Goal: Task Accomplishment & Management: Manage account settings

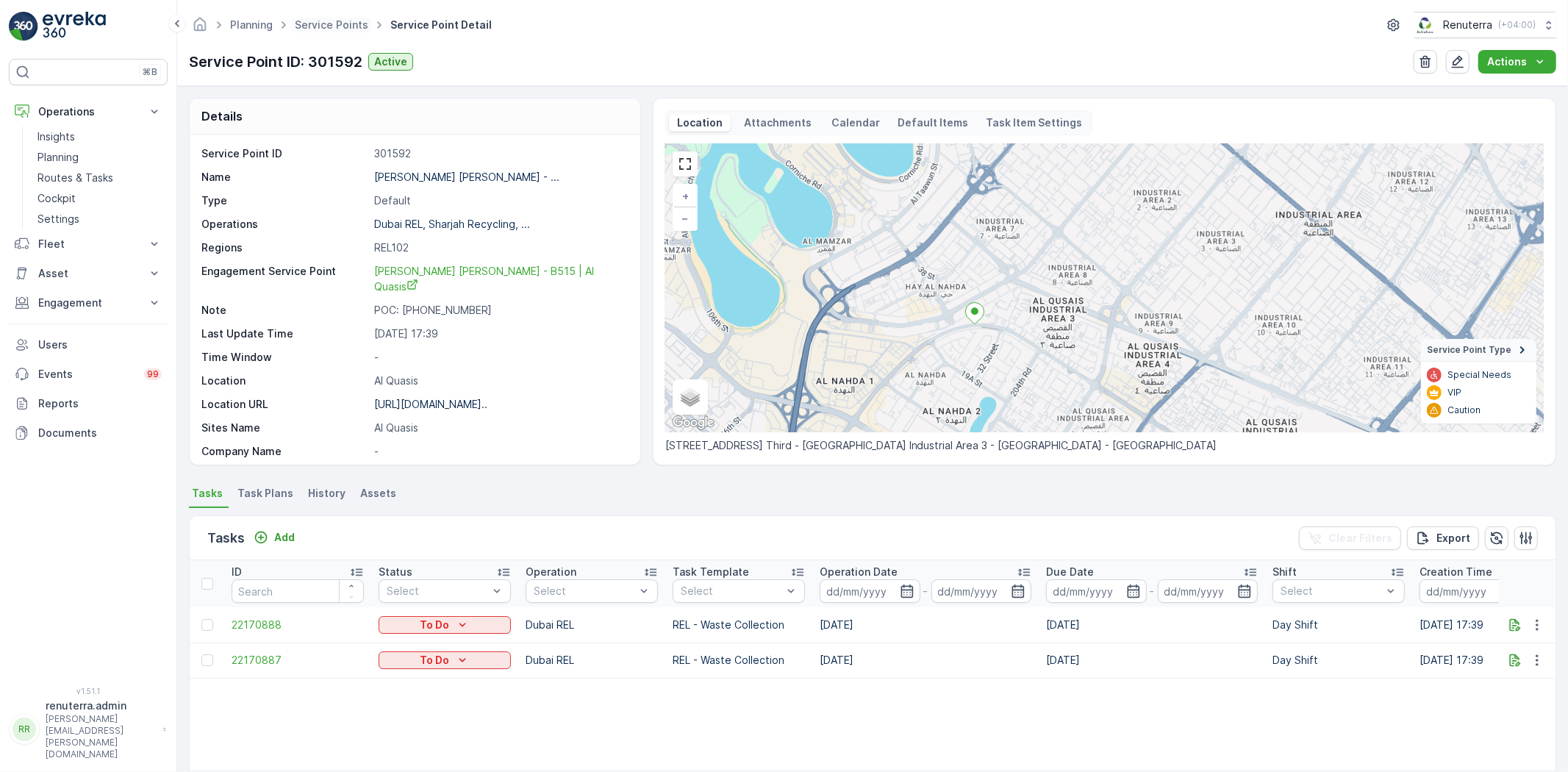
click at [312, 18] on span "Service Points" at bounding box center [332, 25] width 80 height 15
click at [323, 31] on span "Service Points" at bounding box center [332, 25] width 80 height 15
click at [325, 26] on link "Service Points" at bounding box center [332, 25] width 74 height 12
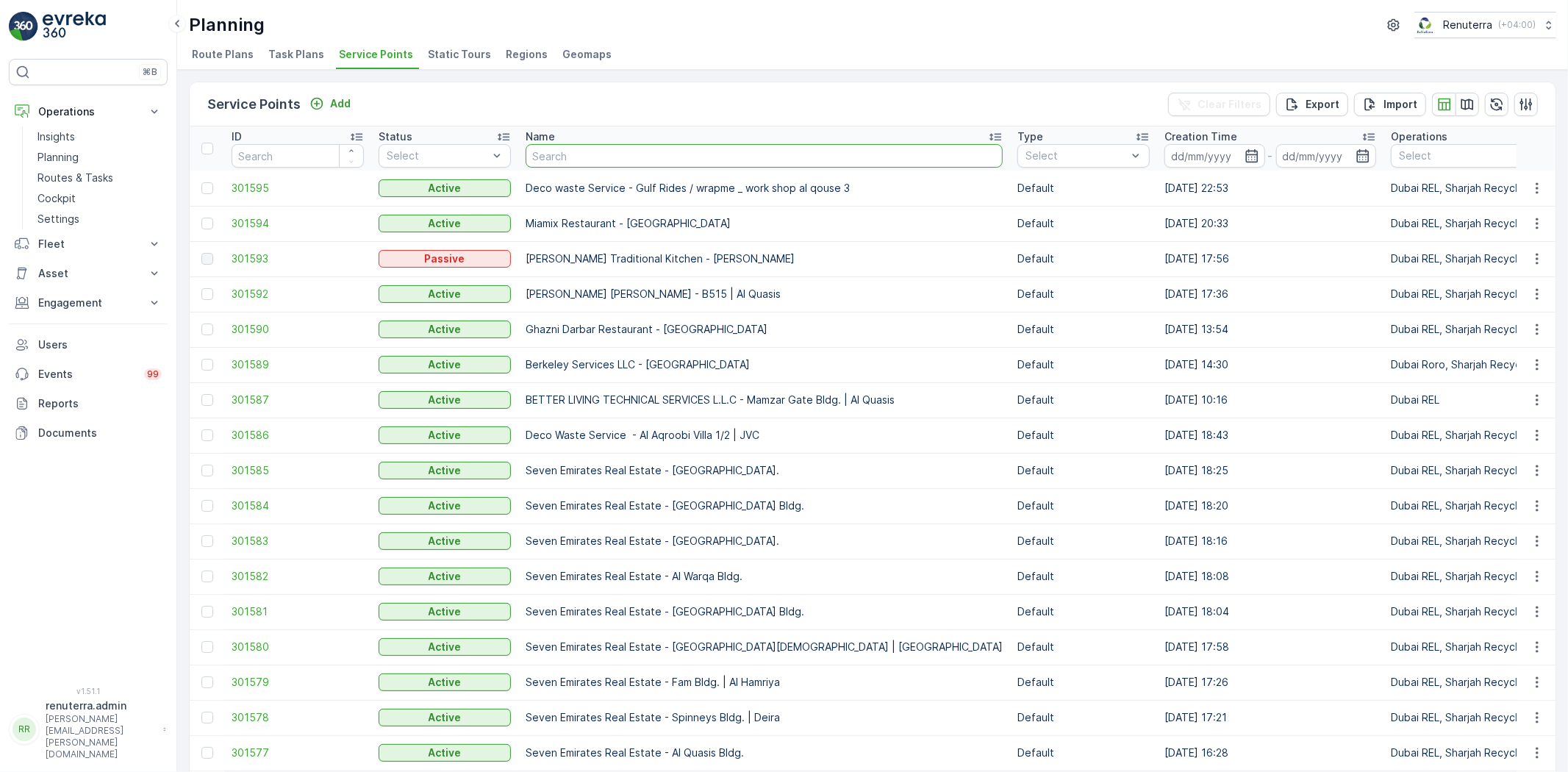
click at [560, 155] on input "text" at bounding box center [763, 155] width 477 height 24
type input "[PERSON_NAME]"
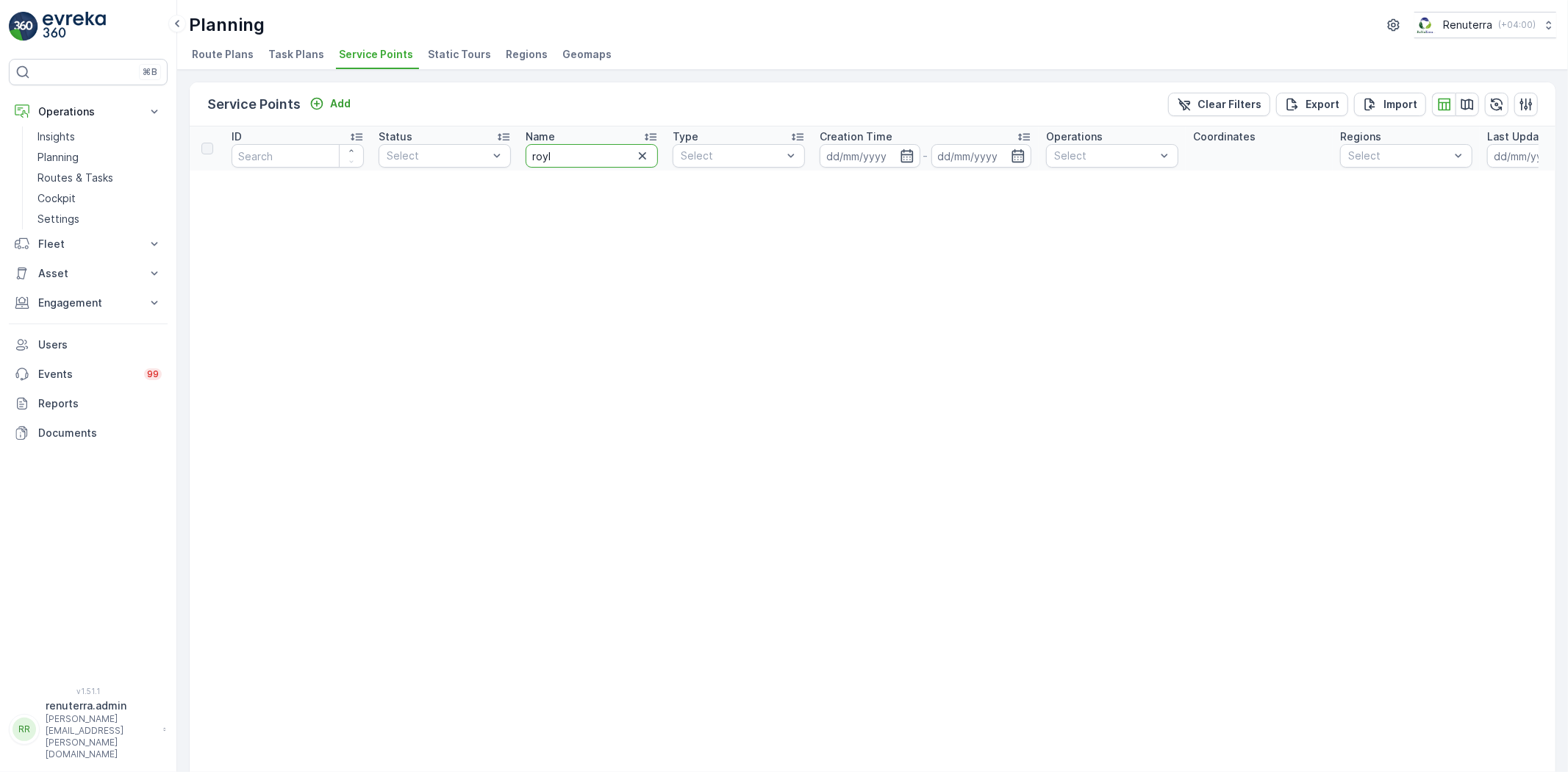
click at [556, 155] on input "royl" at bounding box center [591, 155] width 132 height 24
type input "royal"
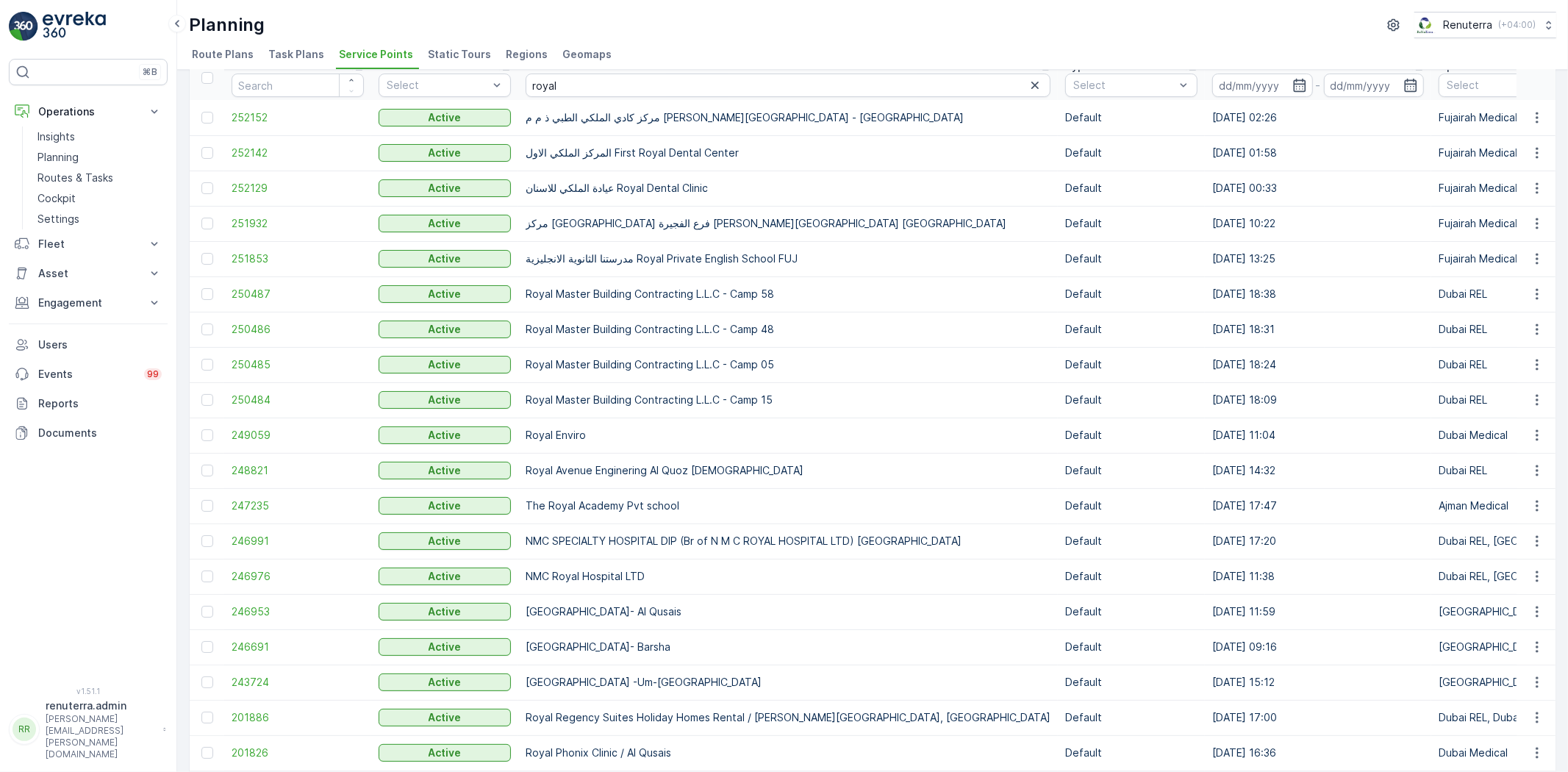
scroll to position [130, 0]
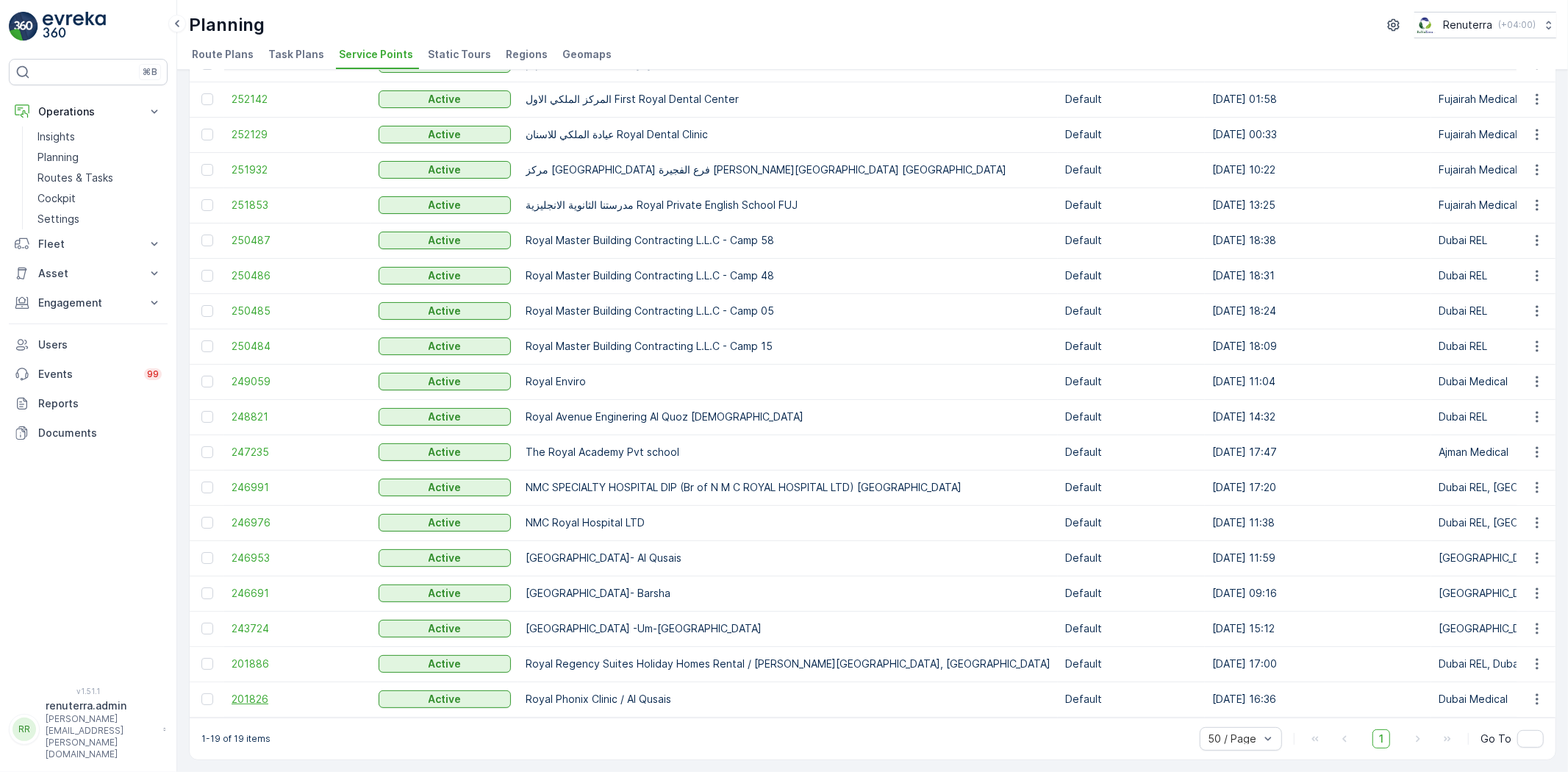
click at [251, 692] on span "201826" at bounding box center [297, 698] width 132 height 15
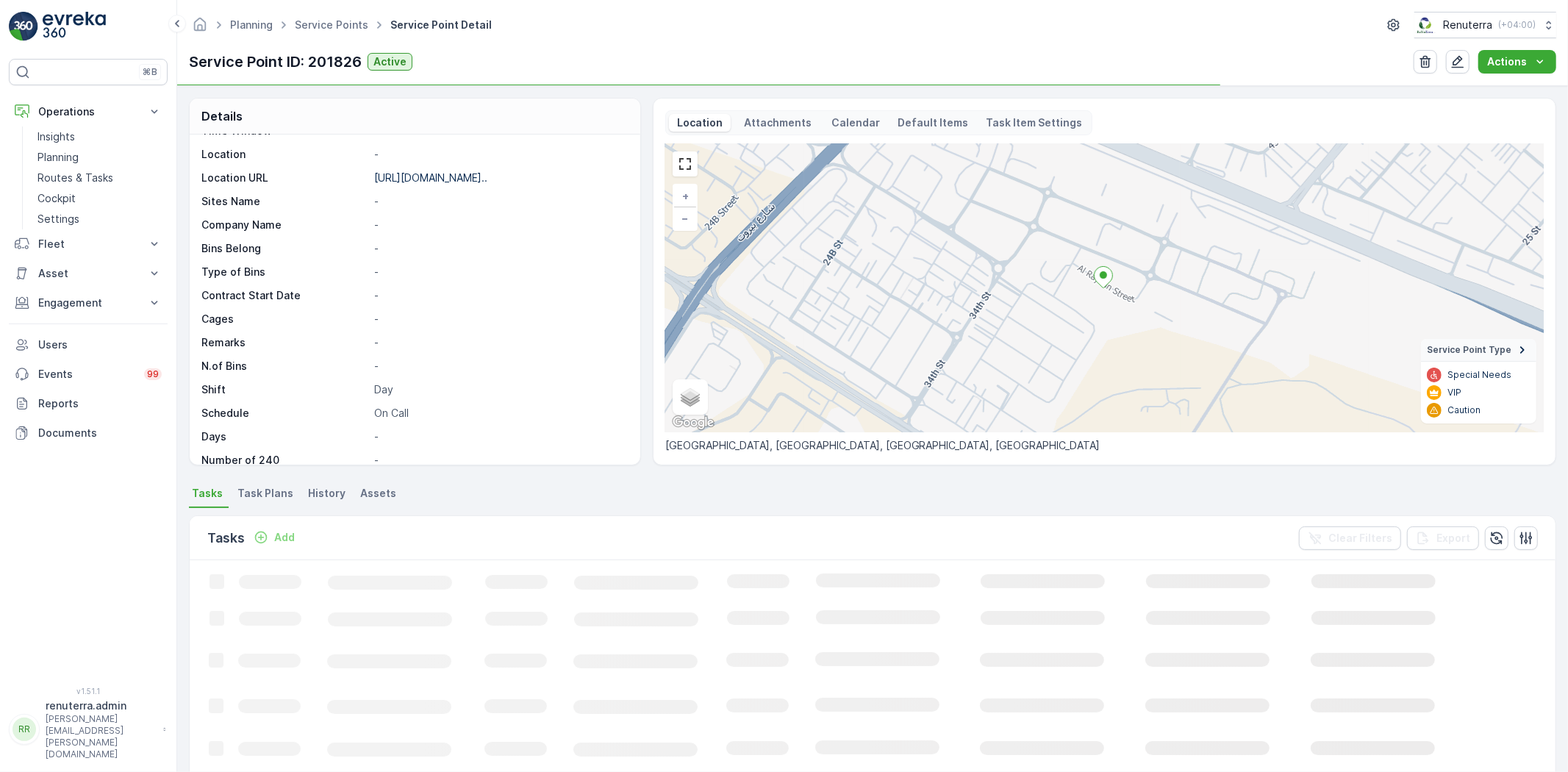
scroll to position [227, 0]
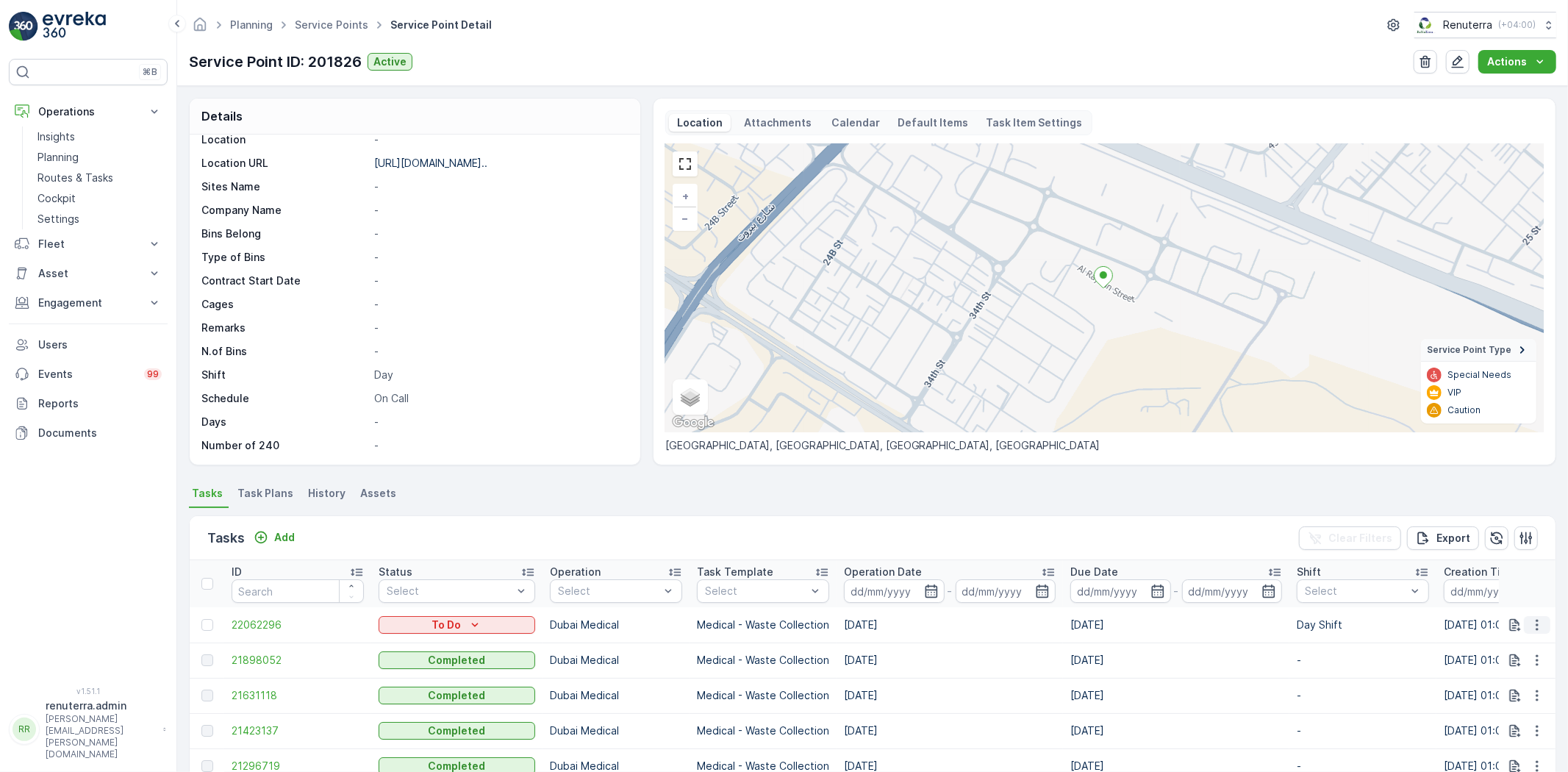
click at [1536, 626] on icon "button" at bounding box center [1537, 624] width 15 height 15
click at [1494, 694] on span "Change Route" at bounding box center [1498, 687] width 71 height 15
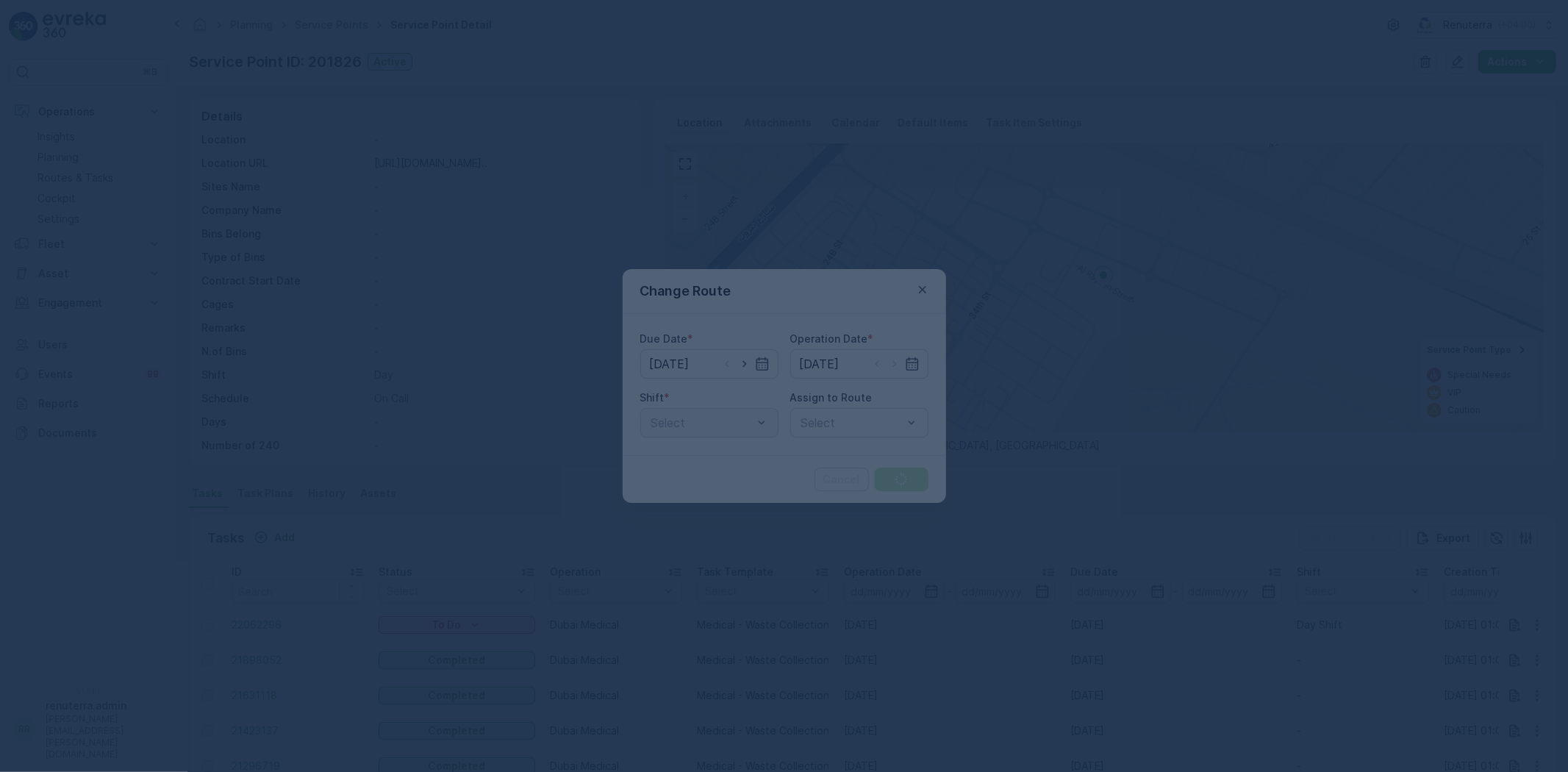
type input "[DATE]"
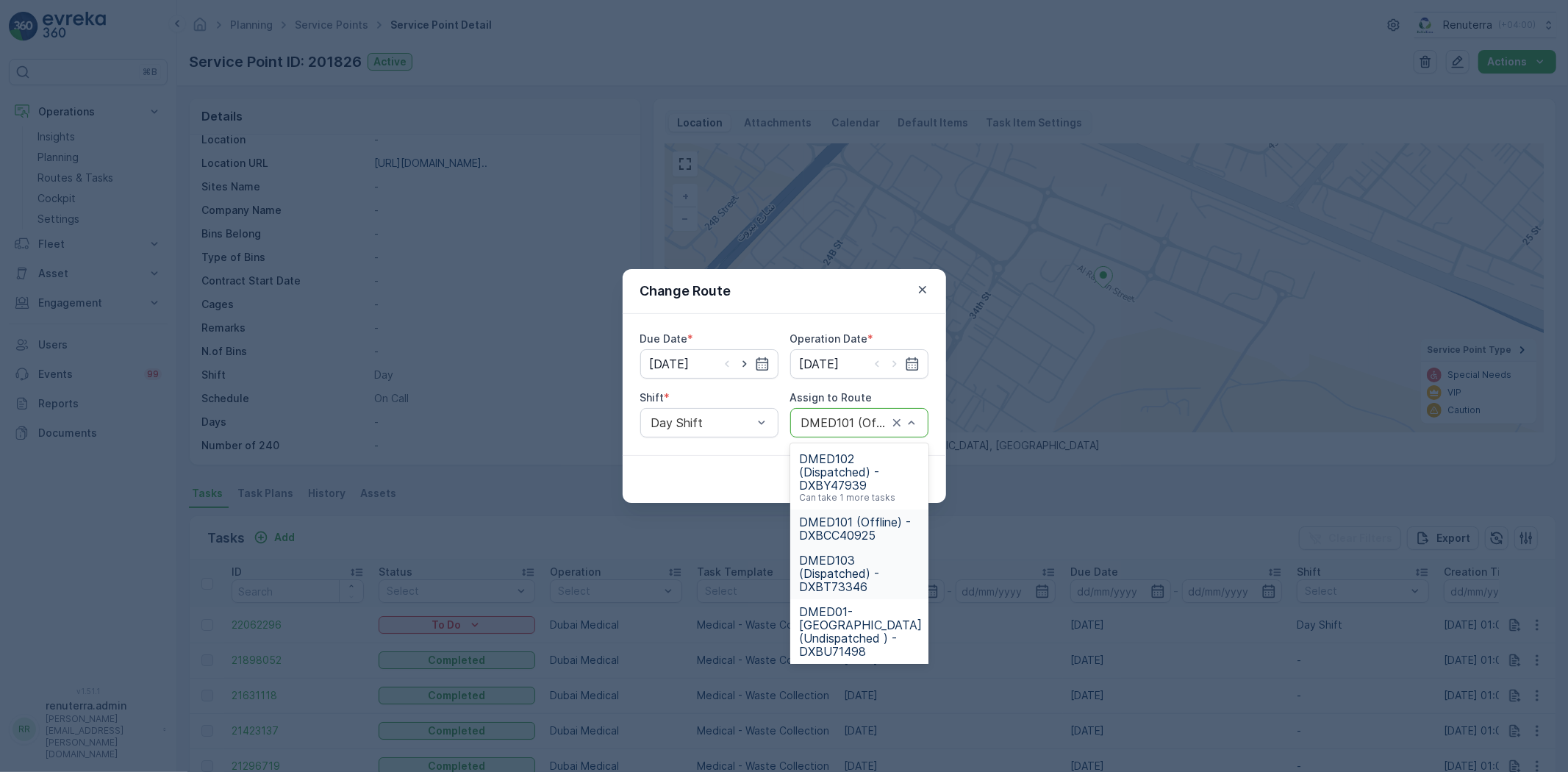
click at [854, 568] on span "DMED103 (Dispatched) - DXBT73346" at bounding box center [859, 574] width 120 height 40
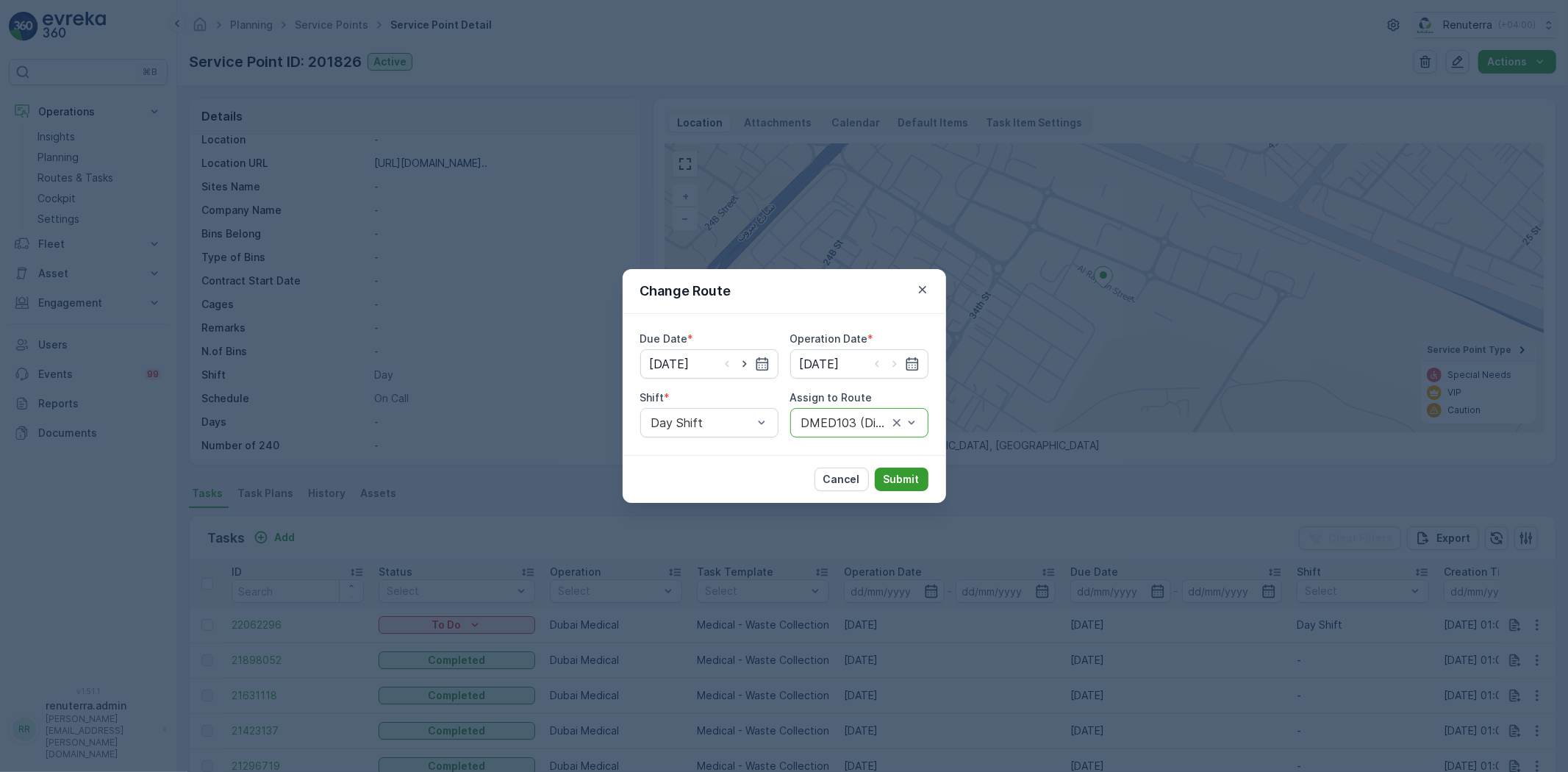
click at [893, 482] on p "Submit" at bounding box center [901, 479] width 36 height 15
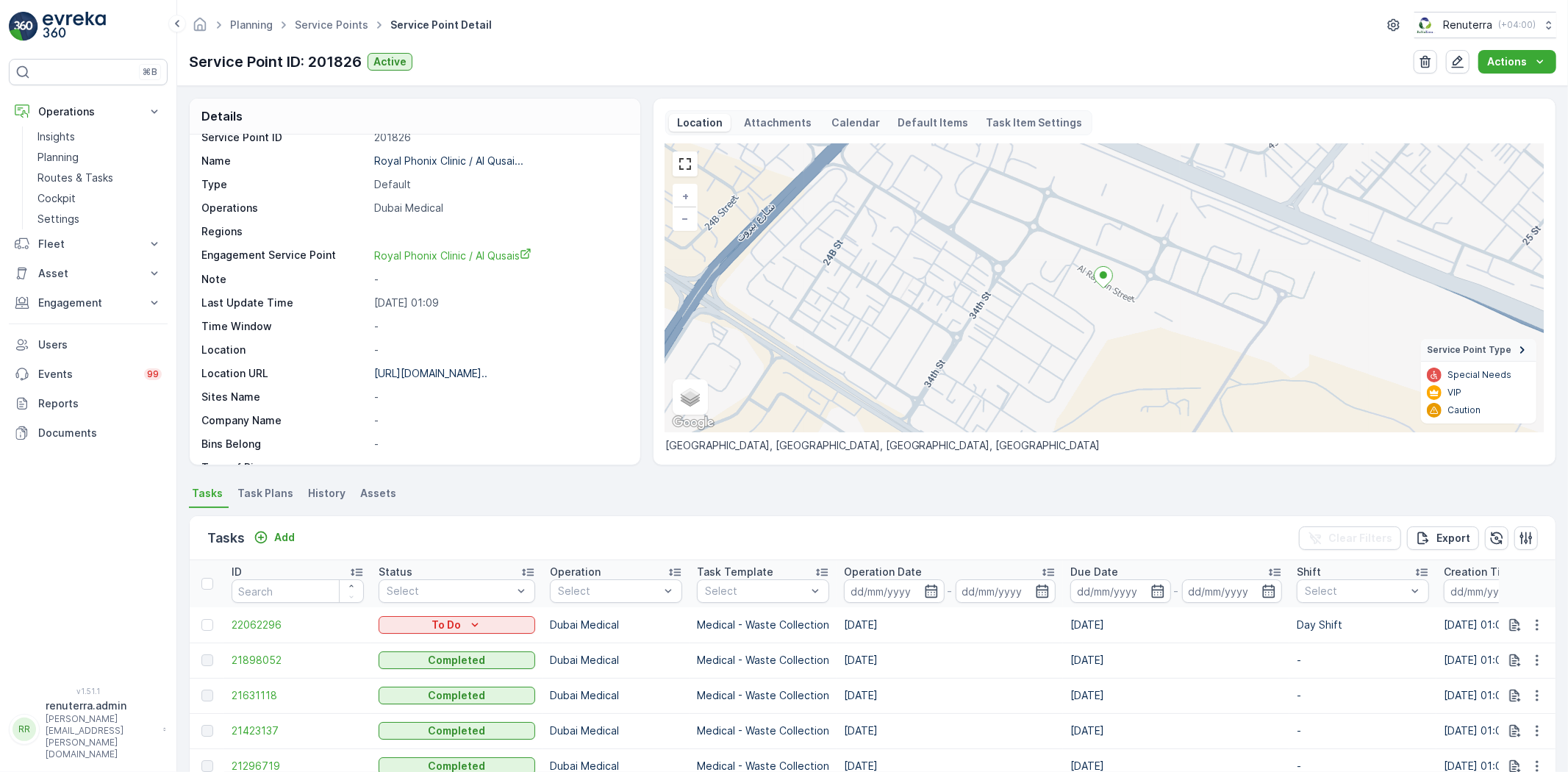
scroll to position [0, 0]
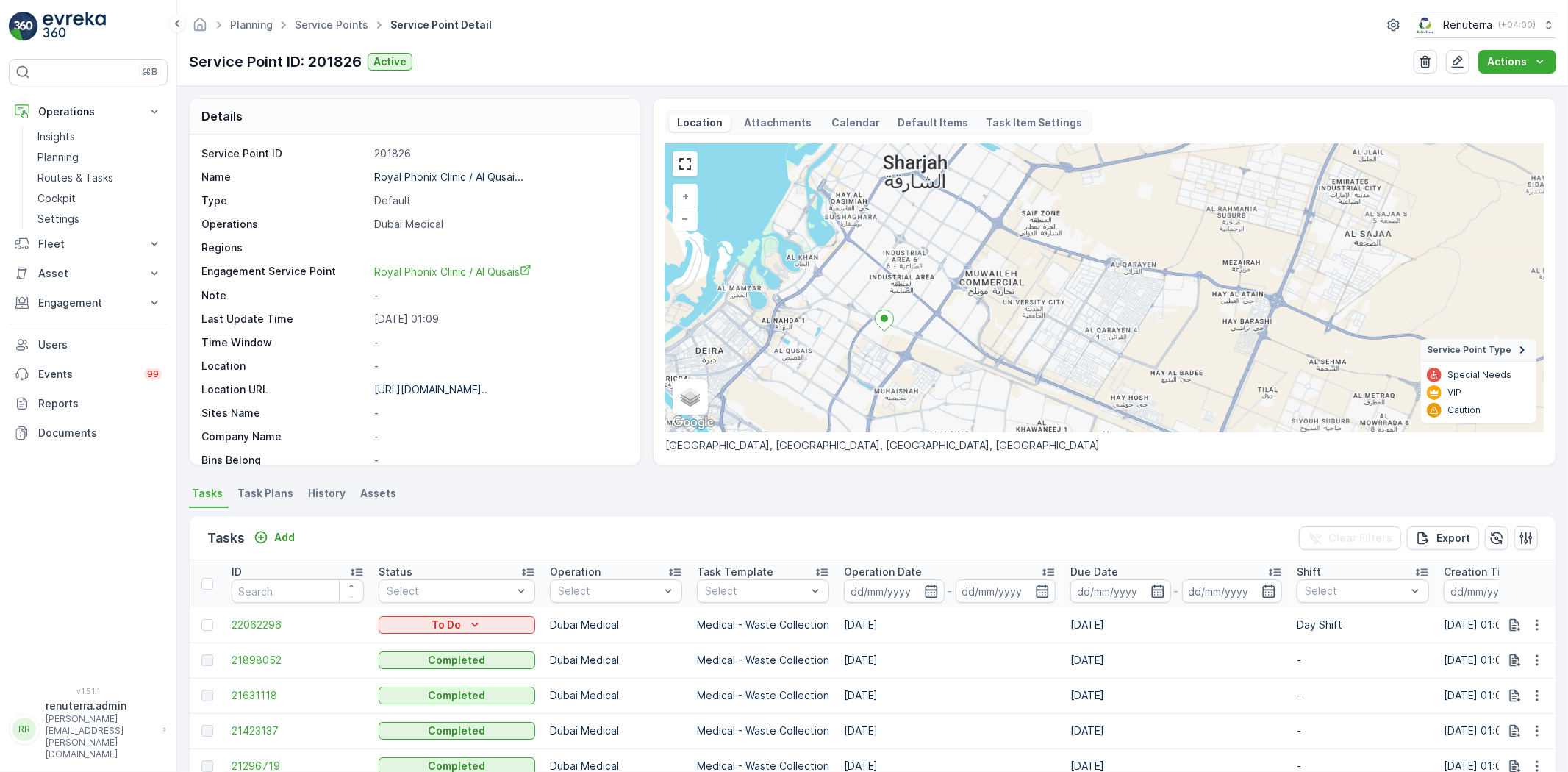
drag, startPoint x: 821, startPoint y: 386, endPoint x: 867, endPoint y: 336, distance: 67.9
click at [867, 336] on div "+ − Satellite Roadmap Terrain Hybrid Leaflet Keyboard shortcuts Map Data Map da…" at bounding box center [1104, 288] width 878 height 288
click at [314, 18] on span "Service Points" at bounding box center [332, 25] width 80 height 15
click at [323, 26] on link "Service Points" at bounding box center [332, 25] width 74 height 12
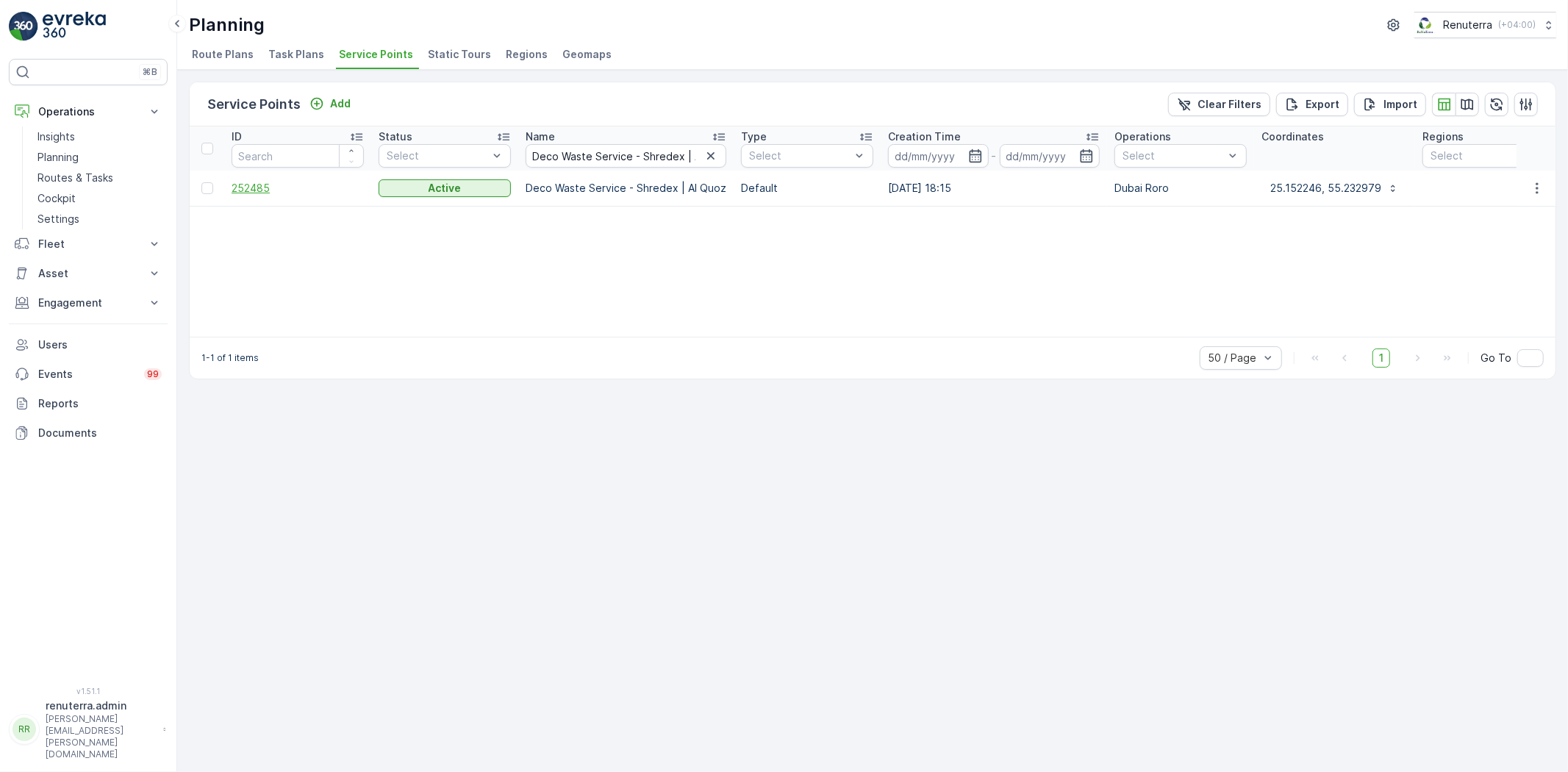
click at [263, 186] on span "252485" at bounding box center [297, 188] width 132 height 15
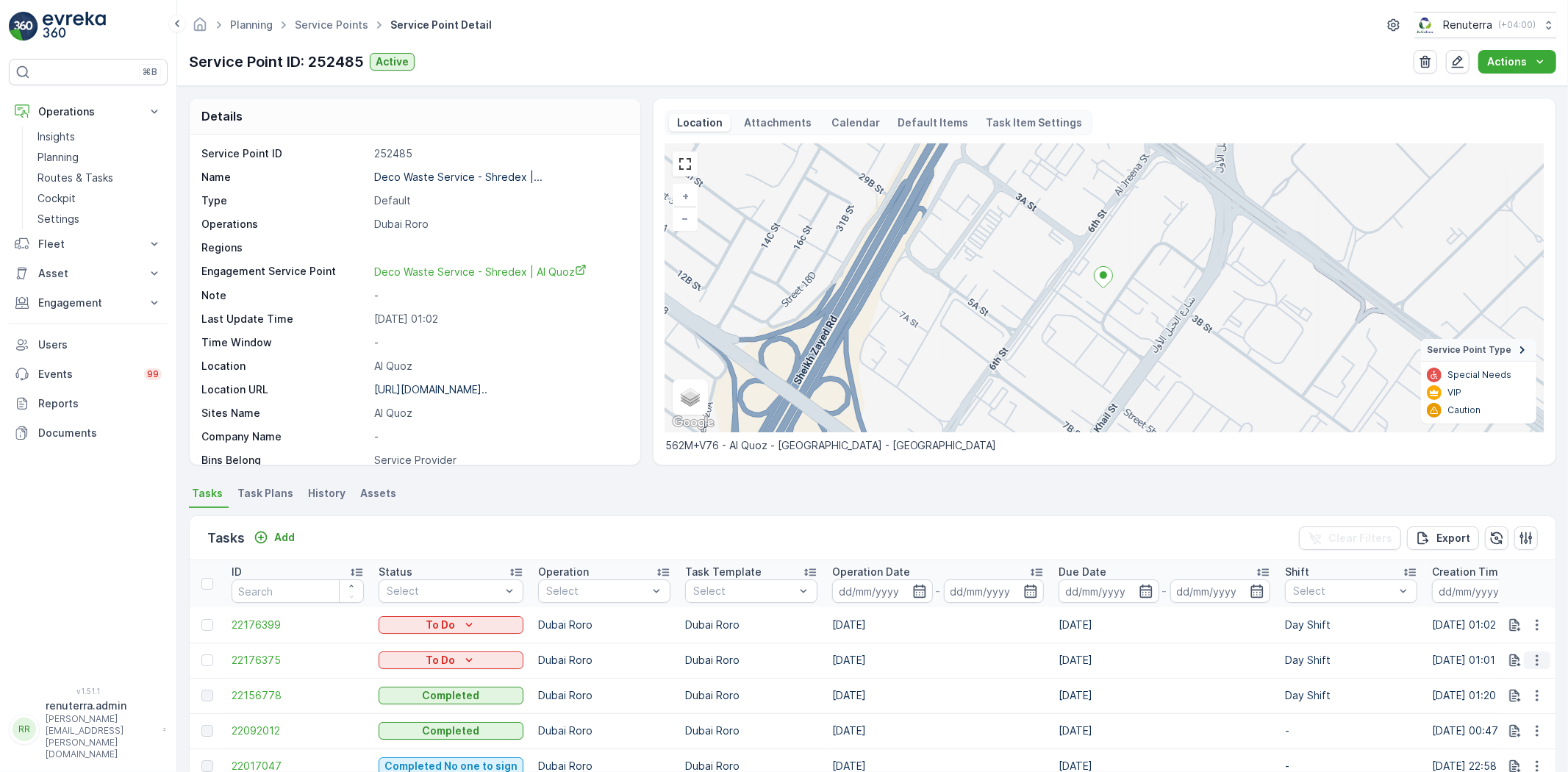
click at [1536, 662] on icon "button" at bounding box center [1537, 659] width 15 height 15
click at [1491, 588] on span "Change Route" at bounding box center [1498, 590] width 71 height 15
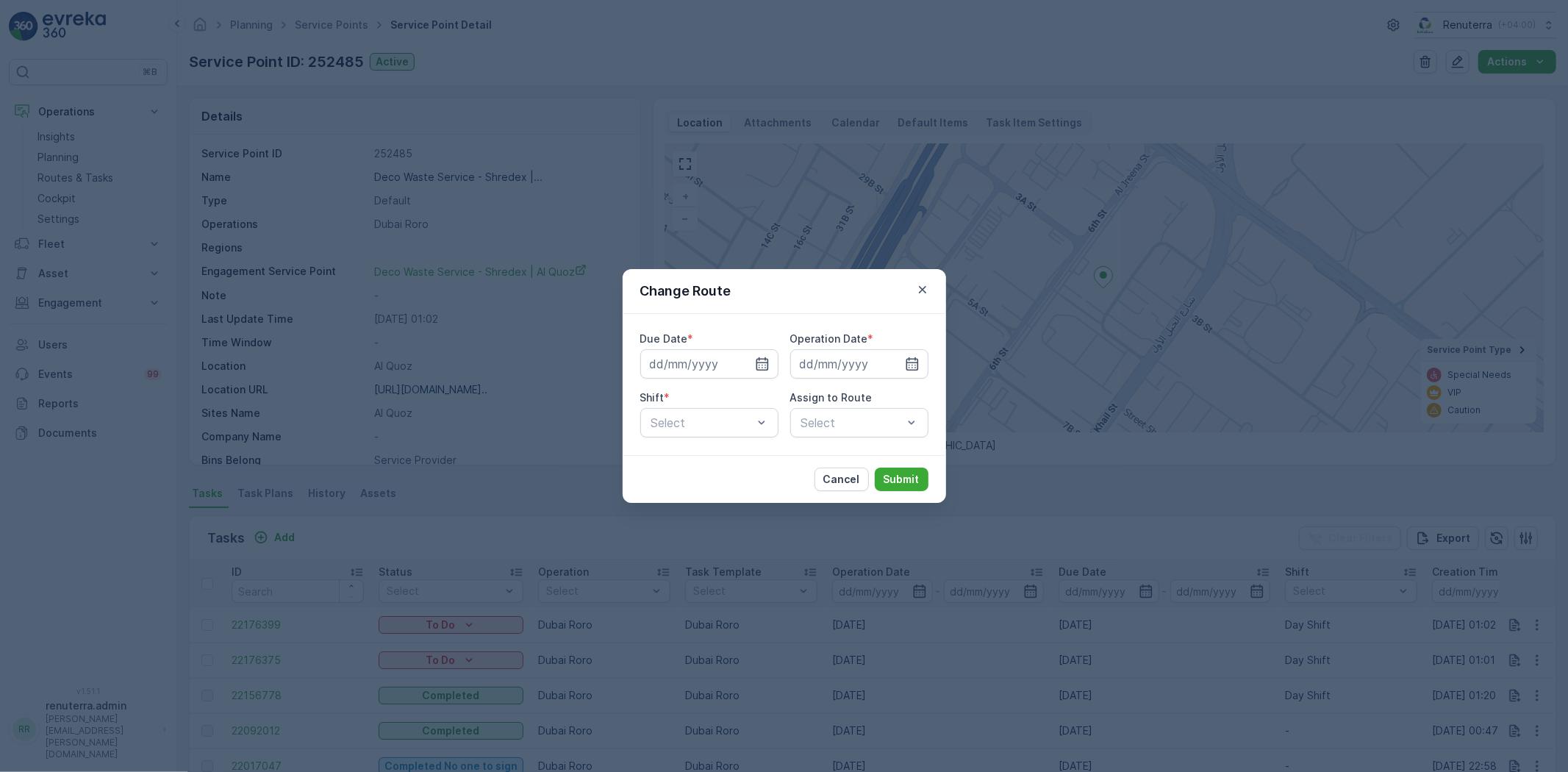
type input "03.10.2025"
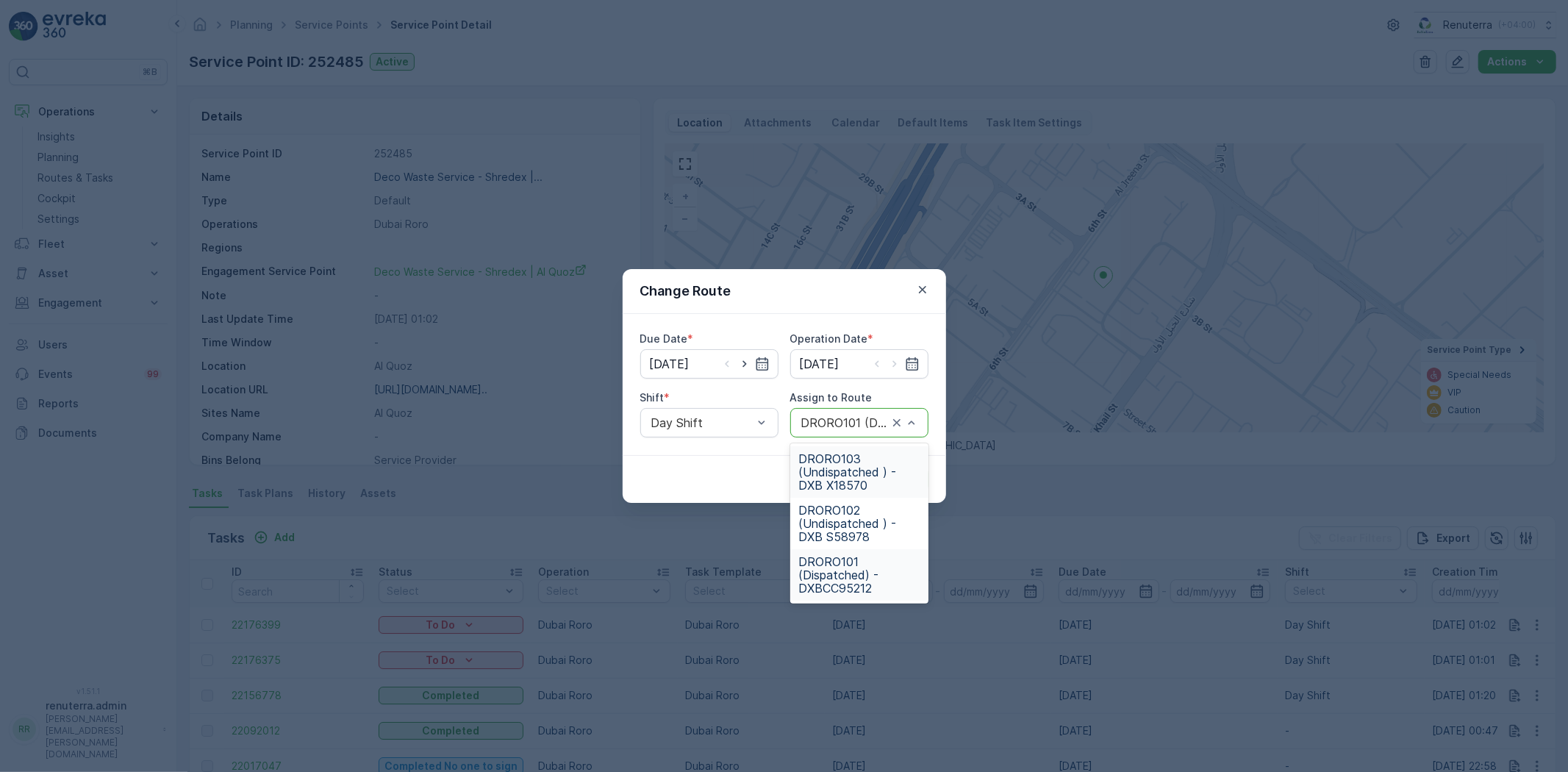
click at [835, 469] on span "DRORO103 (Undispatched ) - DXB X18570" at bounding box center [859, 472] width 120 height 40
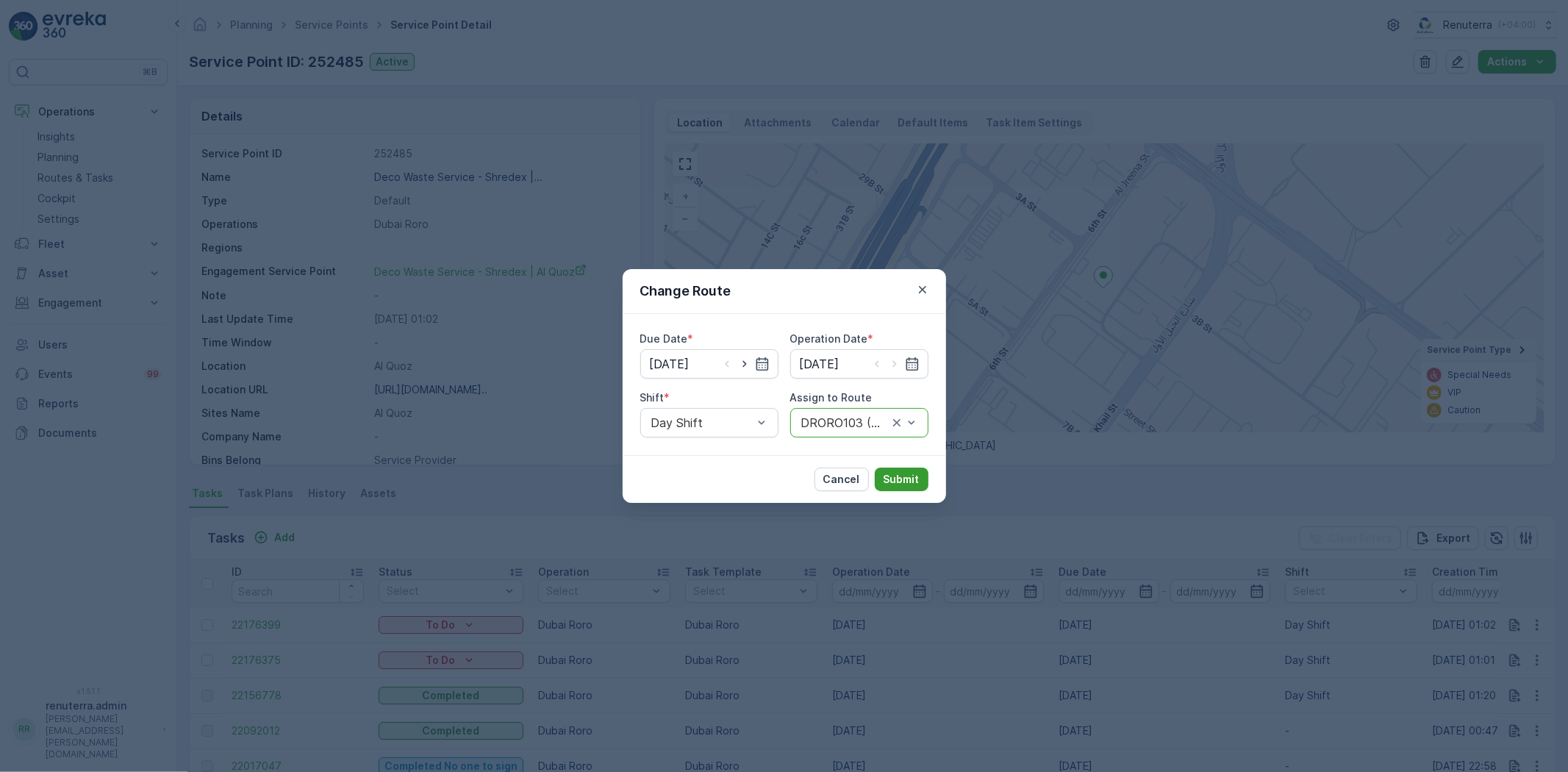
click at [906, 476] on p "Submit" at bounding box center [901, 479] width 36 height 15
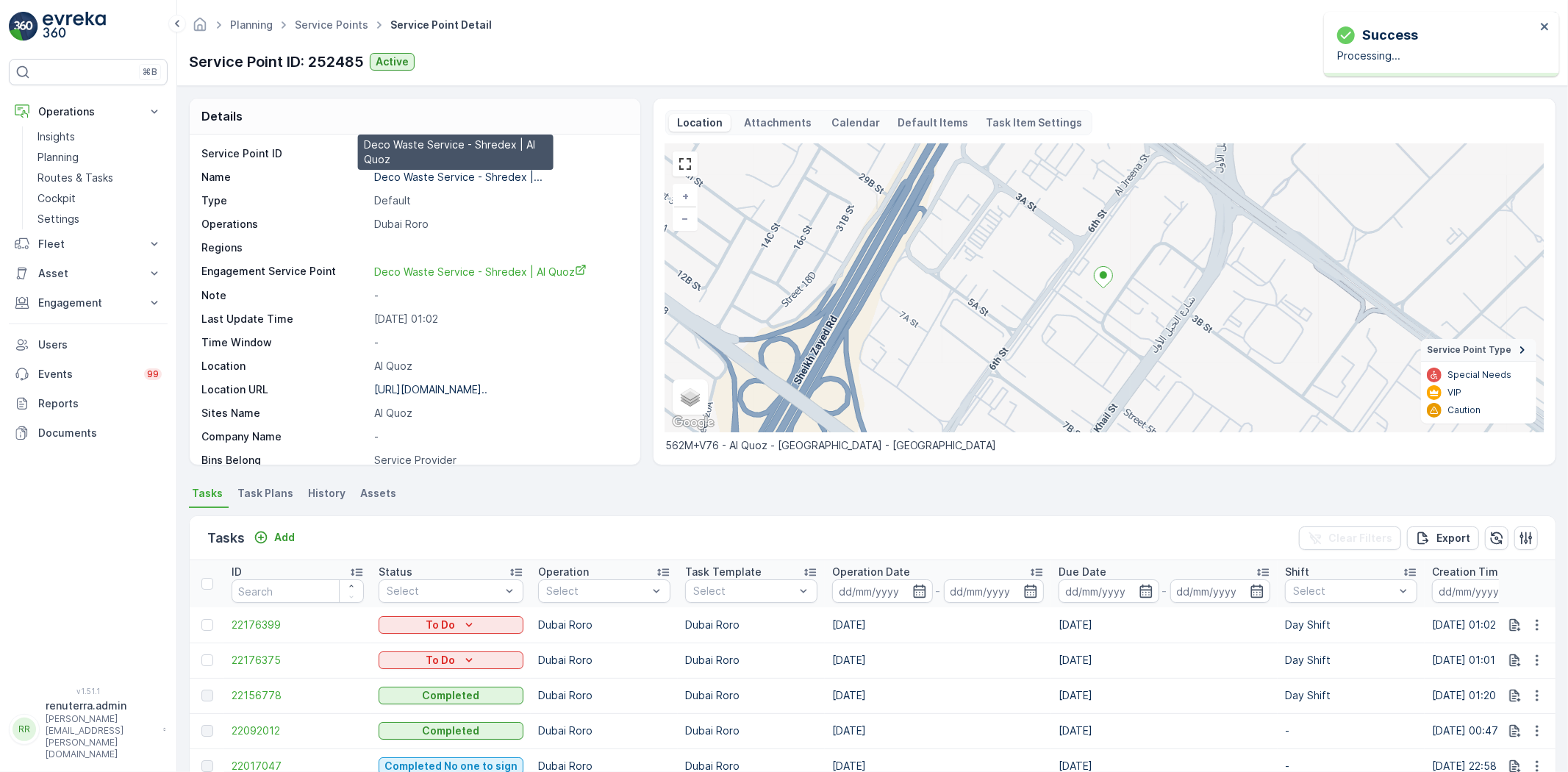
click at [428, 177] on p "Deco Waste Service - Shredex |..." at bounding box center [459, 177] width 168 height 12
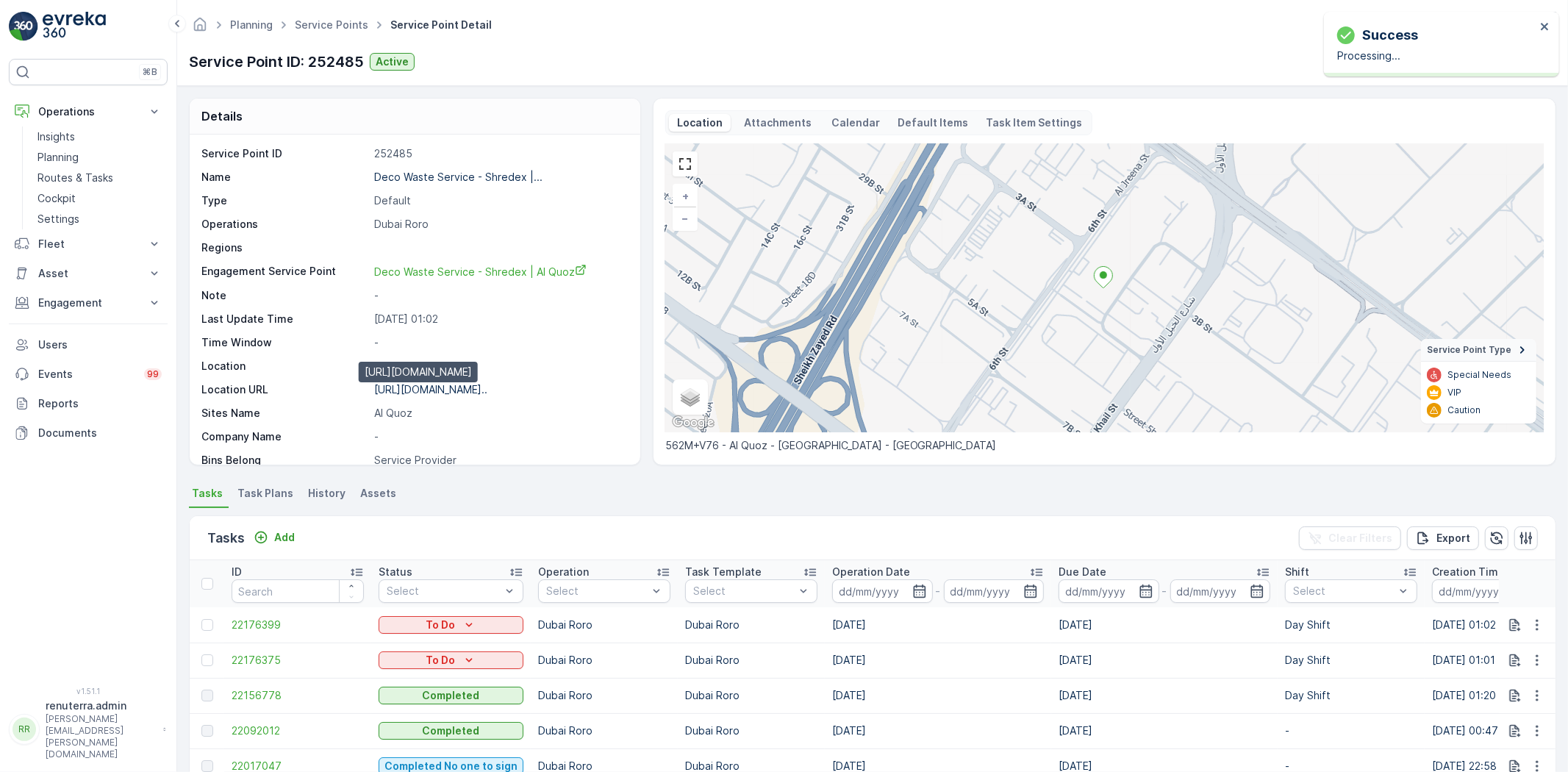
click at [416, 391] on p "https://maps.app.goo.gl/KxAvw7..." at bounding box center [431, 389] width 113 height 12
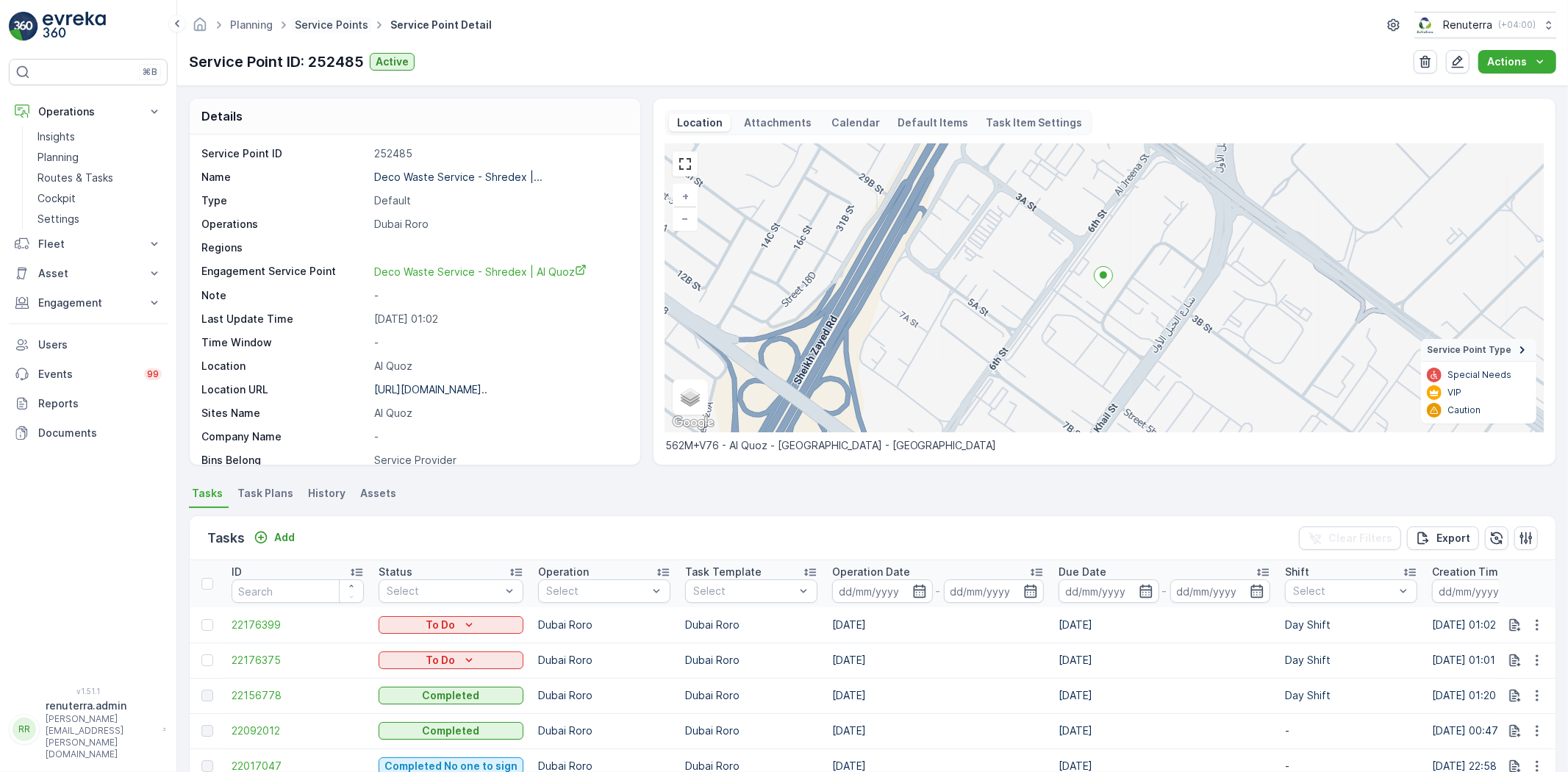
click at [329, 29] on link "Service Points" at bounding box center [332, 25] width 74 height 12
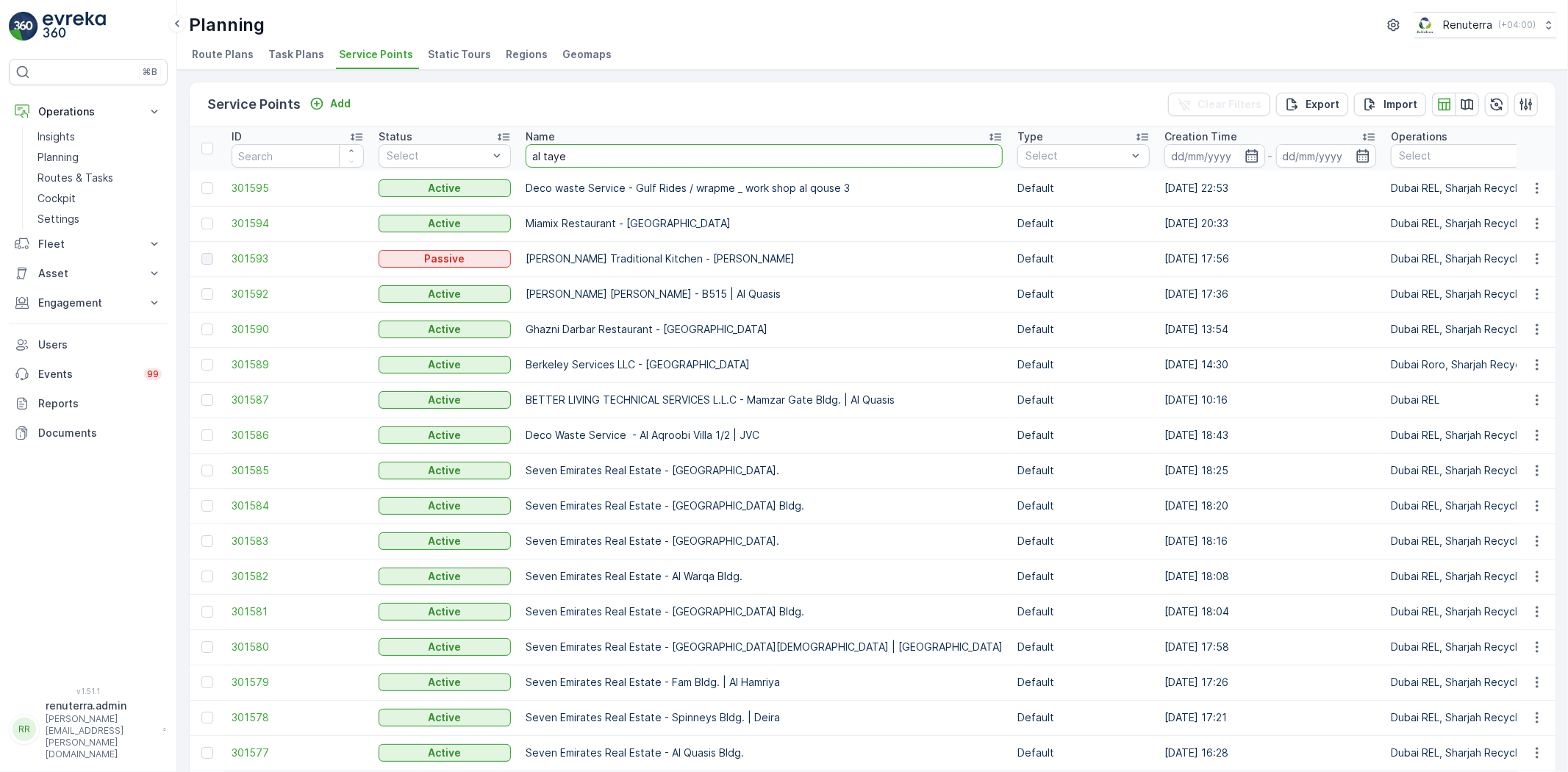
type input "al tayer"
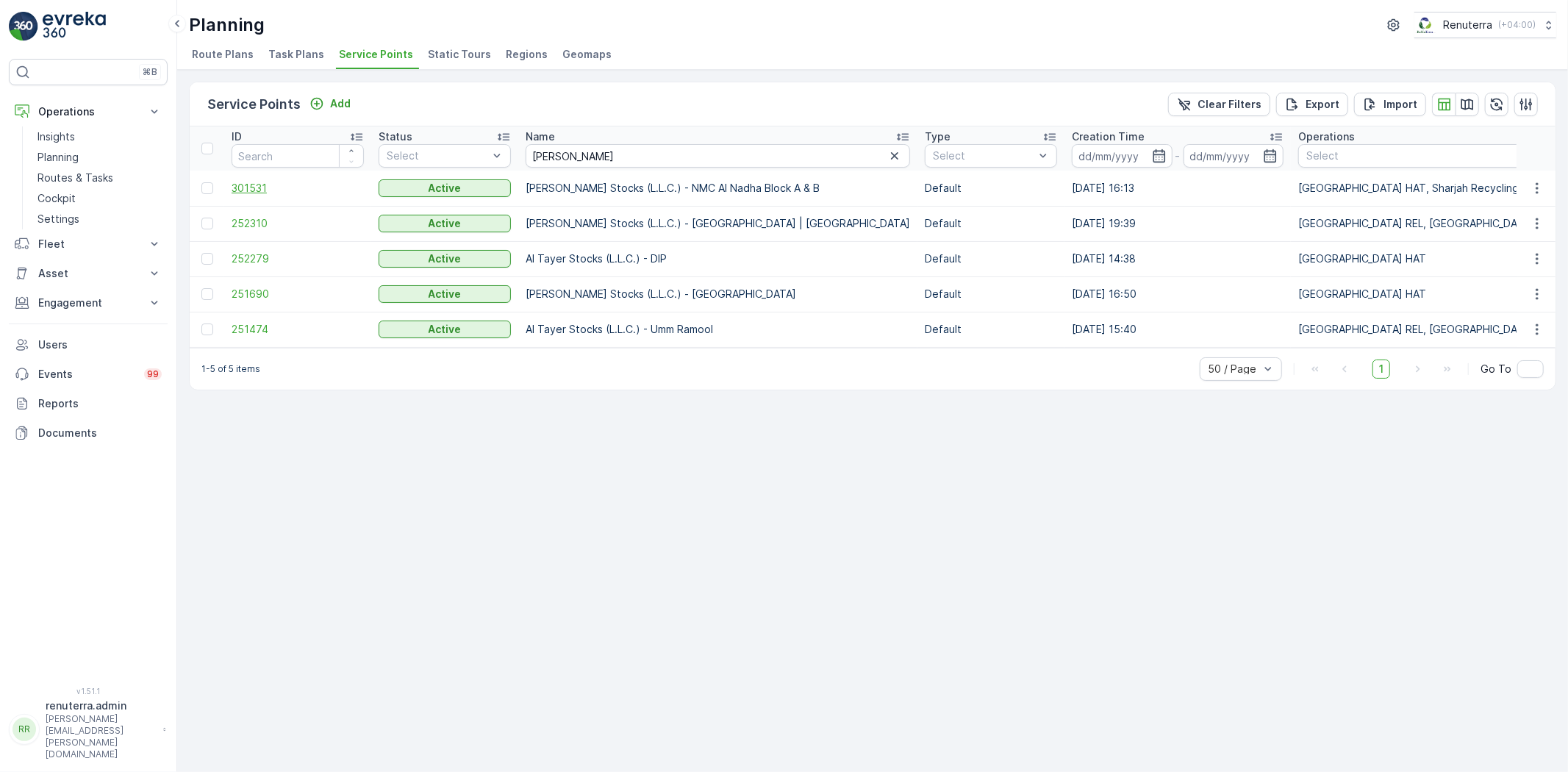
click at [237, 186] on span "301531" at bounding box center [297, 188] width 132 height 15
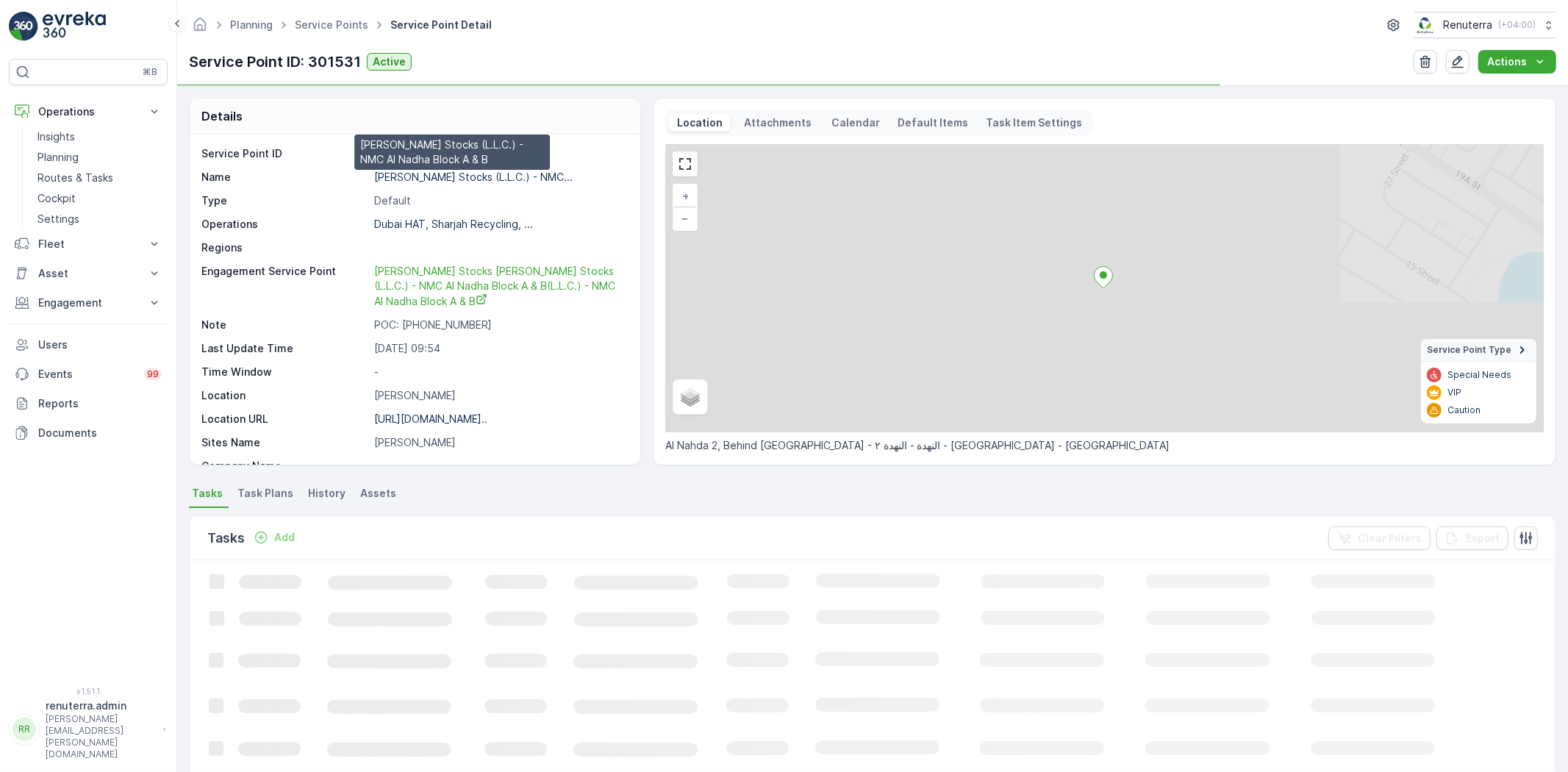
click at [442, 172] on p "Al Tayer Stocks (L.L.C.) - NMC..." at bounding box center [473, 177] width 198 height 12
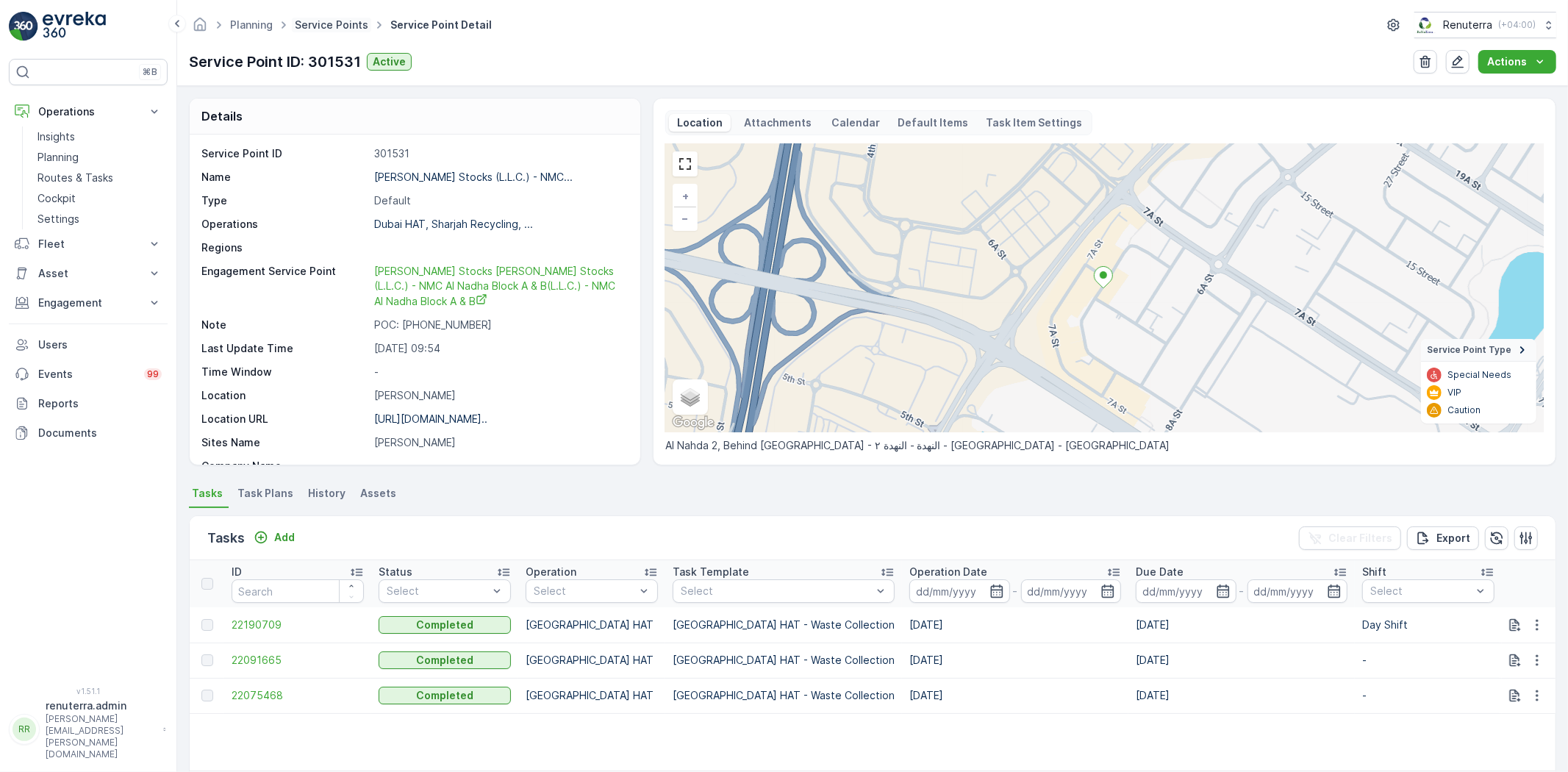
click at [323, 28] on link "Service Points" at bounding box center [332, 25] width 74 height 12
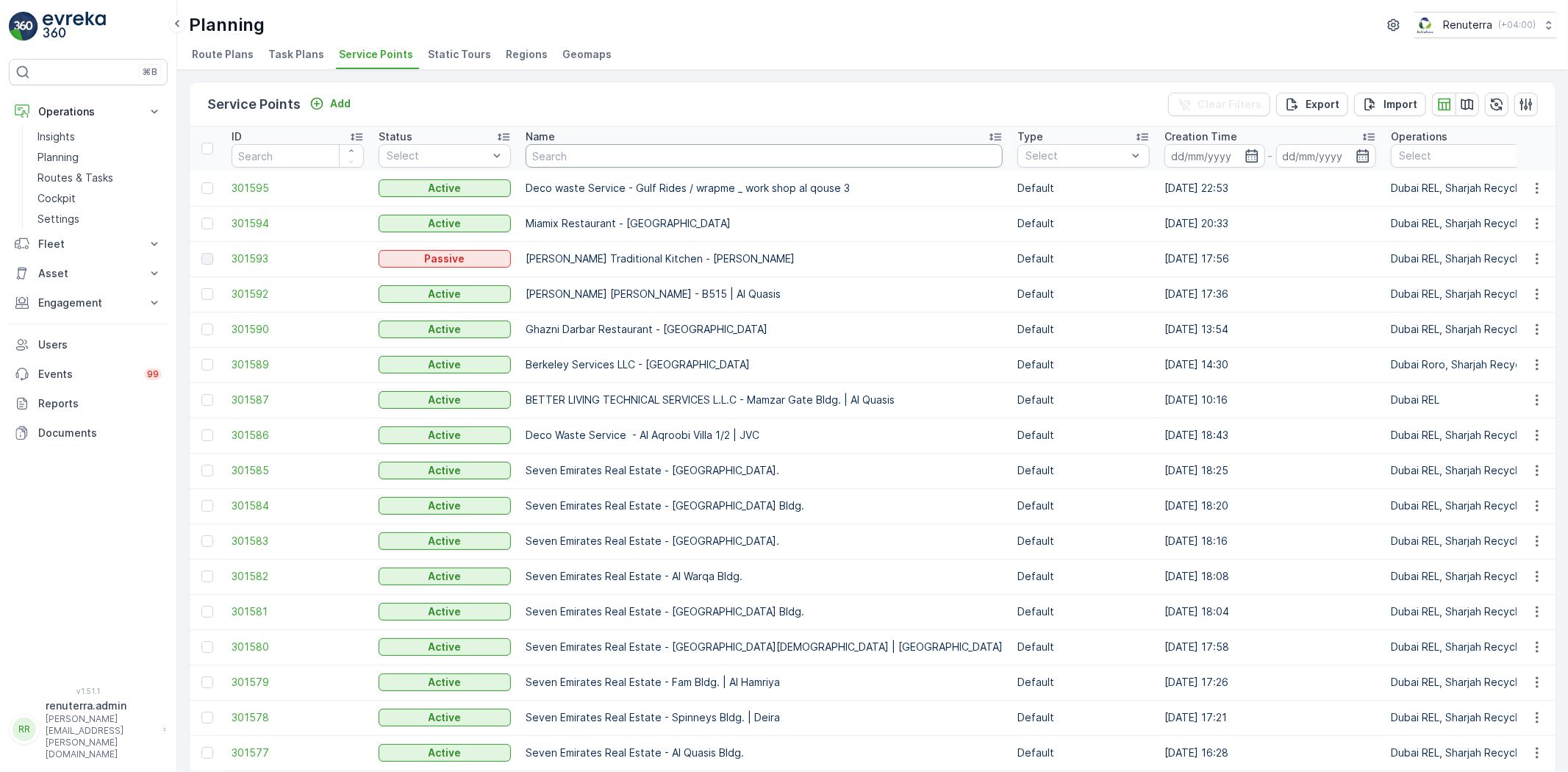
click at [556, 157] on input "text" at bounding box center [763, 155] width 477 height 24
type input "jb"
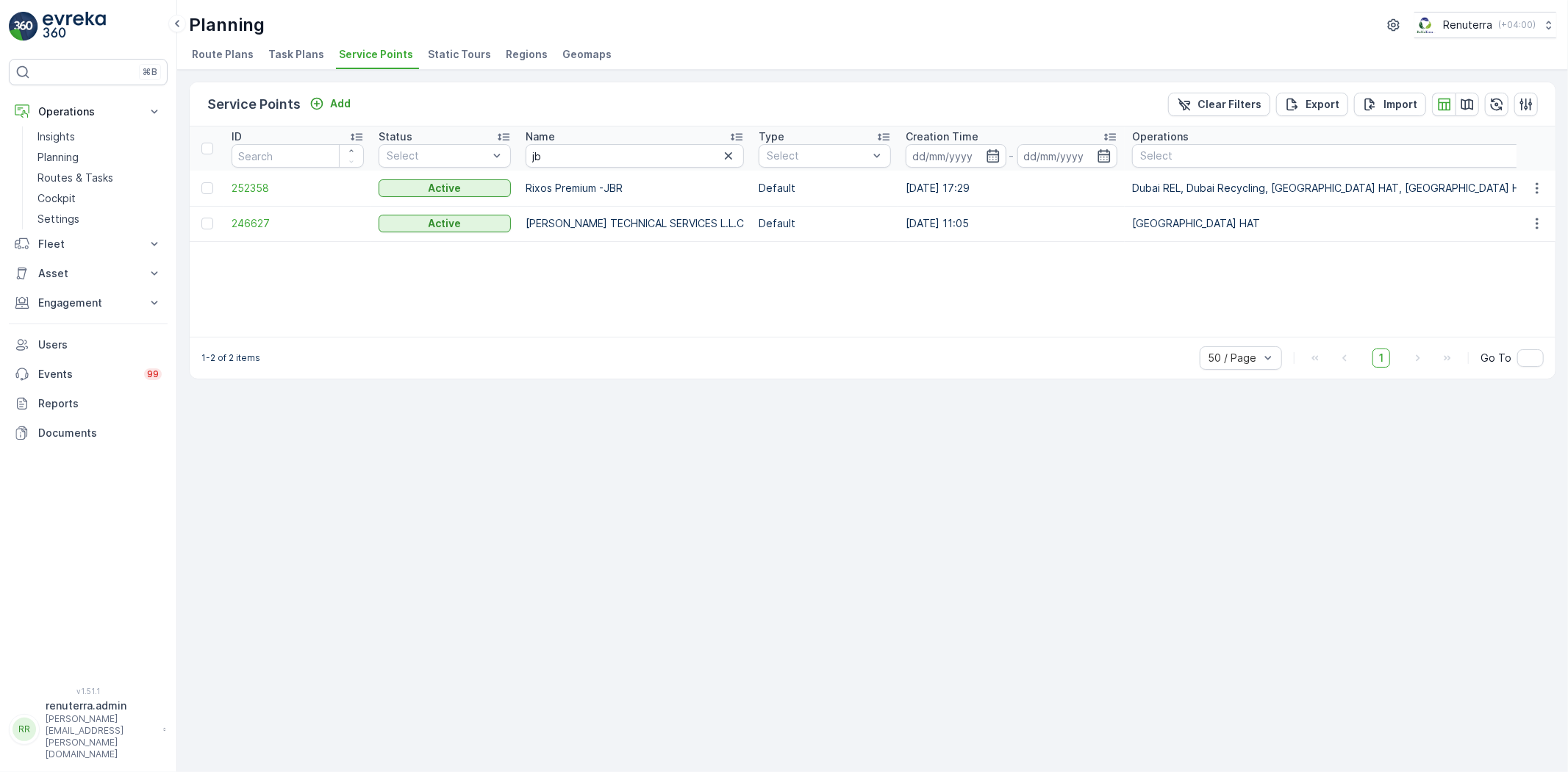
click at [224, 211] on td "246627" at bounding box center [298, 224] width 147 height 35
click at [253, 223] on span "246627" at bounding box center [297, 223] width 132 height 15
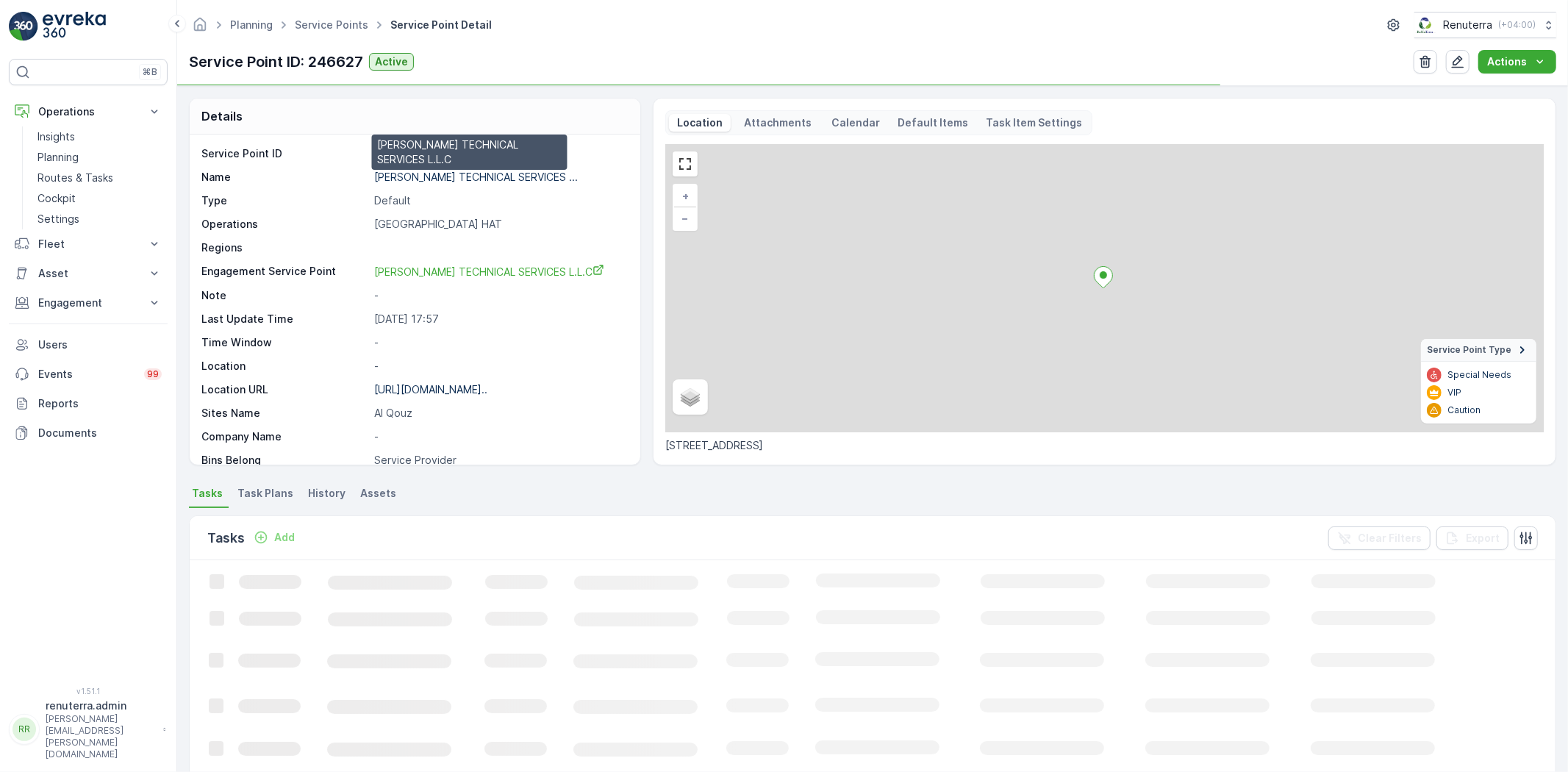
click at [443, 173] on p "JB GOODWIN TECHNICAL SERVICES ..." at bounding box center [476, 177] width 204 height 12
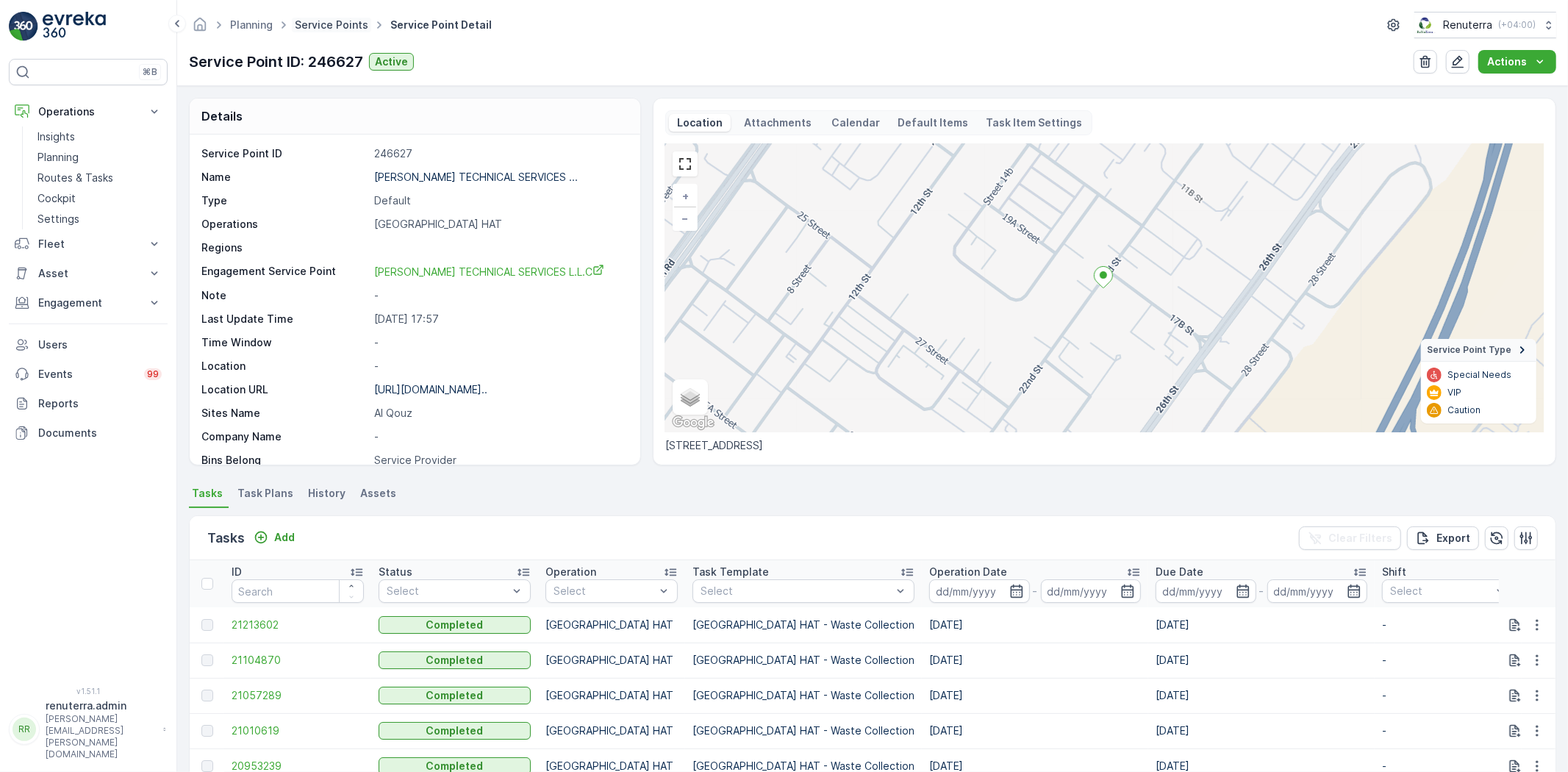
click at [335, 23] on link "Service Points" at bounding box center [332, 25] width 74 height 12
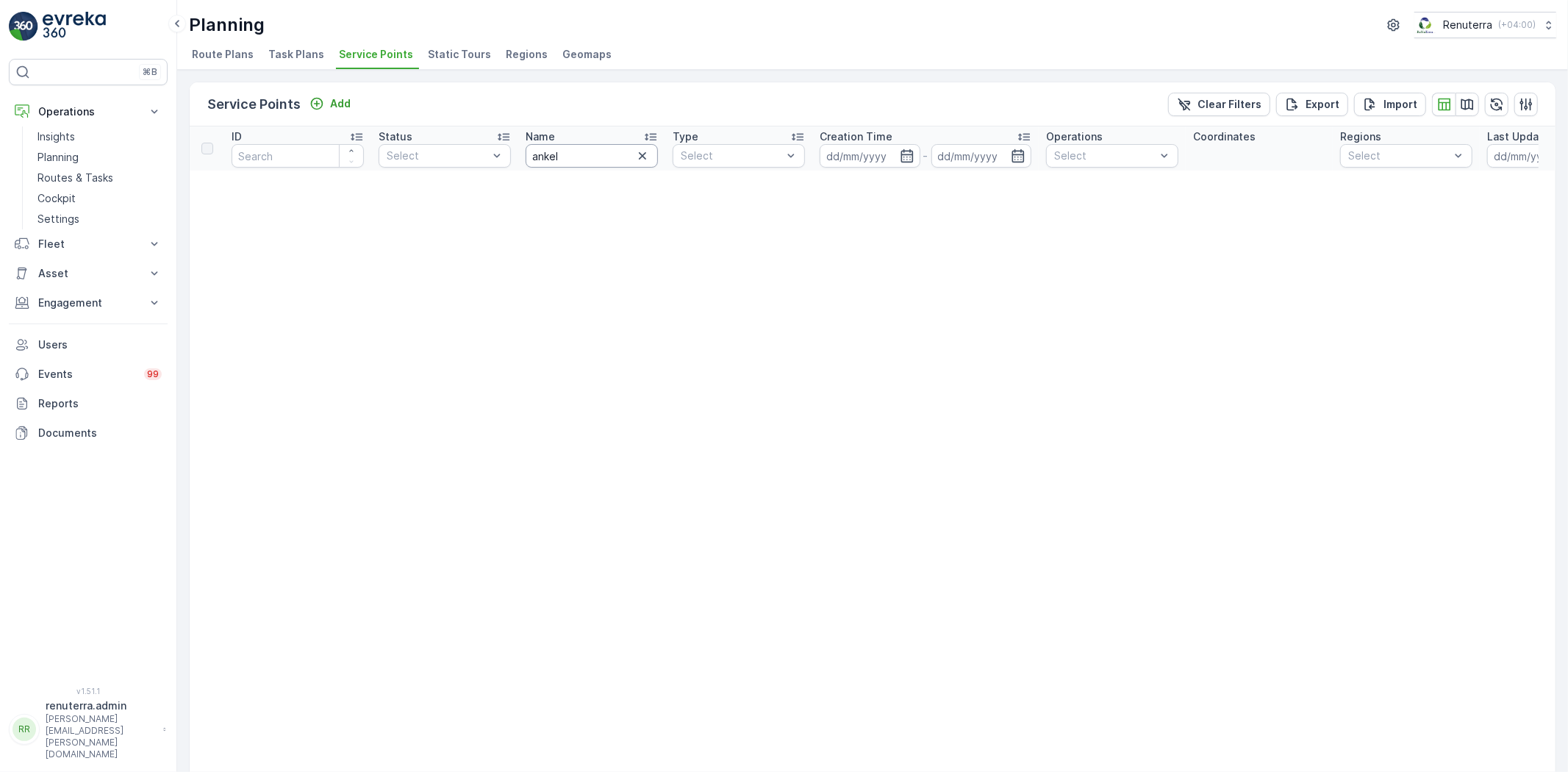
click at [612, 155] on input "ankel" at bounding box center [591, 155] width 132 height 24
type input "an"
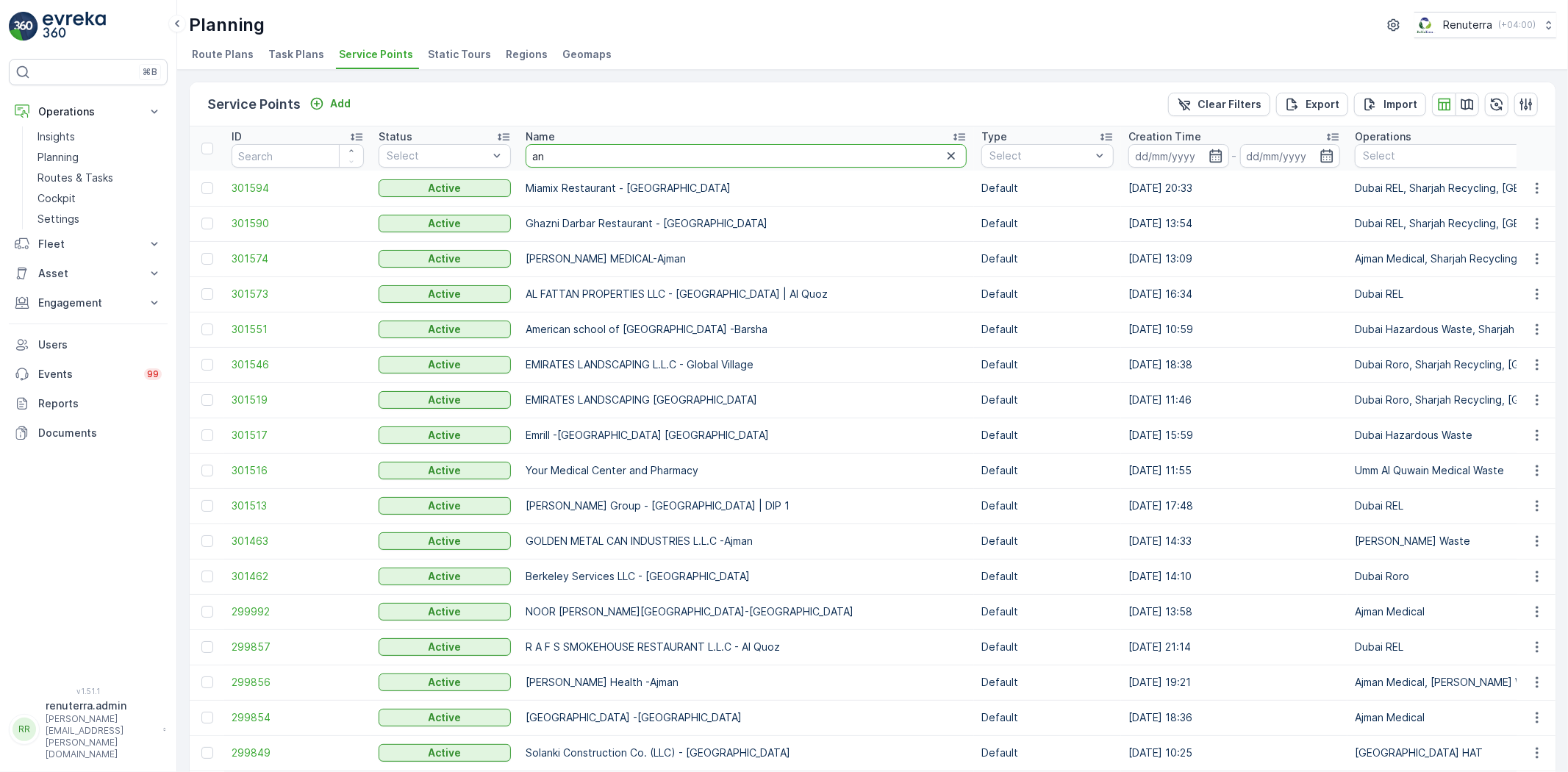
type input "j"
type input "hen"
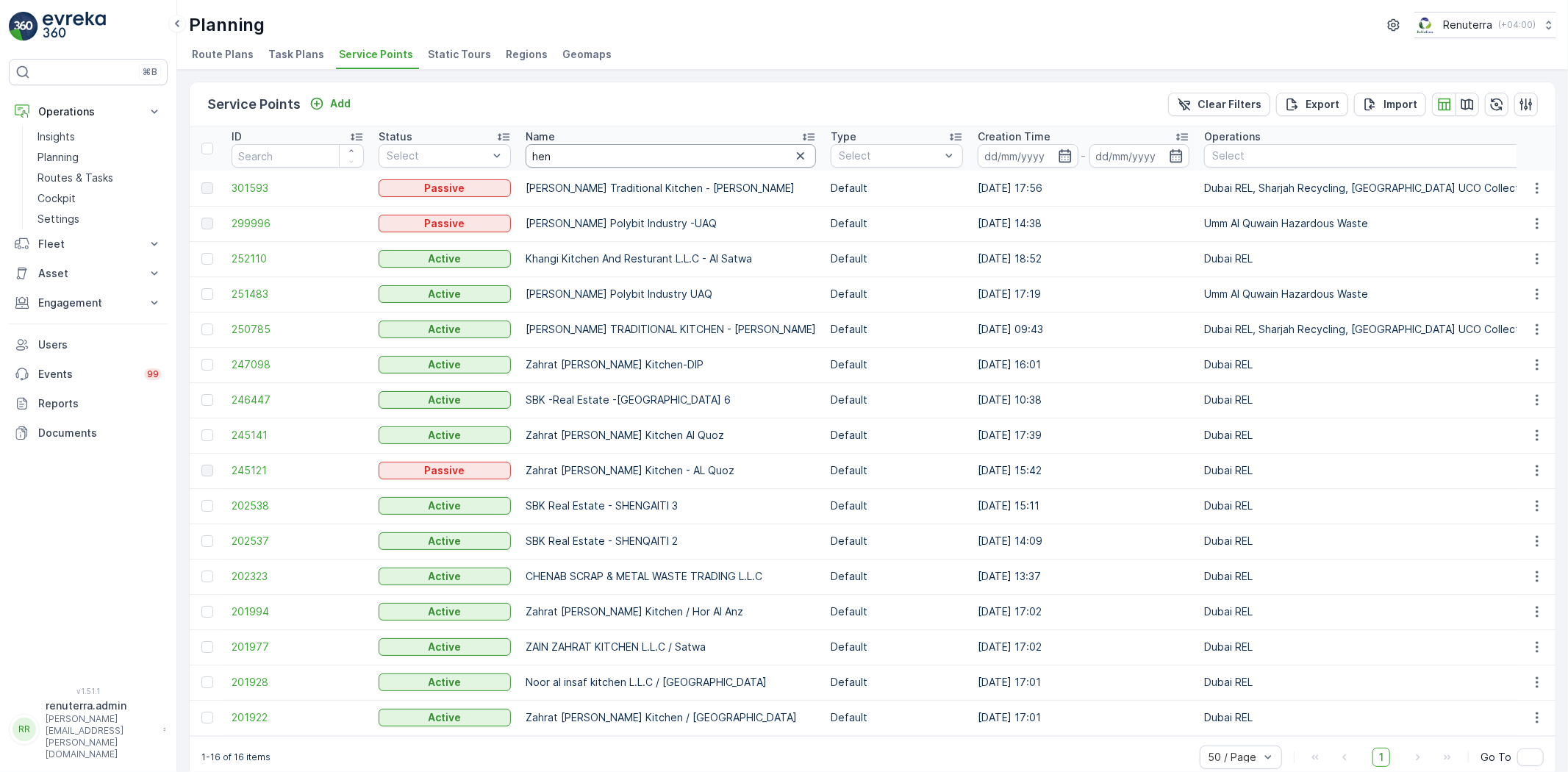
click at [584, 159] on input "hen" at bounding box center [670, 155] width 290 height 24
type input "henkel"
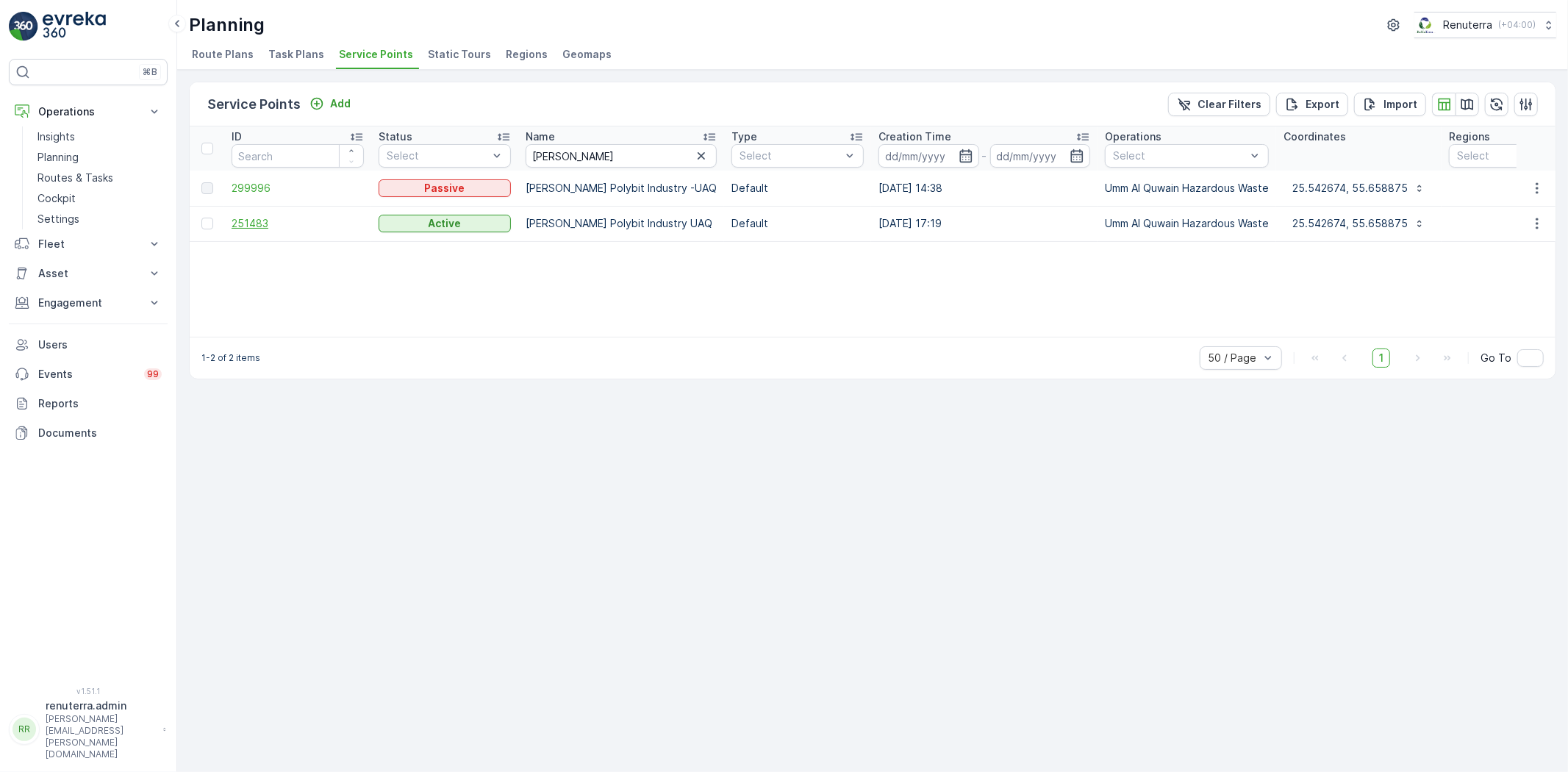
click at [250, 221] on span "251483" at bounding box center [297, 223] width 132 height 15
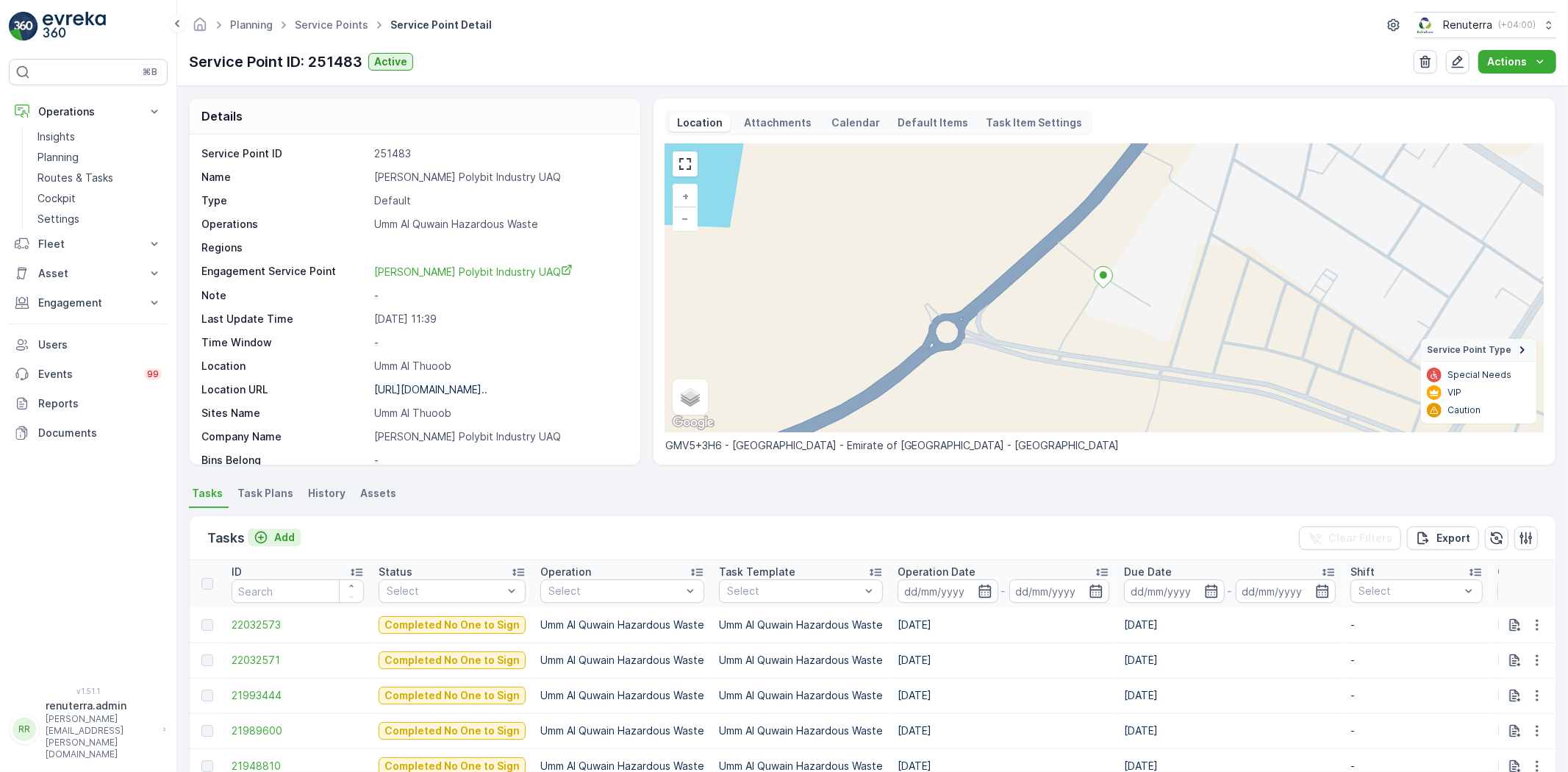
click at [283, 538] on p "Add" at bounding box center [284, 537] width 21 height 15
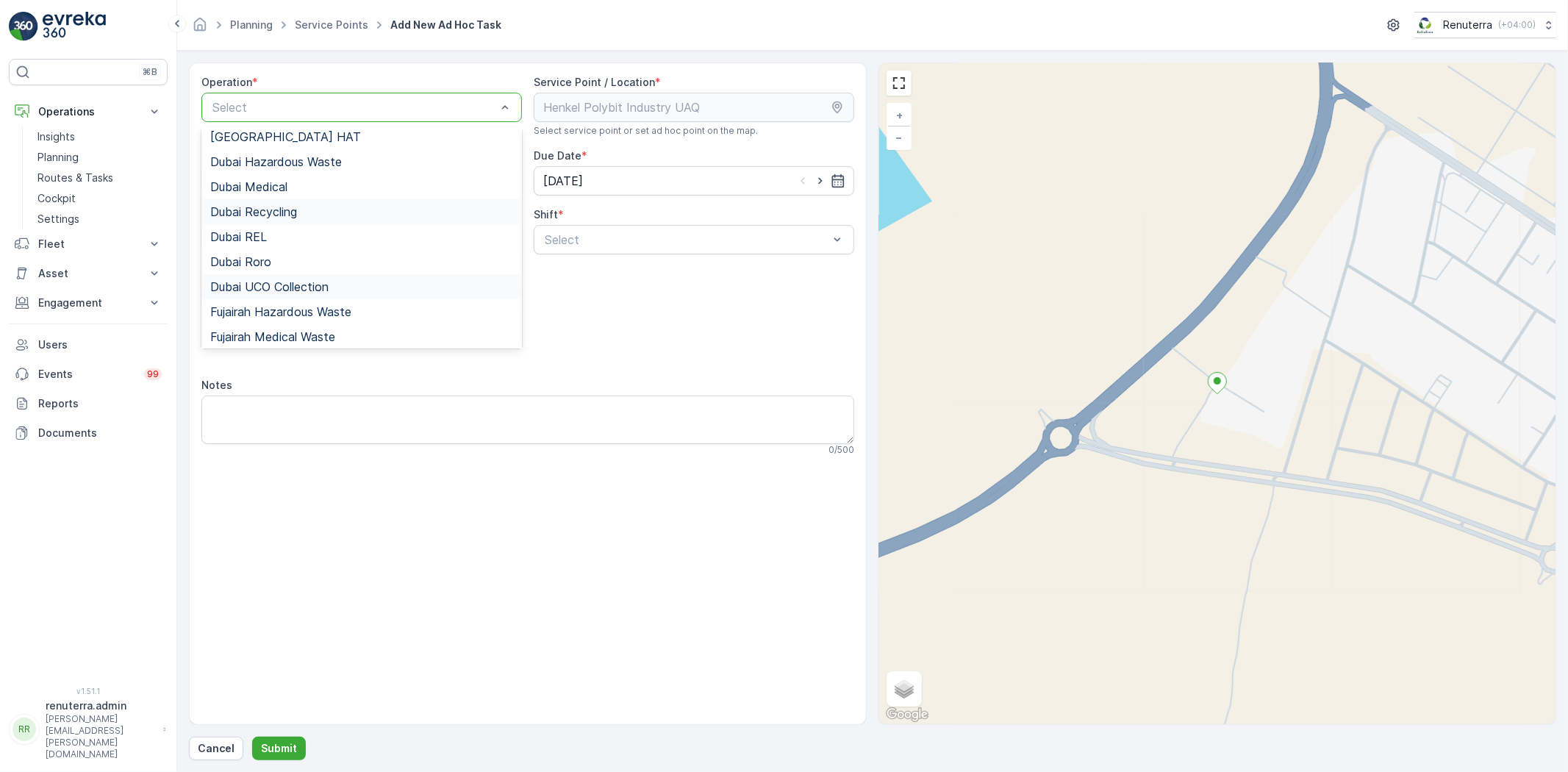
scroll to position [163, 0]
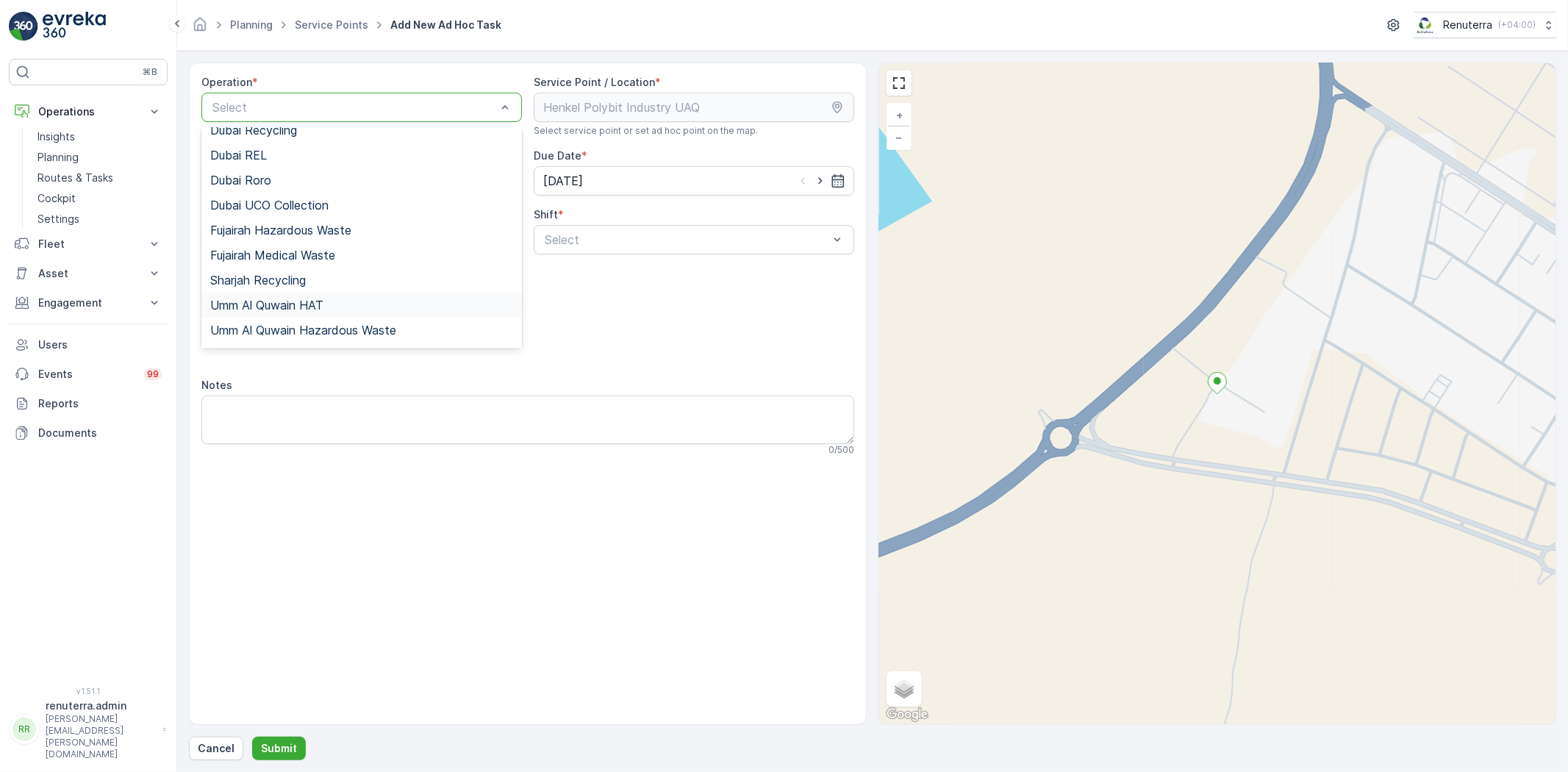
click at [304, 307] on span "Umm Al Quwain HAT" at bounding box center [267, 305] width 113 height 13
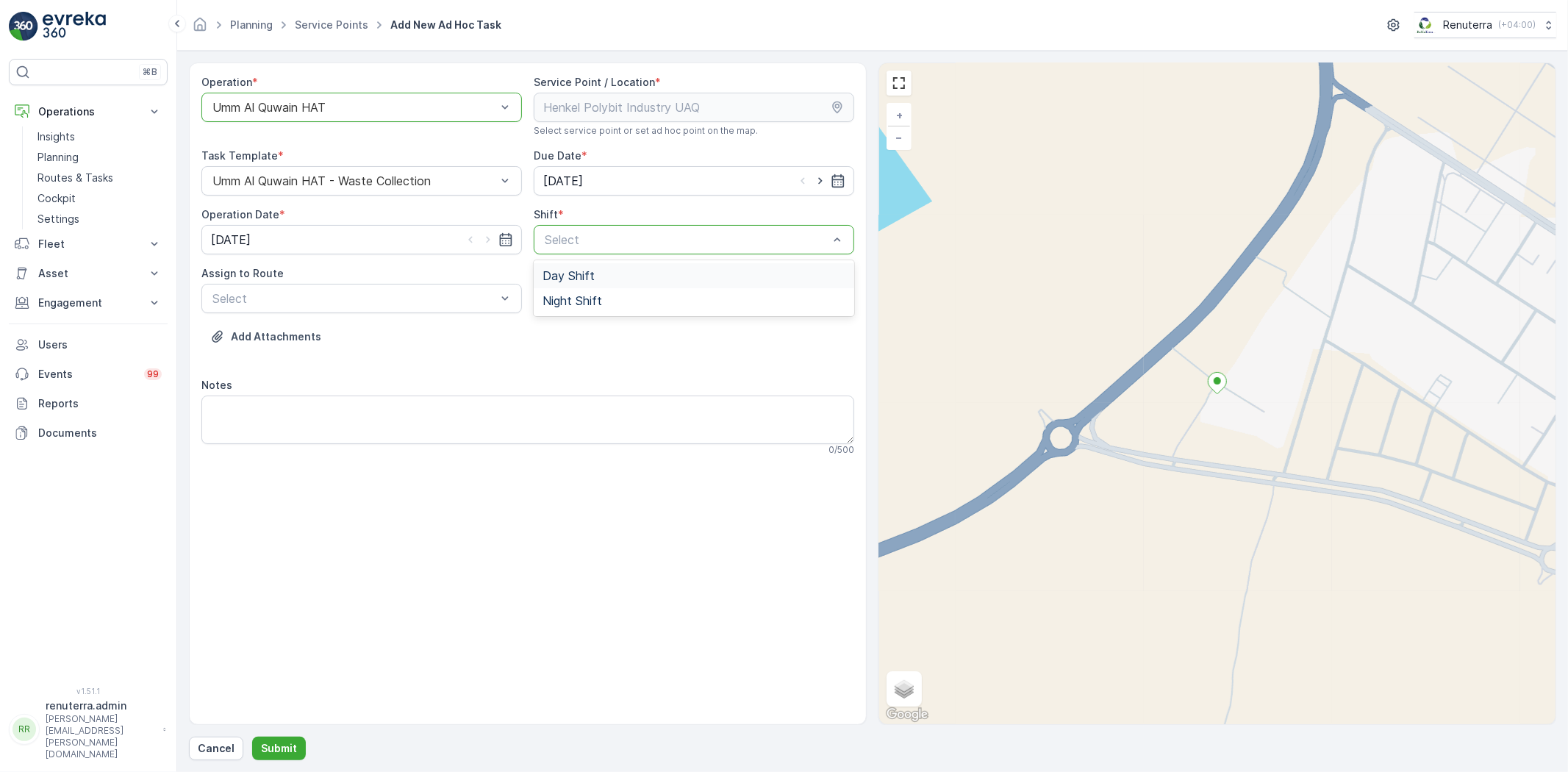
click at [563, 282] on span "Day Shift" at bounding box center [568, 275] width 52 height 13
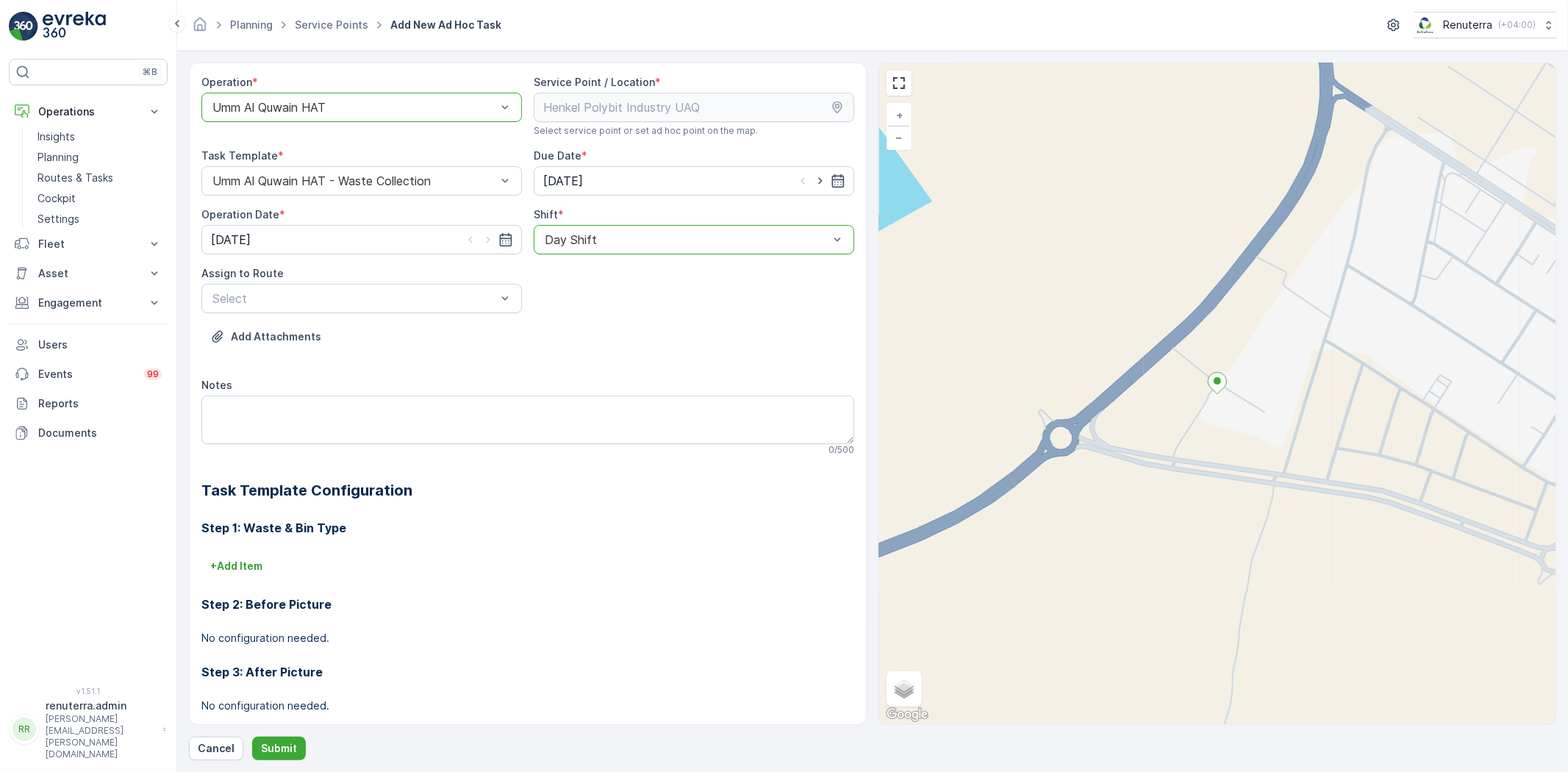
click at [779, 327] on div "Add Attachments" at bounding box center [528, 345] width 652 height 41
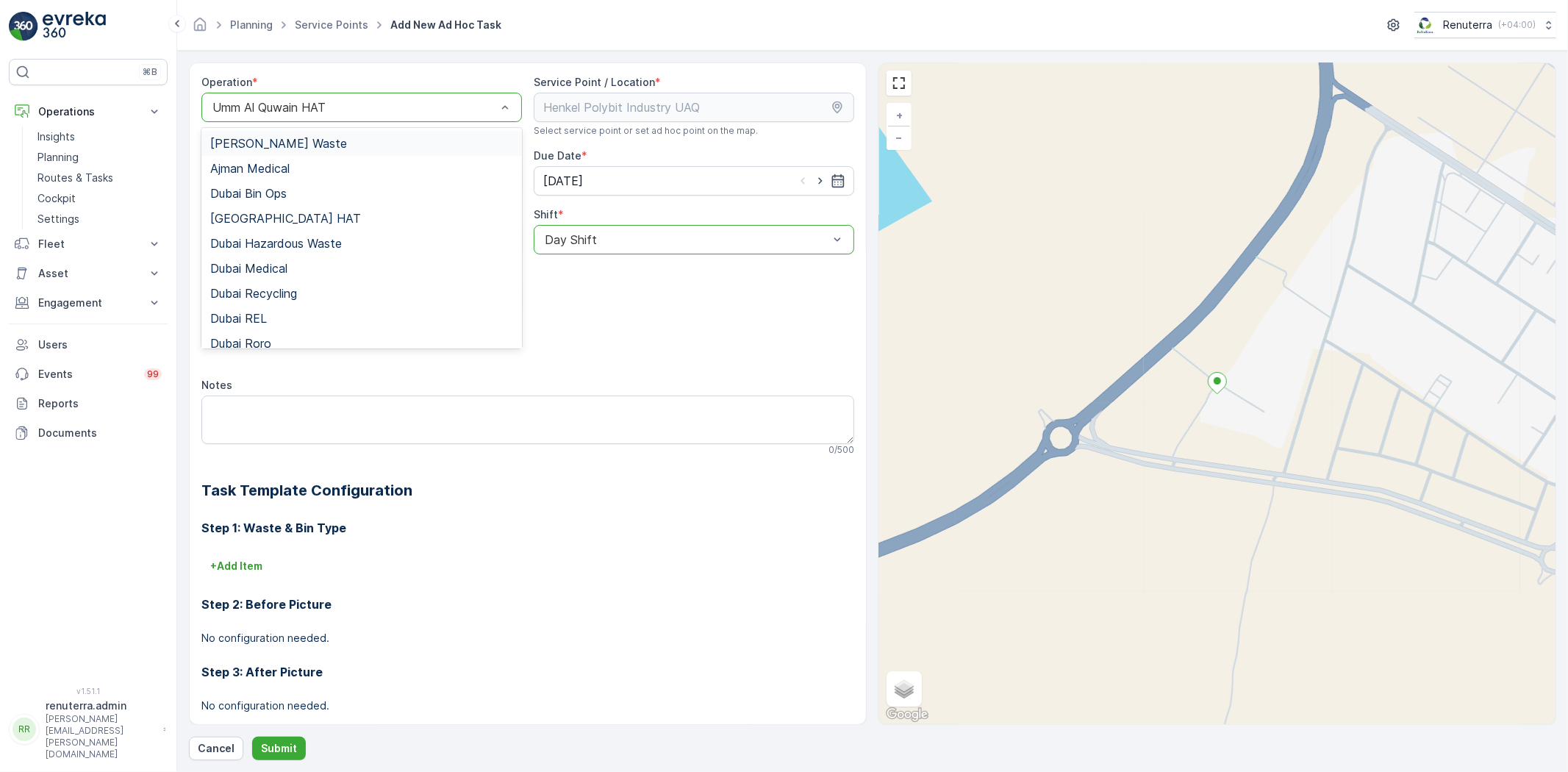
click at [407, 100] on div "Umm Al Quwain HAT" at bounding box center [361, 107] width 321 height 29
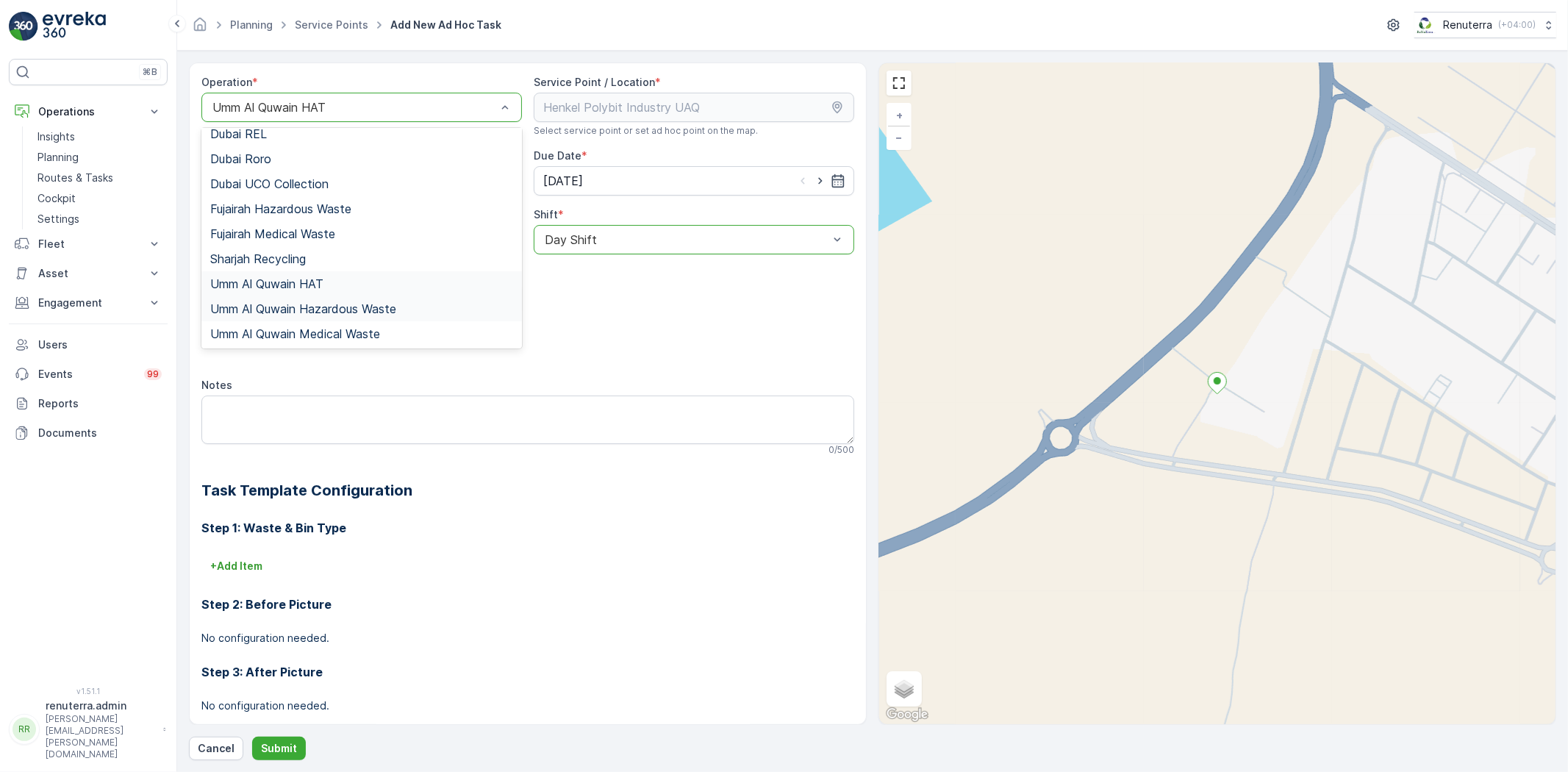
click at [347, 306] on span "Umm Al Quwain Hazardous Waste" at bounding box center [303, 309] width 186 height 13
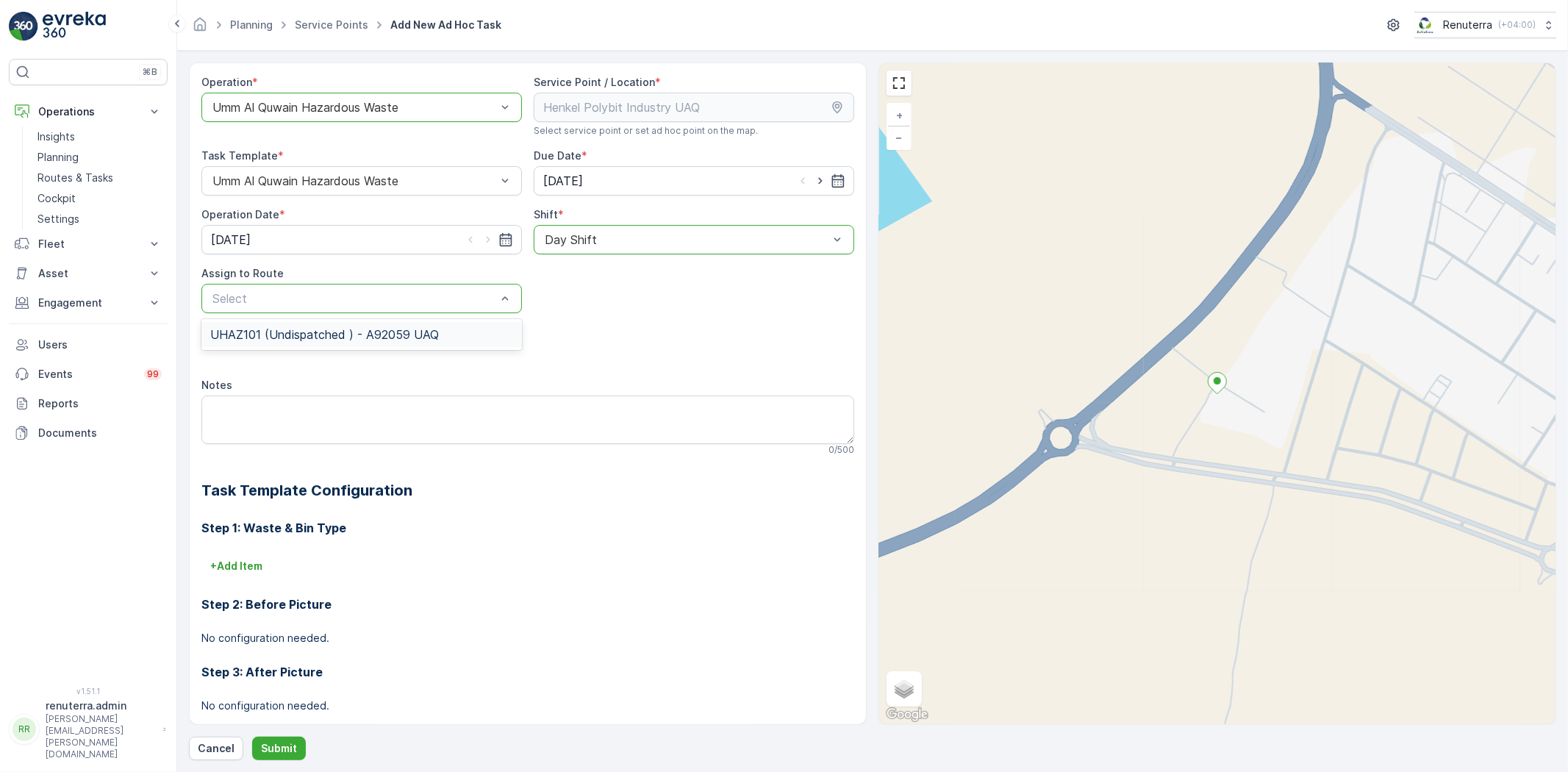
click at [328, 336] on span "UHAZ101 (Undispatched ) - A92059 UAQ" at bounding box center [325, 334] width 229 height 13
click at [288, 746] on p "Submit" at bounding box center [279, 748] width 36 height 15
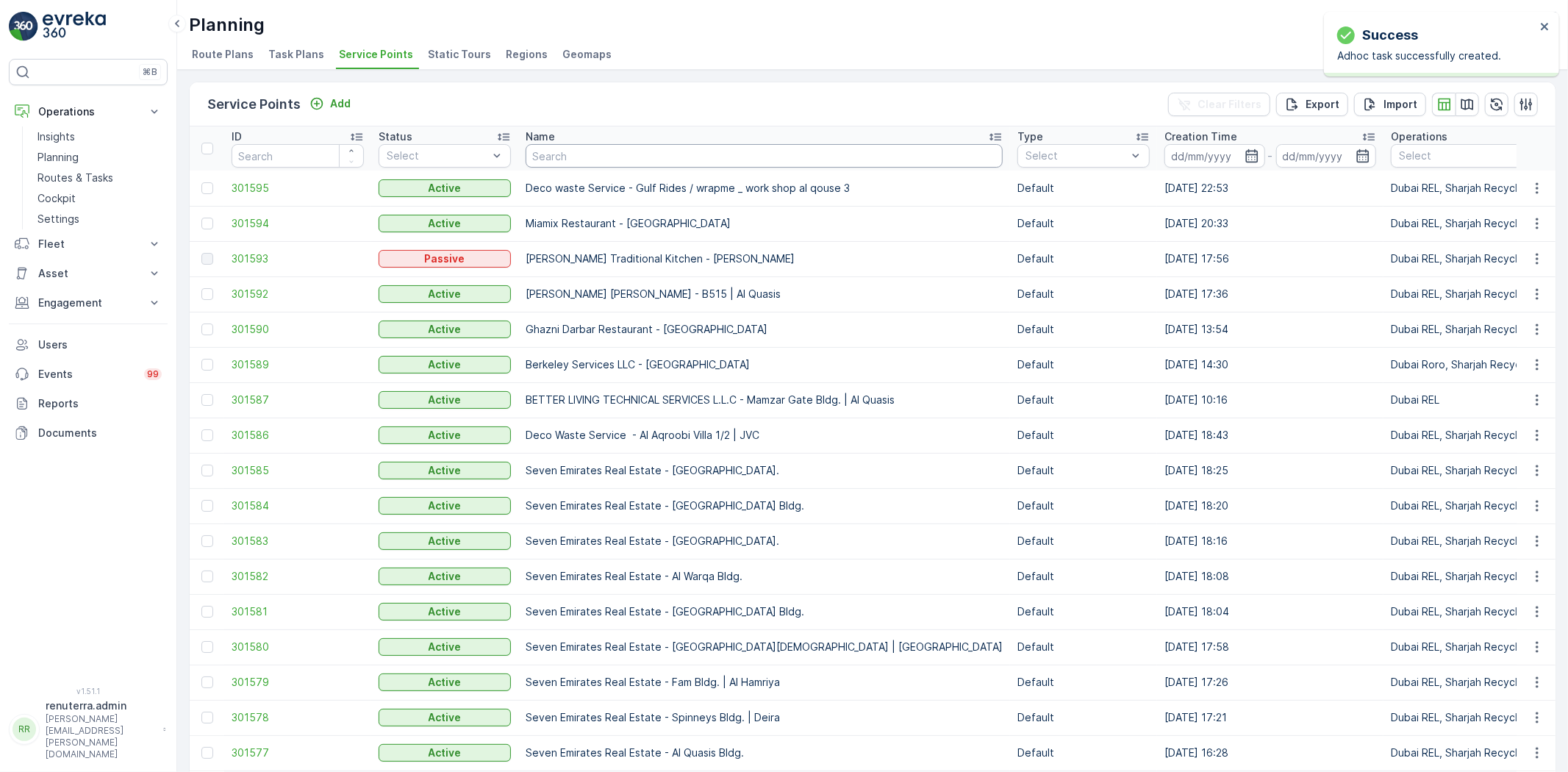
click at [568, 149] on input "text" at bounding box center [763, 155] width 477 height 24
type input "symb"
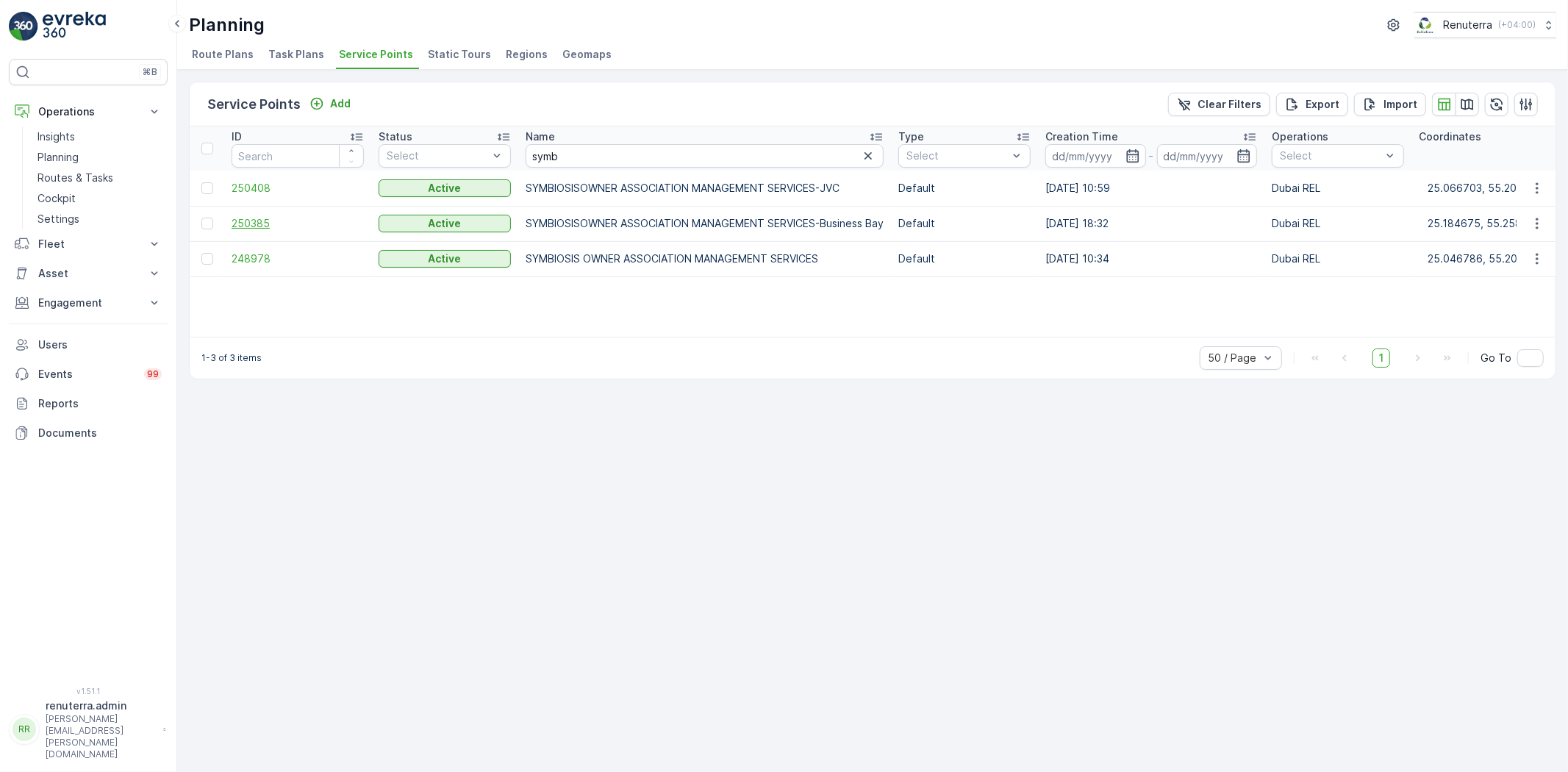
click at [248, 218] on span "250385" at bounding box center [297, 223] width 132 height 15
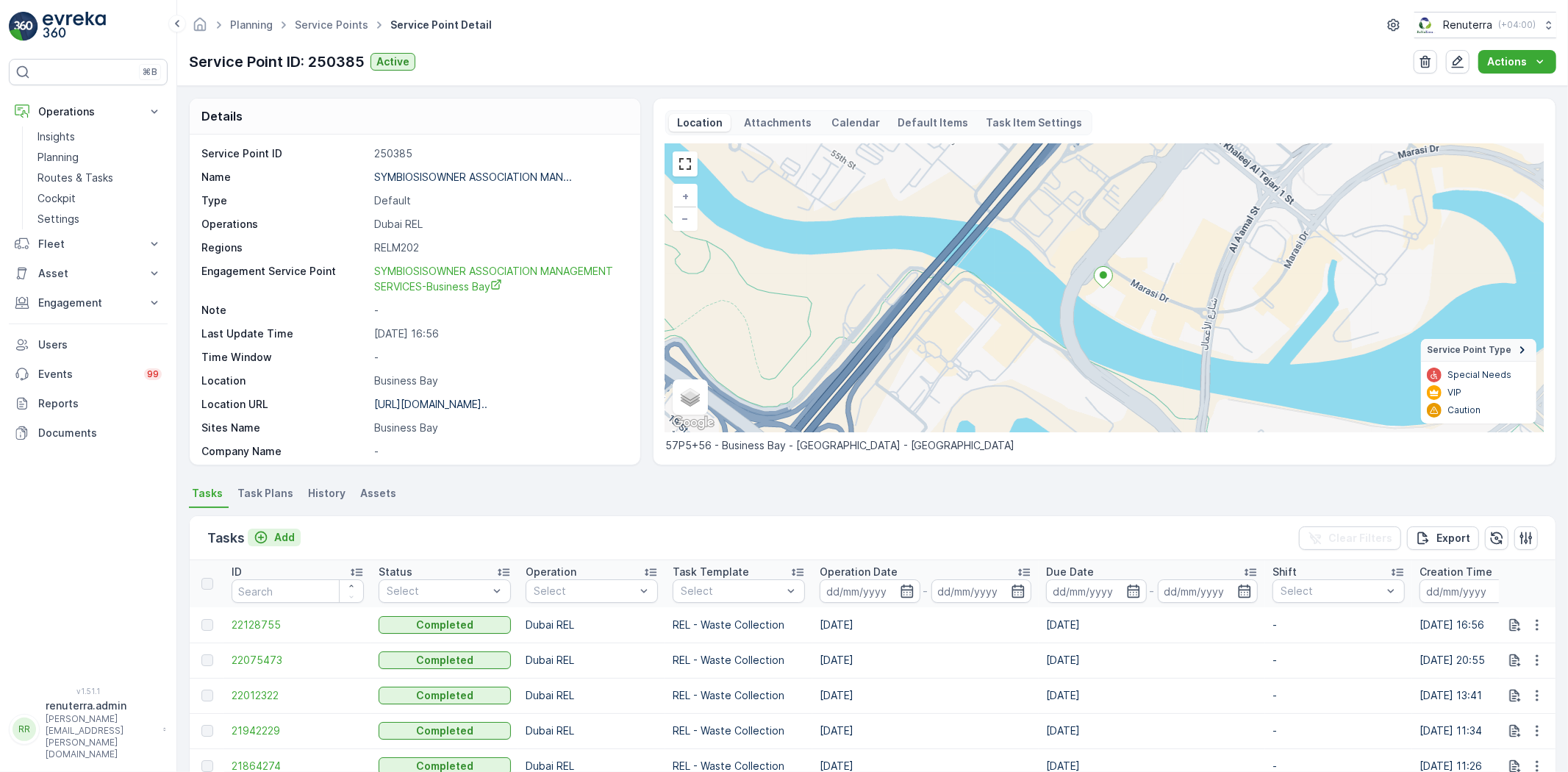
click at [274, 537] on p "Add" at bounding box center [284, 537] width 21 height 15
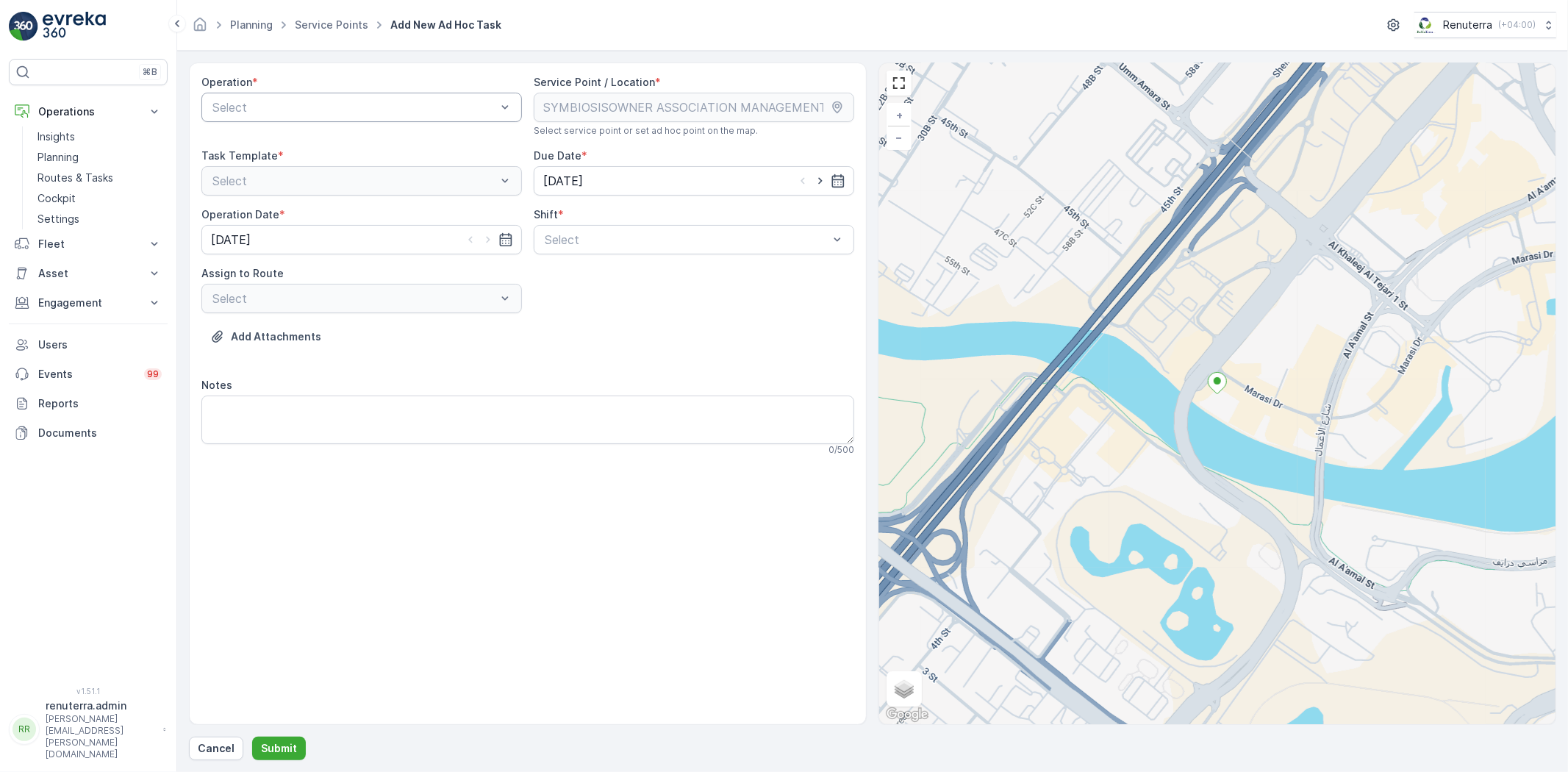
click at [374, 94] on div "Select" at bounding box center [361, 107] width 321 height 29
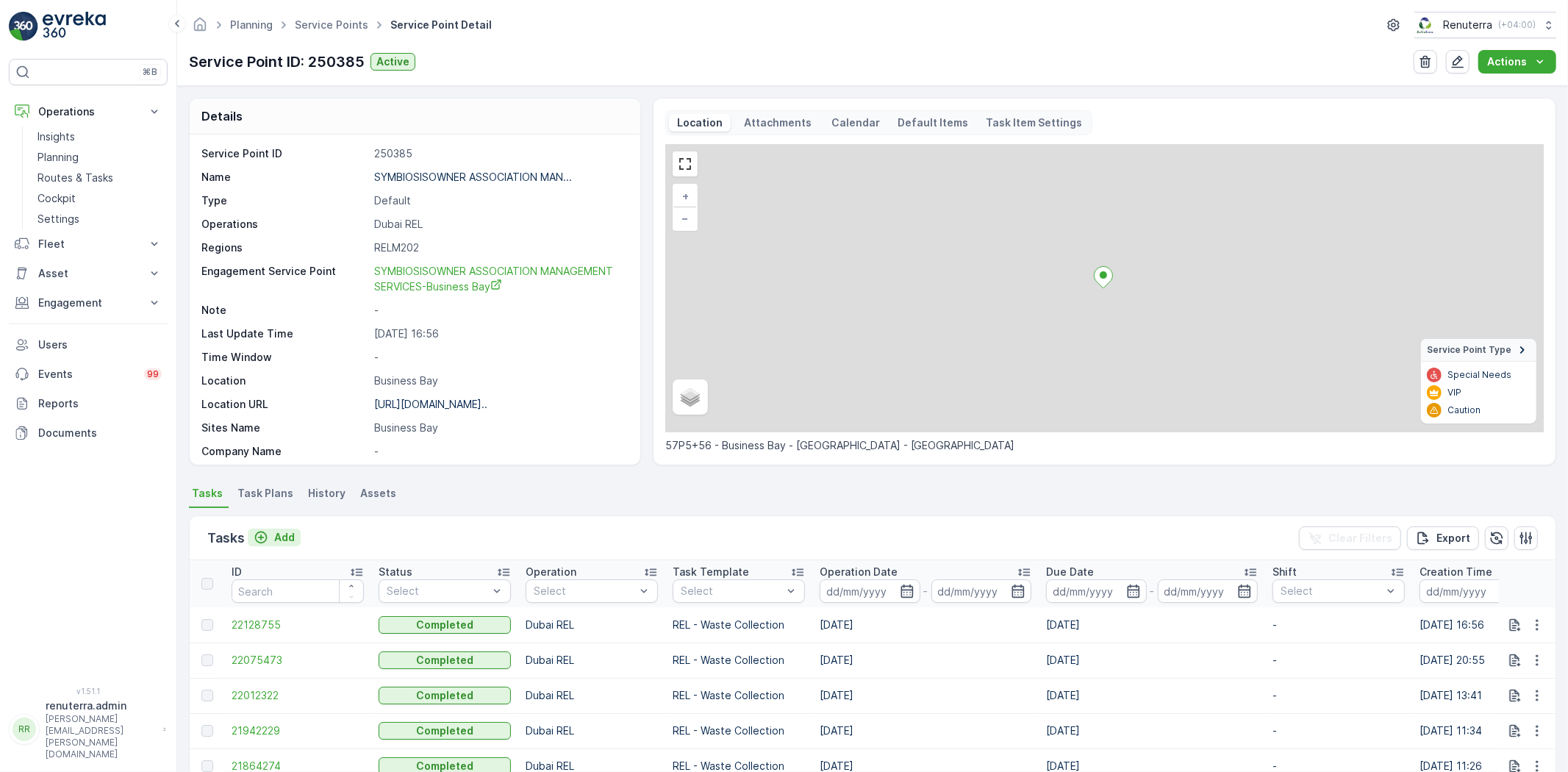
click at [283, 538] on p "Add" at bounding box center [284, 537] width 21 height 15
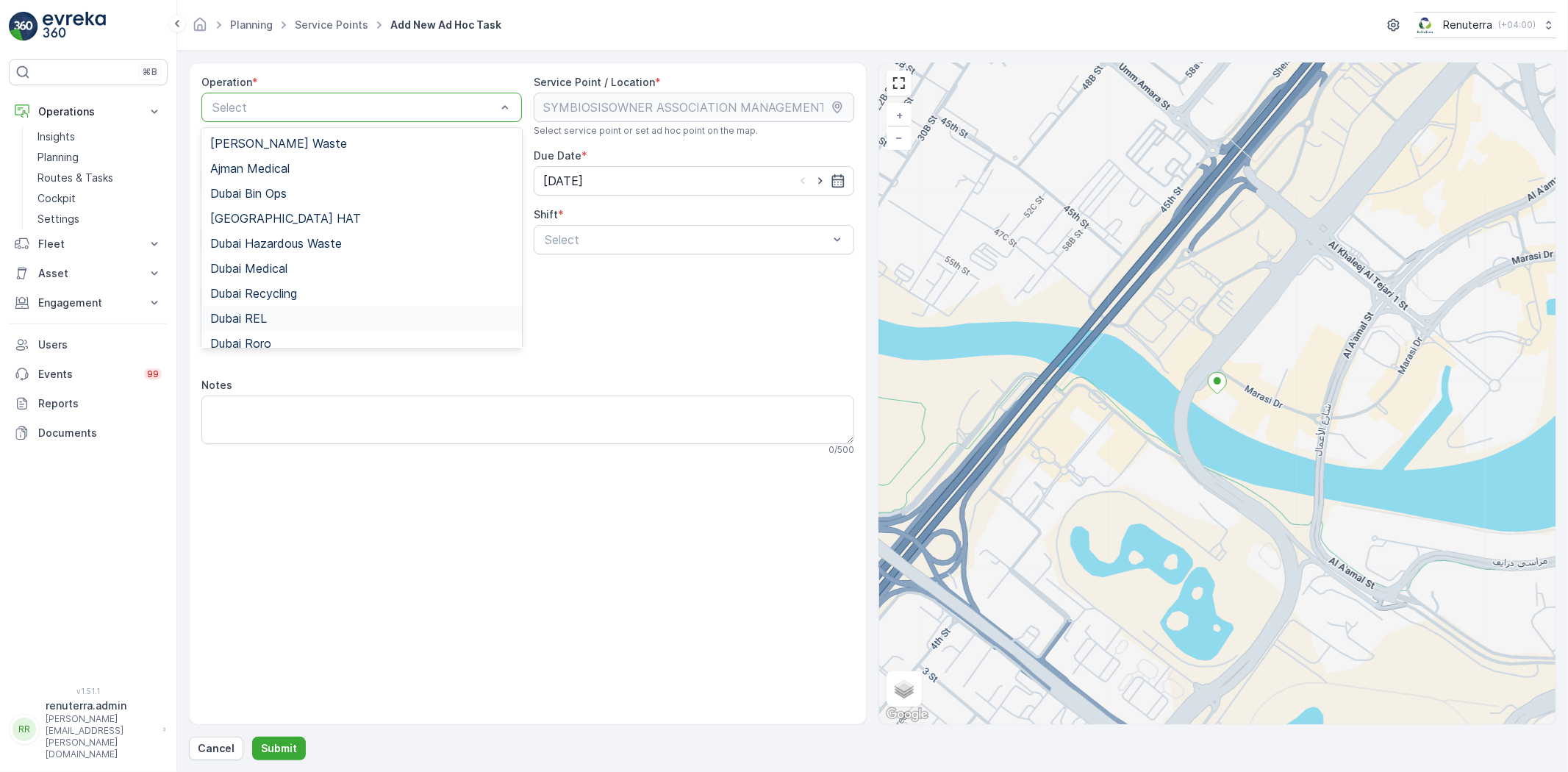
click at [257, 318] on span "Dubai REL" at bounding box center [239, 318] width 57 height 13
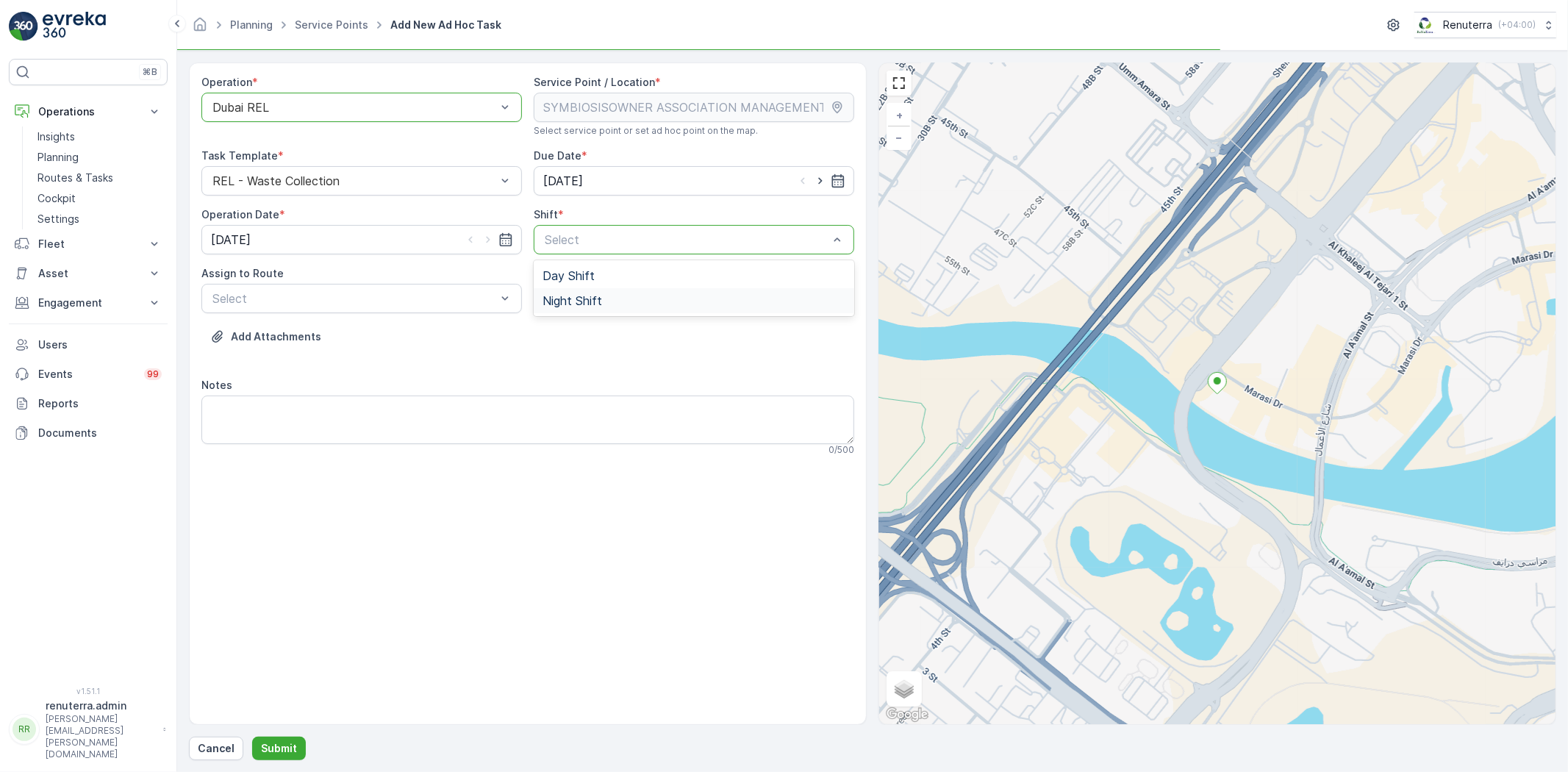
click at [564, 298] on span "Night Shift" at bounding box center [572, 300] width 60 height 13
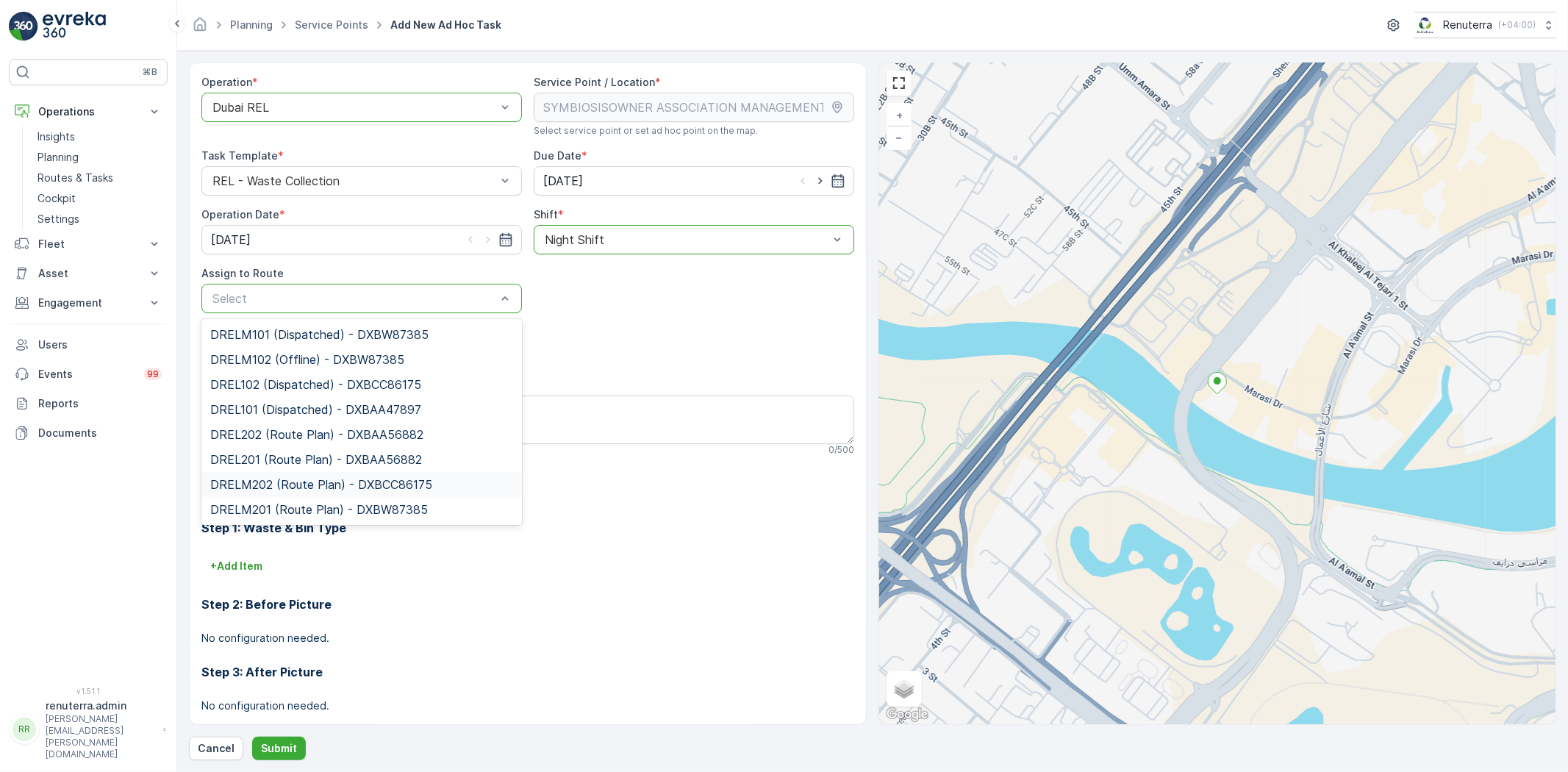
click at [267, 483] on span "DRELM202 (Route Plan) - DXBCC86175" at bounding box center [322, 484] width 222 height 13
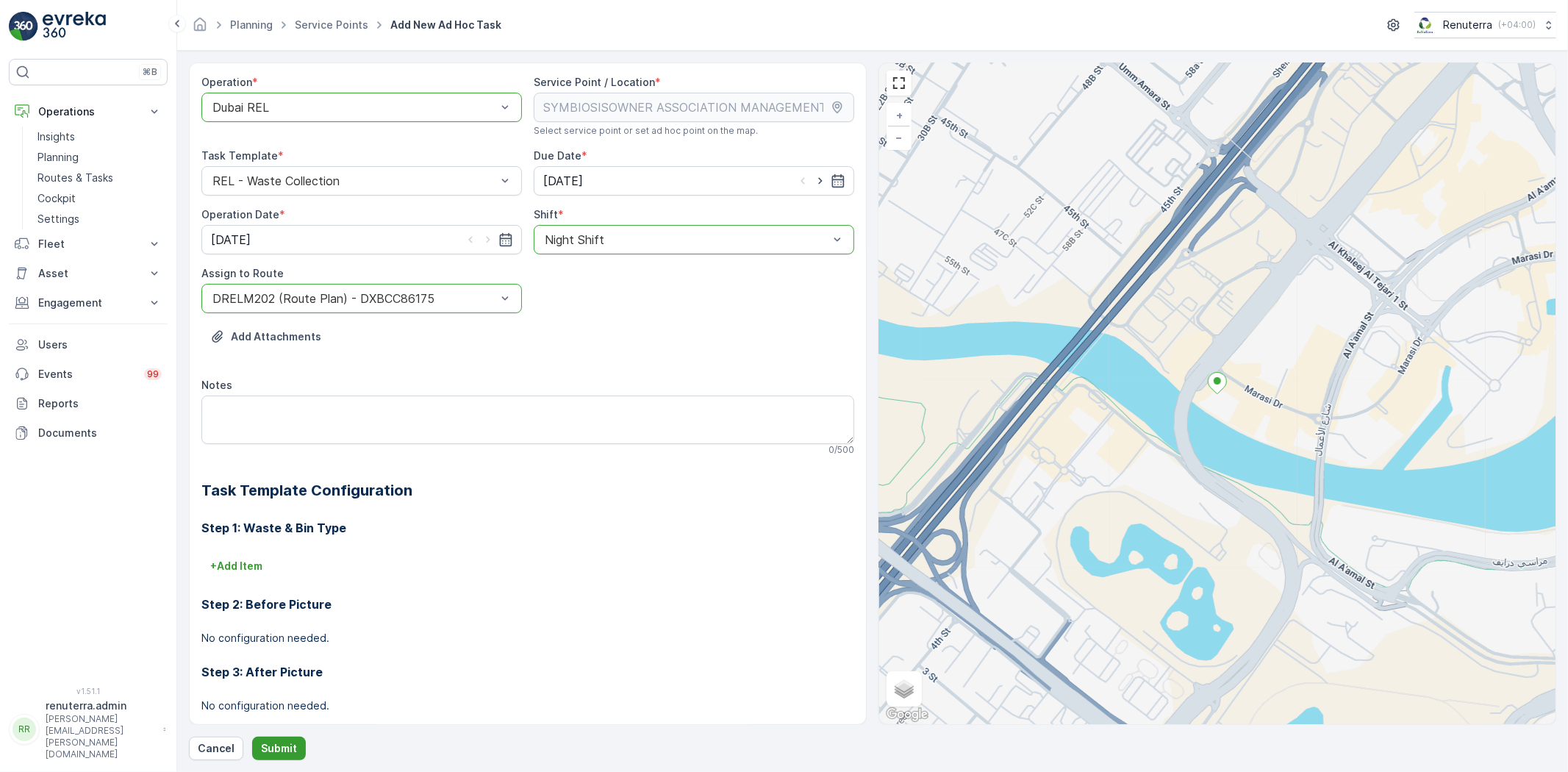
click at [284, 751] on p "Submit" at bounding box center [279, 748] width 36 height 15
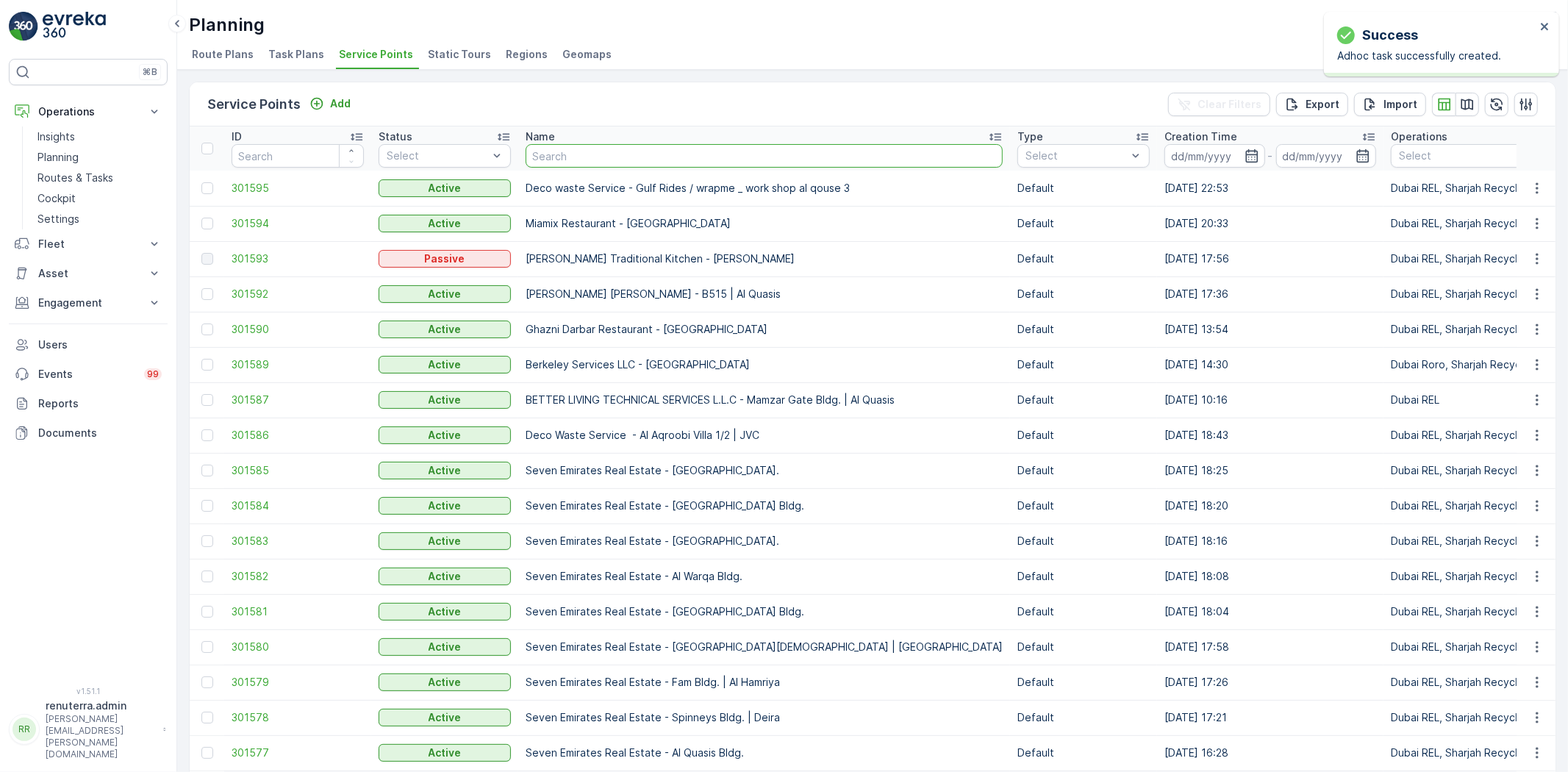
click at [564, 159] on input "text" at bounding box center [763, 155] width 477 height 24
type input "dubai"
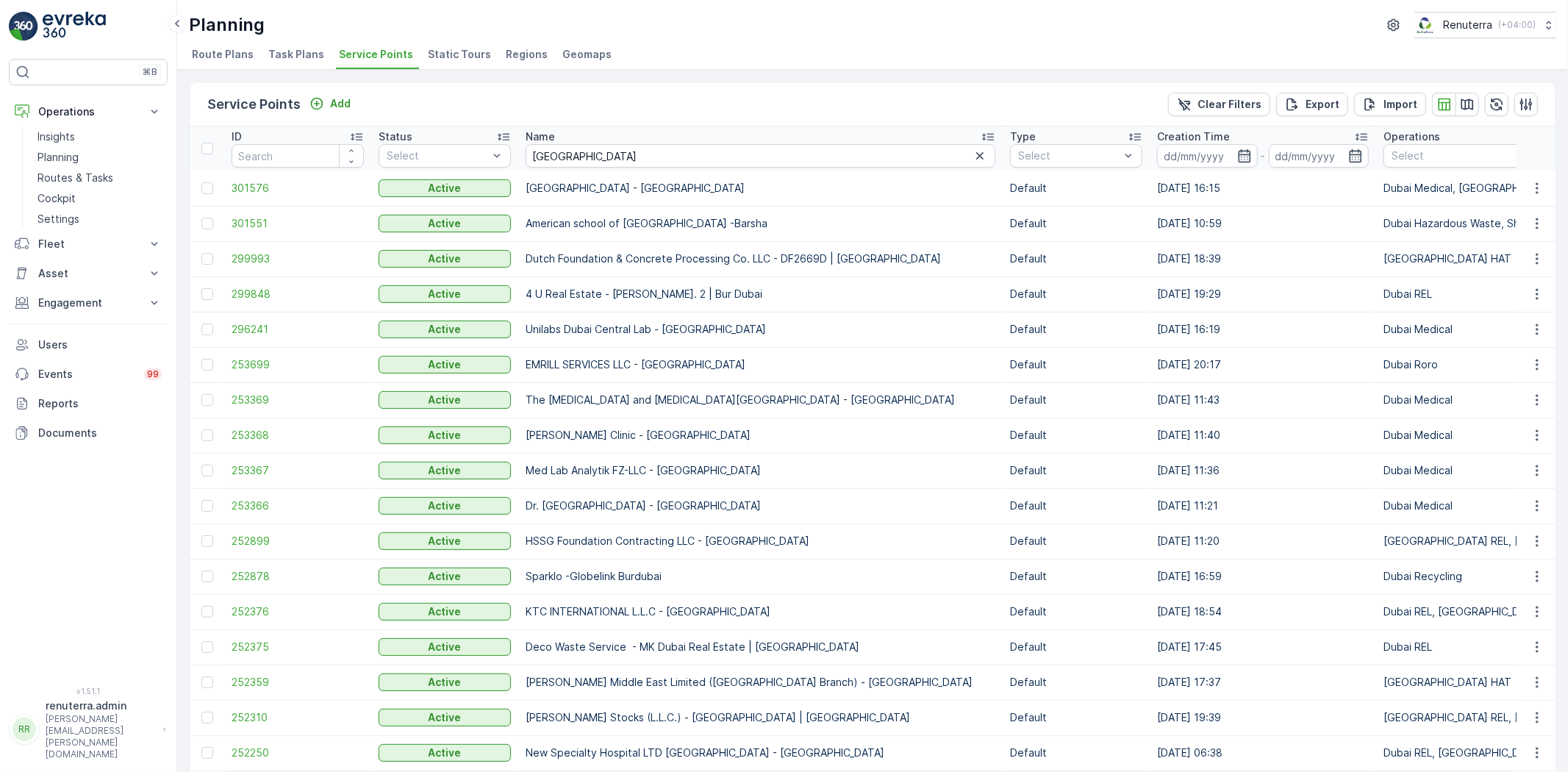
click at [574, 155] on input "dubai" at bounding box center [760, 155] width 469 height 24
type input "dubai duty"
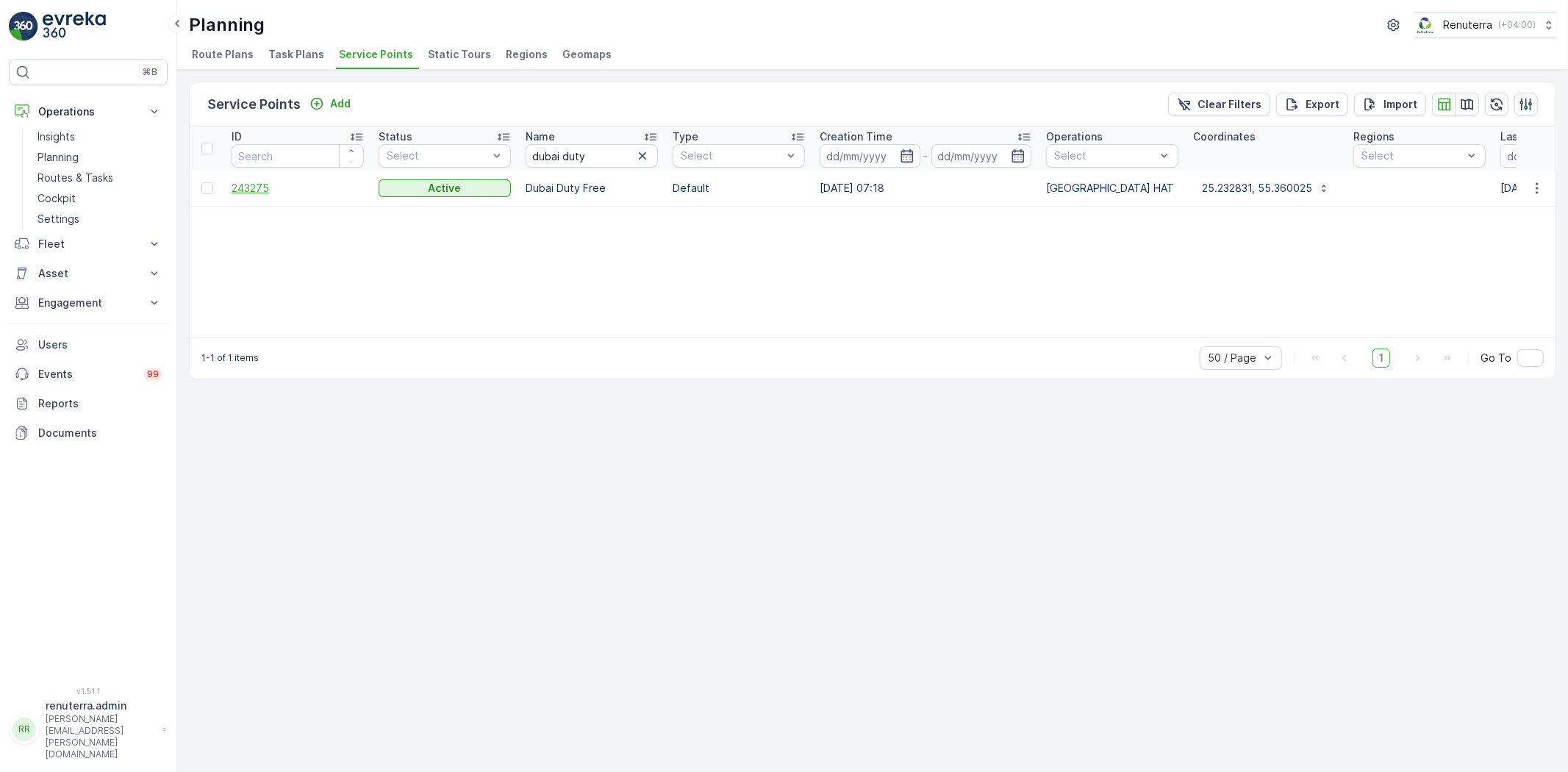
click at [256, 188] on span "243275" at bounding box center [297, 188] width 132 height 15
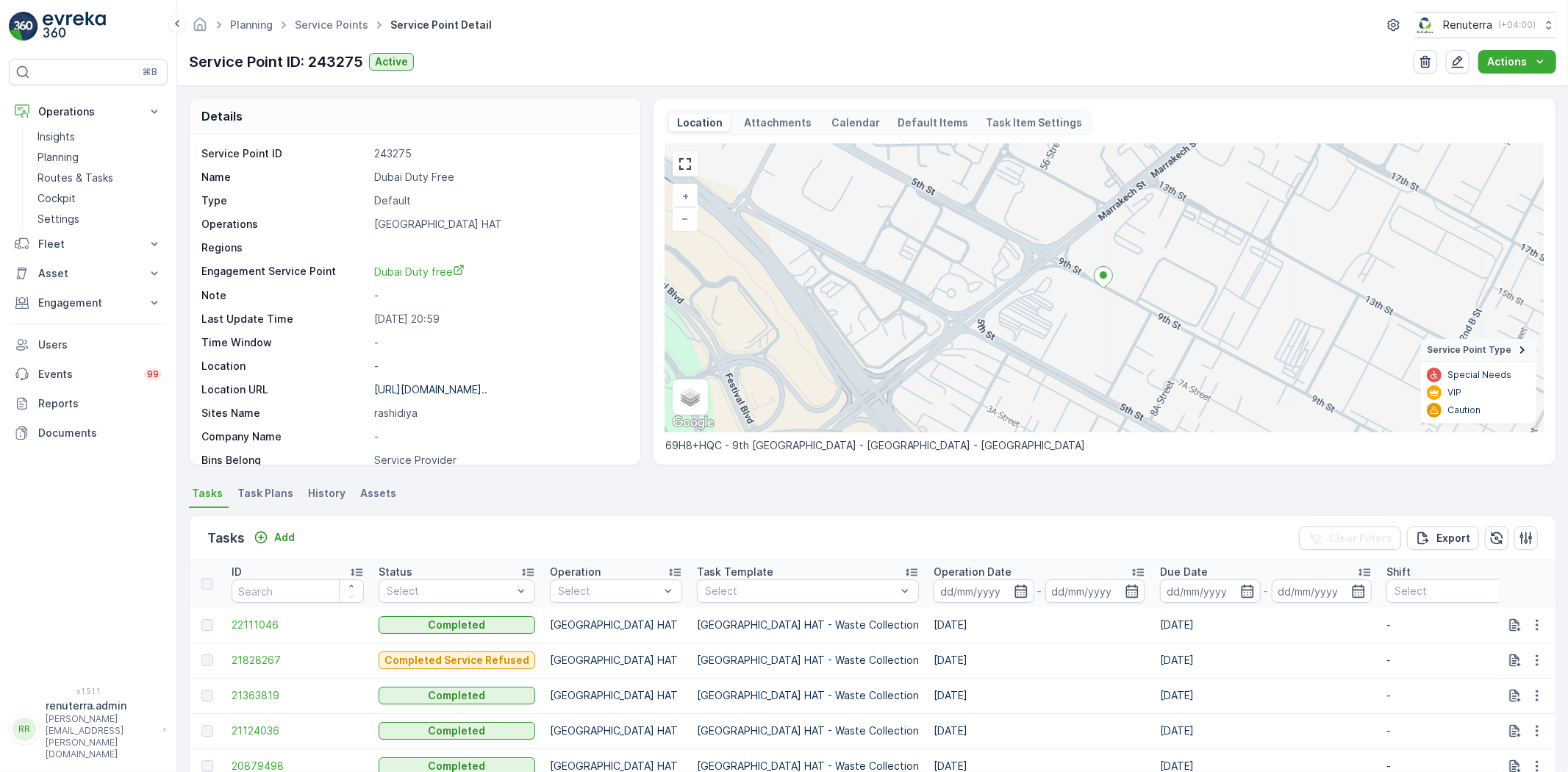
click at [424, 178] on p "Dubai Duty Free" at bounding box center [499, 177] width 250 height 15
copy p "Dubai Duty Free"
click at [340, 31] on span "Service Points" at bounding box center [332, 25] width 80 height 15
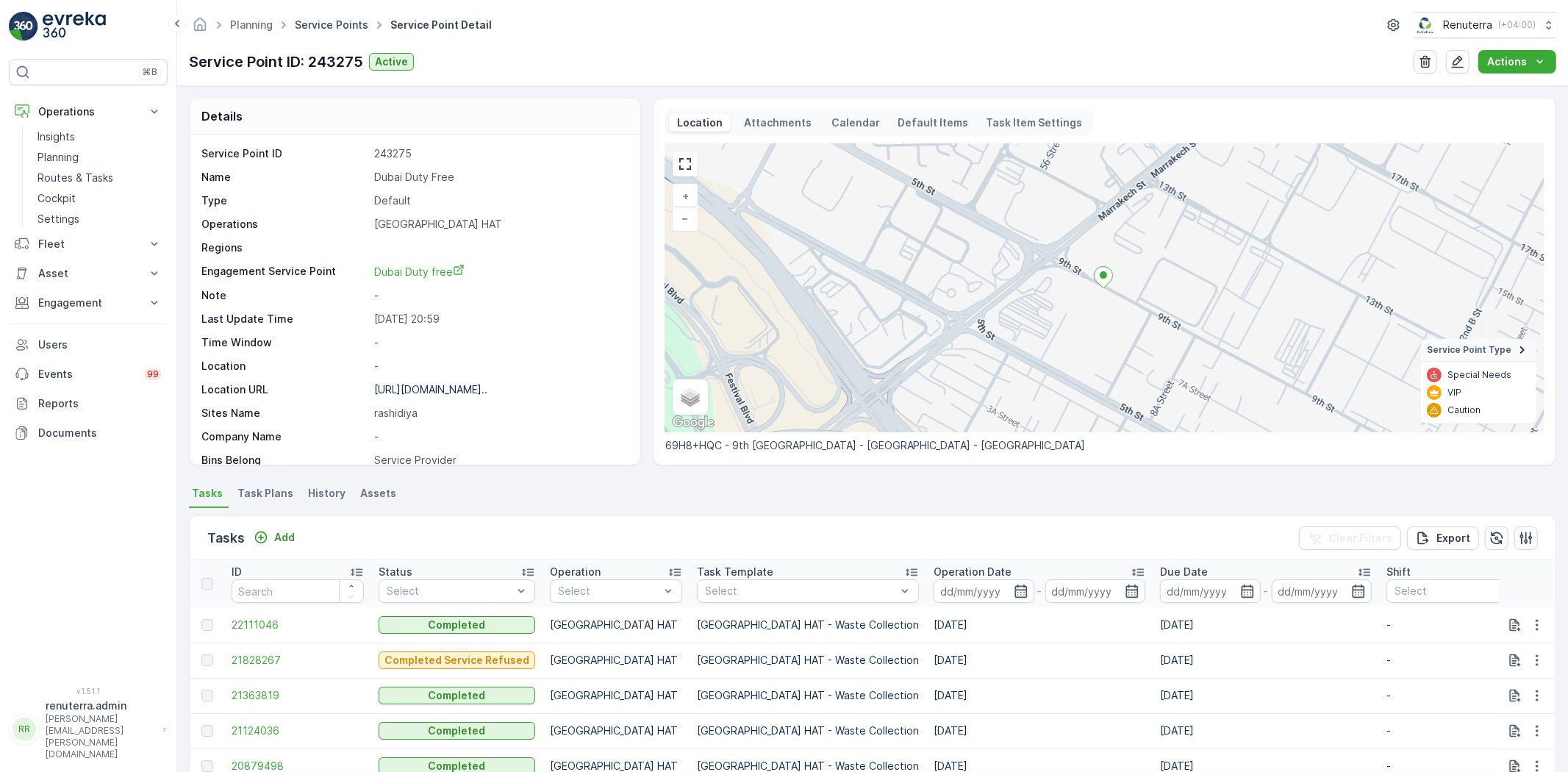
click at [334, 18] on link "Service Points" at bounding box center [332, 25] width 74 height 12
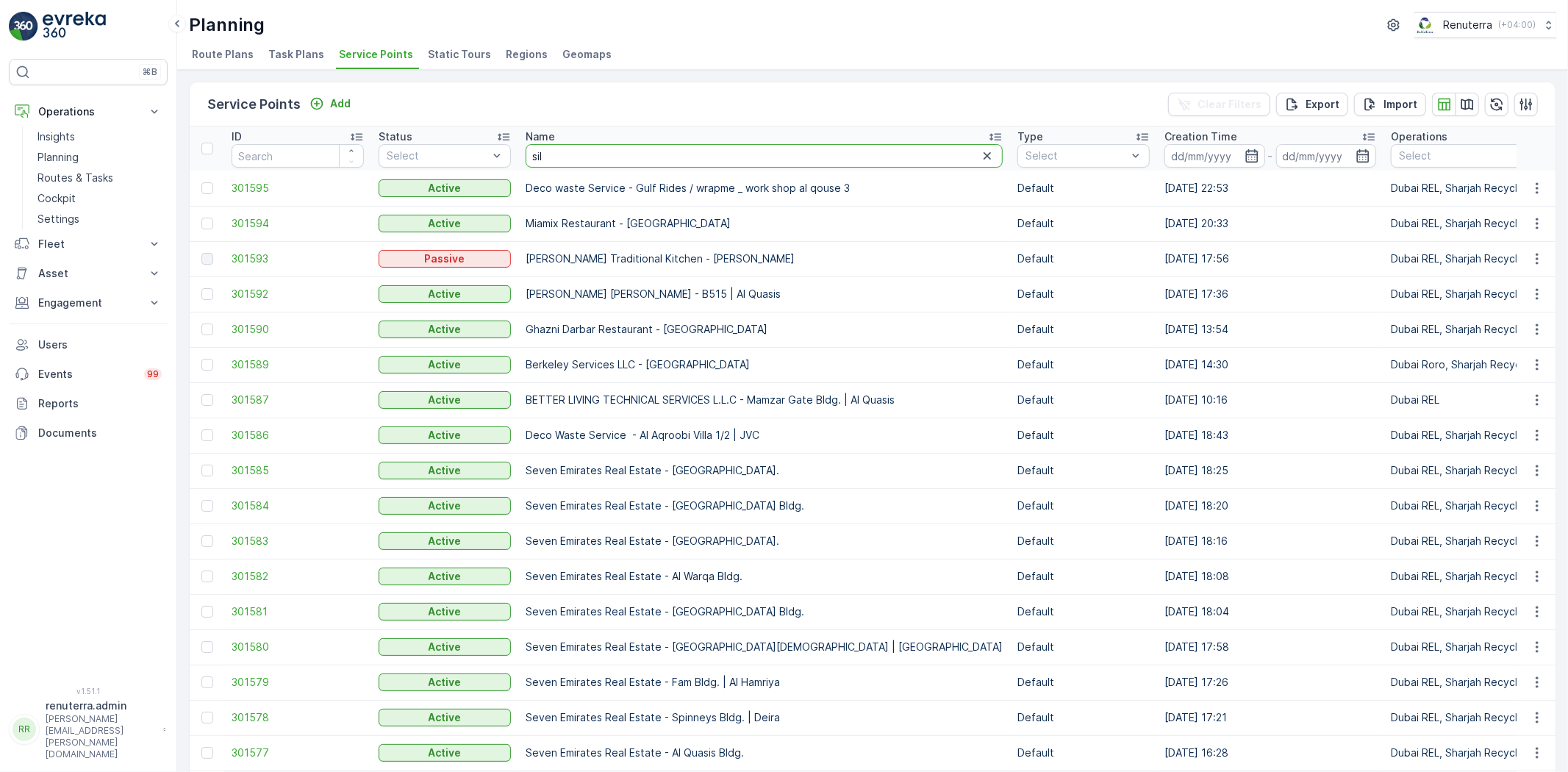
type input "silk"
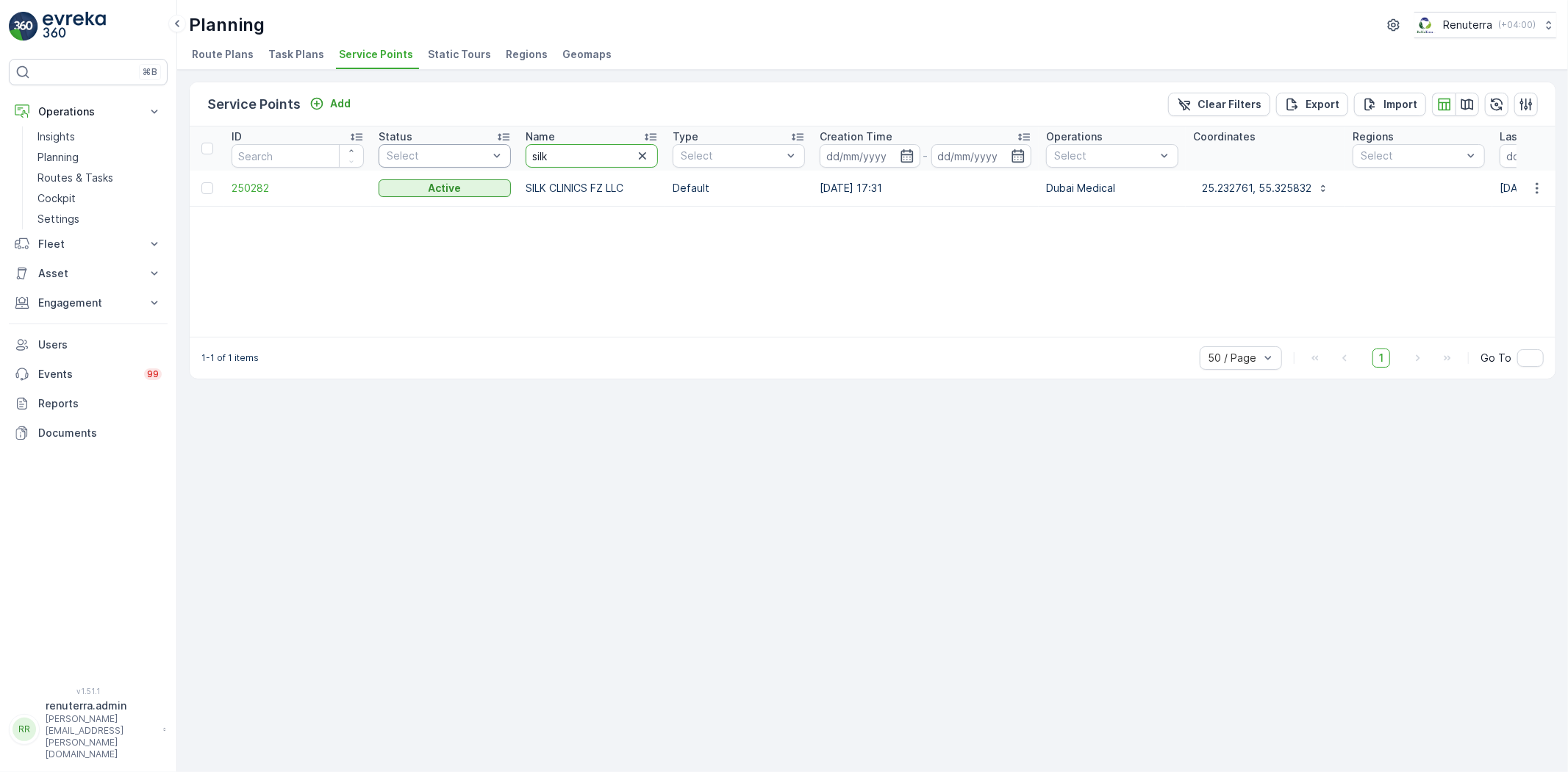
drag, startPoint x: 573, startPoint y: 155, endPoint x: 492, endPoint y: 151, distance: 81.1
click at [640, 156] on icon "button" at bounding box center [642, 155] width 15 height 15
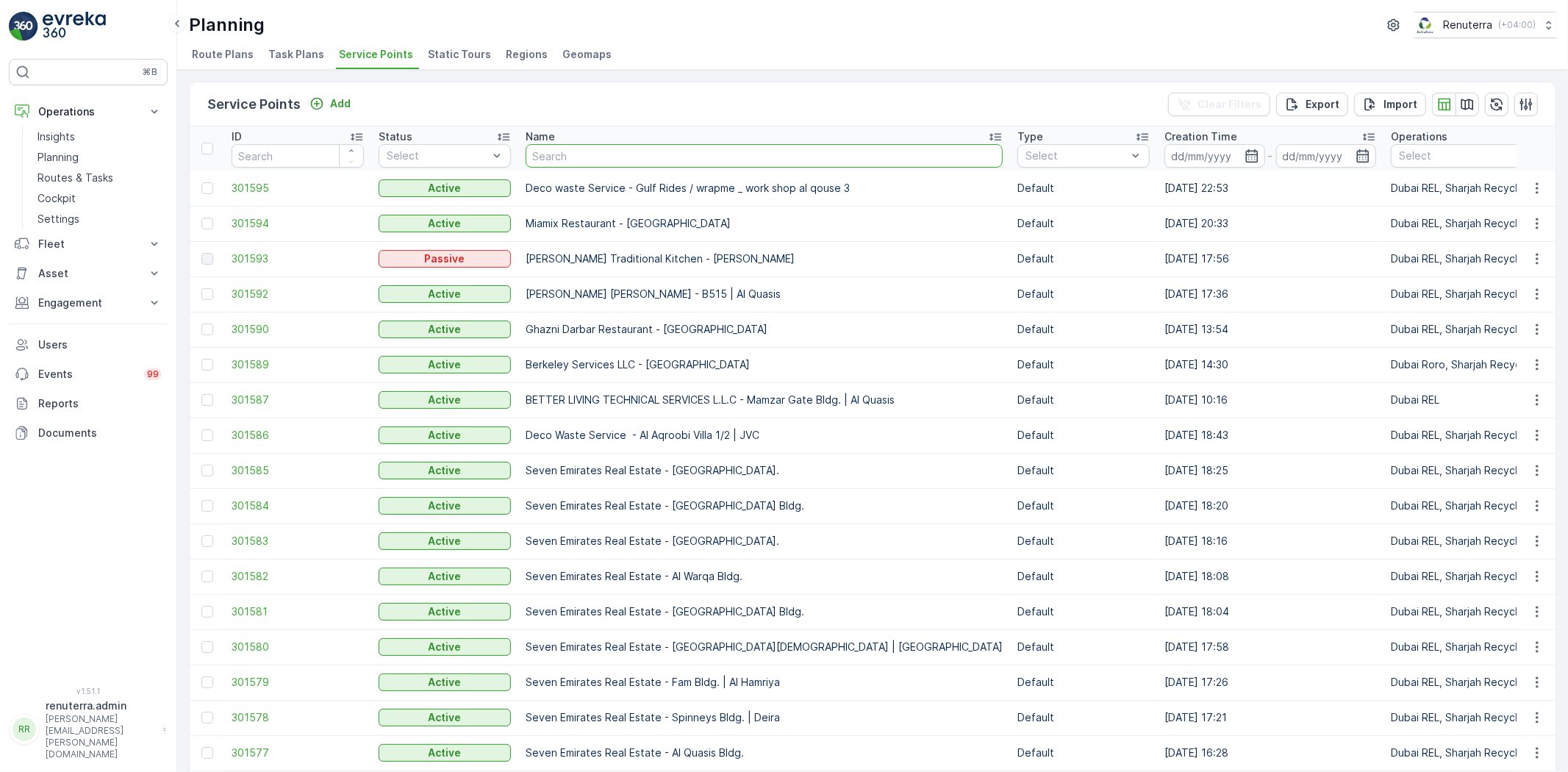
click at [640, 156] on input "text" at bounding box center [763, 155] width 477 height 24
type input "silk"
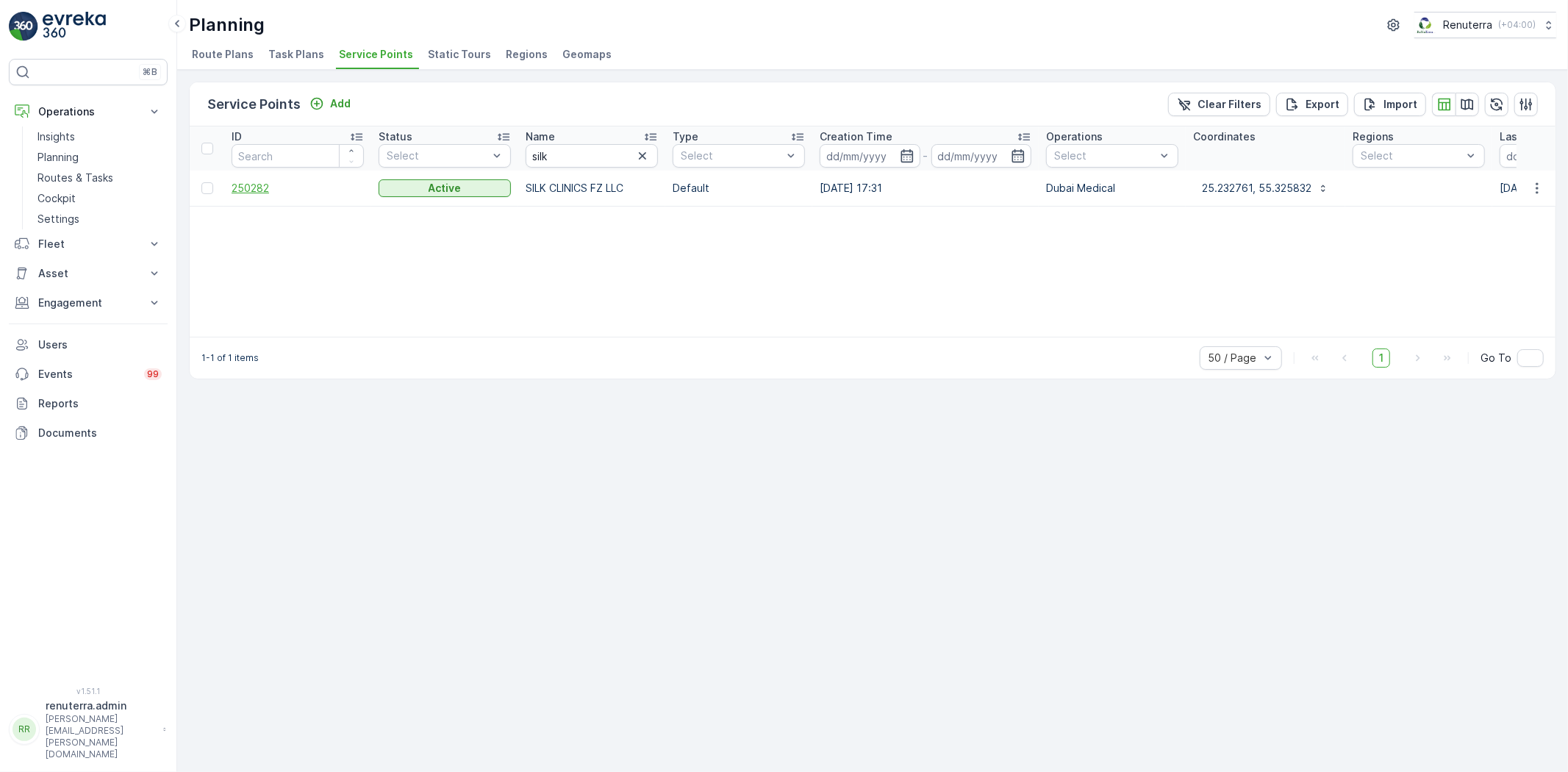
click at [261, 185] on span "250282" at bounding box center [297, 188] width 132 height 15
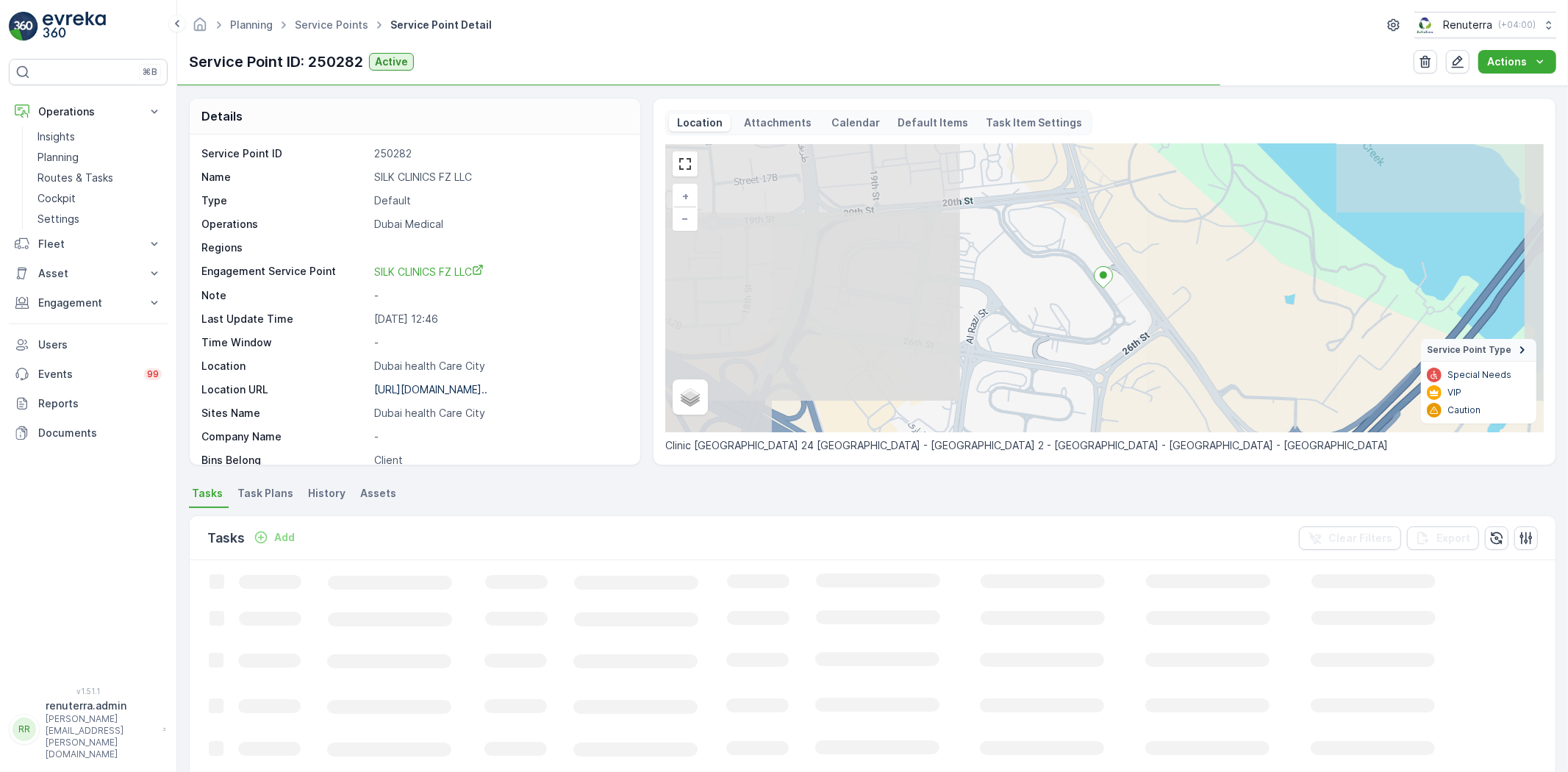
scroll to position [82, 0]
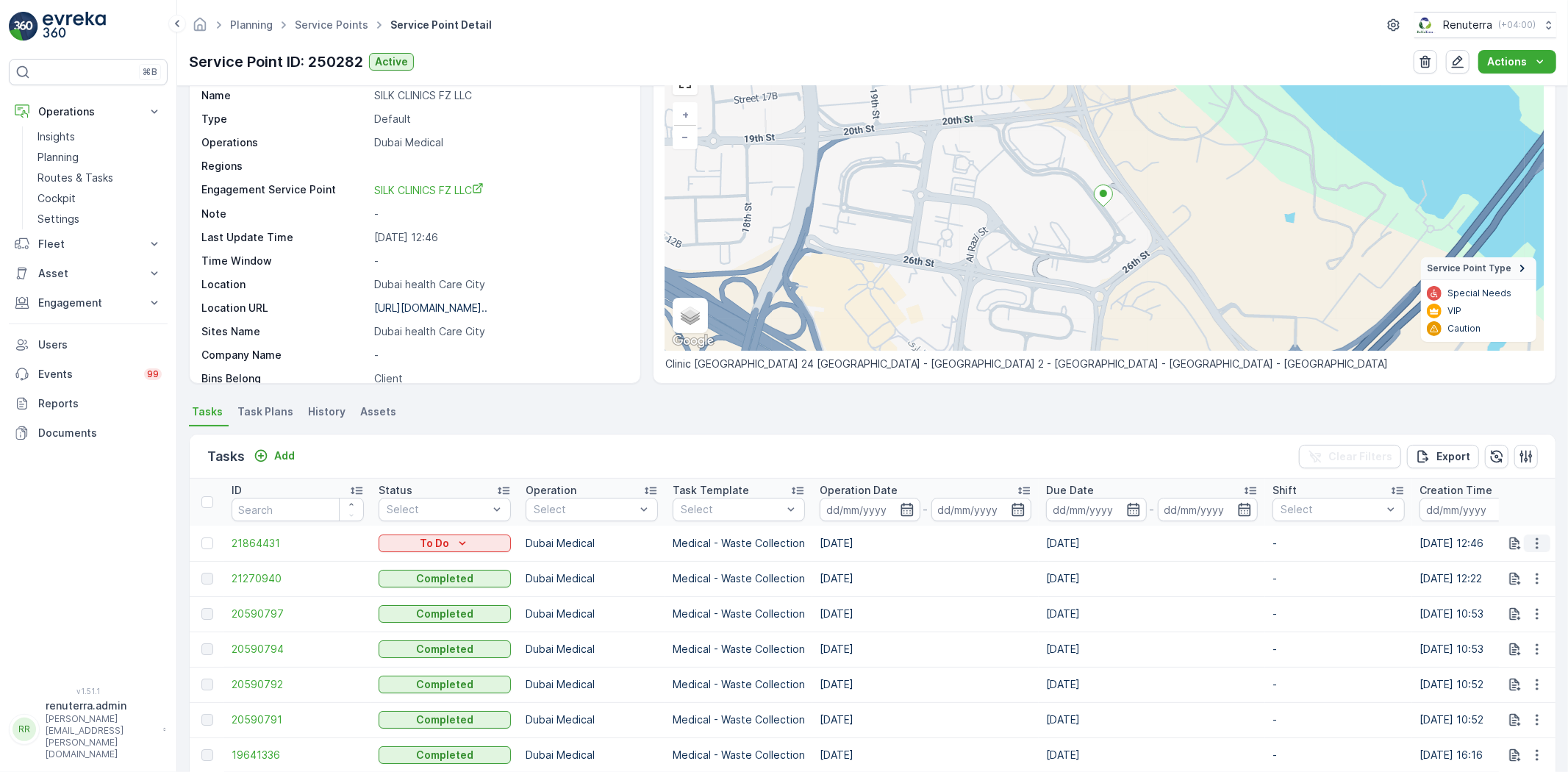
click at [1541, 541] on button "button" at bounding box center [1537, 543] width 27 height 18
click at [1487, 599] on span "Change Route" at bounding box center [1498, 605] width 71 height 15
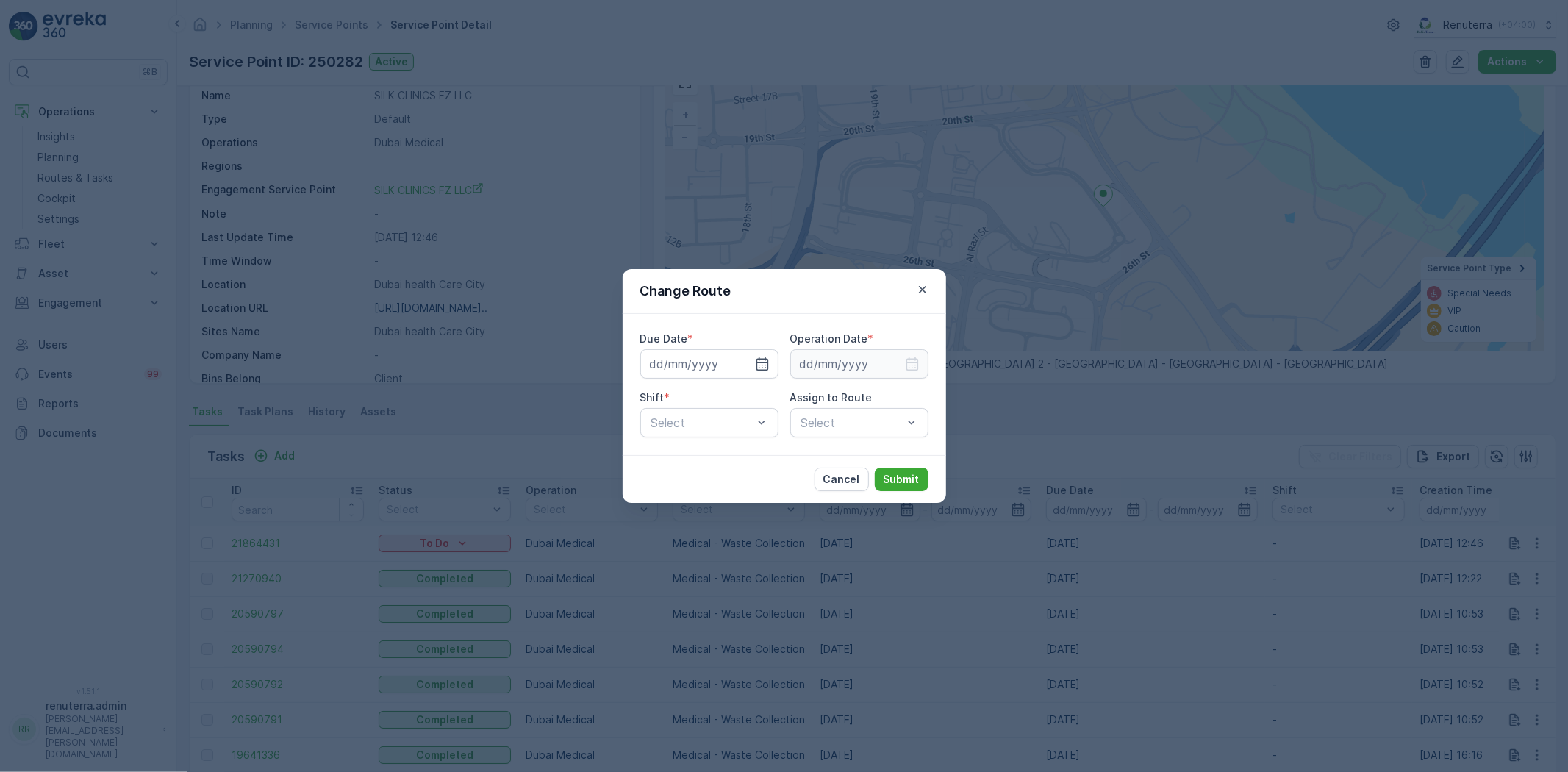
type input "01.10.2025"
click at [680, 365] on input "01.10.2025" at bounding box center [709, 364] width 138 height 29
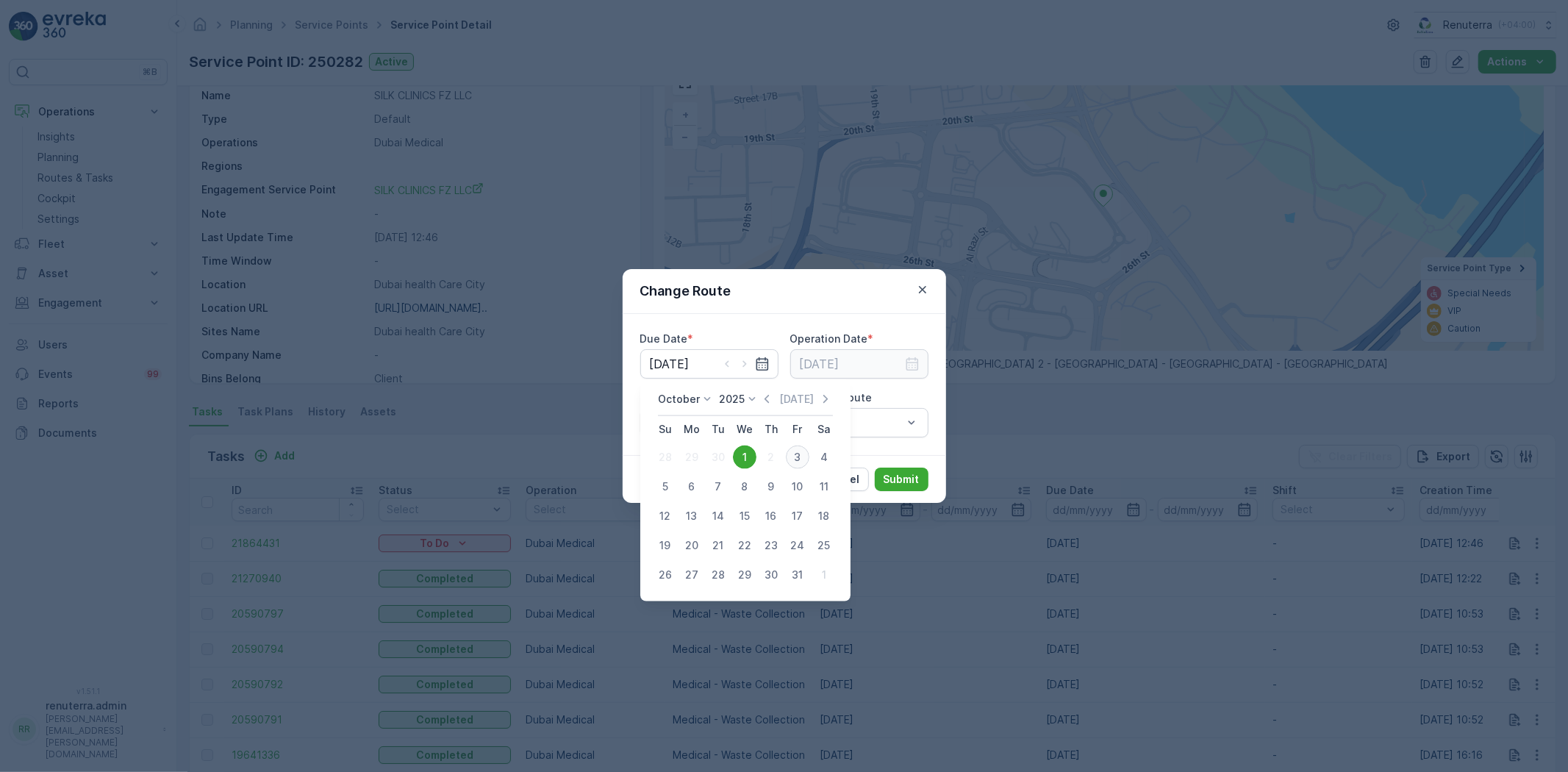
click at [790, 456] on div "3" at bounding box center [797, 457] width 24 height 24
type input "03.10.2025"
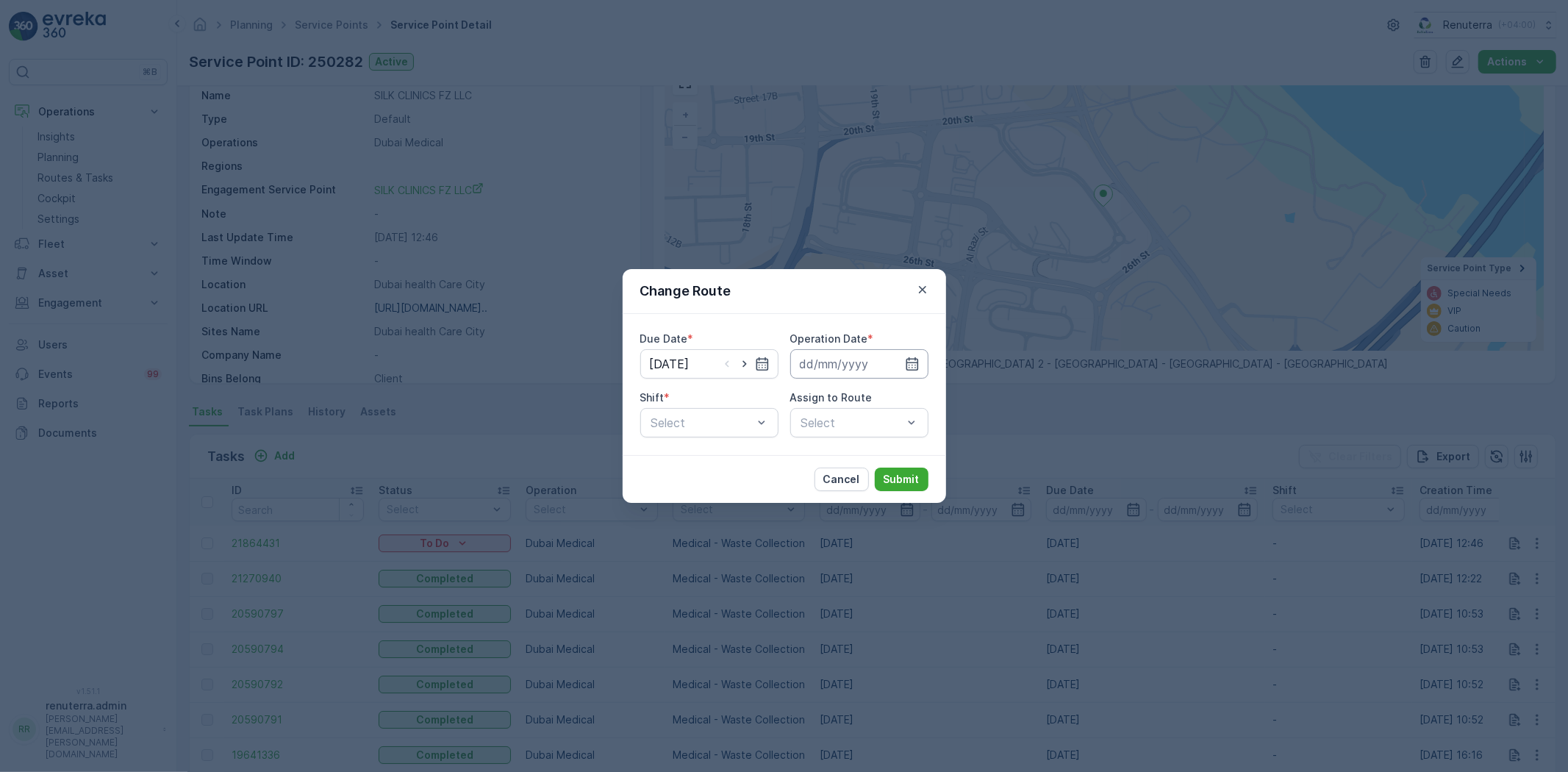
click at [828, 357] on input at bounding box center [859, 364] width 138 height 29
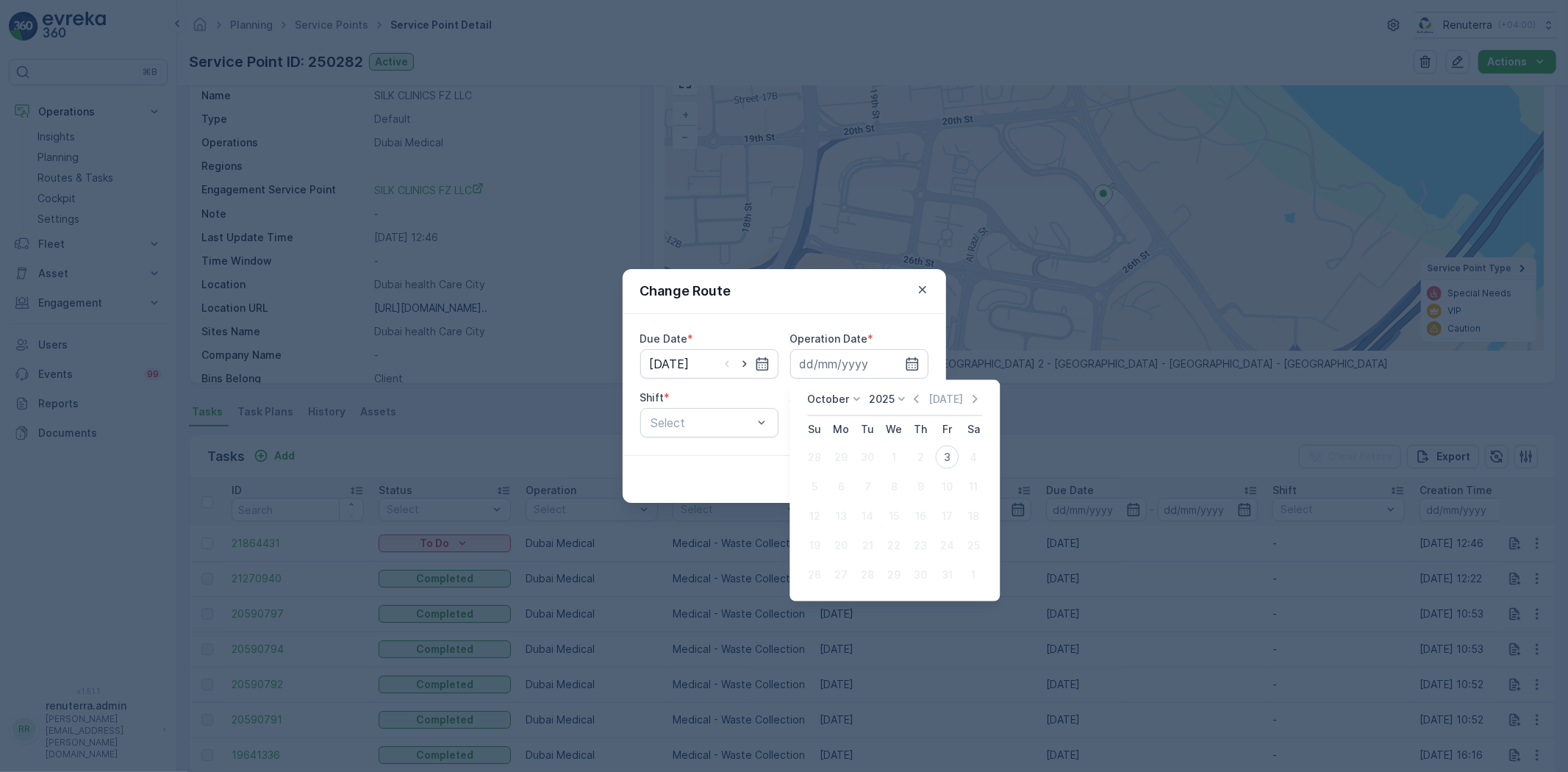
drag, startPoint x: 942, startPoint y: 450, endPoint x: 811, endPoint y: 440, distance: 131.4
click at [943, 450] on div "3" at bounding box center [946, 457] width 24 height 24
type input "03.10.2025"
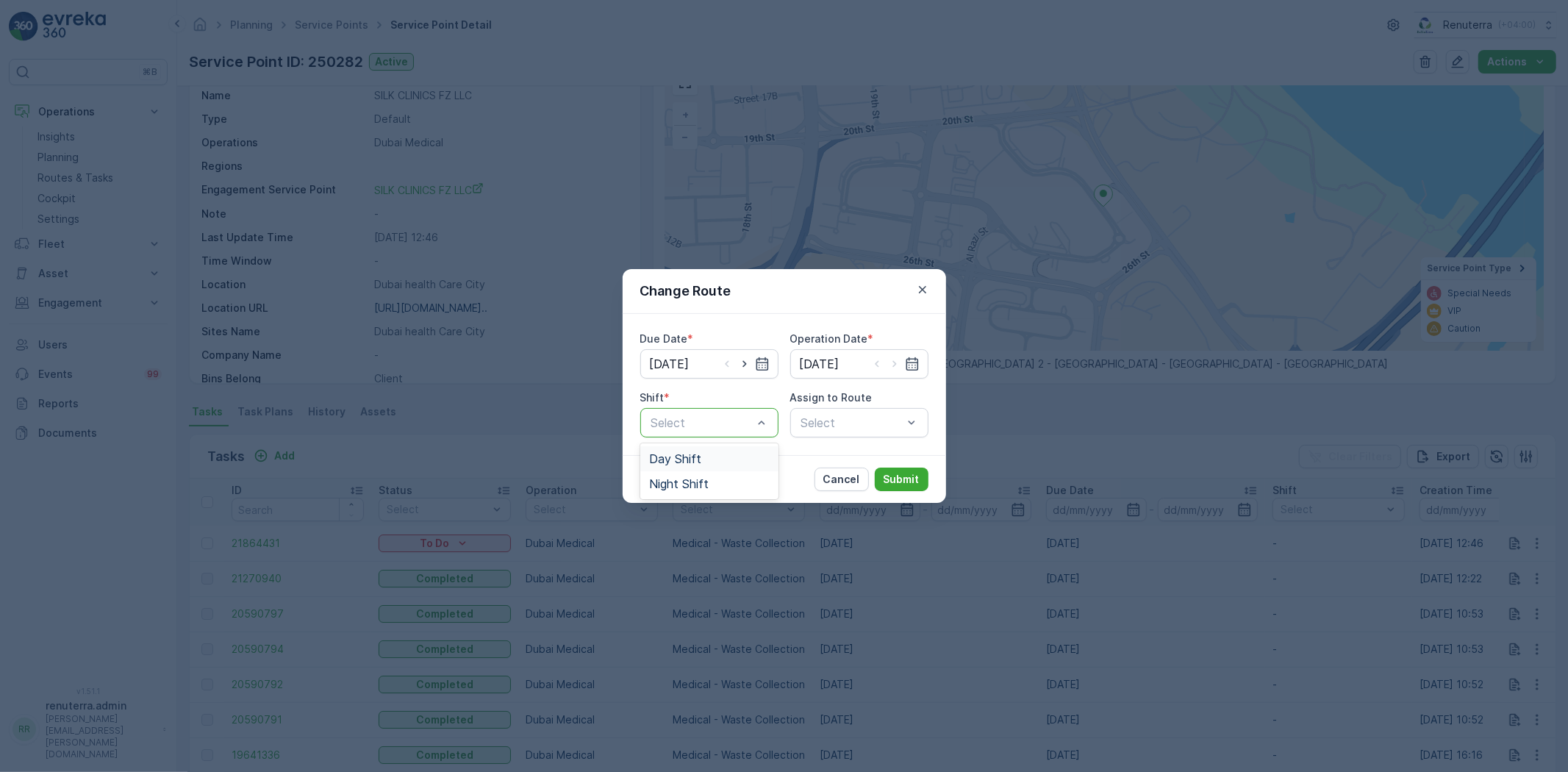
click at [697, 459] on span "Day Shift" at bounding box center [675, 458] width 52 height 13
click at [832, 419] on div "Select" at bounding box center [859, 423] width 138 height 29
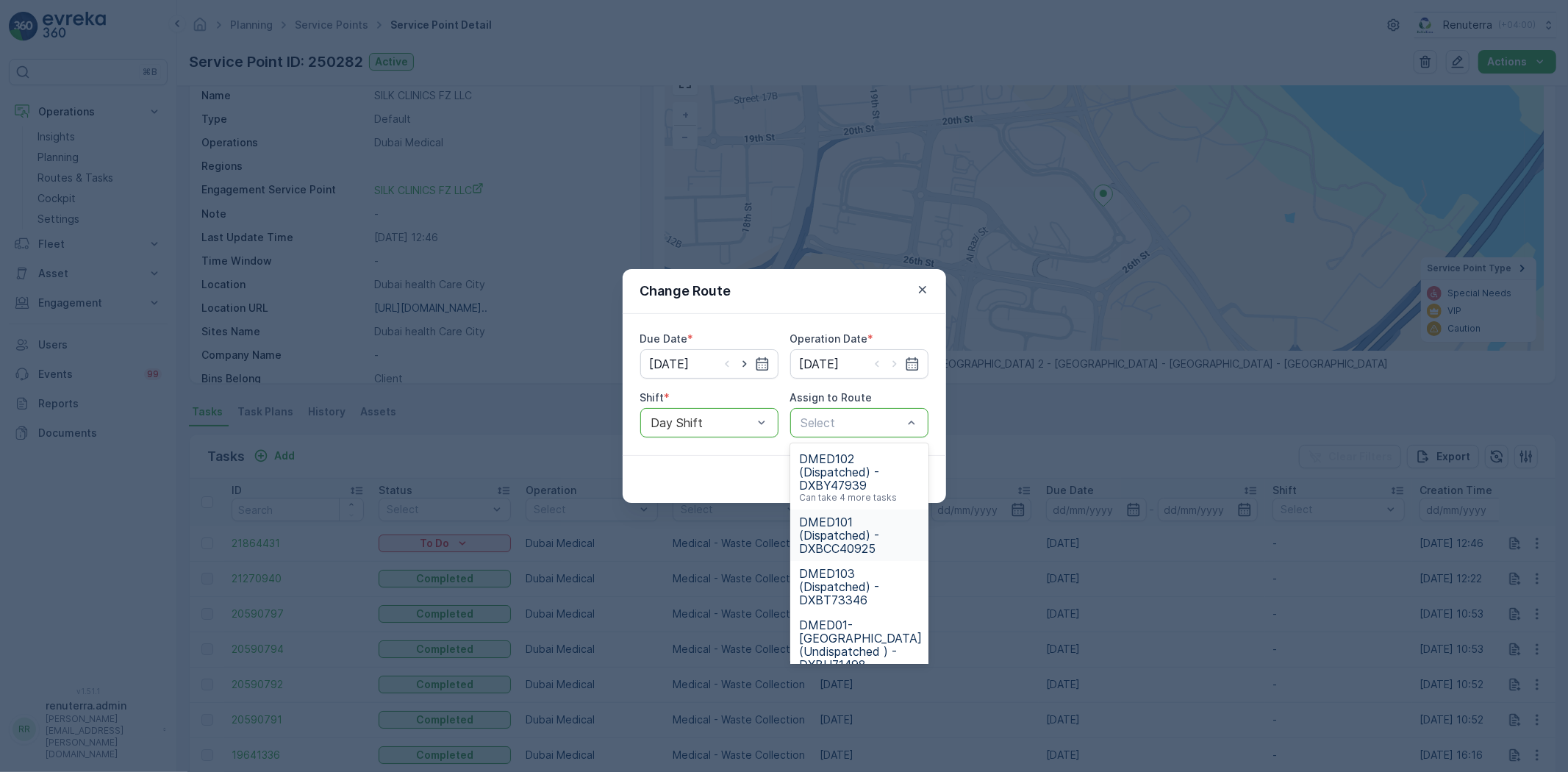
click at [857, 522] on span "DMED101 (Dispatched) - DXBCC40925" at bounding box center [859, 535] width 120 height 40
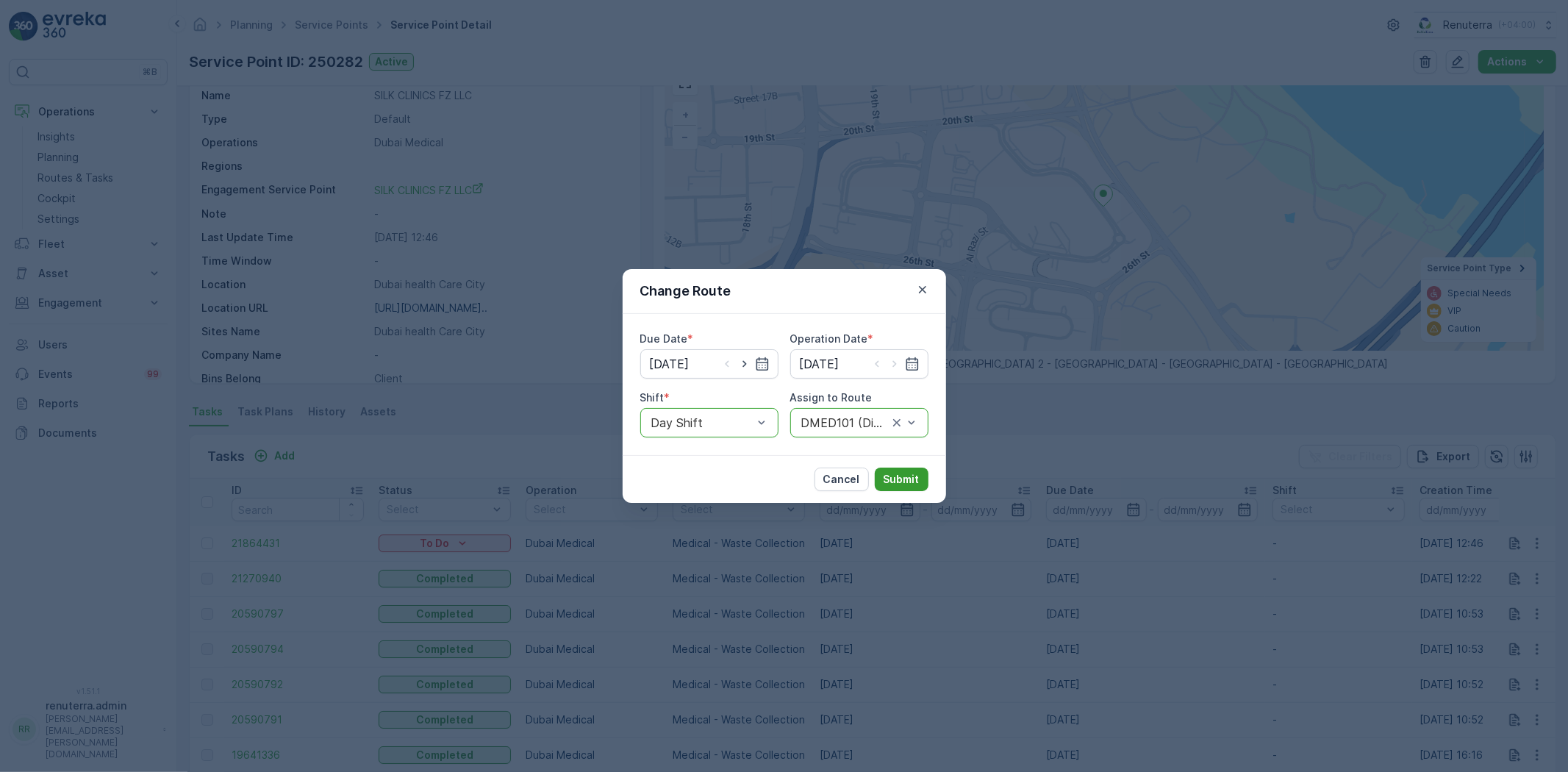
click at [901, 472] on p "Submit" at bounding box center [901, 479] width 36 height 15
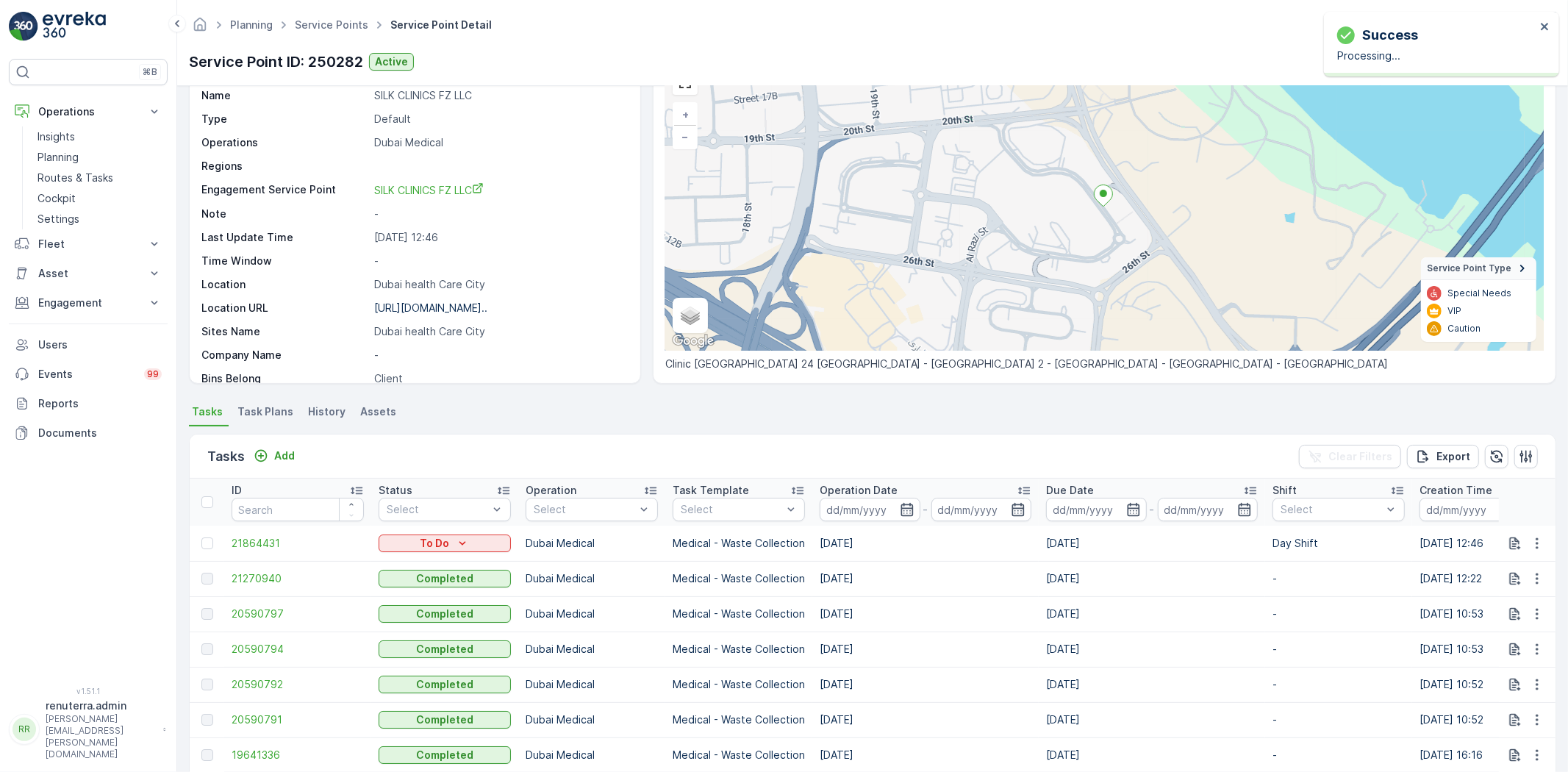
scroll to position [0, 0]
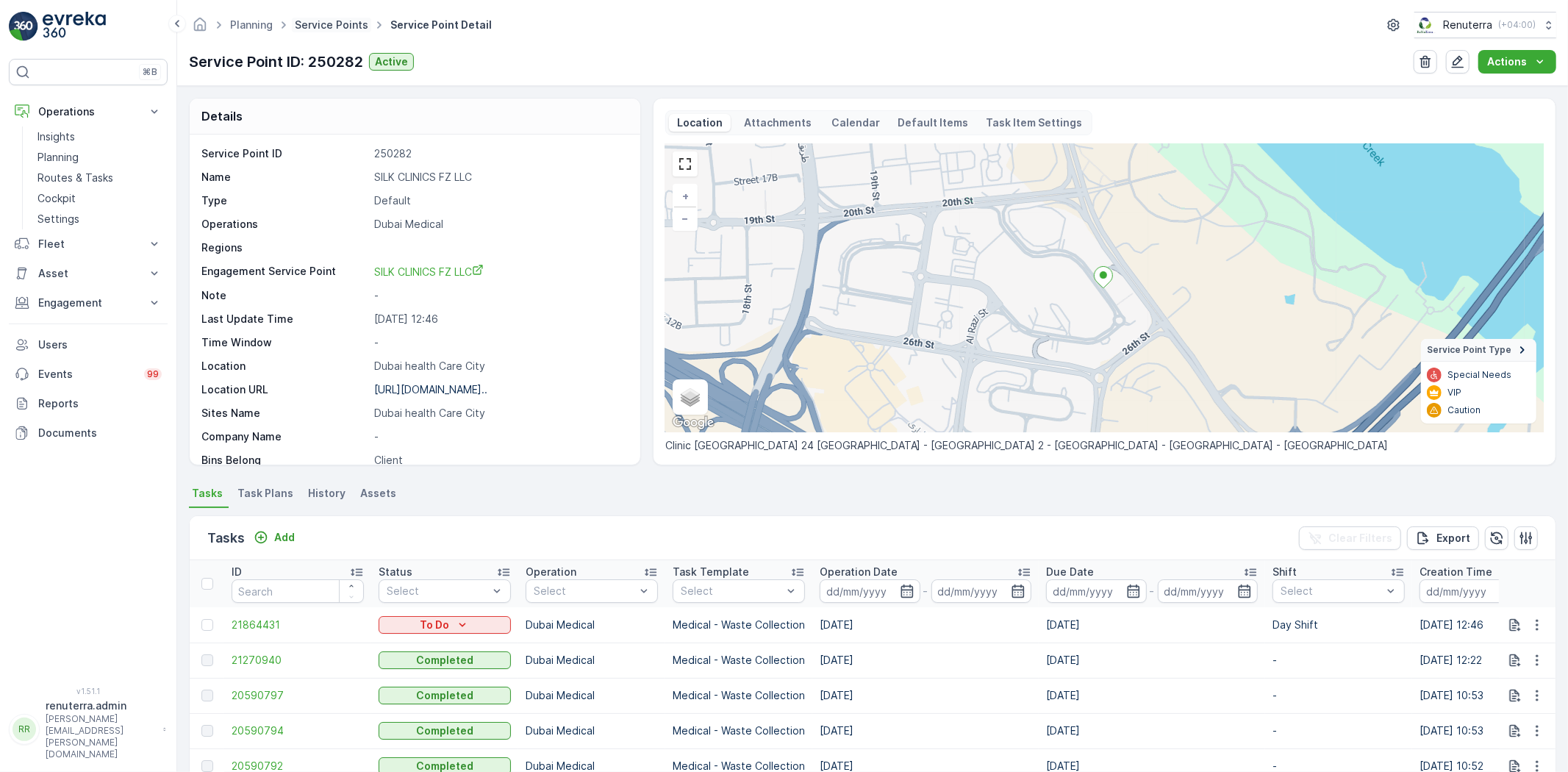
click at [335, 25] on link "Service Points" at bounding box center [332, 25] width 74 height 12
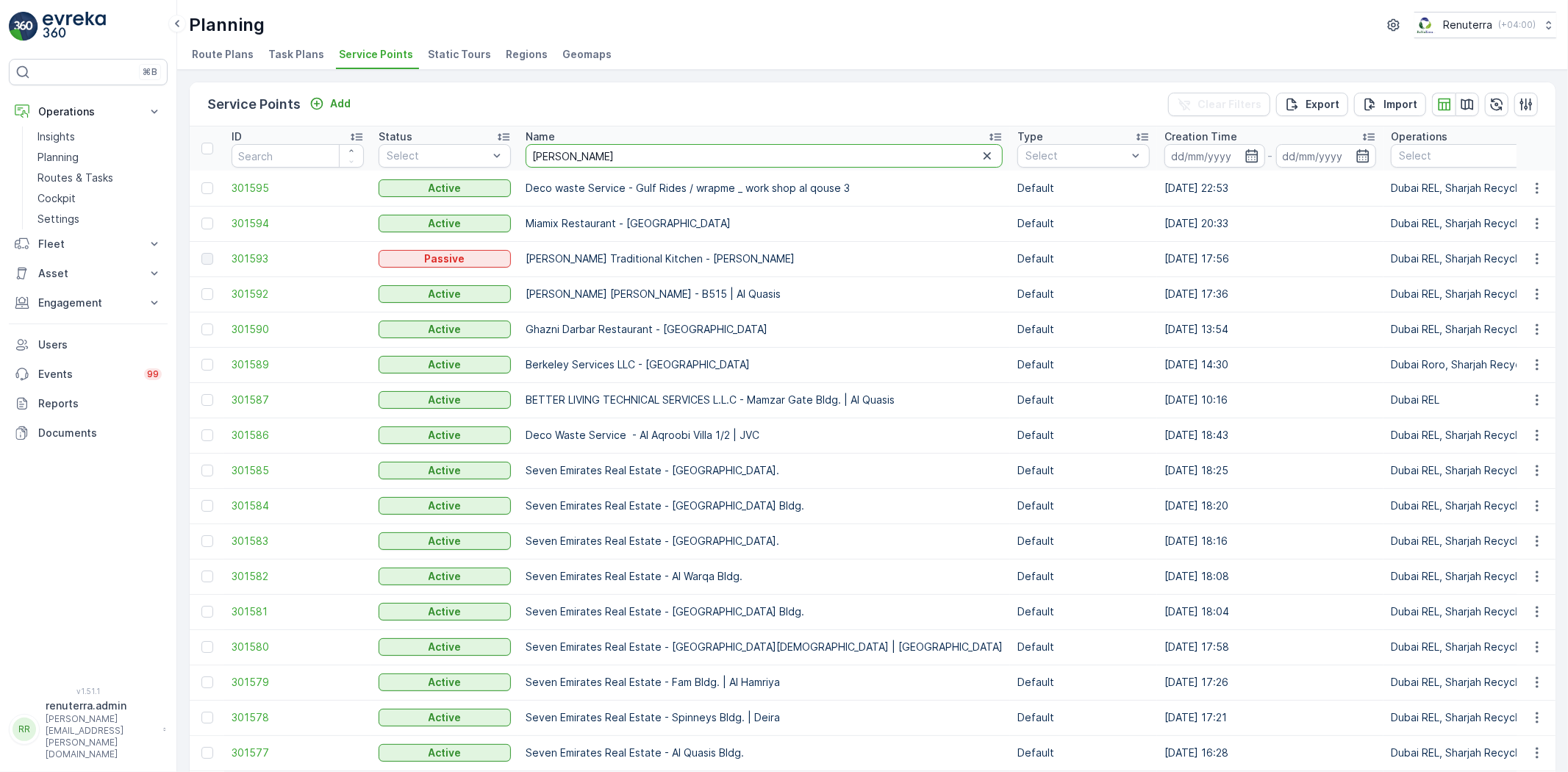
type input "sobha"
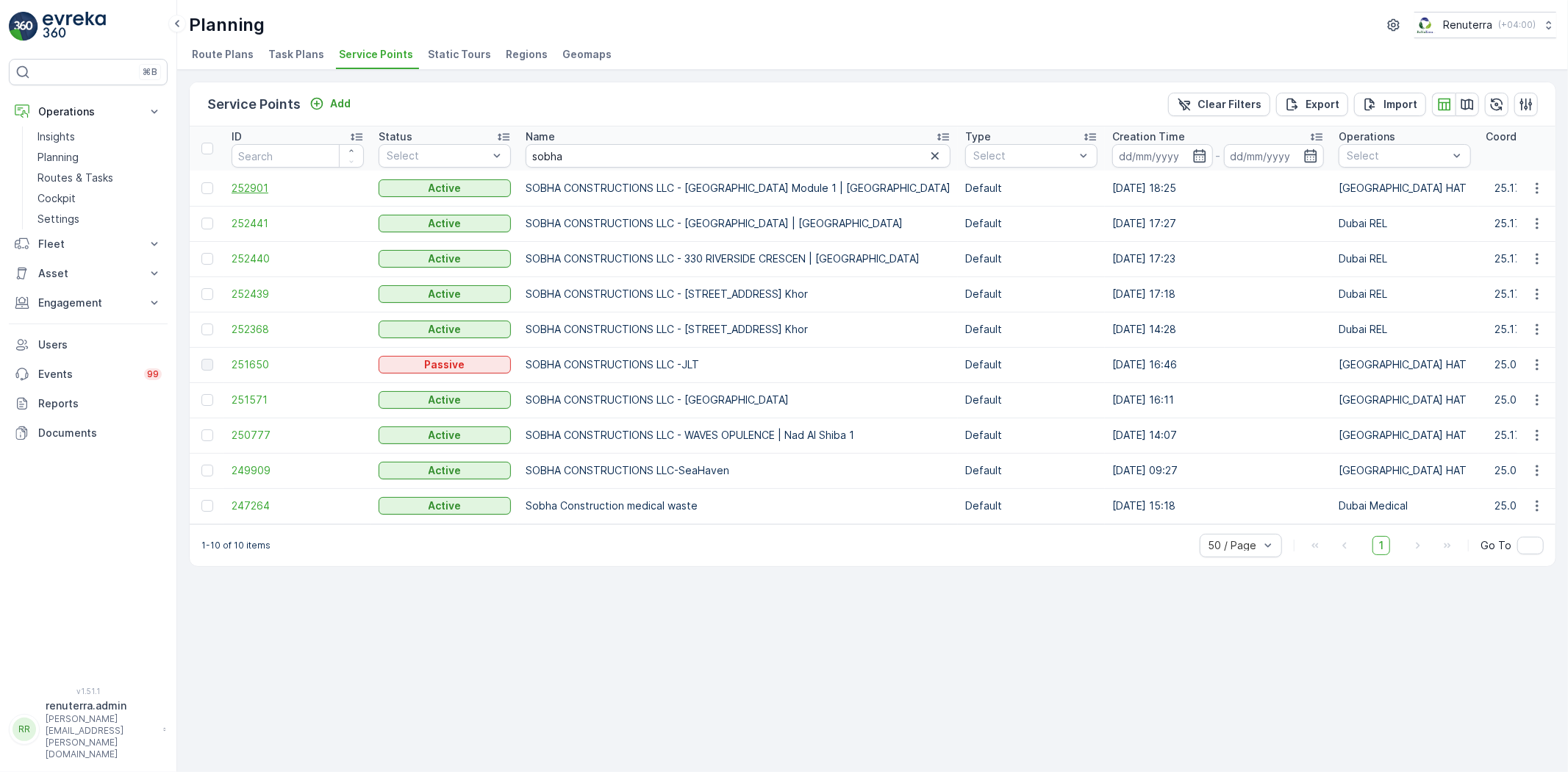
click at [240, 189] on span "252901" at bounding box center [297, 188] width 132 height 15
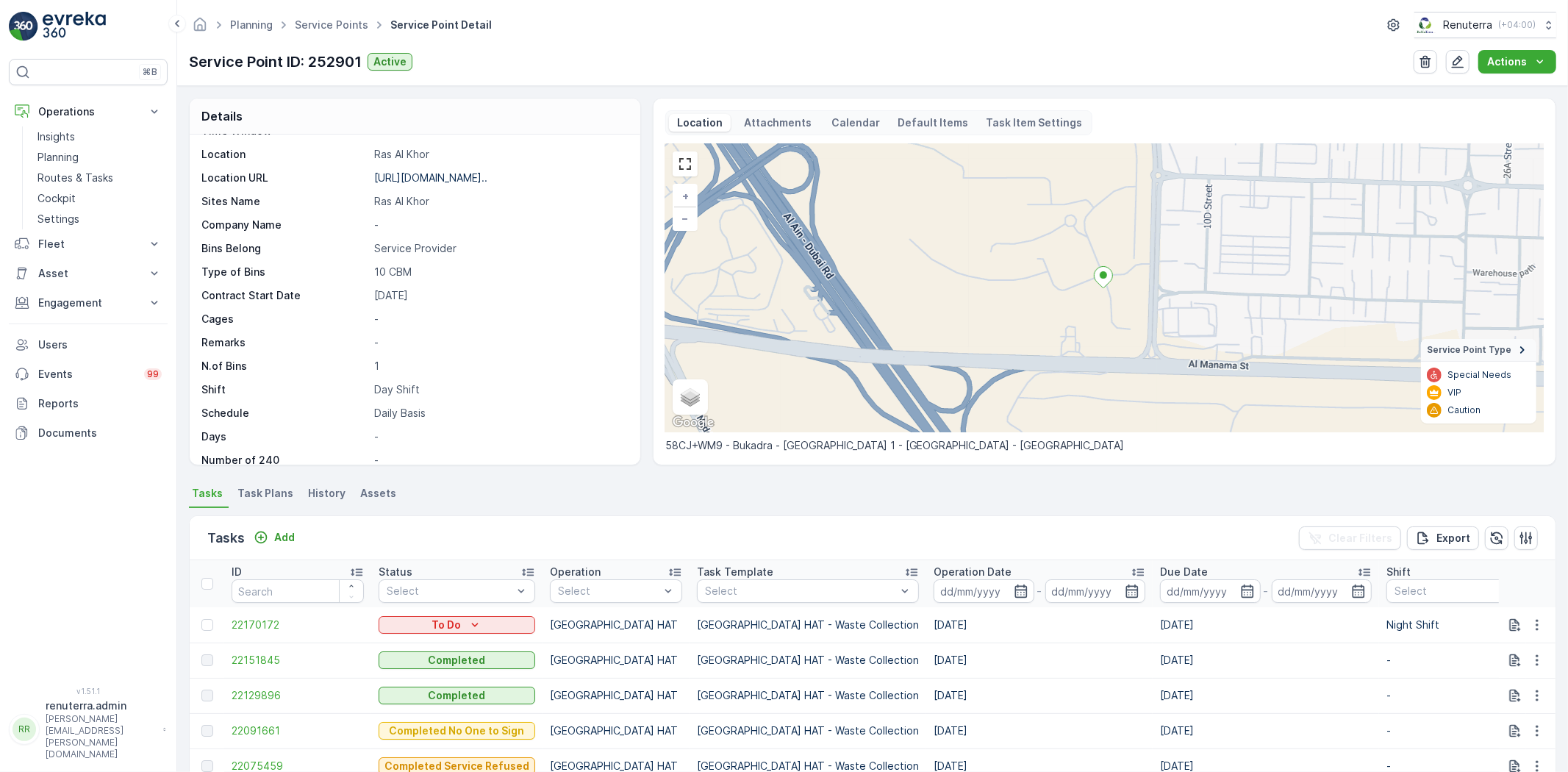
scroll to position [82, 0]
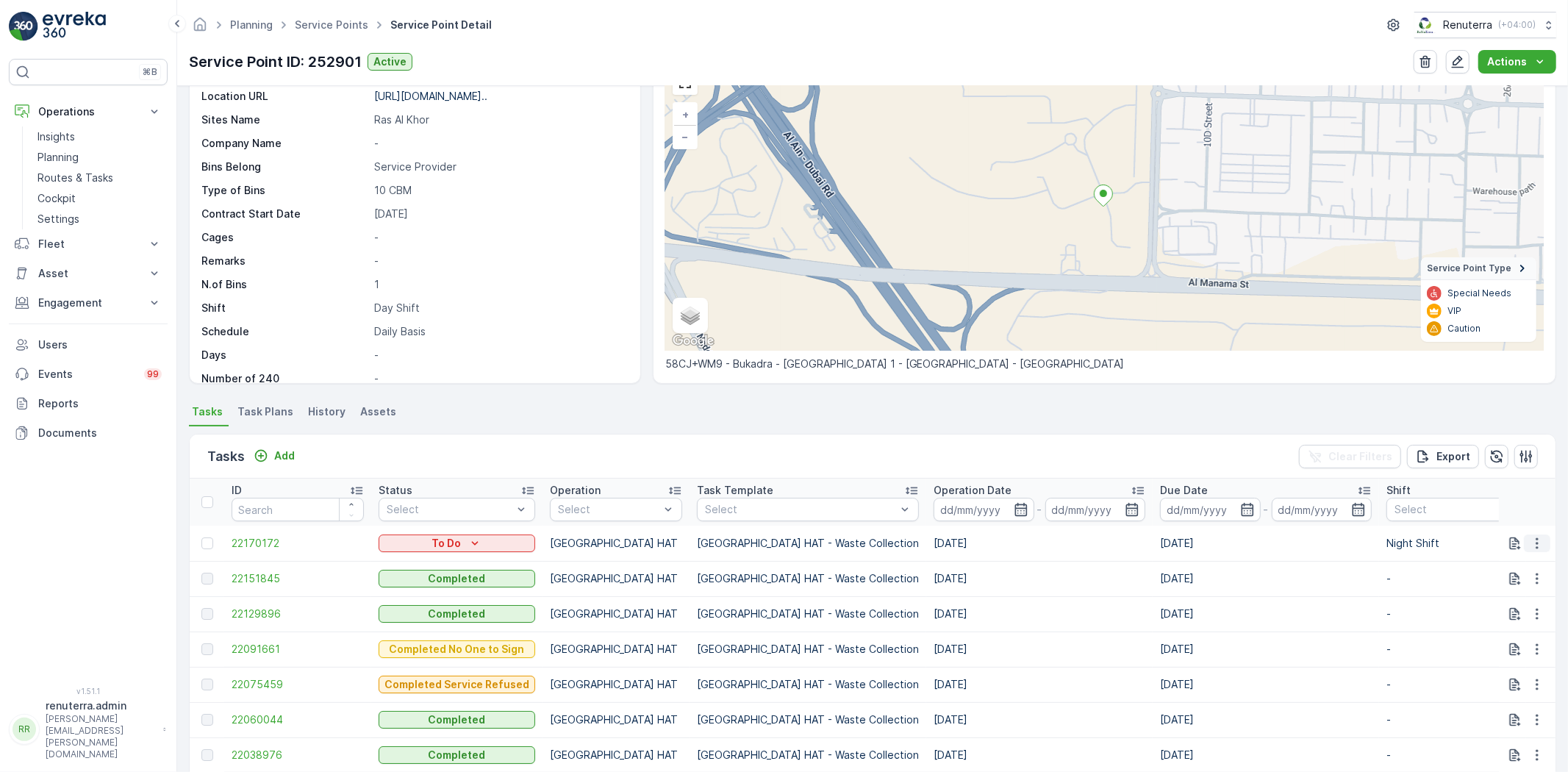
click at [1535, 542] on icon "button" at bounding box center [1536, 543] width 2 height 11
click at [1493, 607] on span "Change Route" at bounding box center [1498, 605] width 71 height 15
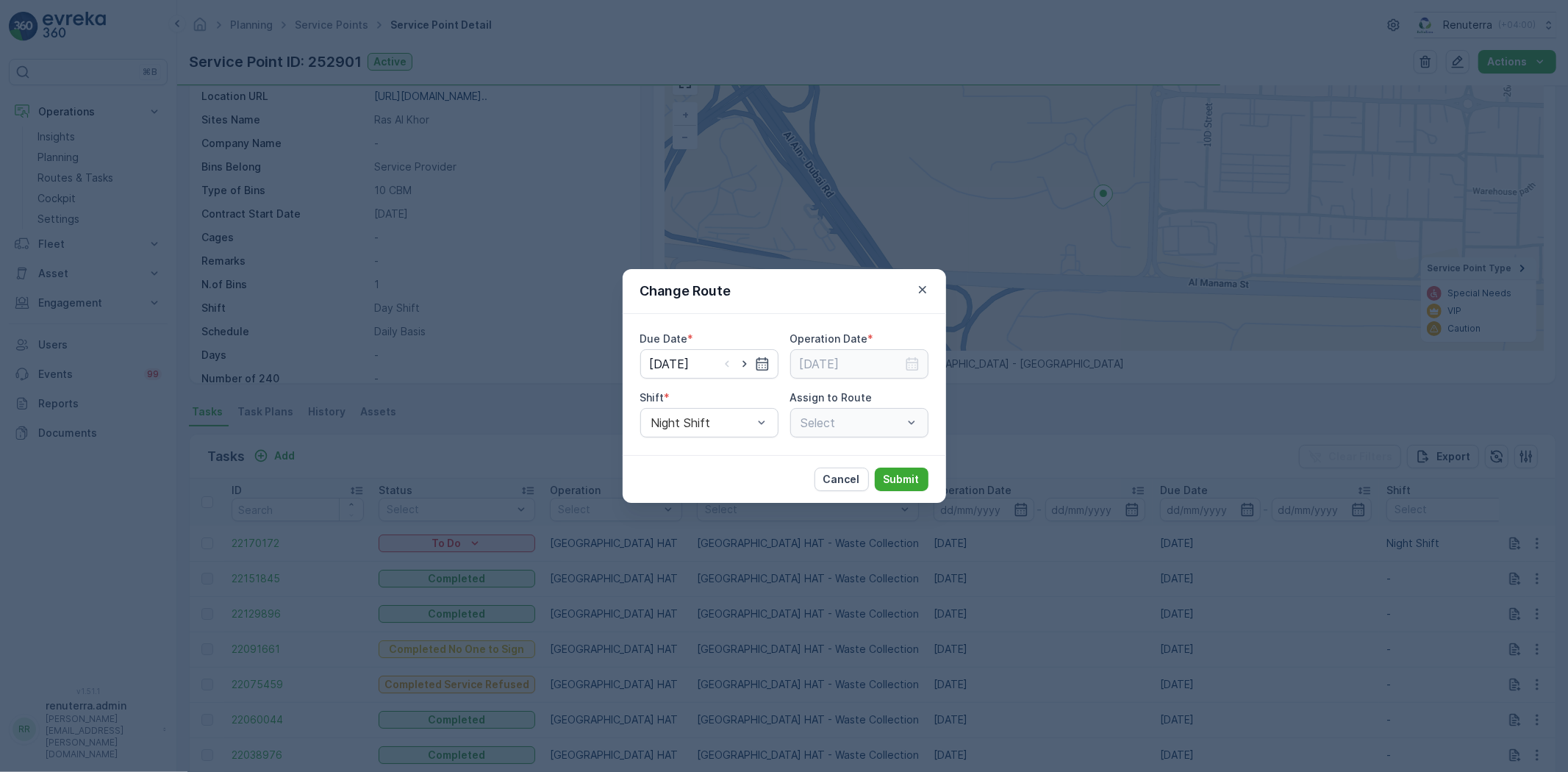
type input "02.10.2025"
click at [743, 361] on icon "button" at bounding box center [744, 364] width 4 height 7
type input "03.10.2025"
click at [906, 363] on icon "button" at bounding box center [912, 364] width 15 height 15
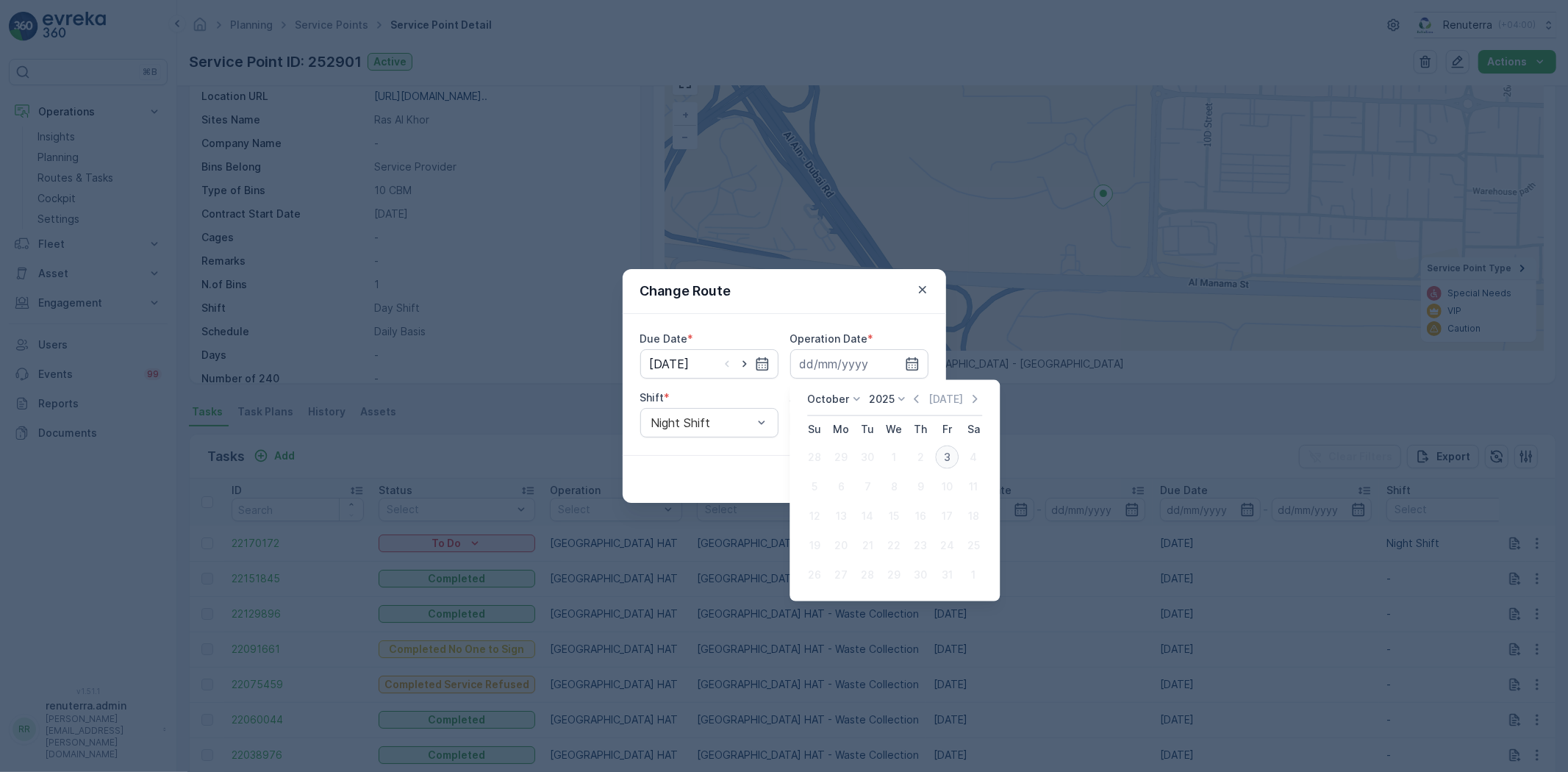
click at [949, 459] on div "3" at bounding box center [946, 457] width 24 height 24
type input "03.10.2025"
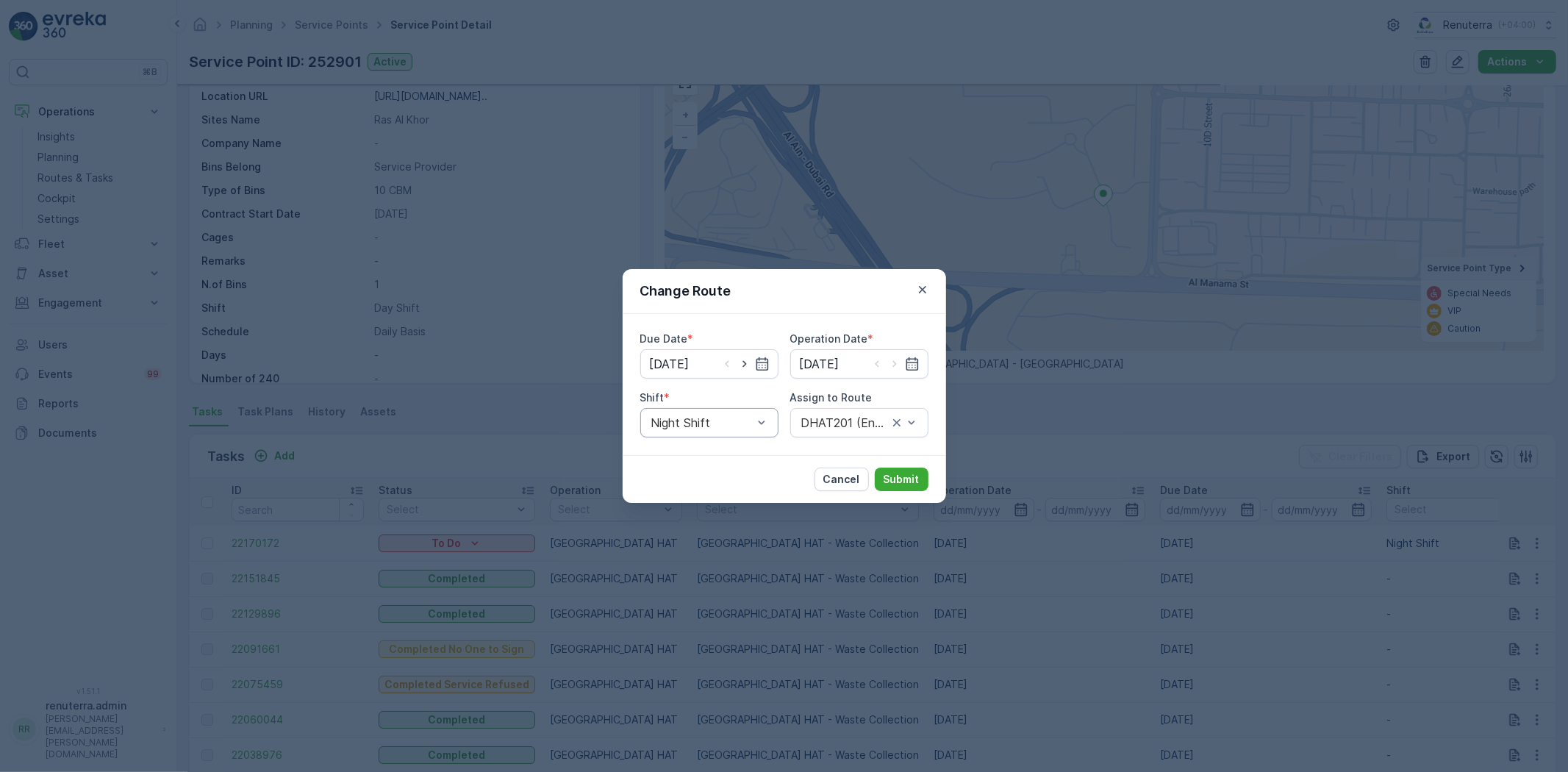
click at [750, 414] on div "Night Shift" at bounding box center [709, 423] width 138 height 29
click at [665, 458] on span "Day Shift" at bounding box center [675, 458] width 52 height 13
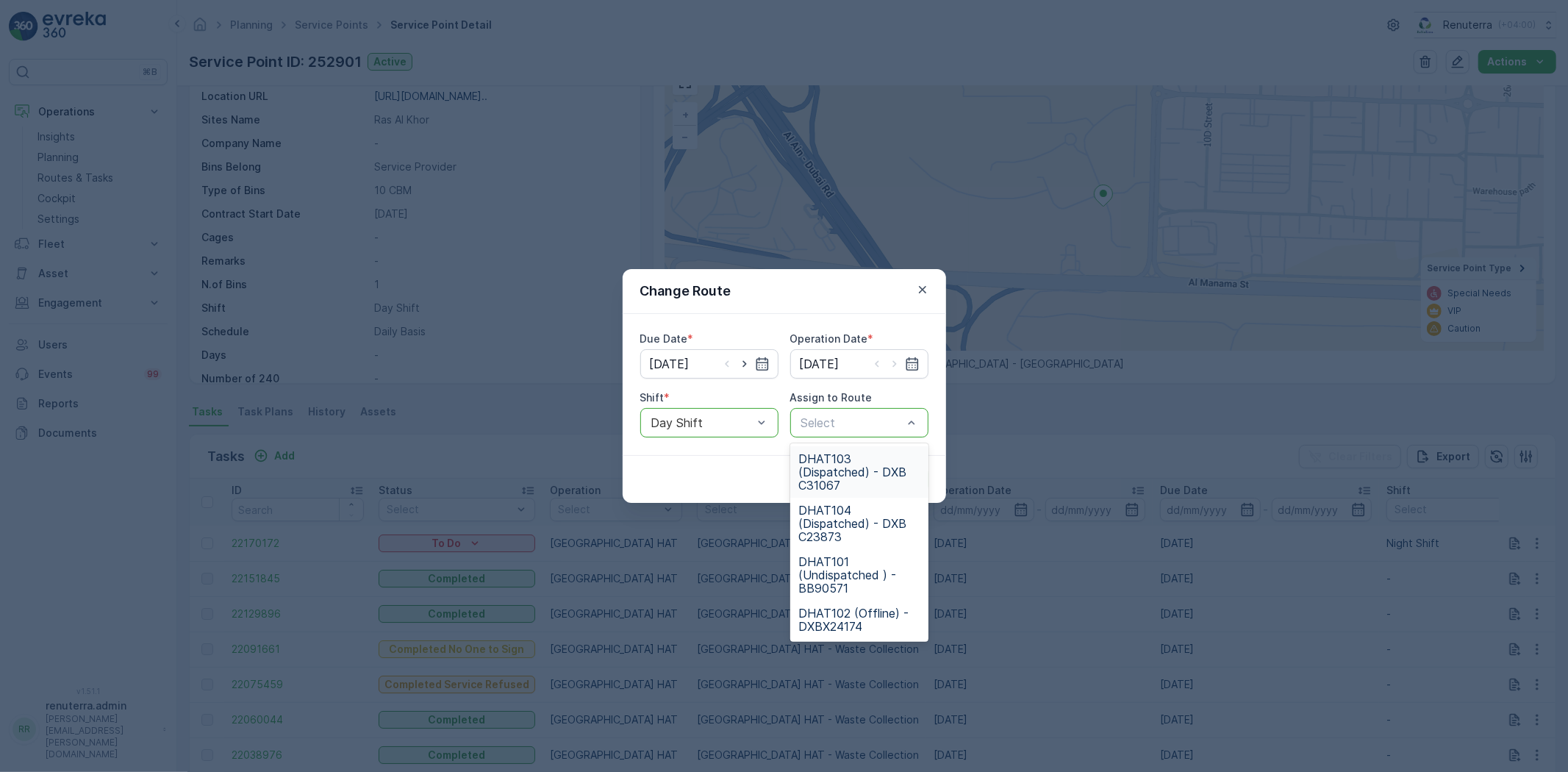
click at [851, 469] on span "DHAT103 (Dispatched) - DXB C31067" at bounding box center [859, 472] width 120 height 40
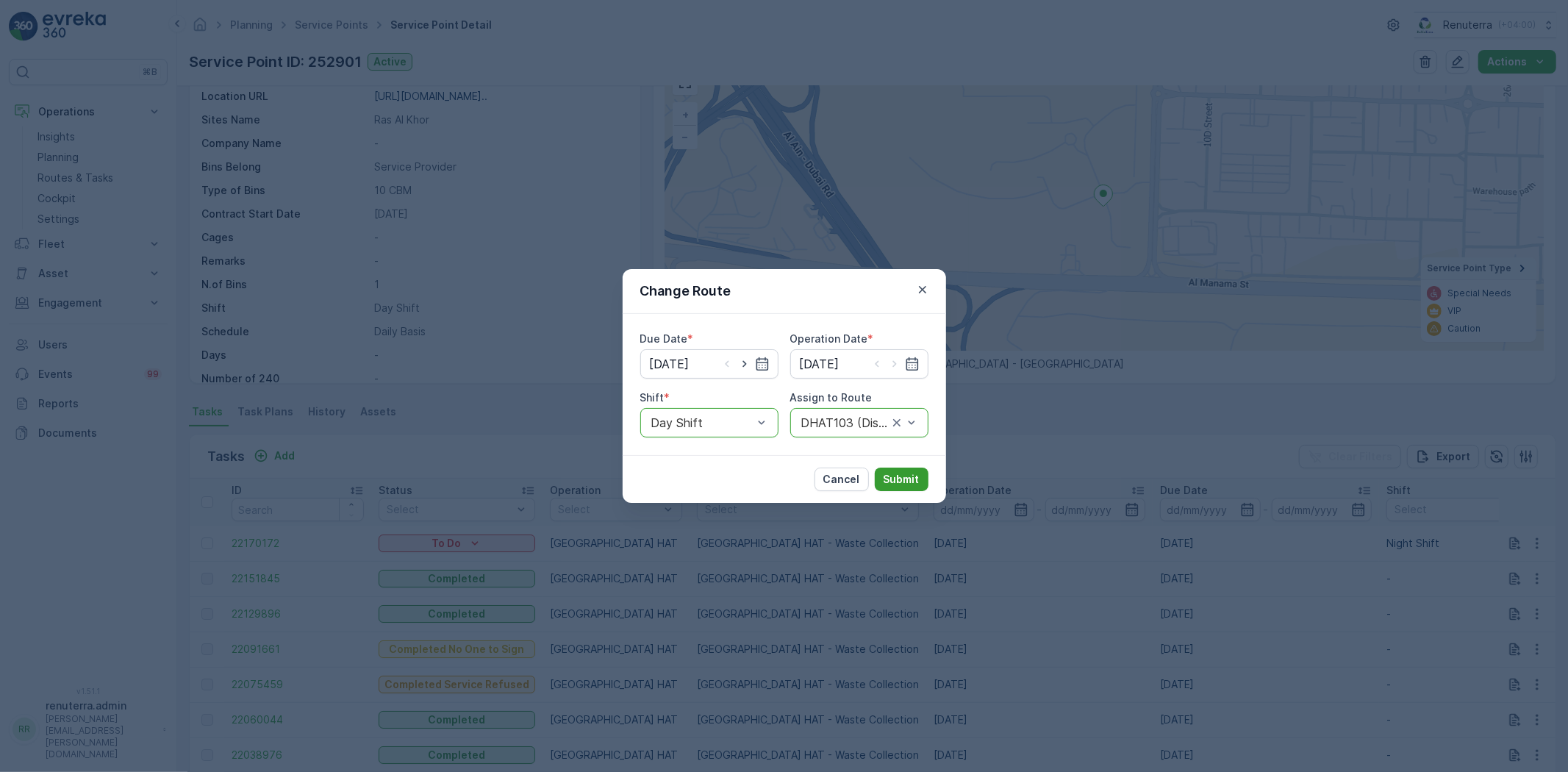
click at [900, 476] on p "Submit" at bounding box center [901, 479] width 36 height 15
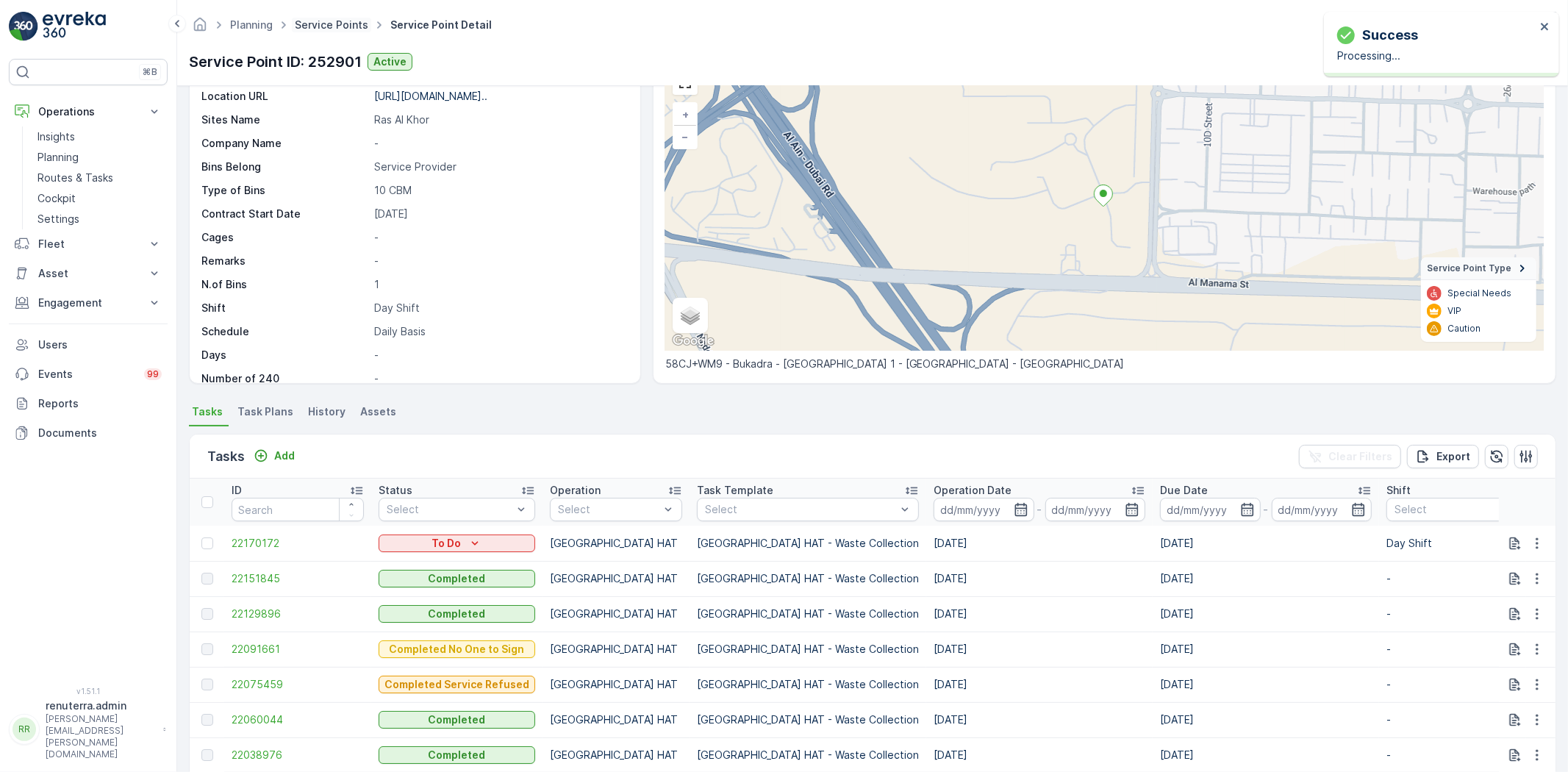
click at [324, 22] on link "Service Points" at bounding box center [332, 25] width 74 height 12
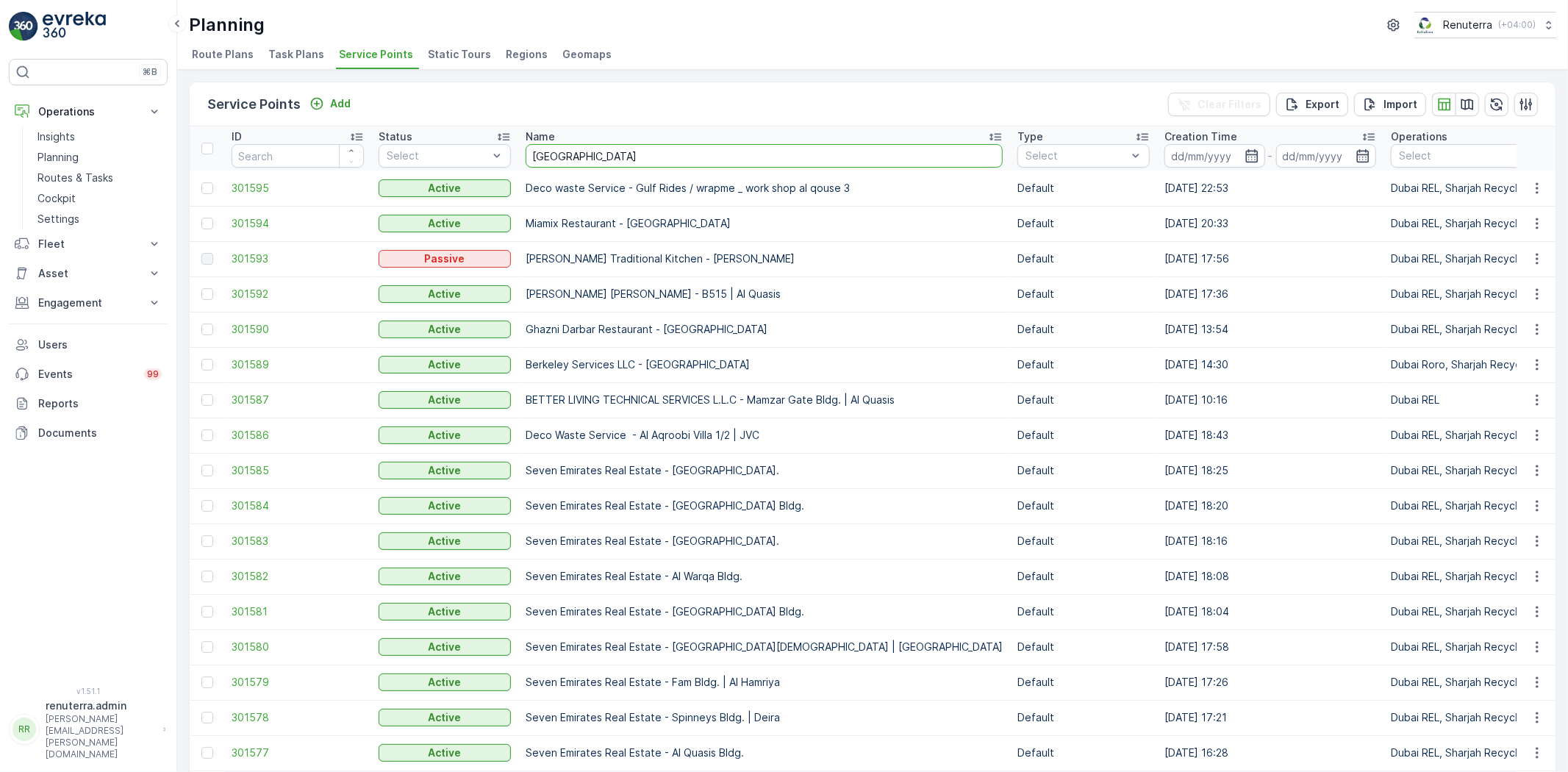
type input "irani"
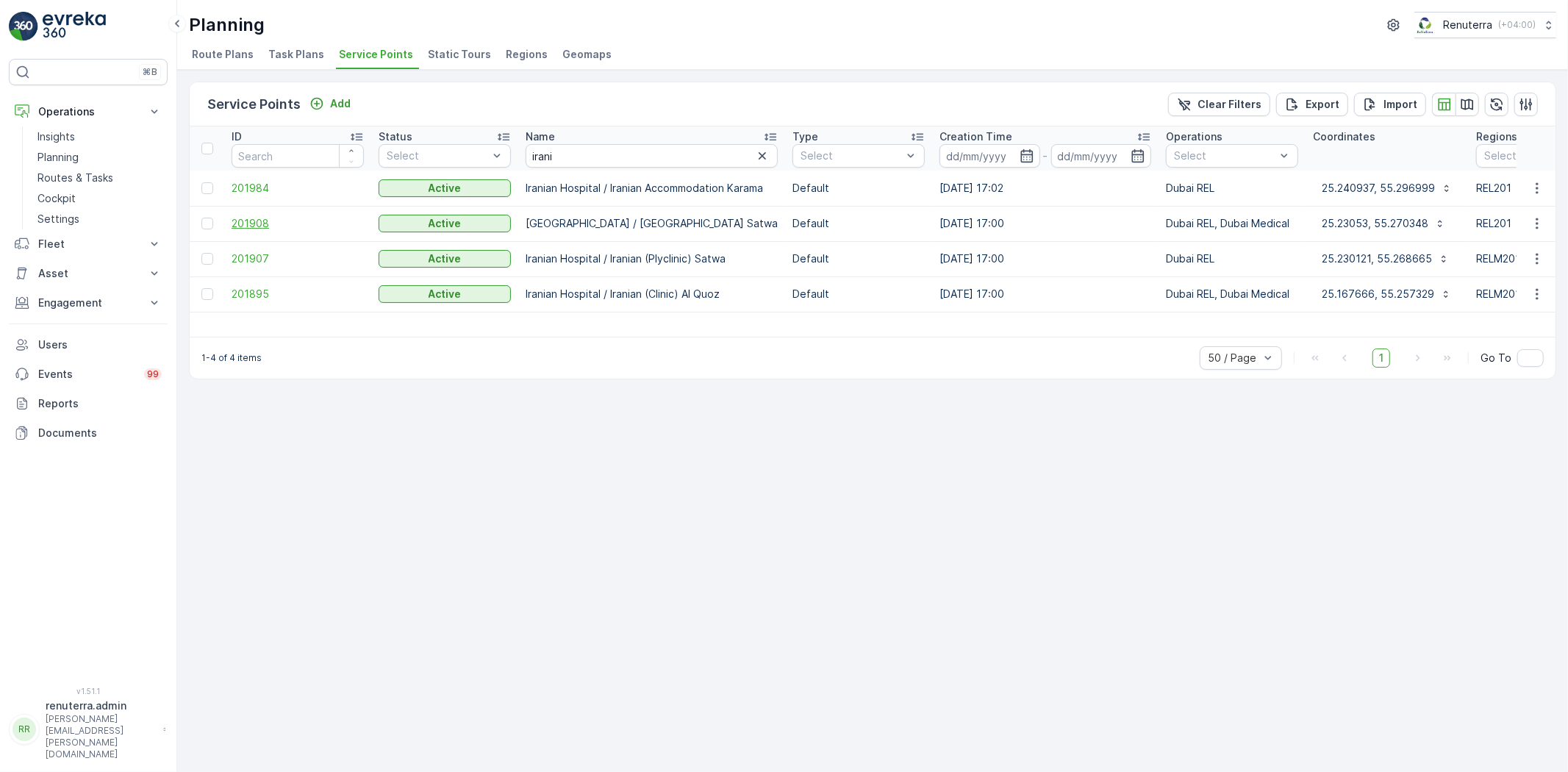
click at [252, 224] on span "201908" at bounding box center [297, 223] width 132 height 15
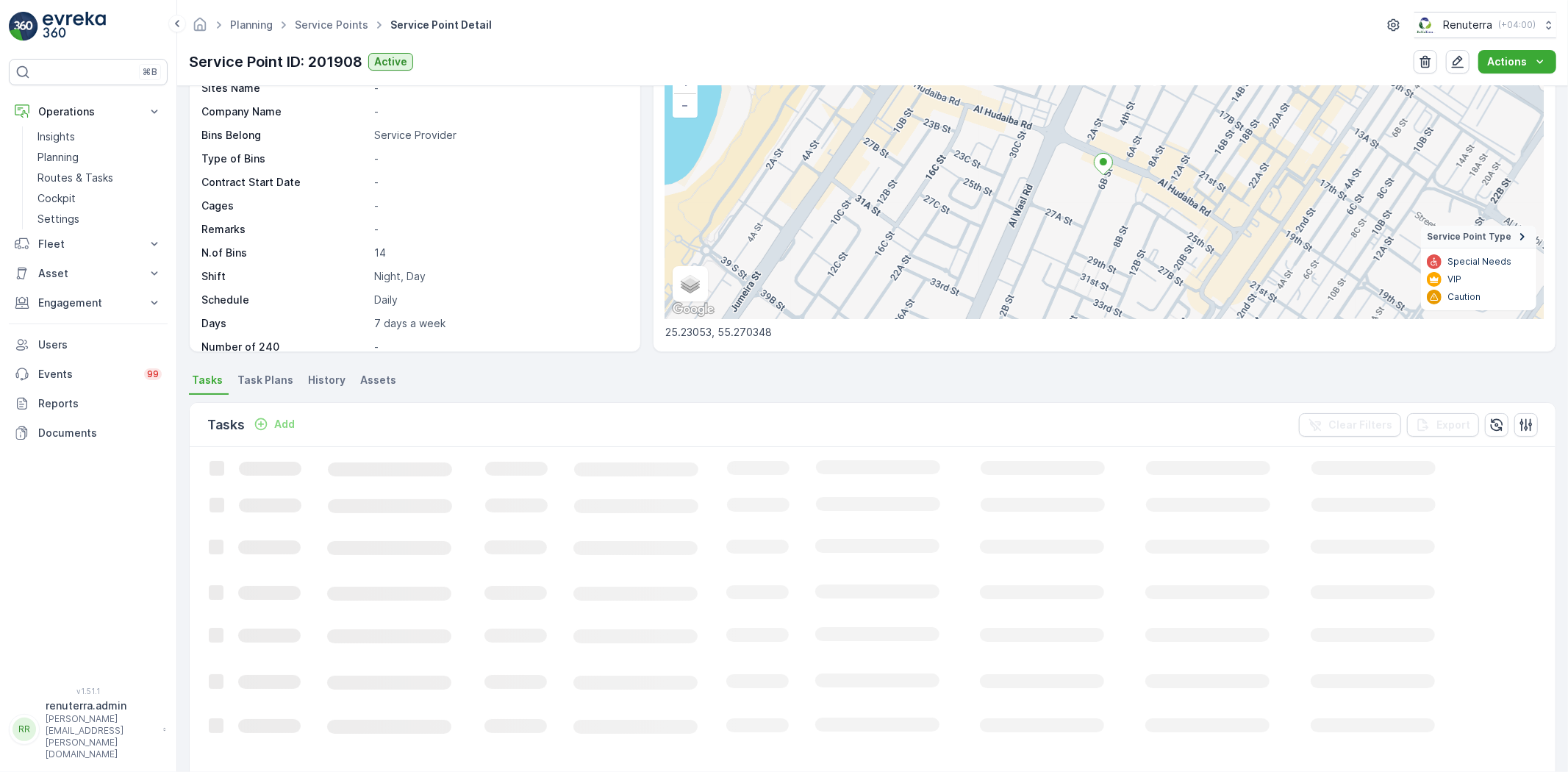
scroll to position [200, 0]
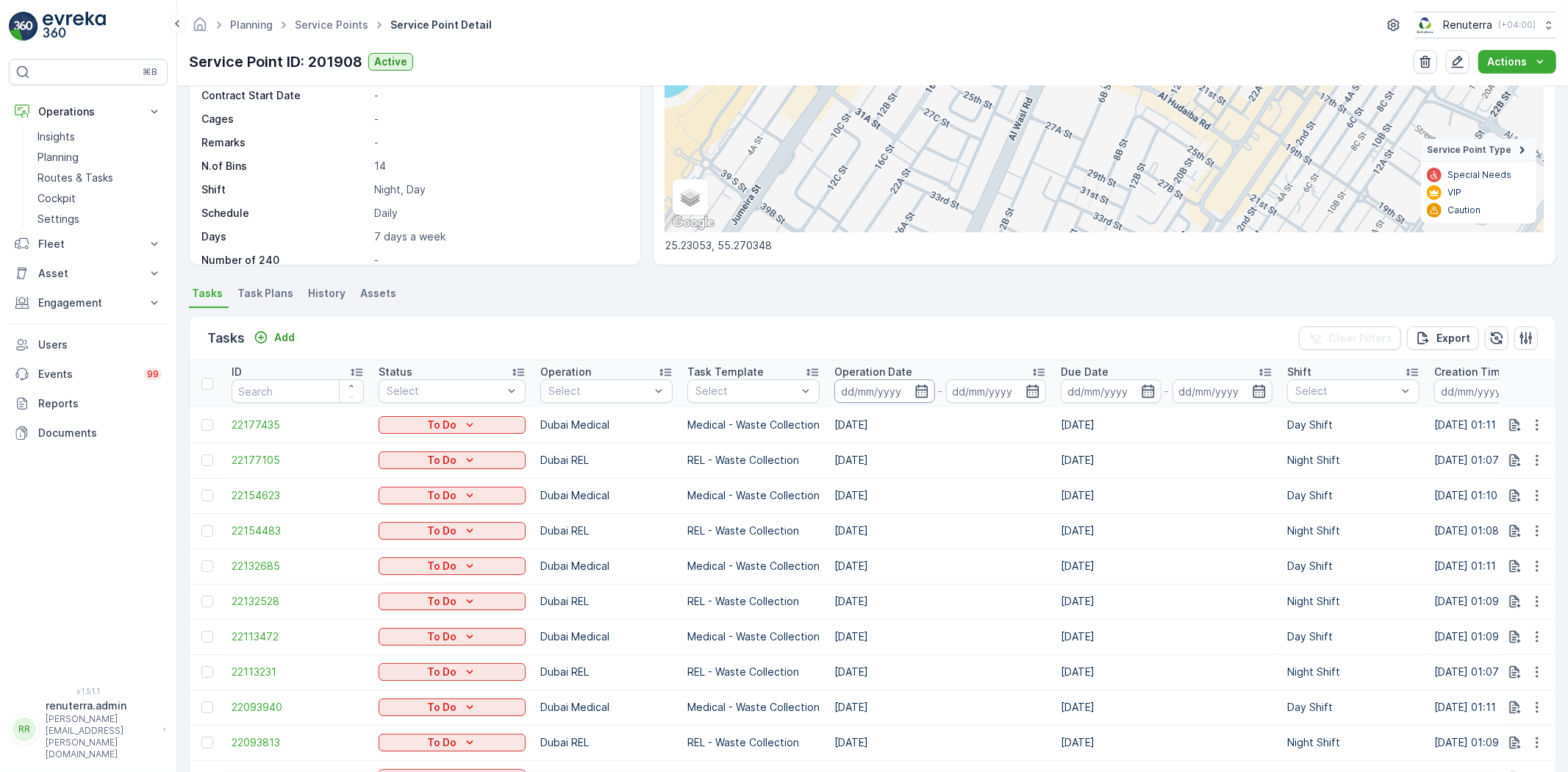
click at [893, 379] on input at bounding box center [885, 391] width 101 height 24
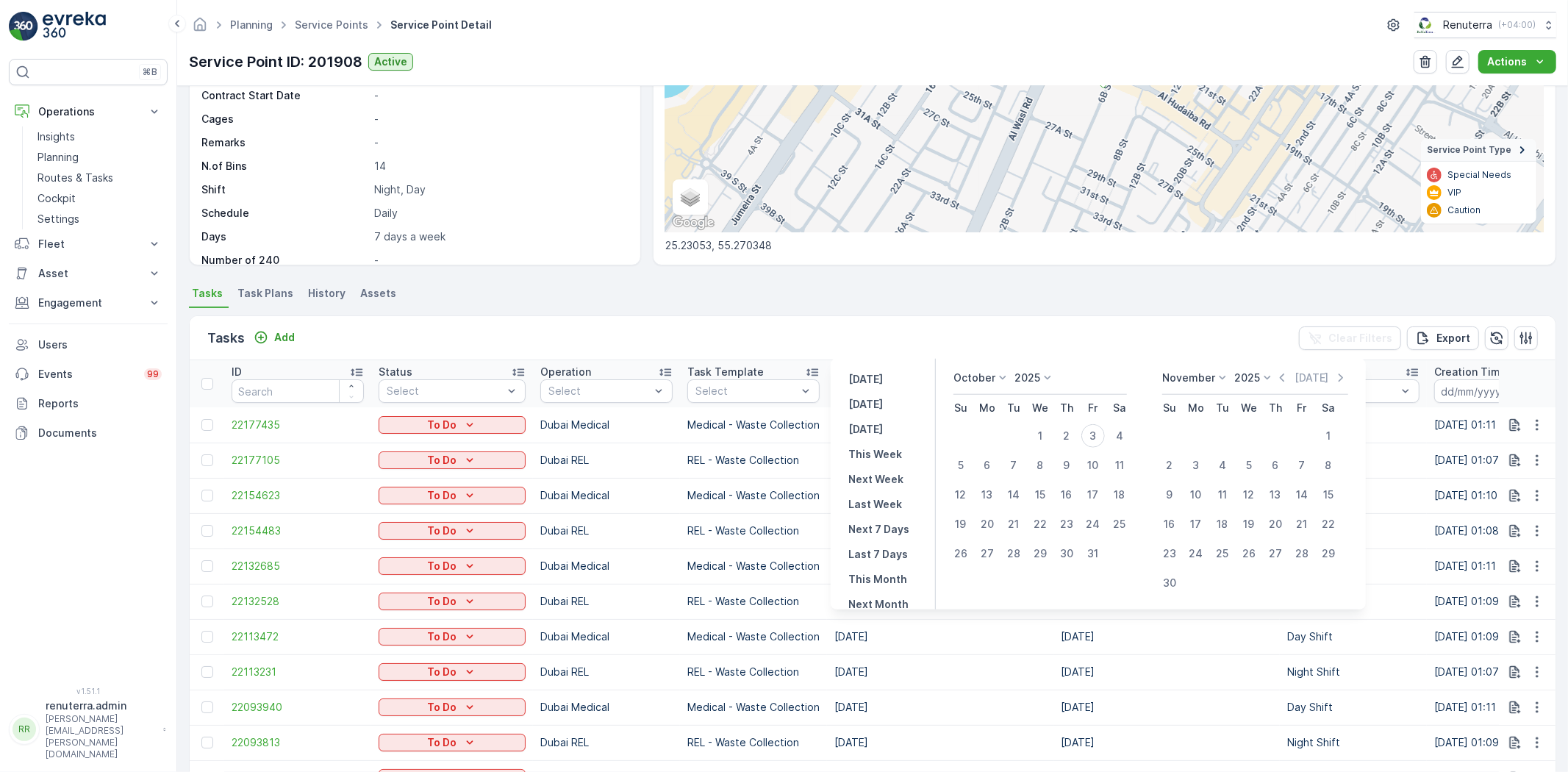
scroll to position [245, 0]
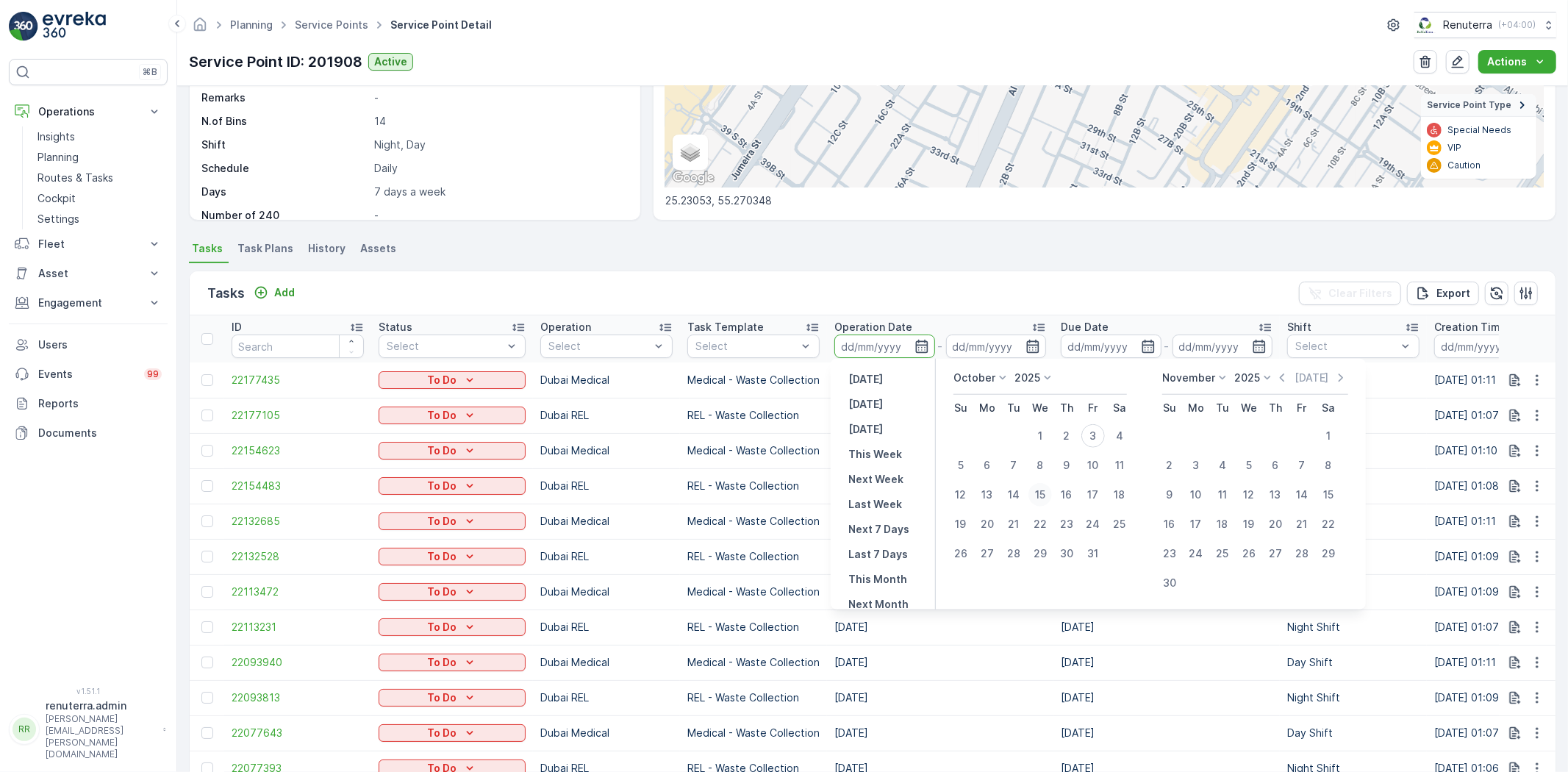
click at [1041, 489] on div "15" at bounding box center [1040, 495] width 24 height 24
type input "15.10.2025"
click at [1041, 489] on div "15" at bounding box center [1040, 495] width 24 height 24
type input "15.10.2025"
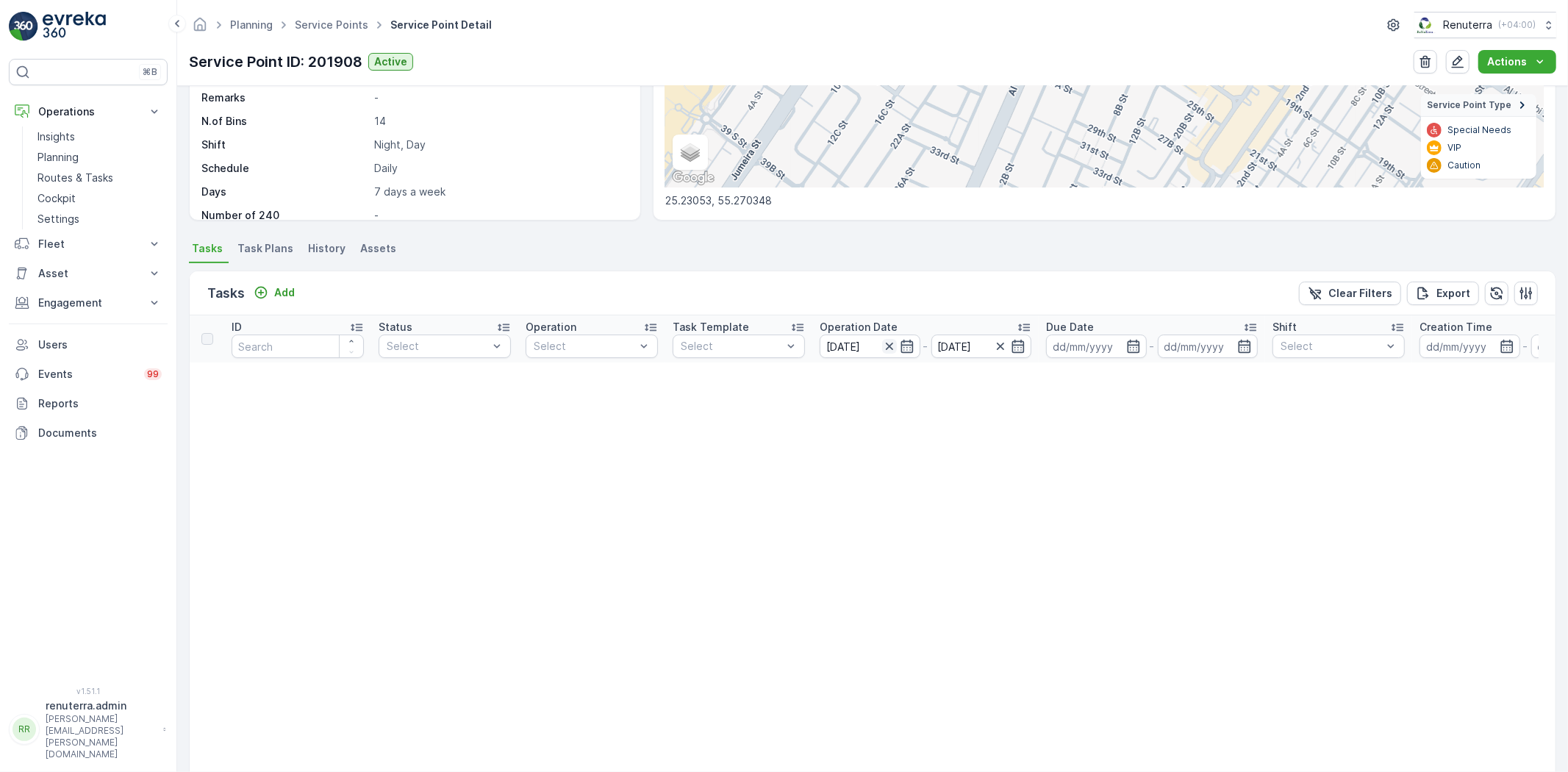
click at [882, 339] on icon "button" at bounding box center [889, 346] width 15 height 15
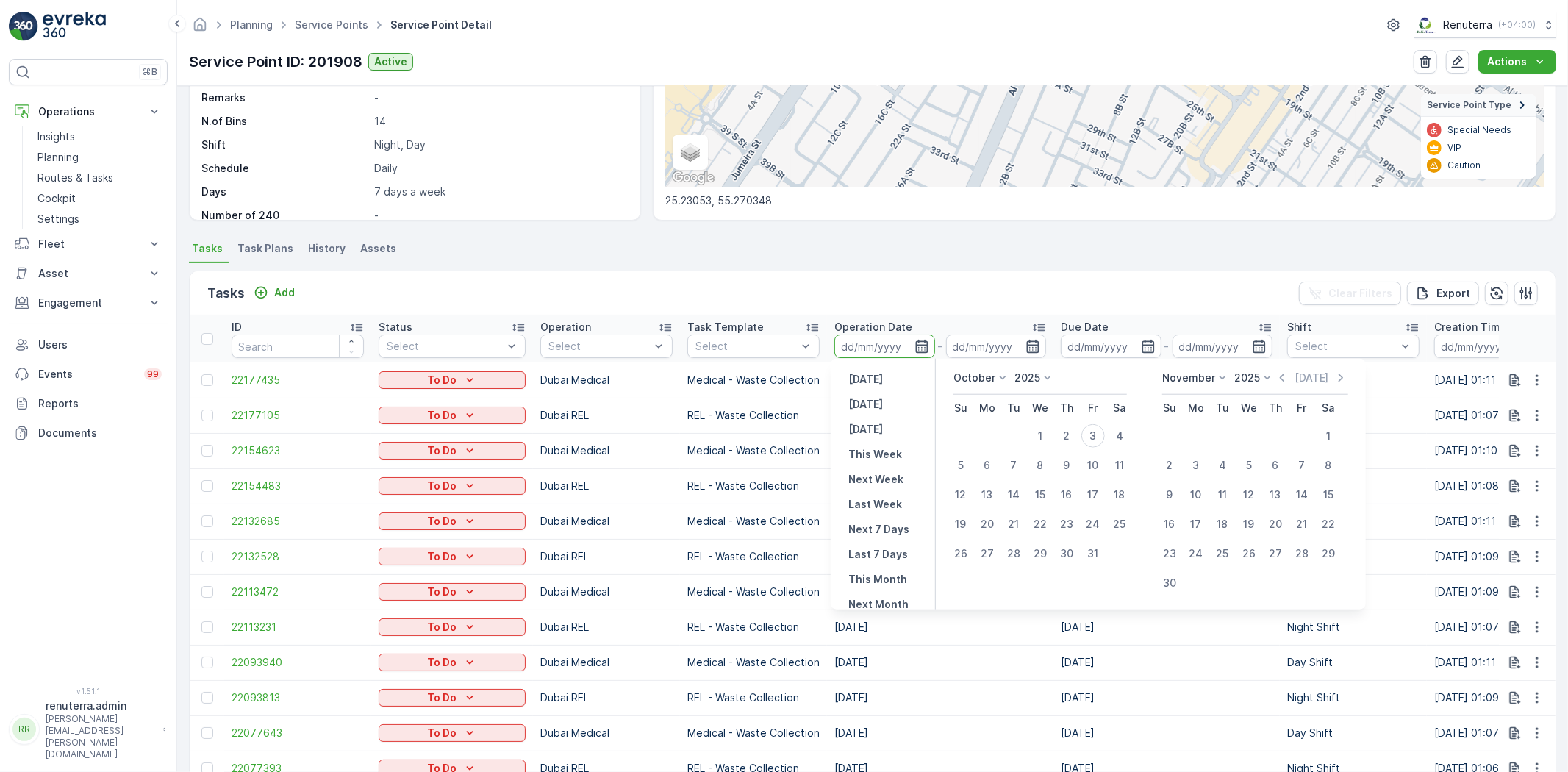
click at [993, 378] on p "October" at bounding box center [974, 378] width 42 height 15
click at [983, 451] on span "September" at bounding box center [990, 452] width 56 height 15
click at [985, 487] on div "15" at bounding box center [987, 495] width 24 height 24
type input "[DATE]"
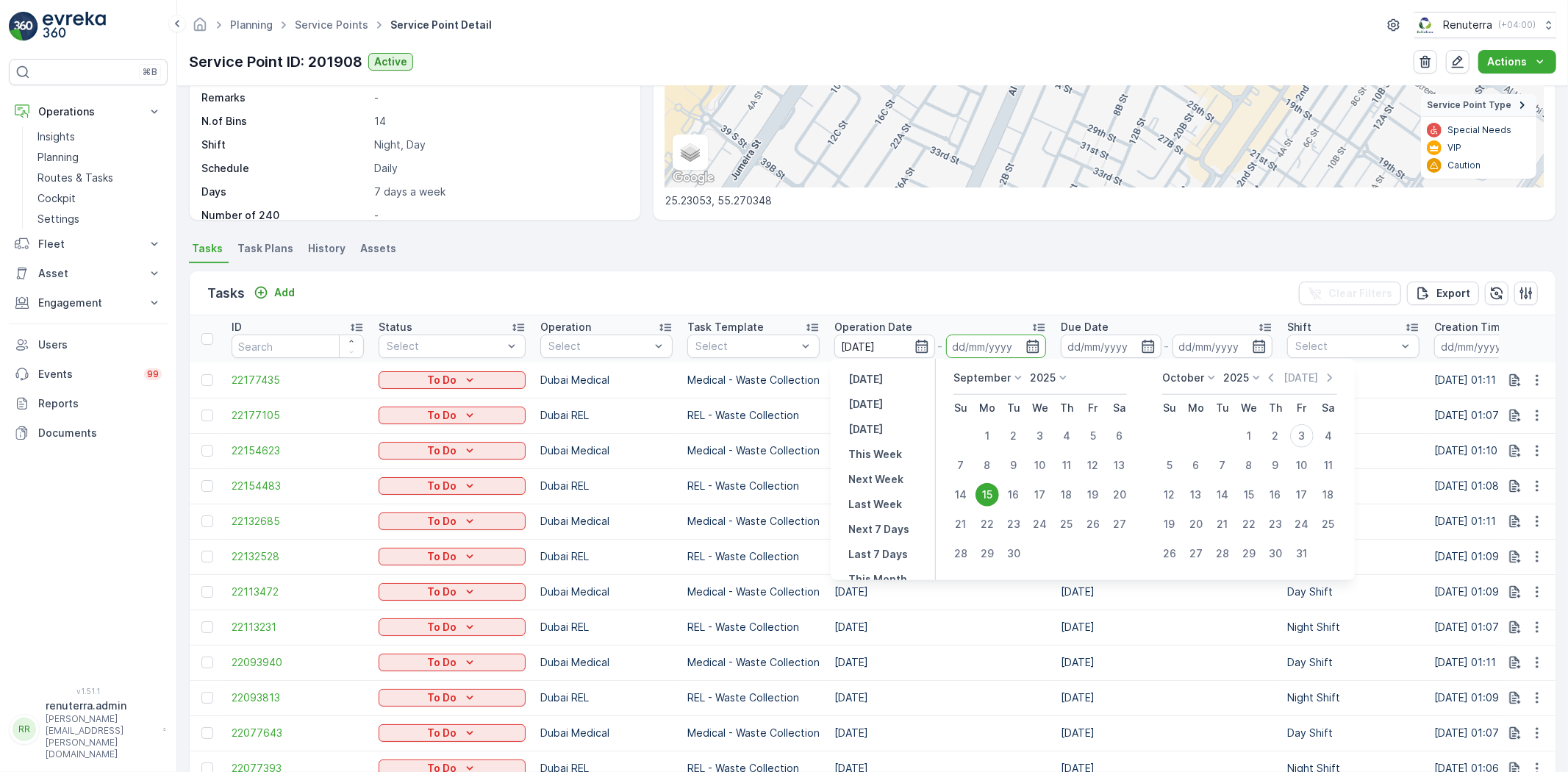
click at [985, 487] on div "15" at bounding box center [987, 495] width 24 height 24
type input "[DATE]"
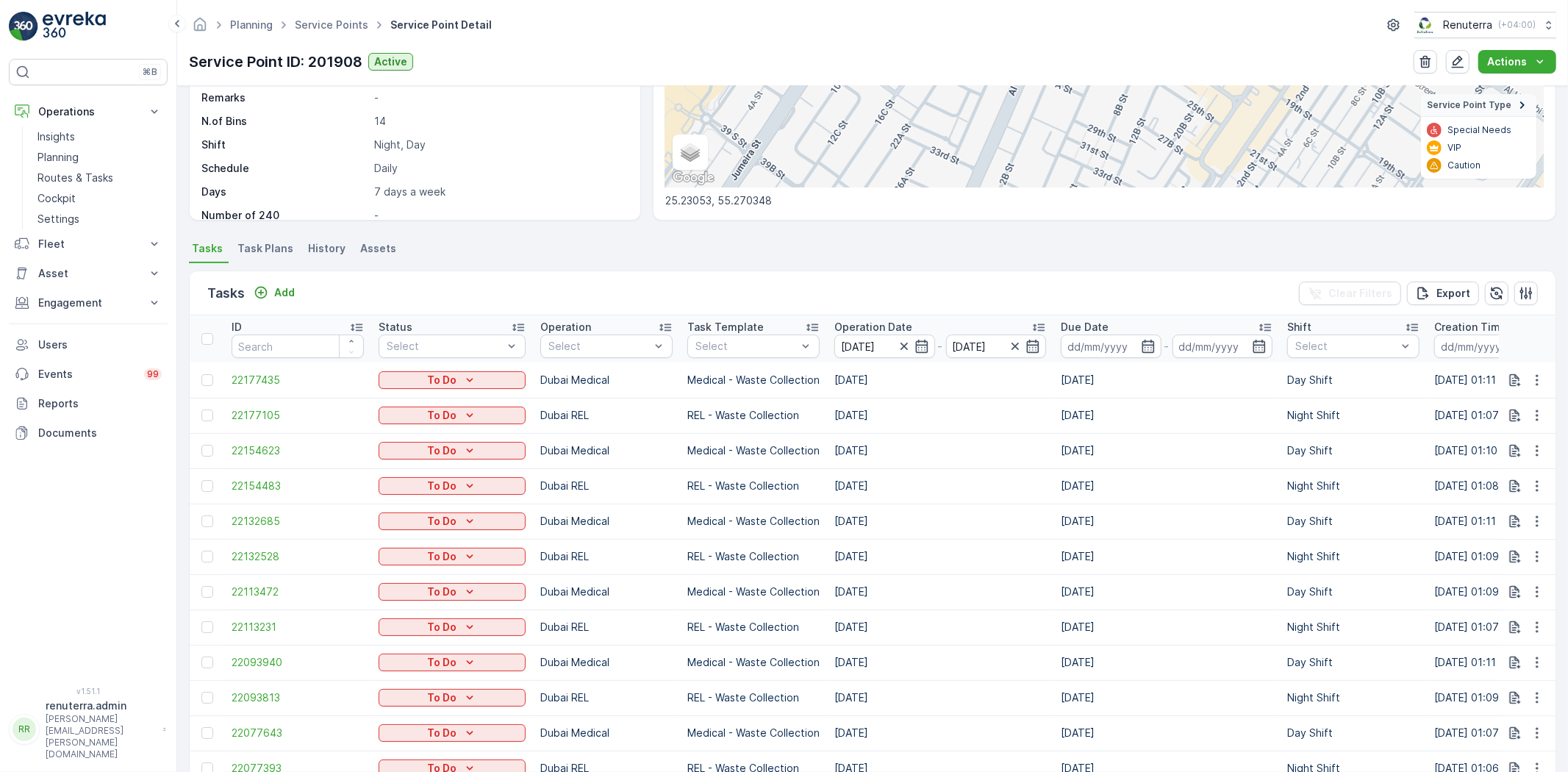
click at [730, 260] on ul "Tasks Task Plans History Assets" at bounding box center [873, 250] width 1367 height 25
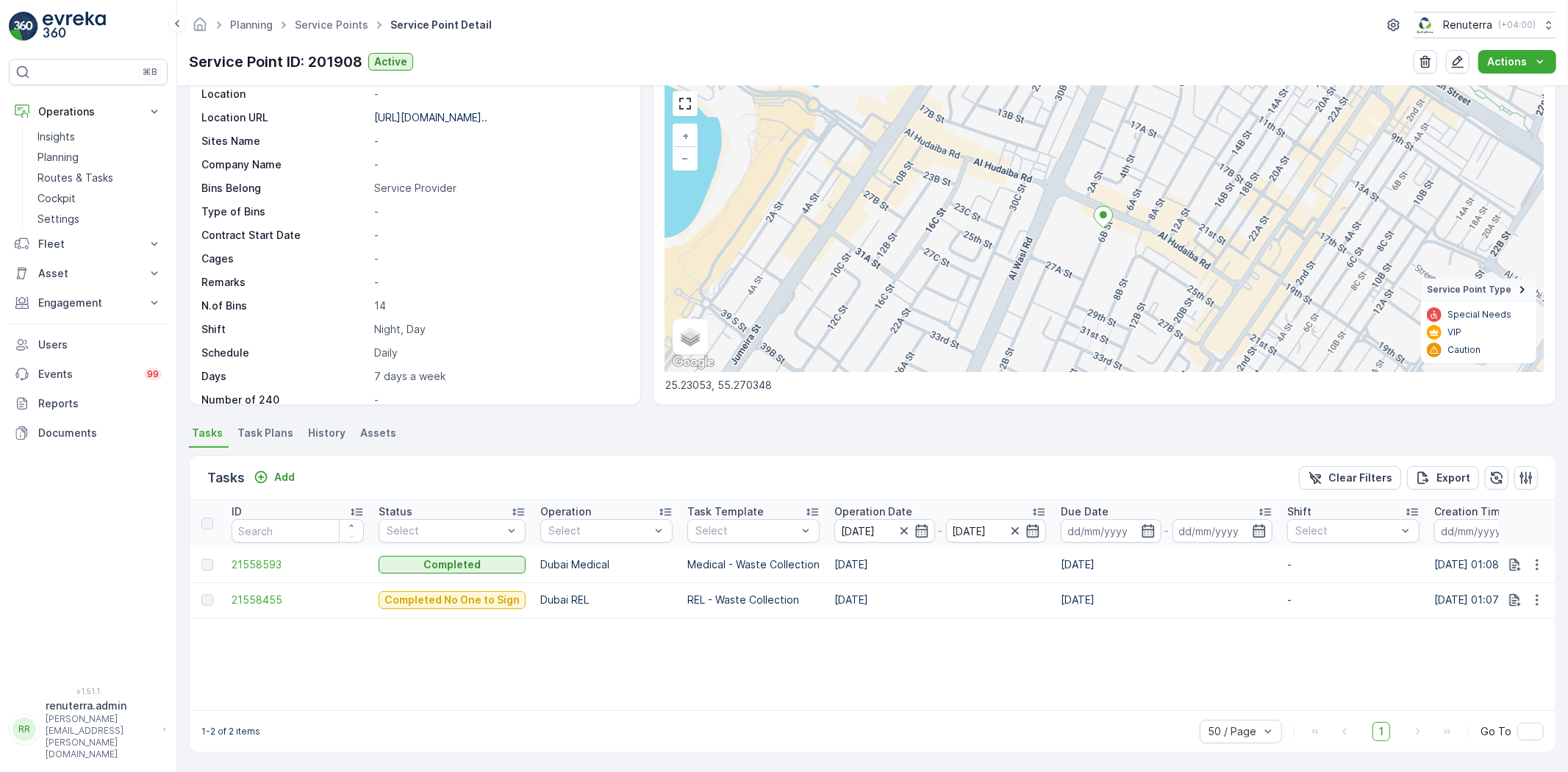
scroll to position [61, 0]
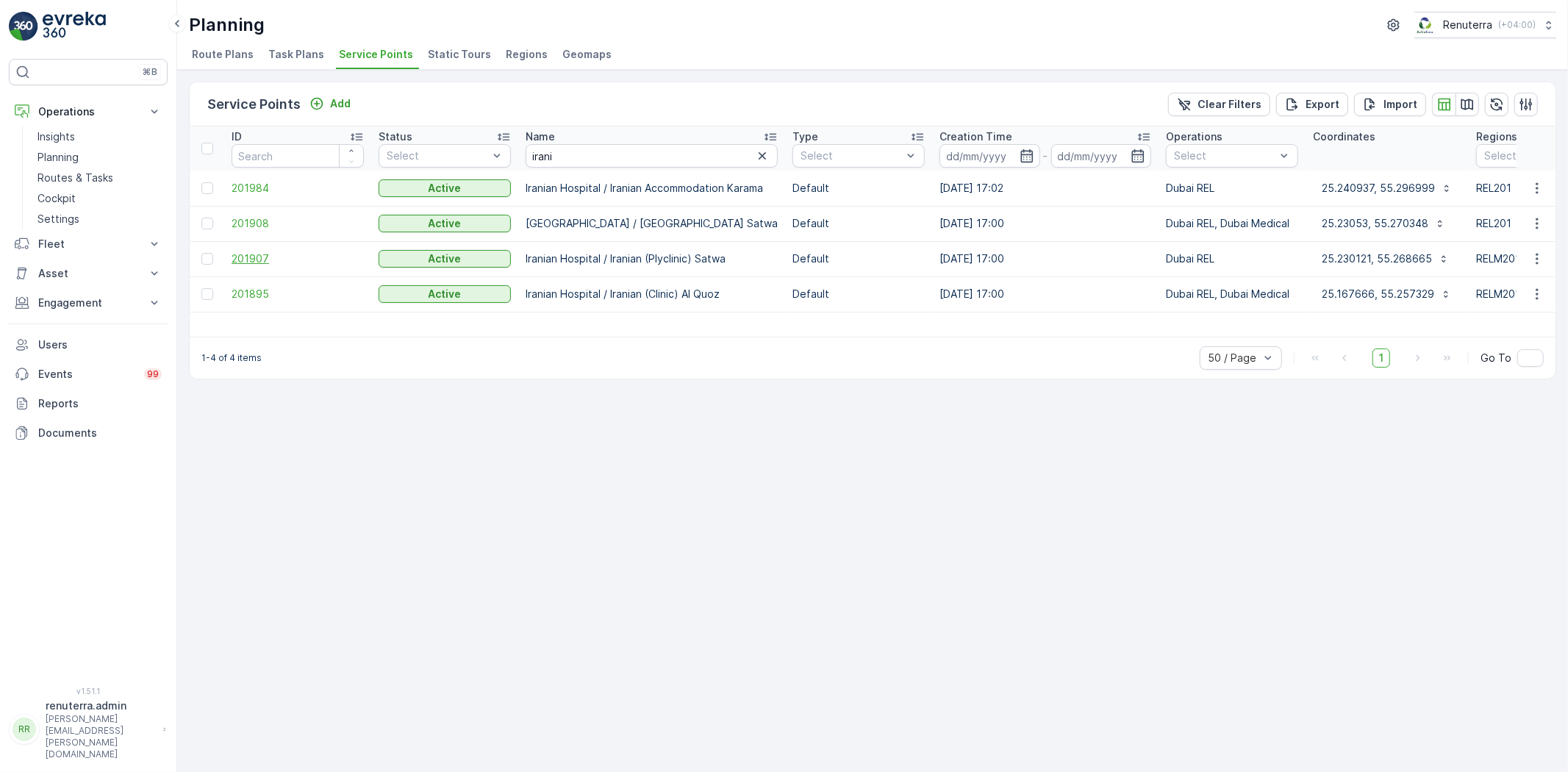
click at [253, 252] on span "201907" at bounding box center [297, 258] width 132 height 15
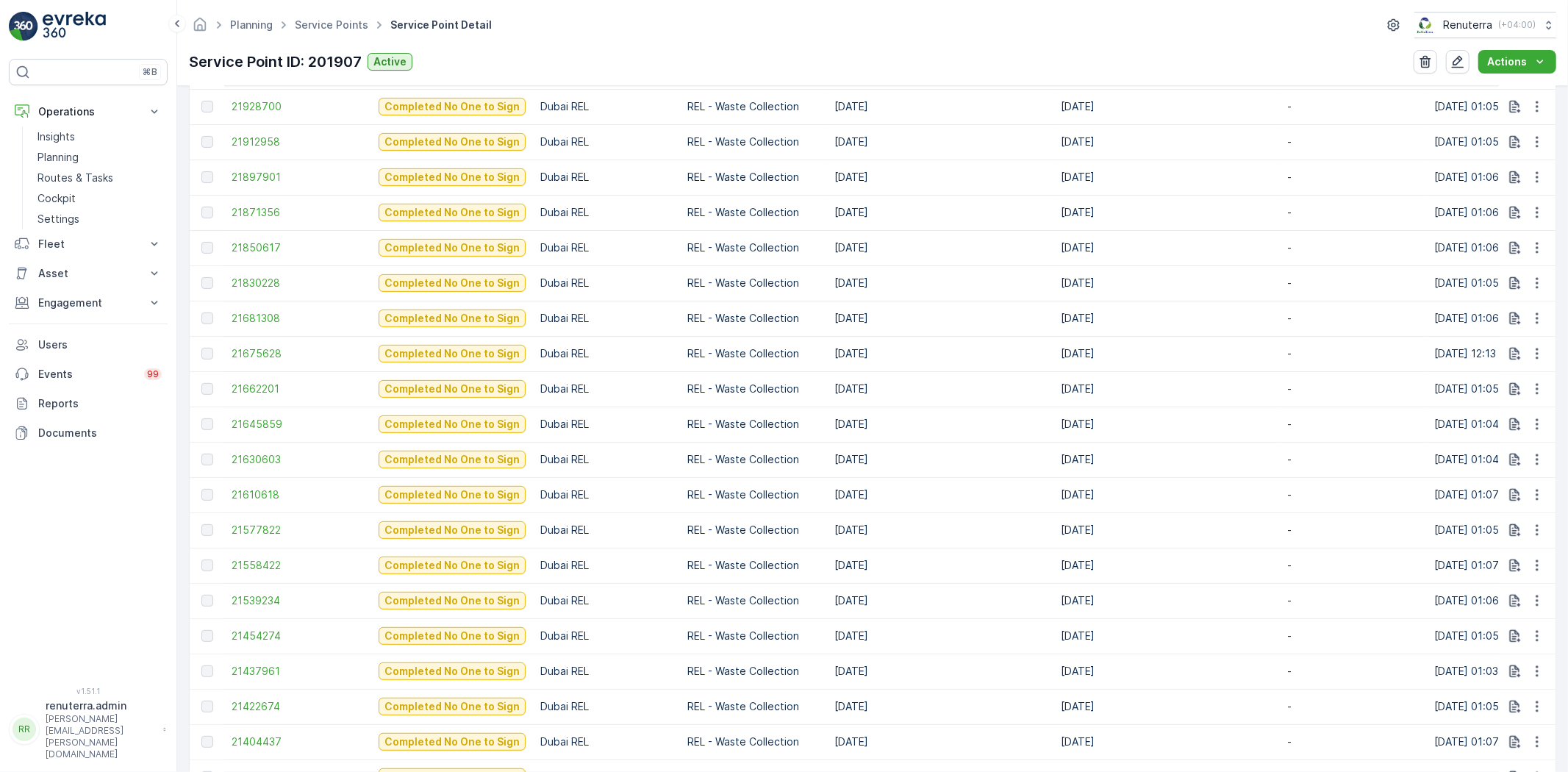
scroll to position [898, 0]
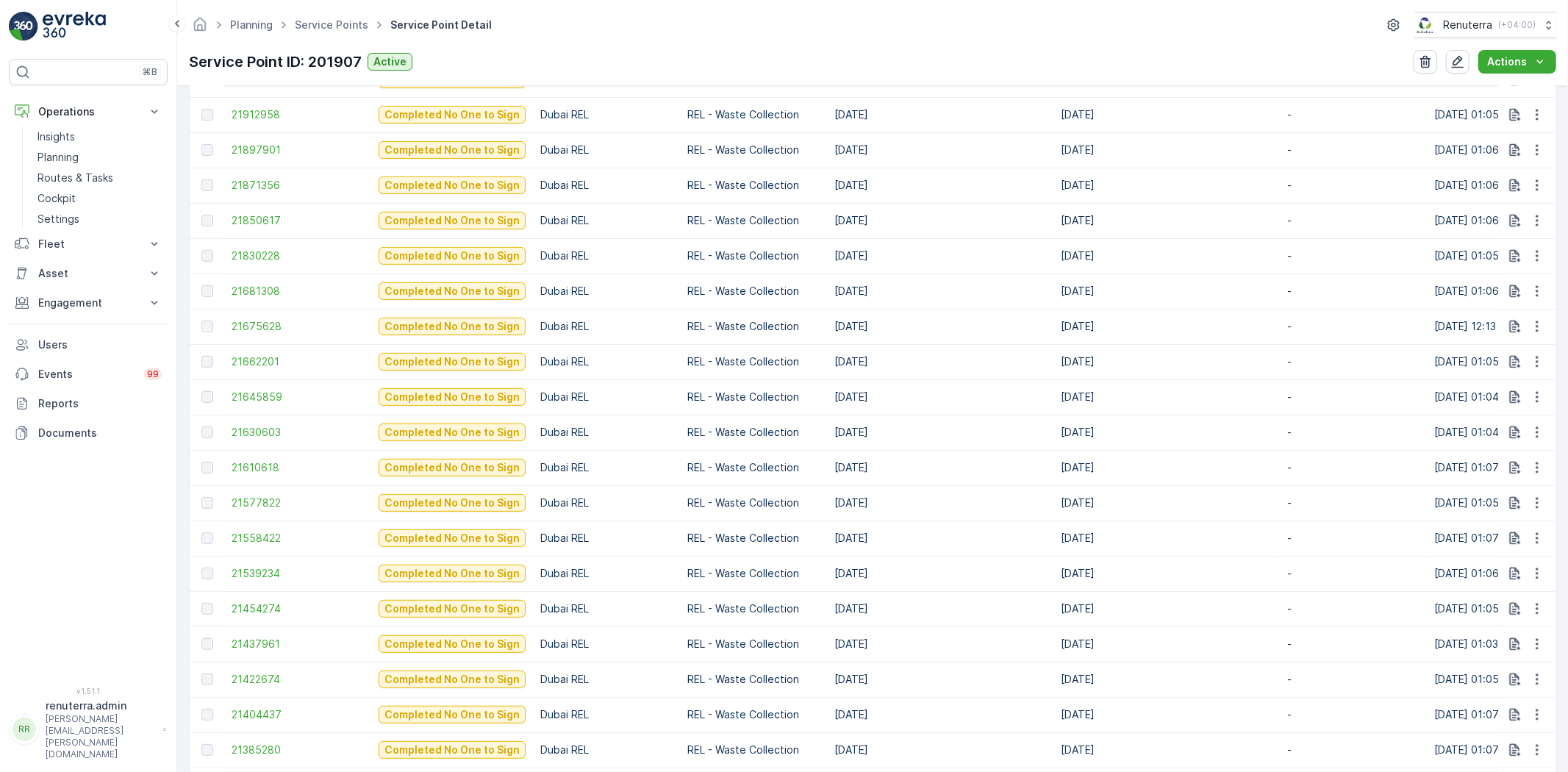
drag, startPoint x: 831, startPoint y: 534, endPoint x: 867, endPoint y: 531, distance: 36.1
click at [867, 531] on td "[DATE]" at bounding box center [940, 538] width 227 height 35
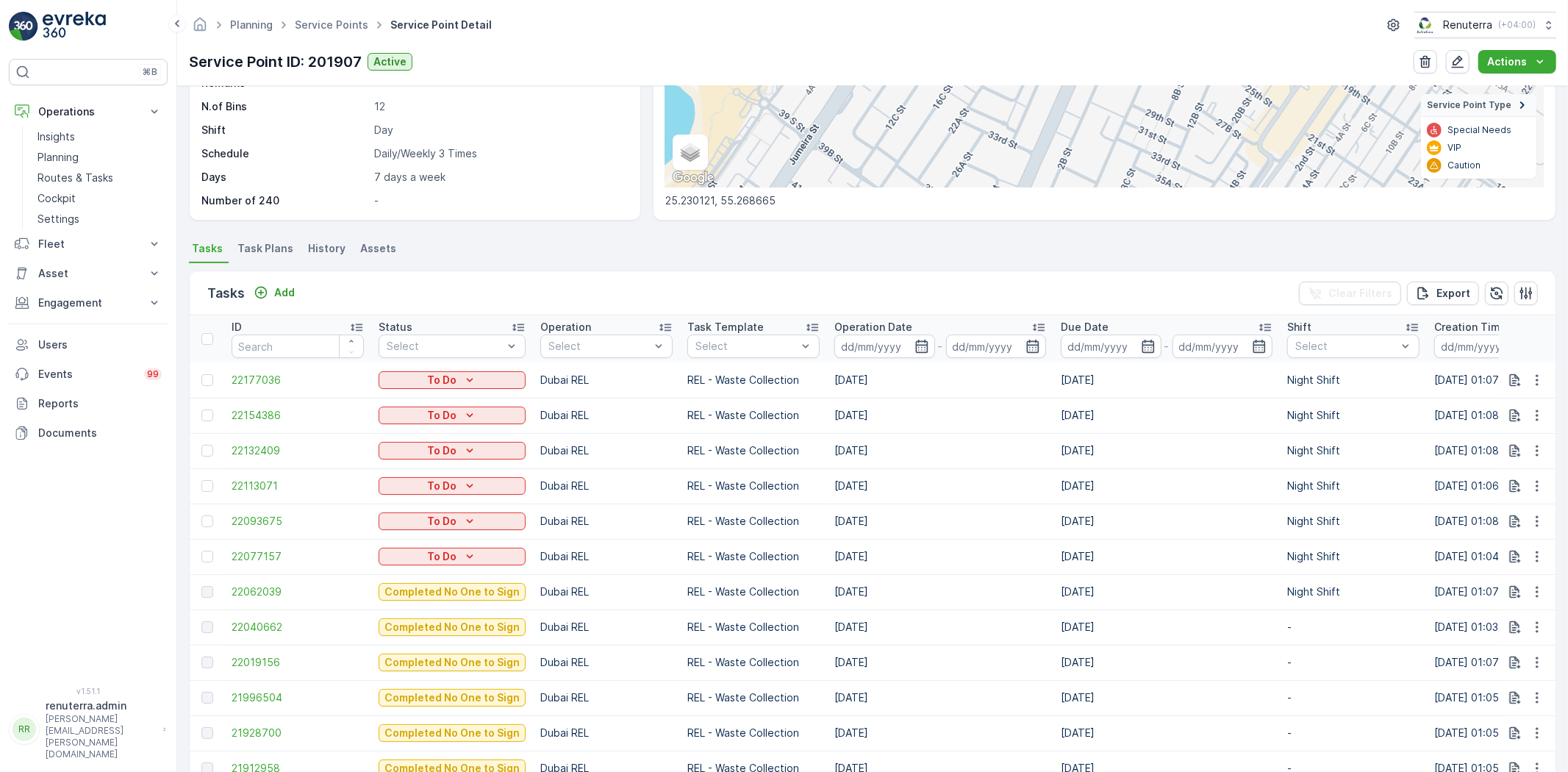
scroll to position [163, 0]
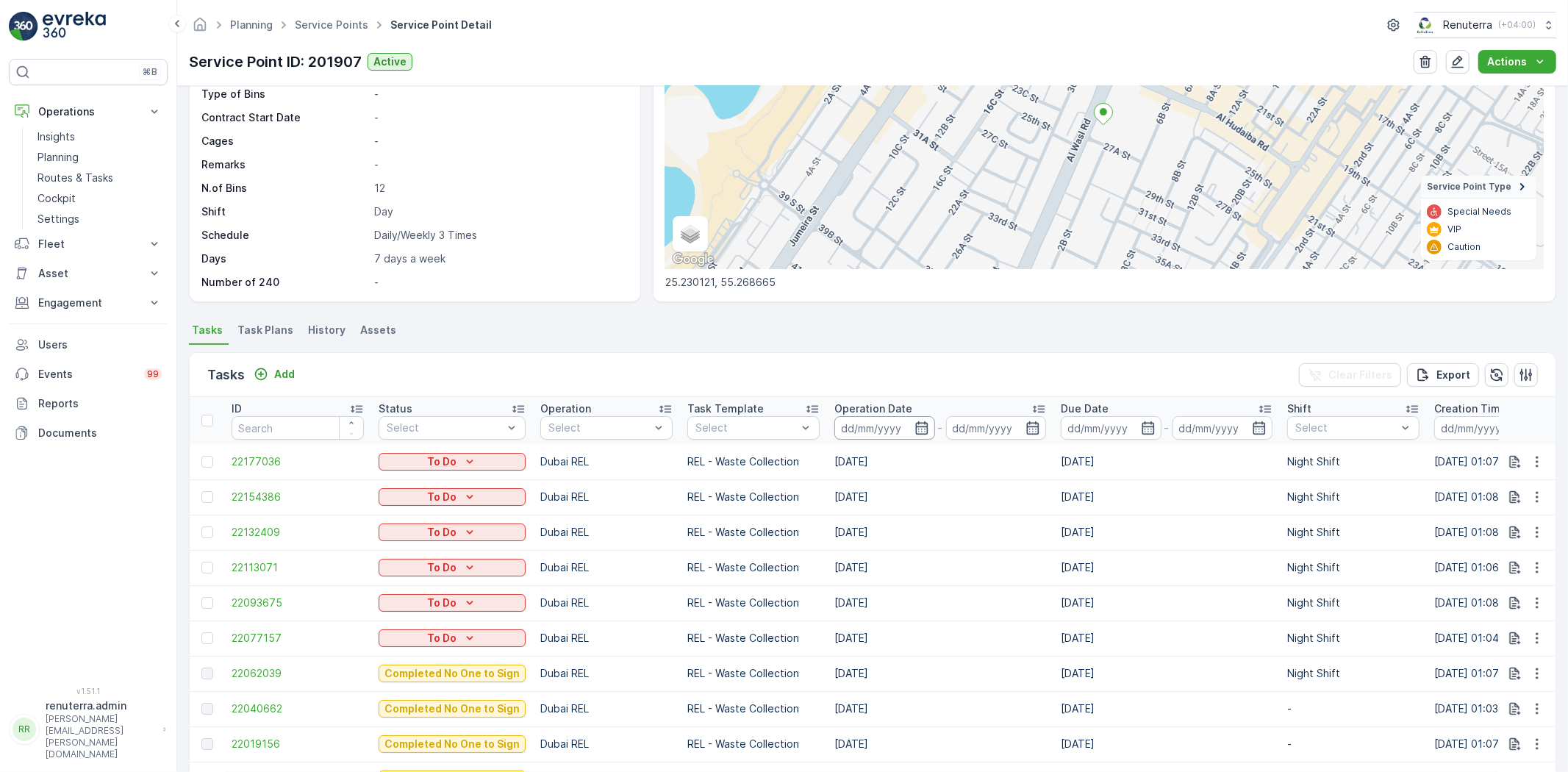
click at [897, 424] on input at bounding box center [885, 427] width 101 height 24
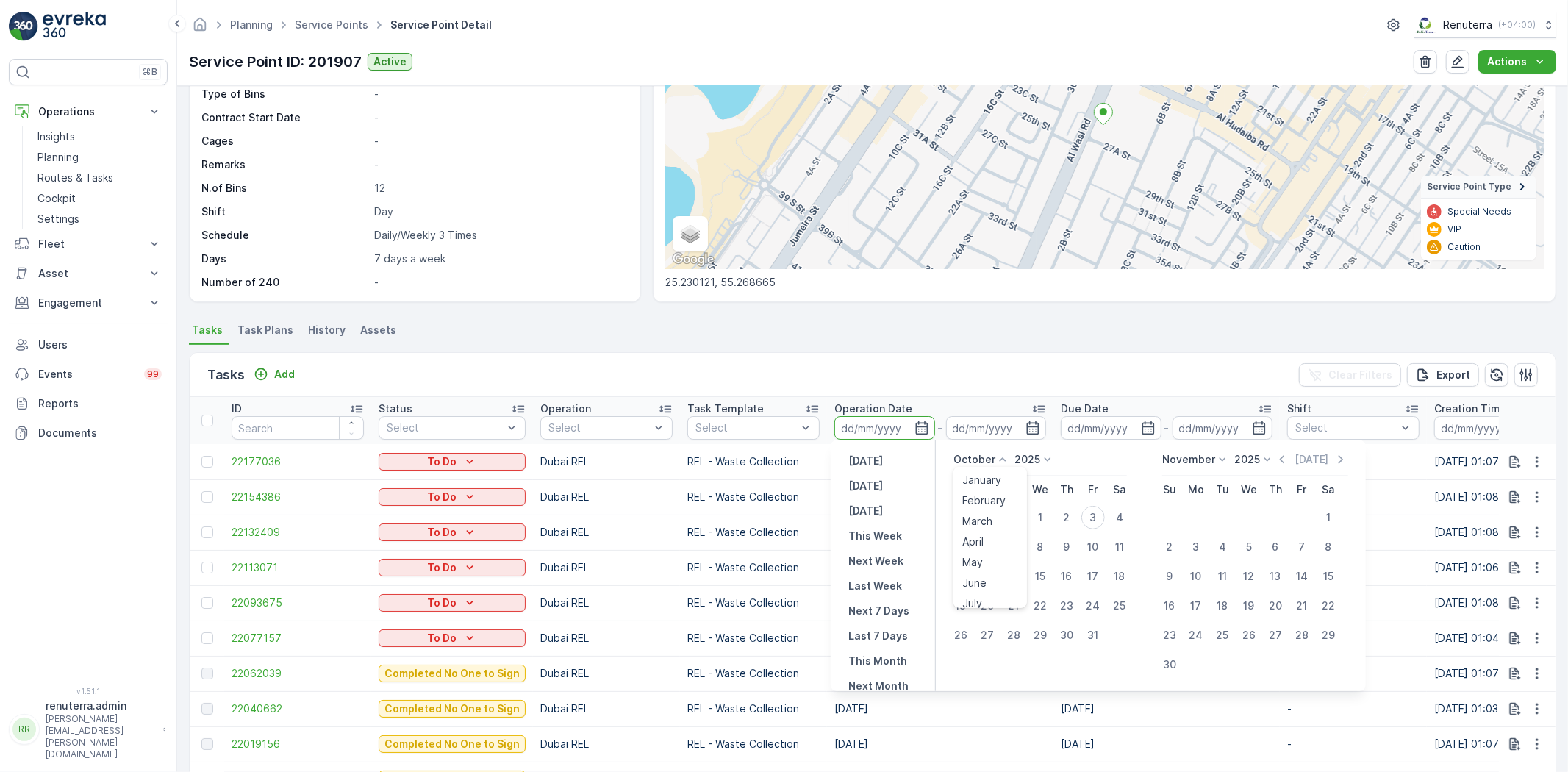
click at [985, 460] on p "October" at bounding box center [974, 459] width 42 height 15
click at [988, 526] on span "September" at bounding box center [990, 533] width 56 height 15
click at [990, 568] on div "15" at bounding box center [987, 576] width 24 height 24
type input "[DATE]"
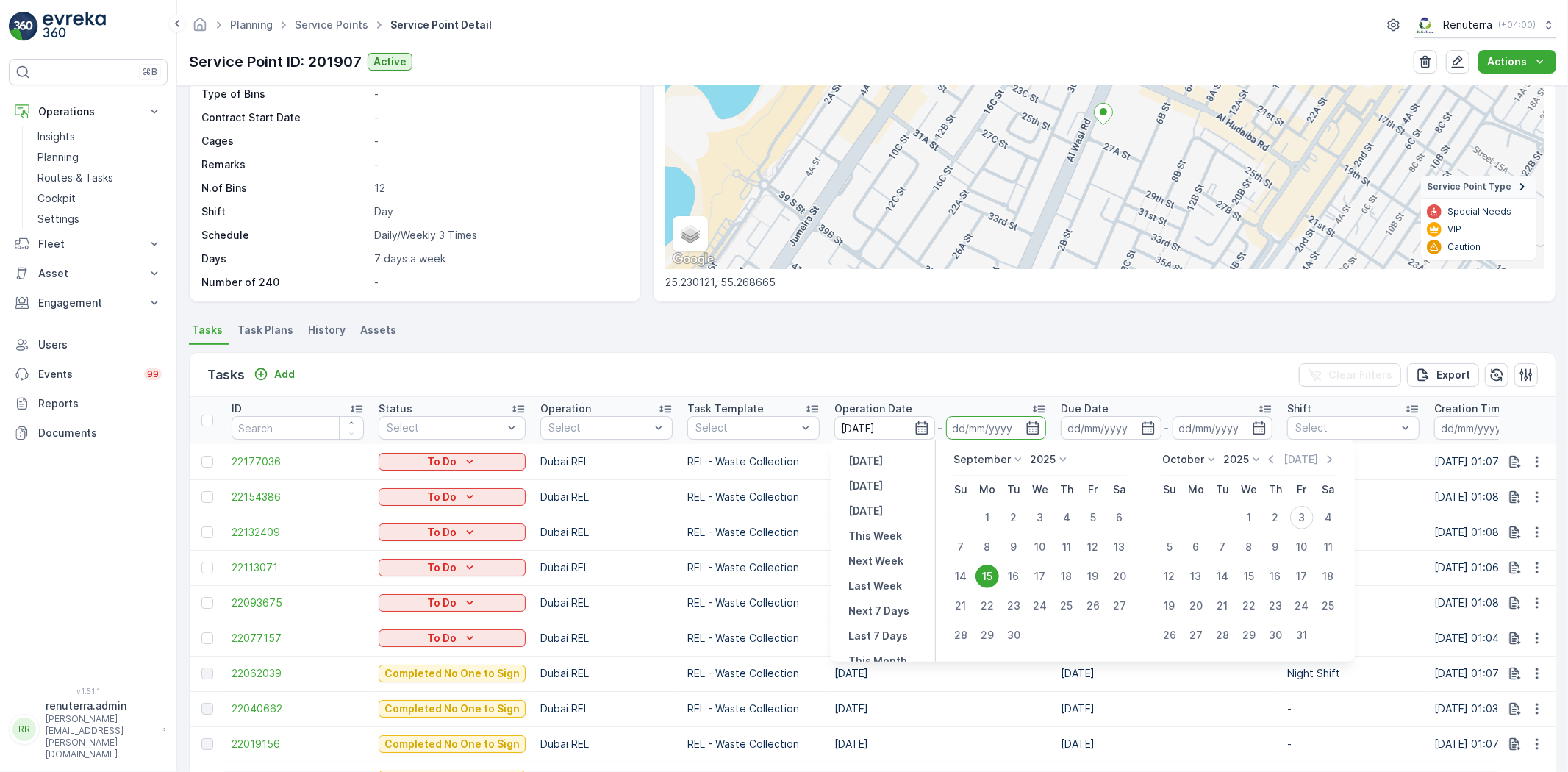
click at [990, 568] on div "15" at bounding box center [987, 576] width 24 height 24
type input "[DATE]"
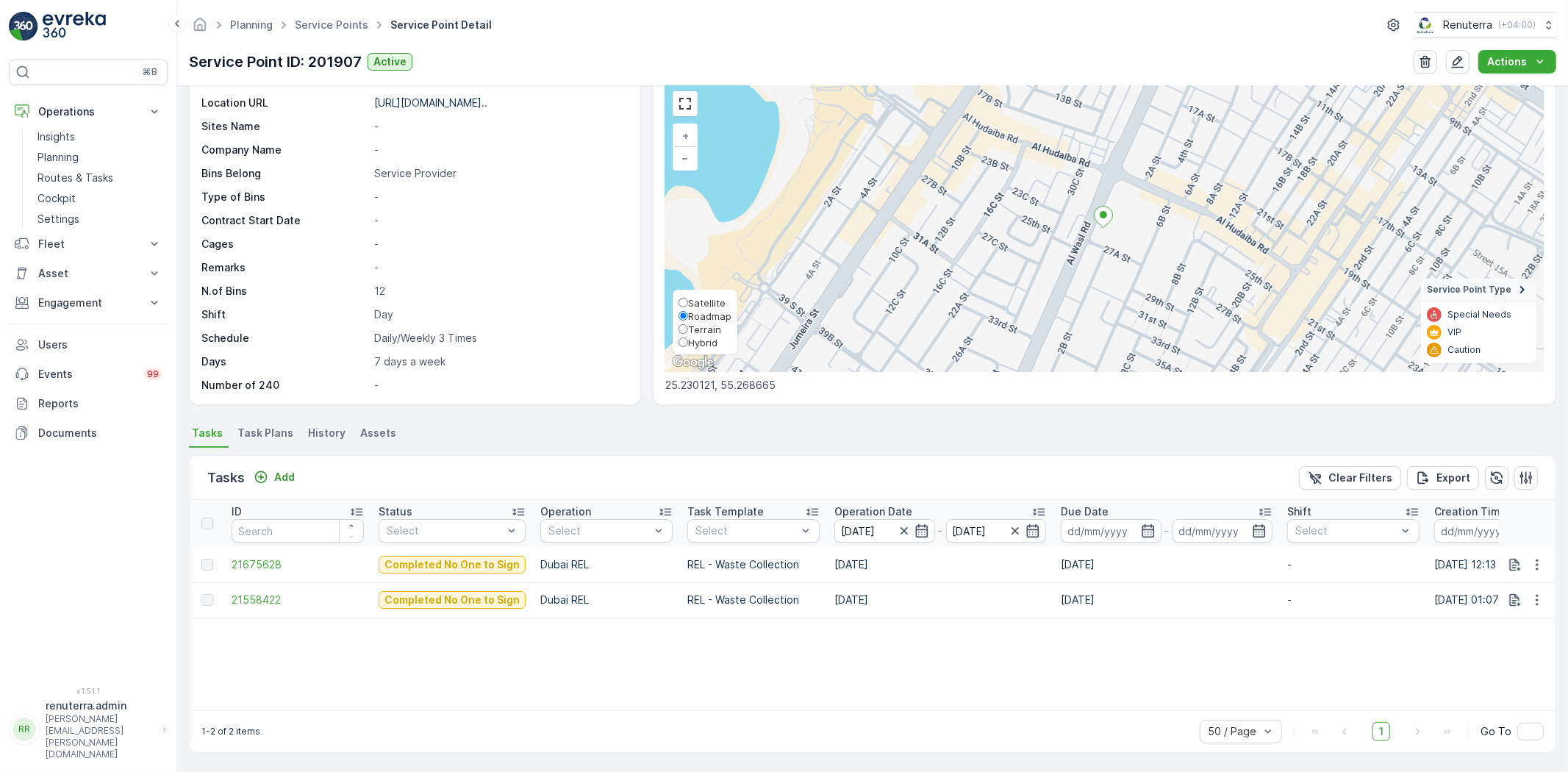
scroll to position [60, 0]
drag, startPoint x: 822, startPoint y: 701, endPoint x: 1052, endPoint y: 708, distance: 230.1
click at [1052, 708] on div "ID Status Select Operation Select Task Template Select Operation Date 15.09.202…" at bounding box center [873, 606] width 1366 height 211
click at [251, 563] on span "21675628" at bounding box center [297, 565] width 132 height 15
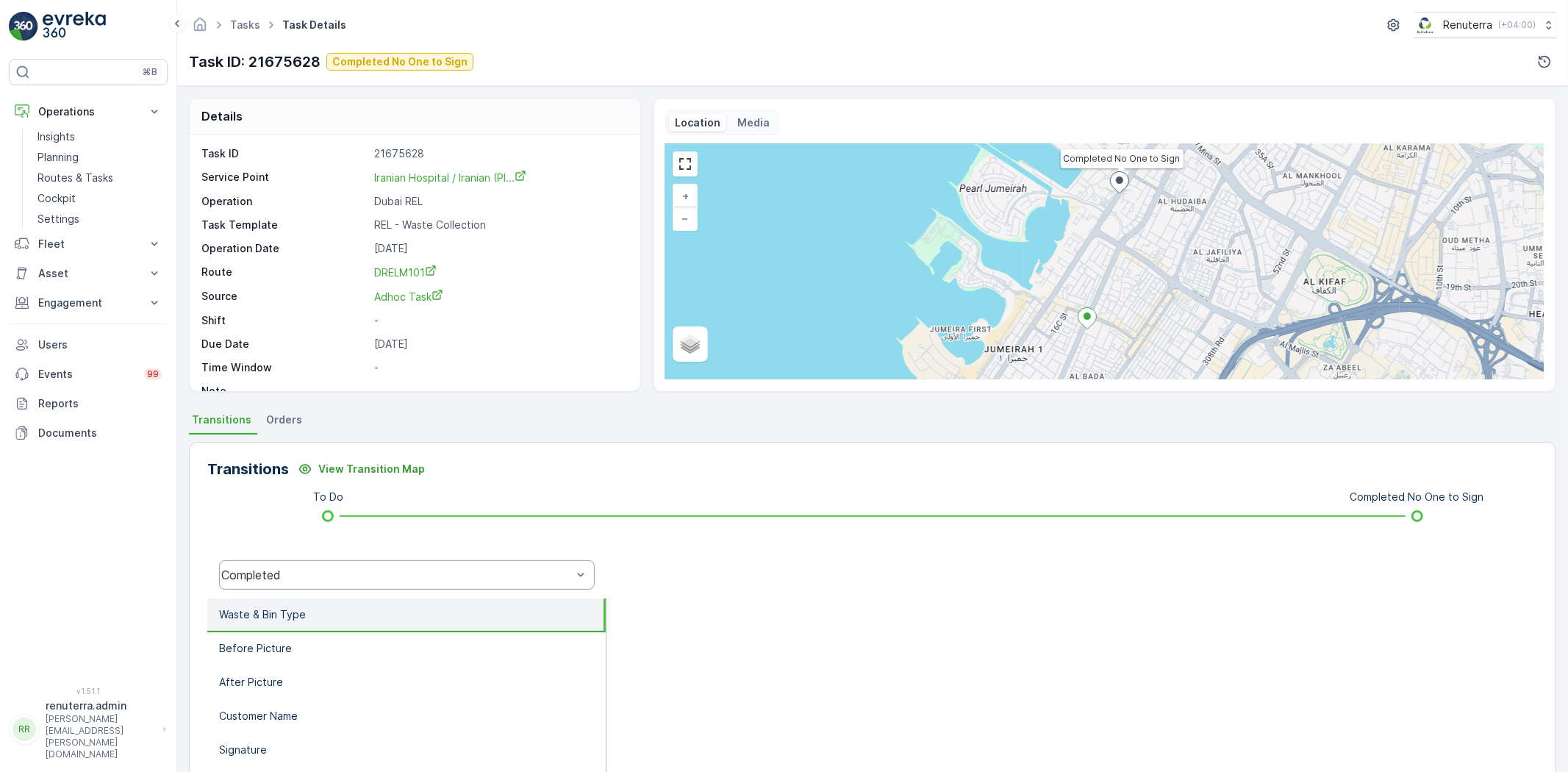
click at [318, 562] on div "Completed" at bounding box center [407, 575] width 376 height 29
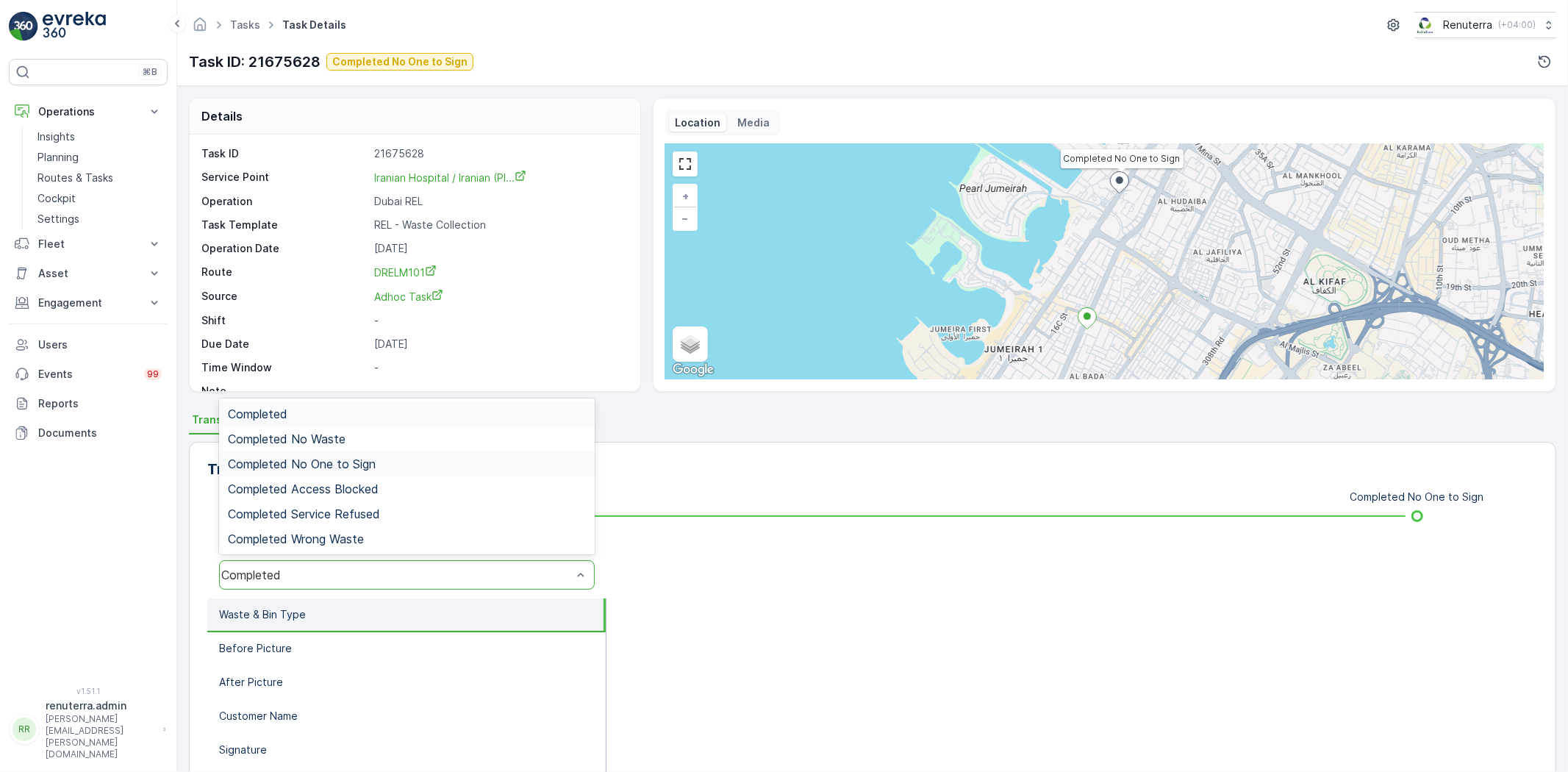
click at [319, 459] on span "Completed No One to Sign" at bounding box center [302, 463] width 148 height 13
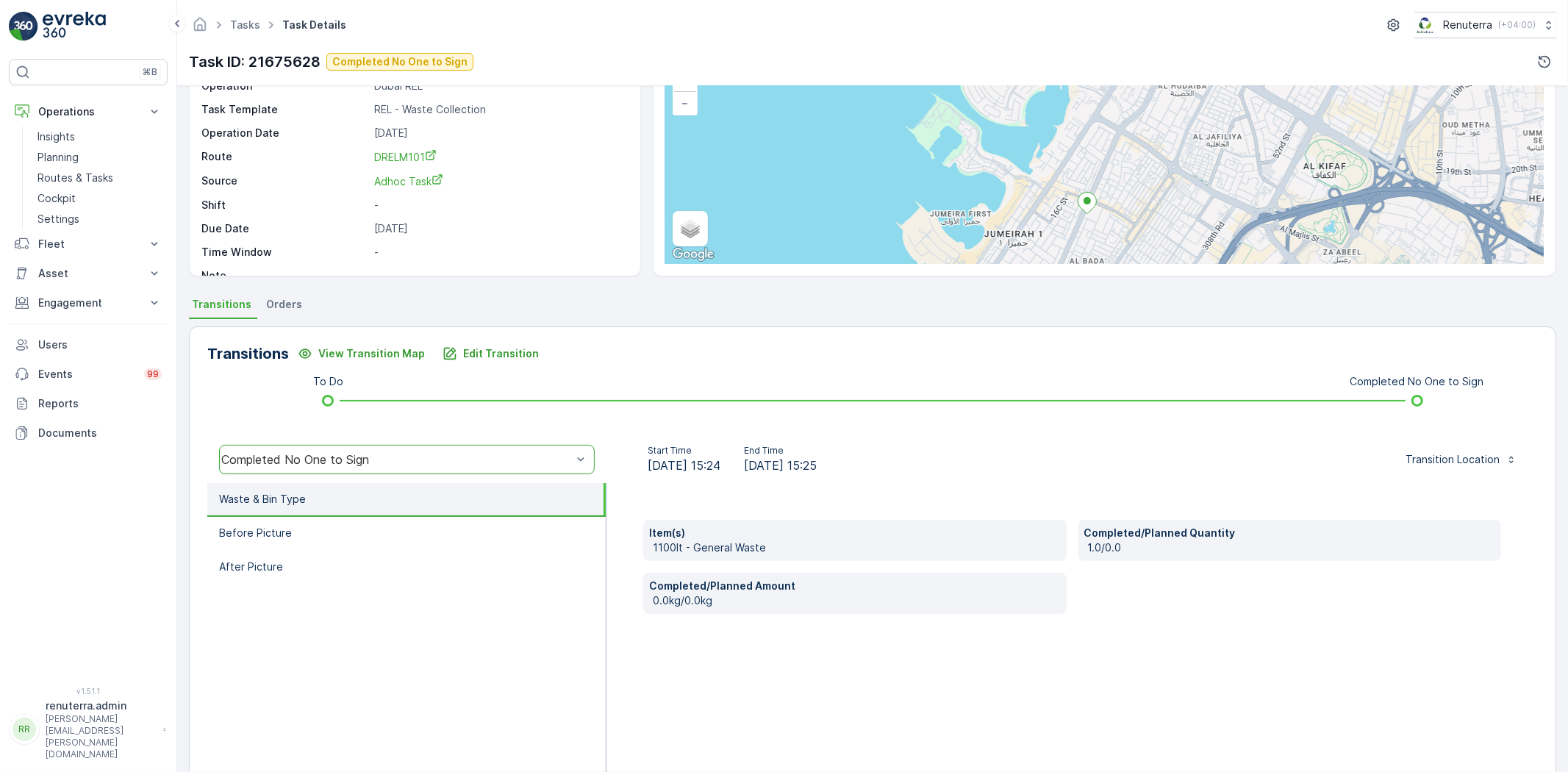
scroll to position [155, 0]
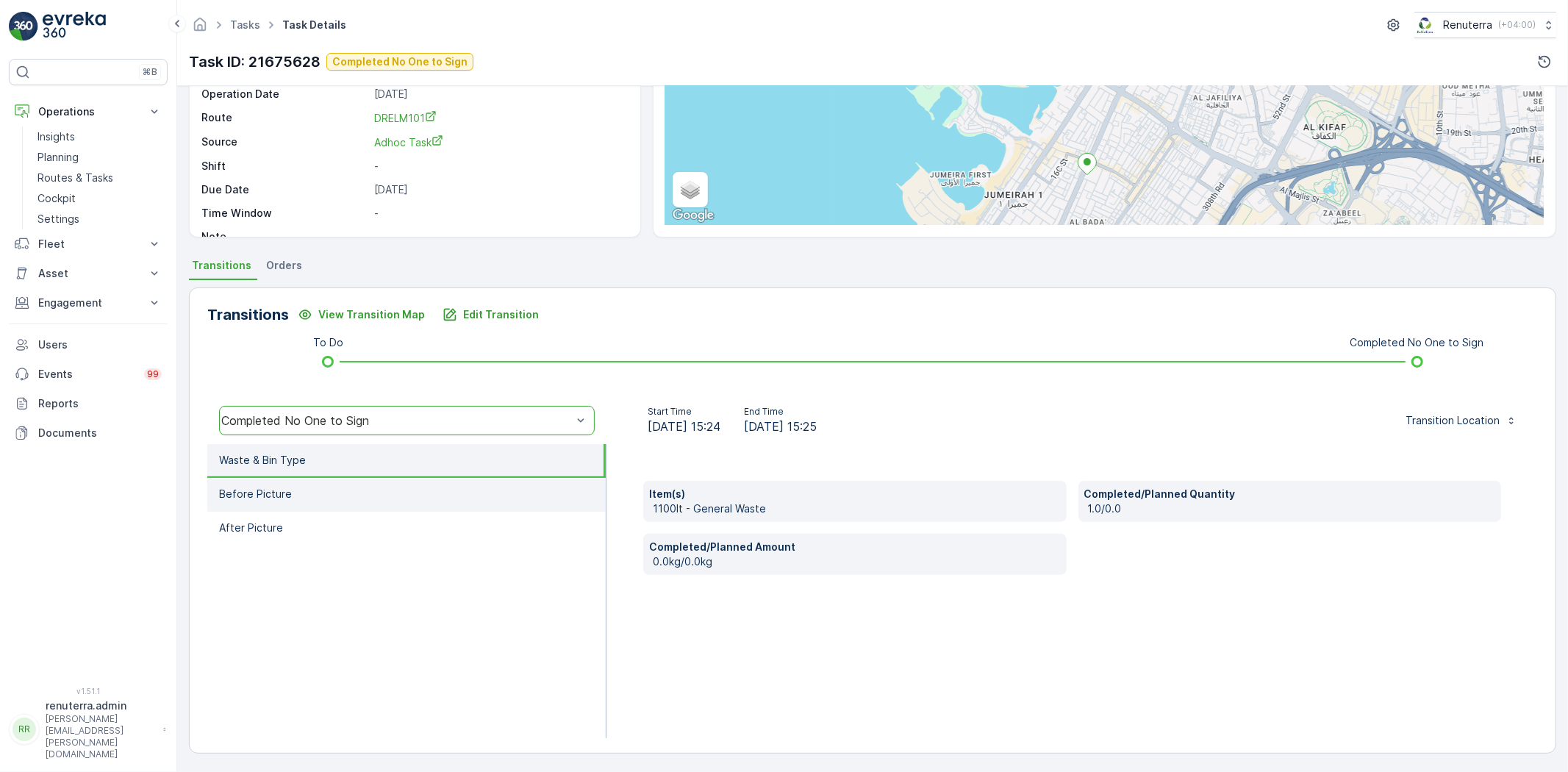
click at [279, 487] on p "Before Picture" at bounding box center [255, 494] width 73 height 15
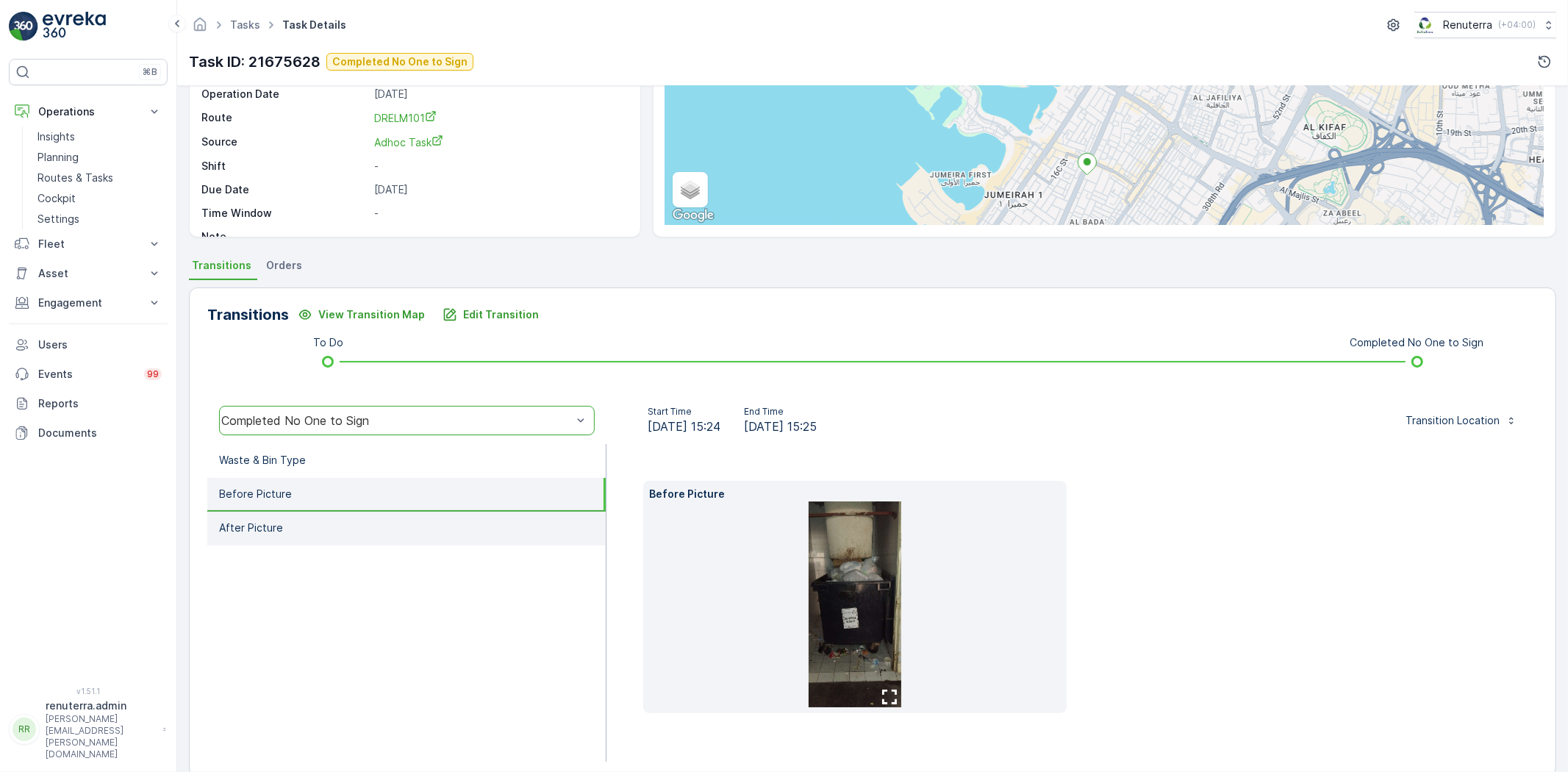
click at [305, 522] on li "After Picture" at bounding box center [407, 528] width 398 height 34
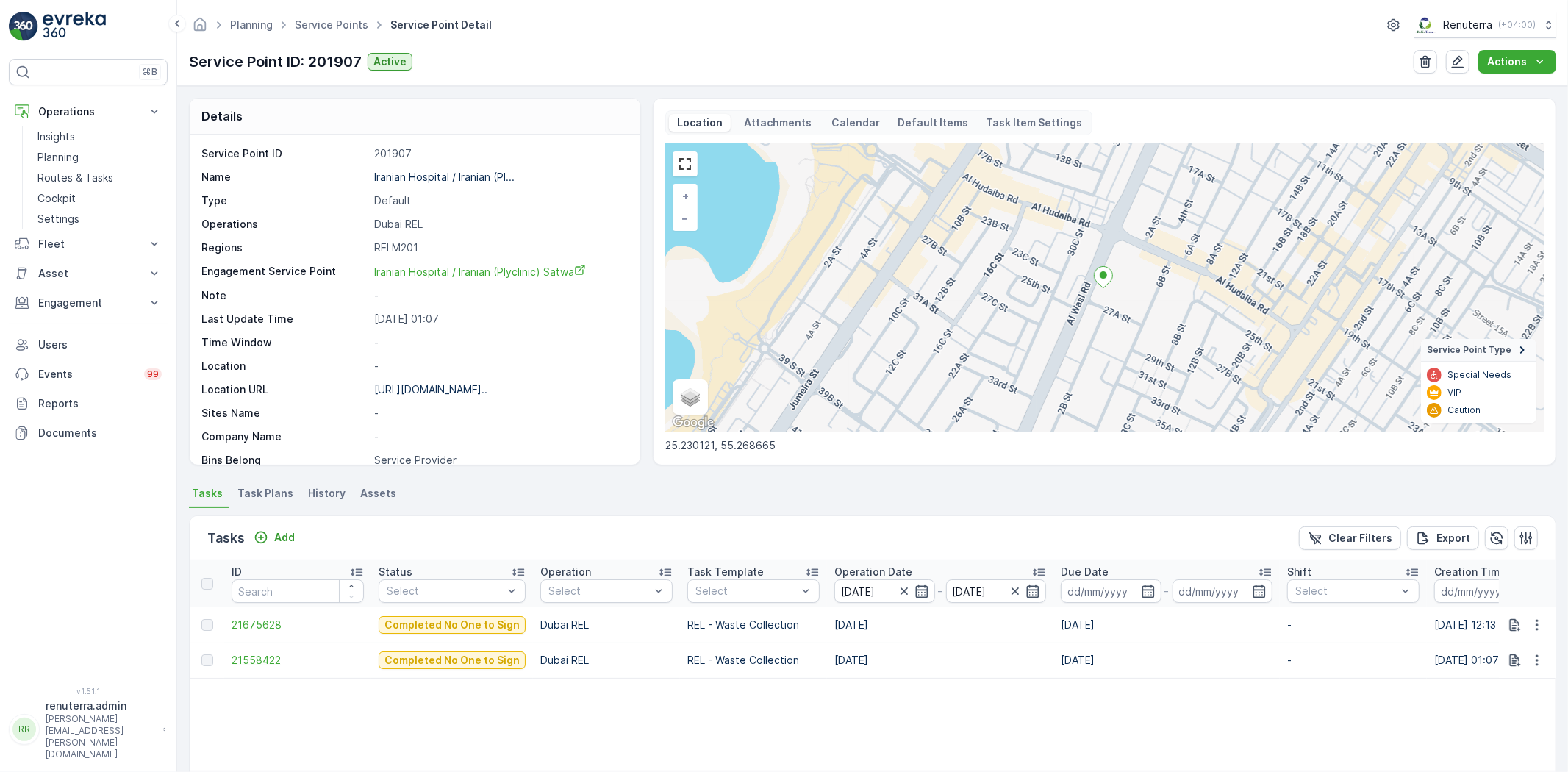
click at [261, 662] on span "21558422" at bounding box center [297, 659] width 132 height 15
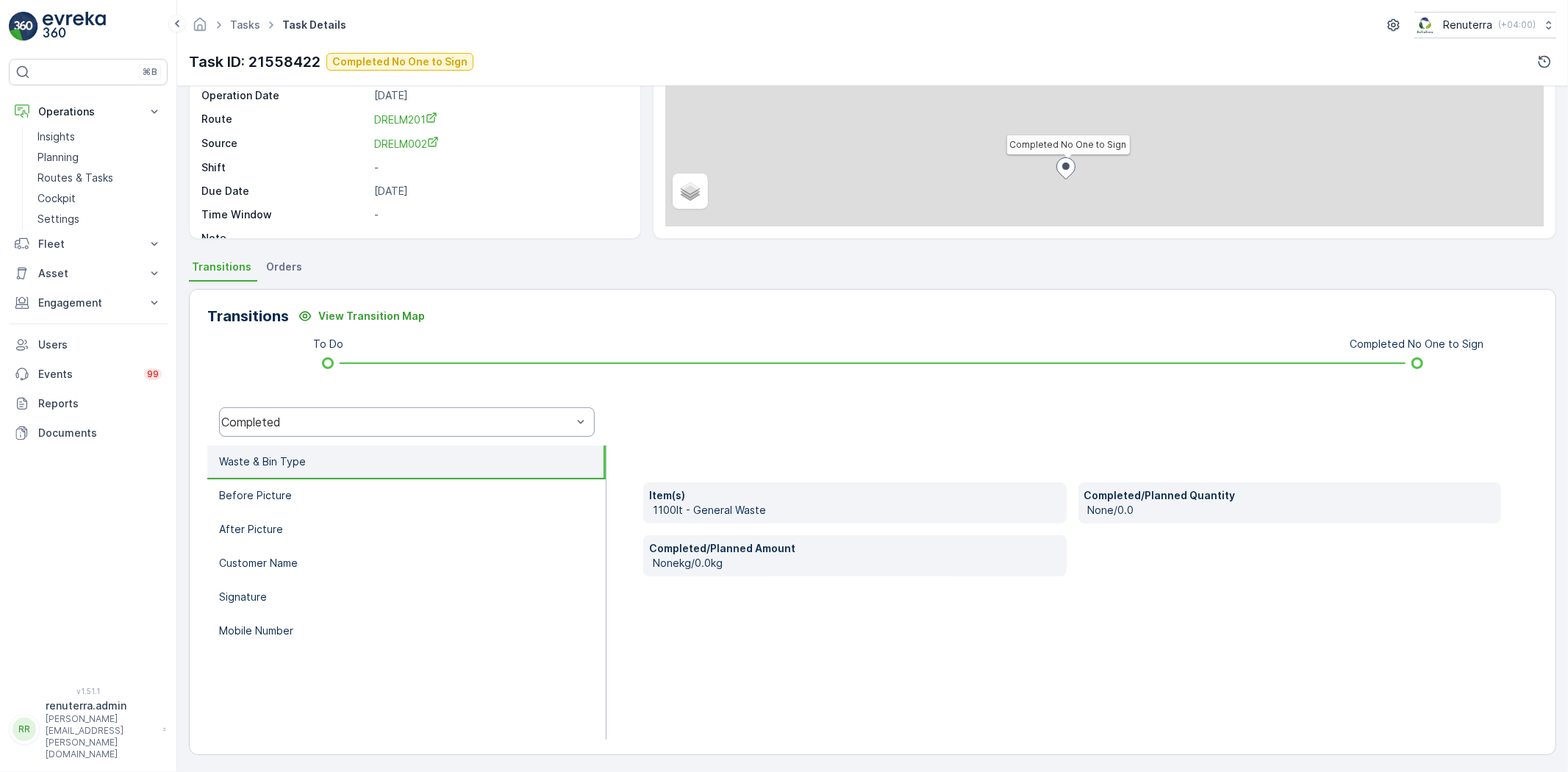
scroll to position [155, 0]
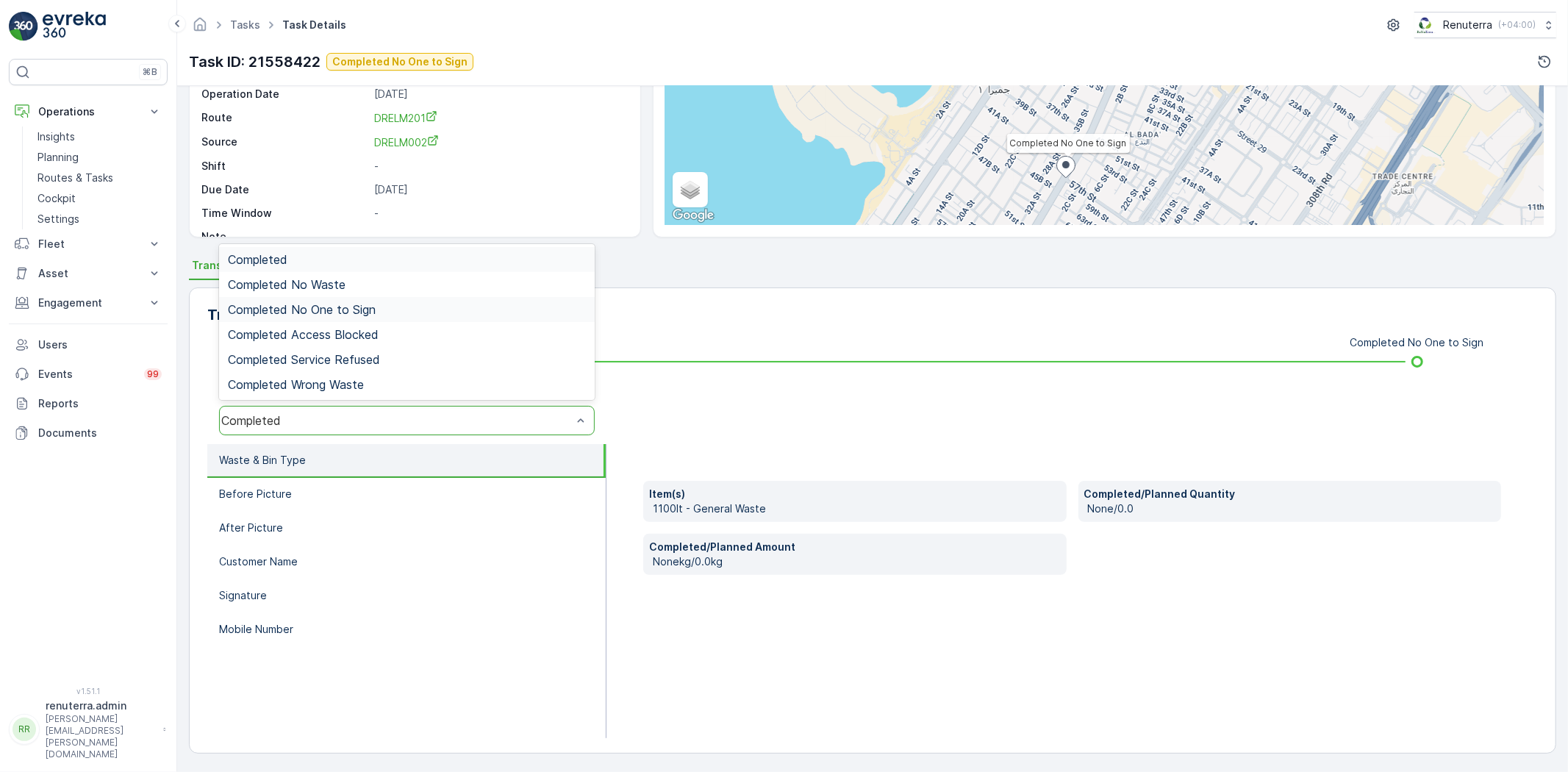
click at [355, 306] on span "Completed No One to Sign" at bounding box center [302, 309] width 148 height 13
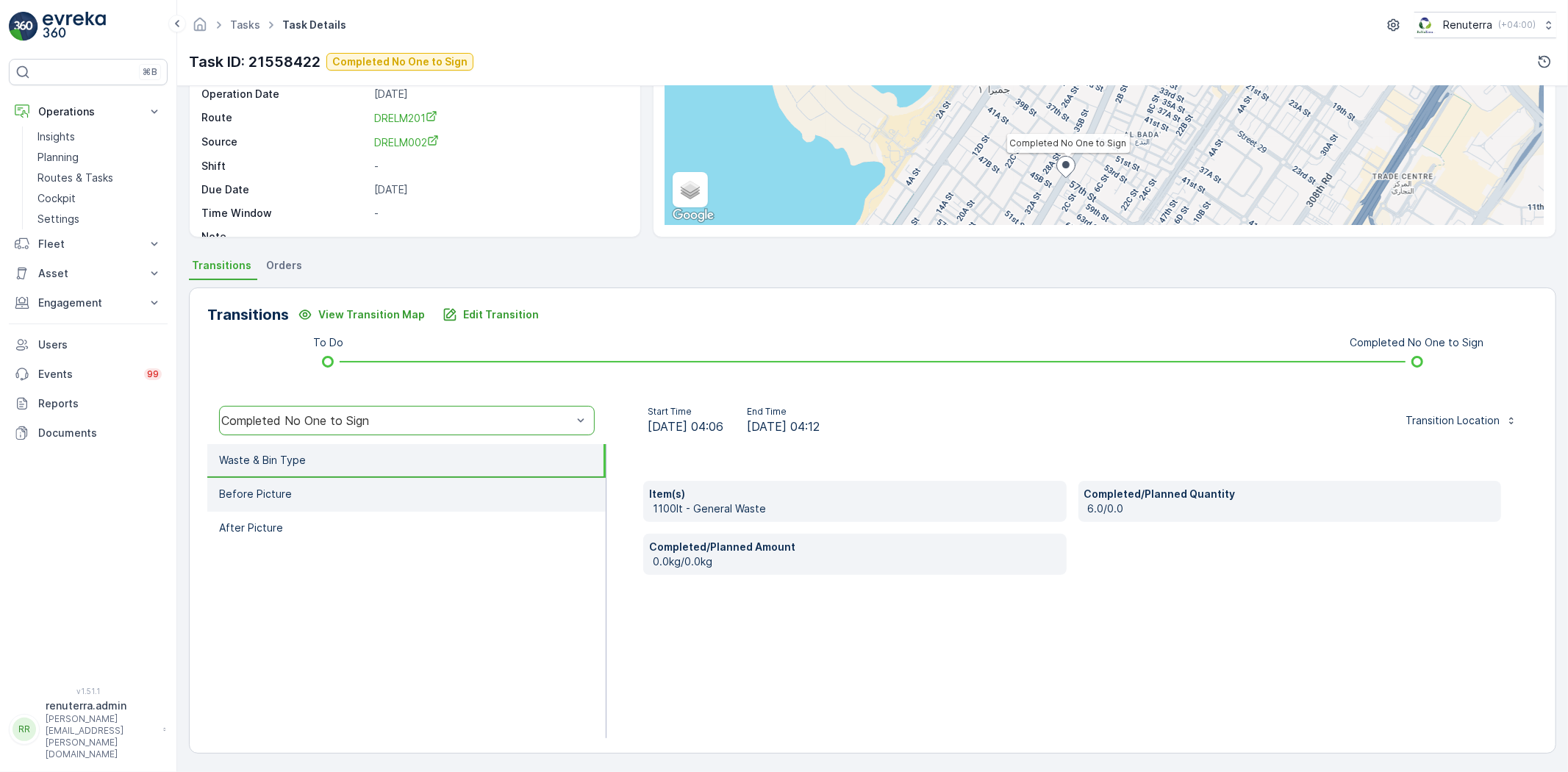
click at [277, 487] on p "Before Picture" at bounding box center [255, 494] width 73 height 15
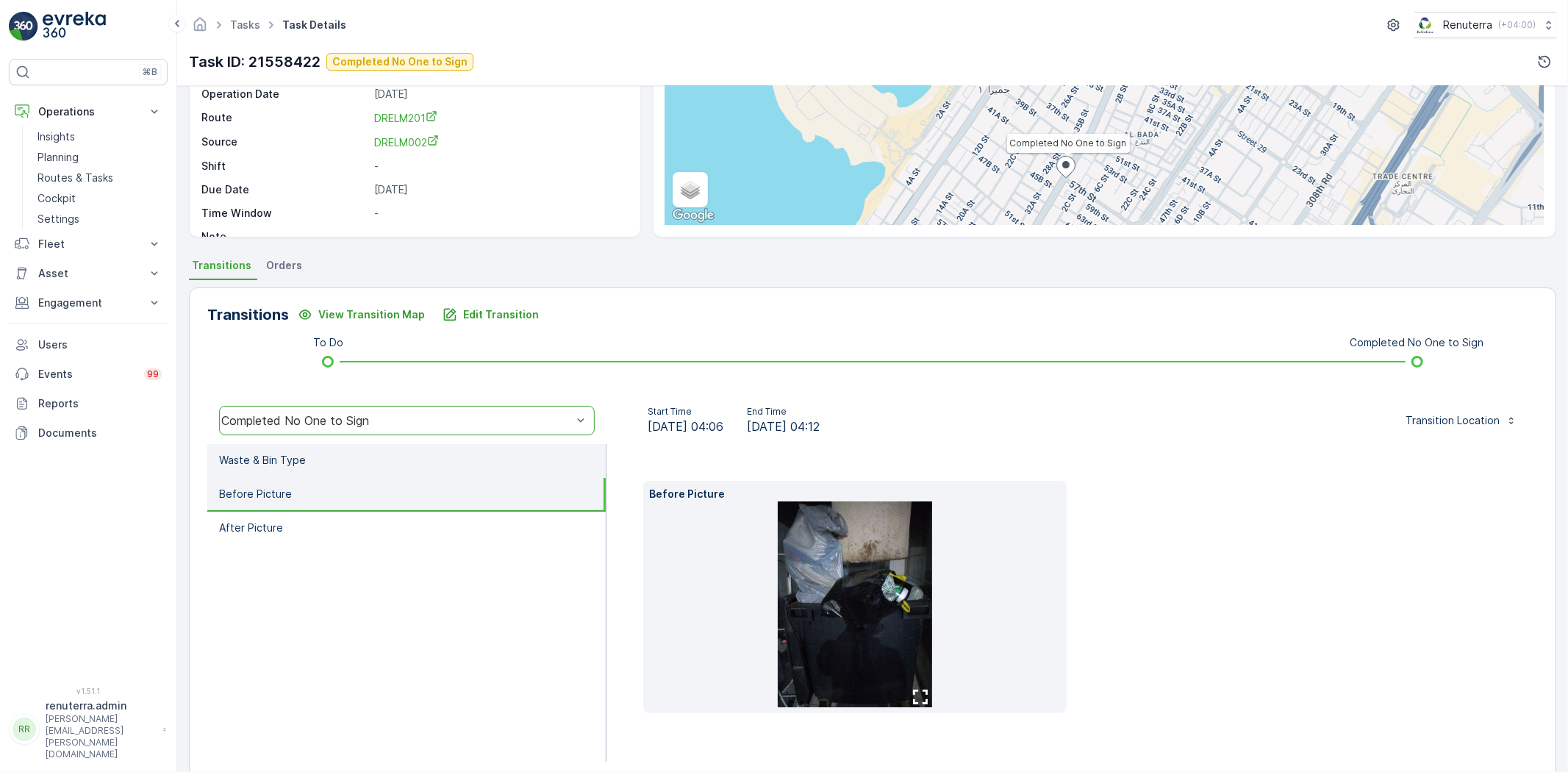
click at [284, 453] on p "Waste & Bin Type" at bounding box center [262, 460] width 87 height 15
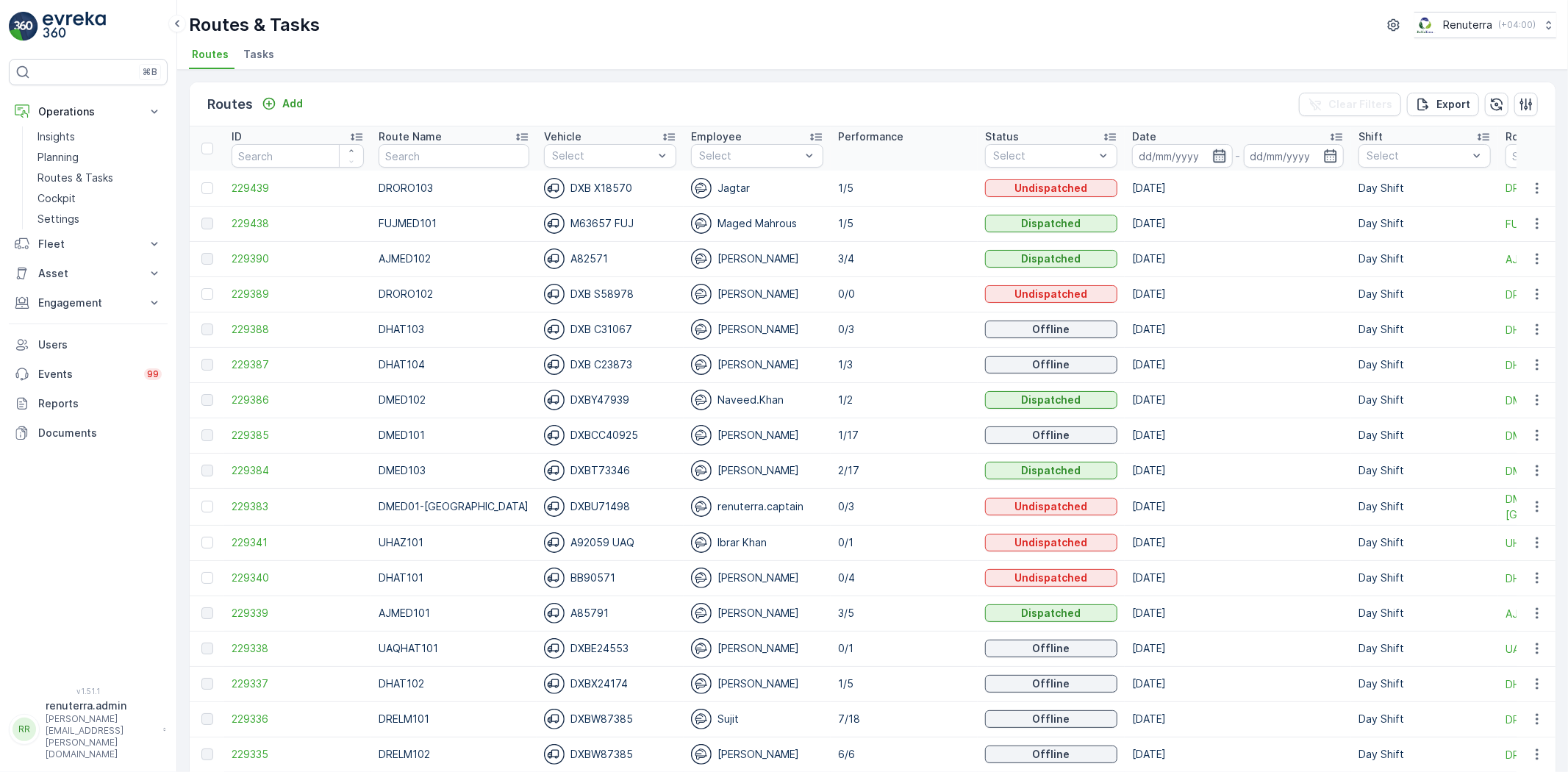
click at [1213, 151] on icon "button" at bounding box center [1219, 155] width 12 height 13
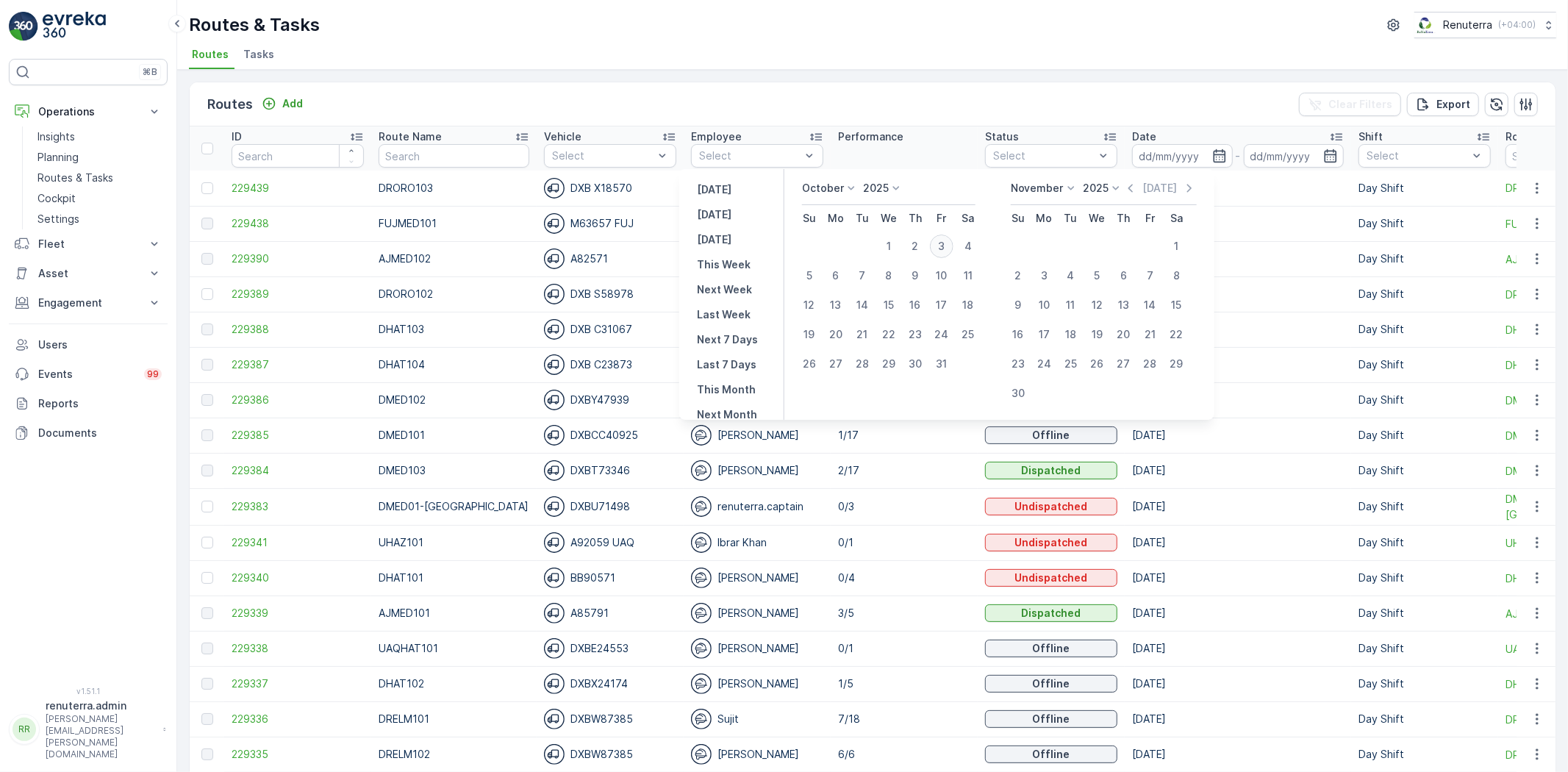
click at [946, 241] on div "3" at bounding box center [941, 246] width 24 height 24
type input "[DATE]"
click at [946, 241] on div "3" at bounding box center [941, 246] width 24 height 24
type input "[DATE]"
click at [809, 51] on ul "Routes Tasks" at bounding box center [867, 57] width 1355 height 25
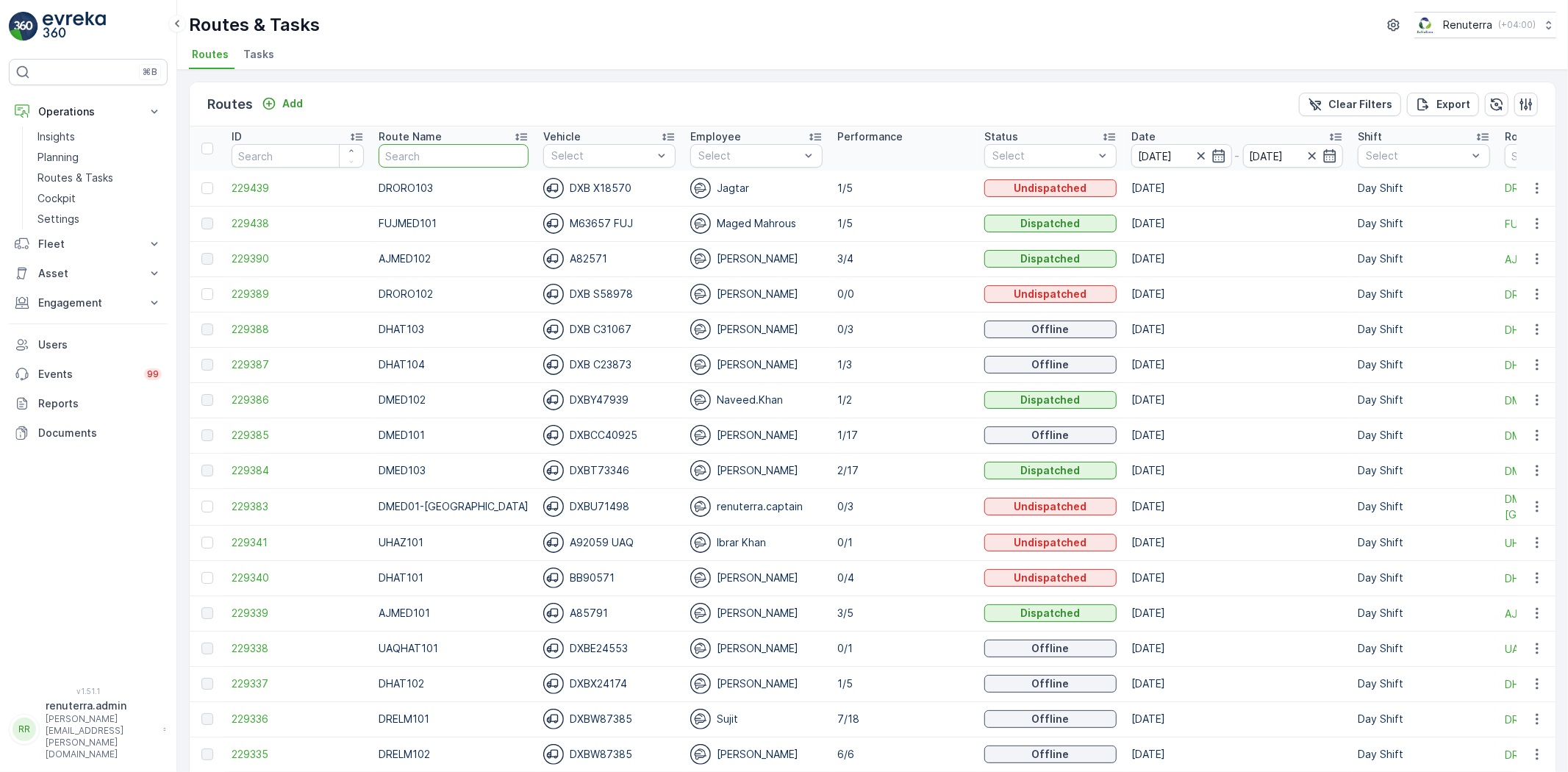
click at [433, 160] on input "text" at bounding box center [453, 155] width 150 height 24
type input "rel"
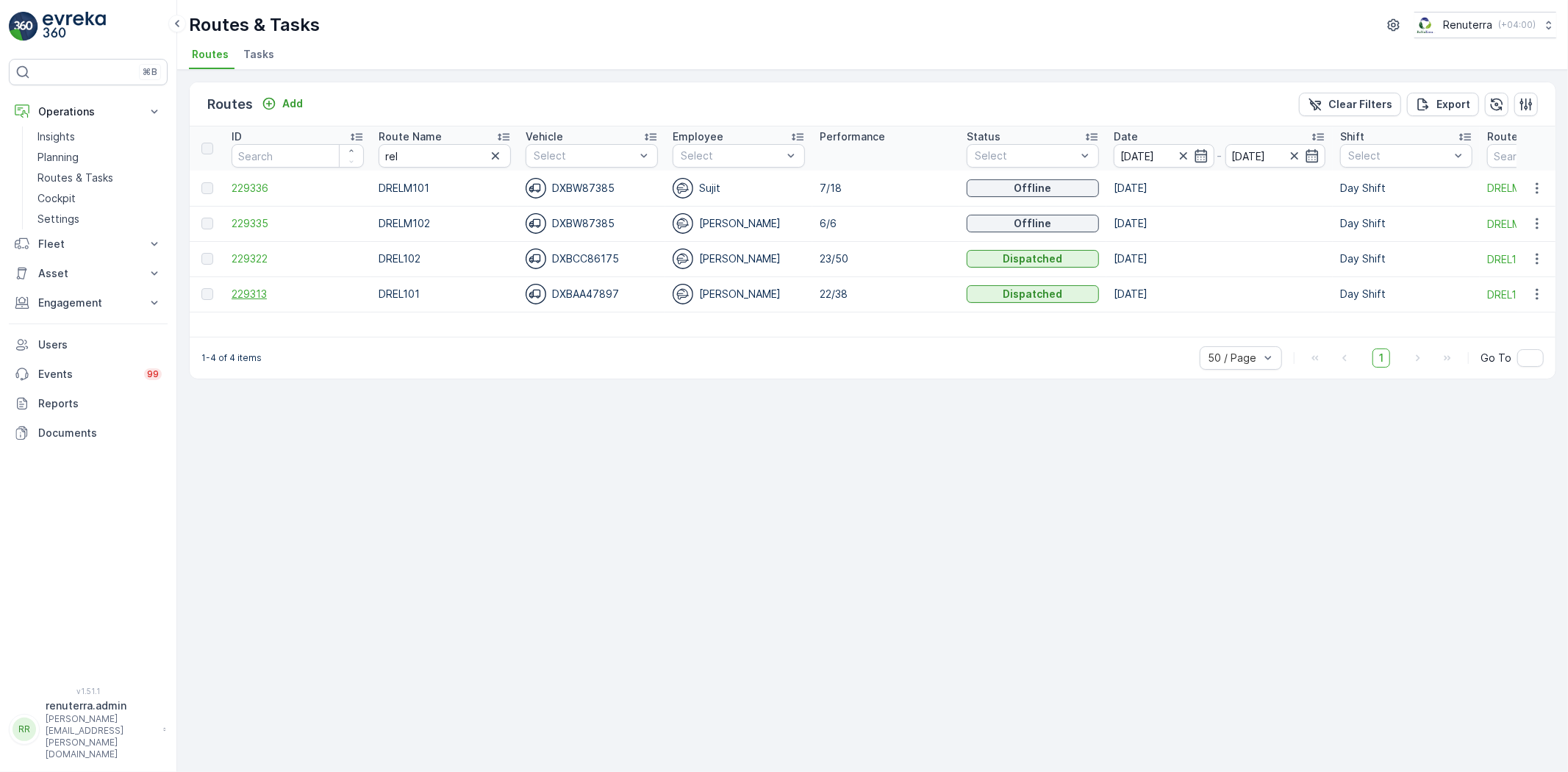
click at [244, 286] on span "229313" at bounding box center [297, 293] width 132 height 15
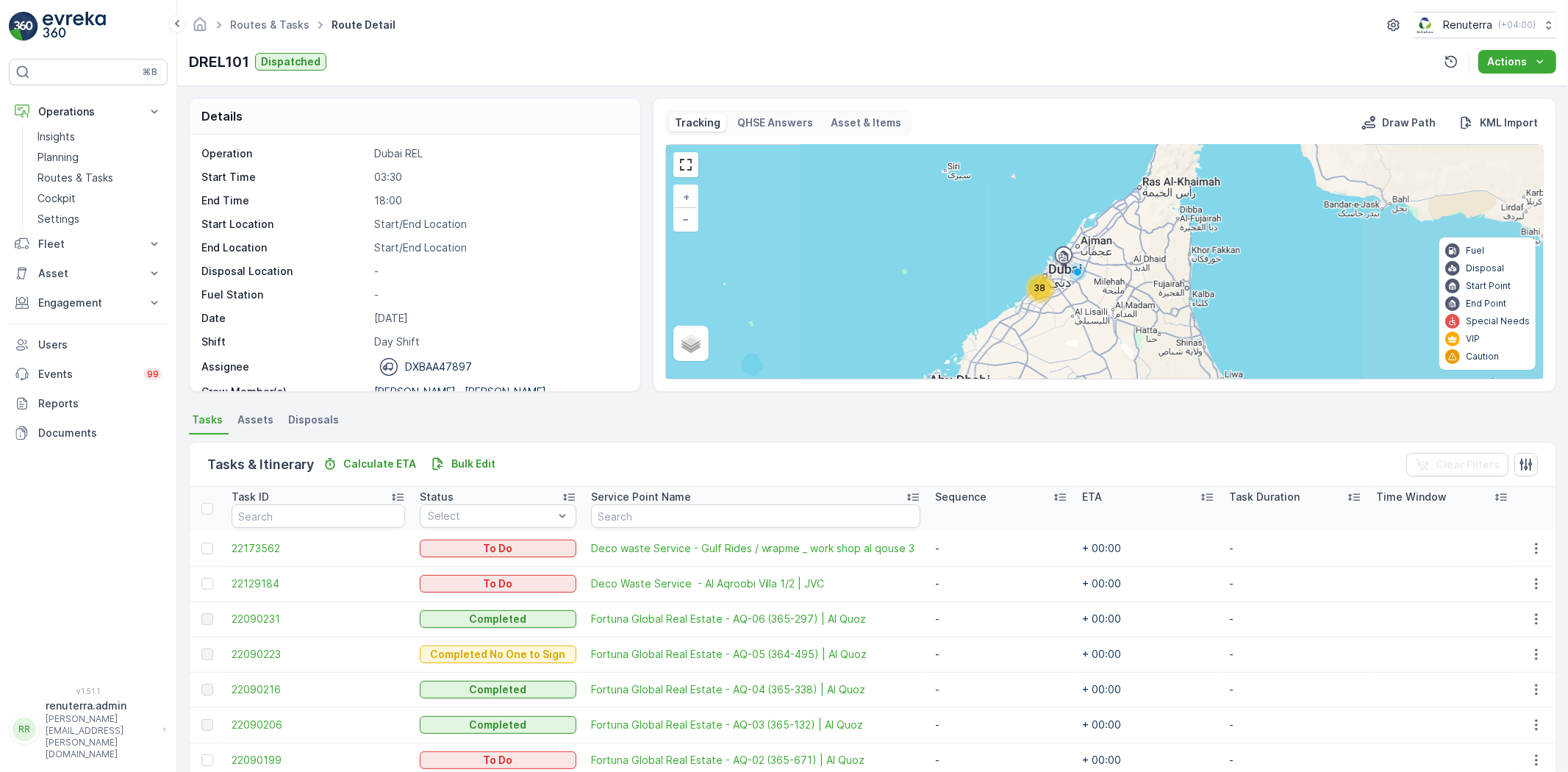
click at [1038, 289] on span "38" at bounding box center [1040, 288] width 11 height 11
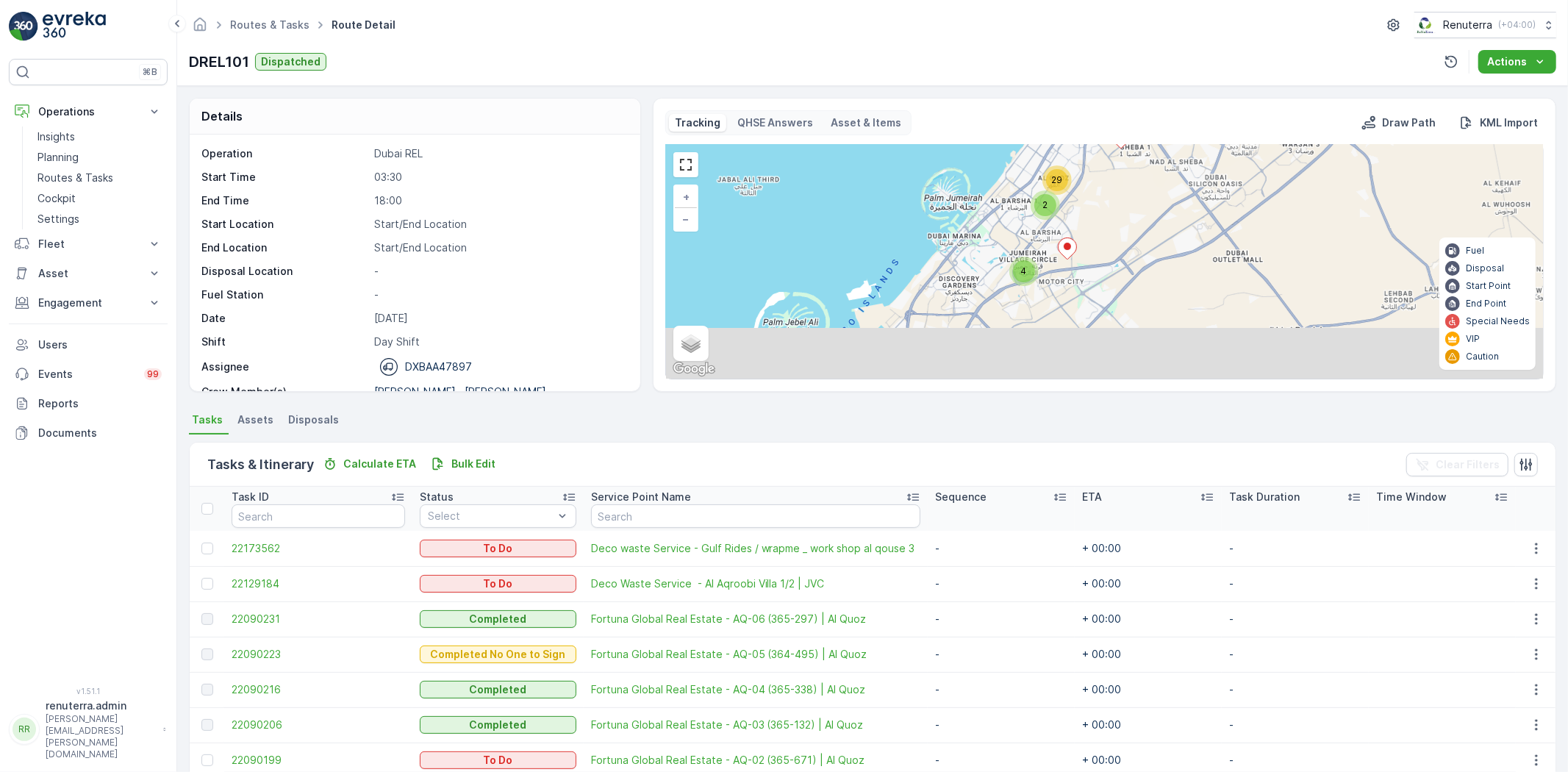
drag, startPoint x: 1123, startPoint y: 340, endPoint x: 1089, endPoint y: 286, distance: 63.8
click at [1089, 286] on div "4 2 29 + − Satellite Roadmap Terrain Hybrid Leaflet Keyboard shortcuts Map Data…" at bounding box center [1104, 261] width 877 height 234
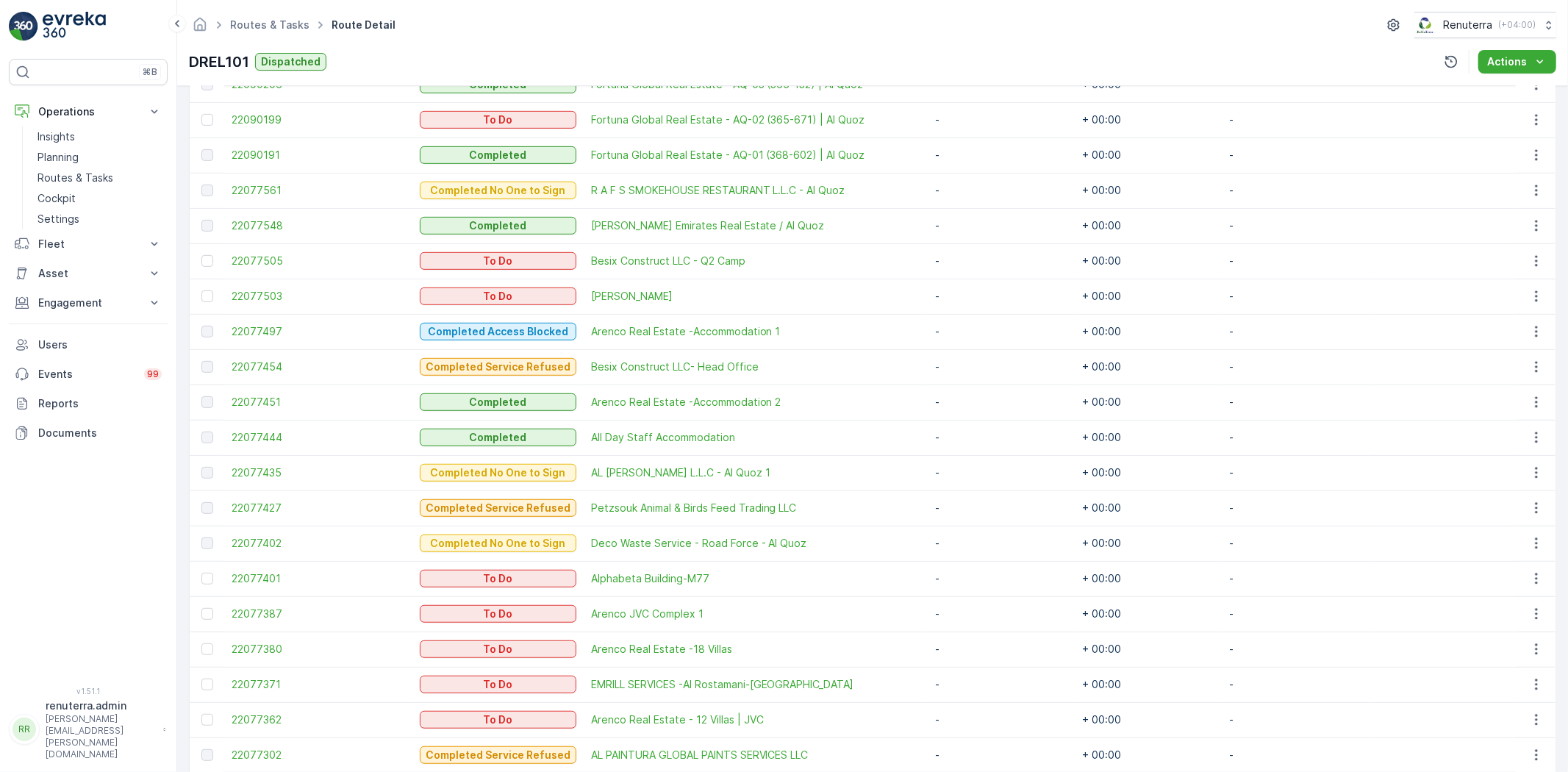
scroll to position [653, 0]
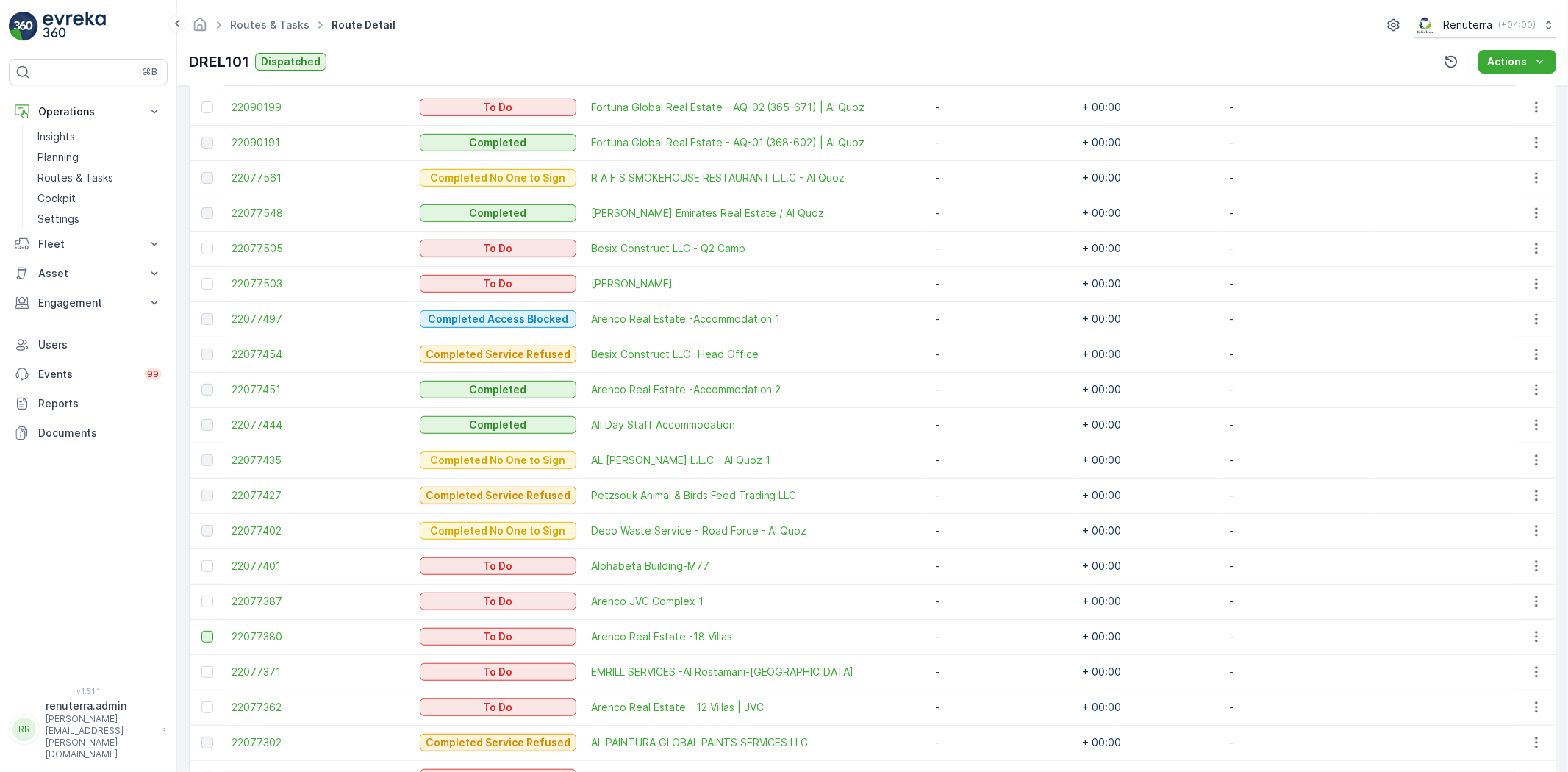
click at [209, 631] on div at bounding box center [207, 636] width 11 height 11
click at [201, 631] on input "checkbox" at bounding box center [201, 631] width 0 height 0
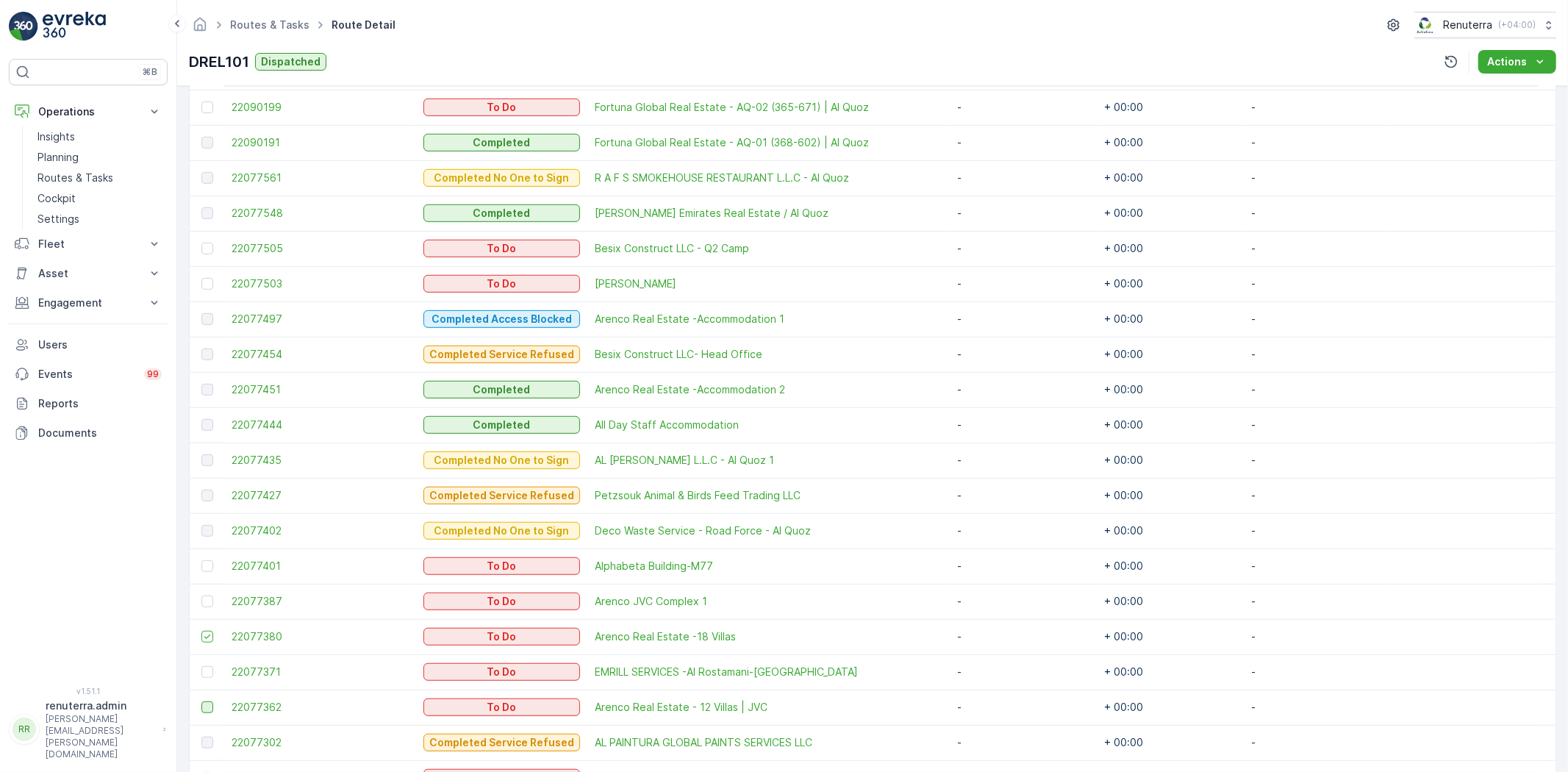
click at [201, 706] on div at bounding box center [207, 707] width 11 height 11
click at [201, 702] on input "checkbox" at bounding box center [201, 702] width 0 height 0
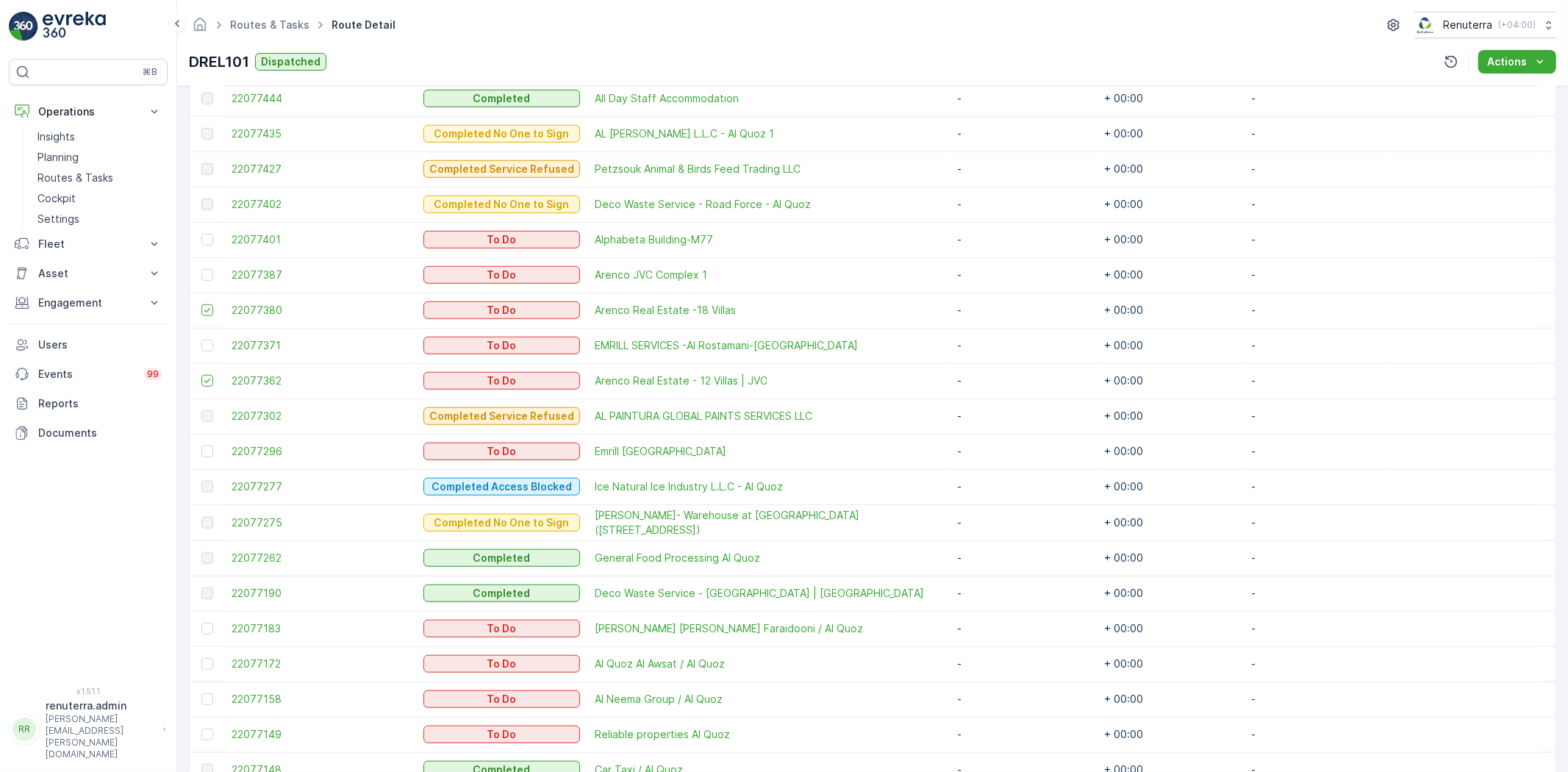
scroll to position [898, 0]
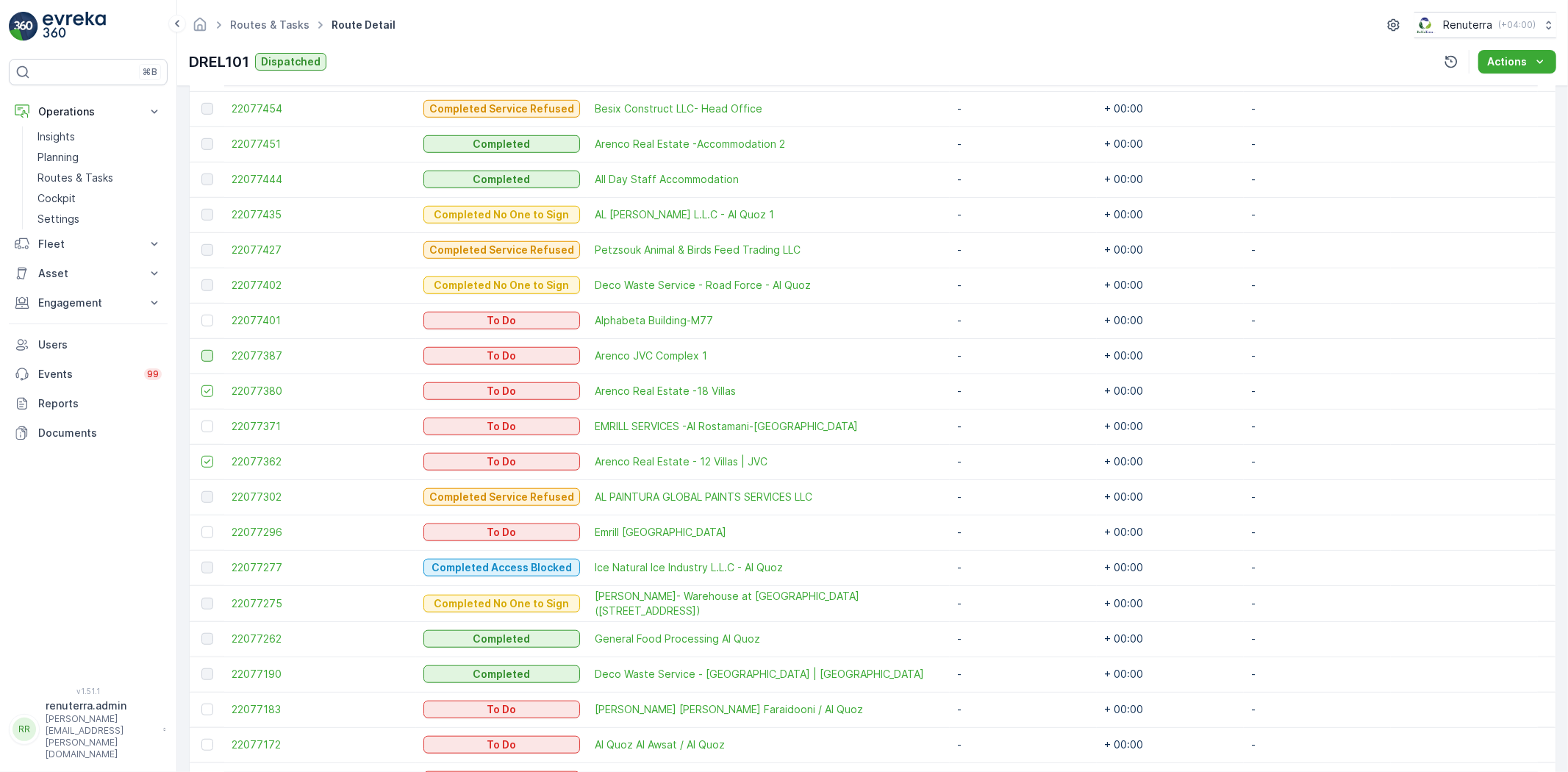
click at [207, 352] on div at bounding box center [207, 355] width 11 height 11
click at [201, 350] on input "checkbox" at bounding box center [201, 350] width 0 height 0
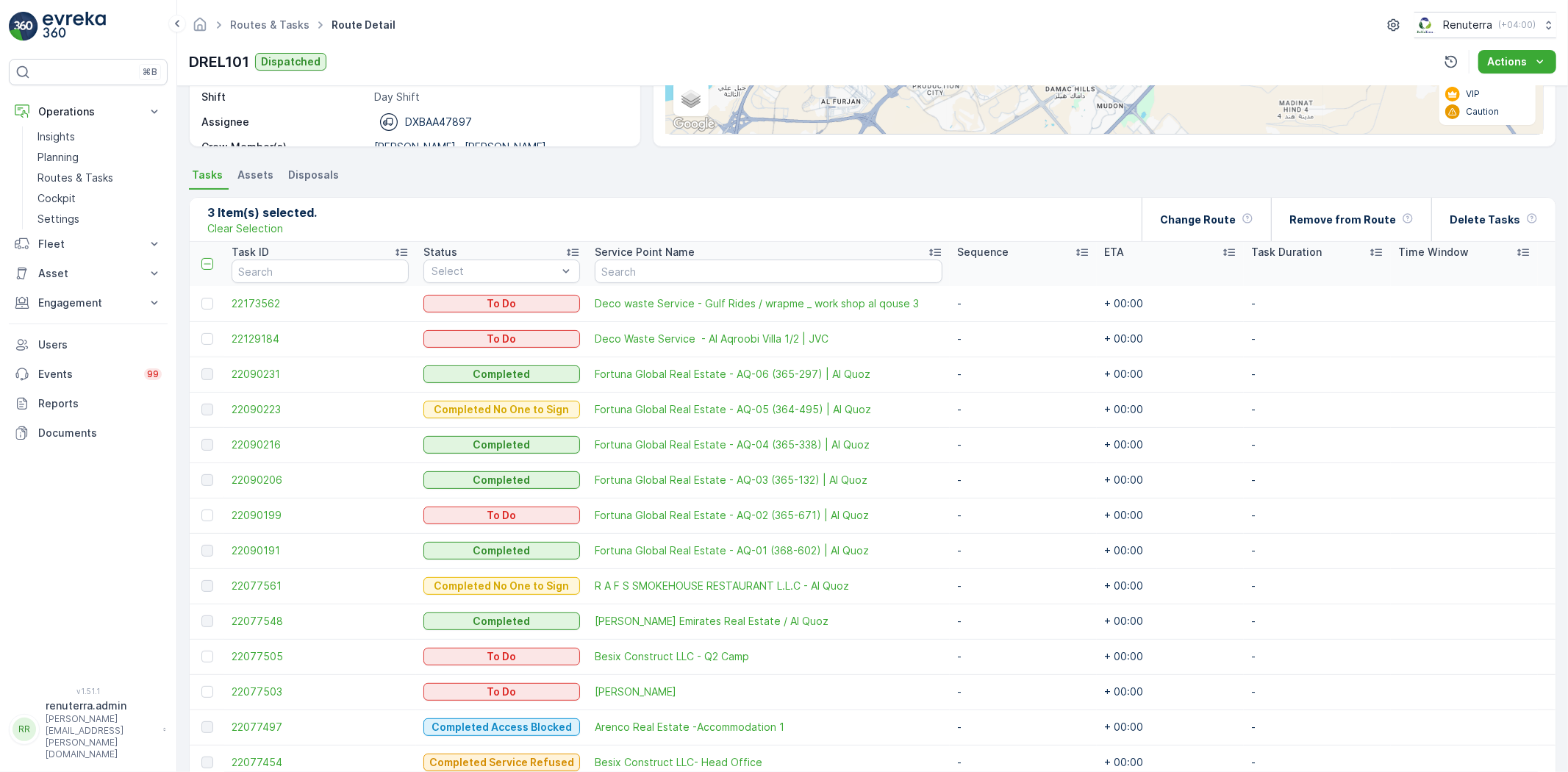
scroll to position [326, 0]
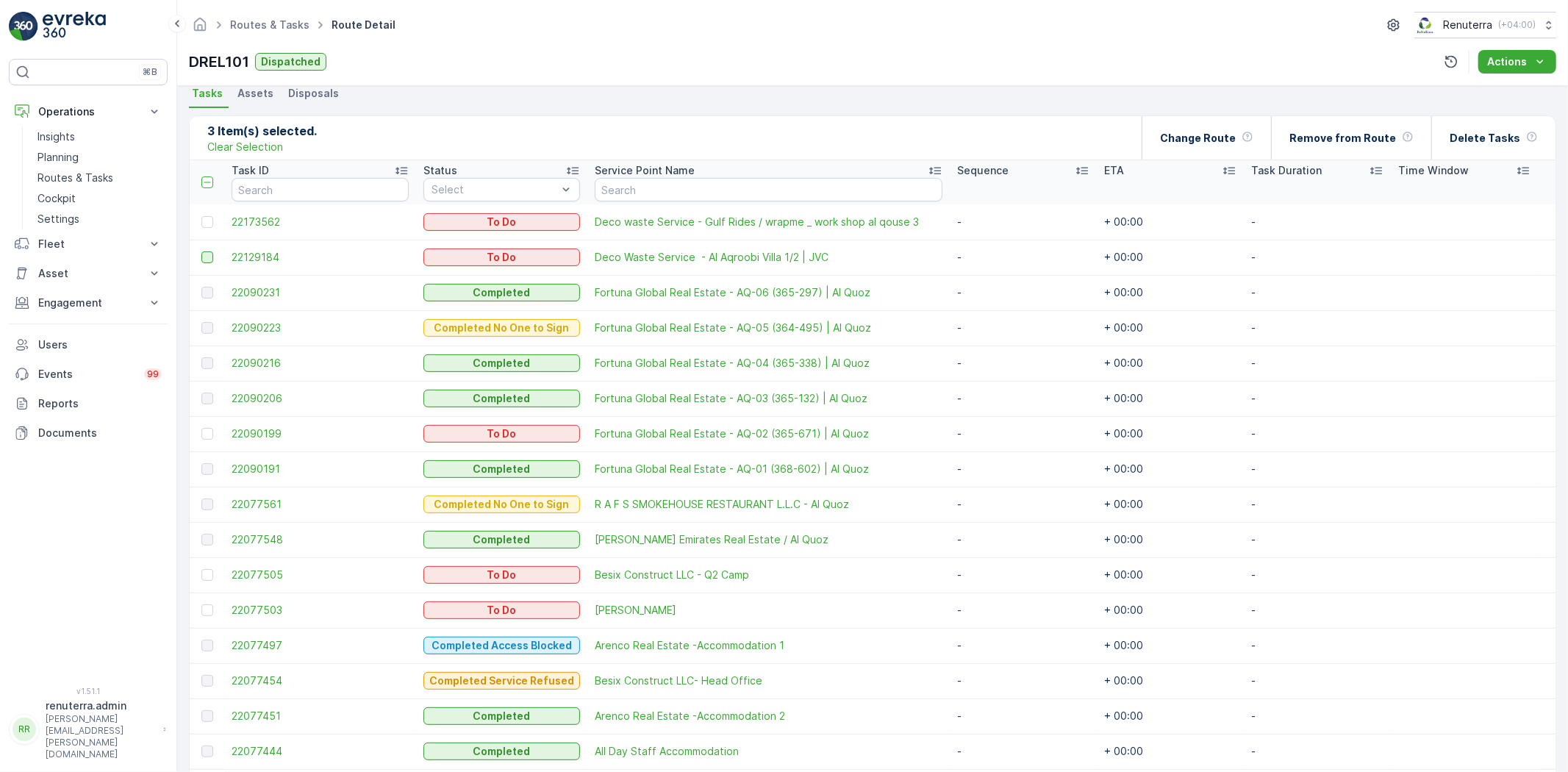
click at [207, 255] on div at bounding box center [207, 257] width 11 height 11
click at [201, 251] on input "checkbox" at bounding box center [201, 251] width 0 height 0
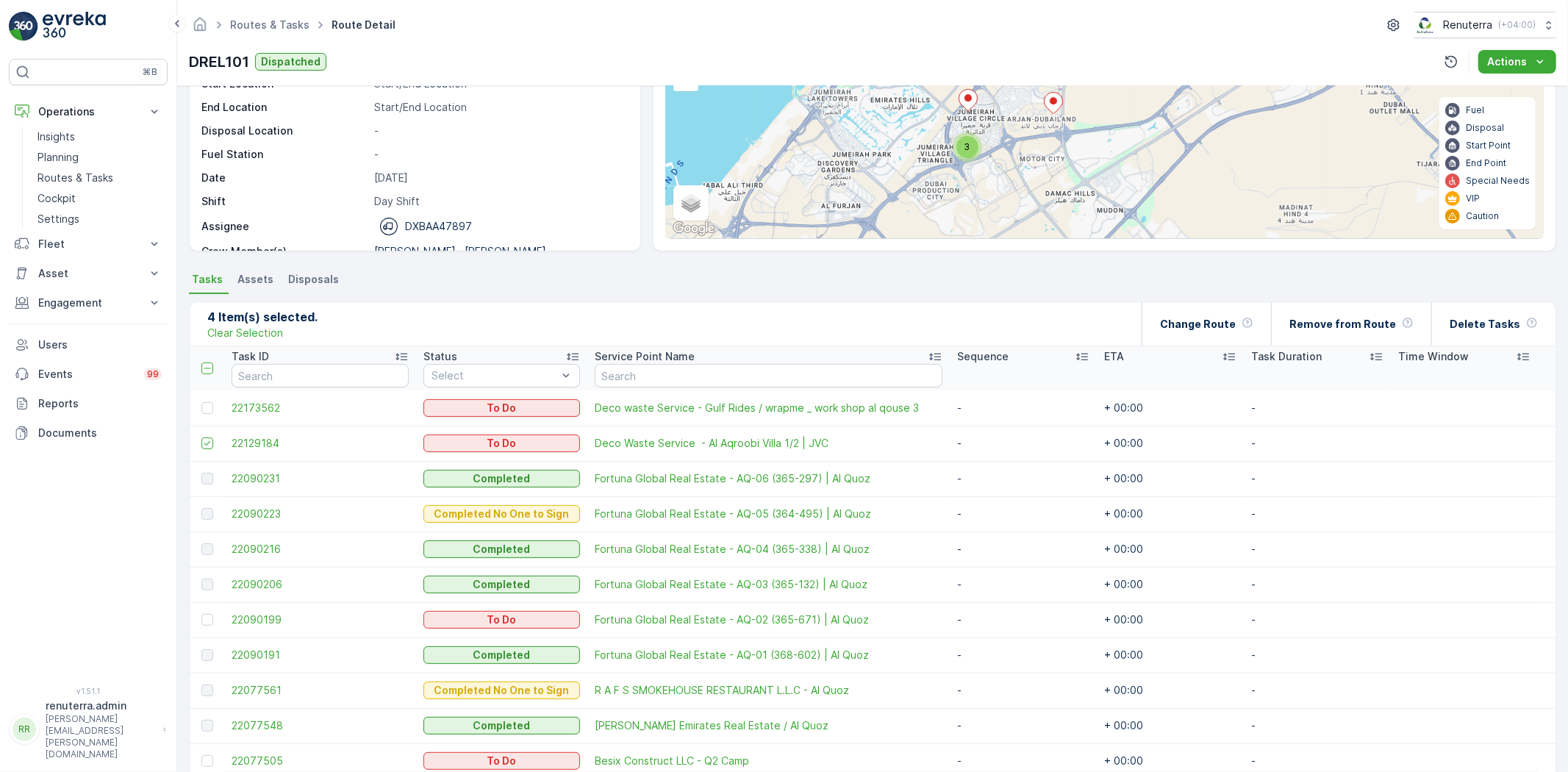
scroll to position [100, 0]
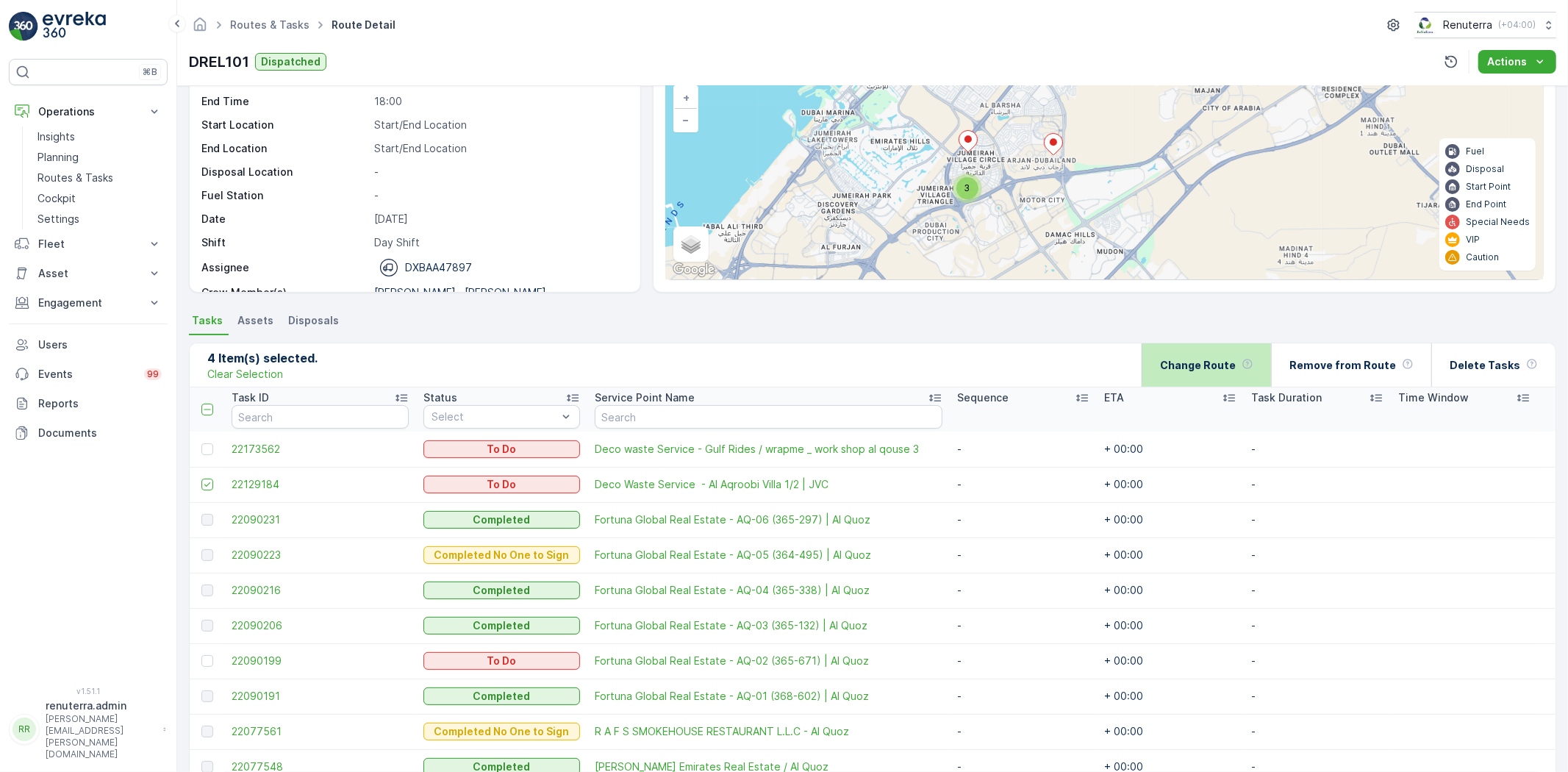
click at [1204, 355] on div "Change Route" at bounding box center [1207, 365] width 93 height 44
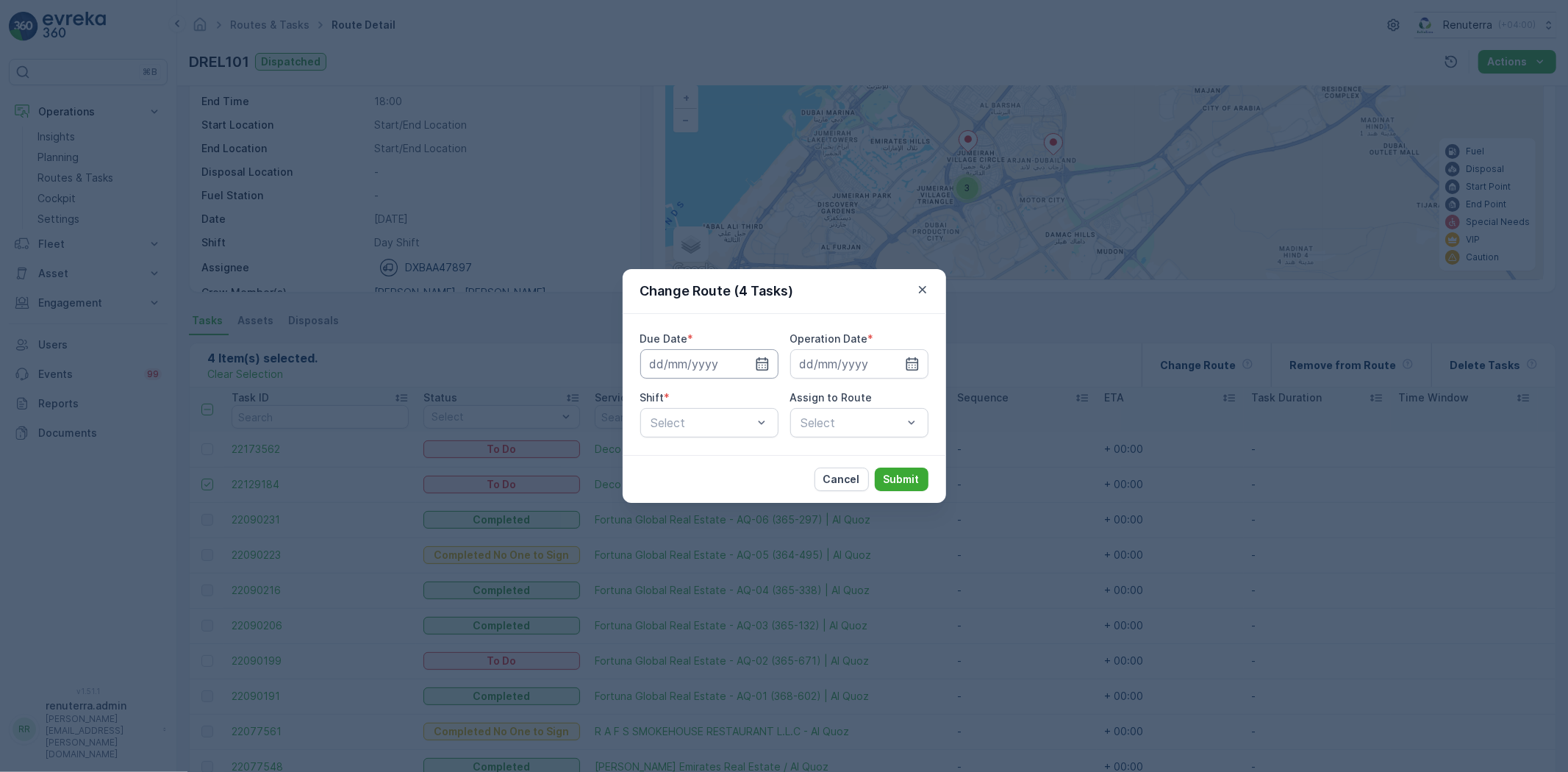
click at [745, 358] on input at bounding box center [709, 364] width 138 height 29
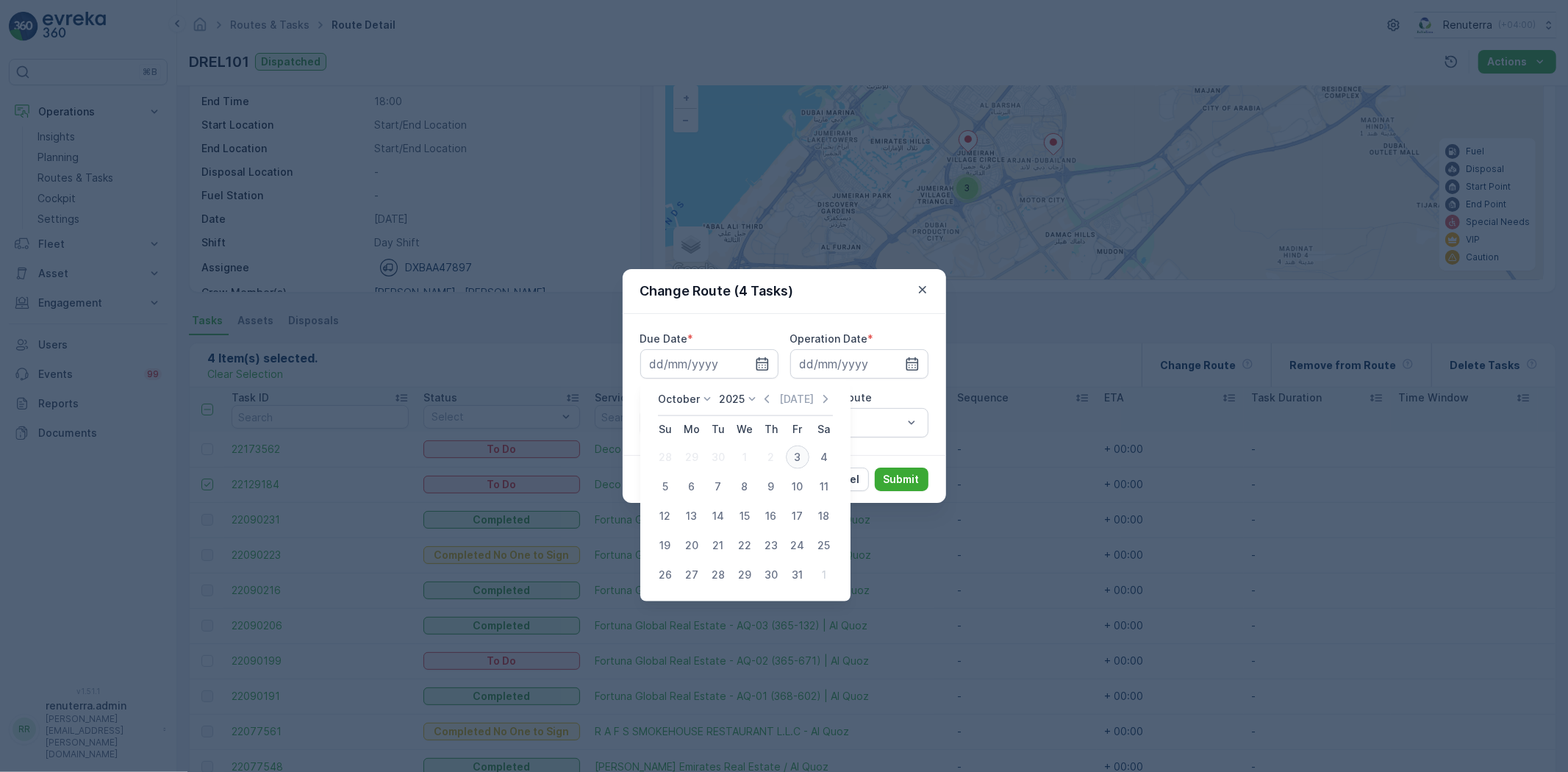
click at [794, 447] on div "3" at bounding box center [797, 457] width 24 height 24
type input "[DATE]"
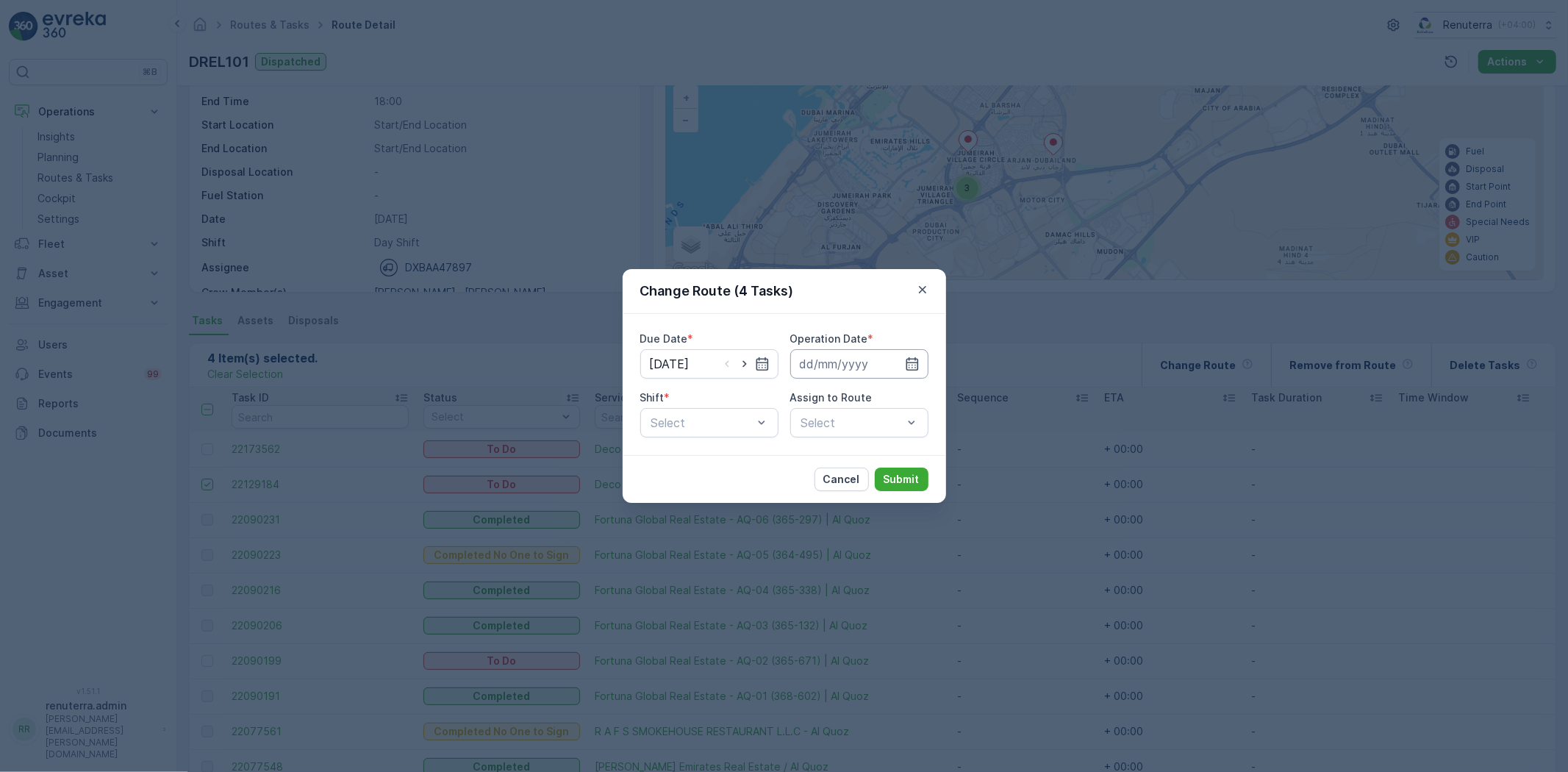
click at [838, 362] on input at bounding box center [859, 364] width 138 height 29
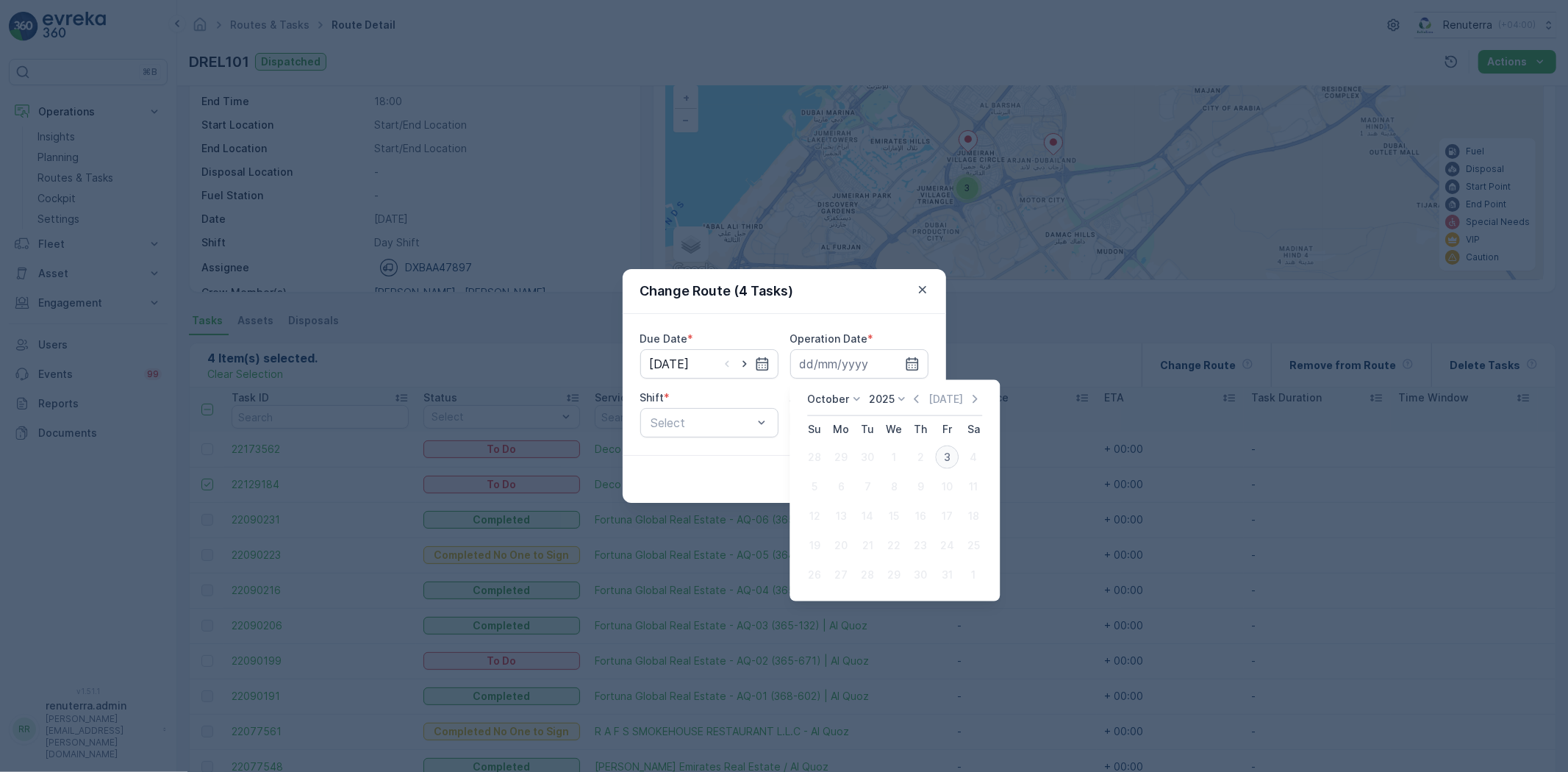
click at [939, 447] on div "3" at bounding box center [946, 457] width 24 height 24
type input "[DATE]"
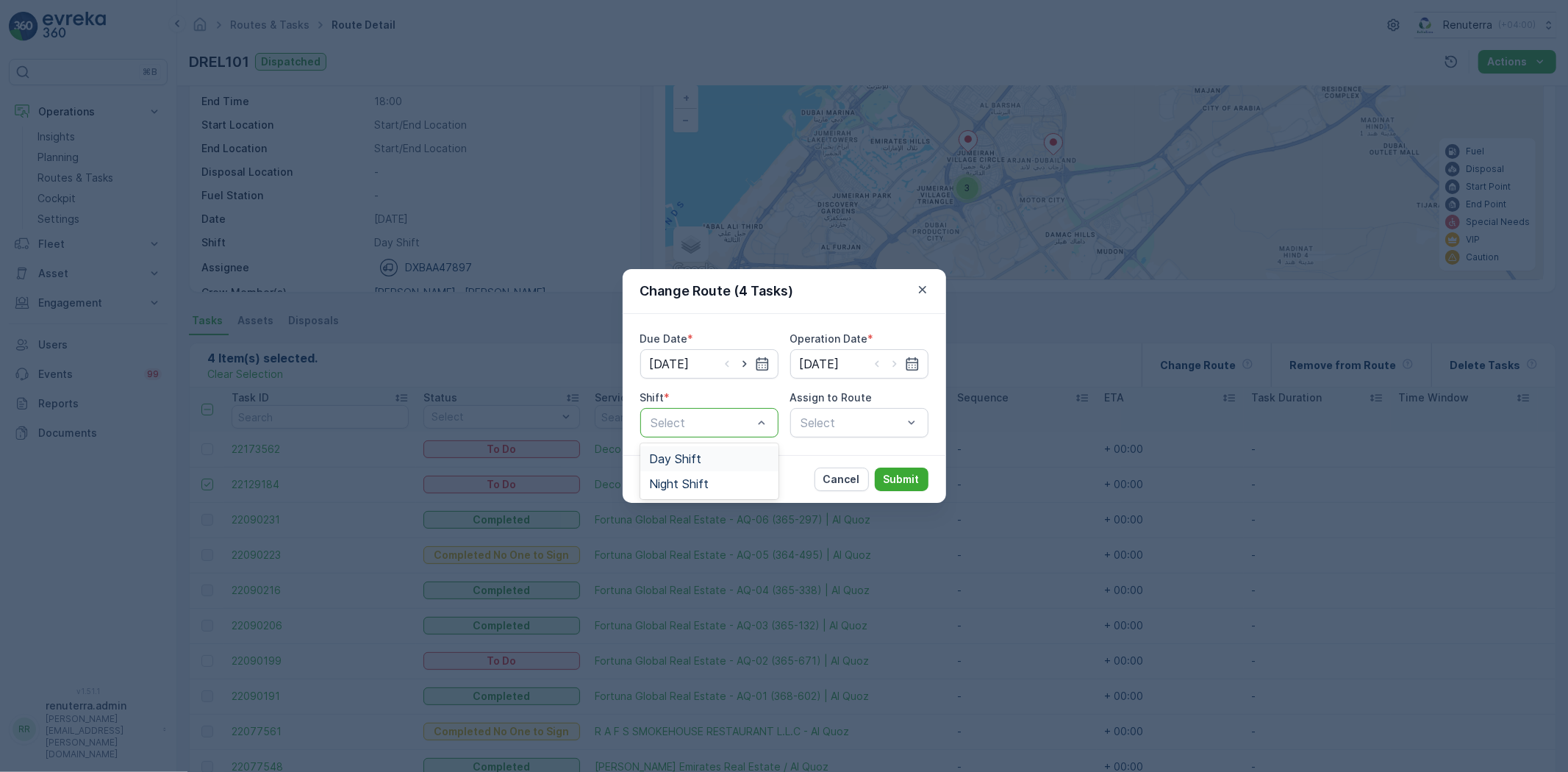
drag, startPoint x: 681, startPoint y: 450, endPoint x: 769, endPoint y: 446, distance: 88.1
click at [680, 452] on span "Day Shift" at bounding box center [675, 458] width 52 height 13
click at [844, 430] on div "Select" at bounding box center [859, 423] width 138 height 29
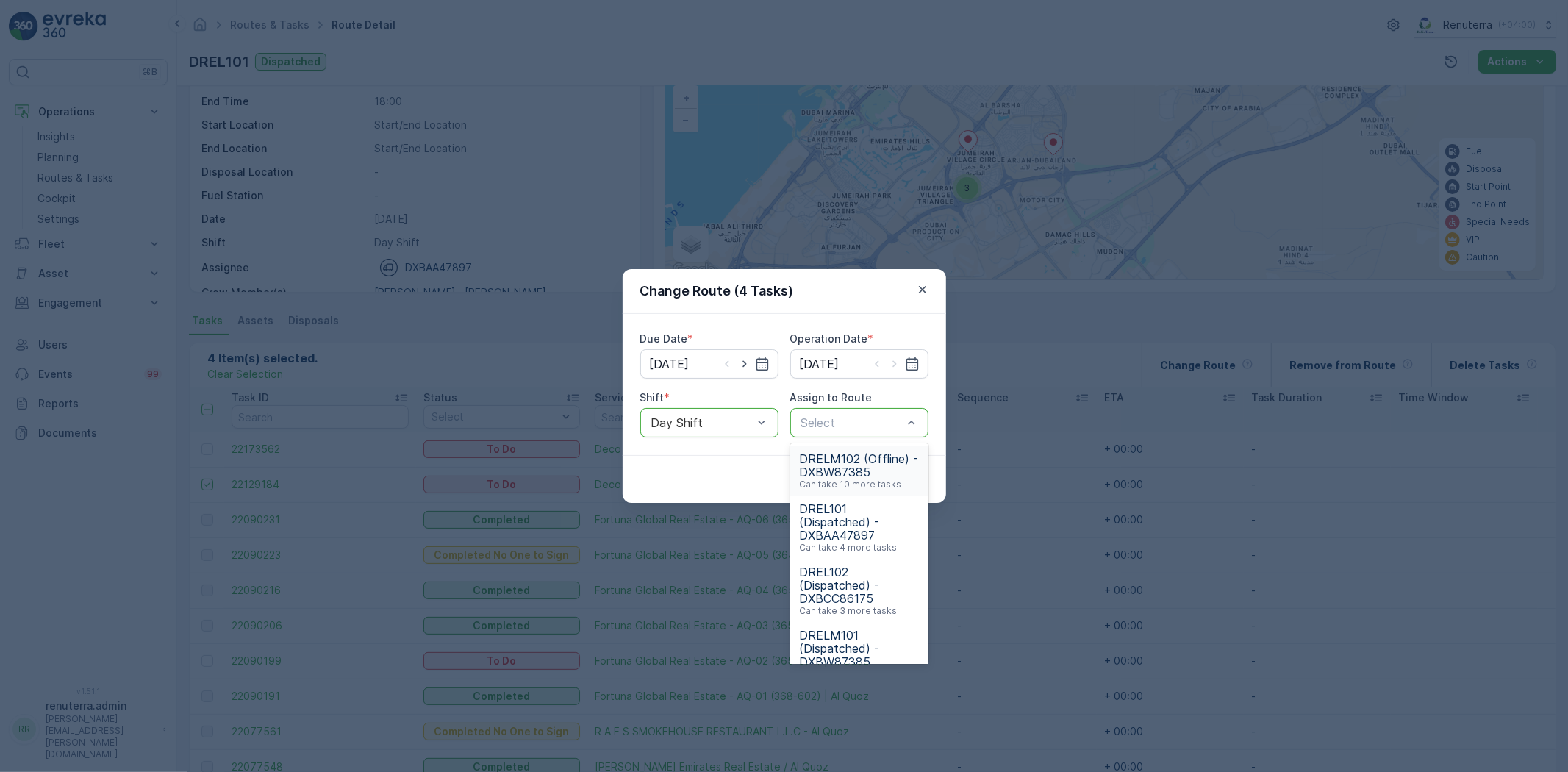
click at [853, 473] on span "DRELM102 (Offline) - DXBW87385" at bounding box center [859, 465] width 120 height 27
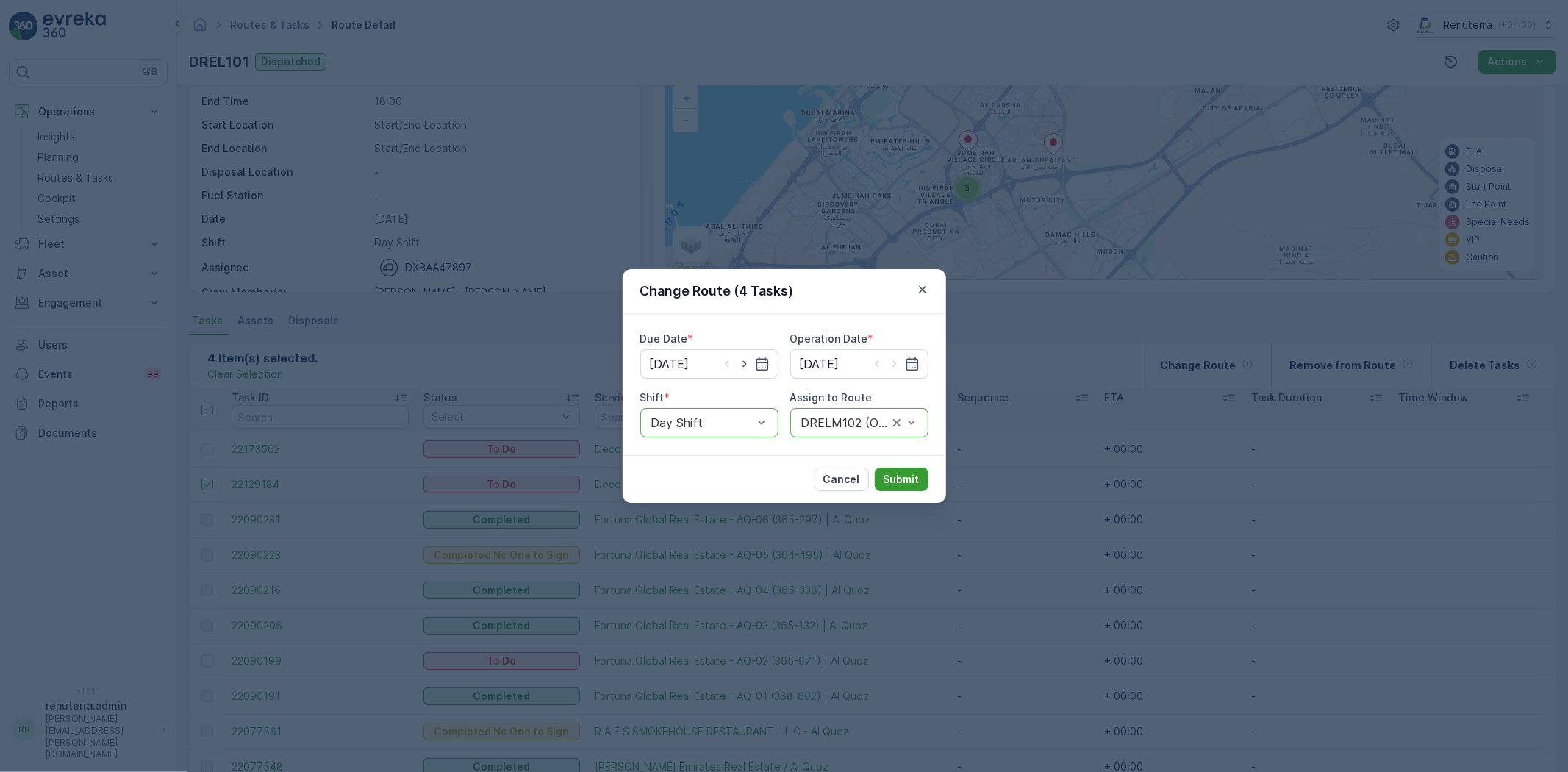
click at [903, 475] on p "Submit" at bounding box center [901, 479] width 36 height 15
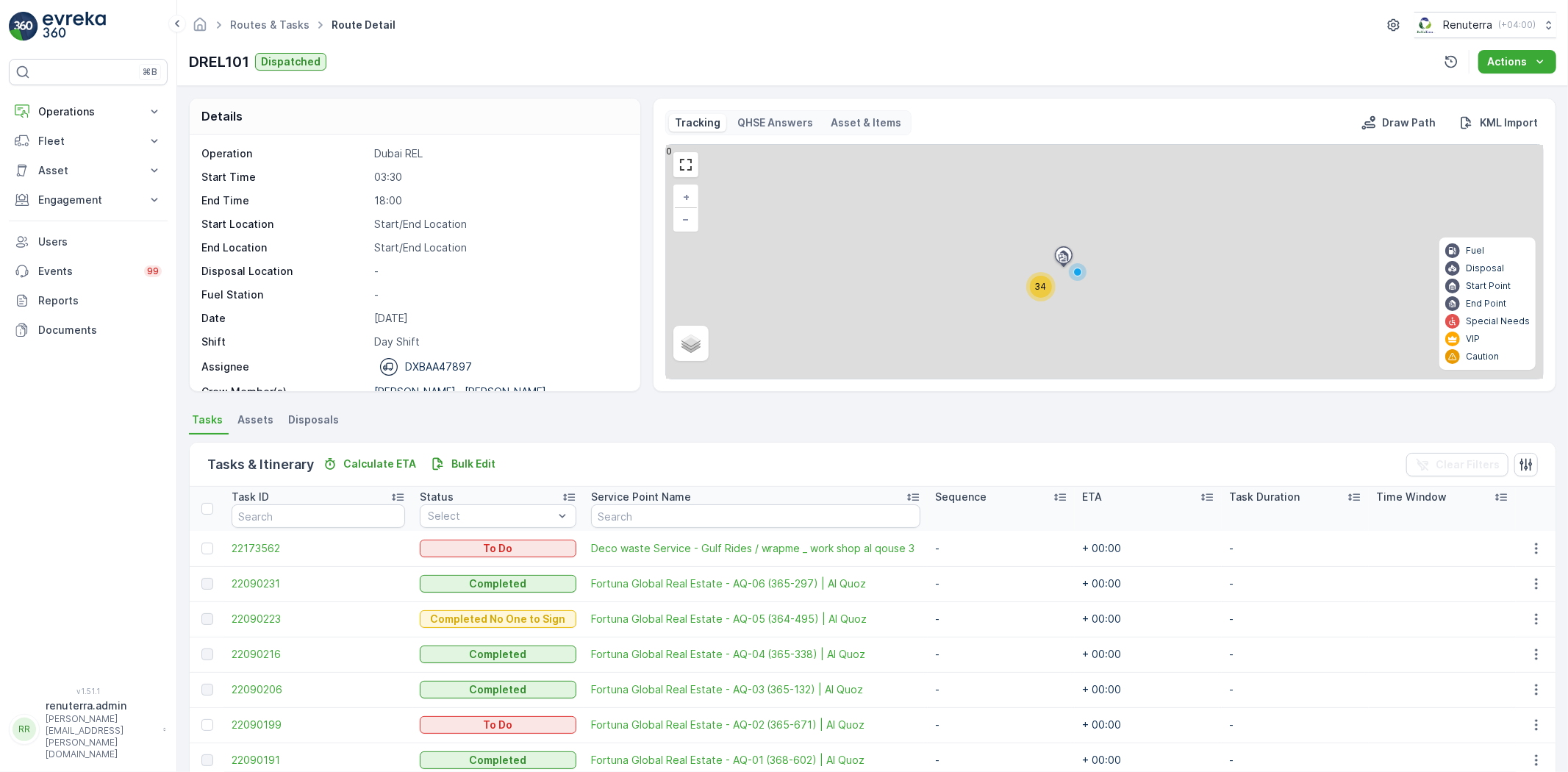
click at [1038, 292] on span "34" at bounding box center [1040, 286] width 11 height 11
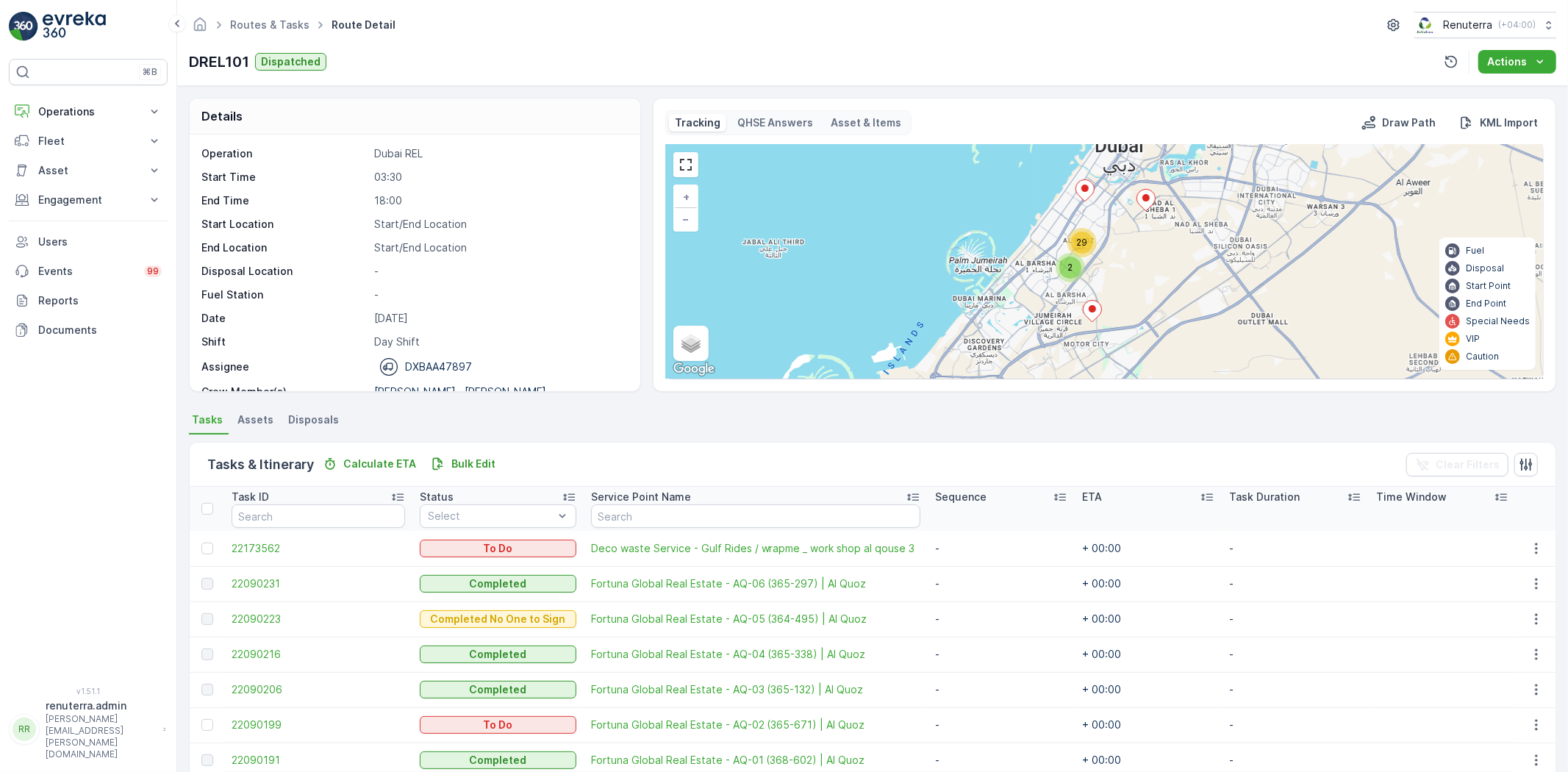
click at [1084, 307] on icon at bounding box center [1092, 312] width 18 height 21
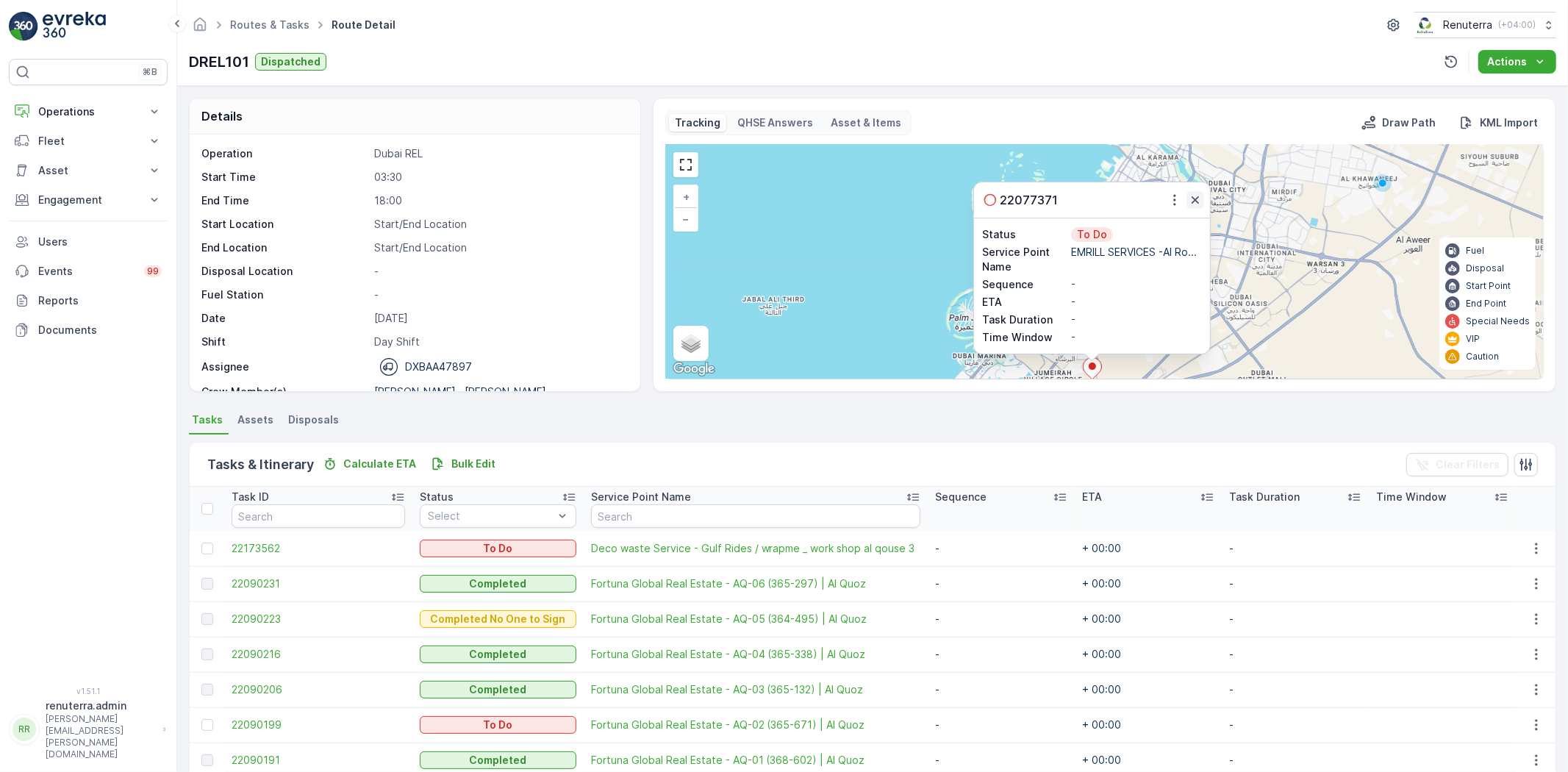
click at [1192, 200] on icon "button" at bounding box center [1194, 200] width 15 height 15
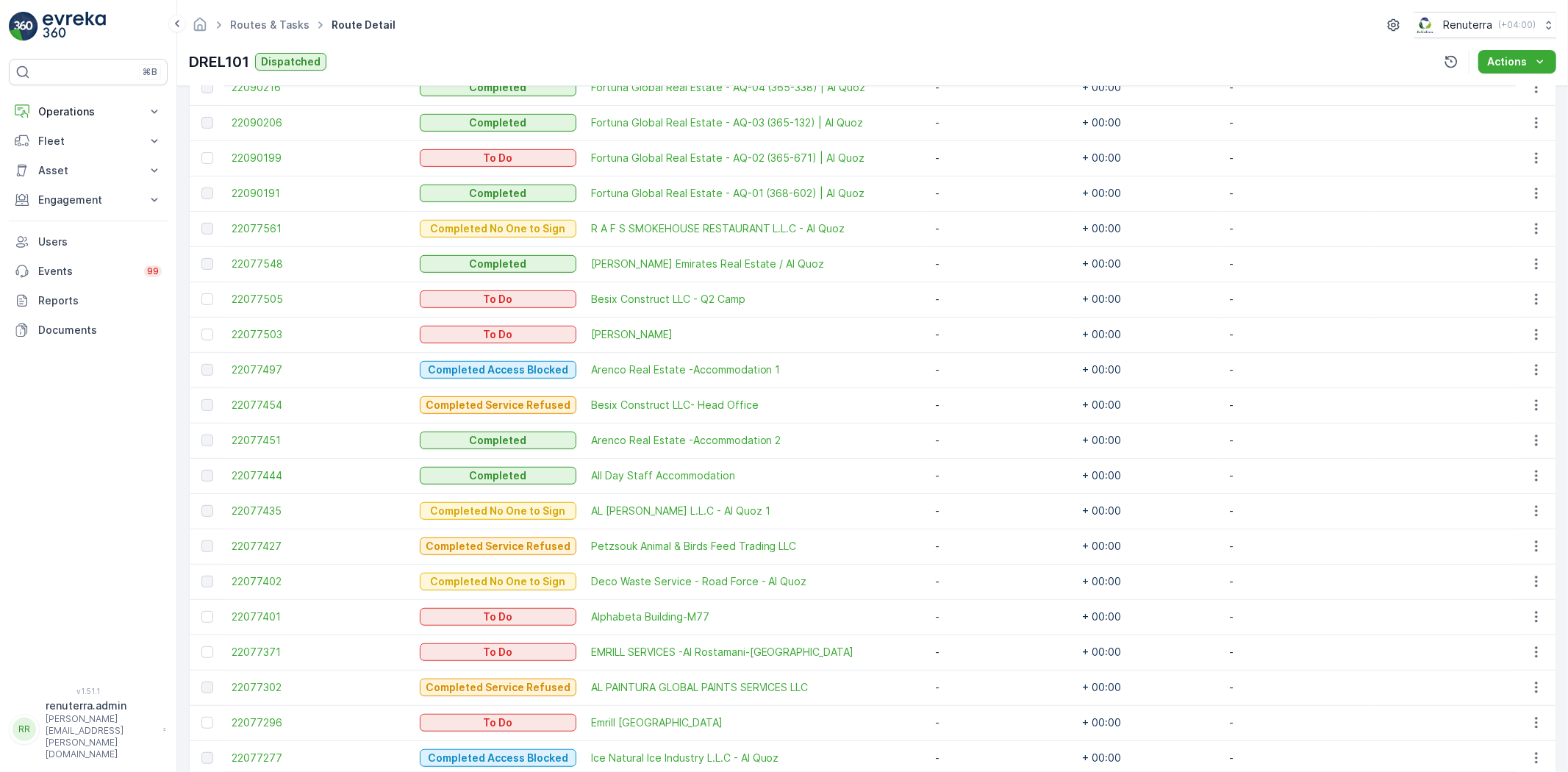
scroll to position [571, 0]
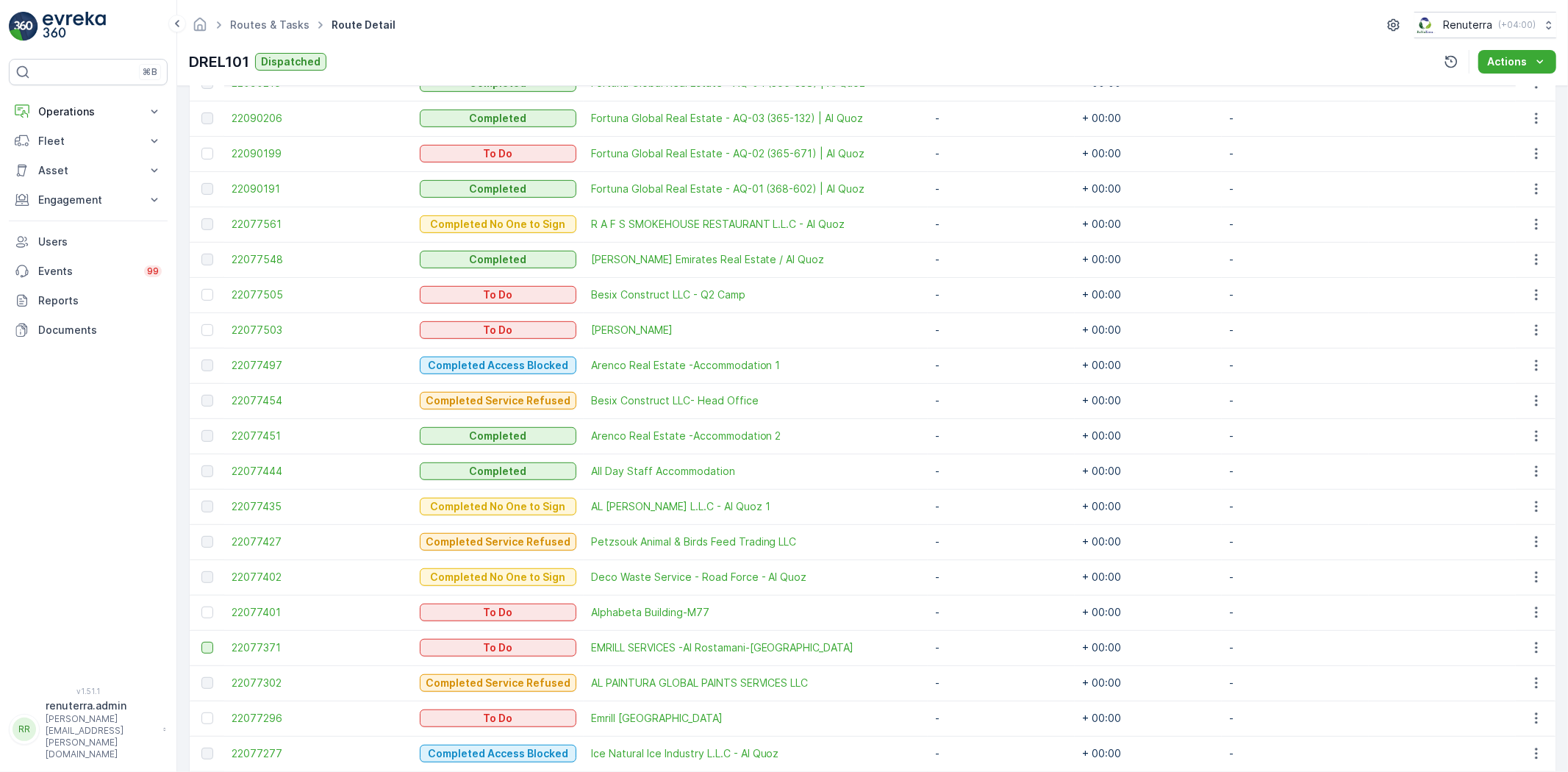
click at [204, 643] on div at bounding box center [207, 647] width 11 height 11
click at [201, 642] on input "checkbox" at bounding box center [201, 642] width 0 height 0
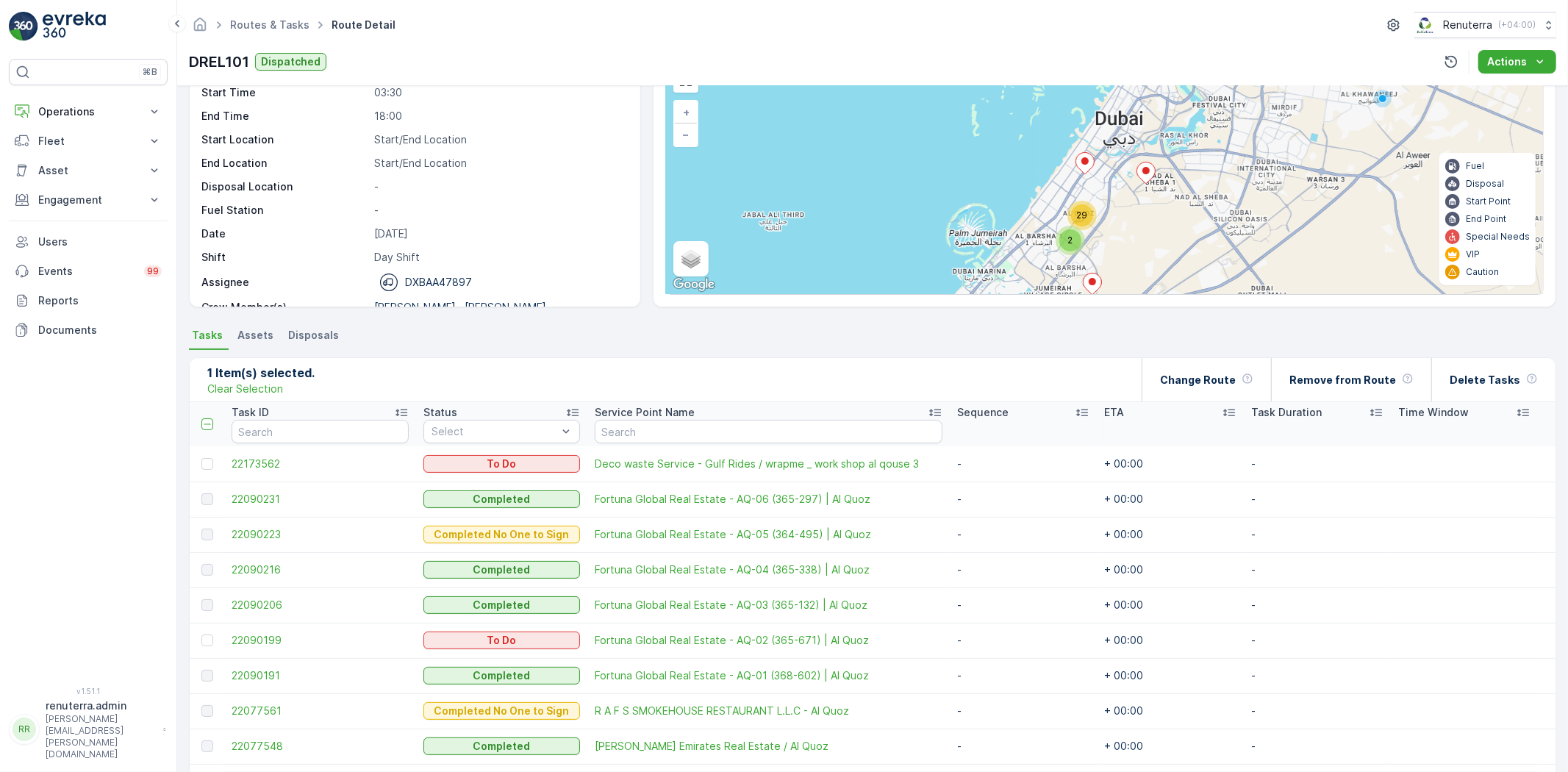
scroll to position [82, 0]
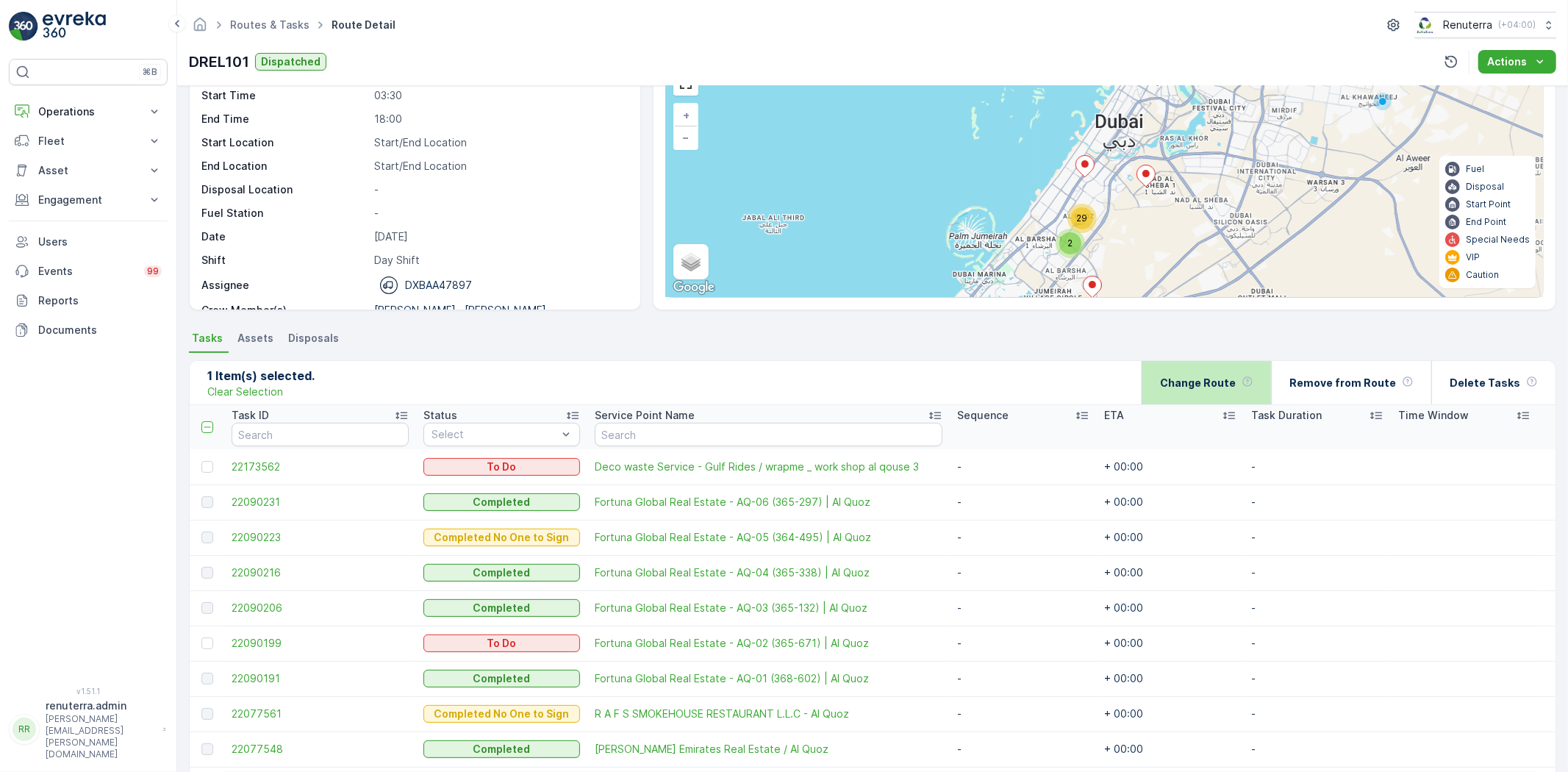
click at [1223, 377] on p "Change Route" at bounding box center [1197, 383] width 76 height 15
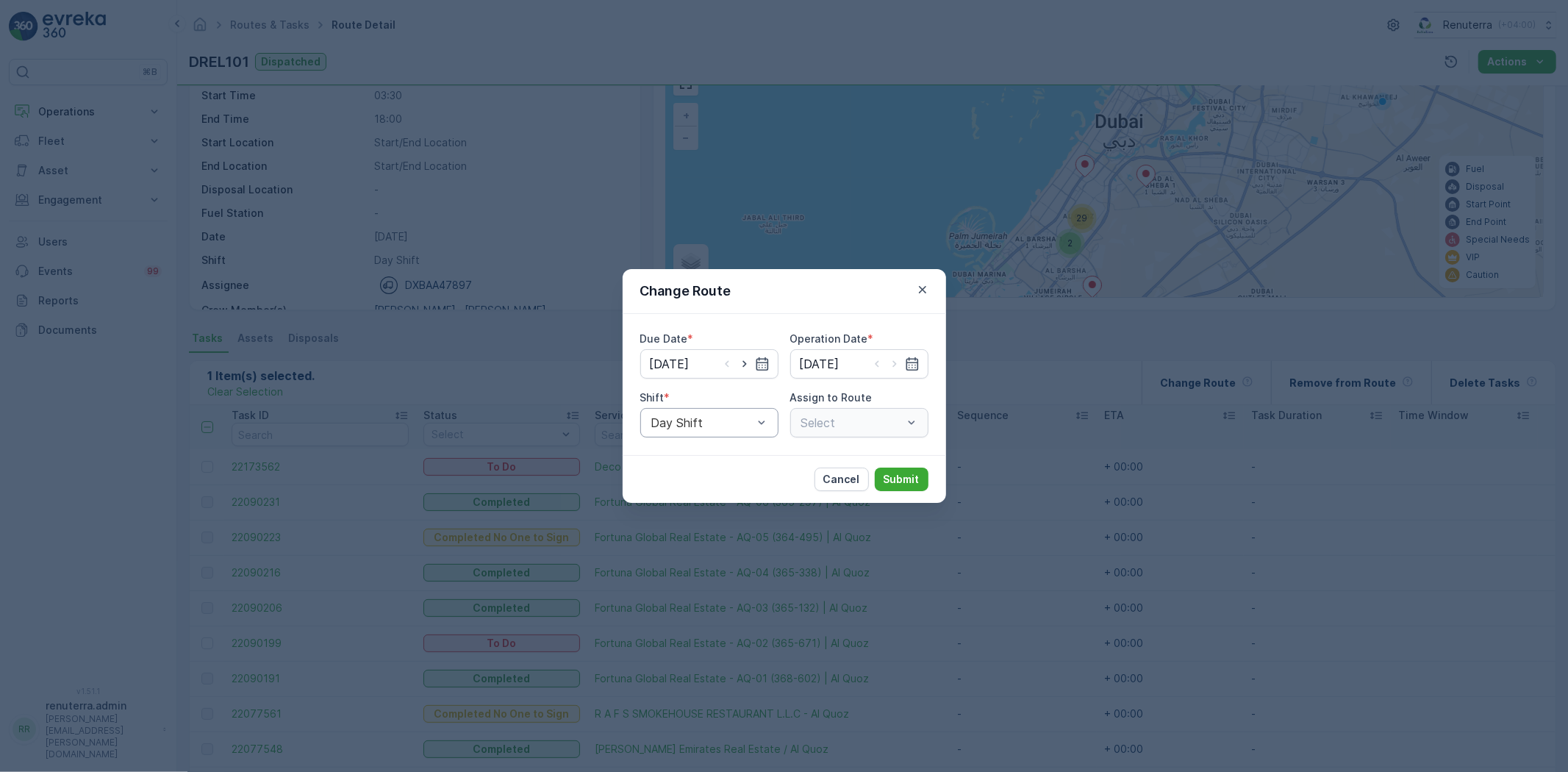
type input "[DATE]"
click at [746, 414] on div "Day Shift" at bounding box center [709, 423] width 138 height 29
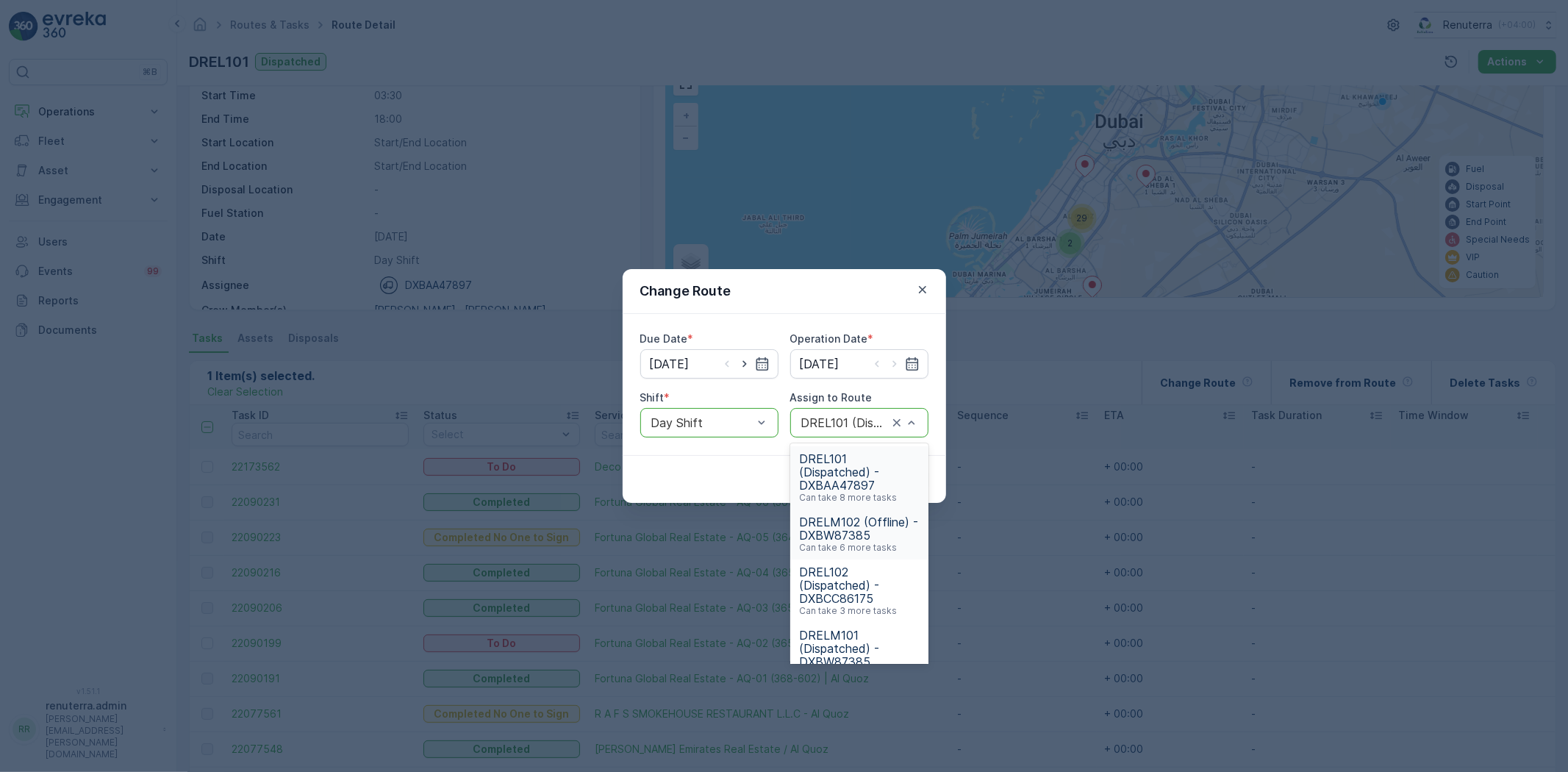
click at [851, 525] on span "DRELM102 (Offline) - DXBW87385" at bounding box center [859, 528] width 120 height 27
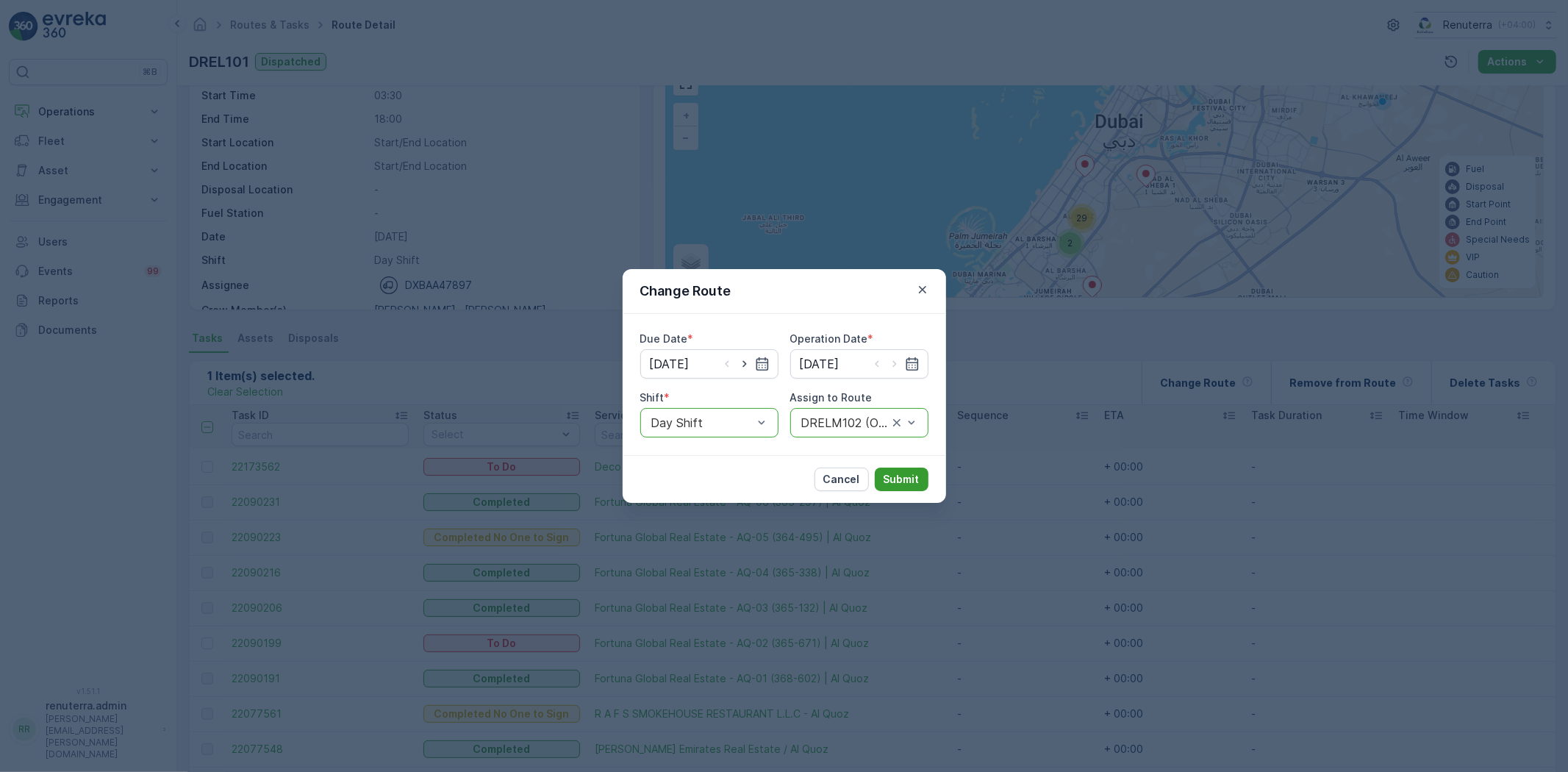
click at [912, 479] on p "Submit" at bounding box center [901, 479] width 36 height 15
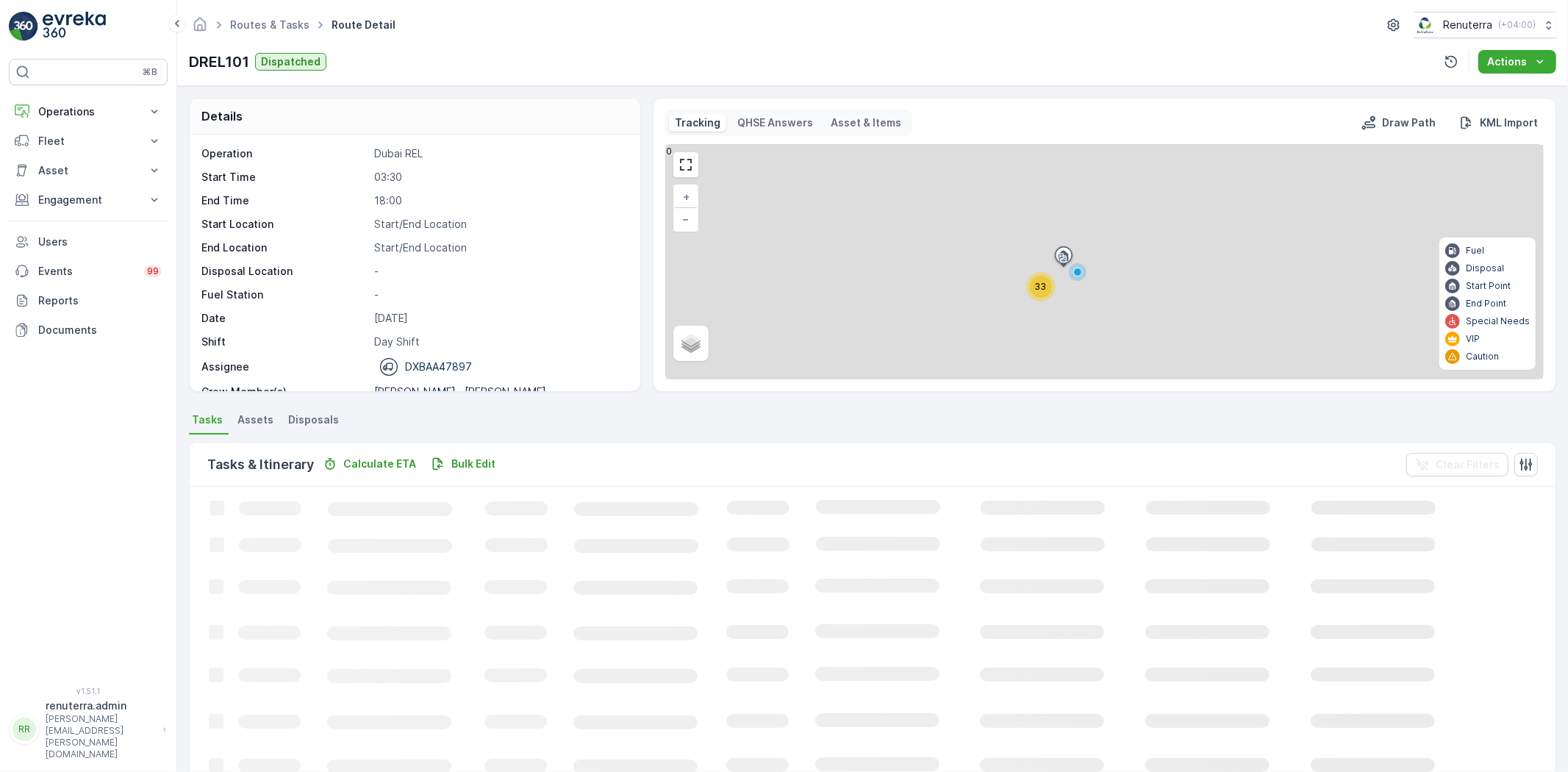
click at [1037, 286] on span "33" at bounding box center [1040, 286] width 11 height 11
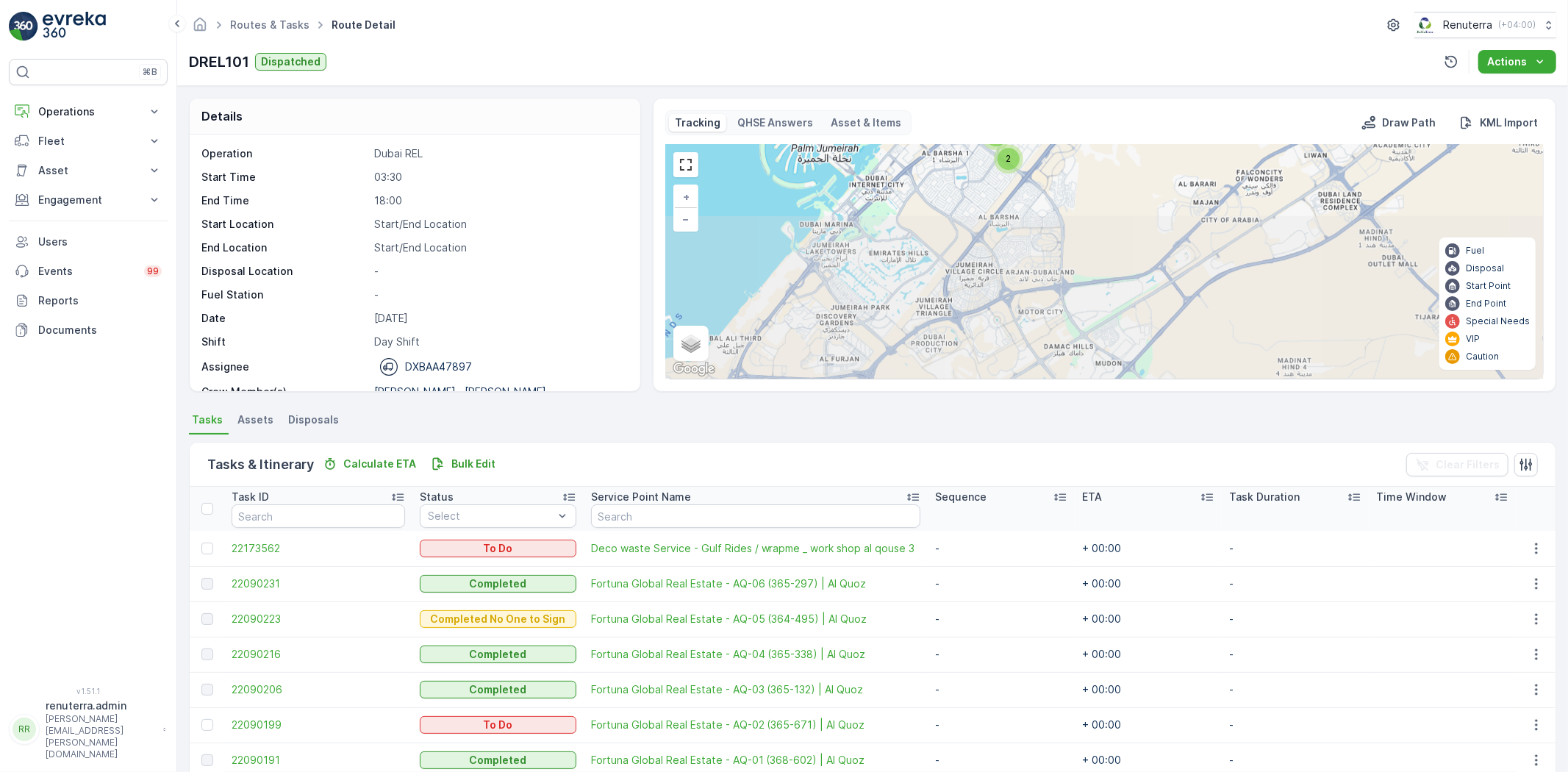
drag, startPoint x: 1089, startPoint y: 342, endPoint x: 1060, endPoint y: 175, distance: 169.5
click at [1060, 175] on div "2 7 2 16 4 + − Satellite Roadmap Terrain Hybrid Leaflet Keyboard shortcuts Map …" at bounding box center [1104, 261] width 877 height 234
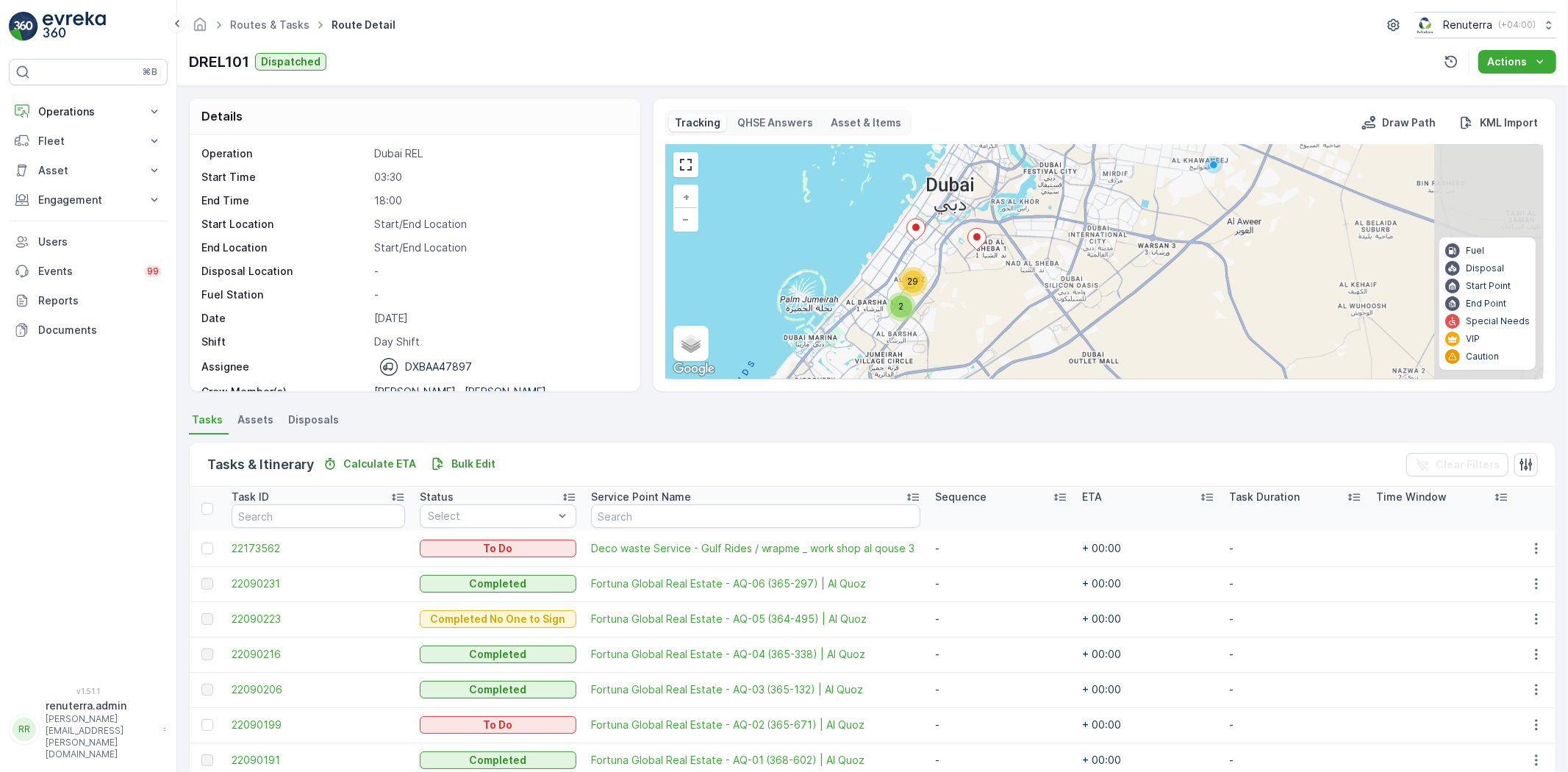
drag, startPoint x: 1129, startPoint y: 226, endPoint x: 1000, endPoint y: 316, distance: 157.3
click at [1000, 316] on div "2 29 + − Satellite Roadmap Terrain Hybrid Leaflet Keyboard shortcuts Map Data M…" at bounding box center [1104, 261] width 877 height 234
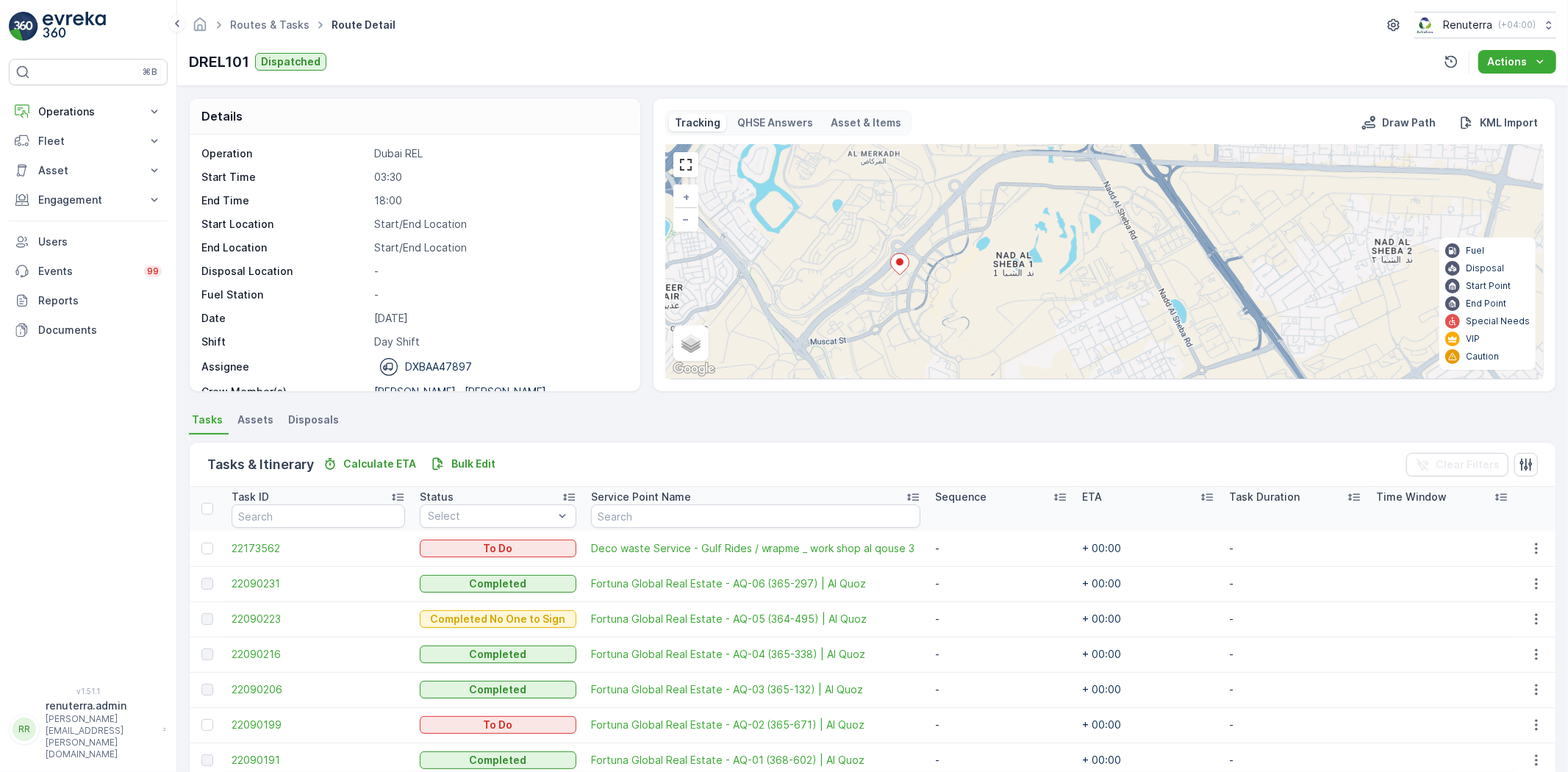
click at [891, 254] on icon at bounding box center [900, 263] width 19 height 22
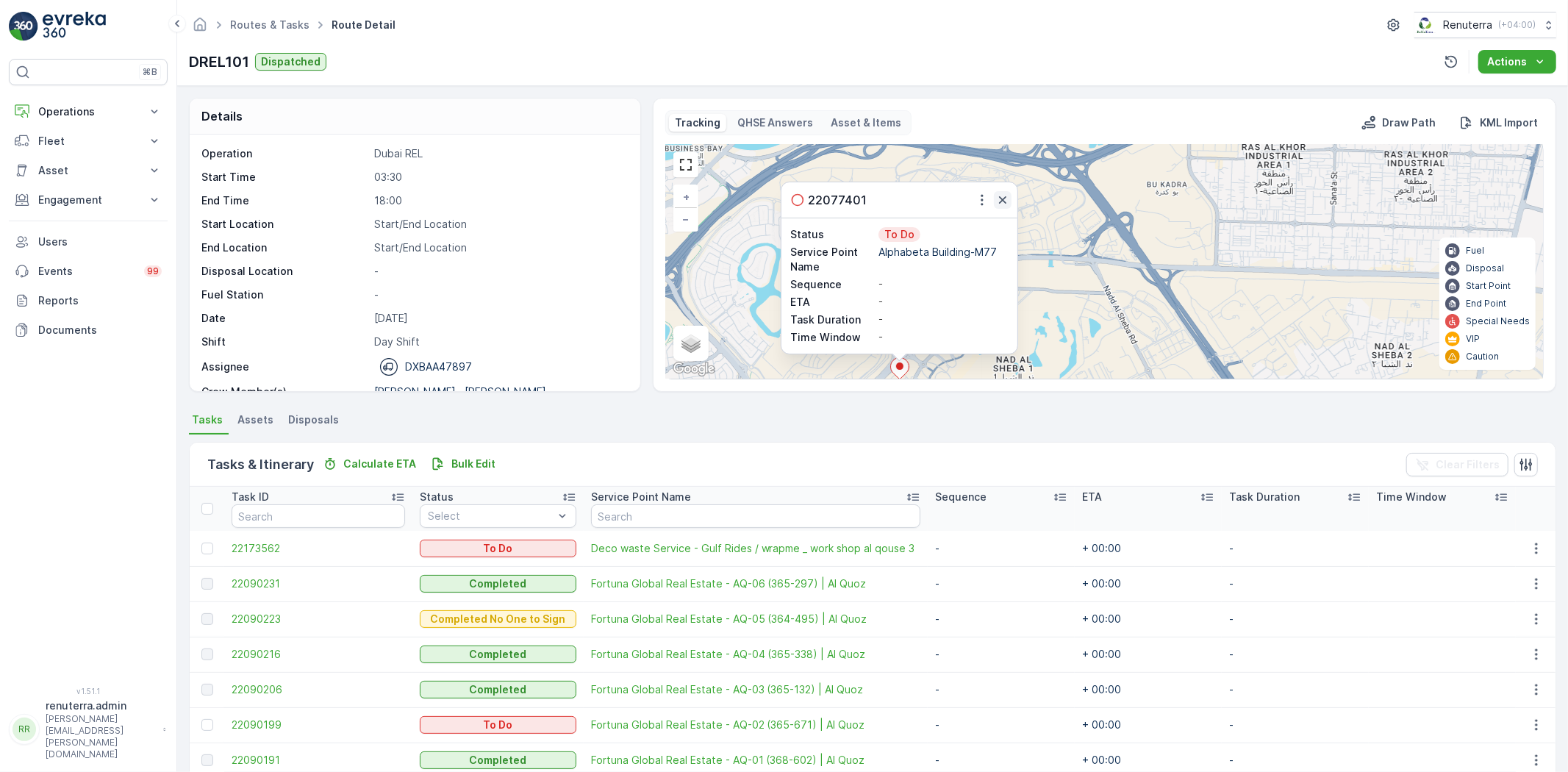
click at [999, 198] on icon "button" at bounding box center [1003, 200] width 8 height 8
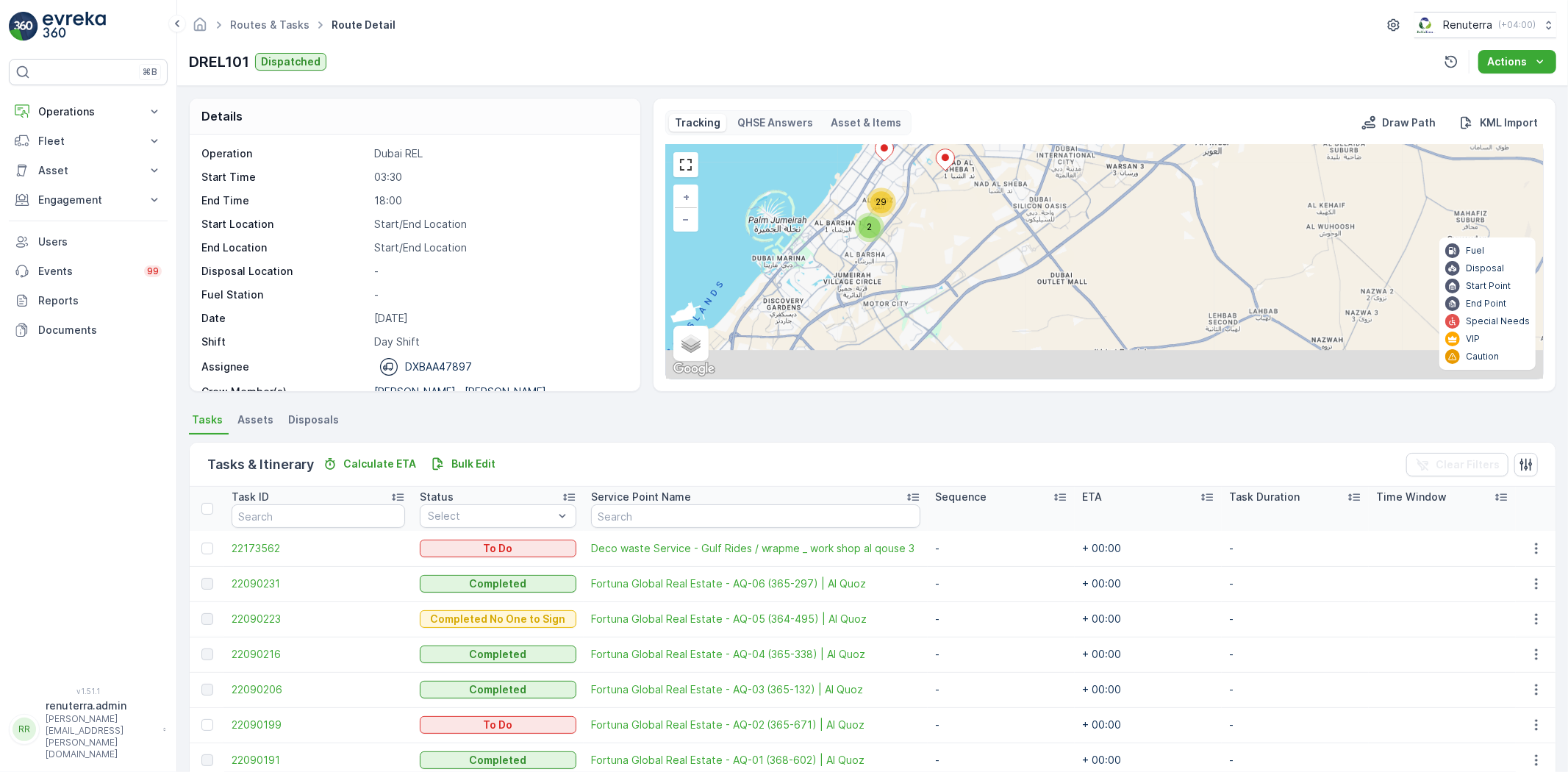
drag, startPoint x: 935, startPoint y: 314, endPoint x: 946, endPoint y: 199, distance: 115.5
click at [946, 199] on div "2 29 + − Satellite Roadmap Terrain Hybrid Leaflet Keyboard shortcuts Map Data M…" at bounding box center [1104, 261] width 877 height 234
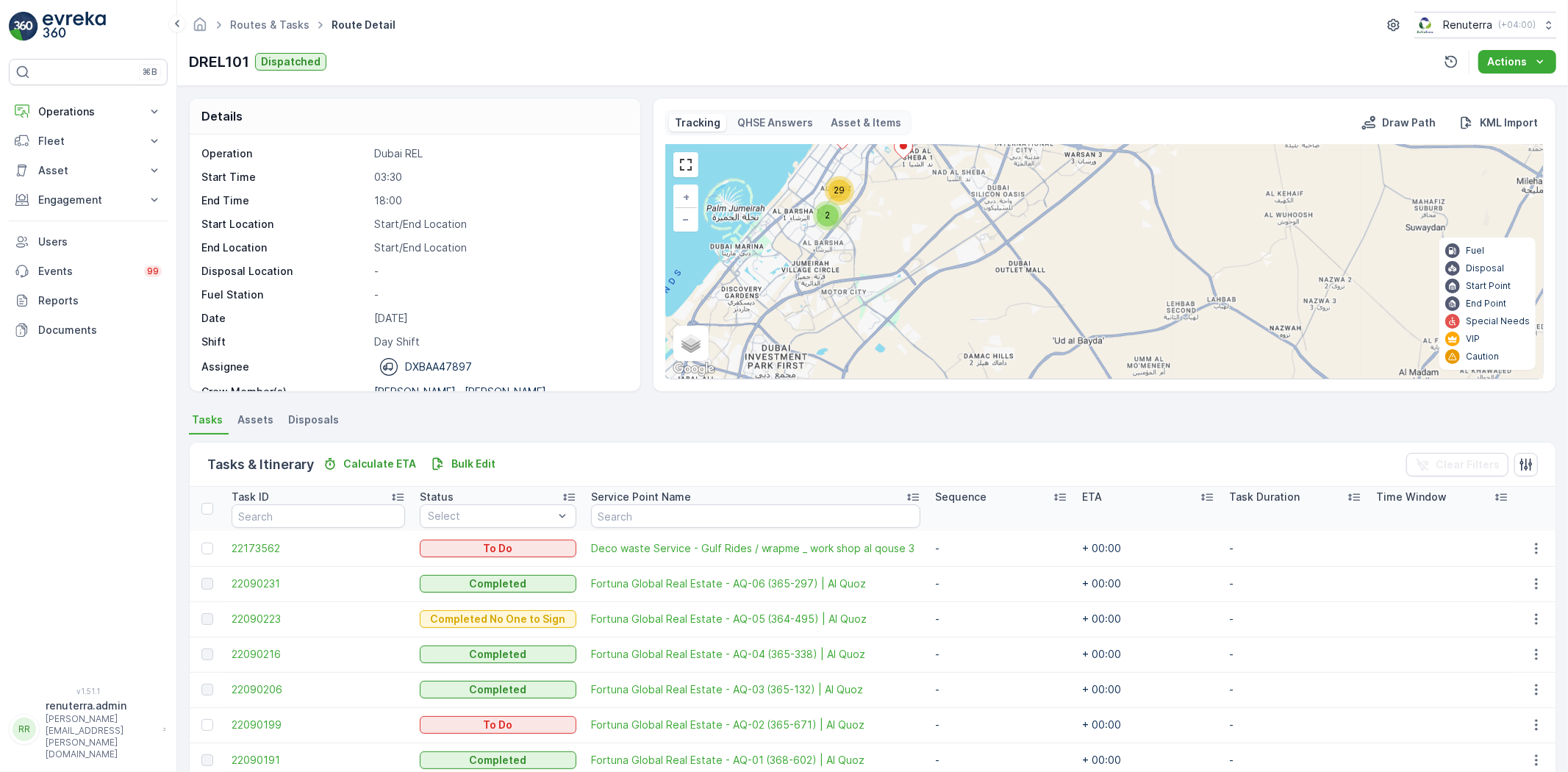
drag, startPoint x: 823, startPoint y: 328, endPoint x: 773, endPoint y: 342, distance: 51.9
click at [773, 342] on div "2 29 + − Satellite Roadmap Terrain Hybrid Leaflet Keyboard shortcuts Map Data M…" at bounding box center [1104, 261] width 877 height 234
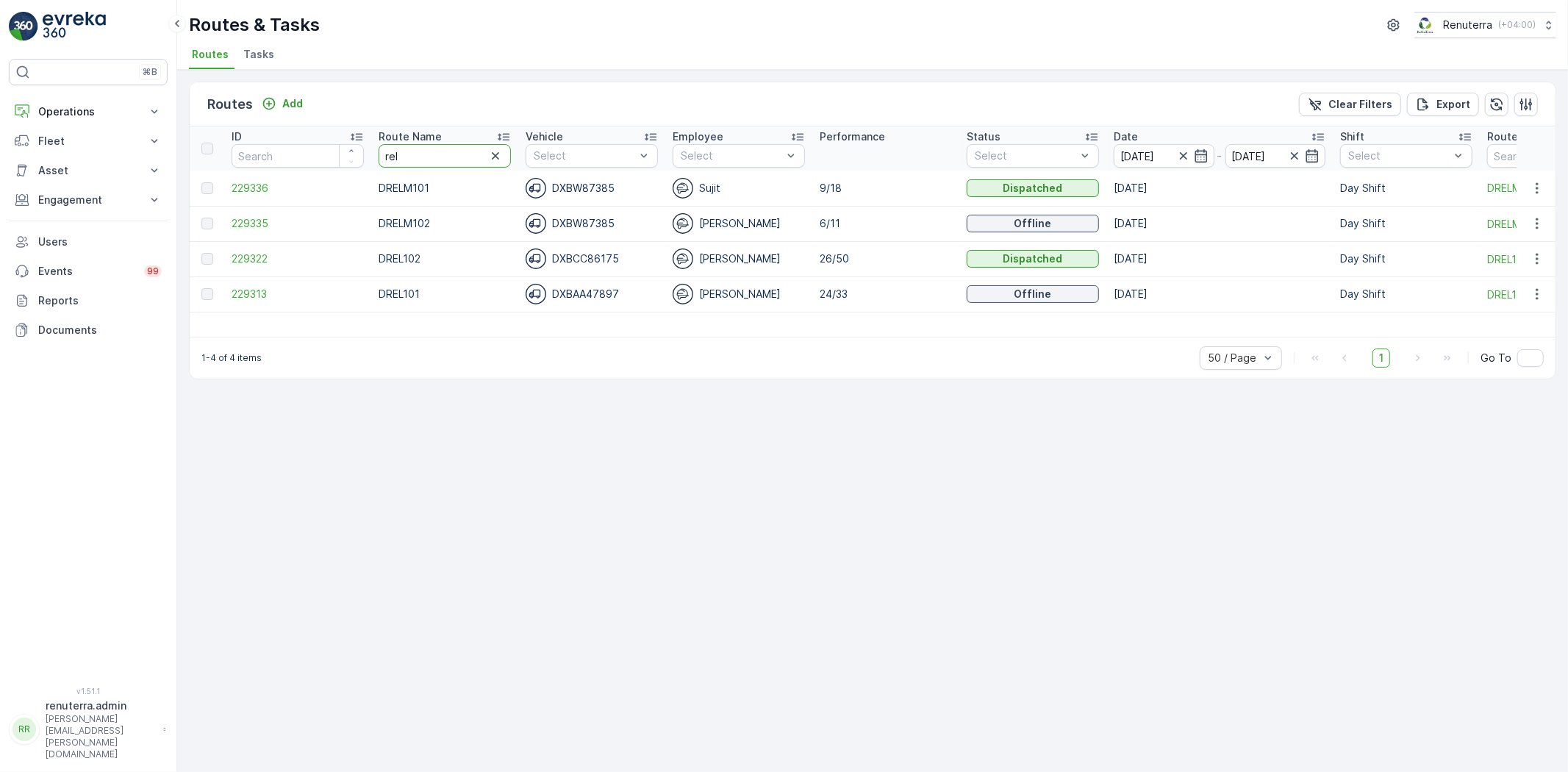
drag, startPoint x: 420, startPoint y: 152, endPoint x: 333, endPoint y: 156, distance: 87.1
click at [333, 156] on tr "ID Route Name rel Vehicle Select Employee Select Performance Status Select Date…" at bounding box center [928, 149] width 1477 height 44
type input "hst"
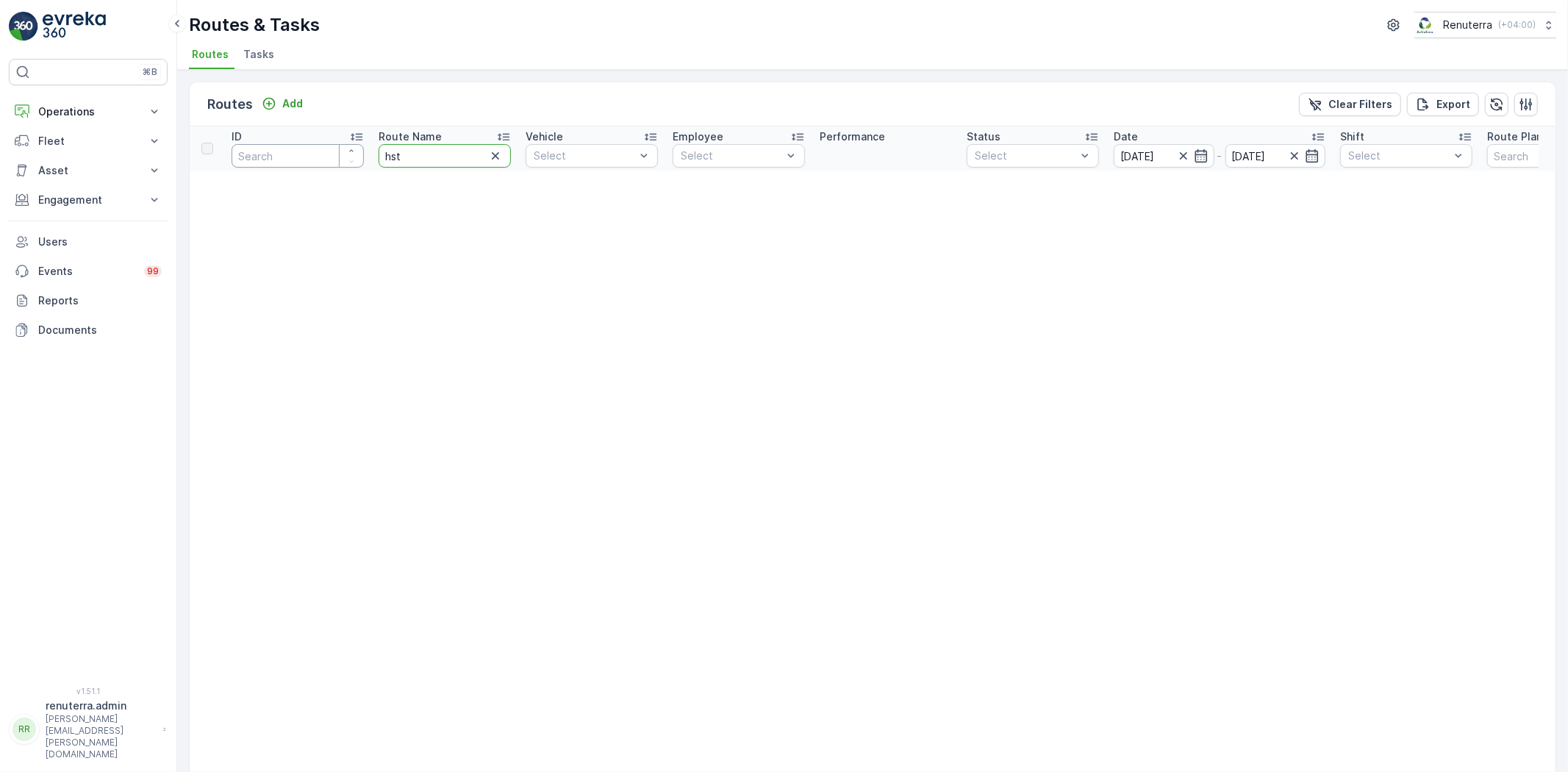
drag, startPoint x: 403, startPoint y: 155, endPoint x: 309, endPoint y: 157, distance: 94.0
click at [309, 157] on tr "ID Route Name hst Vehicle Select Employee Select Performance Status Select Date…" at bounding box center [917, 149] width 1455 height 44
type input "hat"
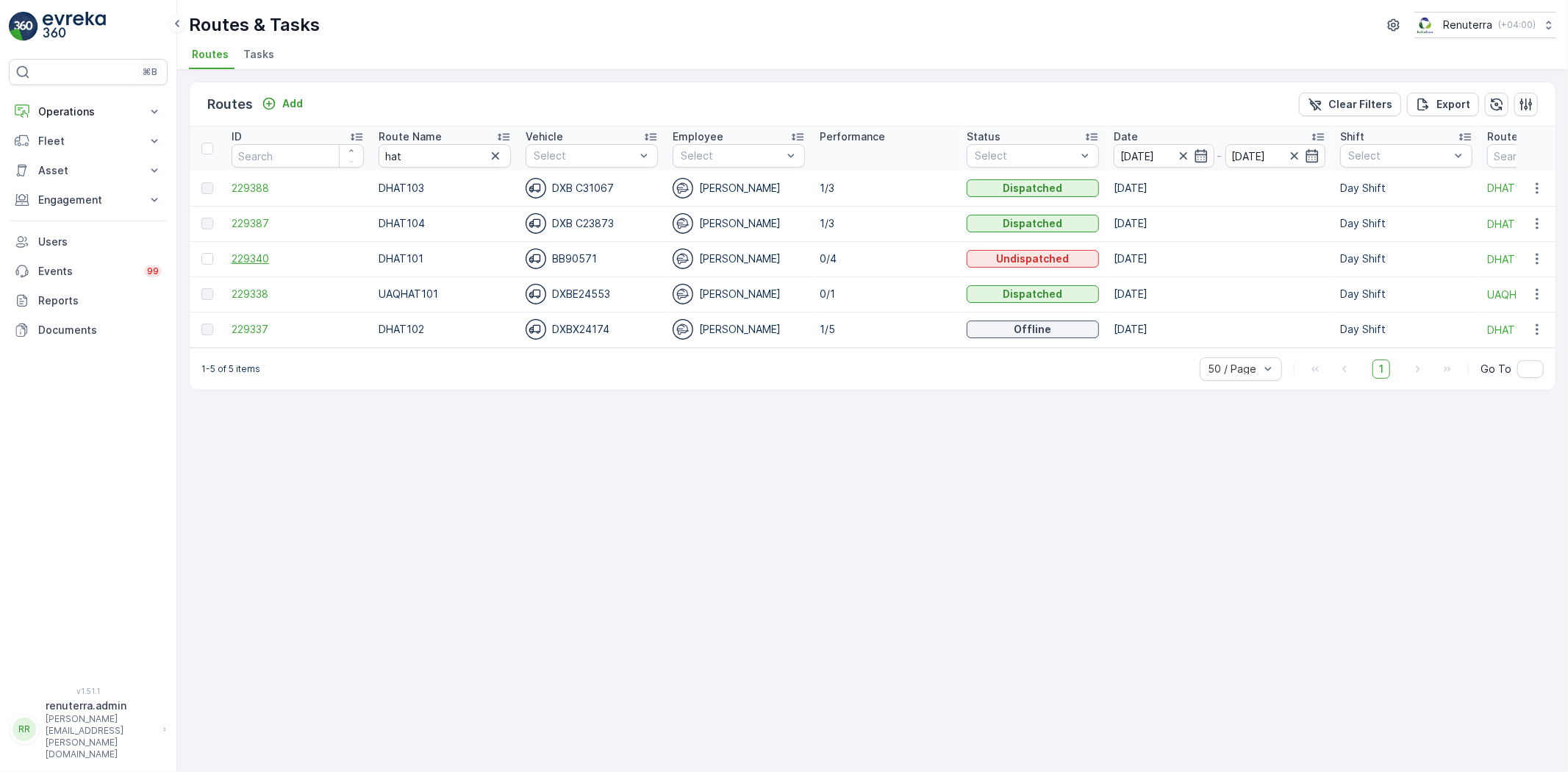
click at [265, 258] on span "229340" at bounding box center [297, 258] width 132 height 15
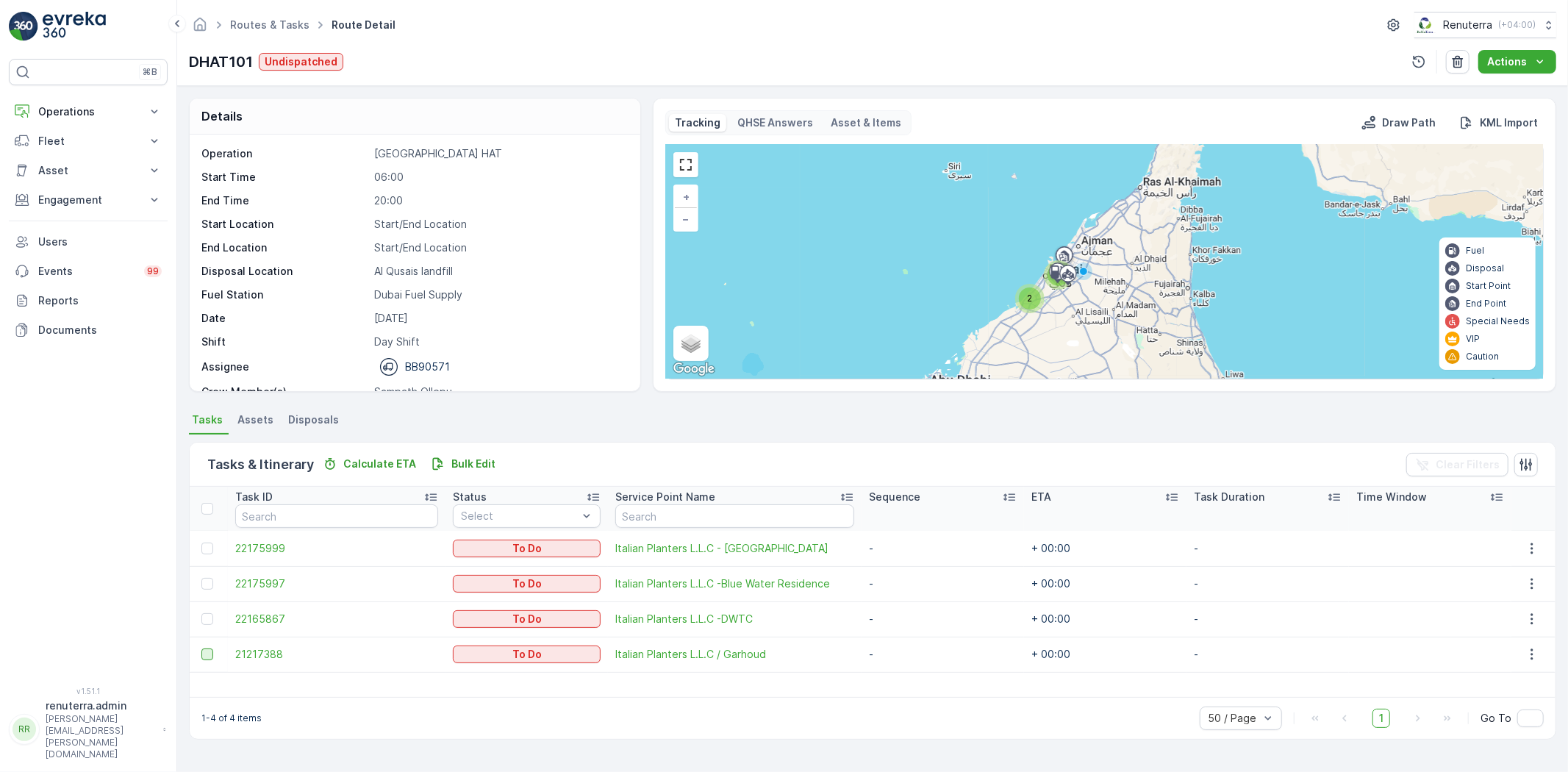
click at [203, 654] on div at bounding box center [207, 654] width 11 height 11
click at [201, 649] on input "checkbox" at bounding box center [201, 649] width 0 height 0
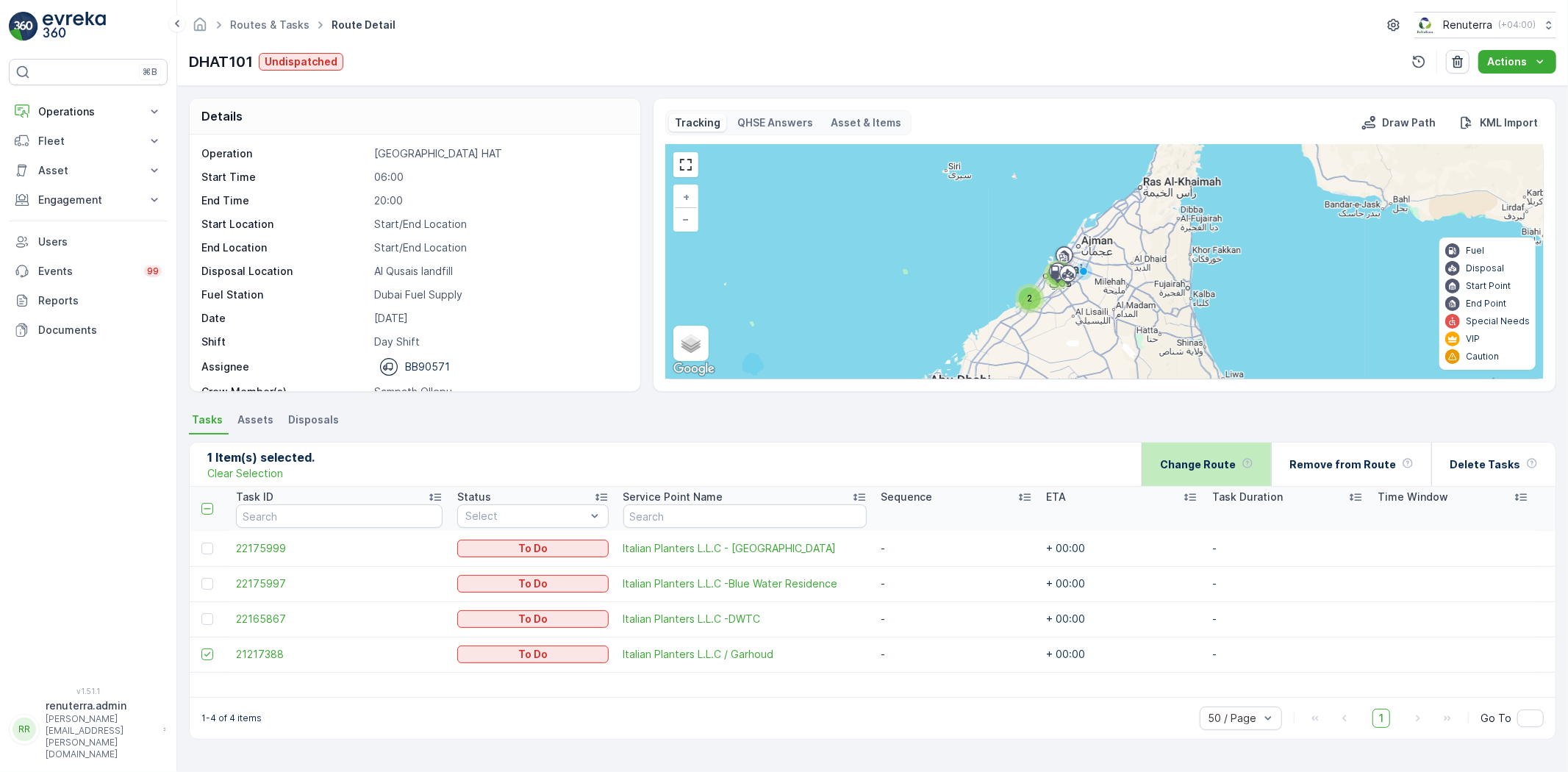
click at [1214, 450] on div "Change Route" at bounding box center [1207, 464] width 93 height 44
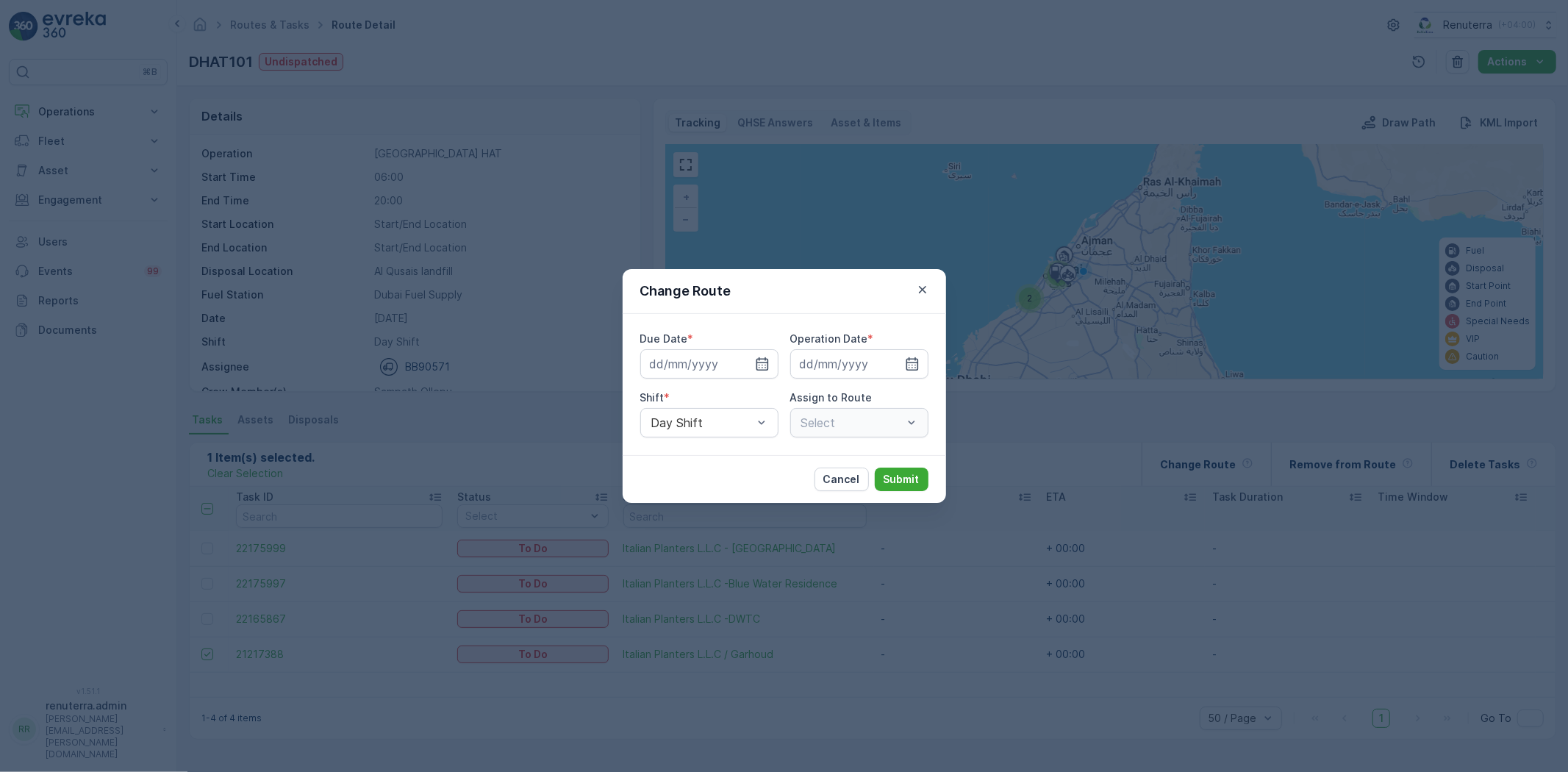
type input "[DATE]"
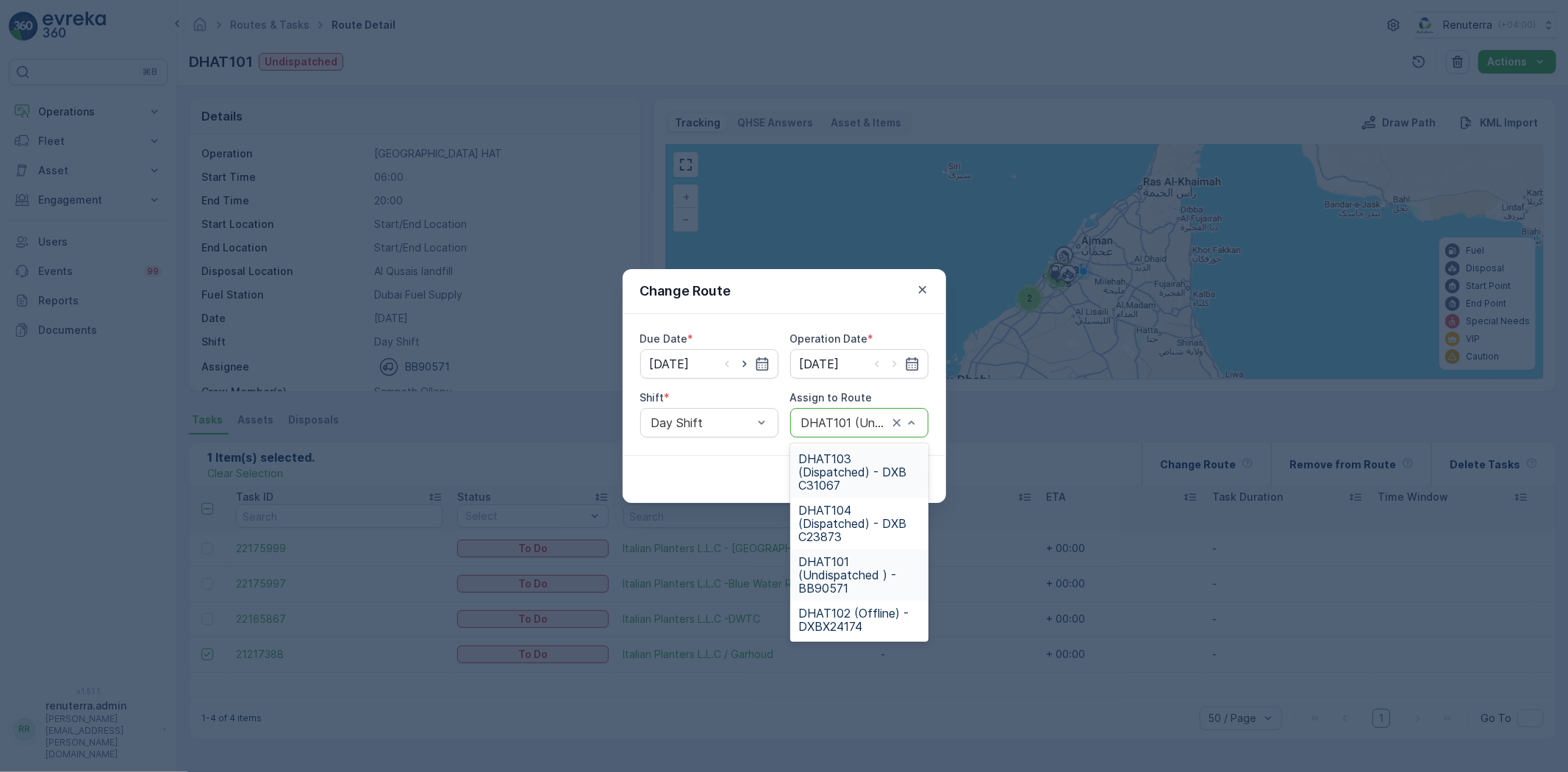
click at [832, 468] on span "DHAT103 (Dispatched) - DXB C31067" at bounding box center [859, 472] width 120 height 40
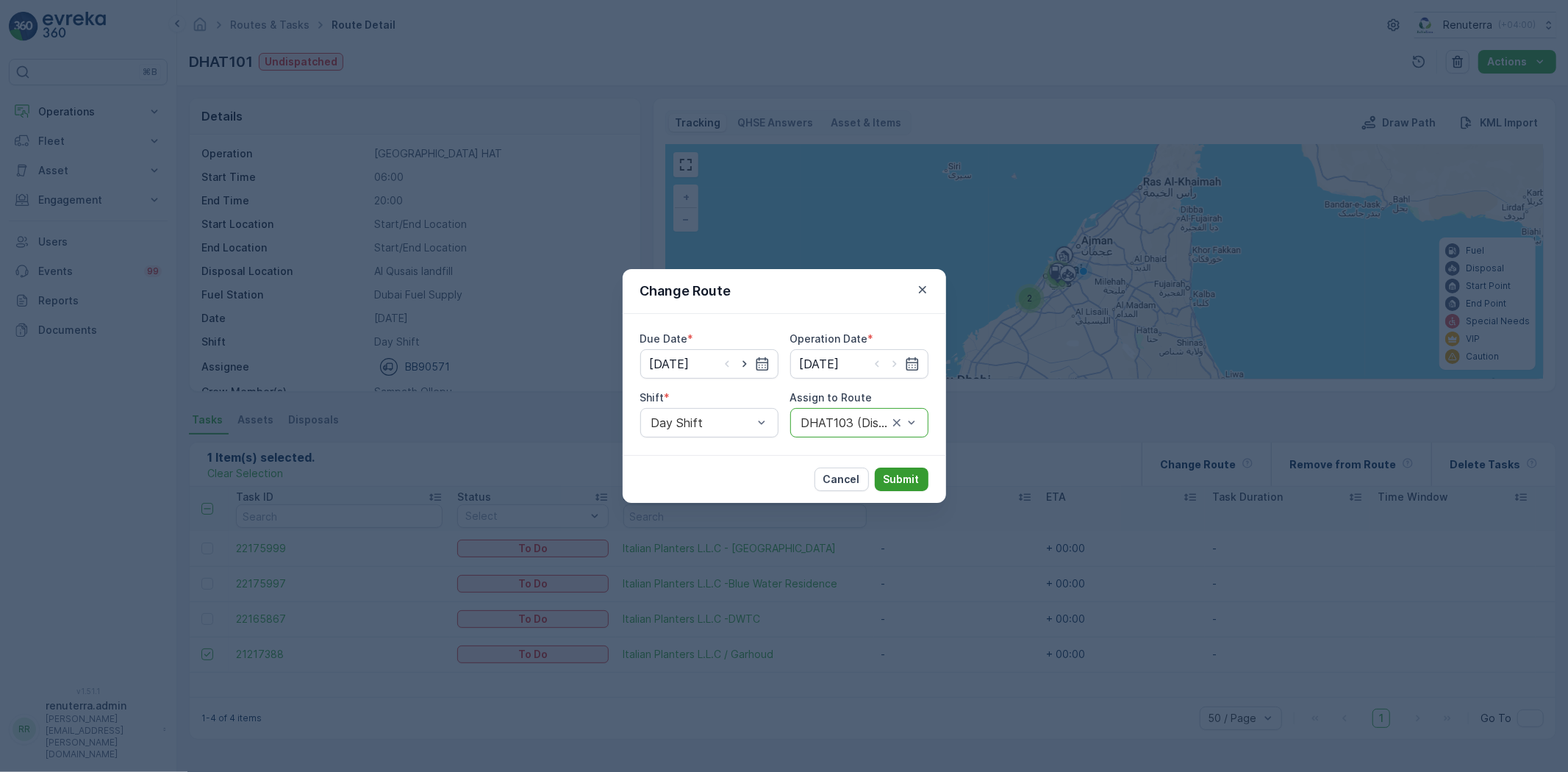
click at [900, 479] on p "Submit" at bounding box center [901, 479] width 36 height 15
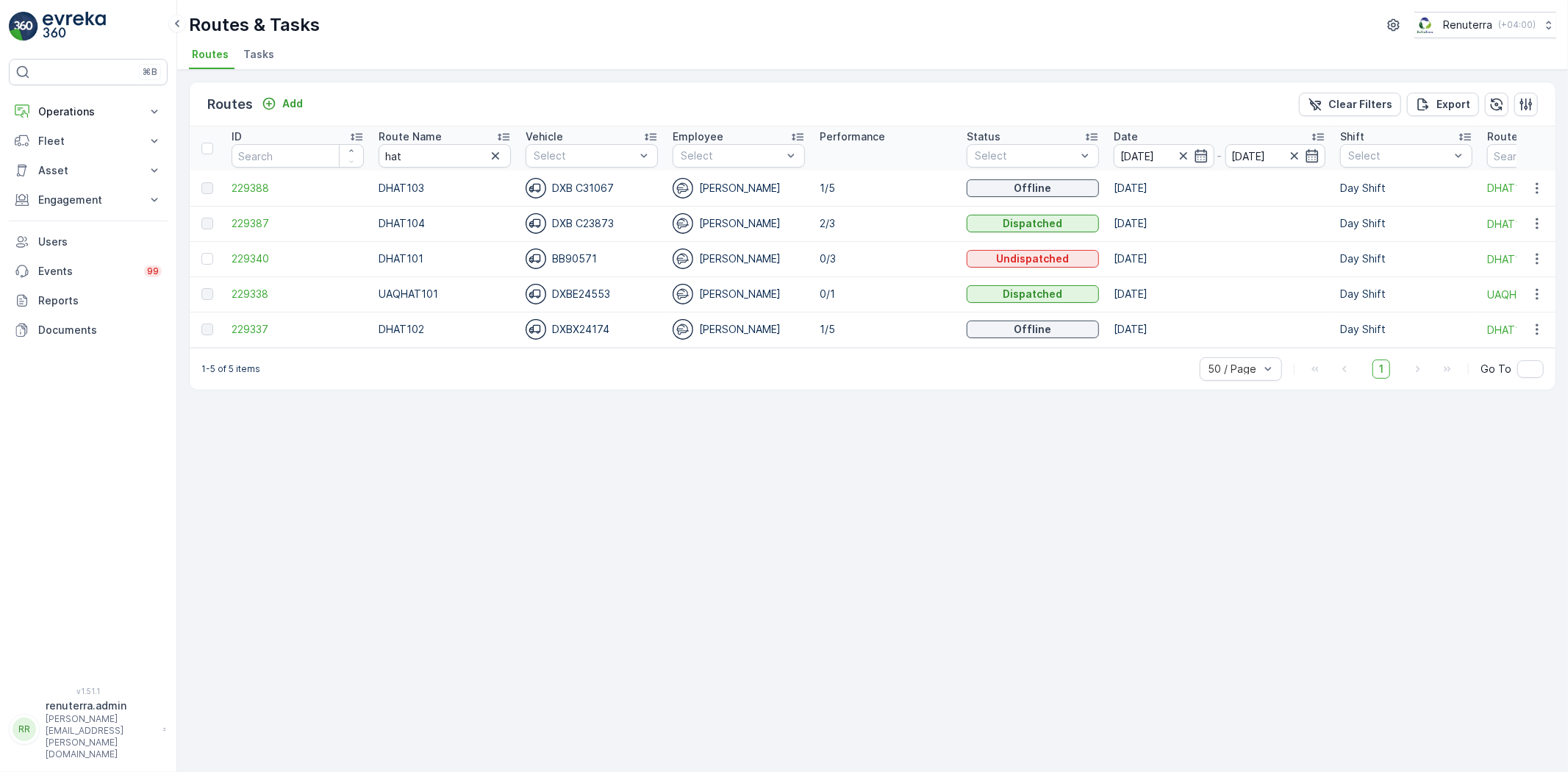
click at [250, 178] on td "229388" at bounding box center [298, 188] width 147 height 35
click at [257, 185] on span "229388" at bounding box center [297, 188] width 132 height 15
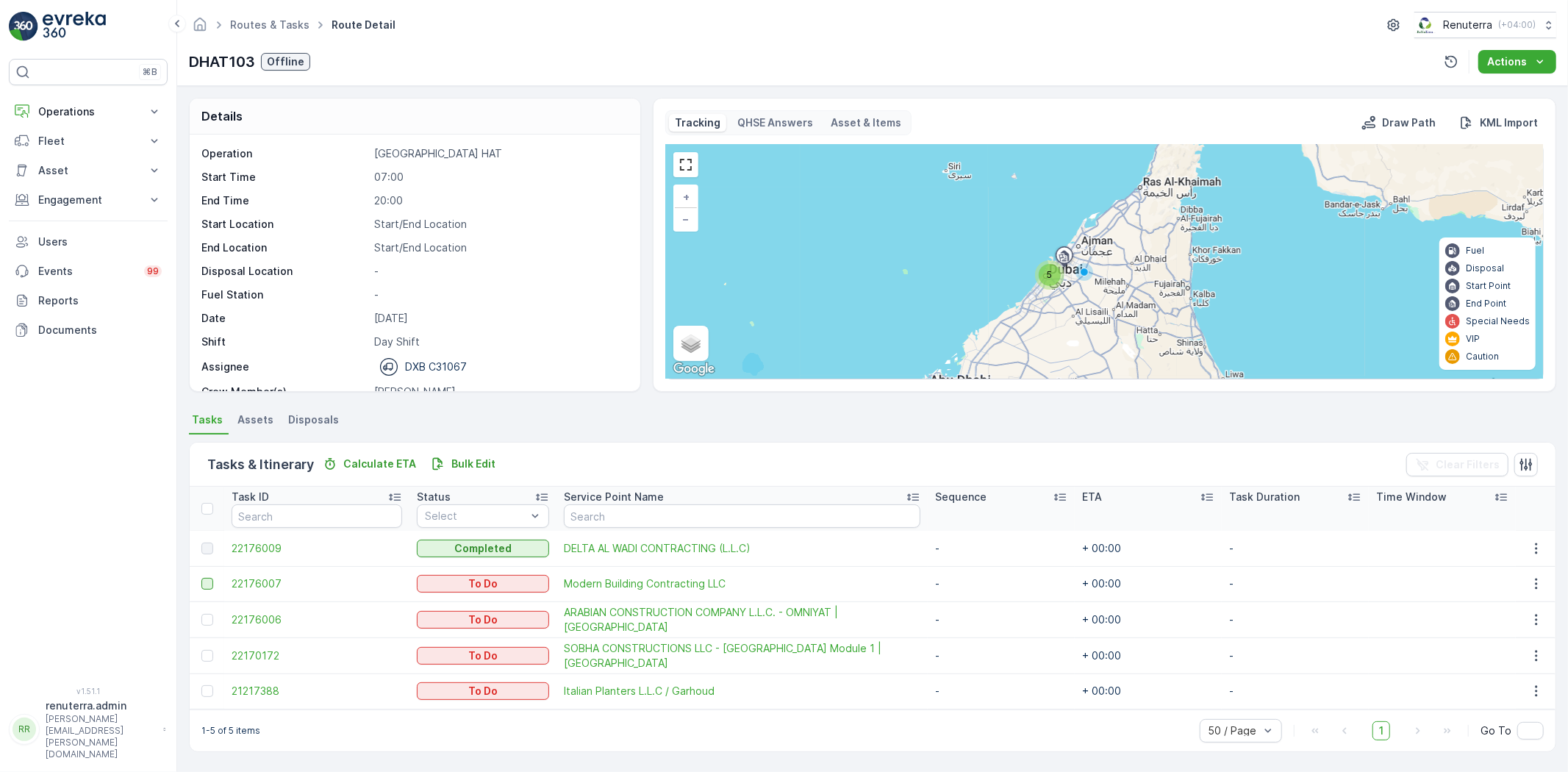
click at [201, 583] on div at bounding box center [207, 584] width 11 height 11
click at [201, 578] on input "checkbox" at bounding box center [201, 578] width 0 height 0
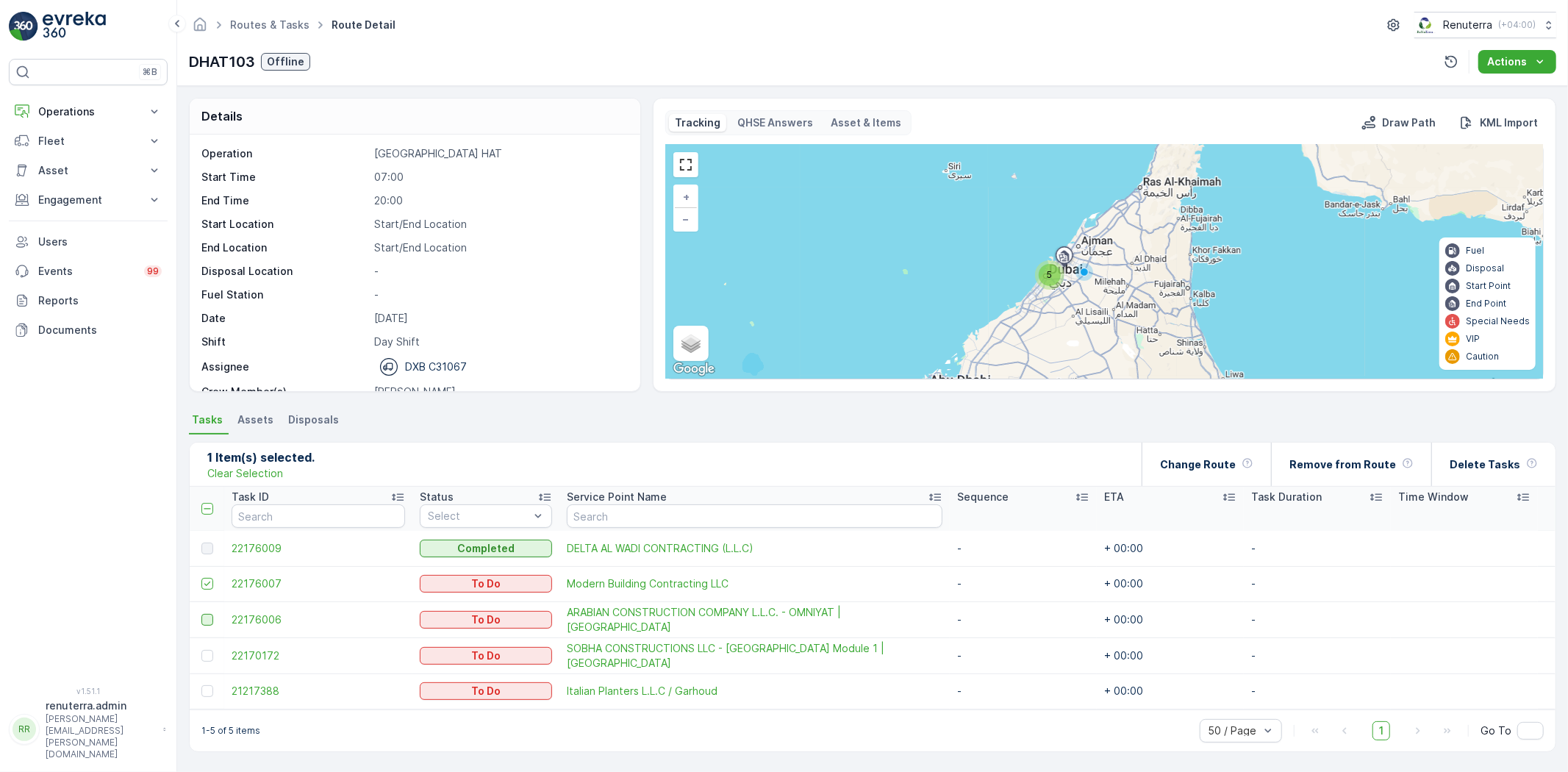
click at [208, 617] on div at bounding box center [207, 620] width 11 height 11
click at [201, 614] on input "checkbox" at bounding box center [201, 614] width 0 height 0
click at [1365, 462] on p "Remove from Route" at bounding box center [1342, 464] width 106 height 15
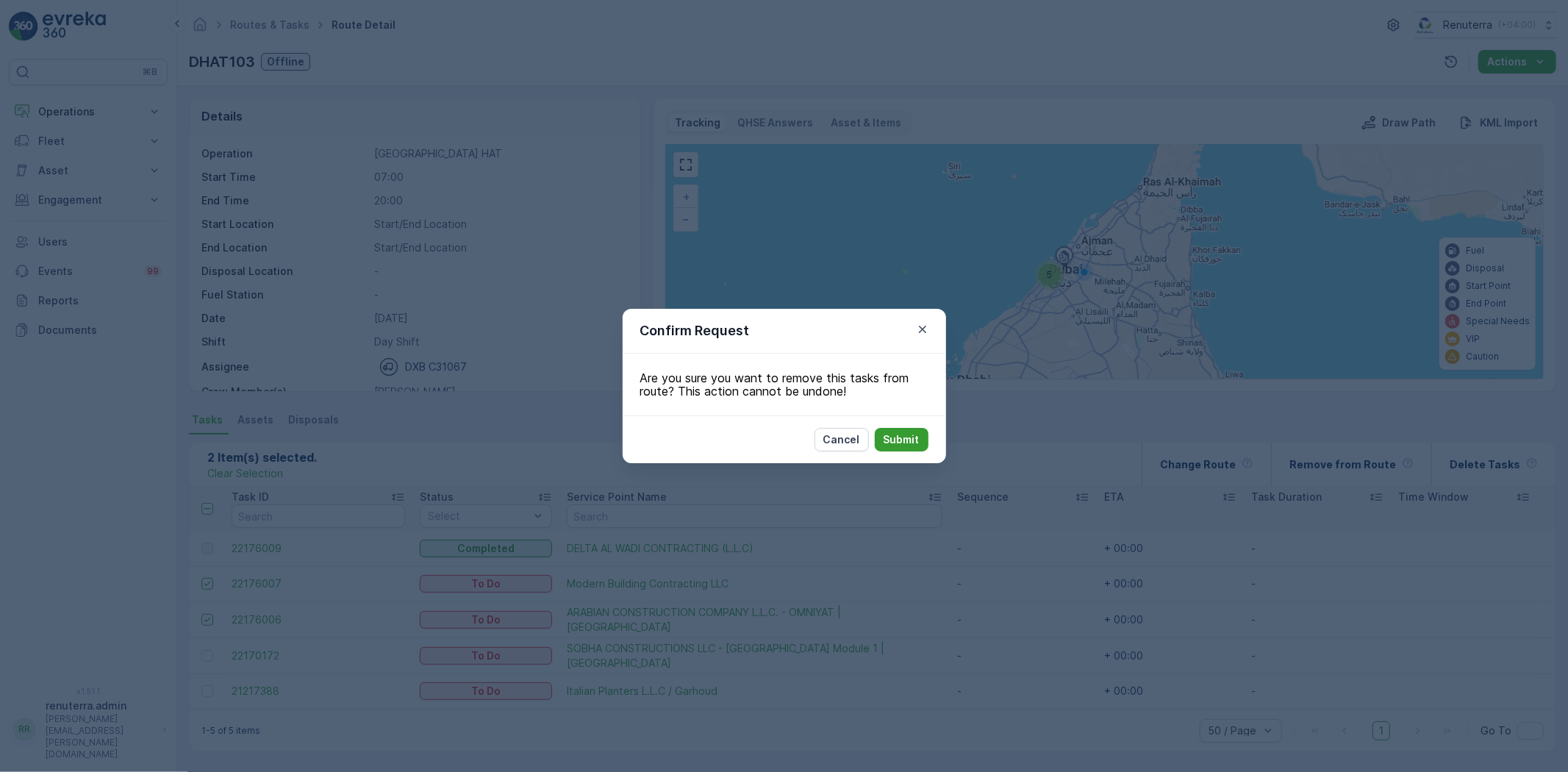
click at [910, 436] on p "Submit" at bounding box center [901, 439] width 36 height 15
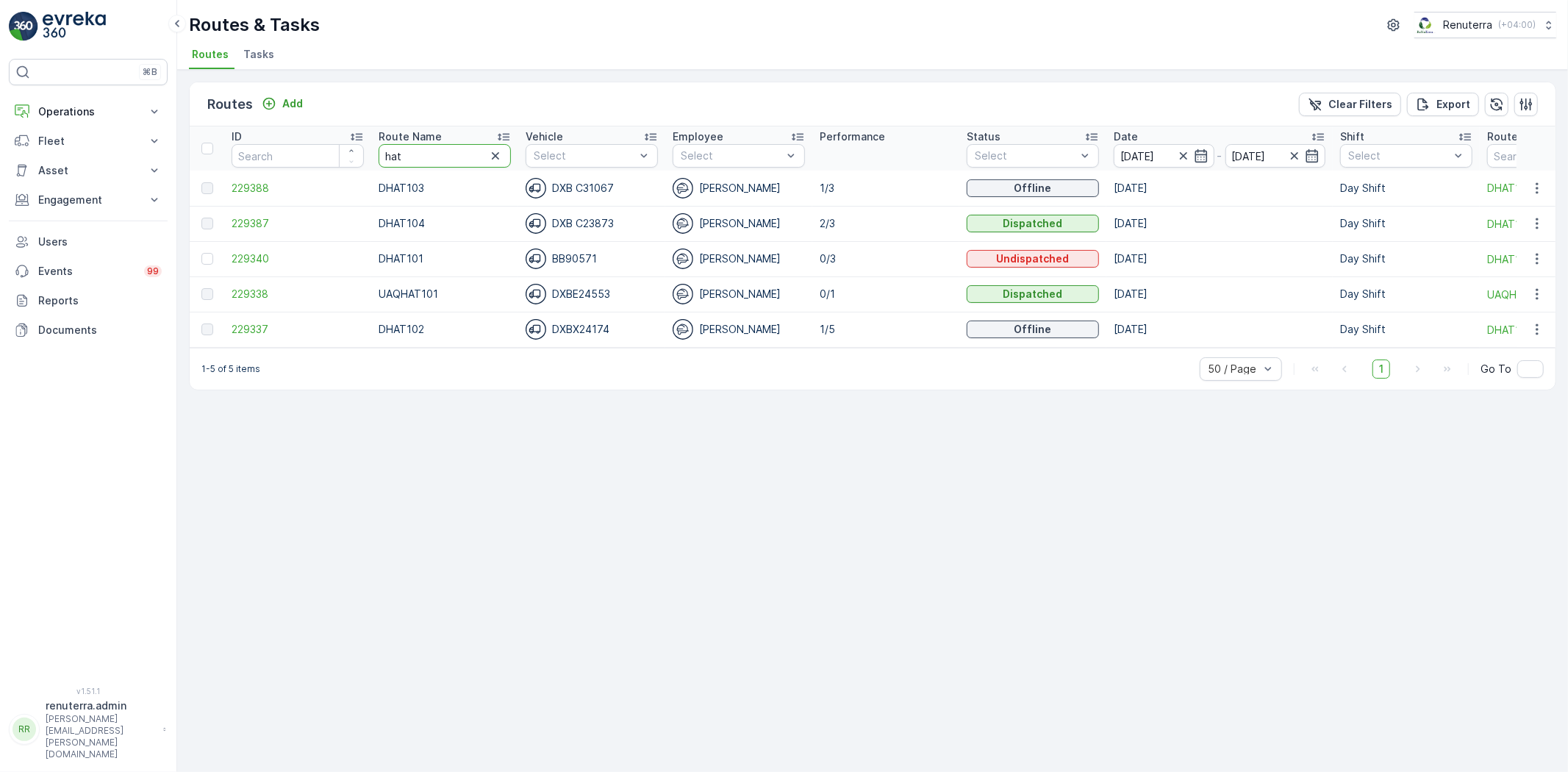
drag, startPoint x: 341, startPoint y: 142, endPoint x: 332, endPoint y: 142, distance: 9.0
click at [332, 142] on tr "ID Route Name hat Vehicle Select Employee Select Performance Status Select Date…" at bounding box center [928, 149] width 1477 height 44
type input "med"
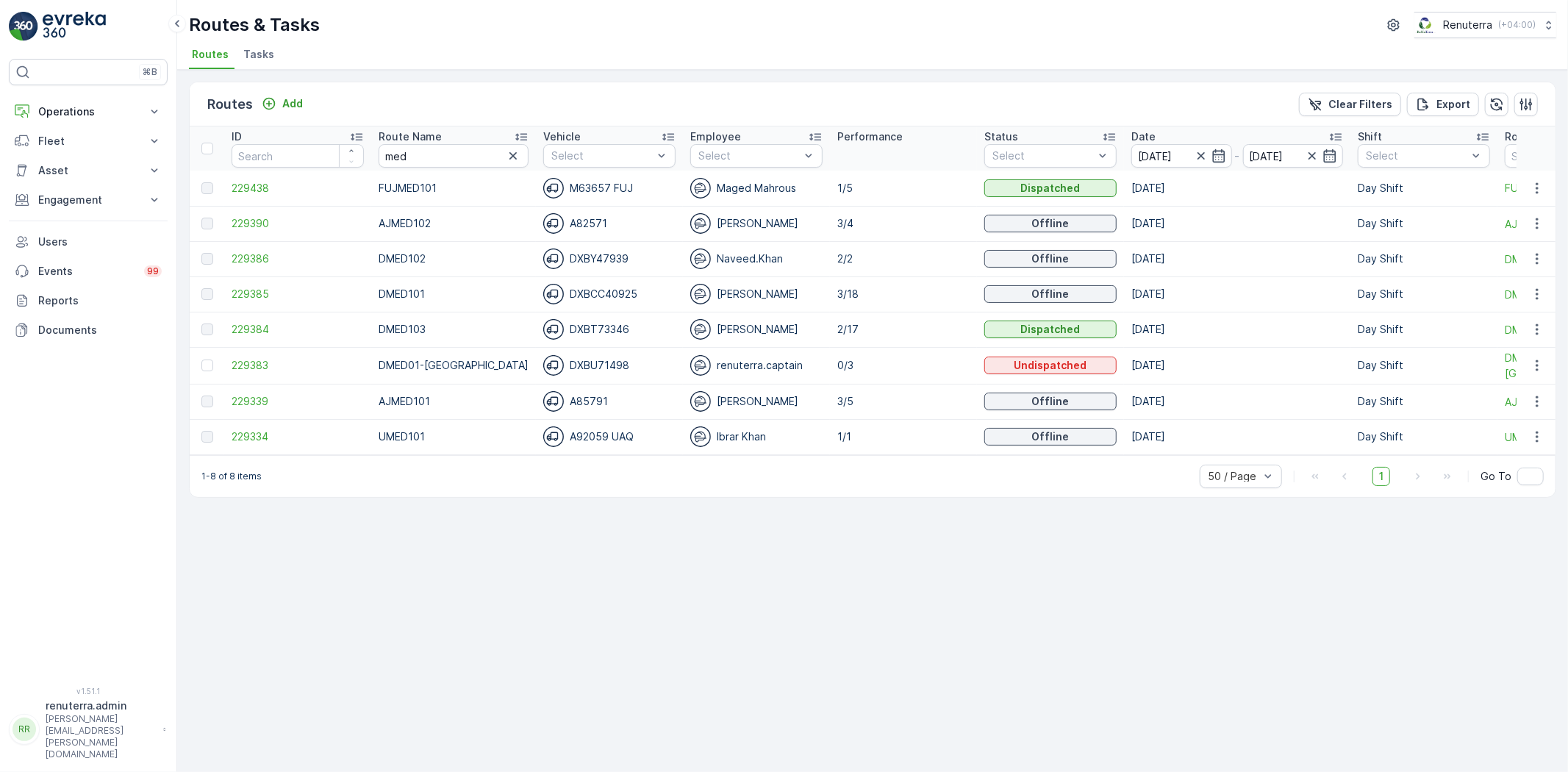
click at [234, 317] on td "229384" at bounding box center [298, 329] width 147 height 35
click at [240, 322] on span "229384" at bounding box center [297, 329] width 132 height 15
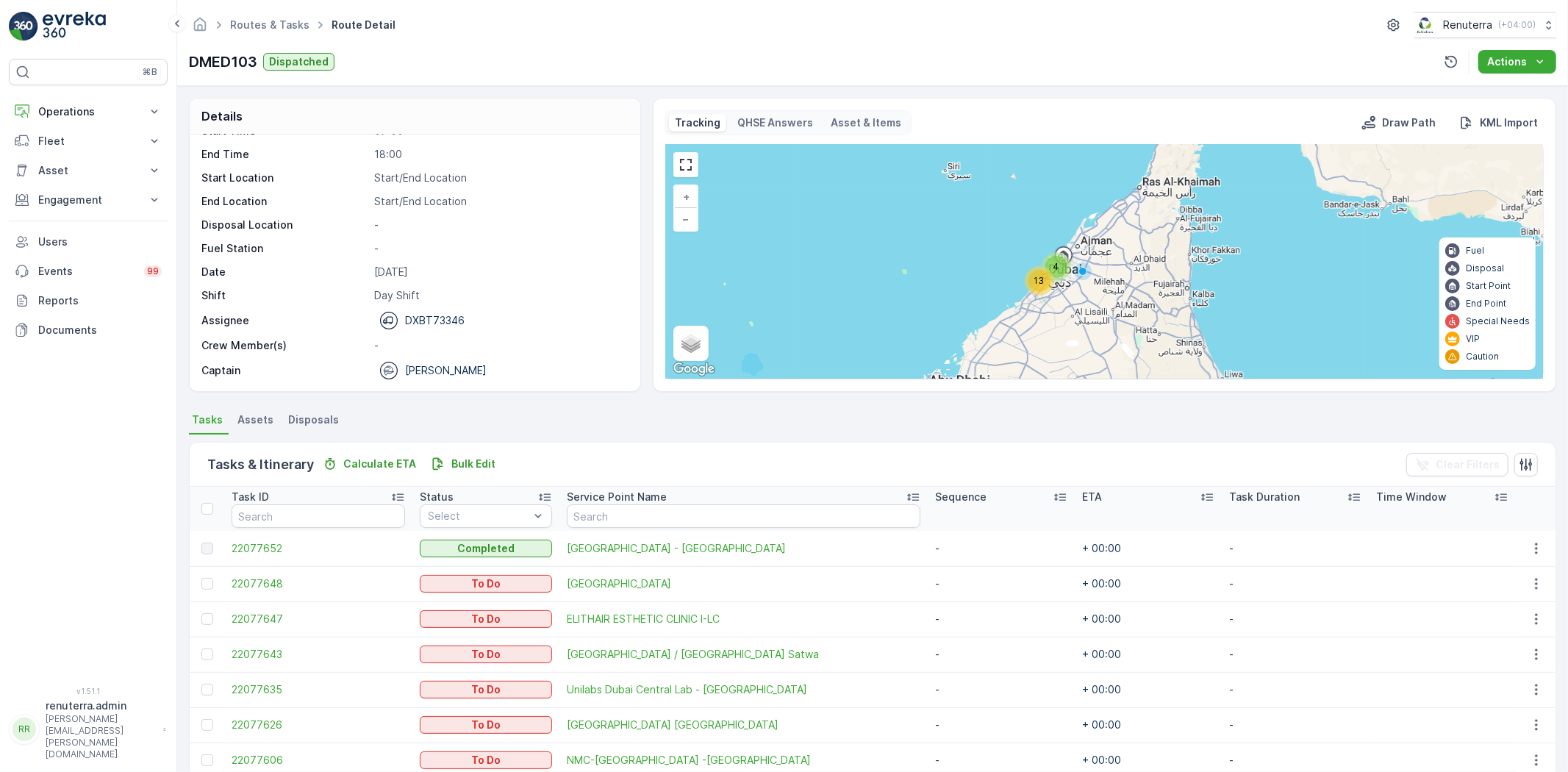
click at [1054, 265] on span "4" at bounding box center [1057, 267] width 6 height 11
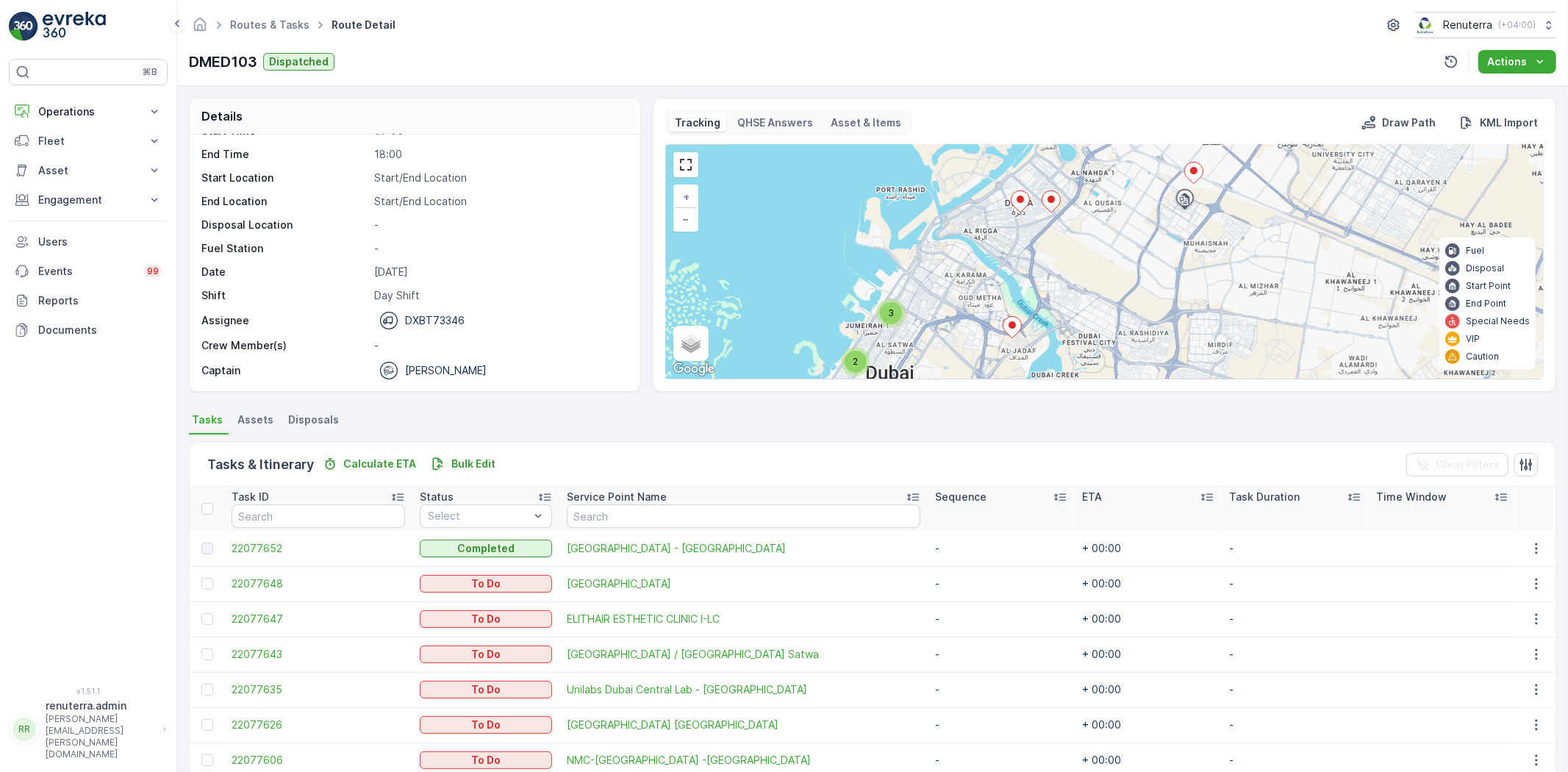
drag, startPoint x: 1122, startPoint y: 253, endPoint x: 1013, endPoint y: 325, distance: 130.6
click at [1013, 325] on div "2 3 2 3 + − Satellite Roadmap Terrain Hybrid Leaflet Keyboard shortcuts Map Dat…" at bounding box center [1104, 261] width 877 height 234
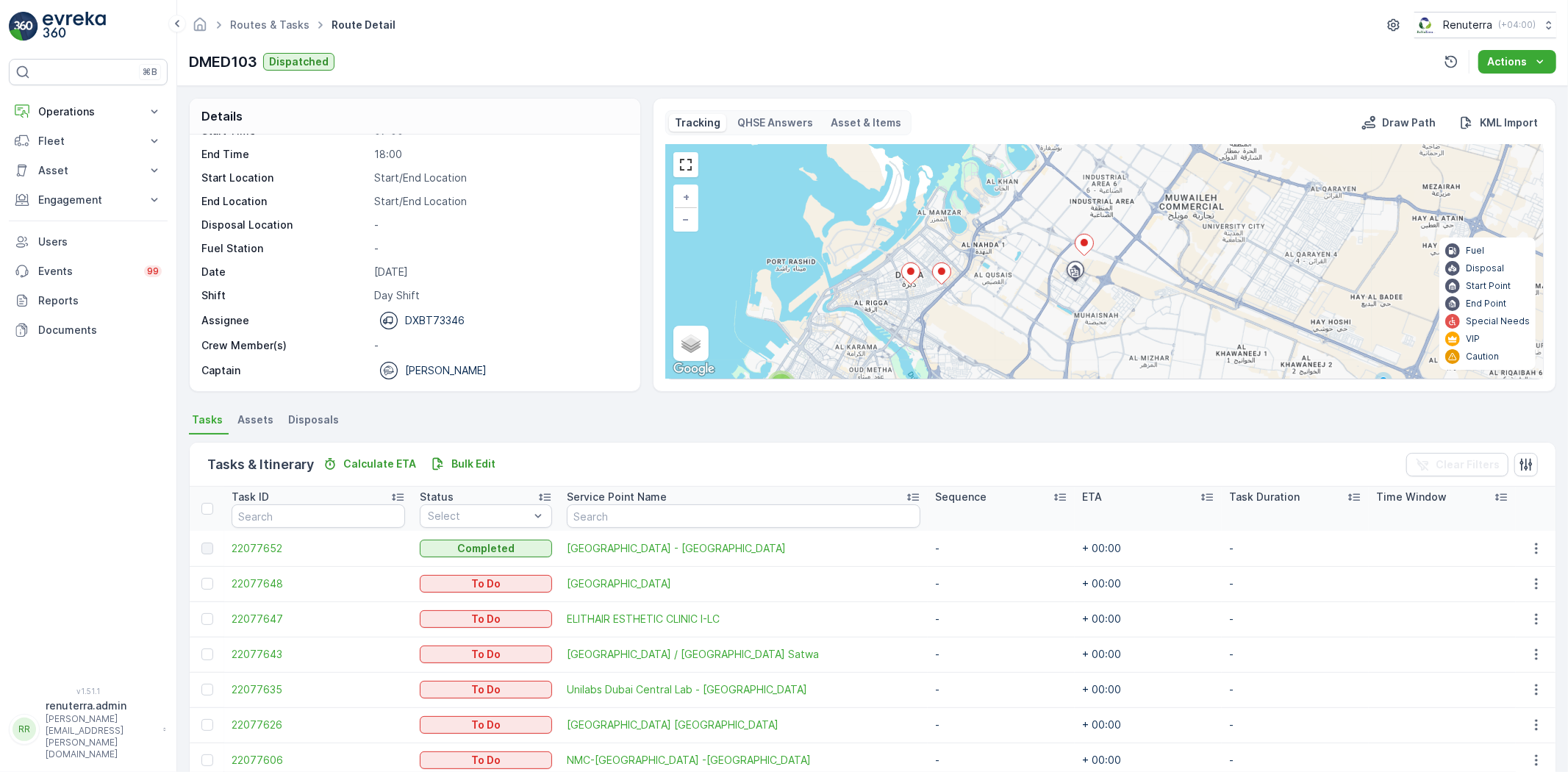
click at [1084, 240] on ellipse at bounding box center [1084, 243] width 8 height 8
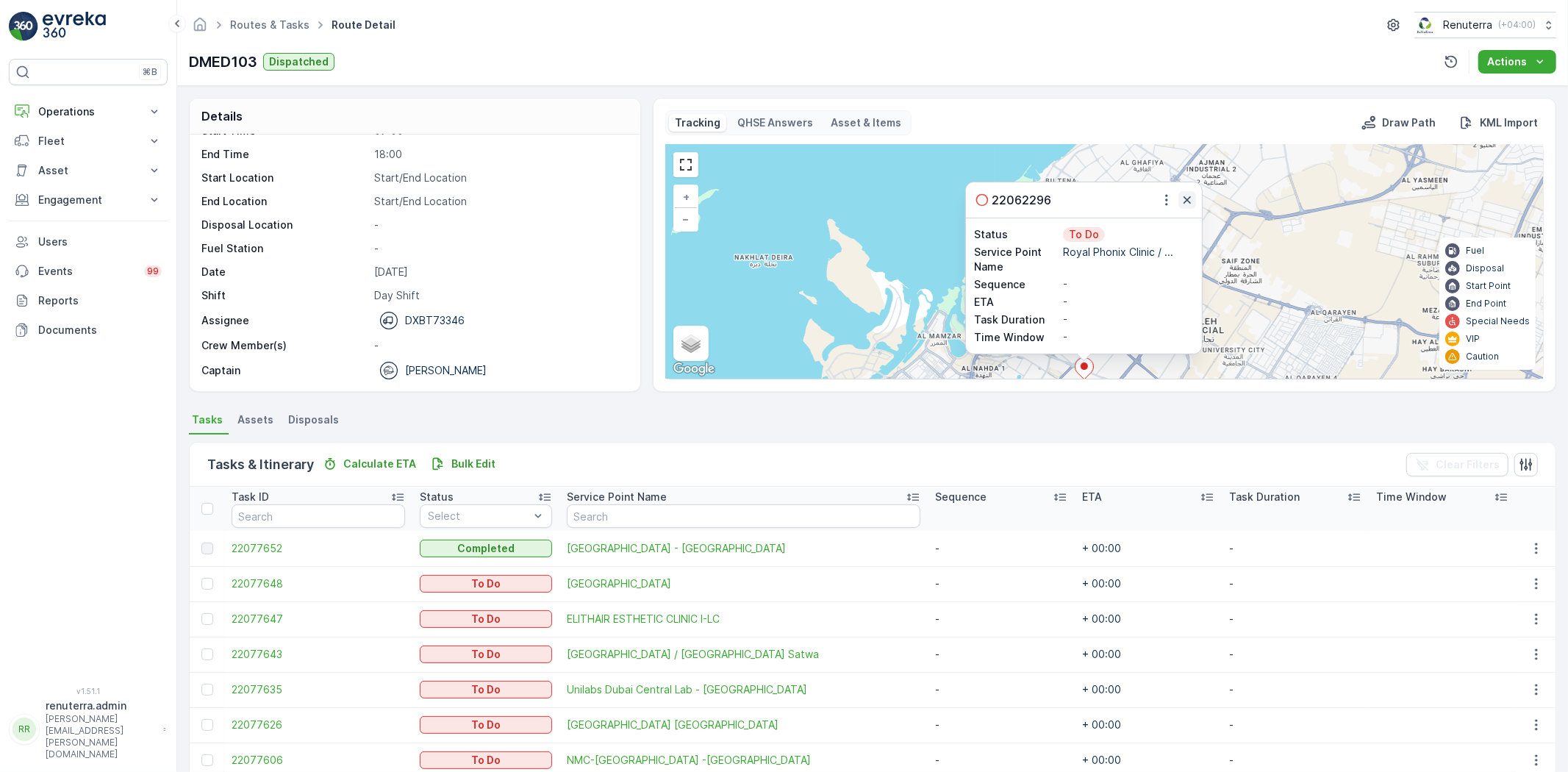
click at [1185, 199] on icon "button" at bounding box center [1187, 200] width 8 height 8
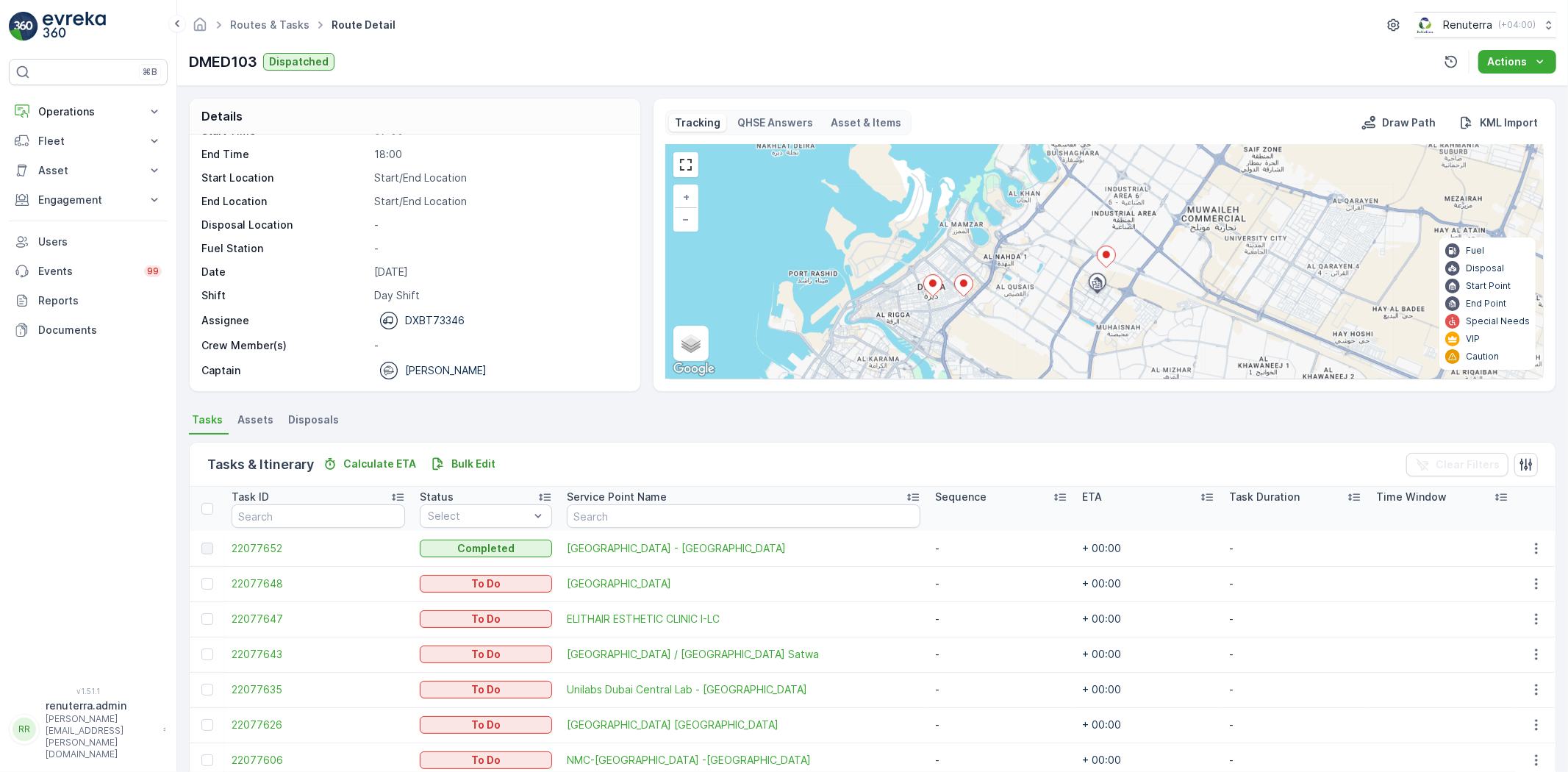
drag, startPoint x: 1167, startPoint y: 342, endPoint x: 1188, endPoint y: 230, distance: 114.0
click at [1188, 230] on div "2 3 2 3 + − Satellite Roadmap Terrain Hybrid Leaflet Keyboard shortcuts Map Dat…" at bounding box center [1104, 261] width 877 height 234
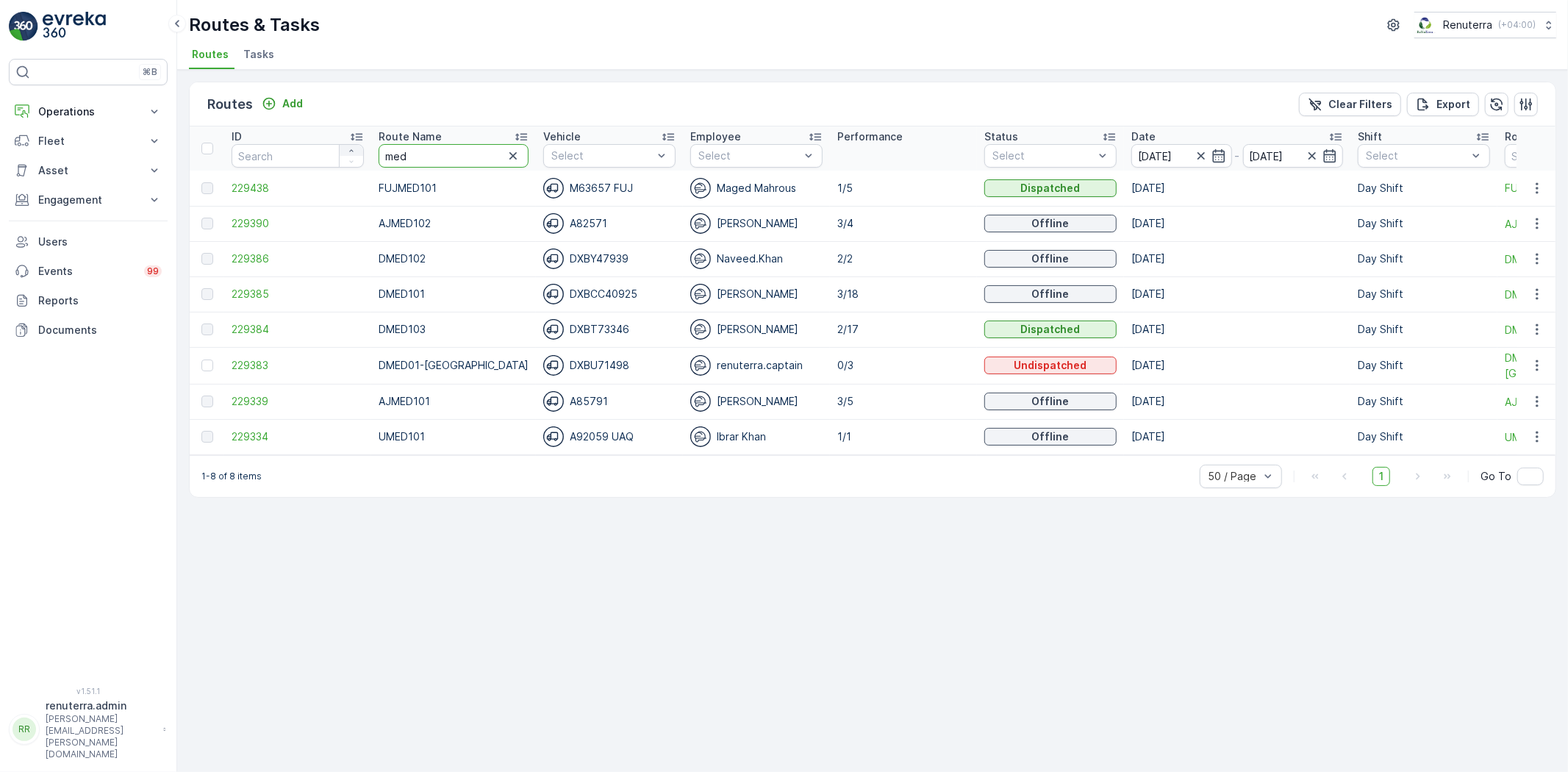
drag, startPoint x: 430, startPoint y: 155, endPoint x: 348, endPoint y: 149, distance: 82.2
click at [348, 149] on tr "ID Route Name med Vehicle Select Employee Select Performance Status Select Date…" at bounding box center [937, 149] width 1494 height 44
type input "hat"
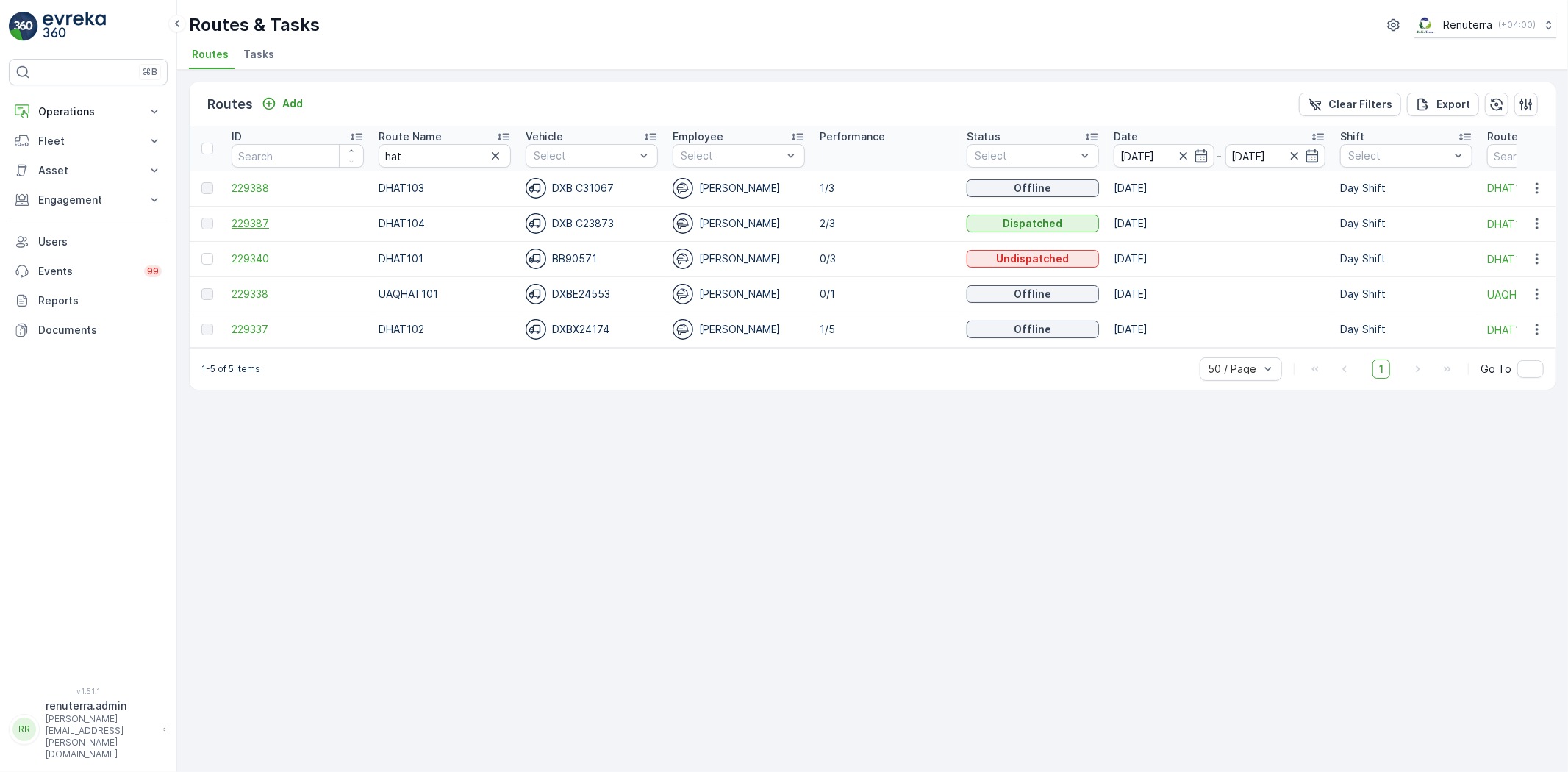
click at [237, 218] on span "229387" at bounding box center [297, 223] width 132 height 15
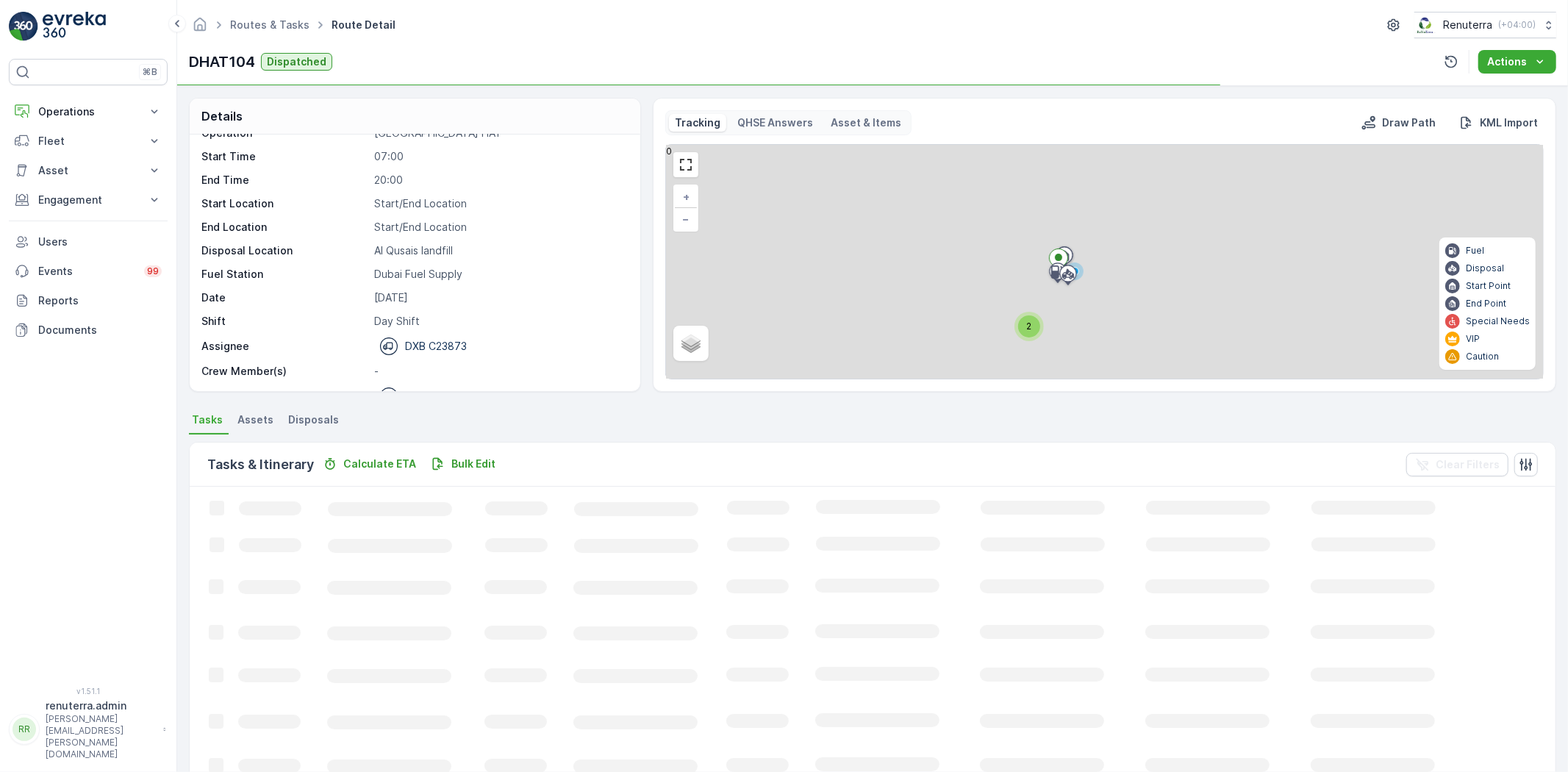
scroll to position [46, 0]
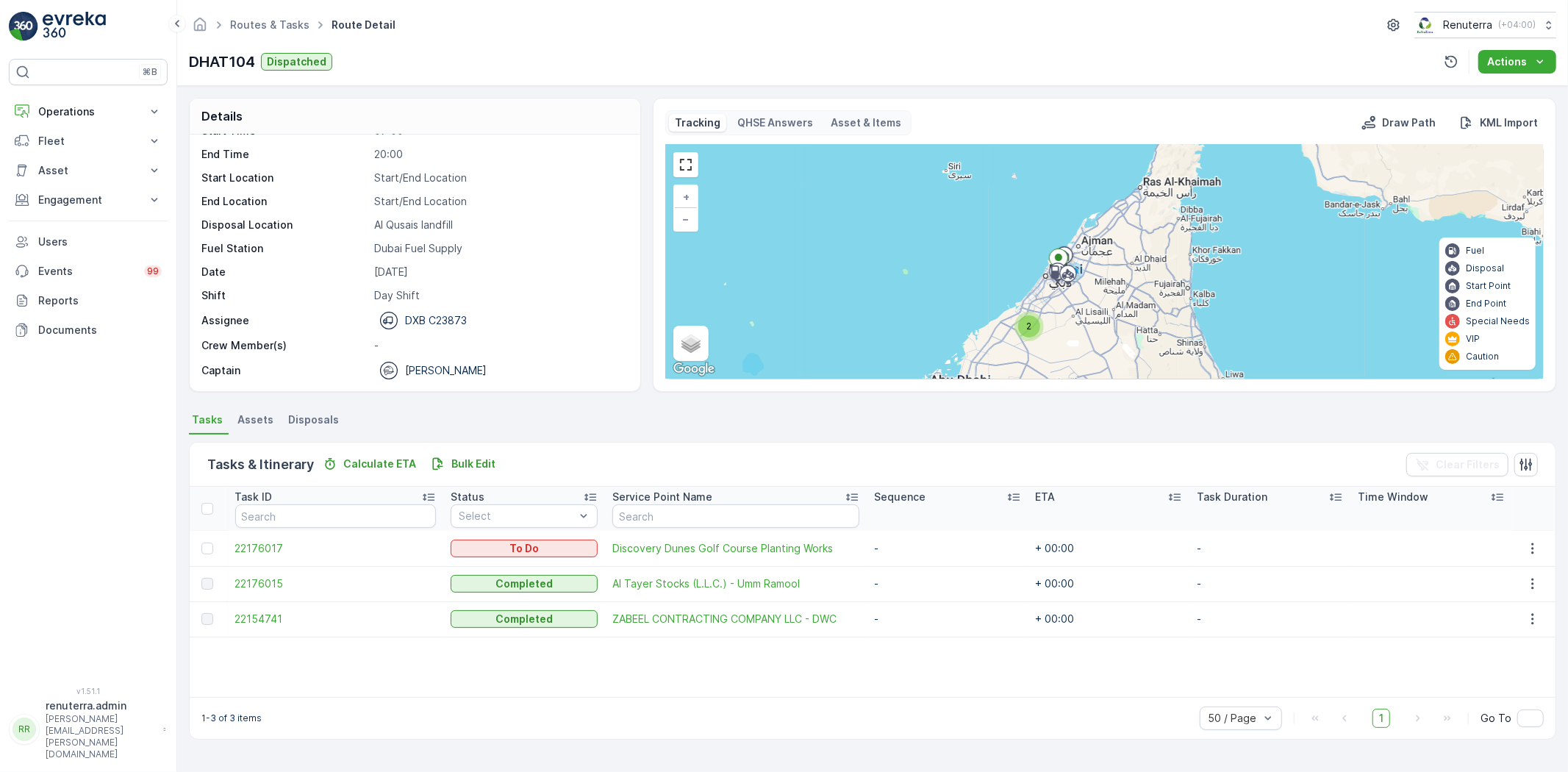
click at [1027, 331] on span "2" at bounding box center [1028, 326] width 5 height 11
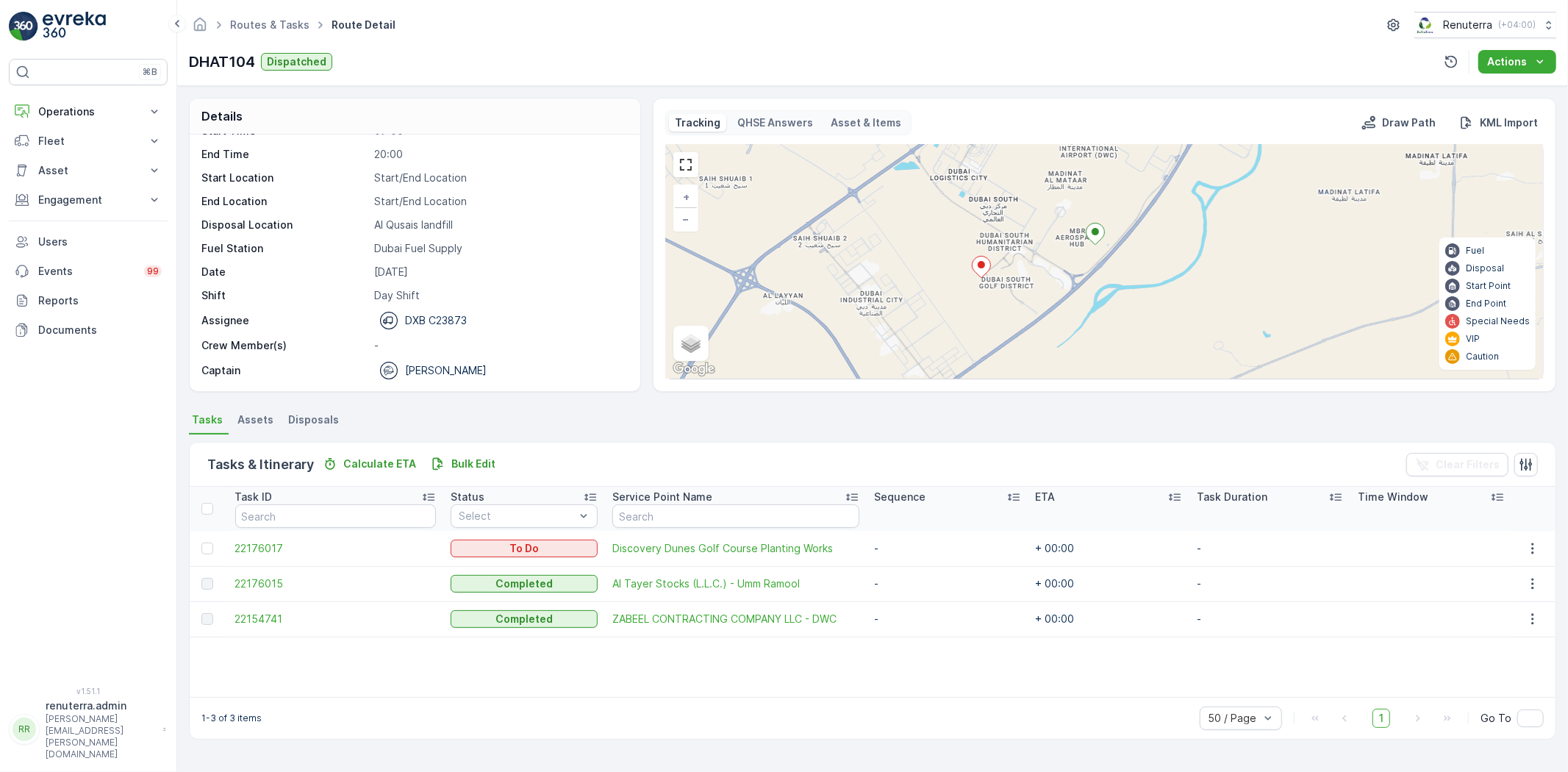
click at [979, 266] on ellipse at bounding box center [982, 265] width 8 height 8
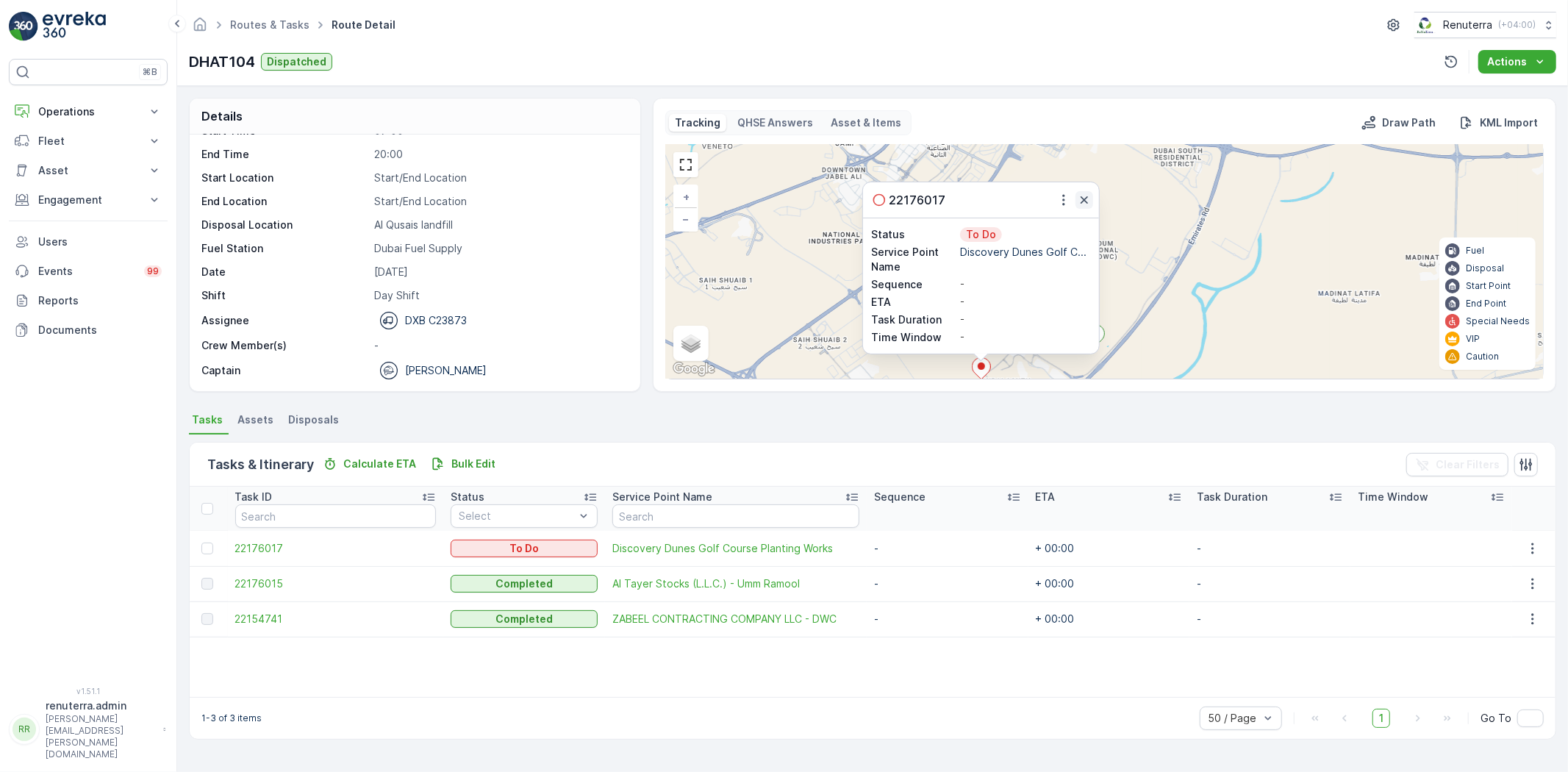
click at [1083, 198] on icon "button" at bounding box center [1084, 200] width 8 height 8
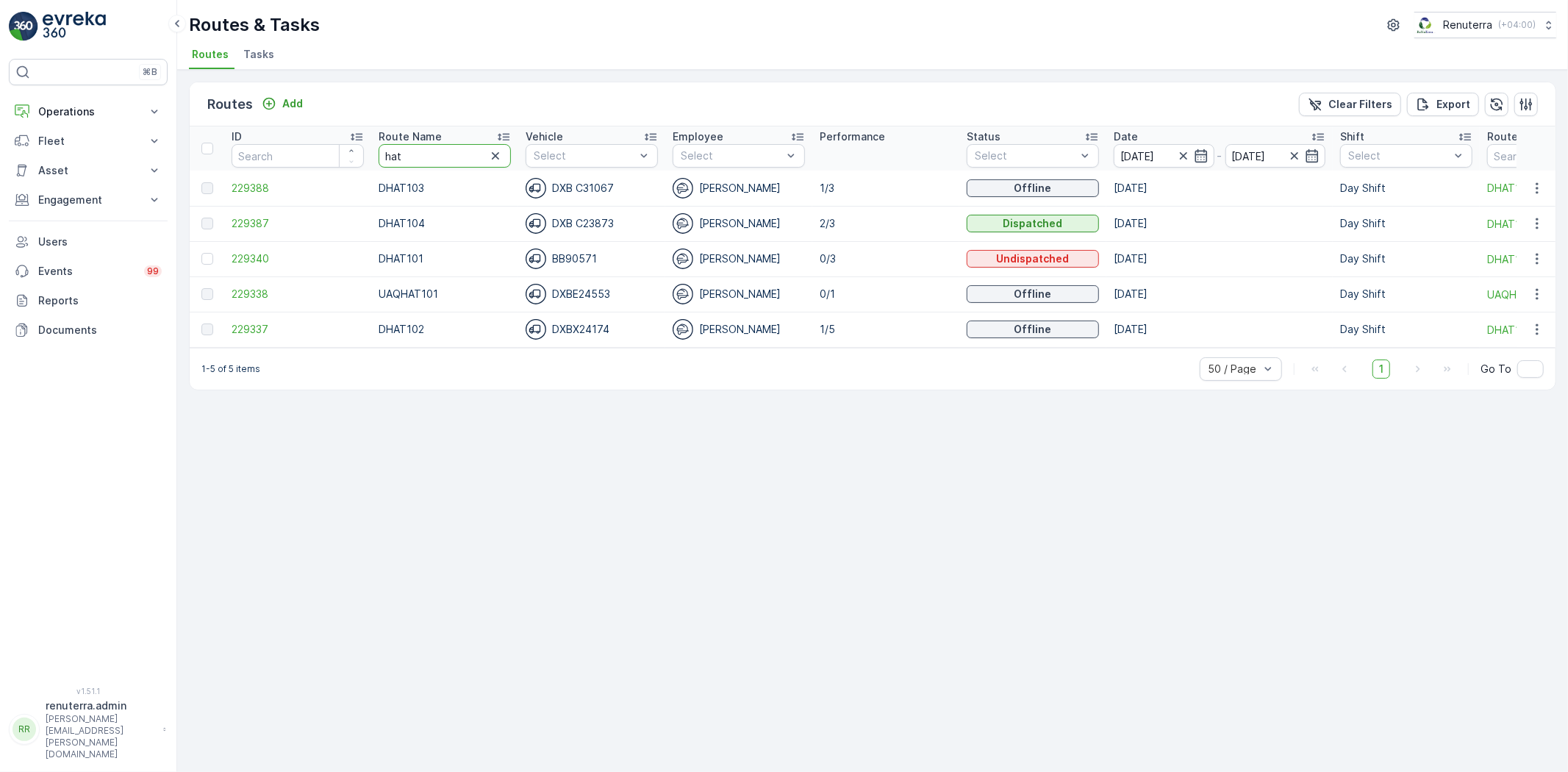
drag, startPoint x: 394, startPoint y: 147, endPoint x: 318, endPoint y: 131, distance: 77.7
click at [318, 131] on tr "ID Route Name hat Vehicle Select Employee Select Performance Status Select Date…" at bounding box center [928, 149] width 1477 height 44
type input "roro"
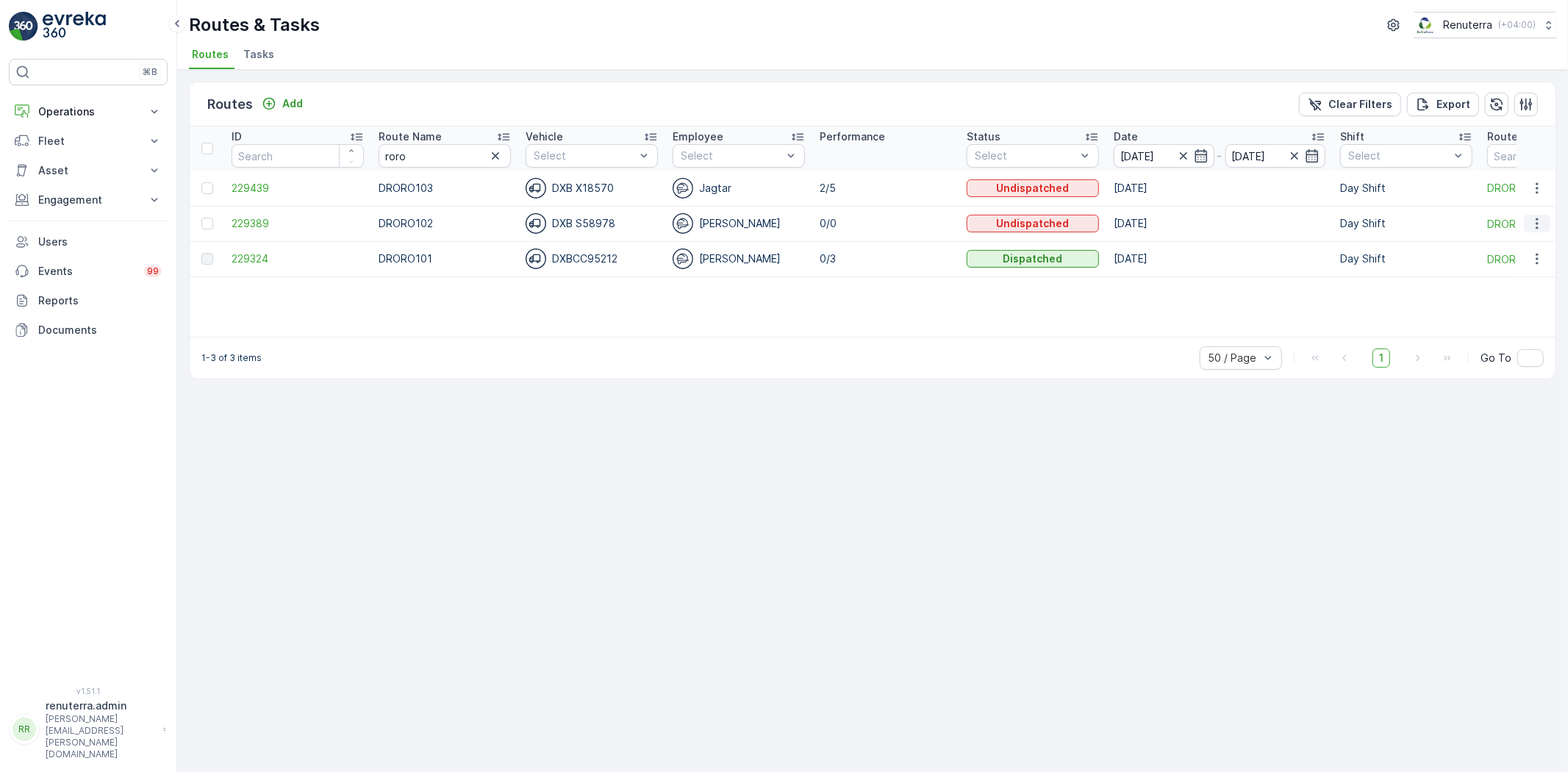
click at [1538, 218] on icon "button" at bounding box center [1537, 223] width 15 height 15
click at [1479, 332] on span "Delete" at bounding box center [1477, 333] width 34 height 15
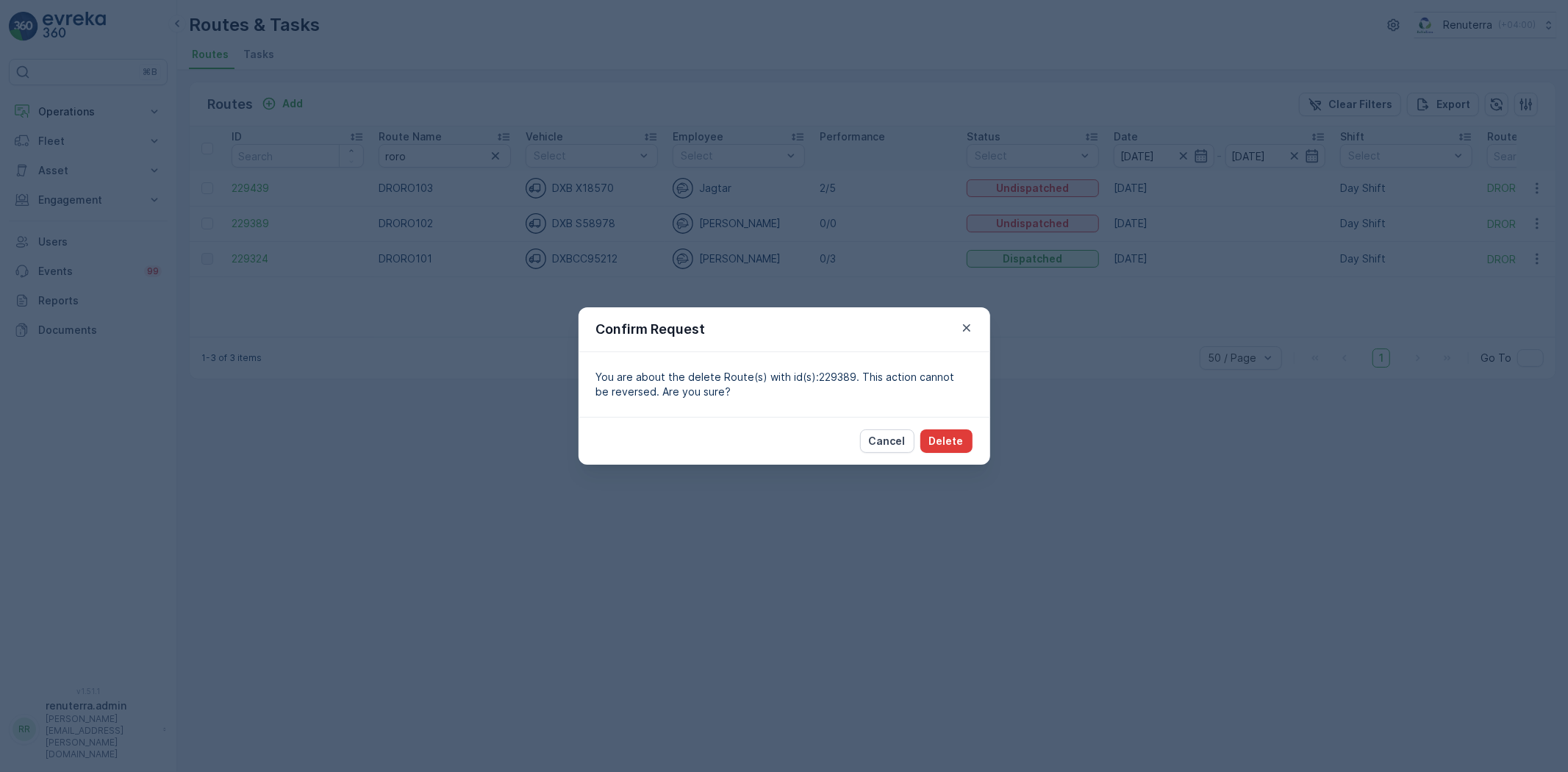
click at [948, 430] on button "Delete" at bounding box center [946, 441] width 52 height 24
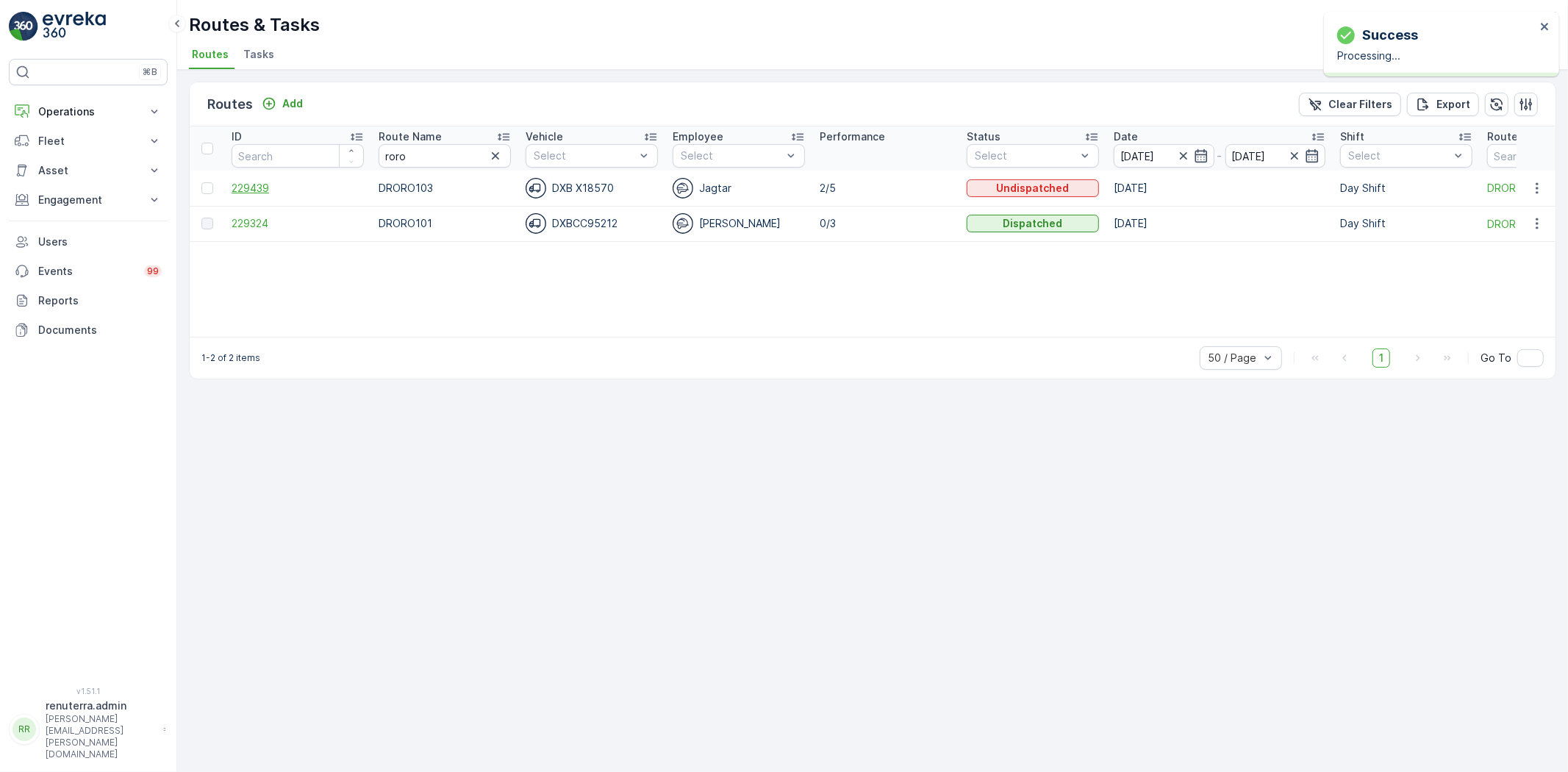
click at [255, 186] on span "229439" at bounding box center [297, 188] width 132 height 15
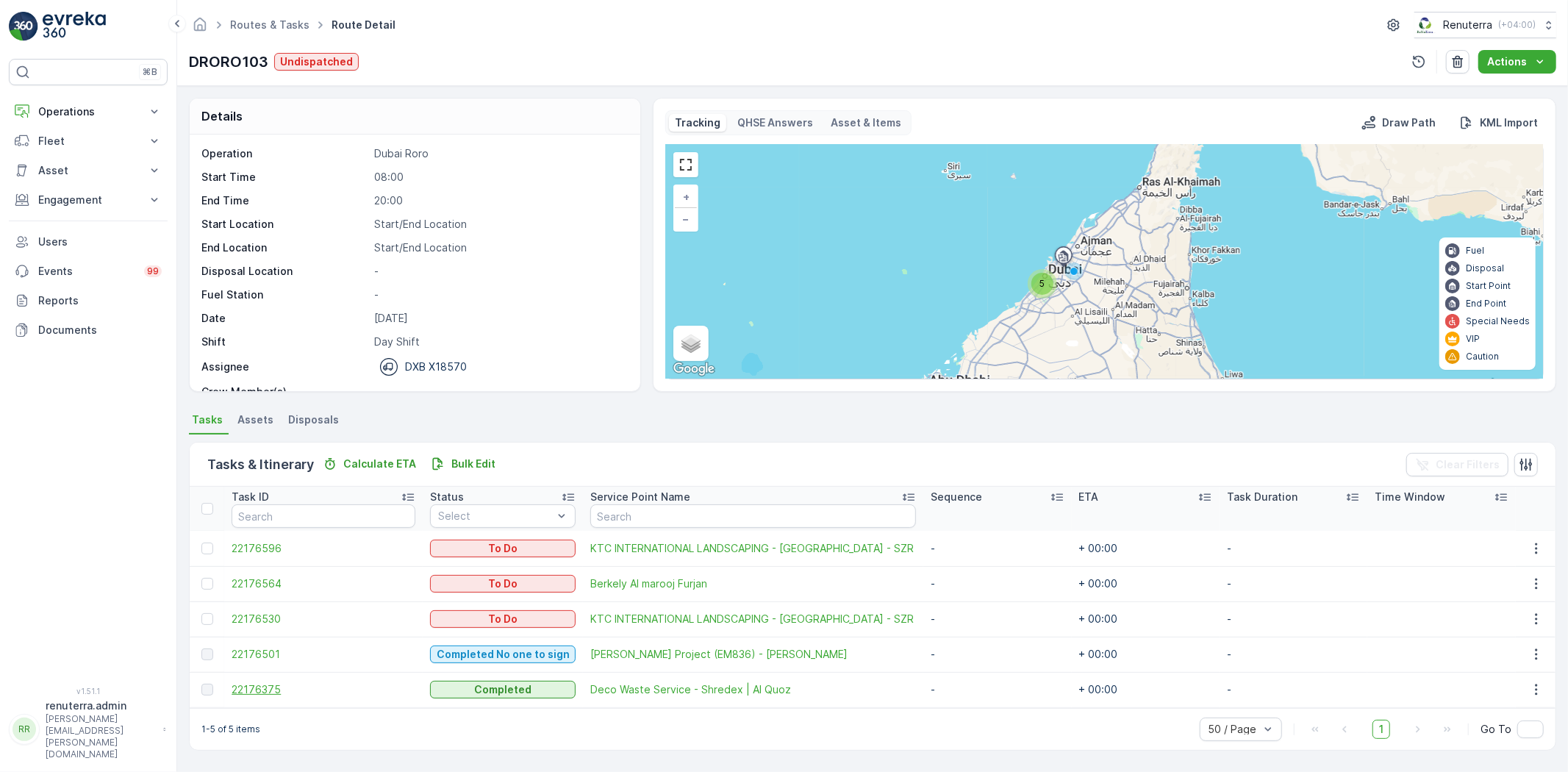
click at [260, 689] on span "22176375" at bounding box center [323, 689] width 184 height 15
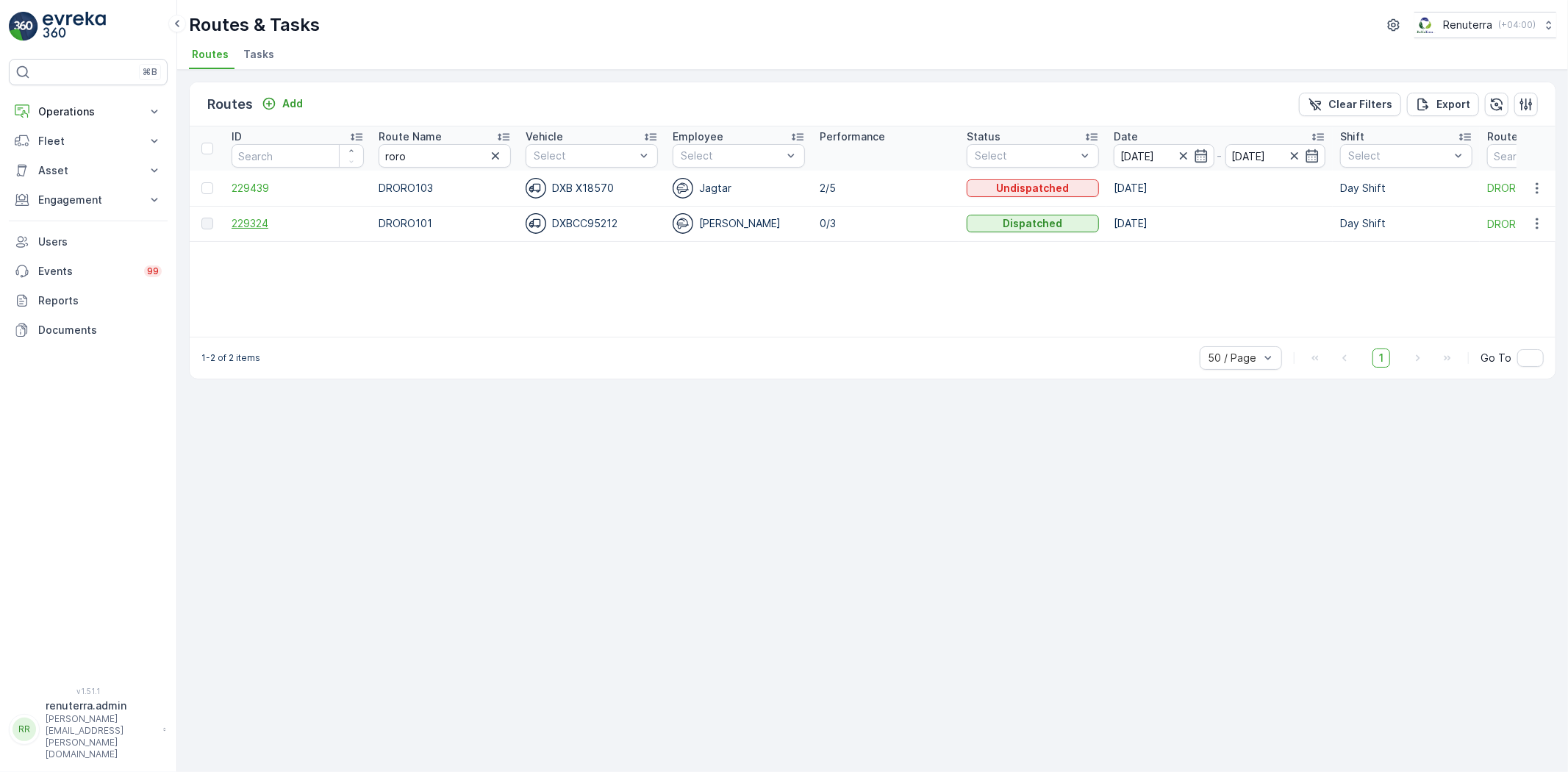
click at [250, 219] on span "229324" at bounding box center [297, 223] width 132 height 15
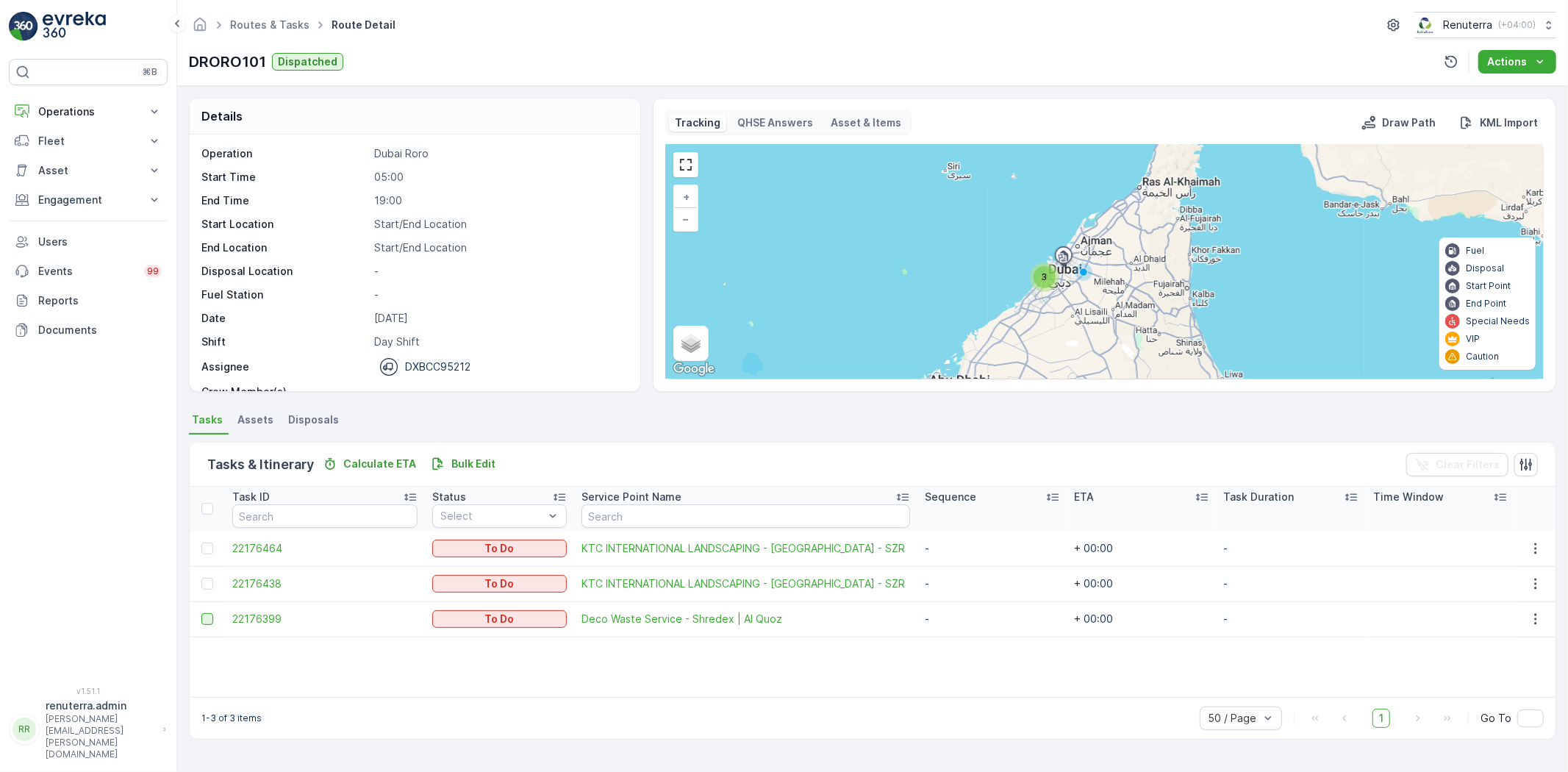
click at [207, 616] on div at bounding box center [207, 619] width 11 height 11
click at [201, 613] on input "checkbox" at bounding box center [201, 613] width 0 height 0
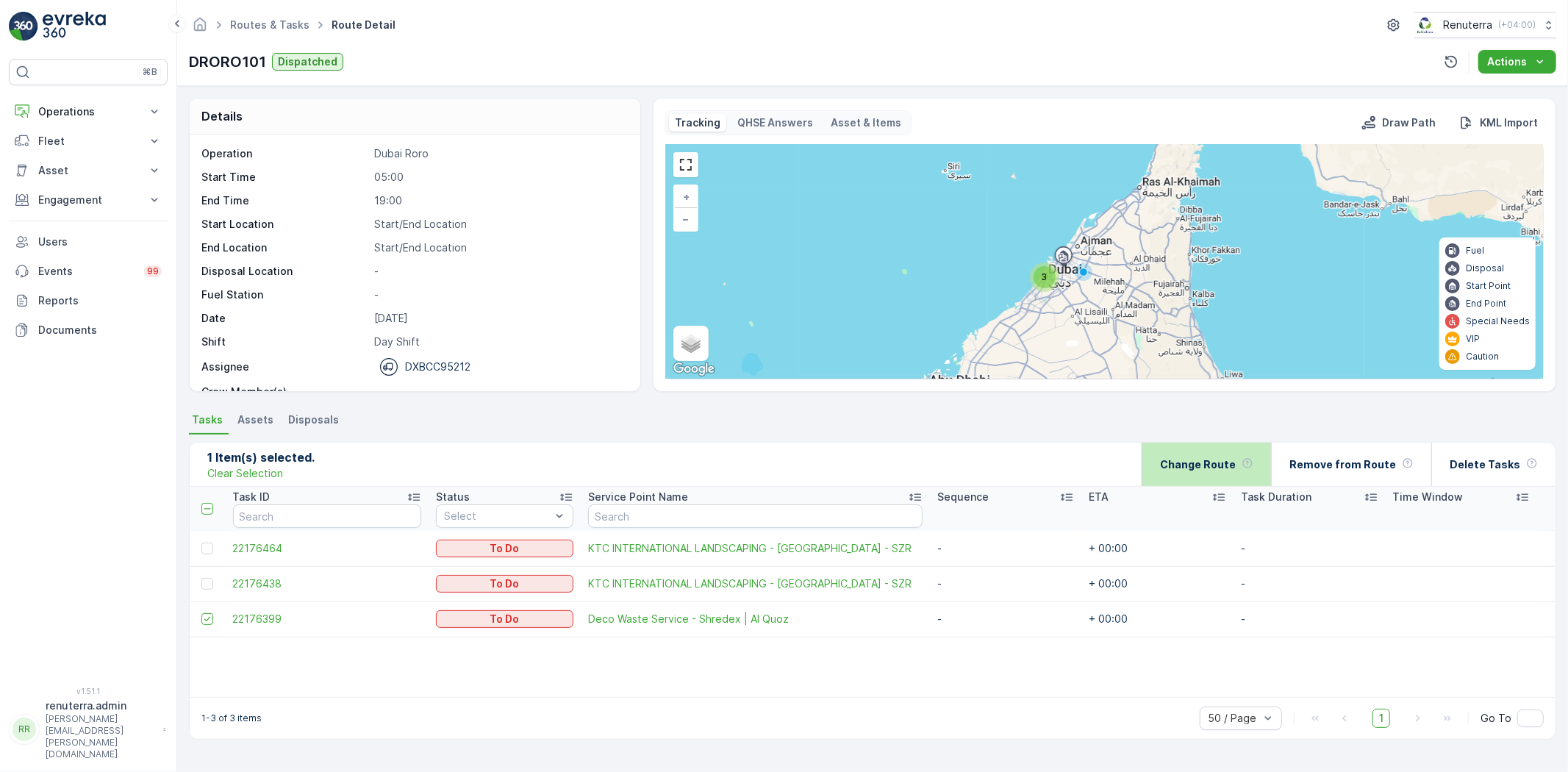
click at [1233, 468] on p "Change Route" at bounding box center [1197, 464] width 76 height 15
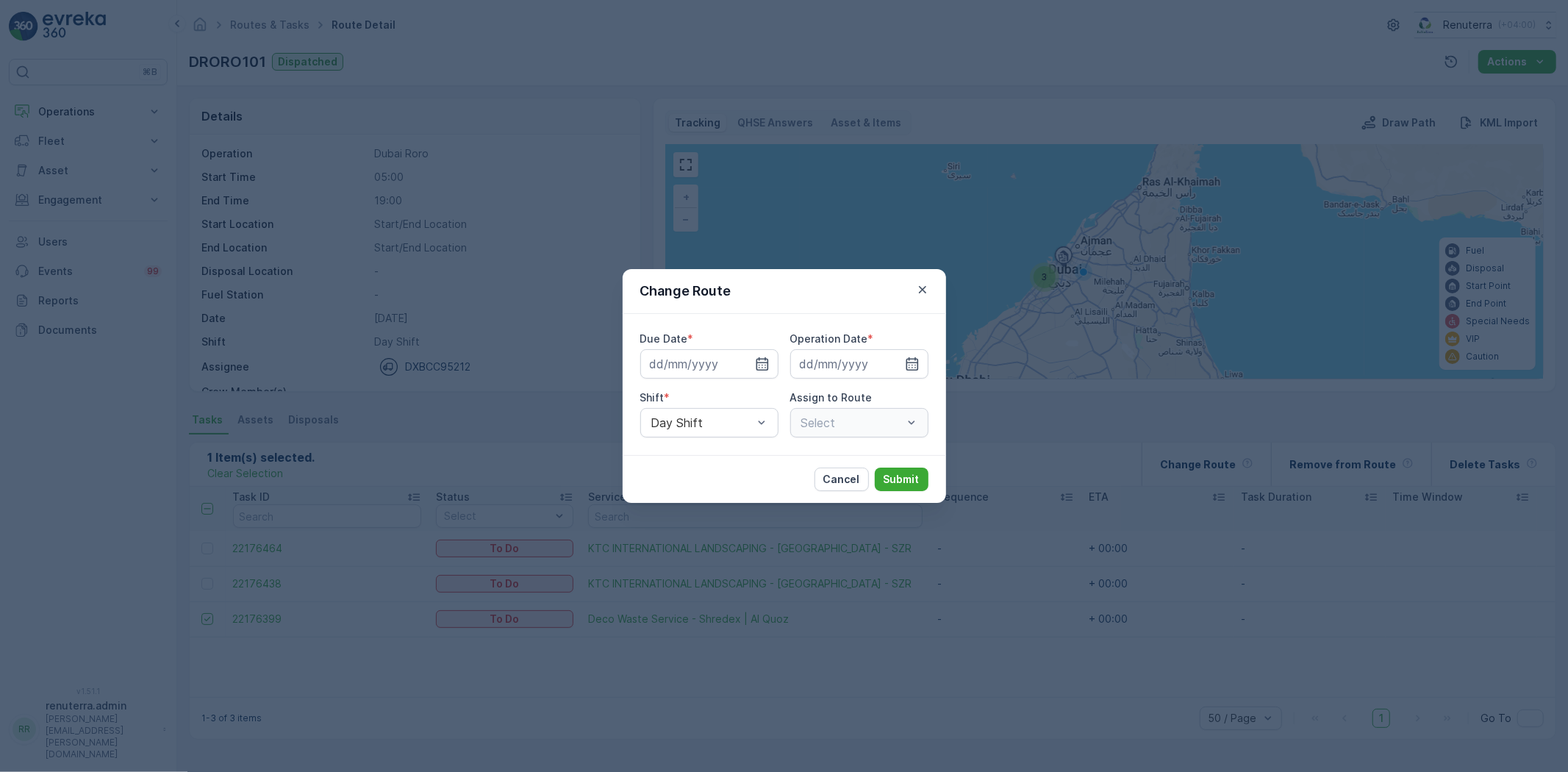
type input "[DATE]"
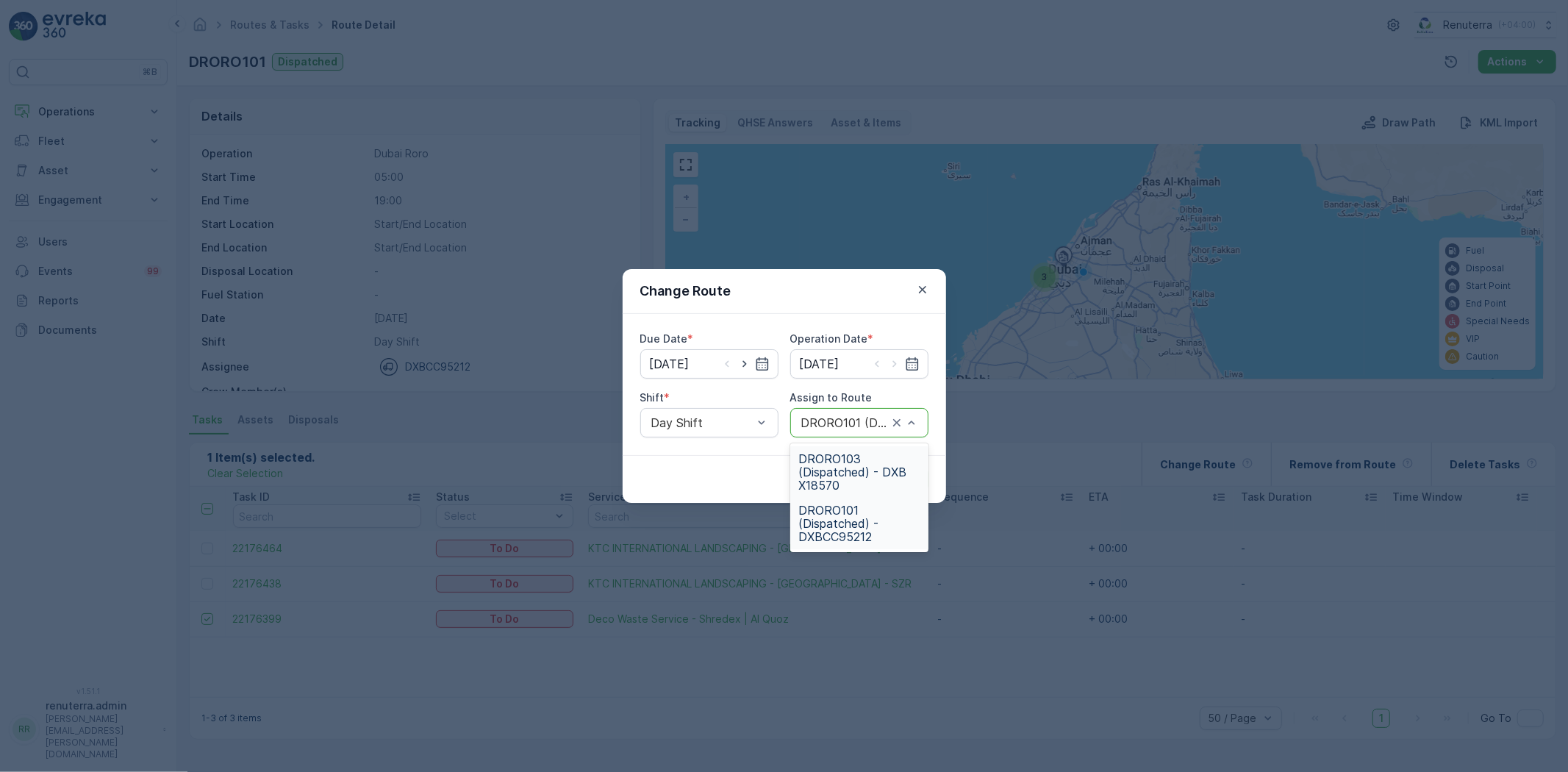
click at [846, 469] on span "DRORO103 (Dispatched) - DXB X18570" at bounding box center [859, 472] width 120 height 40
click at [910, 474] on p "Submit" at bounding box center [901, 479] width 36 height 15
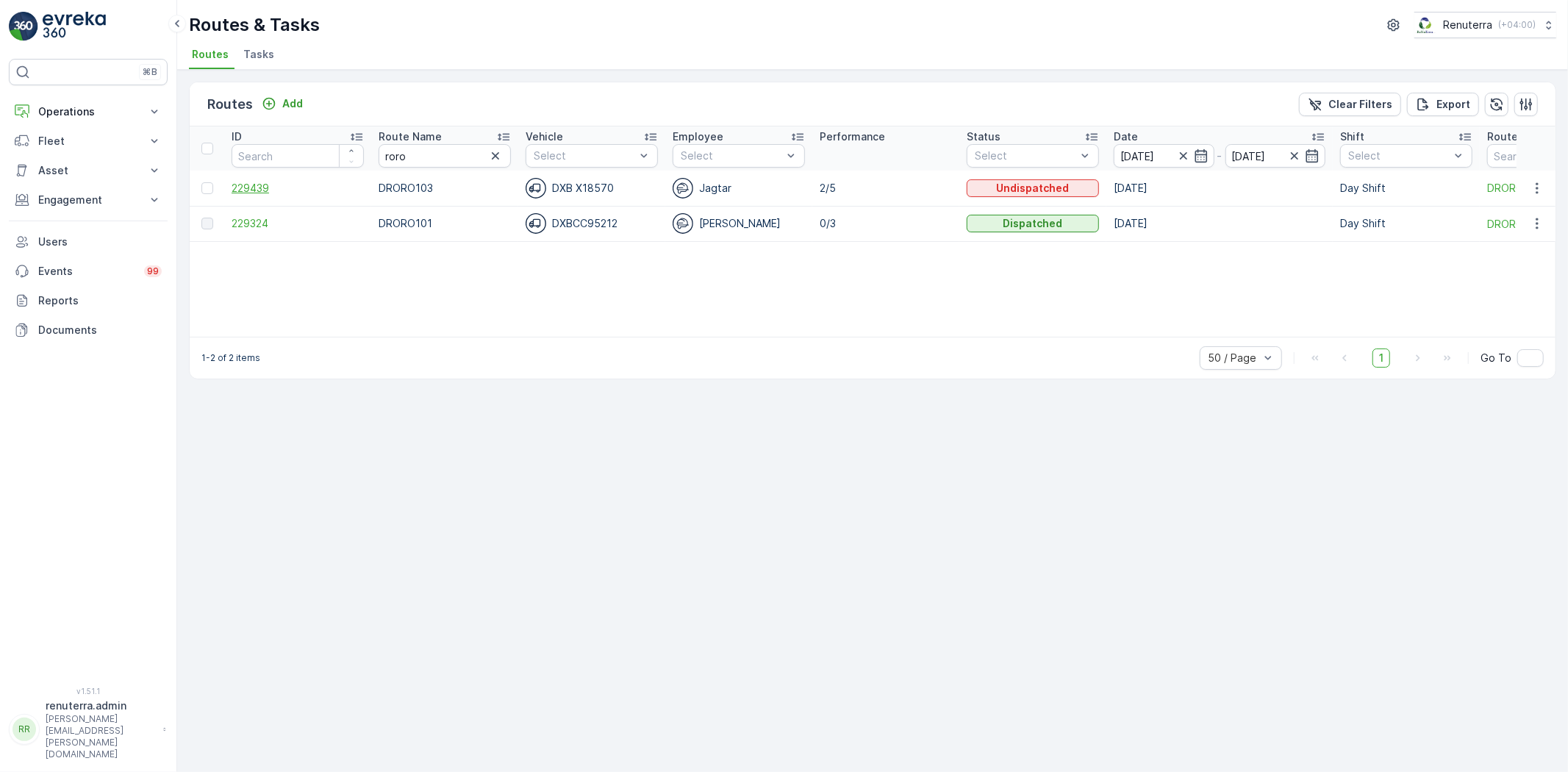
click at [255, 185] on span "229439" at bounding box center [297, 188] width 132 height 15
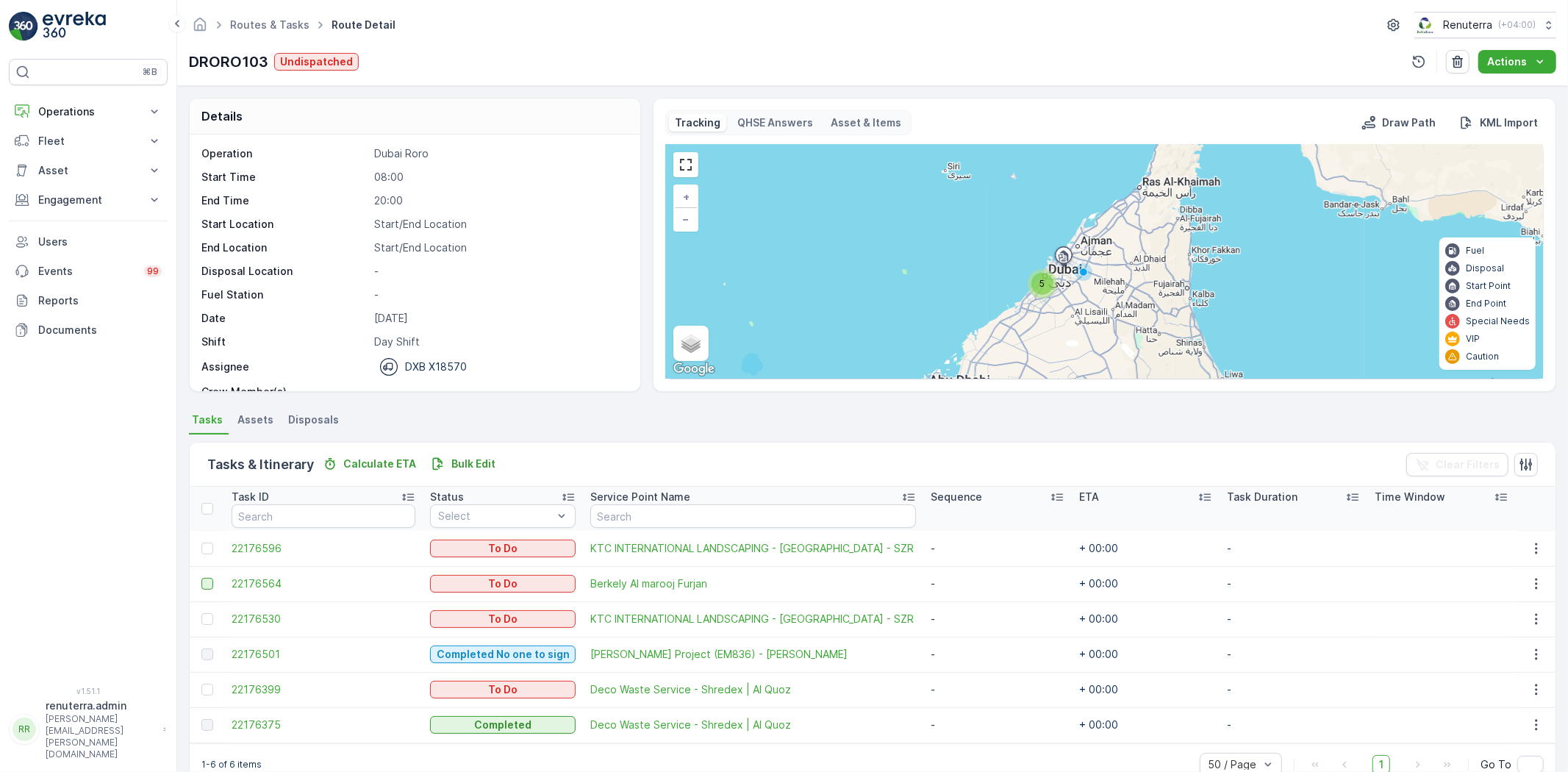
click at [206, 581] on div at bounding box center [207, 584] width 11 height 11
click at [201, 578] on input "checkbox" at bounding box center [201, 578] width 0 height 0
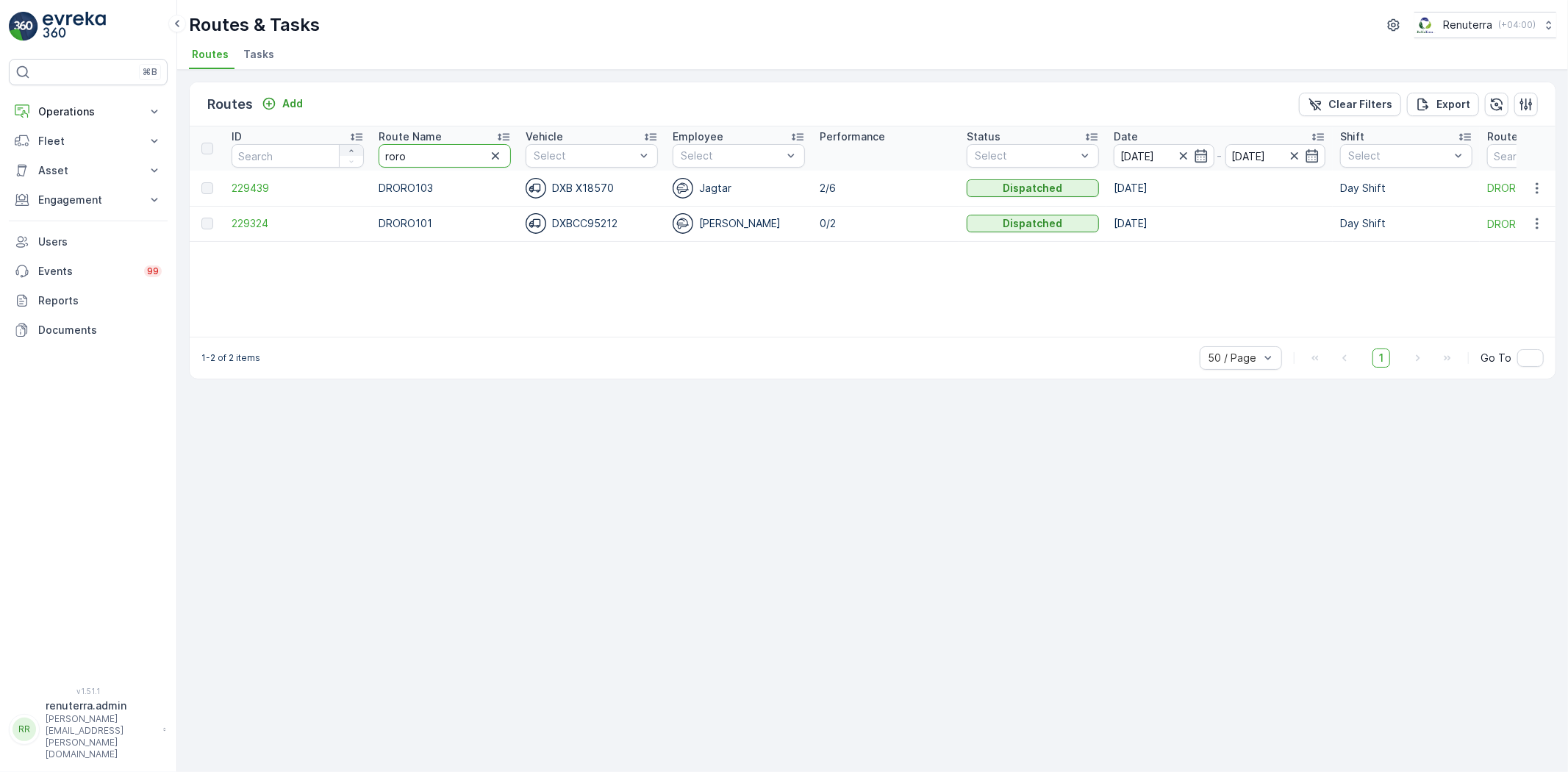
drag, startPoint x: 417, startPoint y: 150, endPoint x: 355, endPoint y: 146, distance: 62.1
click at [355, 146] on tr "ID Route Name roro Vehicle Select Employee Select Performance Status Select Dat…" at bounding box center [928, 149] width 1477 height 44
type input "rel"
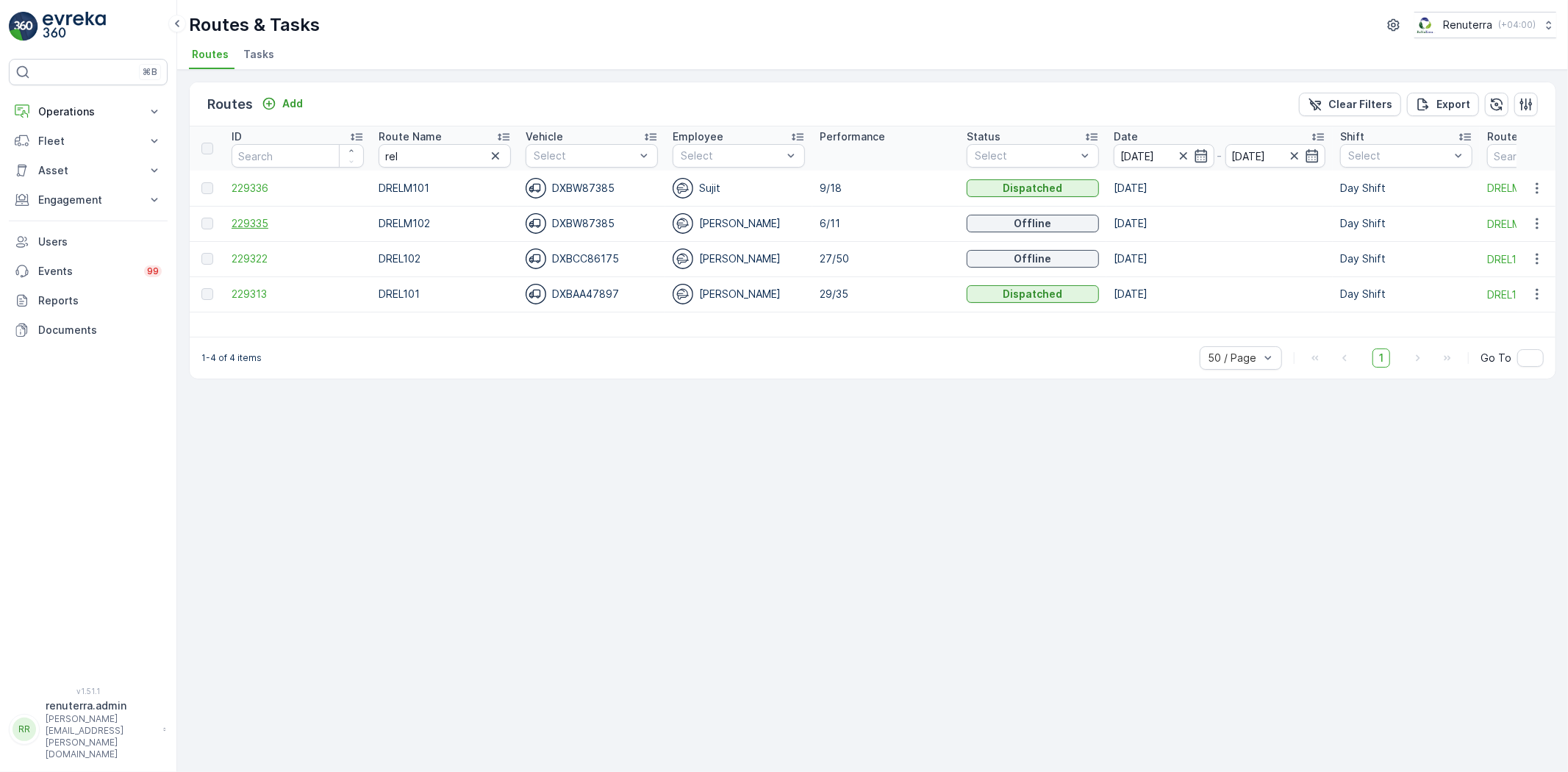
click at [248, 216] on span "229335" at bounding box center [297, 223] width 132 height 15
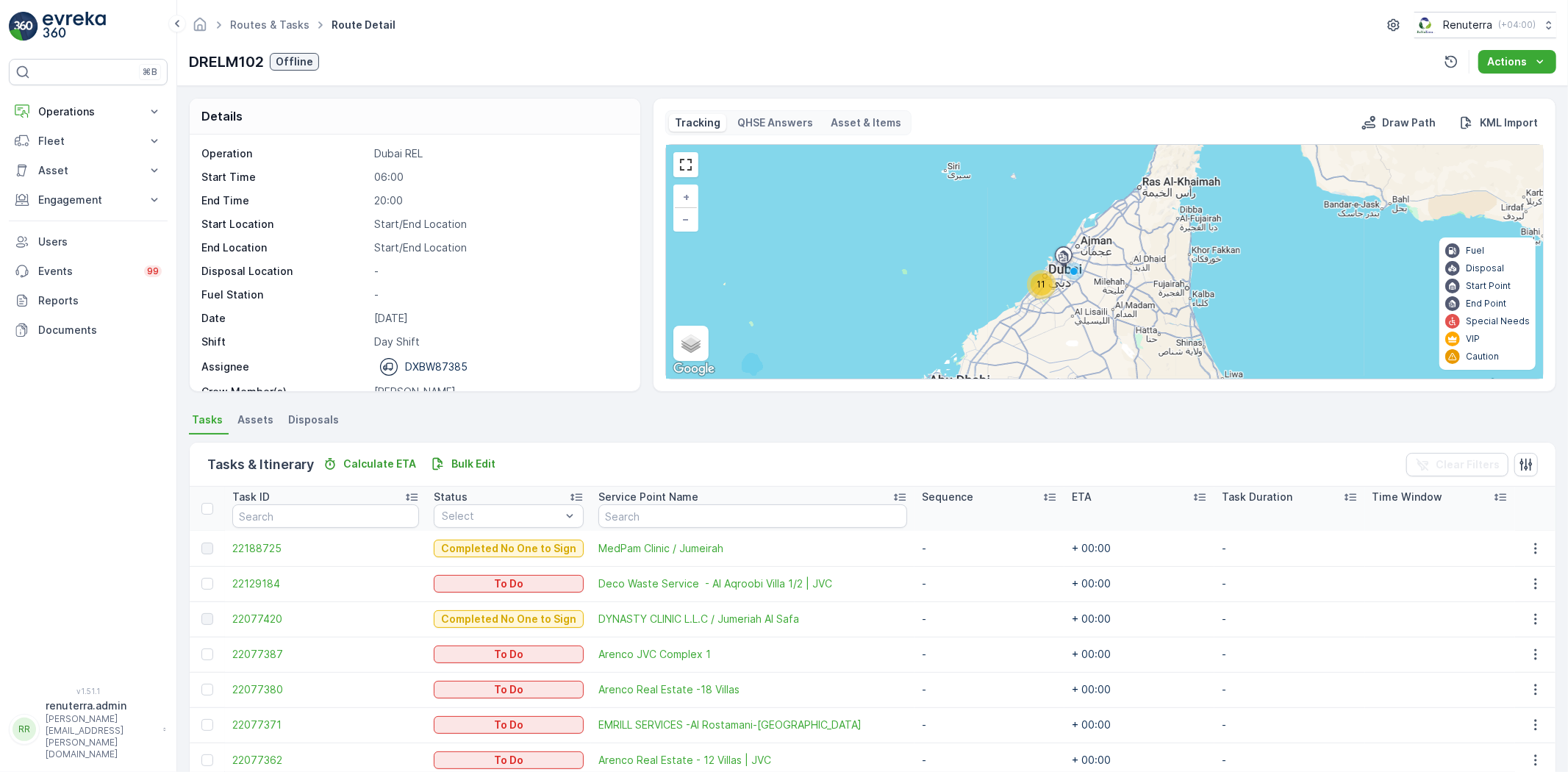
click at [1040, 285] on span "11" at bounding box center [1042, 284] width 9 height 11
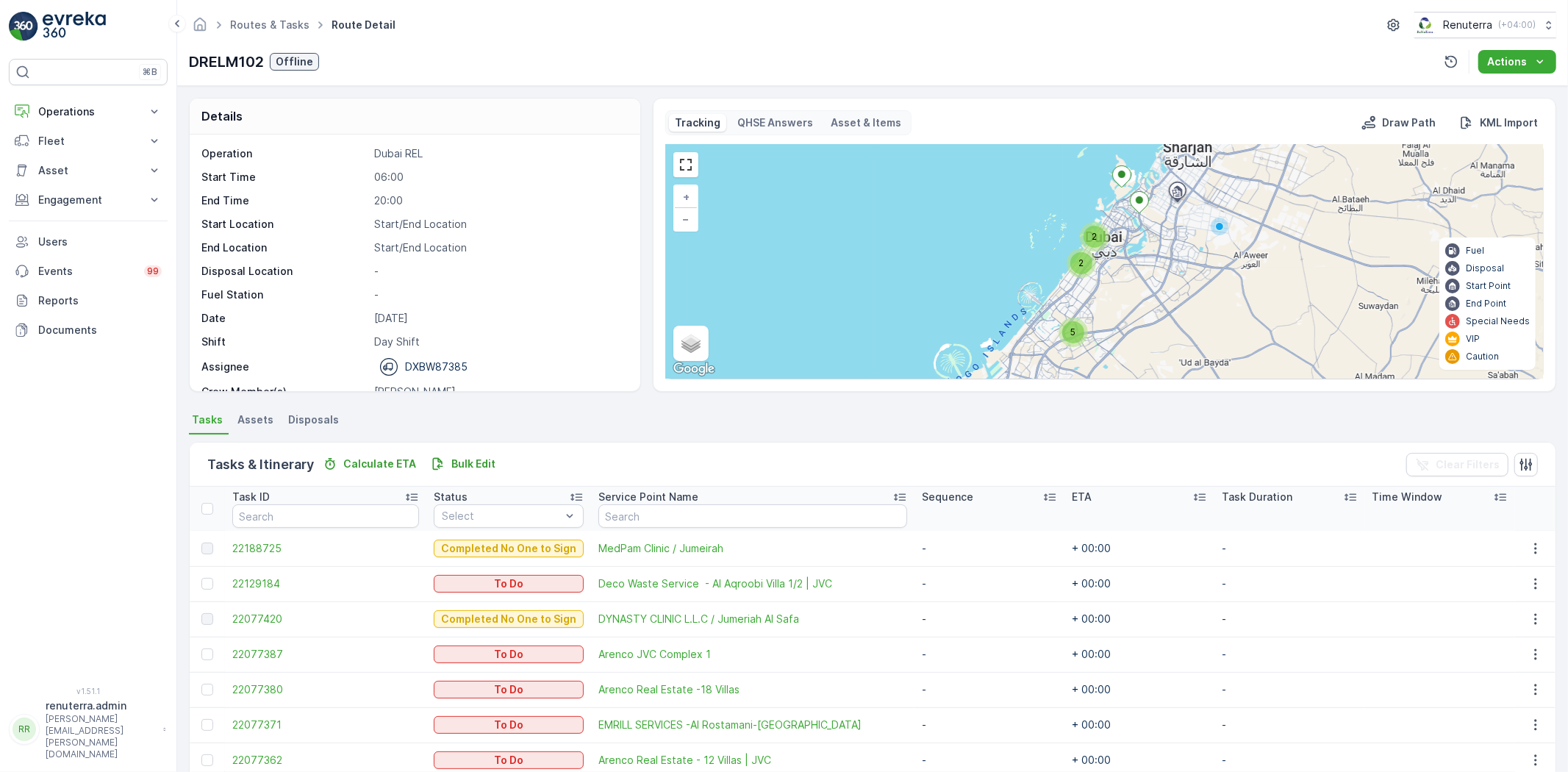
click at [1067, 335] on div "5" at bounding box center [1073, 332] width 22 height 22
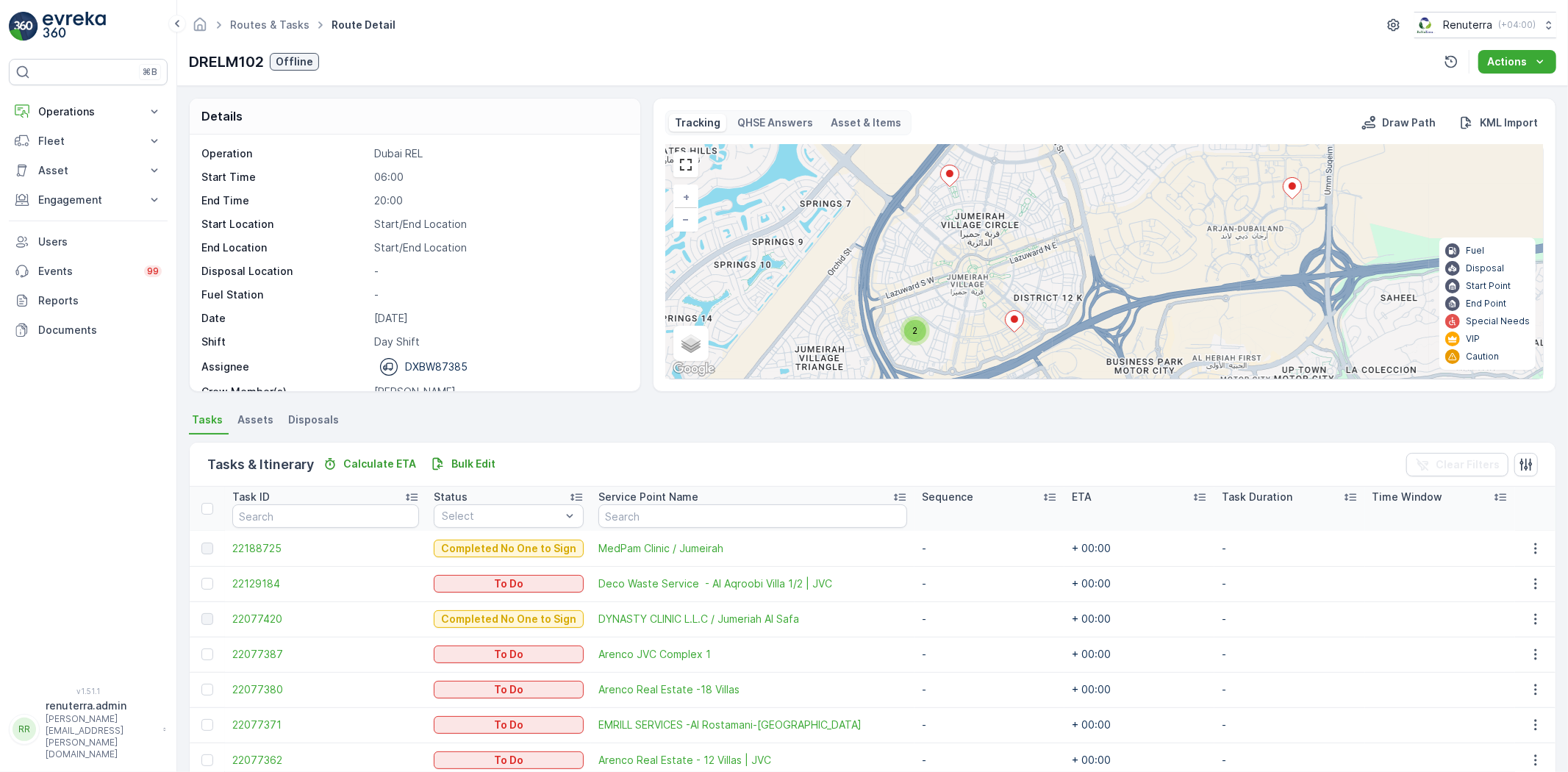
click at [913, 331] on span "2" at bounding box center [914, 330] width 5 height 11
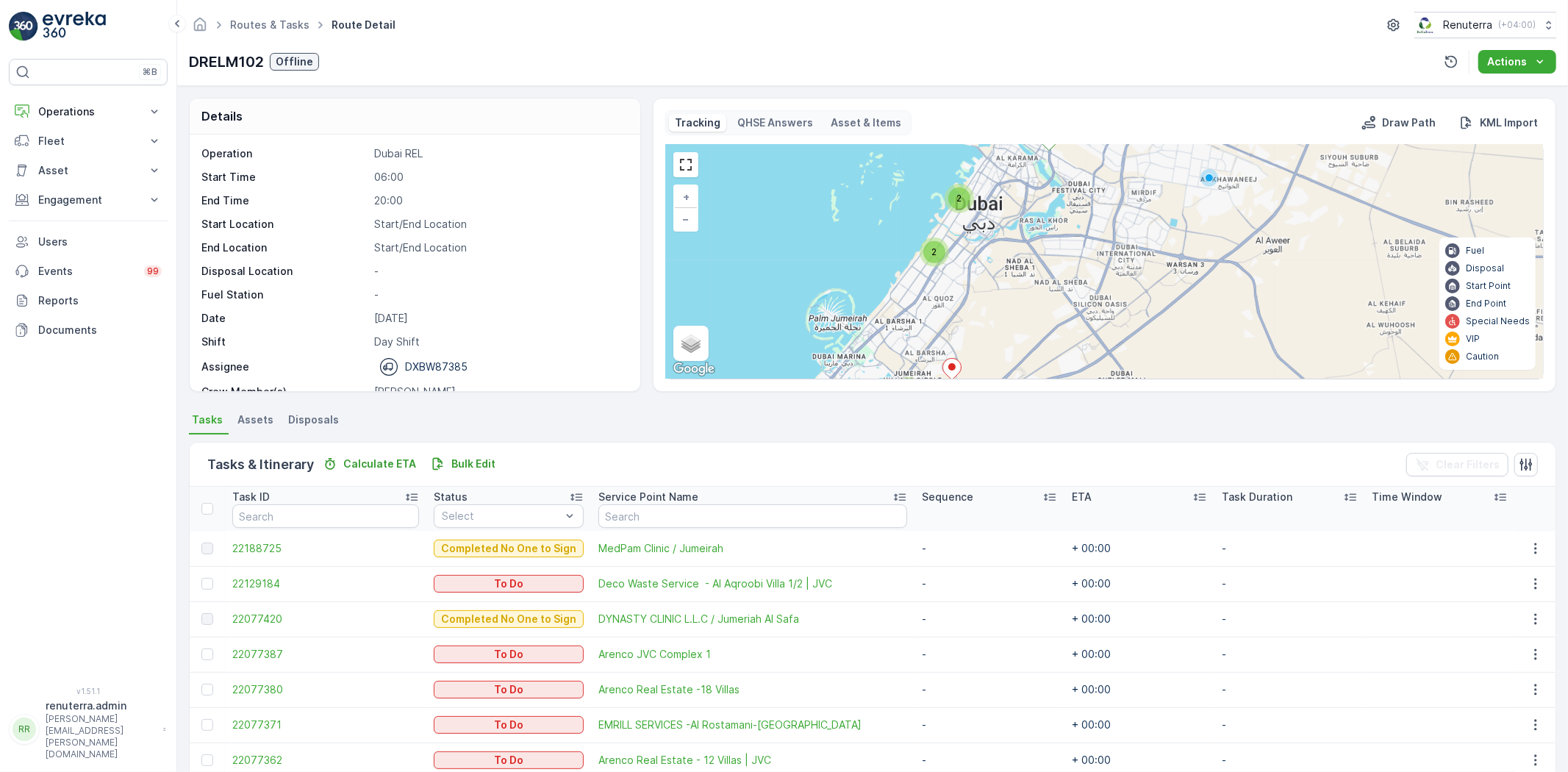
drag, startPoint x: 1037, startPoint y: 218, endPoint x: 988, endPoint y: 305, distance: 99.8
click at [988, 305] on div "2 2 4 + − Satellite Roadmap Terrain Hybrid Leaflet Keyboard shortcuts Map Data …" at bounding box center [1104, 261] width 877 height 234
click at [931, 252] on span "2" at bounding box center [933, 252] width 5 height 11
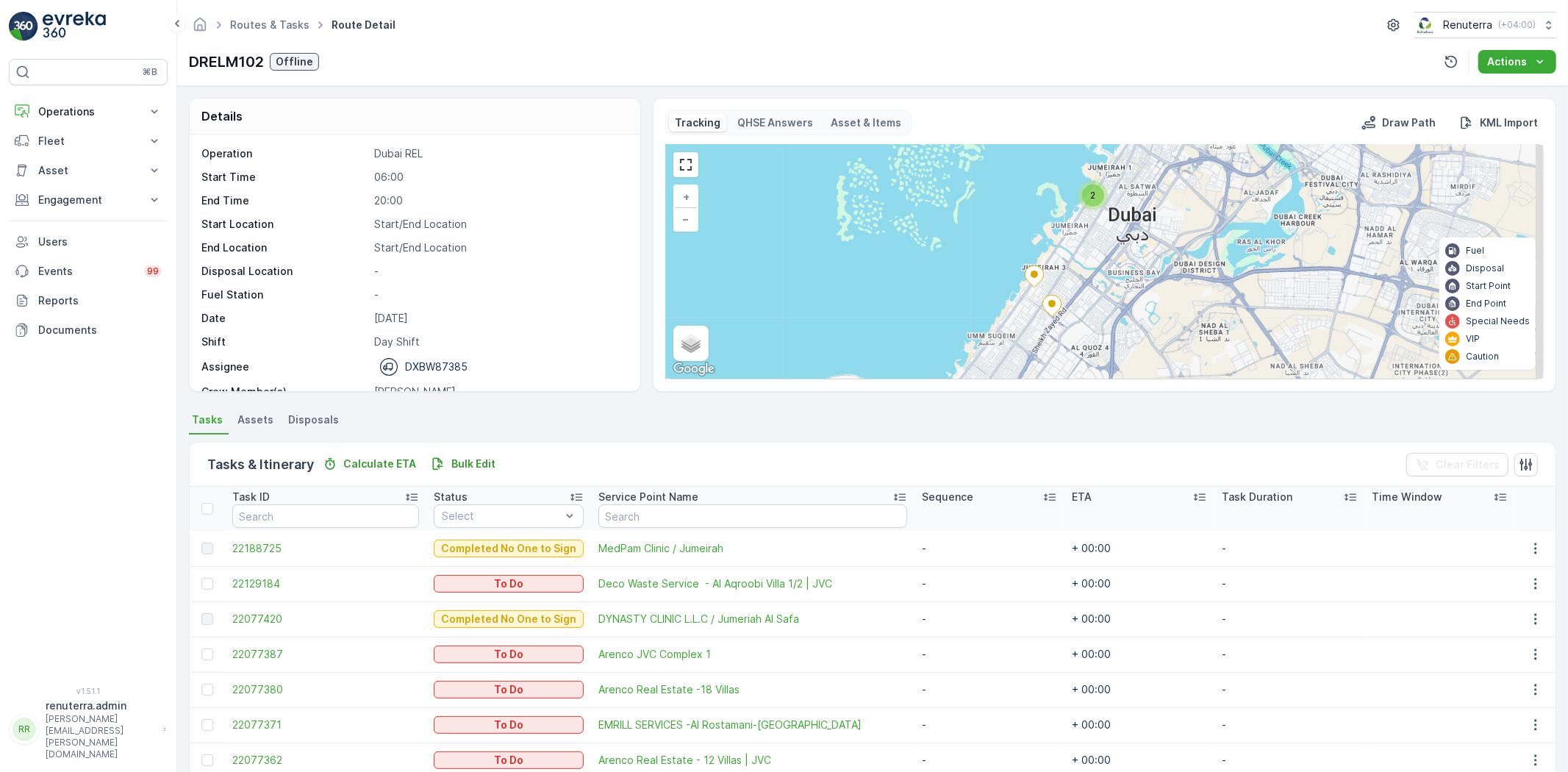
drag, startPoint x: 1188, startPoint y: 252, endPoint x: 1072, endPoint y: 327, distance: 138.1
click at [1072, 327] on div "2 3 + − Satellite Roadmap Terrain Hybrid Leaflet Keyboard shortcuts Map Data Ma…" at bounding box center [1104, 261] width 877 height 234
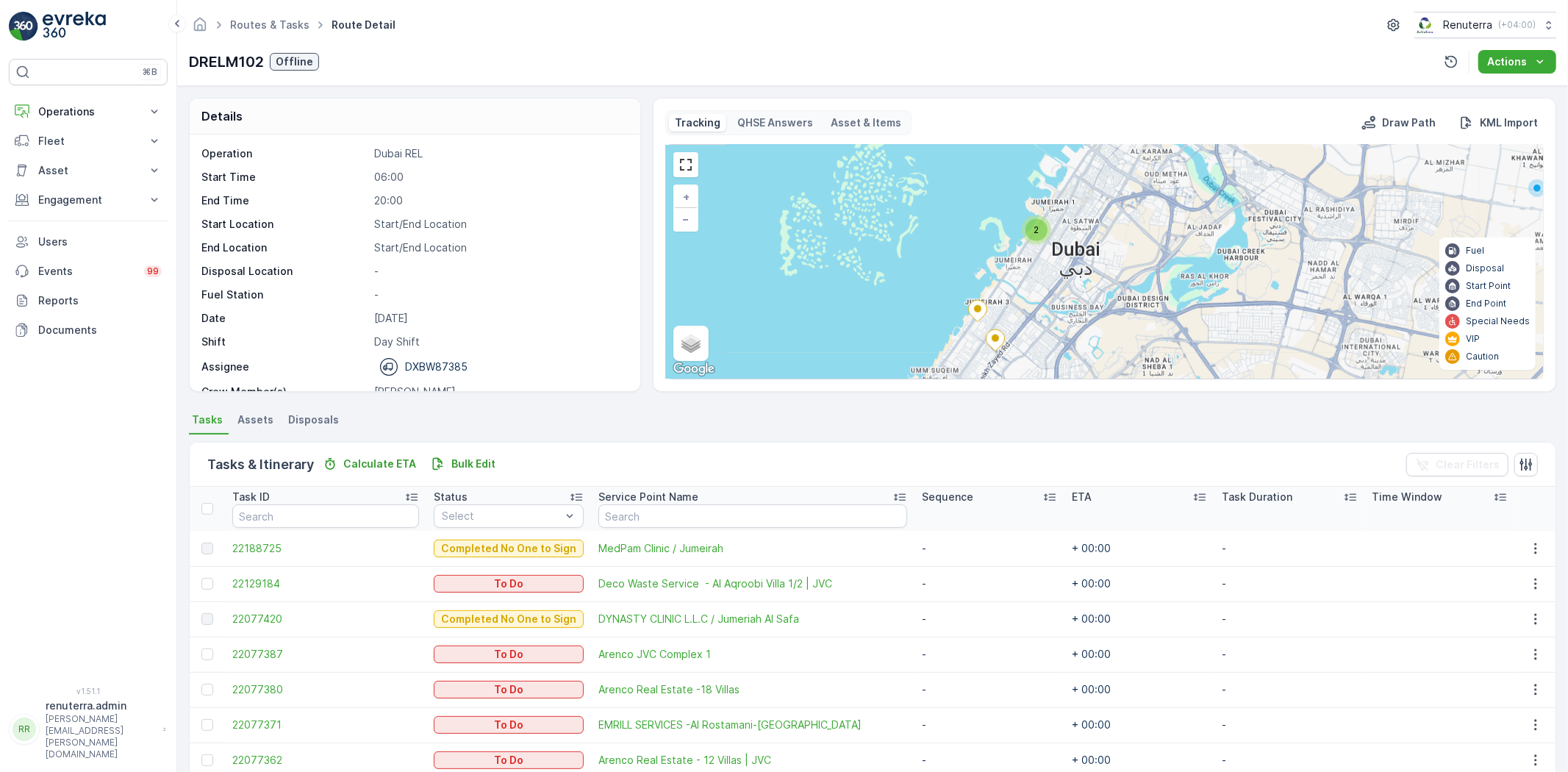
click at [1034, 231] on span "2" at bounding box center [1036, 230] width 5 height 11
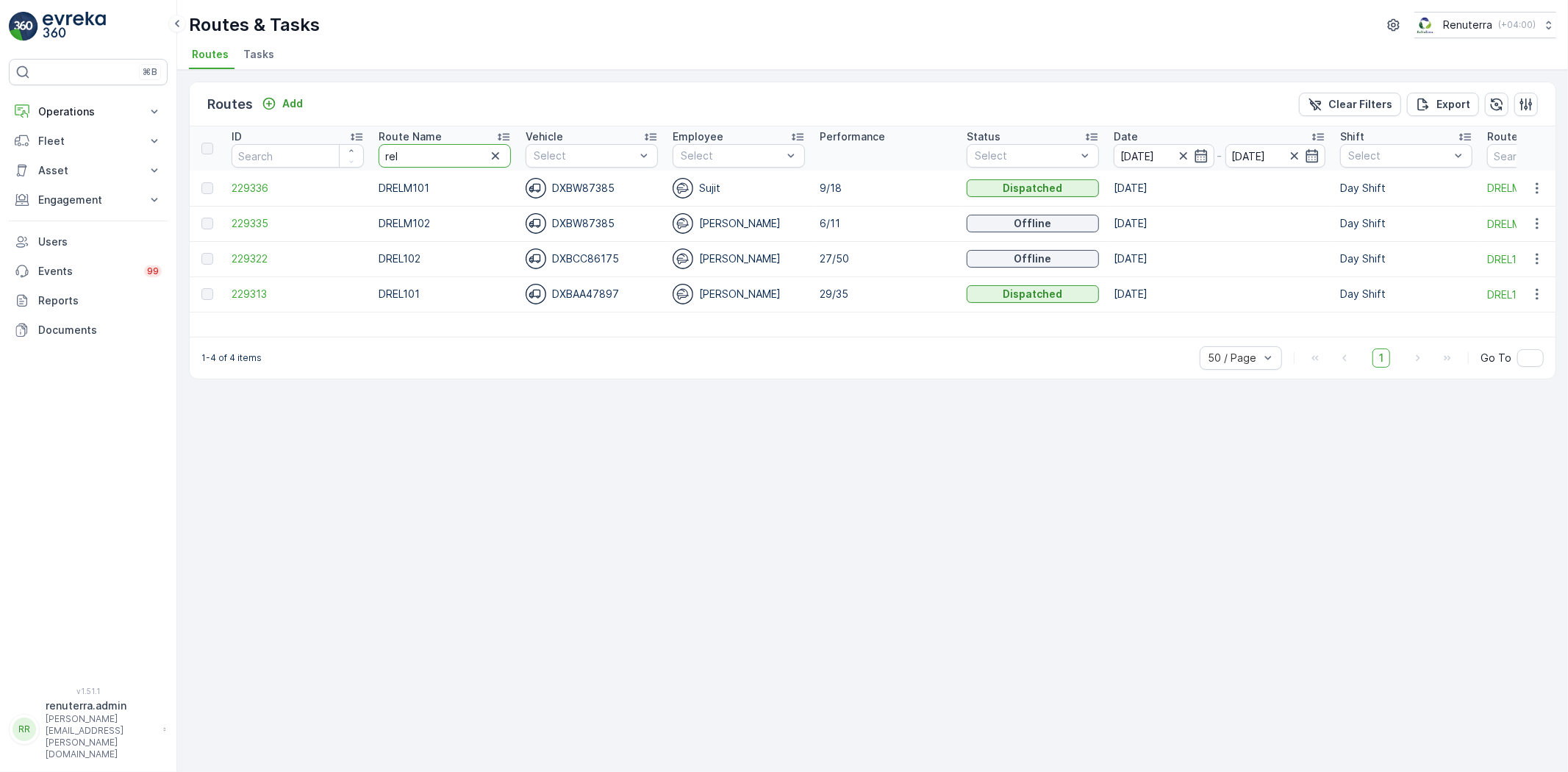
drag, startPoint x: 433, startPoint y: 155, endPoint x: 310, endPoint y: 137, distance: 124.3
click at [310, 137] on tr "ID Route Name rel Vehicle Select Employee Select Performance Status Select Date…" at bounding box center [928, 149] width 1477 height 44
type input "hat"
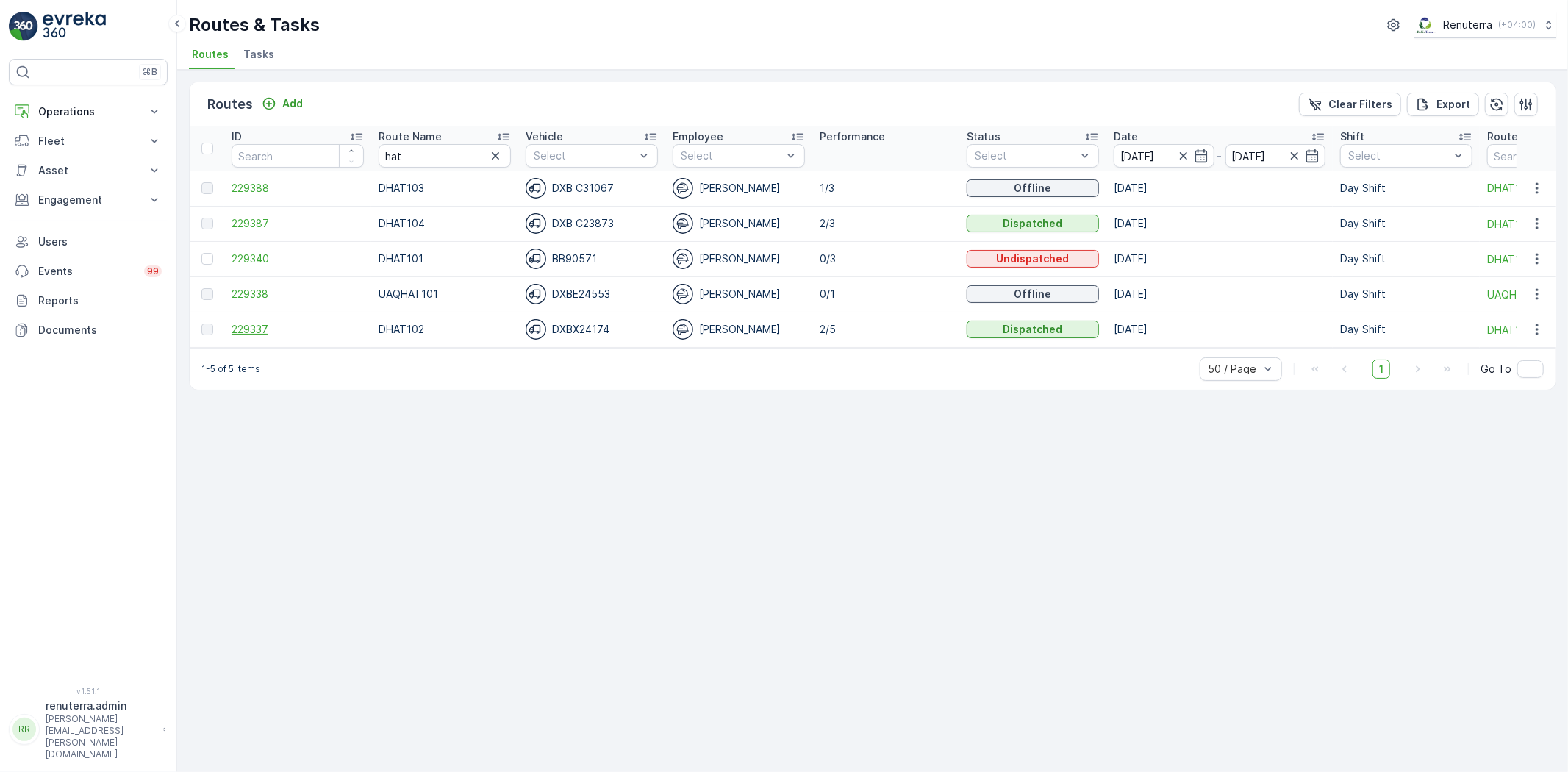
click at [248, 322] on span "229337" at bounding box center [297, 329] width 132 height 15
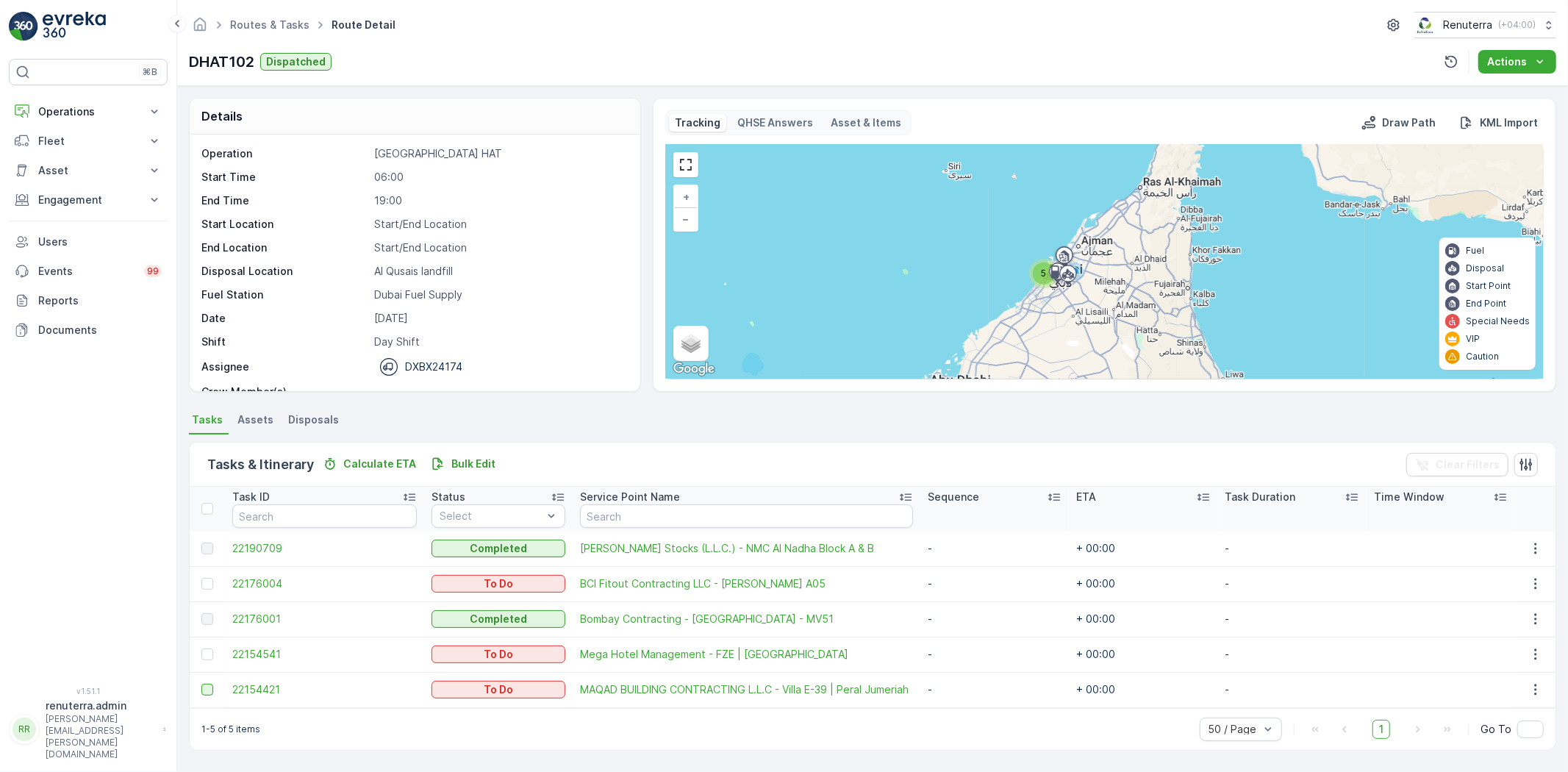
click at [204, 689] on div at bounding box center [207, 689] width 11 height 11
click at [201, 684] on input "checkbox" at bounding box center [201, 684] width 0 height 0
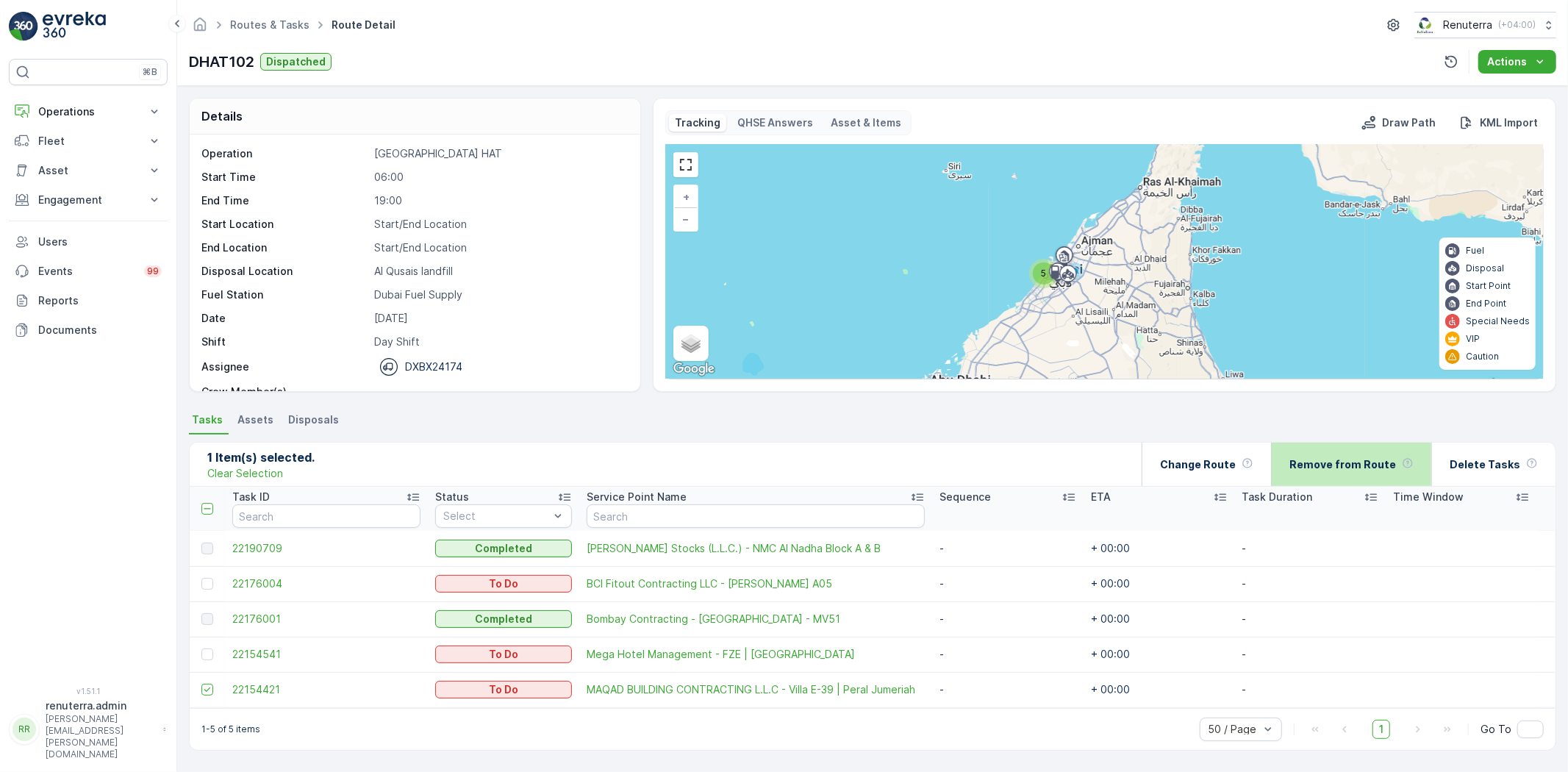
click at [1364, 468] on p "Remove from Route" at bounding box center [1342, 464] width 106 height 15
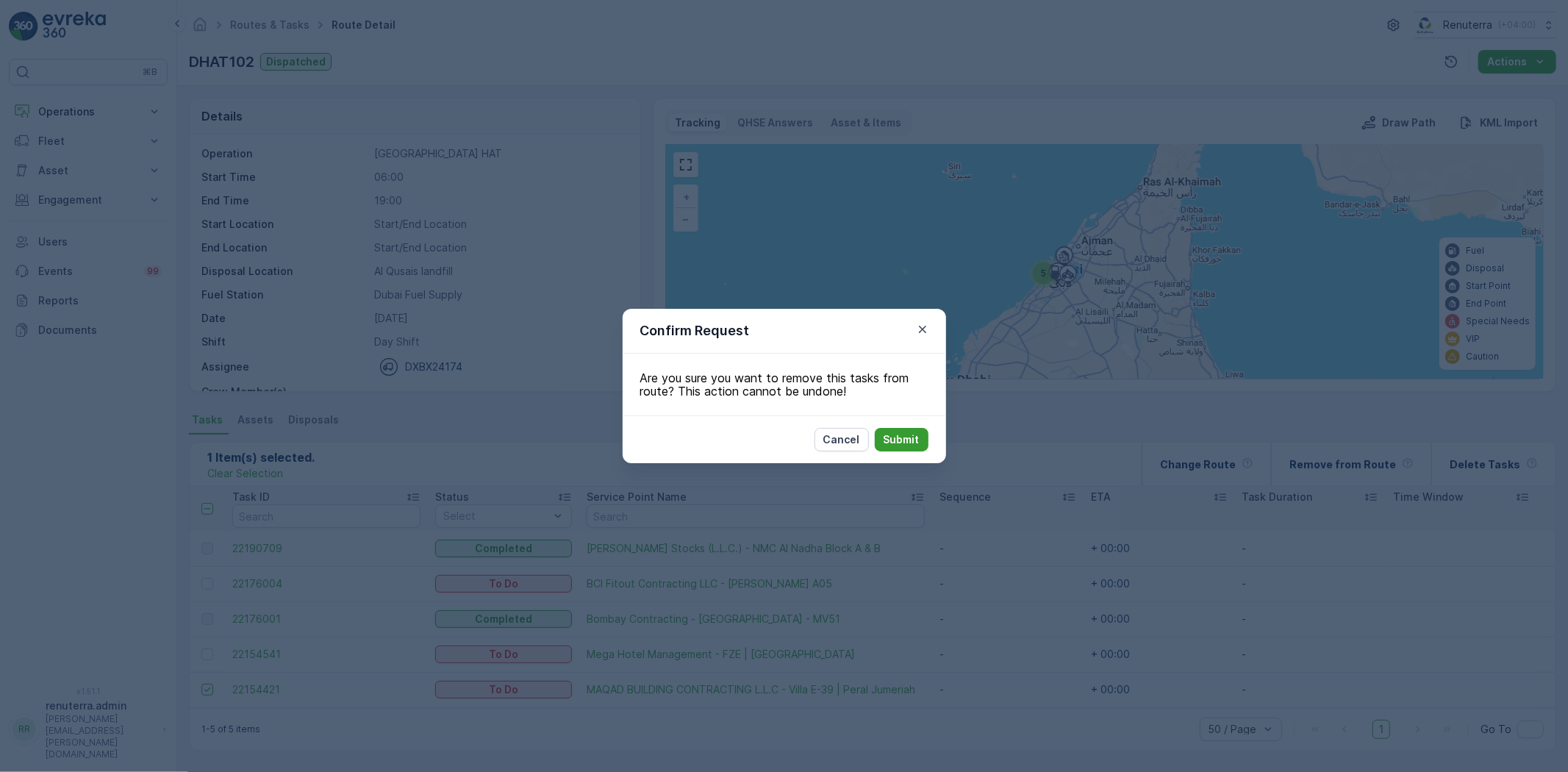
click at [900, 435] on p "Submit" at bounding box center [901, 439] width 36 height 15
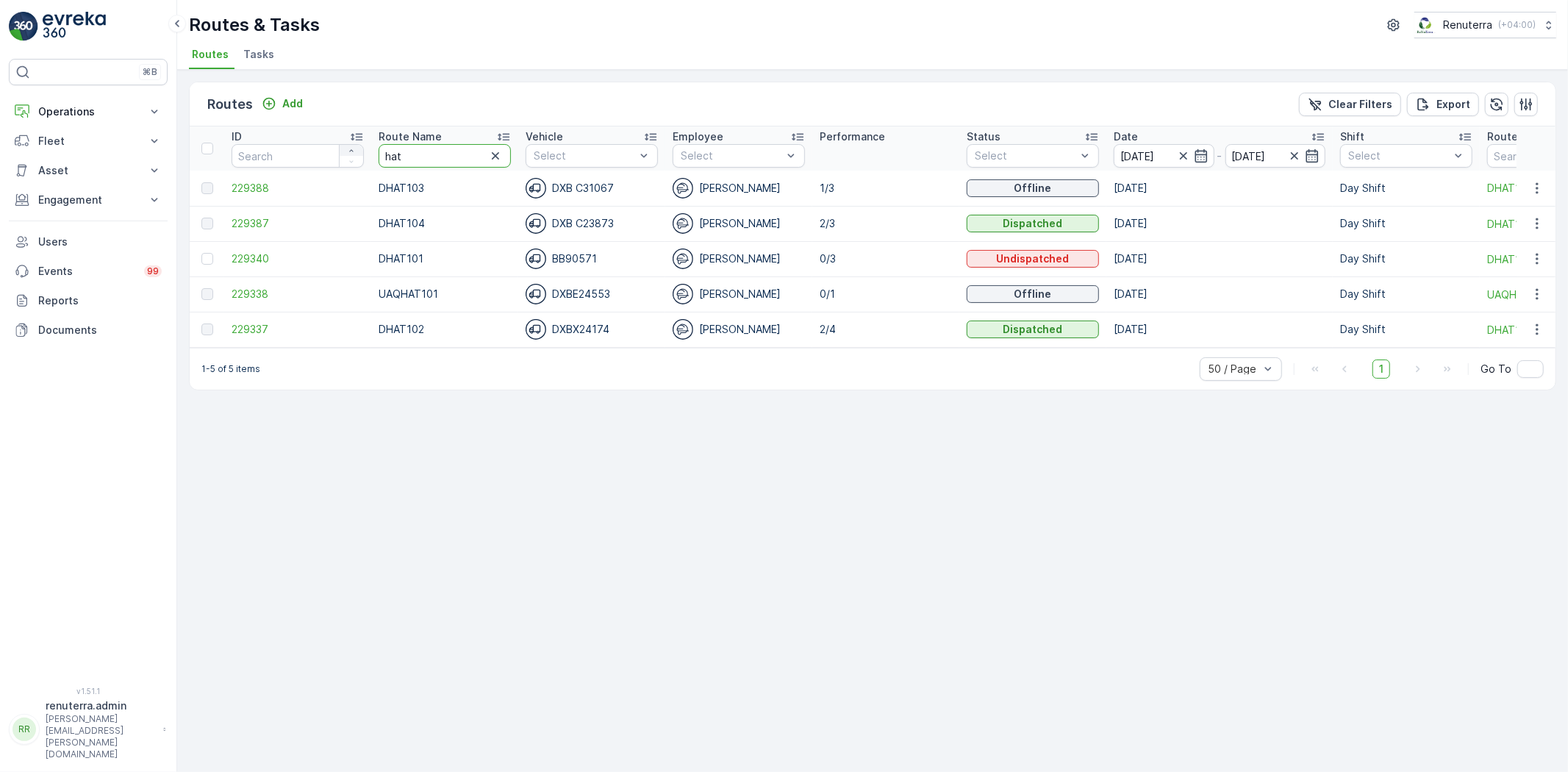
click at [342, 153] on tr "ID Route Name hat Vehicle Select Employee Select Performance Status Select Date…" at bounding box center [928, 149] width 1477 height 44
type input "rel"
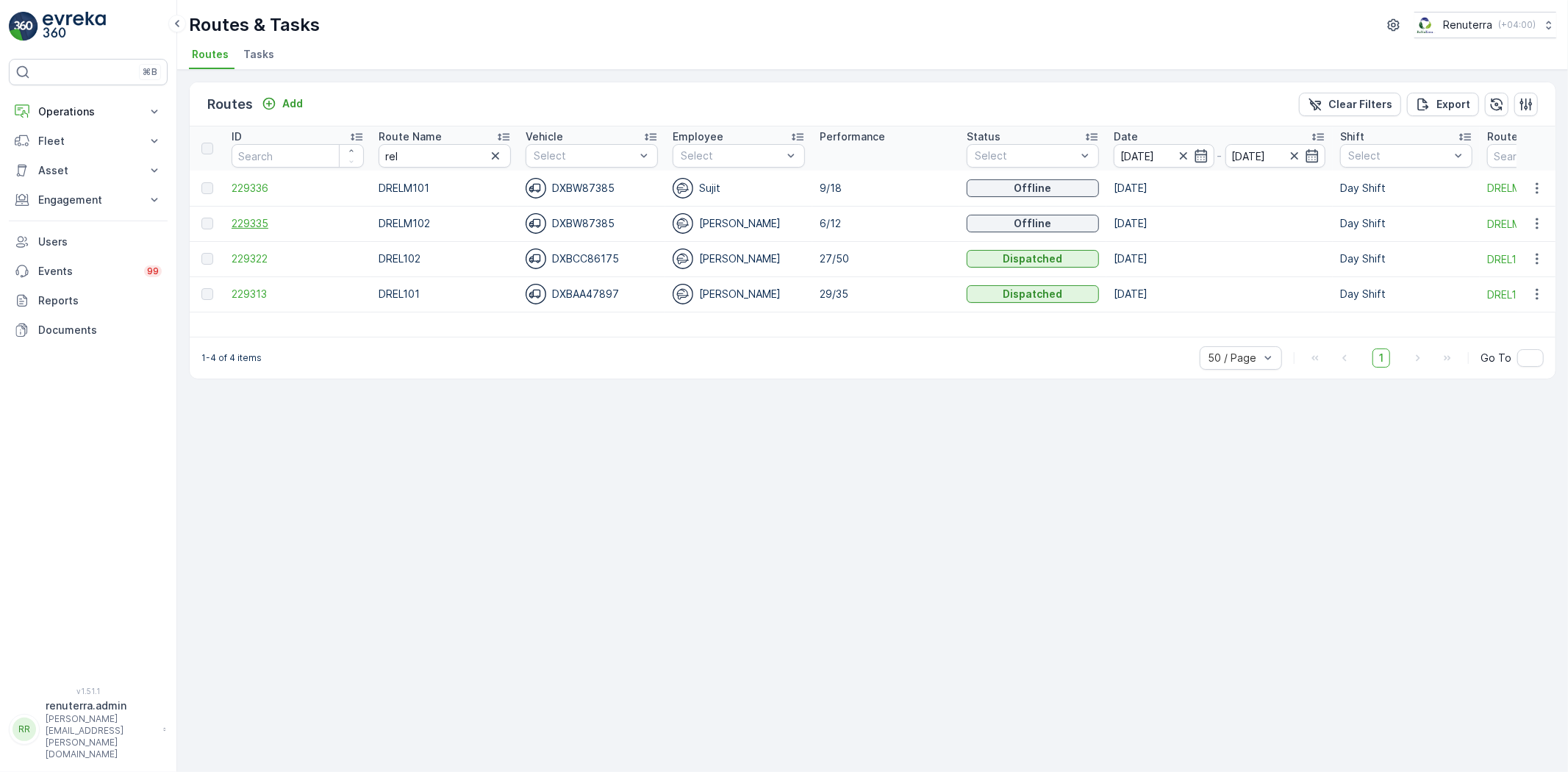
click at [240, 216] on span "229335" at bounding box center [297, 223] width 132 height 15
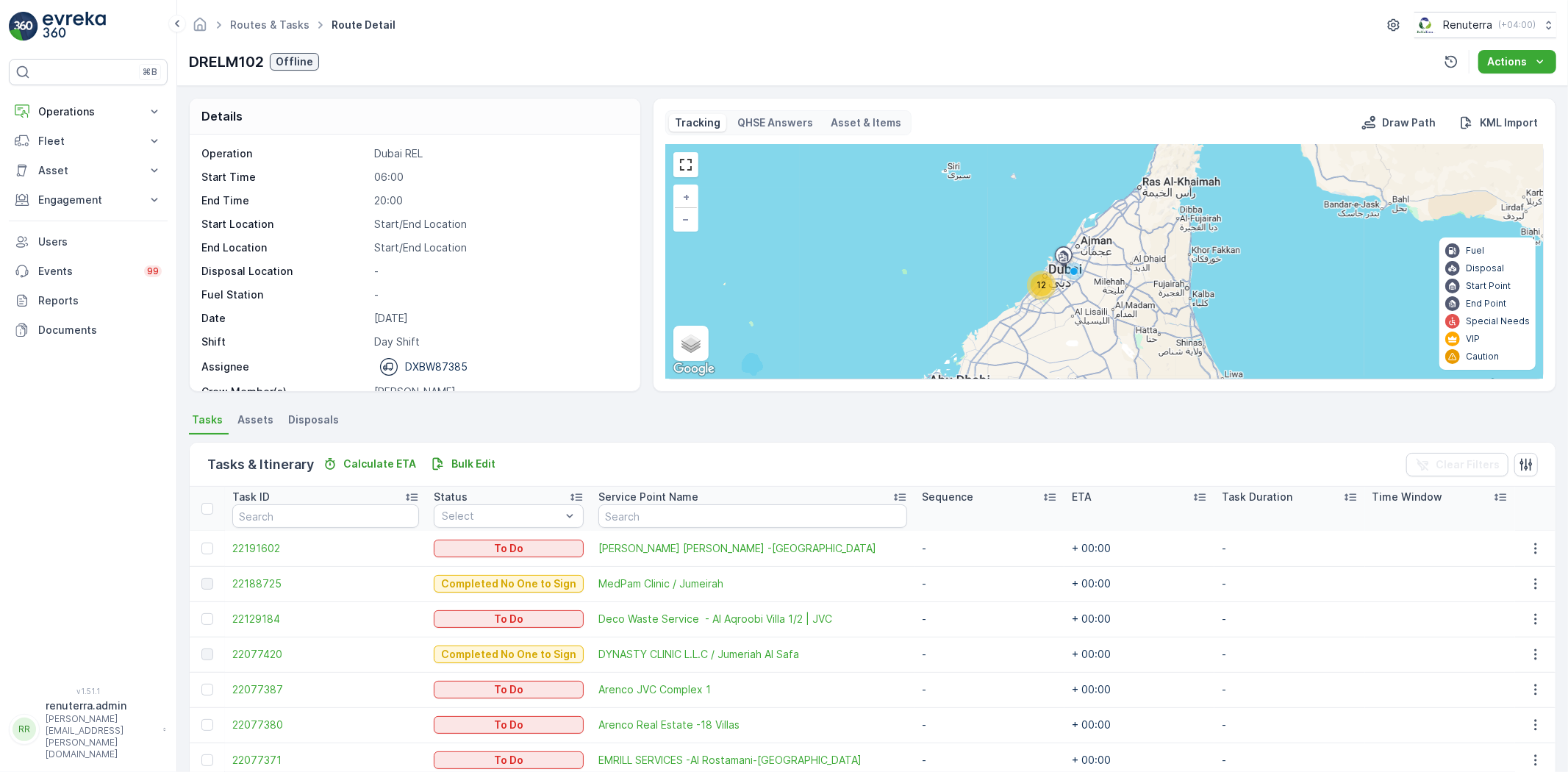
click at [1040, 290] on div "12" at bounding box center [1041, 285] width 22 height 22
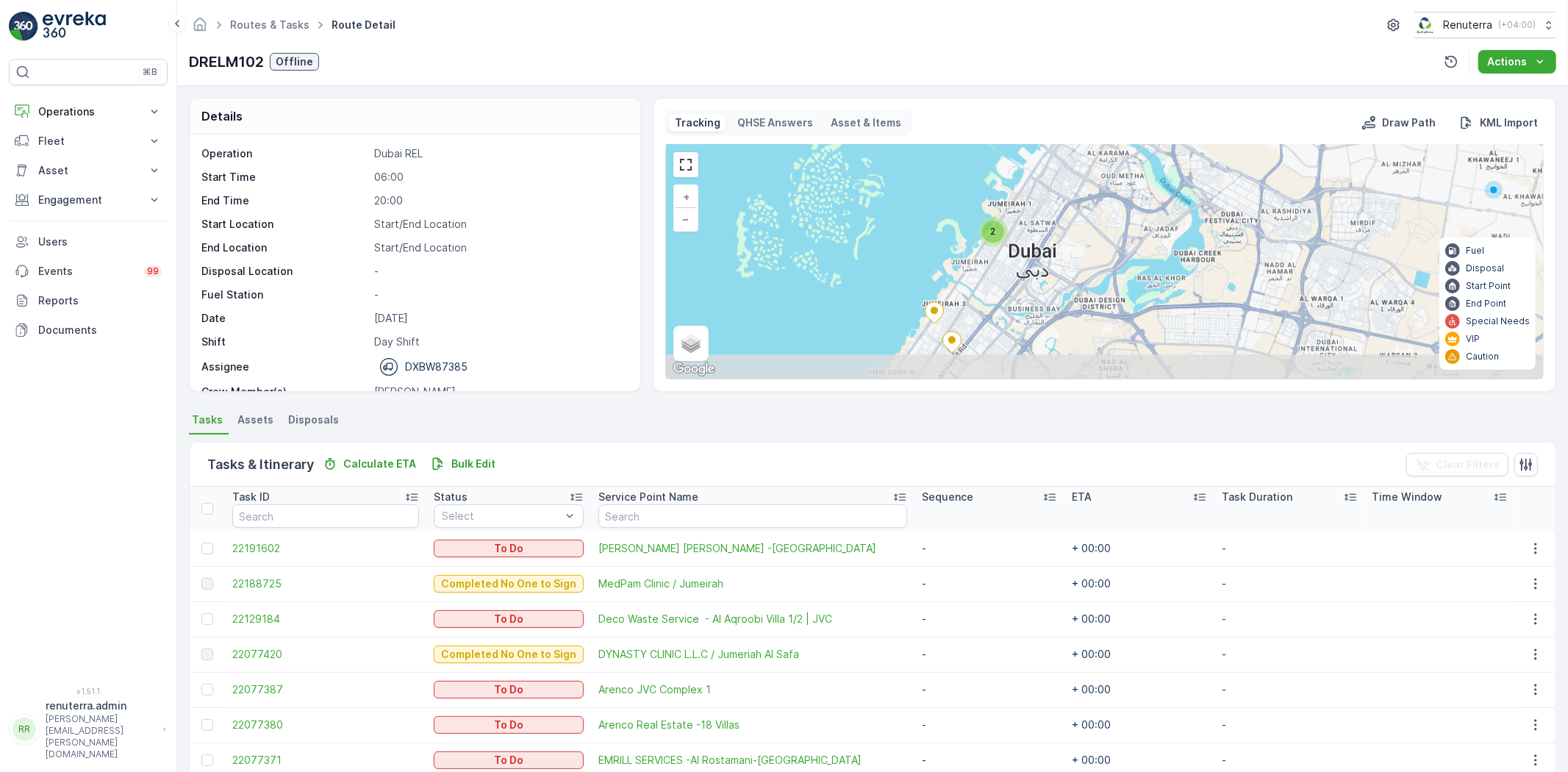
drag, startPoint x: 1119, startPoint y: 317, endPoint x: 1038, endPoint y: 209, distance: 135.0
click at [1128, 185] on div "2 3 2 + − Satellite Roadmap Terrain Hybrid Leaflet Keyboard shortcuts Map Data …" at bounding box center [1104, 261] width 877 height 234
click at [988, 231] on div "2" at bounding box center [993, 230] width 22 height 22
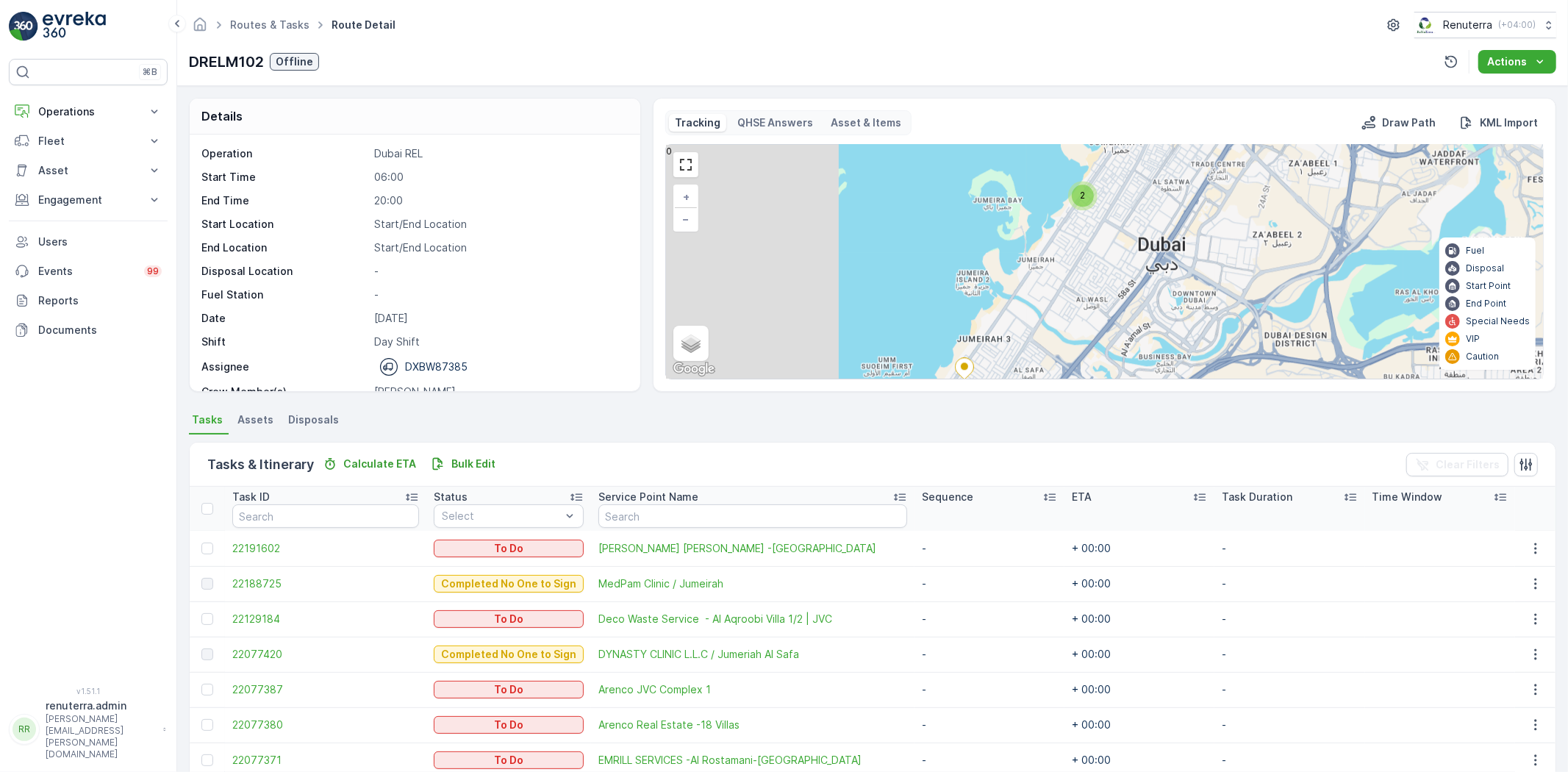
drag, startPoint x: 1089, startPoint y: 280, endPoint x: 1070, endPoint y: 198, distance: 84.2
click at [1070, 198] on div "2 2 + − Satellite Roadmap Terrain Hybrid Leaflet Keyboard shortcuts Map Data Ma…" at bounding box center [1104, 261] width 877 height 234
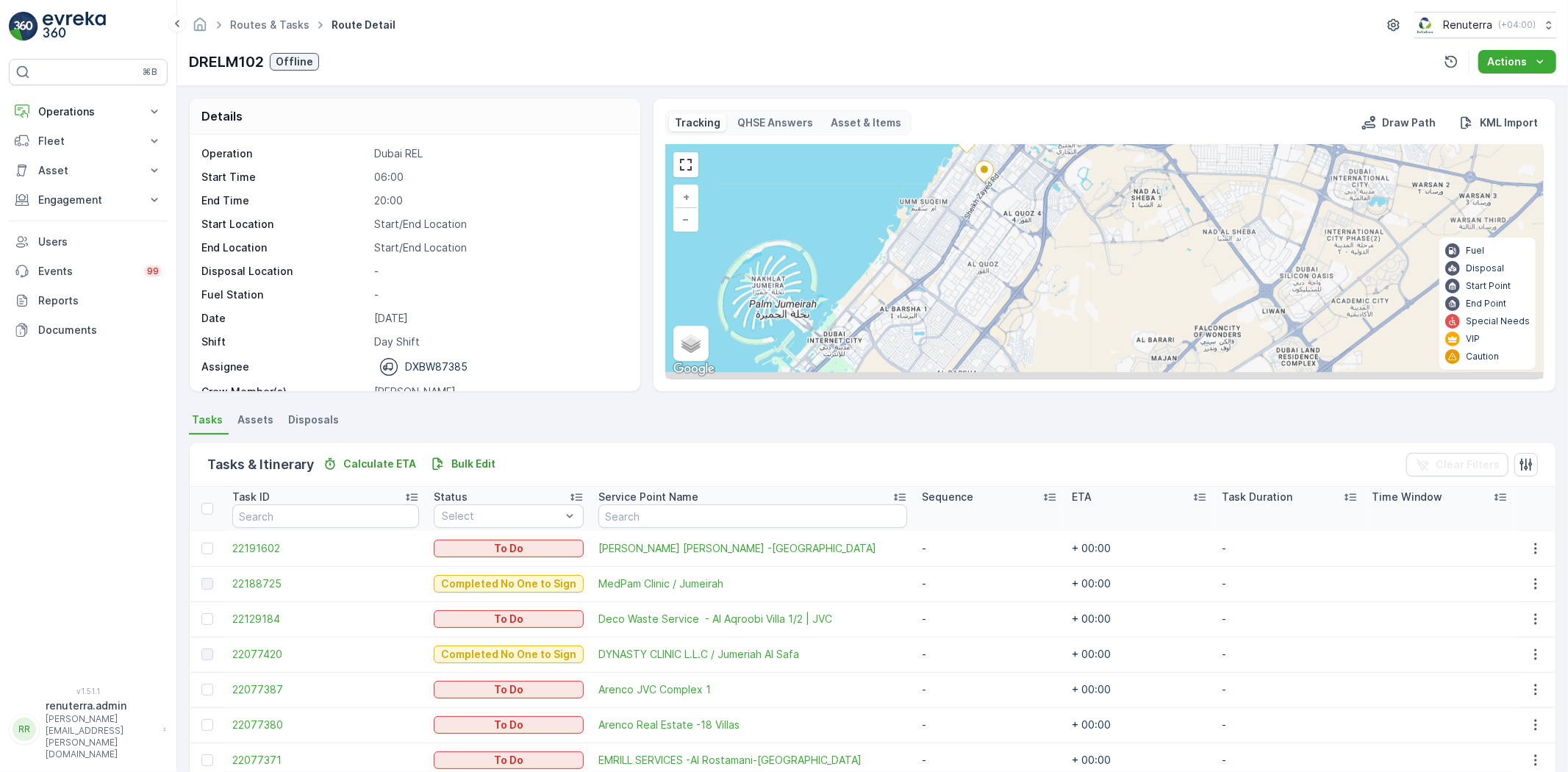
drag, startPoint x: 1072, startPoint y: 322, endPoint x: 1044, endPoint y: 177, distance: 147.7
click at [1033, 148] on div "2 3 2 + − Satellite Roadmap Terrain Hybrid Leaflet Keyboard shortcuts Map Data …" at bounding box center [1104, 261] width 877 height 234
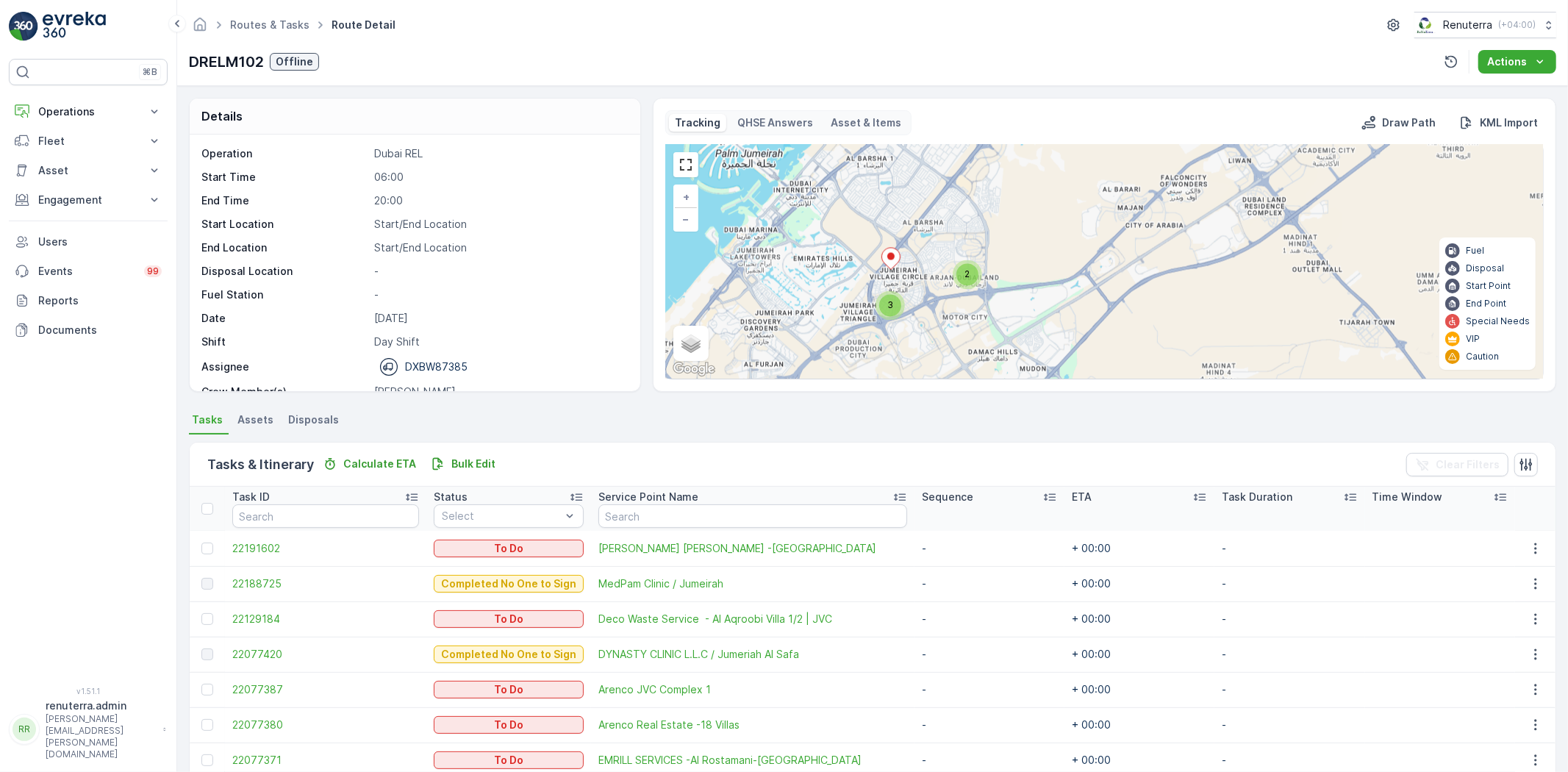
drag, startPoint x: 1067, startPoint y: 281, endPoint x: 1027, endPoint y: 136, distance: 150.4
click at [1029, 136] on div "Tracking QHSE Answers Asset & Items Draw Path KML Import 2 3 2 + − Satellite Ro…" at bounding box center [1104, 244] width 878 height 269
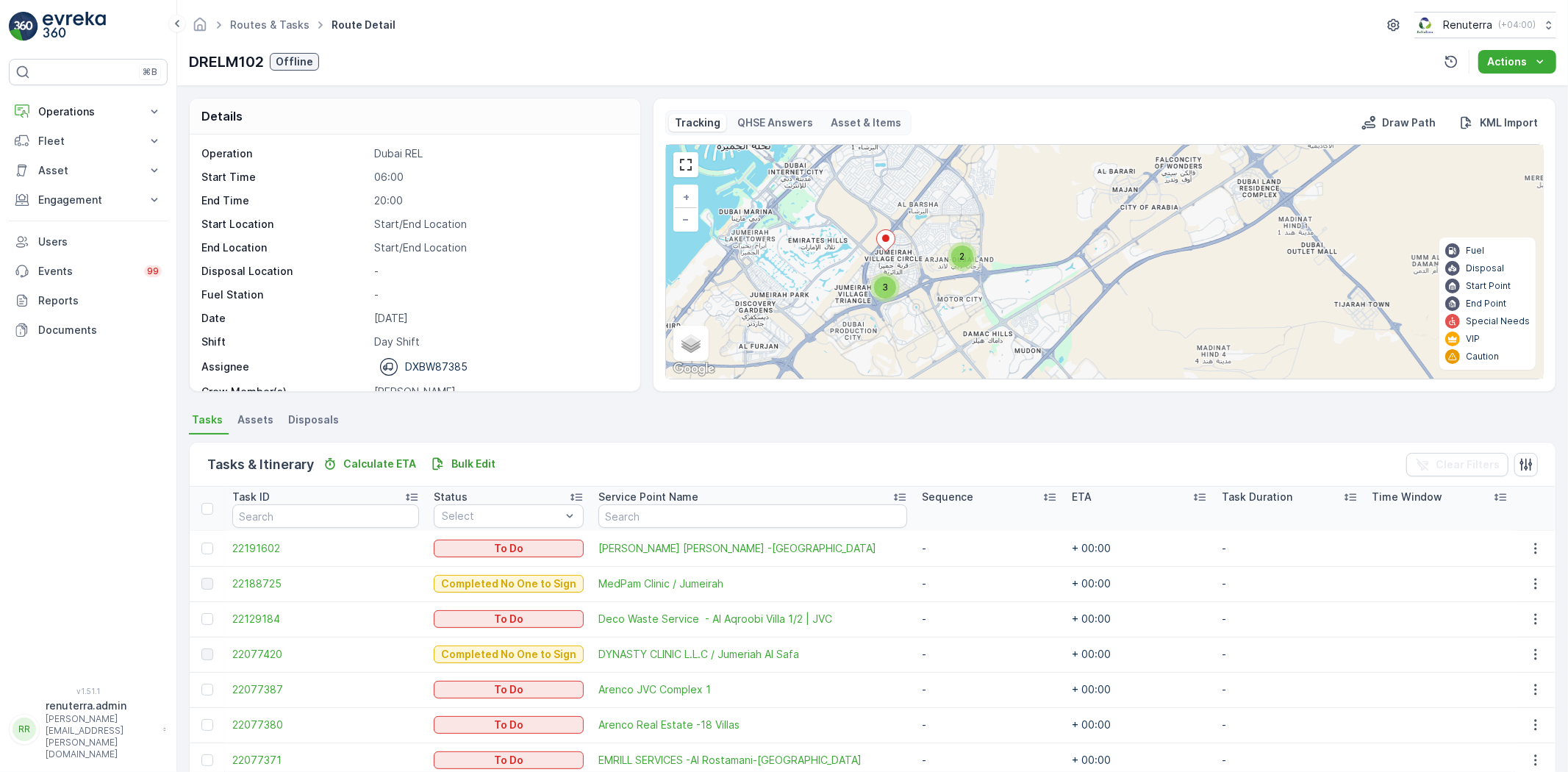
click at [882, 294] on div "3" at bounding box center [884, 287] width 22 height 22
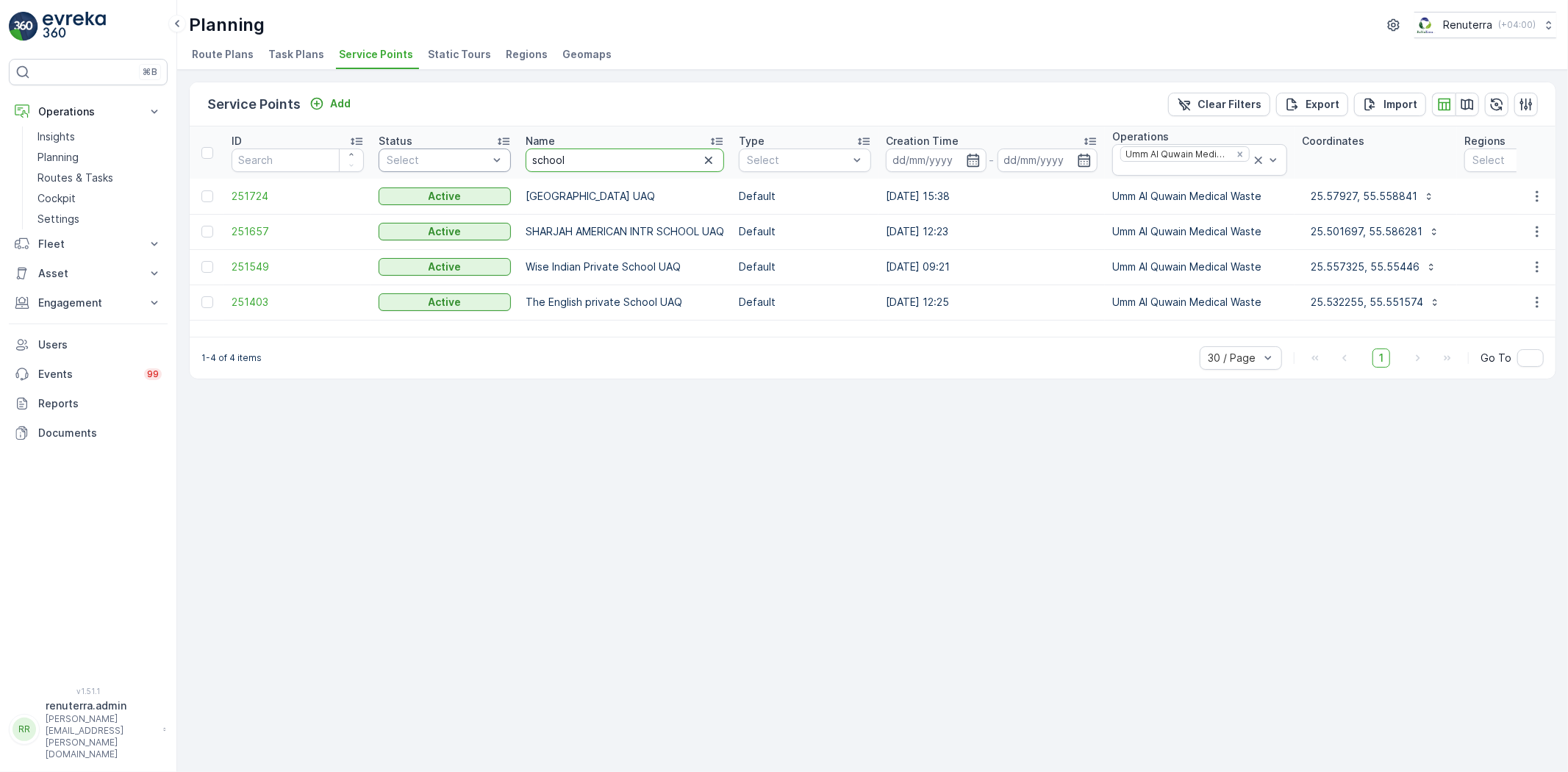
drag, startPoint x: 529, startPoint y: 156, endPoint x: 478, endPoint y: 152, distance: 51.2
type input "royal"
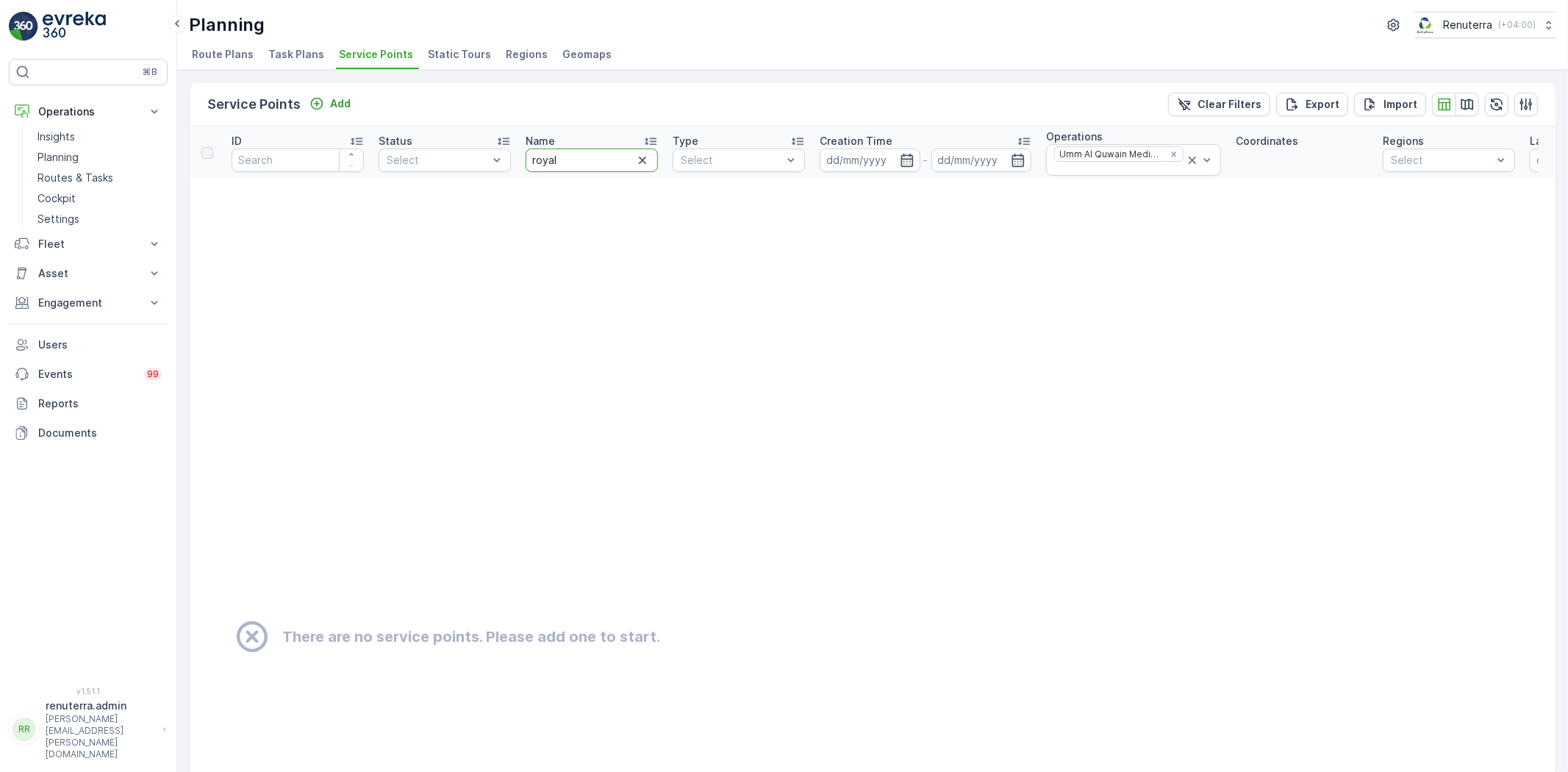
drag, startPoint x: 579, startPoint y: 159, endPoint x: 466, endPoint y: 143, distance: 114.1
type input "phone"
drag, startPoint x: 570, startPoint y: 159, endPoint x: 445, endPoint y: 157, distance: 125.0
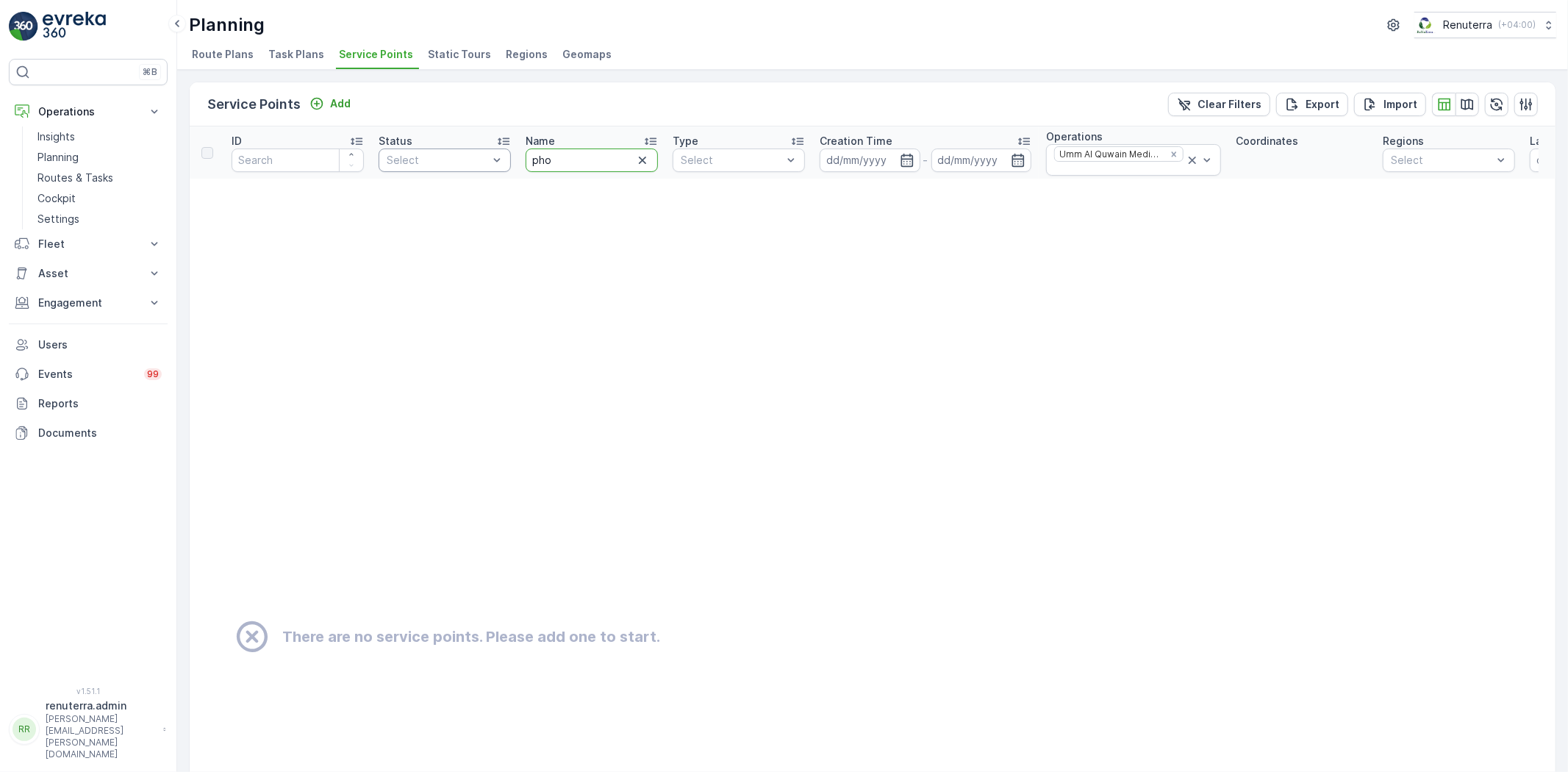
type input "phon"
drag, startPoint x: 573, startPoint y: 157, endPoint x: 461, endPoint y: 165, distance: 112.3
click at [1168, 152] on icon "Remove Umm Al Quwain Medical Waste" at bounding box center [1173, 154] width 10 height 10
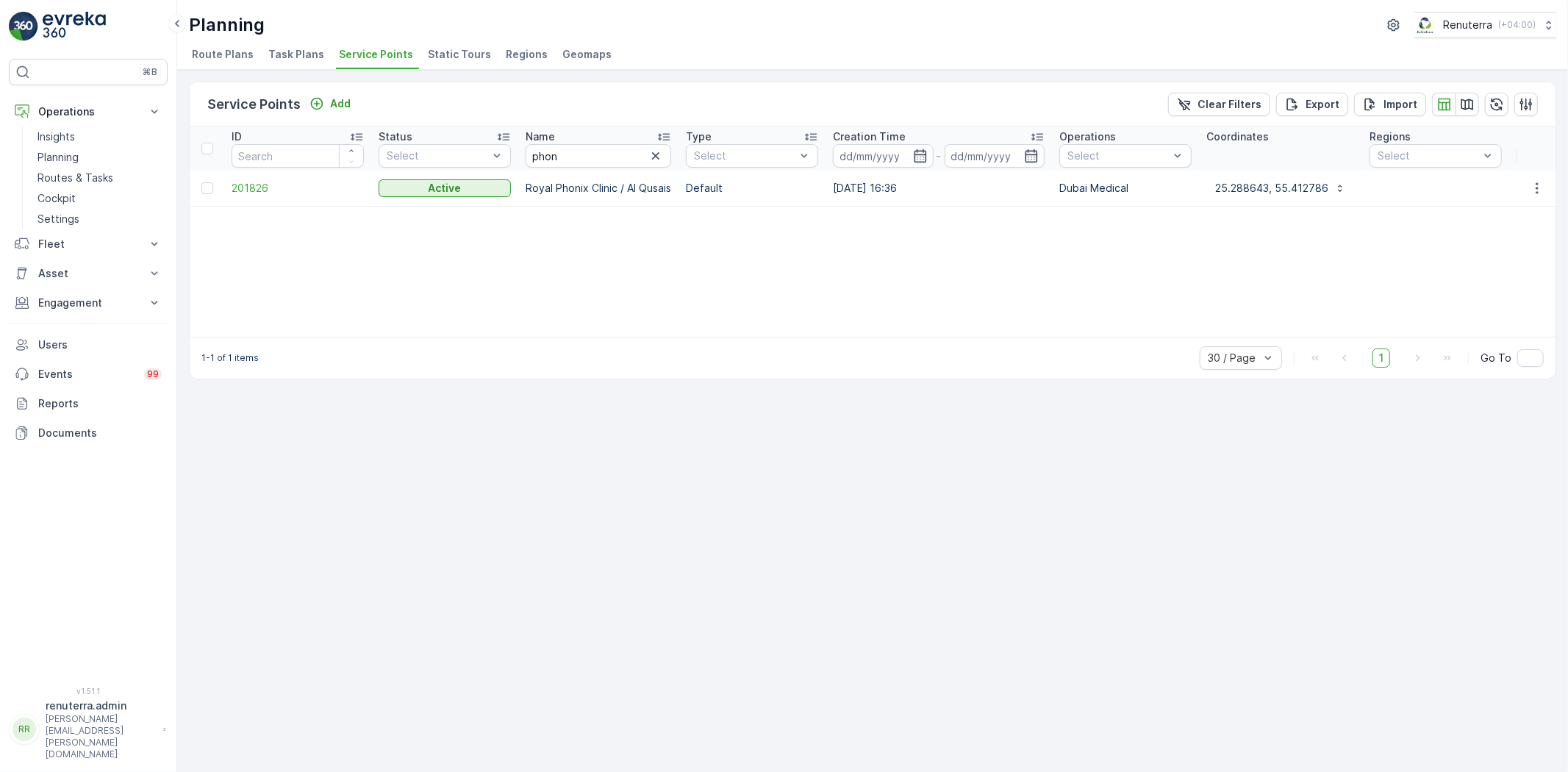
click at [246, 178] on td "201826" at bounding box center [298, 188] width 147 height 35
click at [257, 188] on span "201826" at bounding box center [297, 188] width 132 height 15
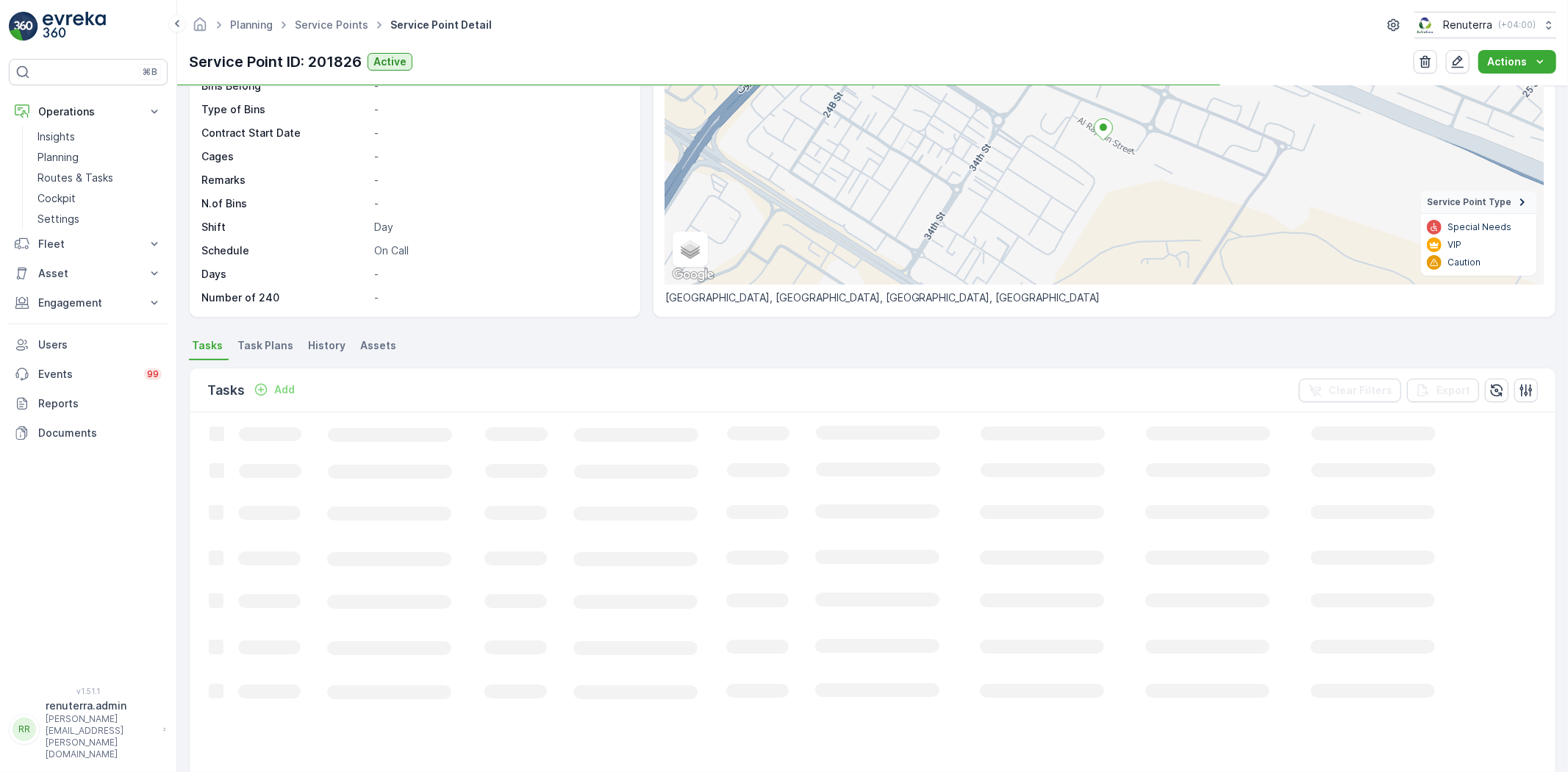
scroll to position [159, 0]
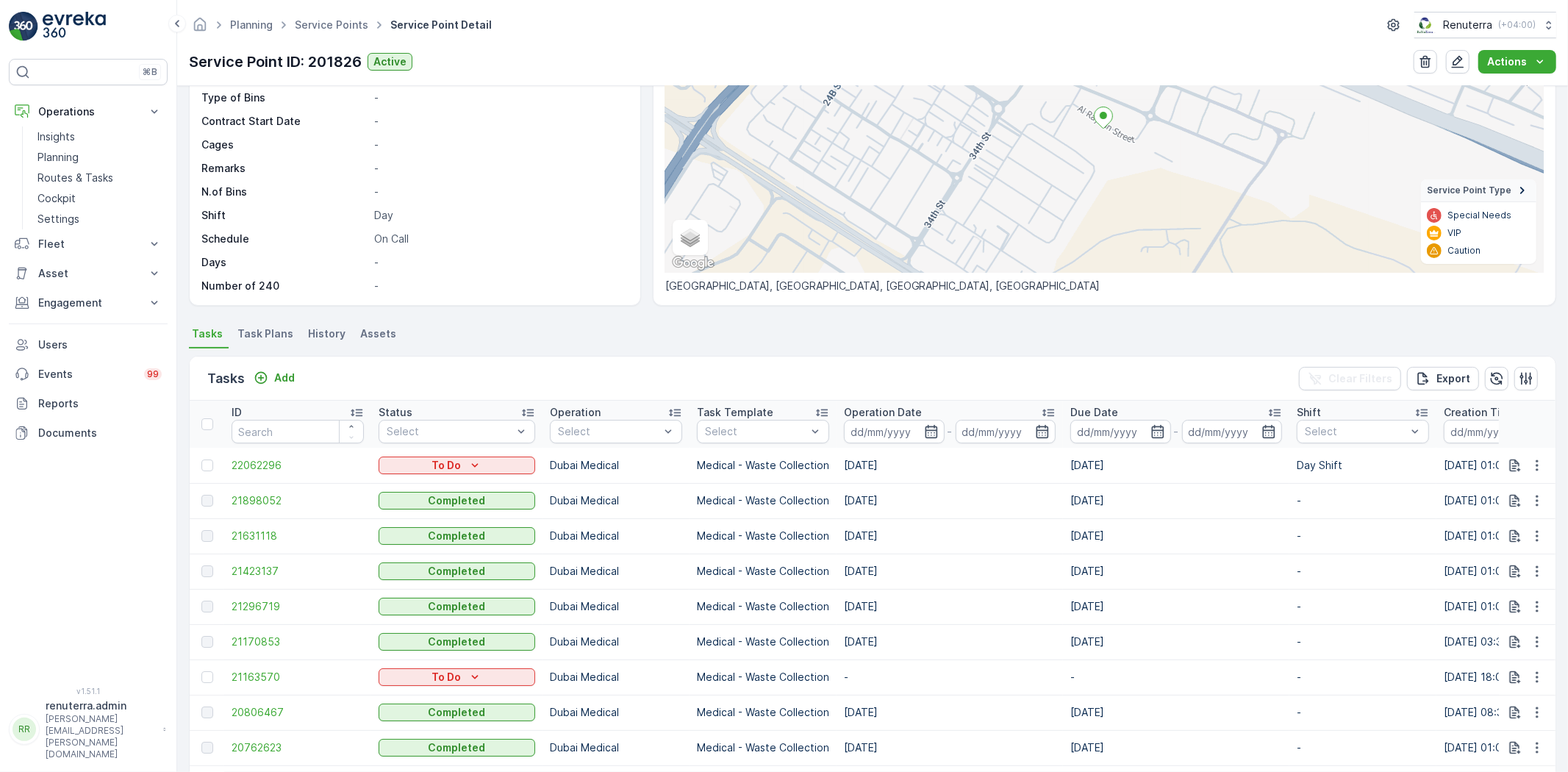
drag, startPoint x: 836, startPoint y: 496, endPoint x: 901, endPoint y: 505, distance: 65.6
click at [901, 505] on td "[DATE]" at bounding box center [949, 501] width 227 height 35
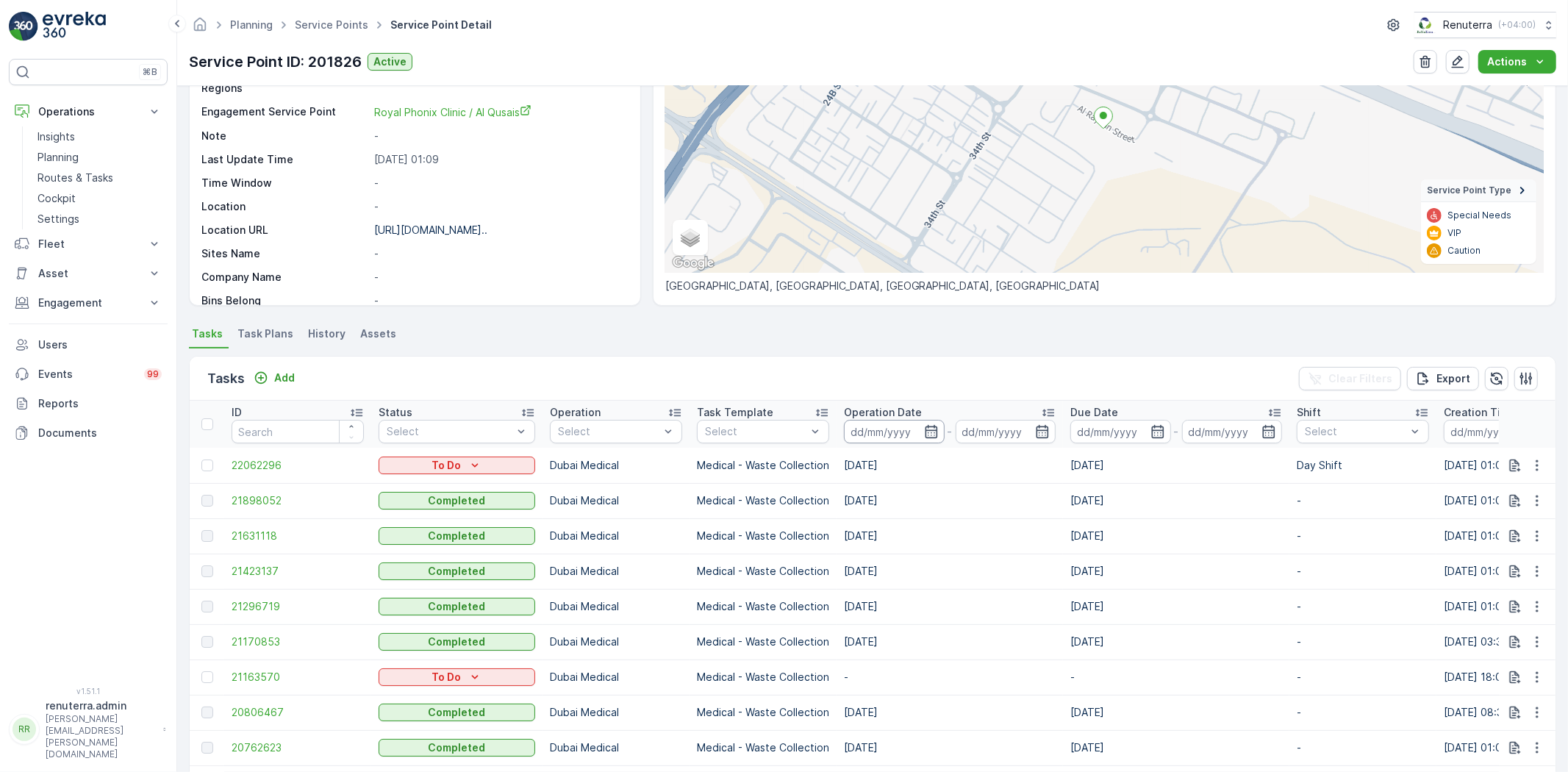
click at [920, 420] on input at bounding box center [894, 431] width 101 height 24
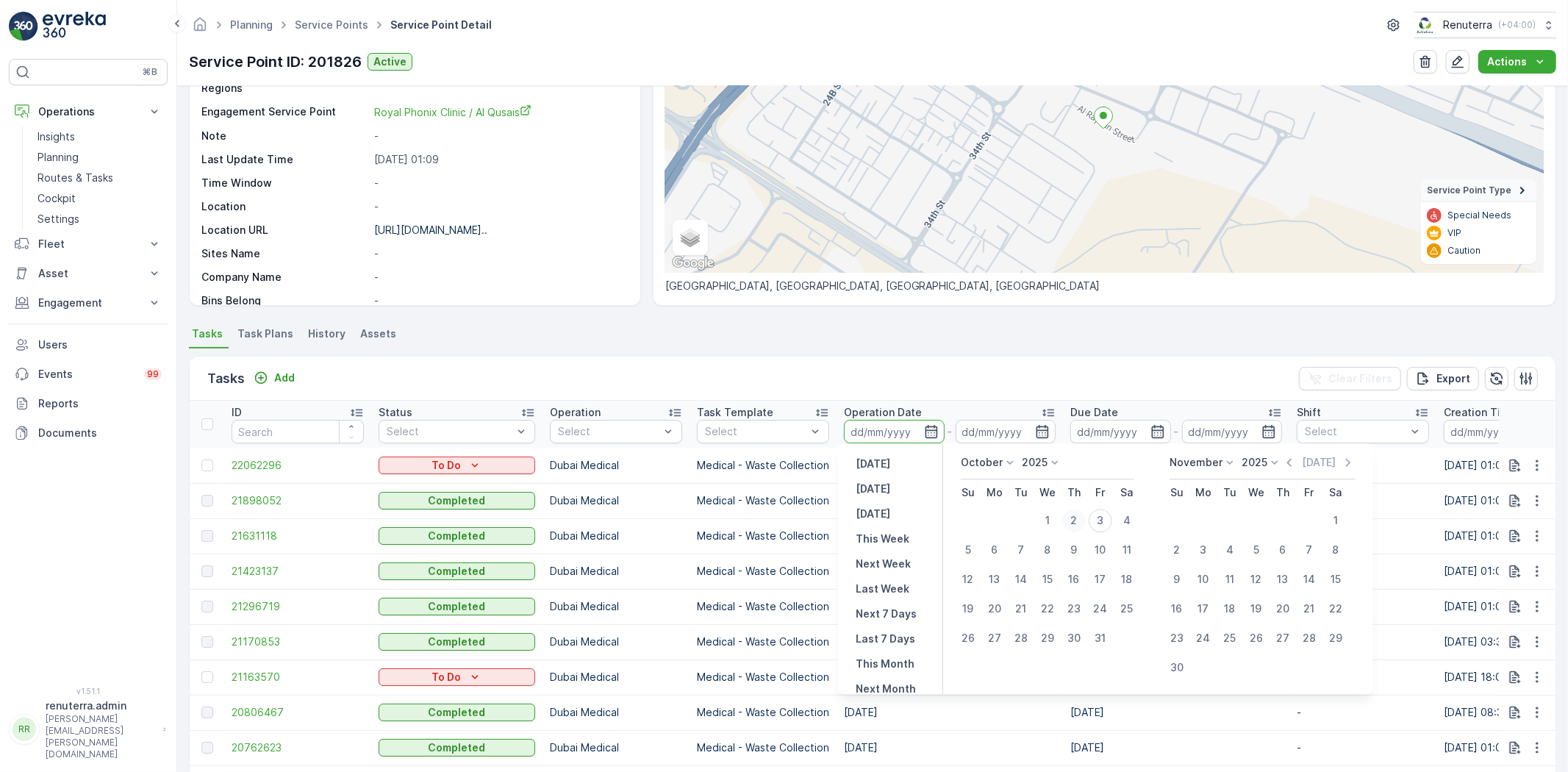
click at [1075, 521] on div "2" at bounding box center [1073, 520] width 24 height 24
type input "[DATE]"
click at [1075, 521] on div "2" at bounding box center [1073, 520] width 24 height 24
type input "[DATE]"
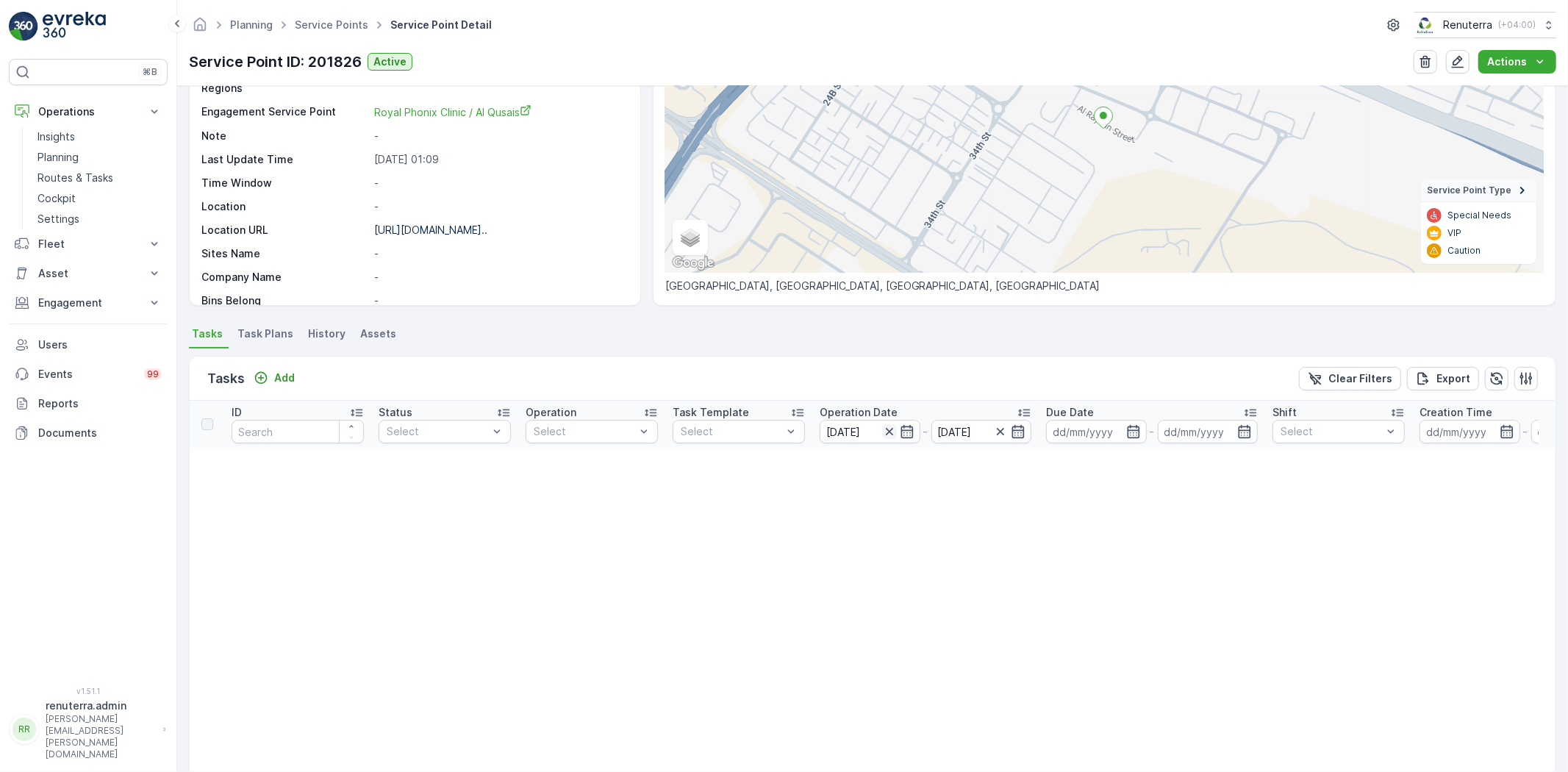
click at [887, 430] on icon "button" at bounding box center [889, 431] width 15 height 15
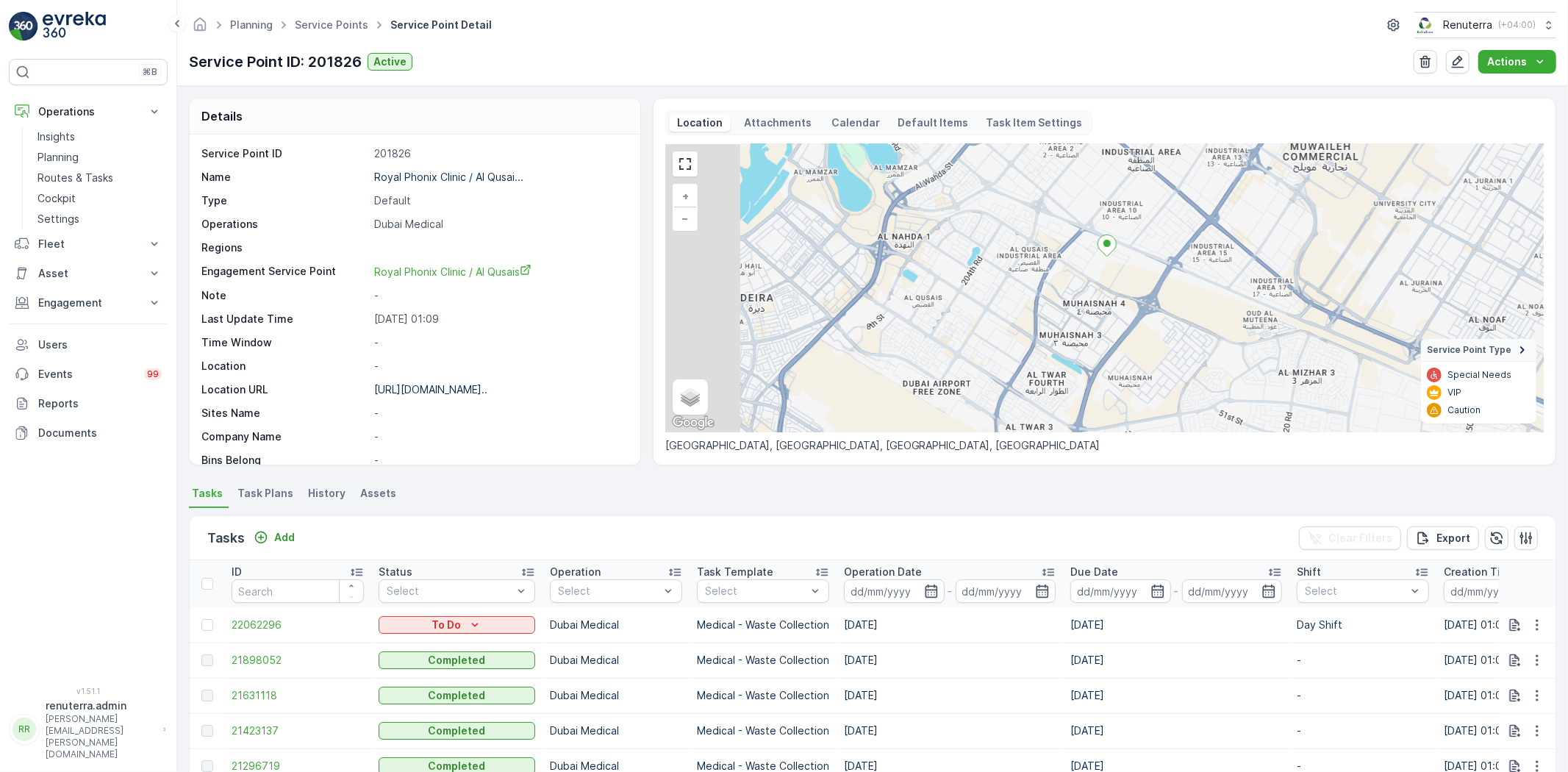
drag, startPoint x: 882, startPoint y: 345, endPoint x: 1047, endPoint y: 275, distance: 179.2
click at [1047, 275] on div "+ − Satellite Roadmap Terrain Hybrid Leaflet Keyboard shortcuts Map Data Map da…" at bounding box center [1104, 288] width 878 height 288
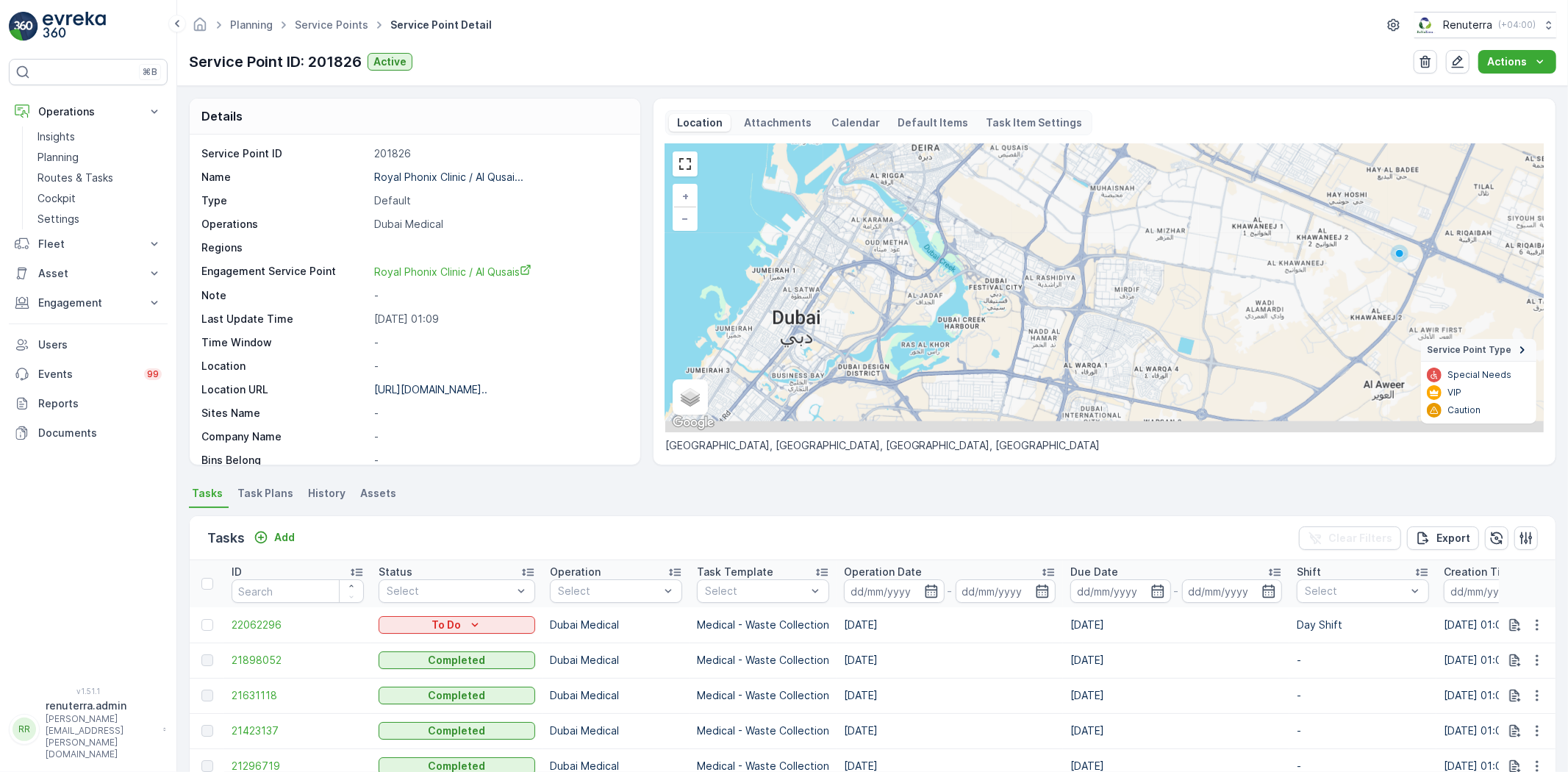
drag, startPoint x: 1019, startPoint y: 368, endPoint x: 1039, endPoint y: 233, distance: 136.5
click at [1039, 235] on div "+ − Satellite Roadmap Terrain Hybrid Leaflet Keyboard shortcuts Map Data Map da…" at bounding box center [1104, 288] width 878 height 288
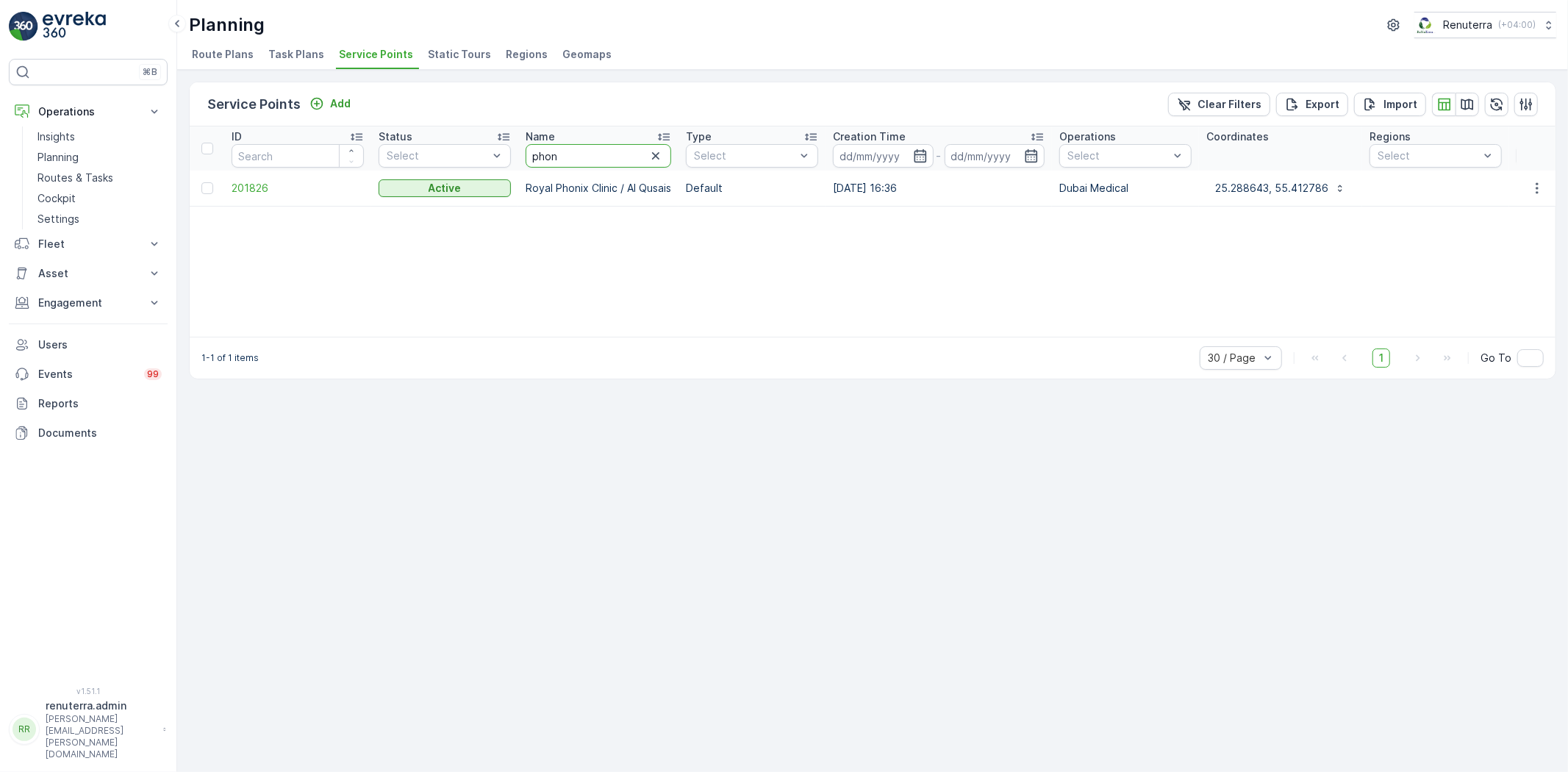
drag, startPoint x: 560, startPoint y: 159, endPoint x: 471, endPoint y: 141, distance: 90.8
type input "disc"
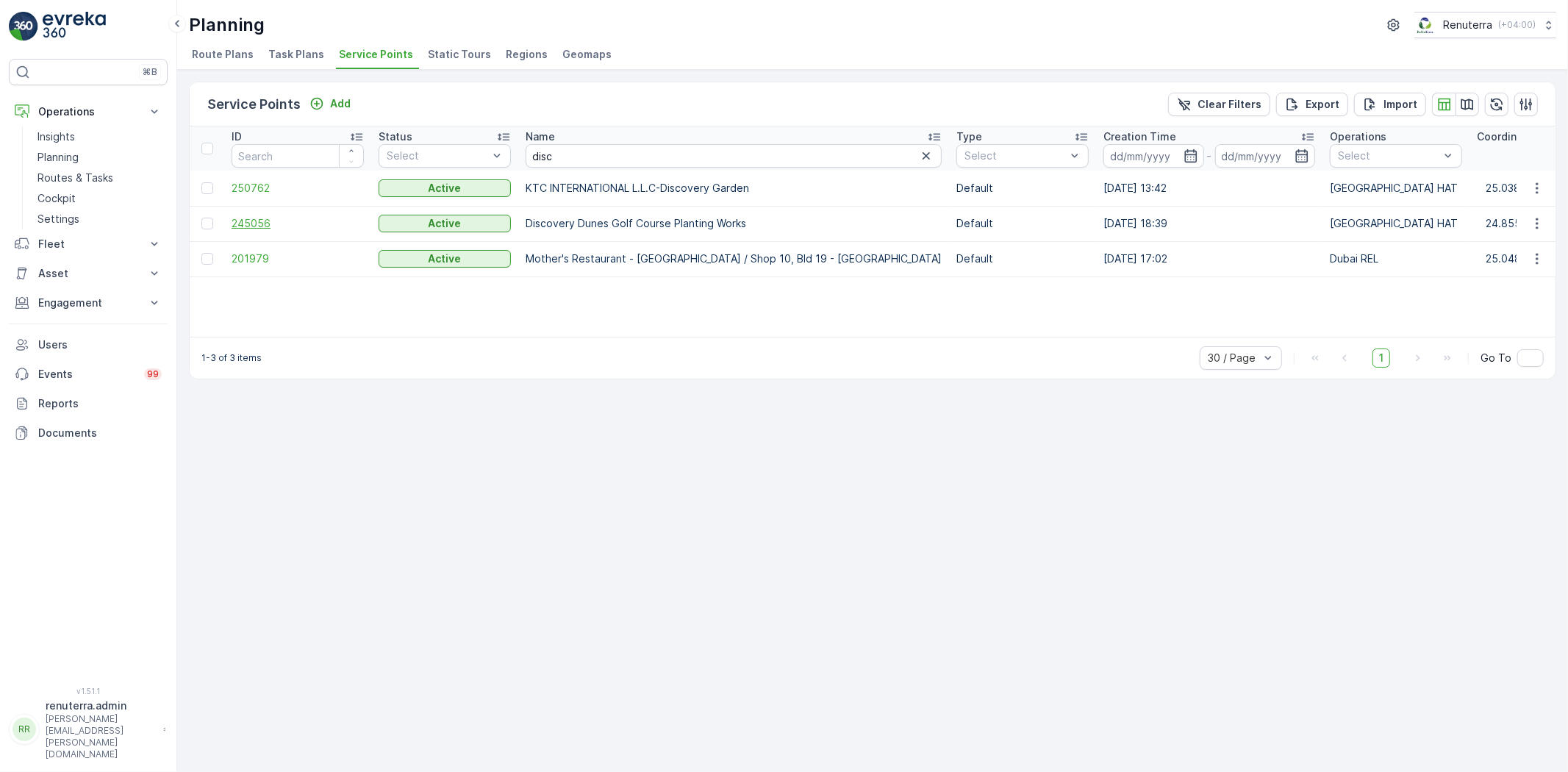
click at [246, 219] on span "245056" at bounding box center [297, 223] width 132 height 15
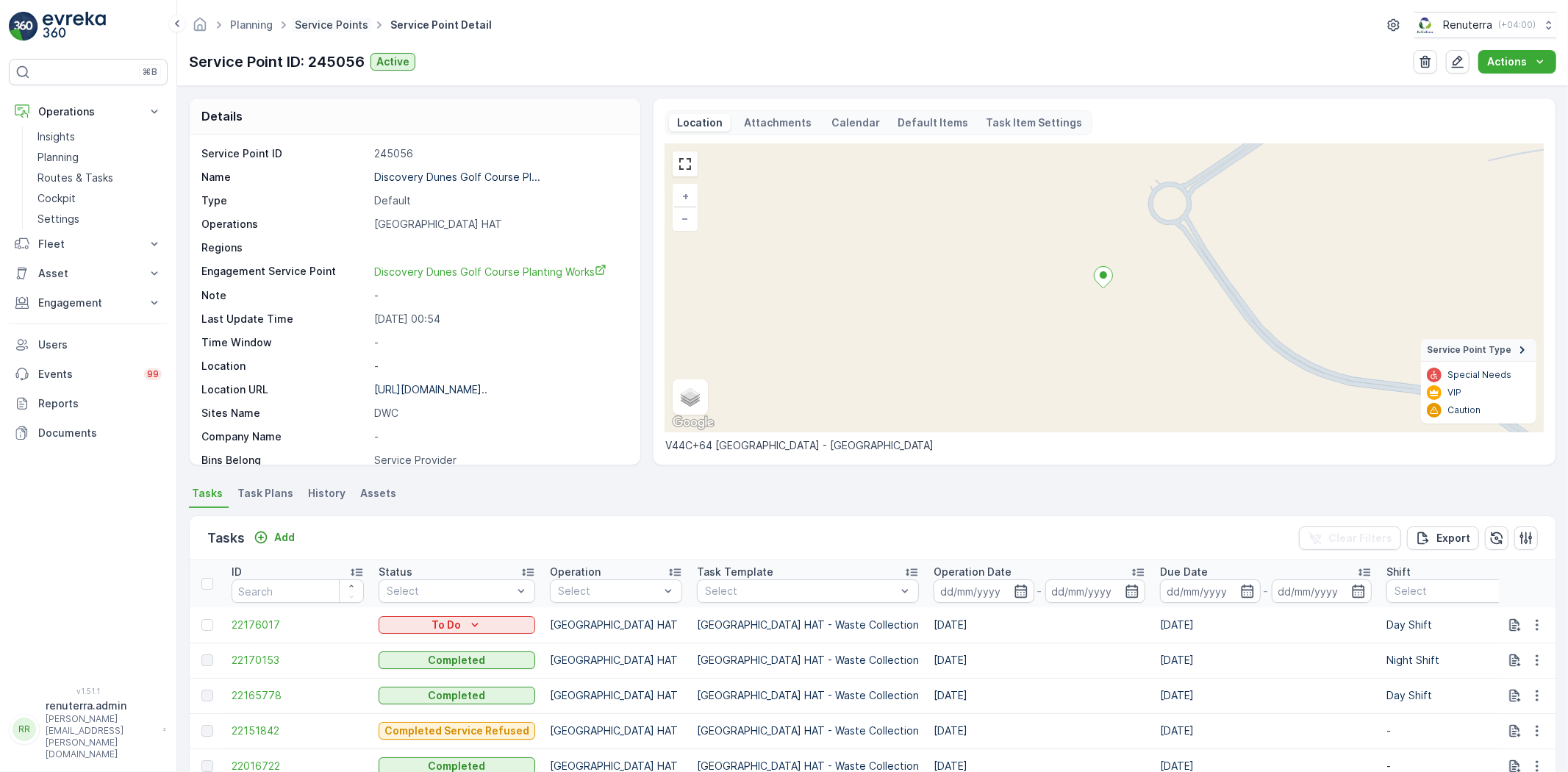
click at [319, 21] on link "Service Points" at bounding box center [332, 25] width 74 height 12
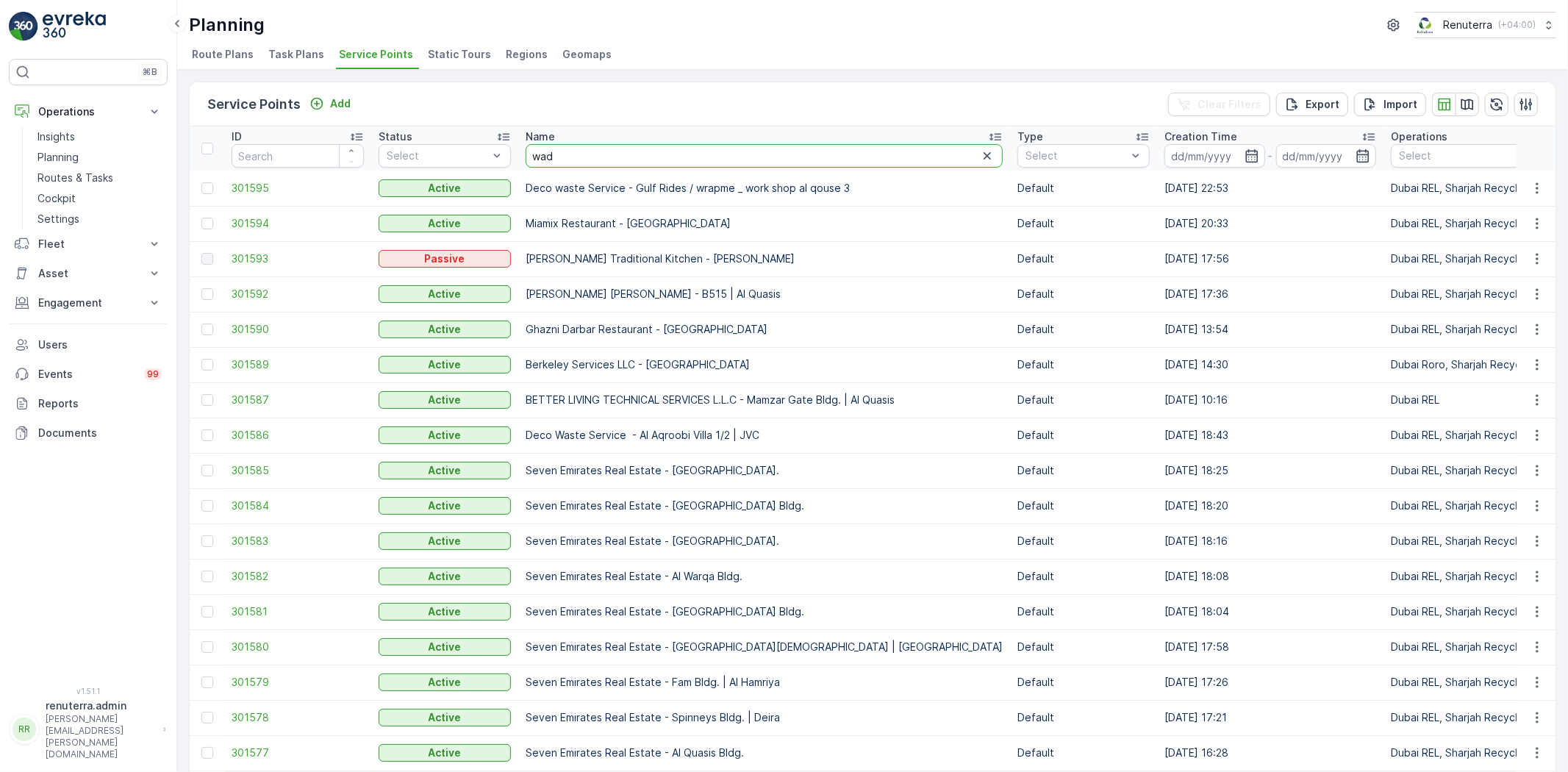
type input "[PERSON_NAME]"
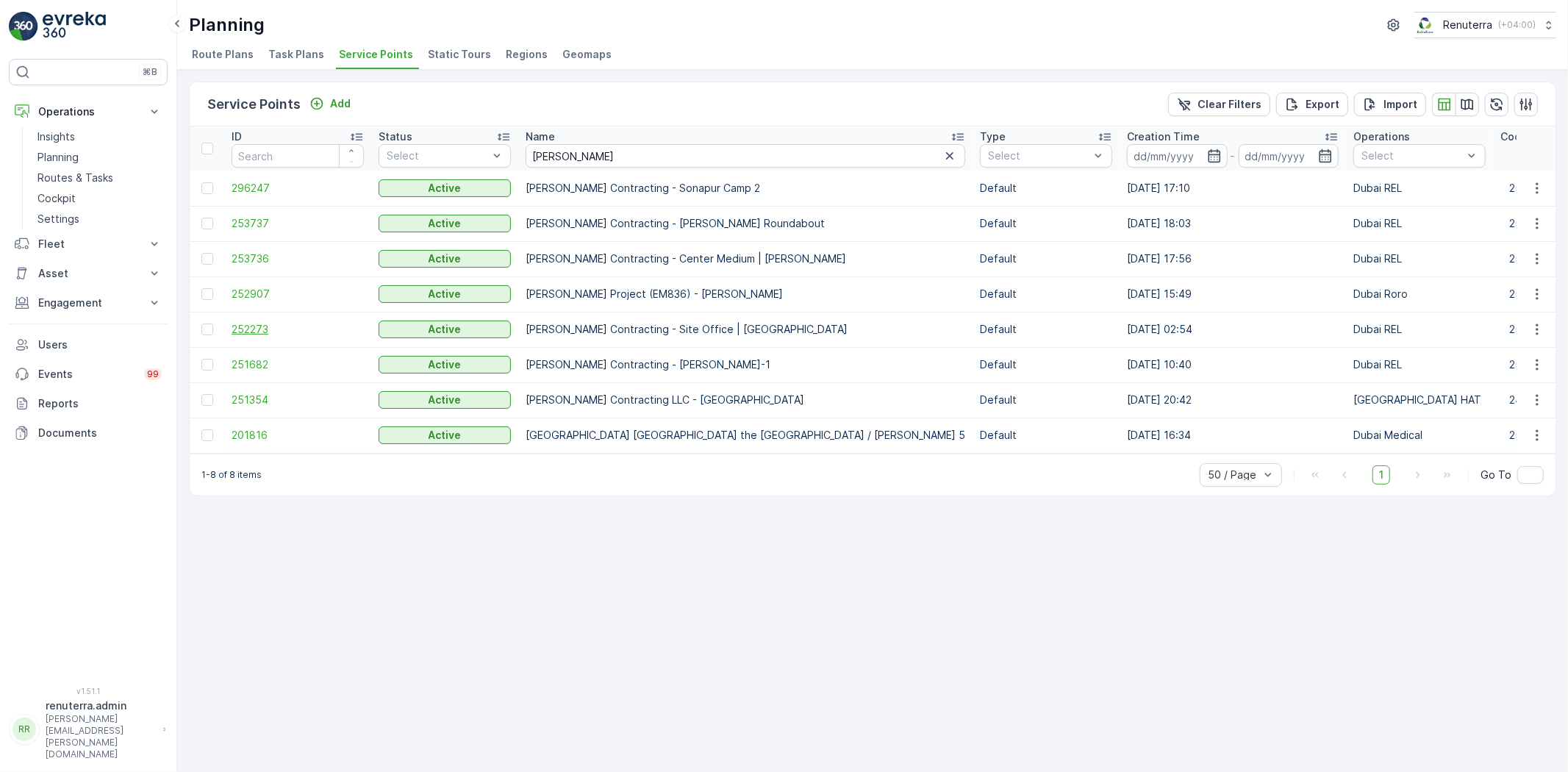
click at [243, 324] on span "252273" at bounding box center [297, 329] width 132 height 15
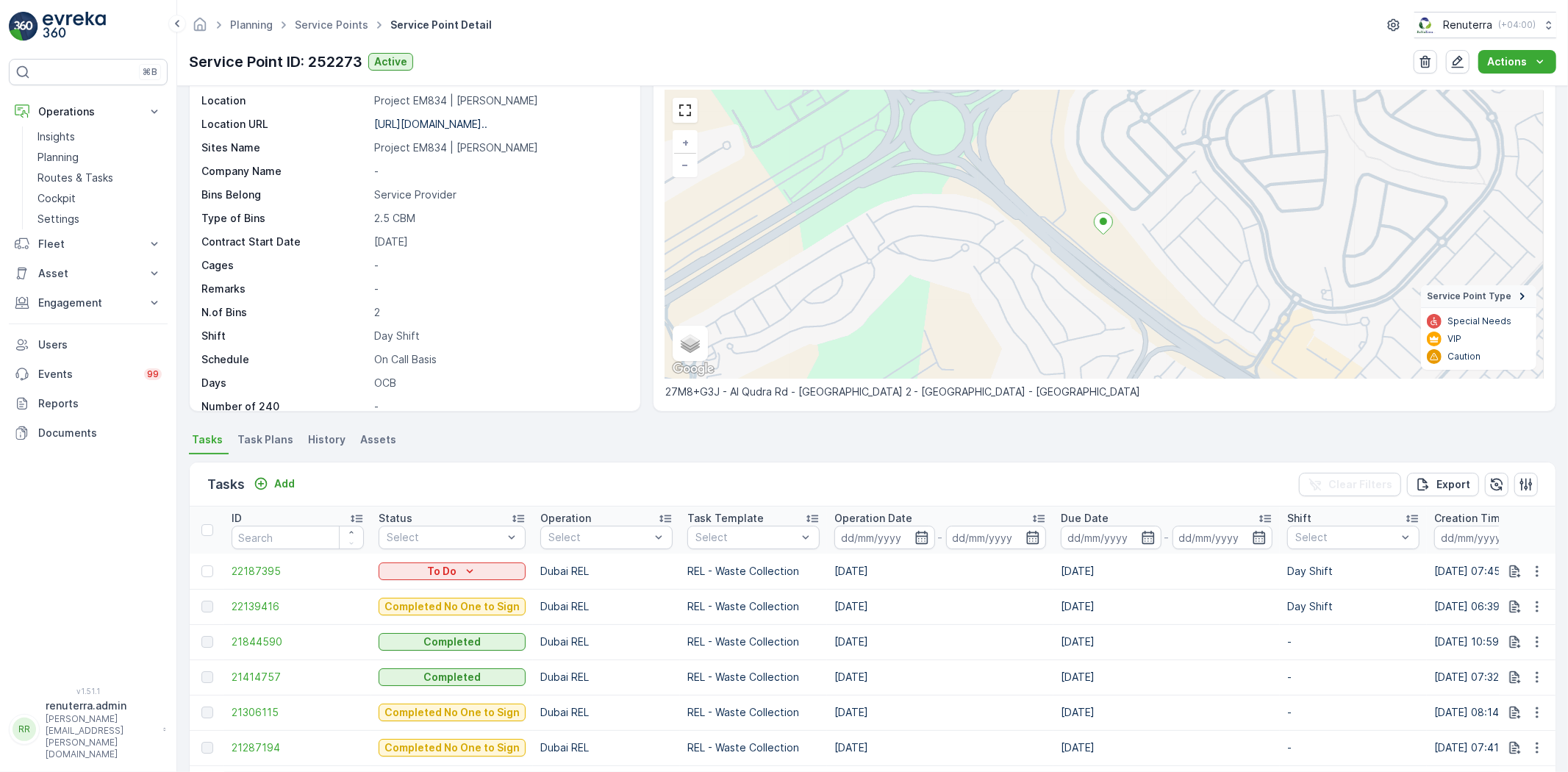
scroll to position [82, 0]
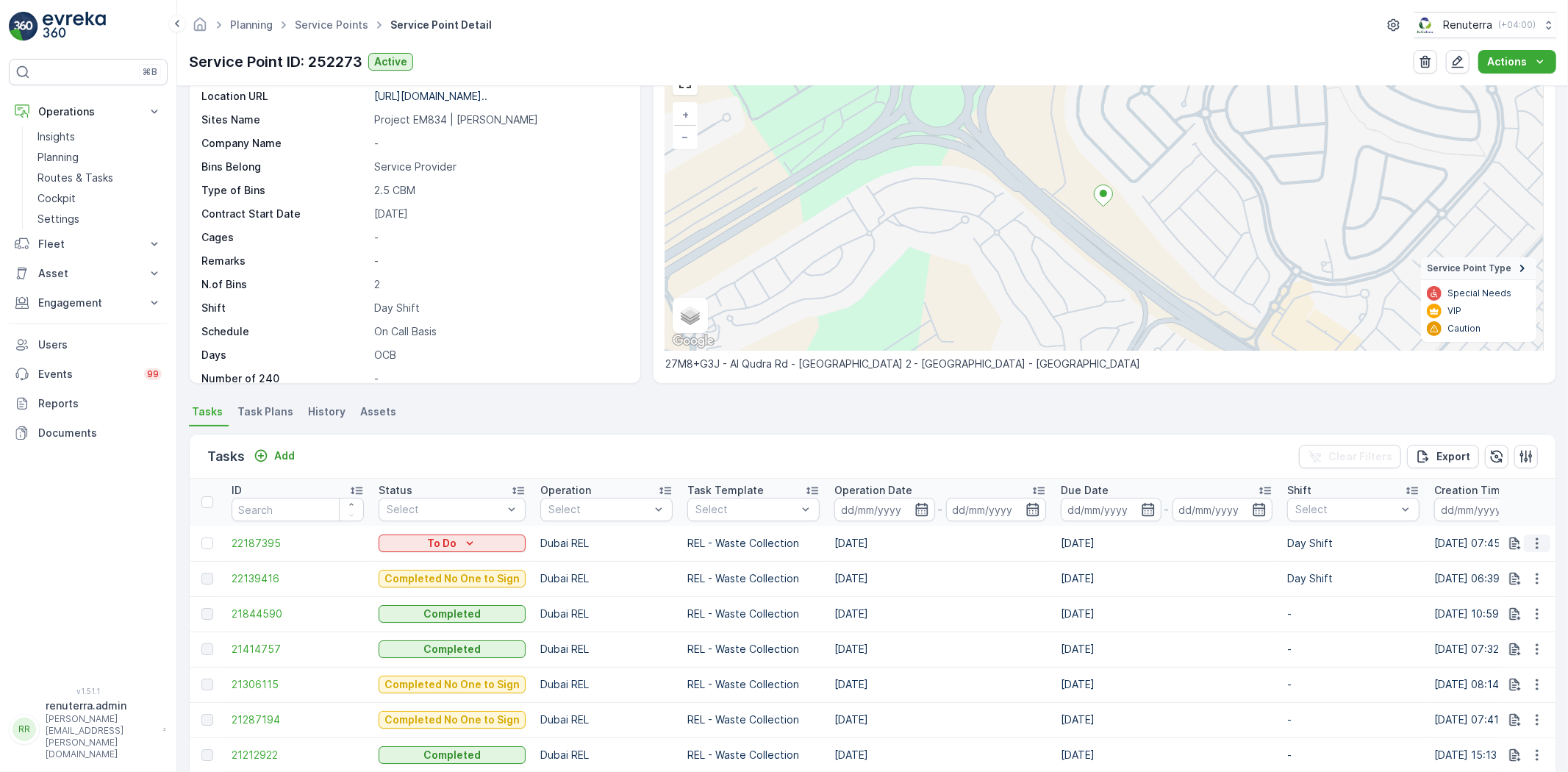
click at [1530, 540] on icon "button" at bounding box center [1537, 543] width 15 height 15
click at [1493, 607] on span "Change Route" at bounding box center [1498, 605] width 71 height 15
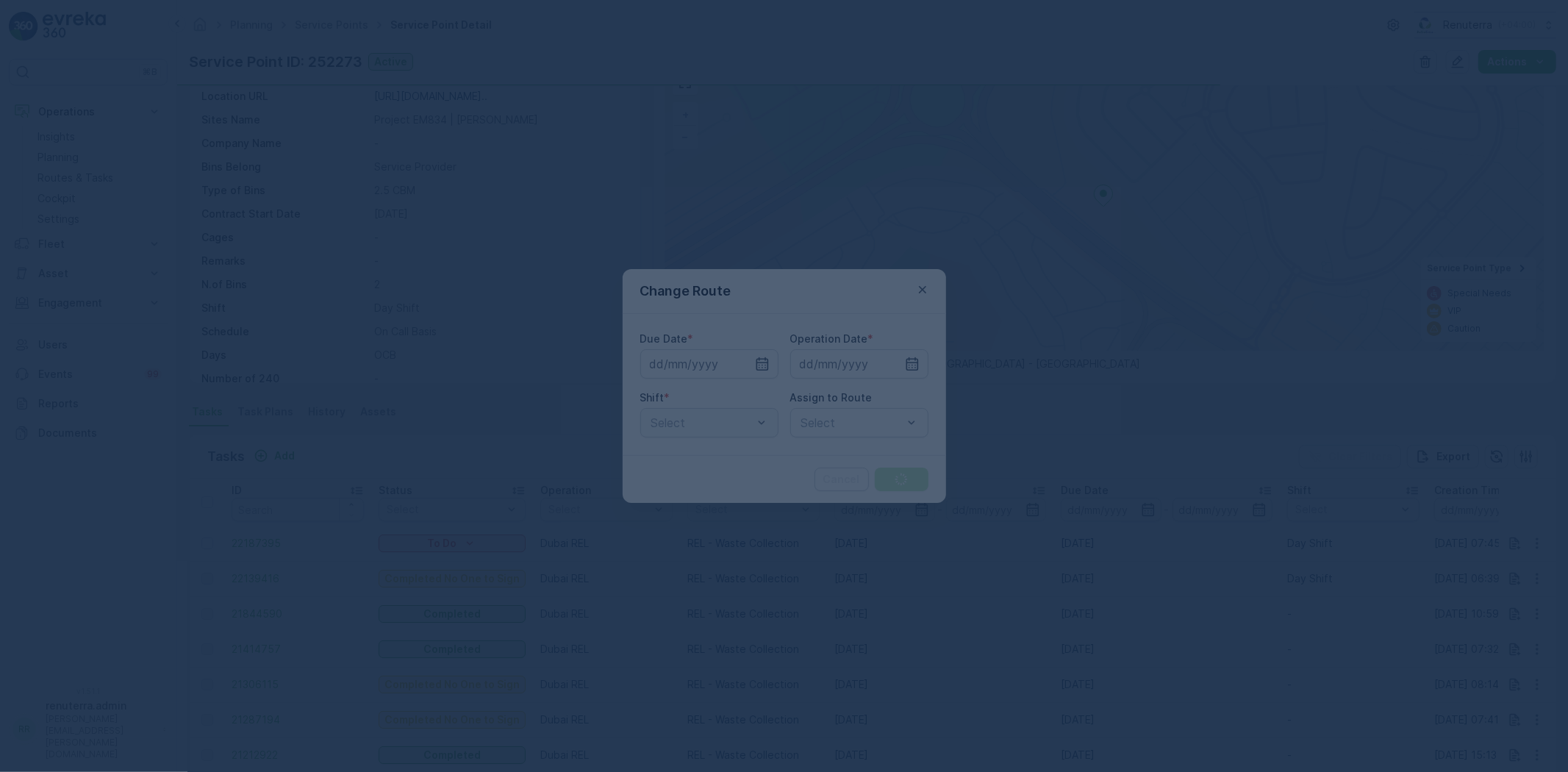
type input "[DATE]"
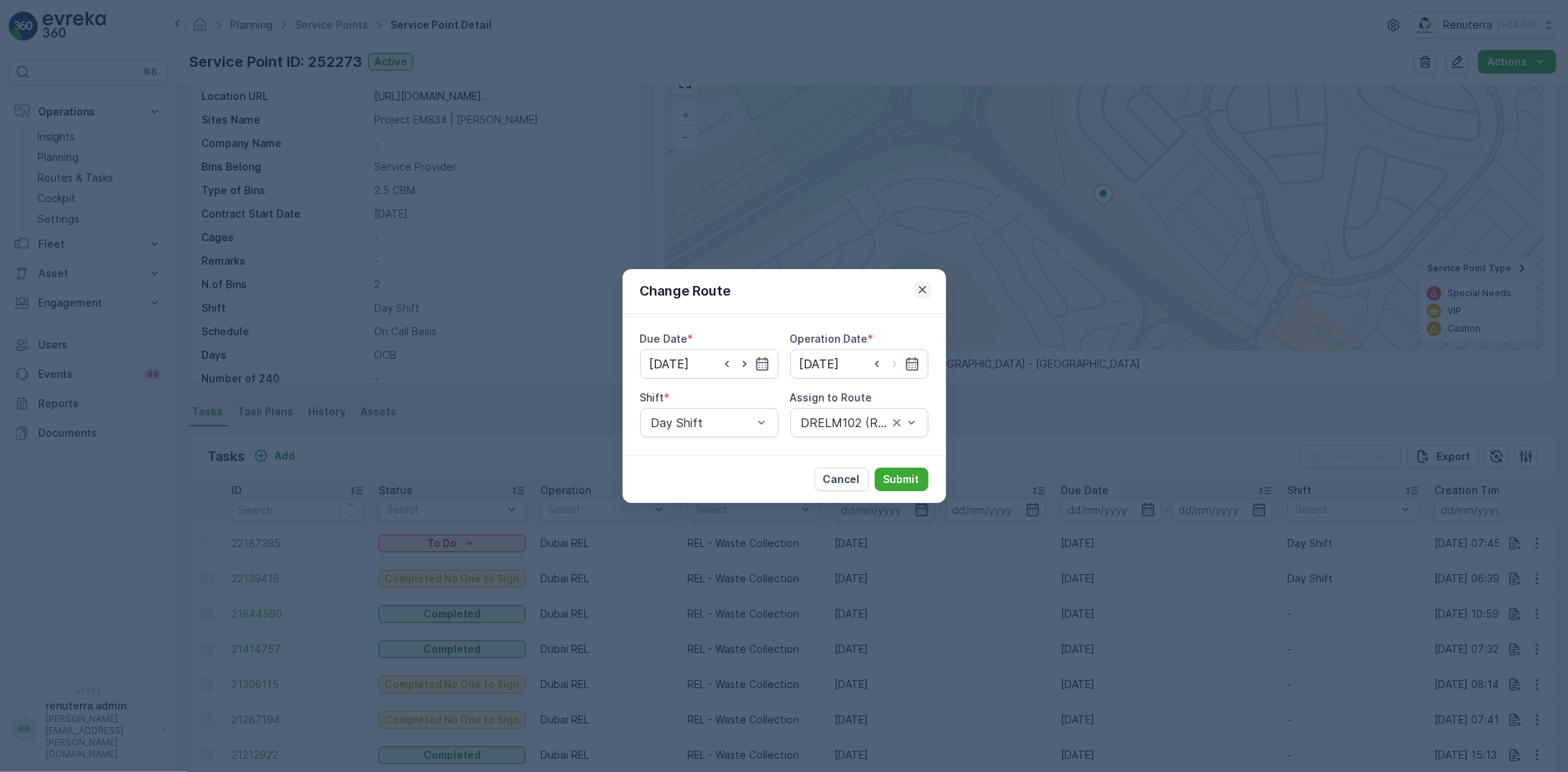
click at [923, 290] on icon "button" at bounding box center [922, 290] width 8 height 8
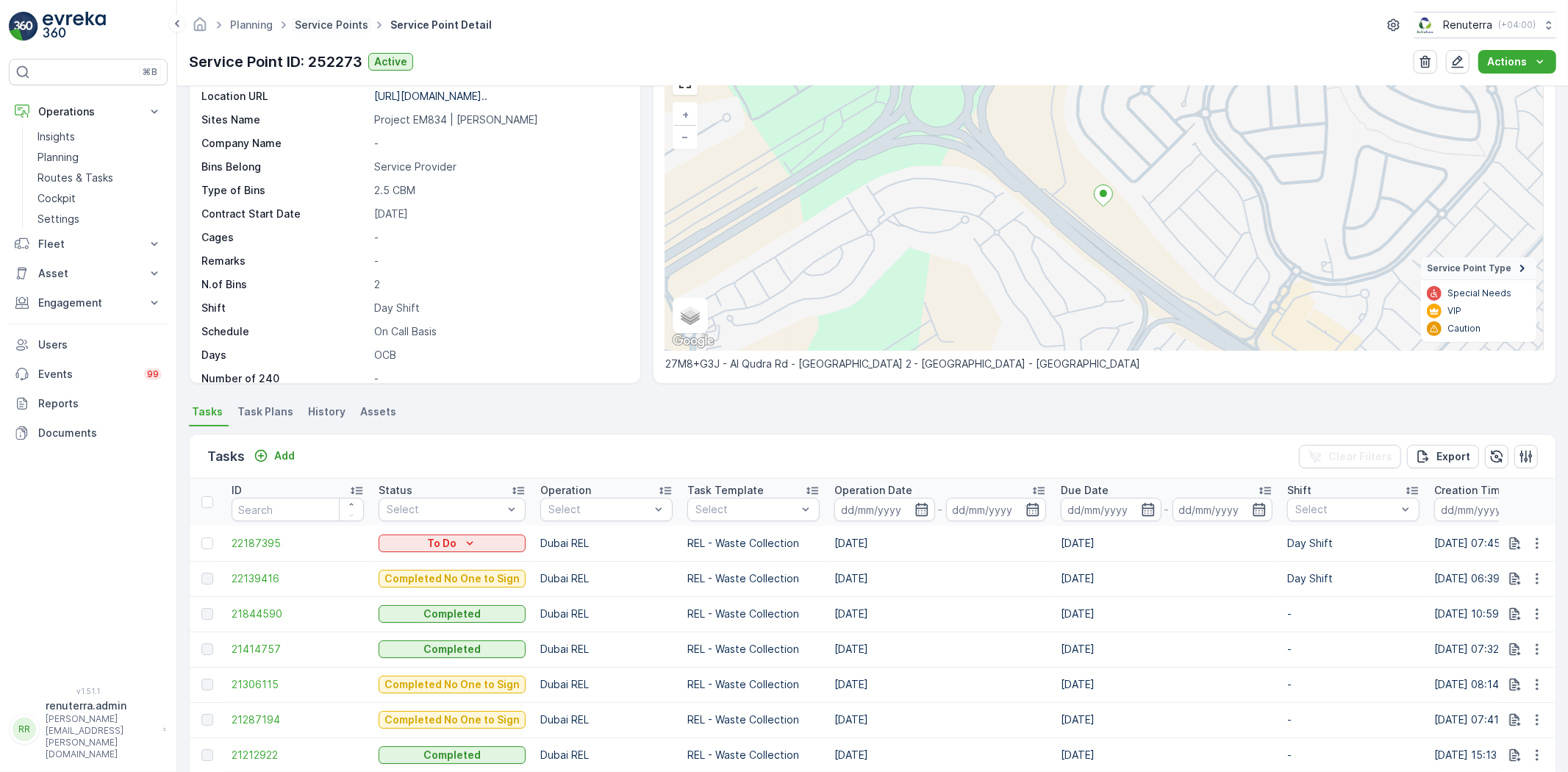
click at [309, 28] on link "Service Points" at bounding box center [332, 25] width 74 height 12
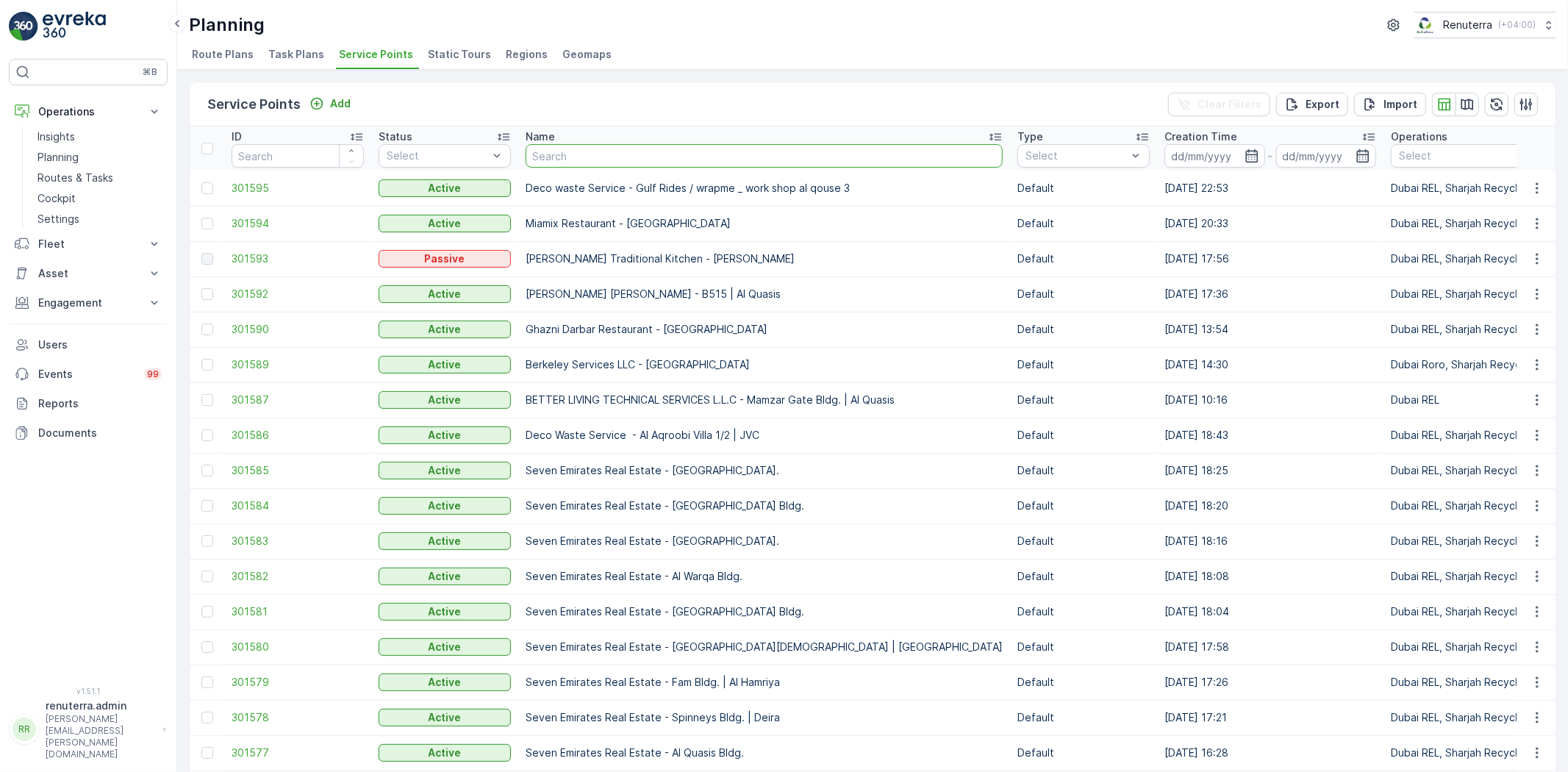
click at [559, 153] on input "text" at bounding box center [763, 155] width 477 height 24
type input "mouj"
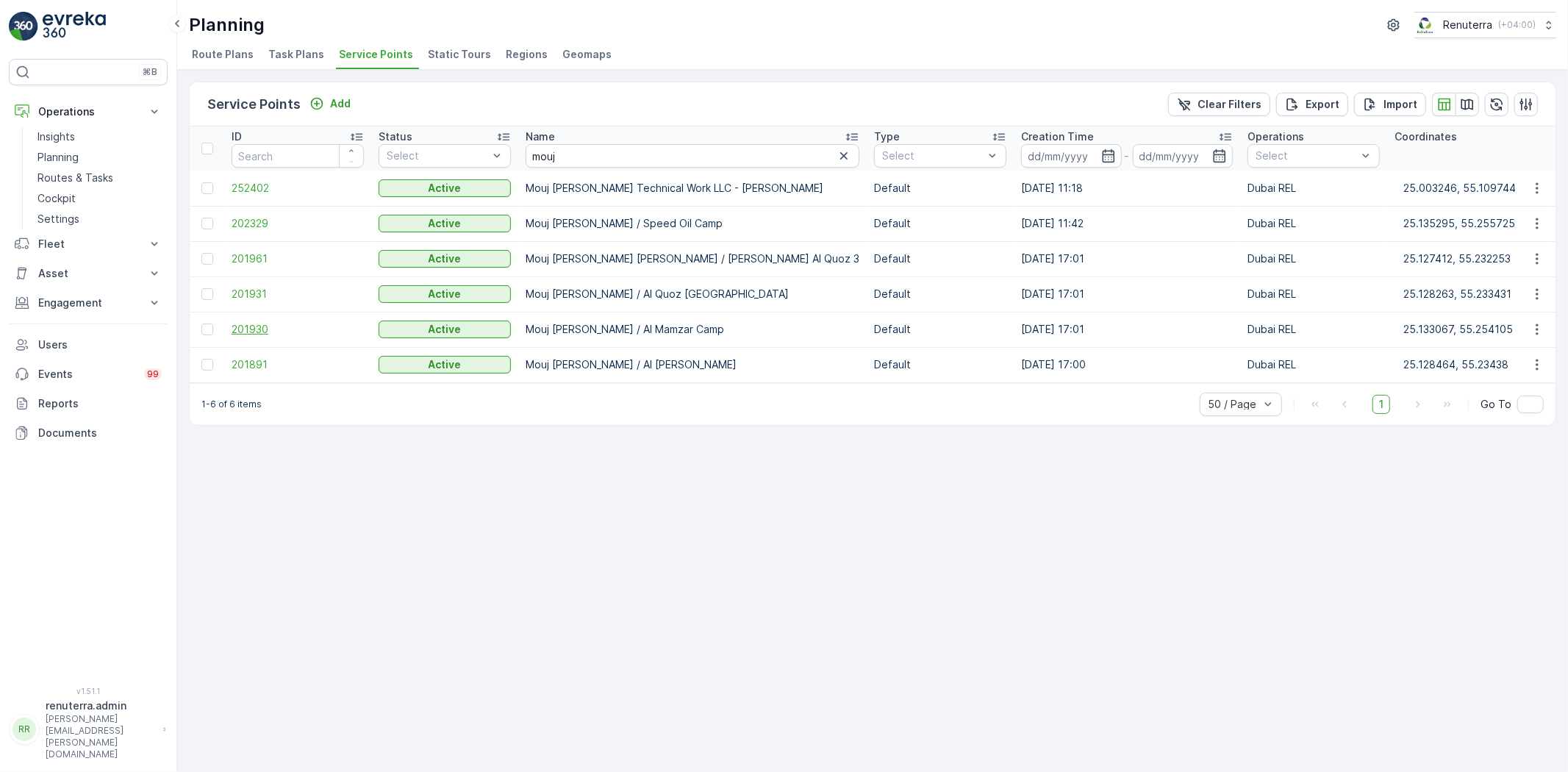
click at [253, 331] on span "201930" at bounding box center [297, 329] width 132 height 15
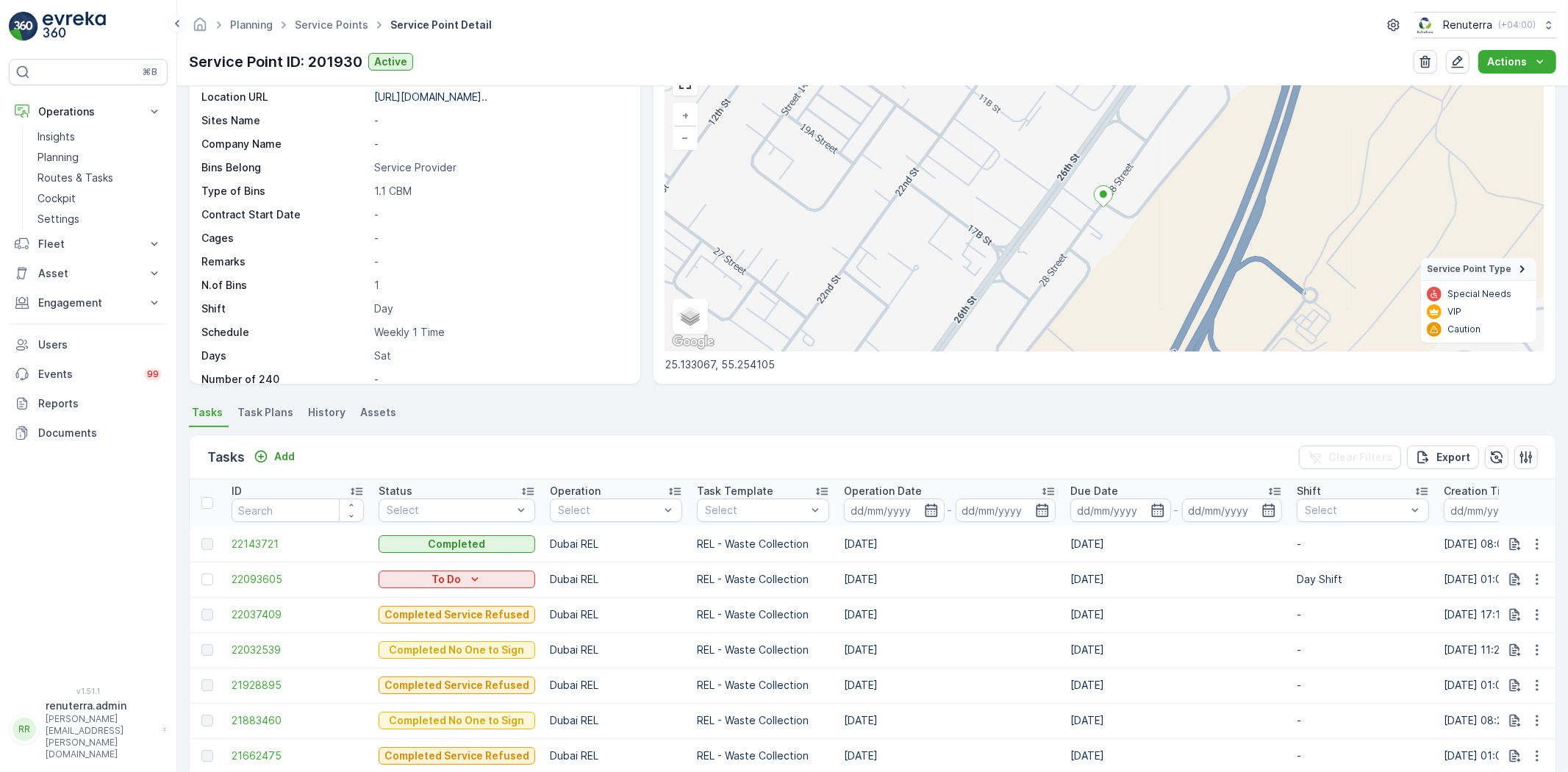
scroll to position [163, 0]
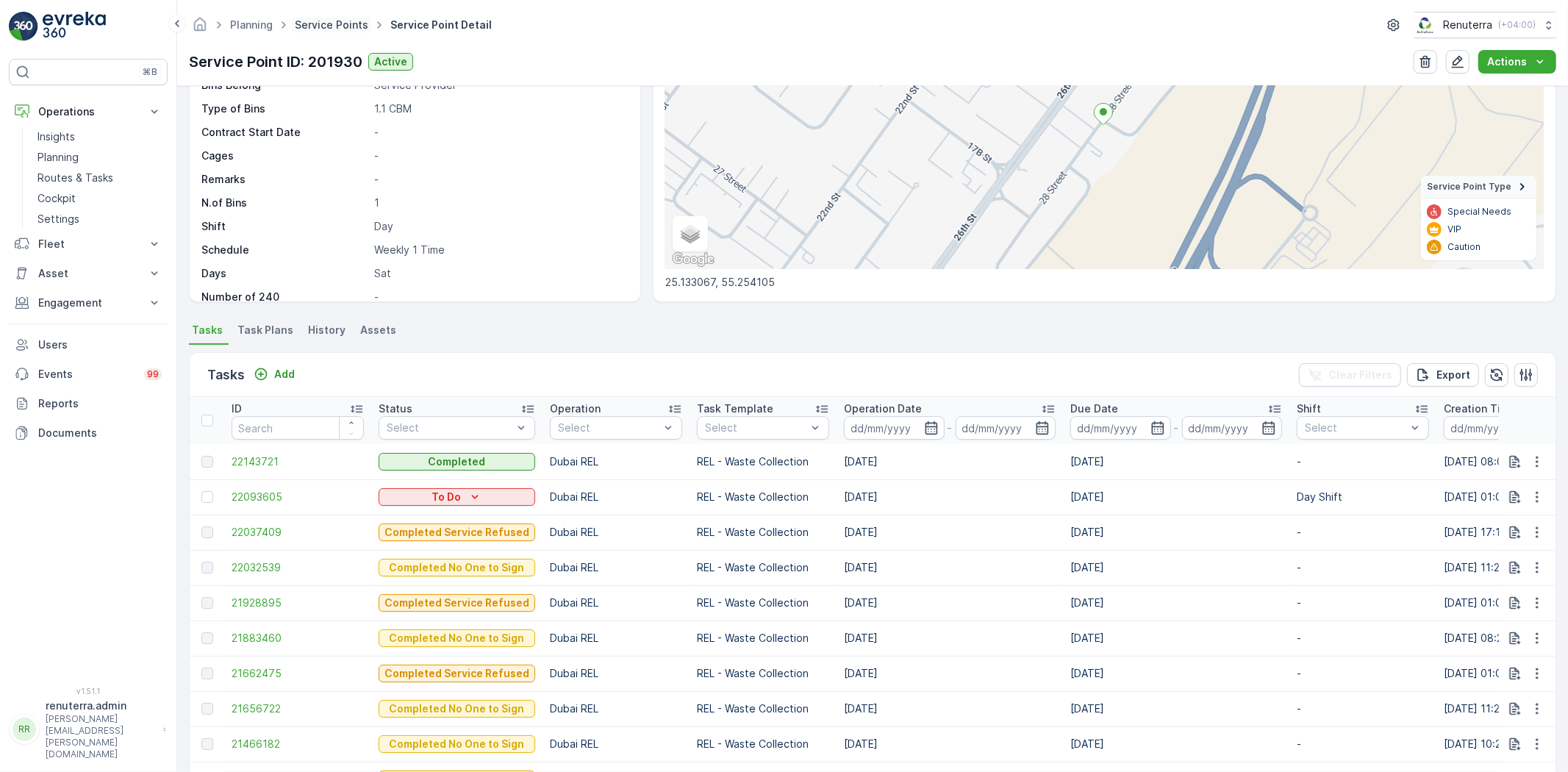
click at [318, 25] on link "Service Points" at bounding box center [332, 25] width 74 height 12
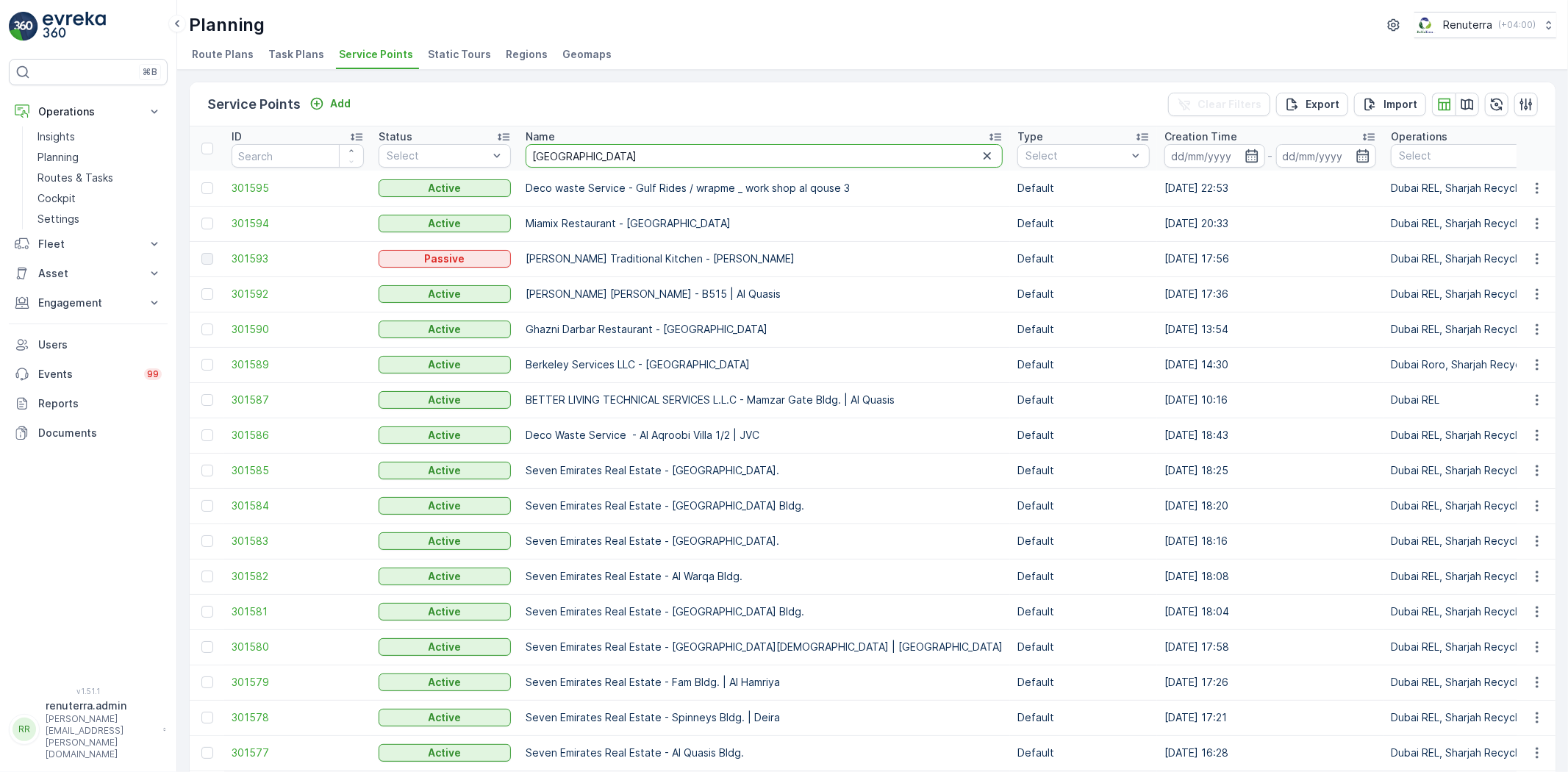
type input "italian"
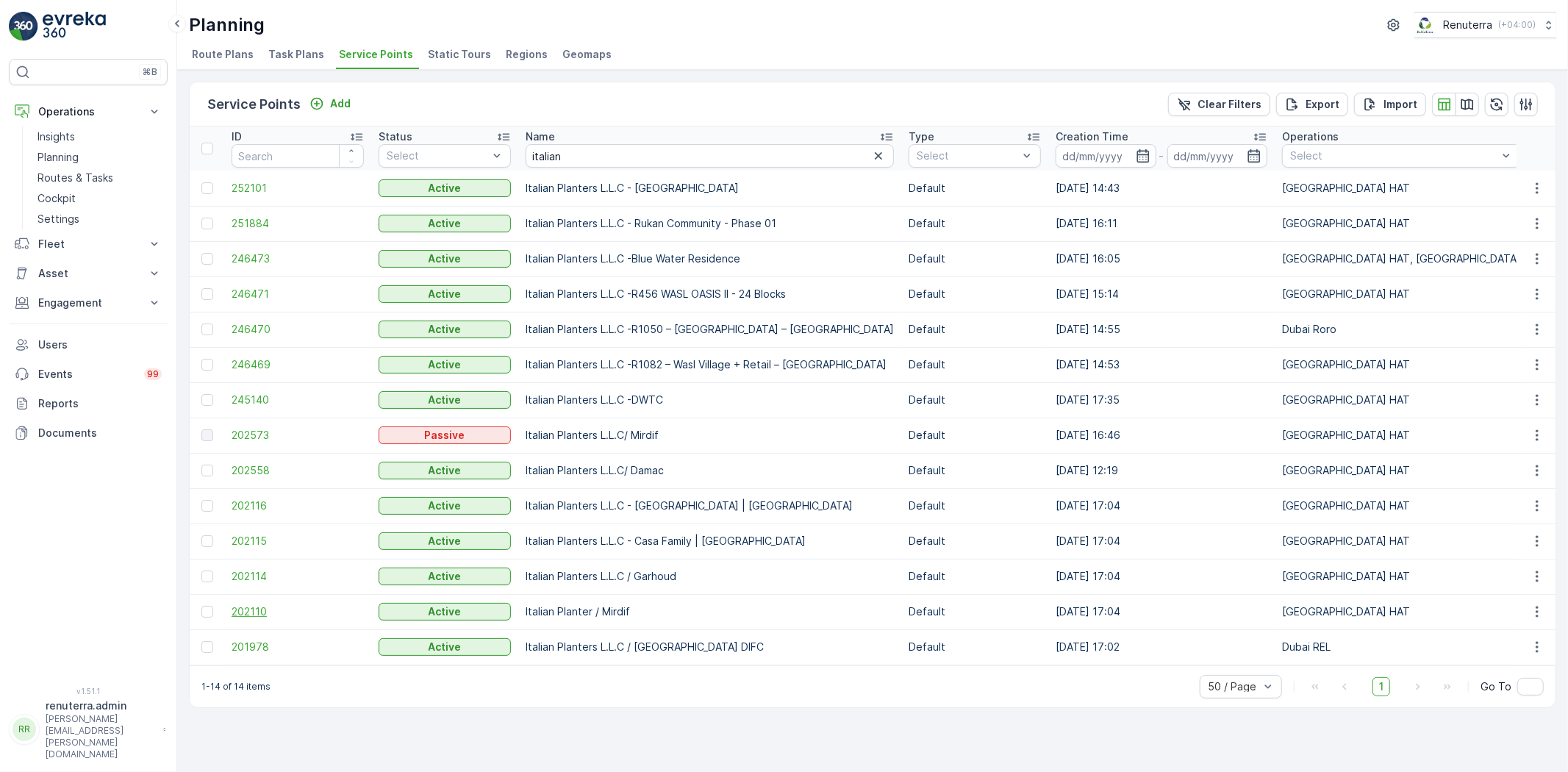
click at [234, 613] on span "202110" at bounding box center [297, 611] width 132 height 15
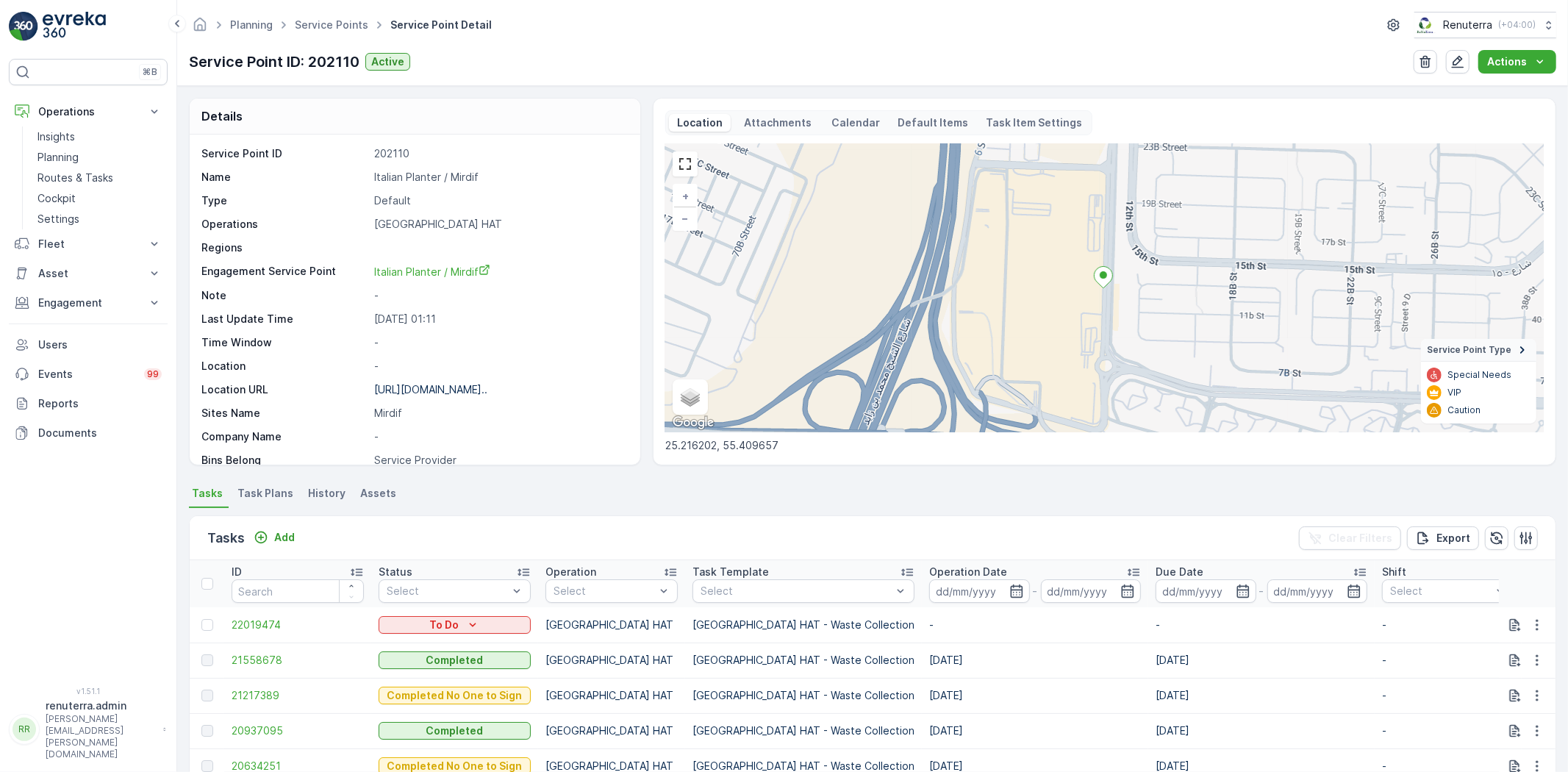
click at [413, 176] on p "Italian Planter / Mirdif" at bounding box center [499, 177] width 250 height 15
copy p "Italian Planter / Mirdif"
click at [311, 21] on link "Service Points" at bounding box center [332, 25] width 74 height 12
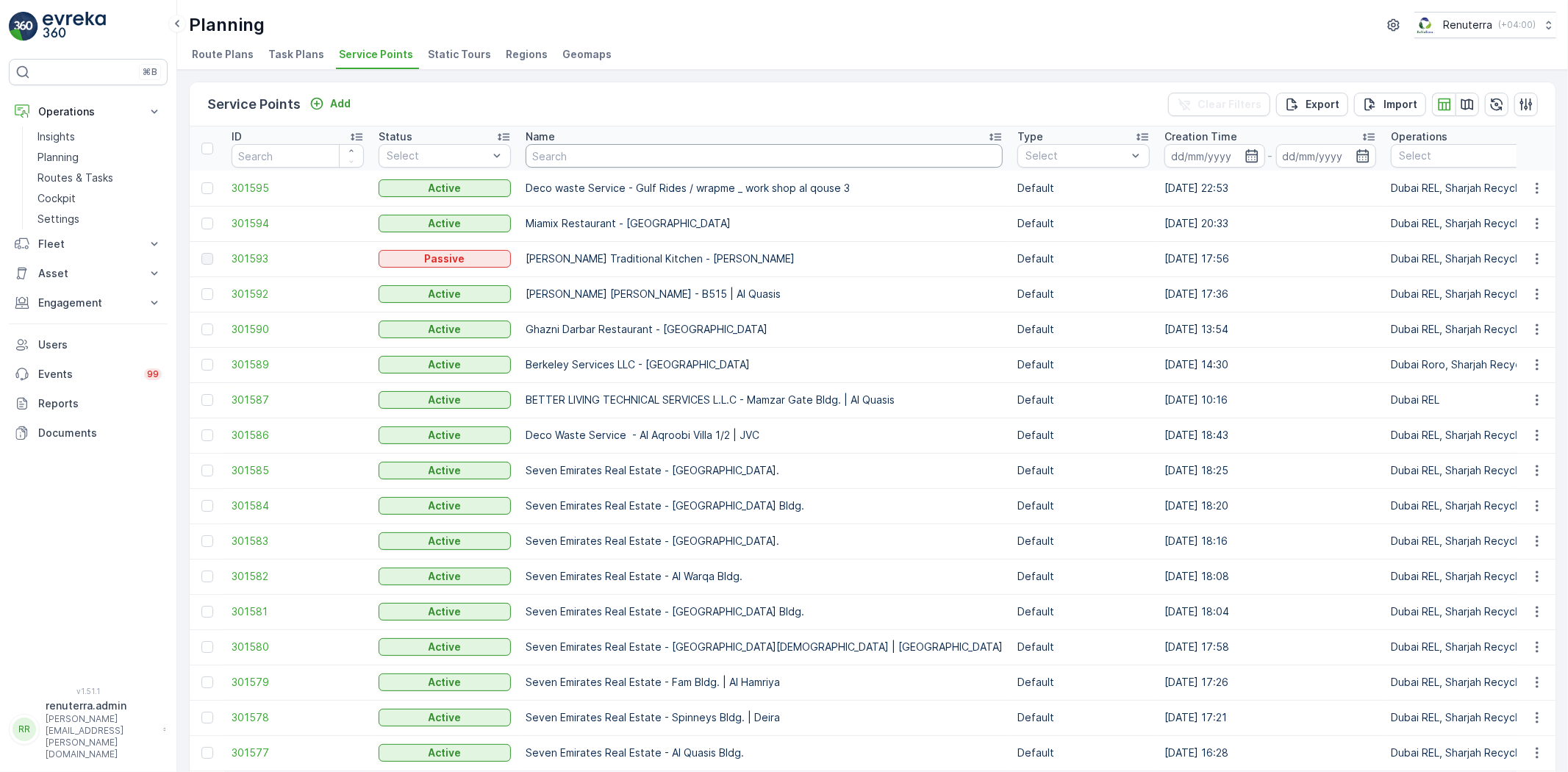
click at [566, 152] on input "text" at bounding box center [763, 155] width 477 height 24
type input "e;oite"
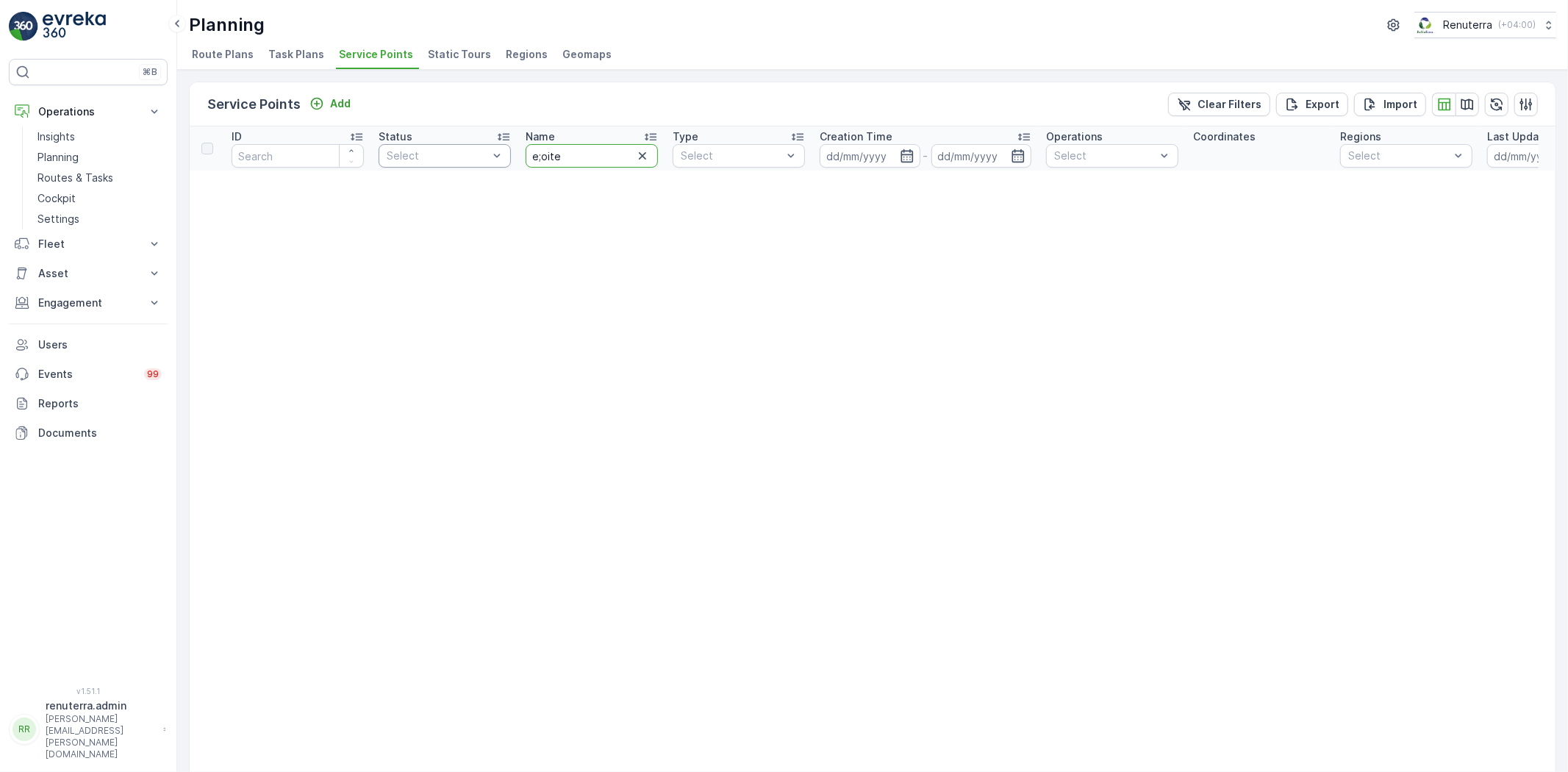
drag, startPoint x: 590, startPoint y: 151, endPoint x: 493, endPoint y: 152, distance: 97.0
type input "elite"
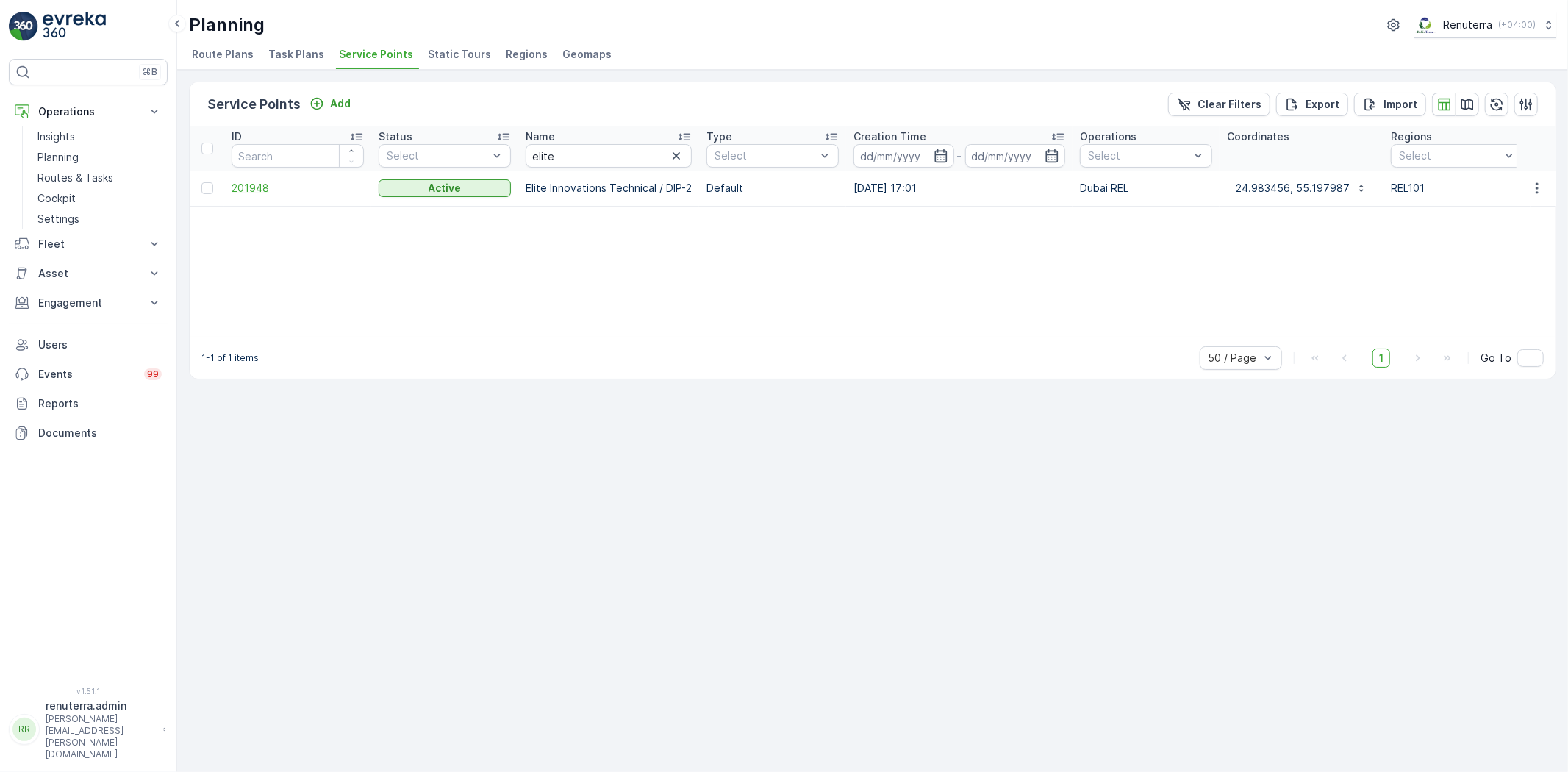
click at [239, 188] on span "201948" at bounding box center [297, 188] width 132 height 15
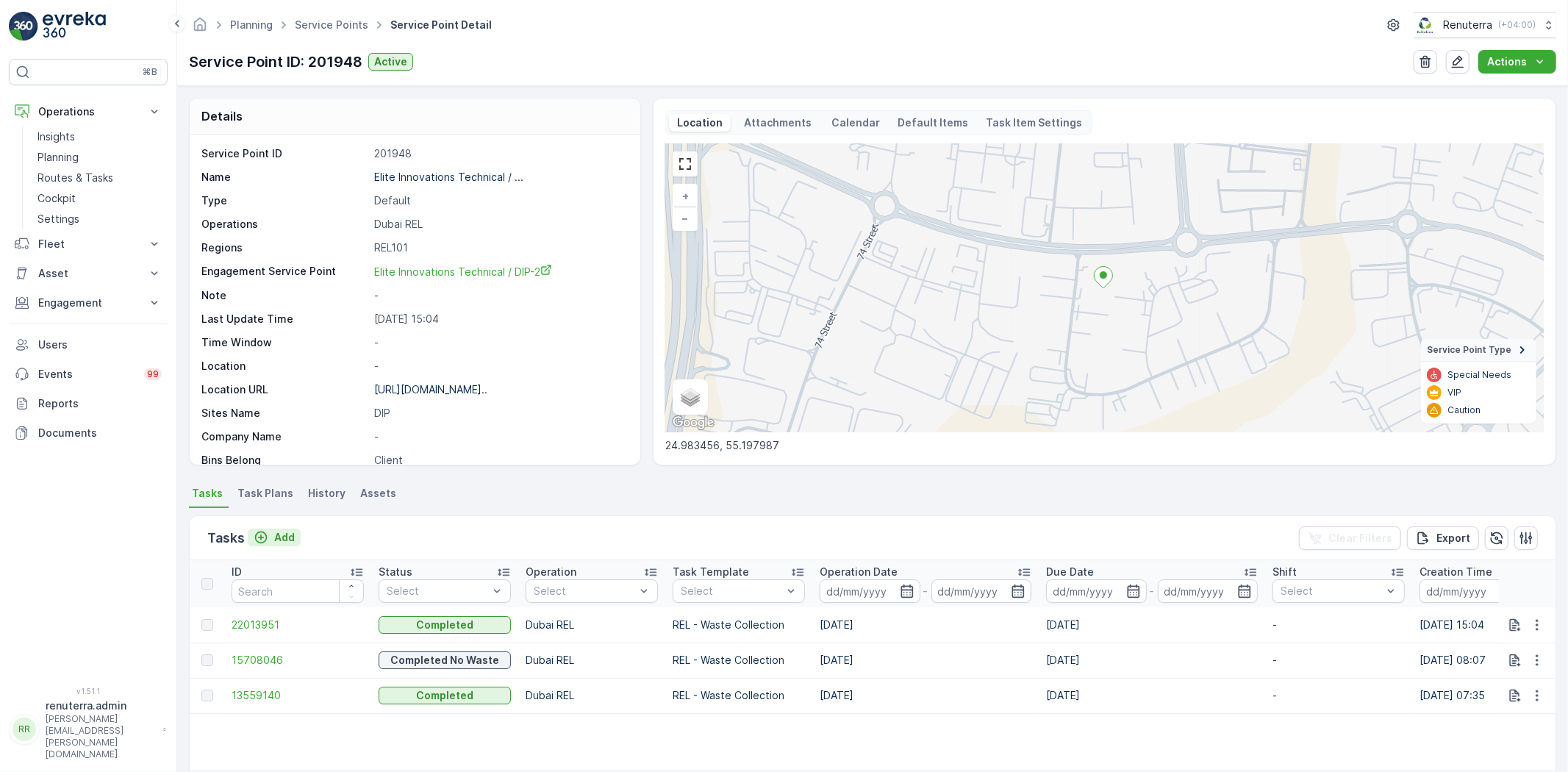
click at [283, 538] on p "Add" at bounding box center [284, 537] width 21 height 15
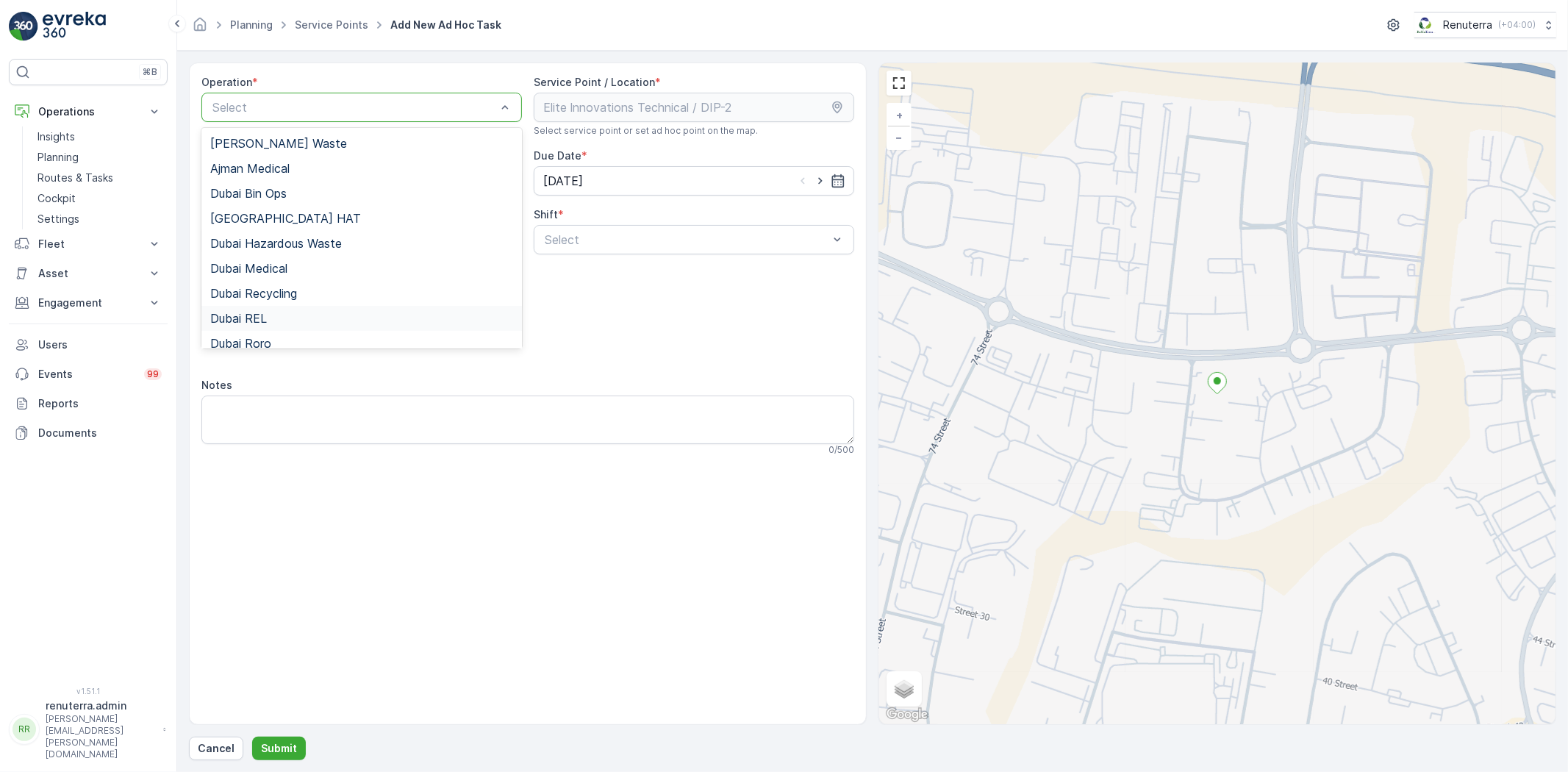
click at [263, 313] on span "Dubai REL" at bounding box center [239, 318] width 57 height 13
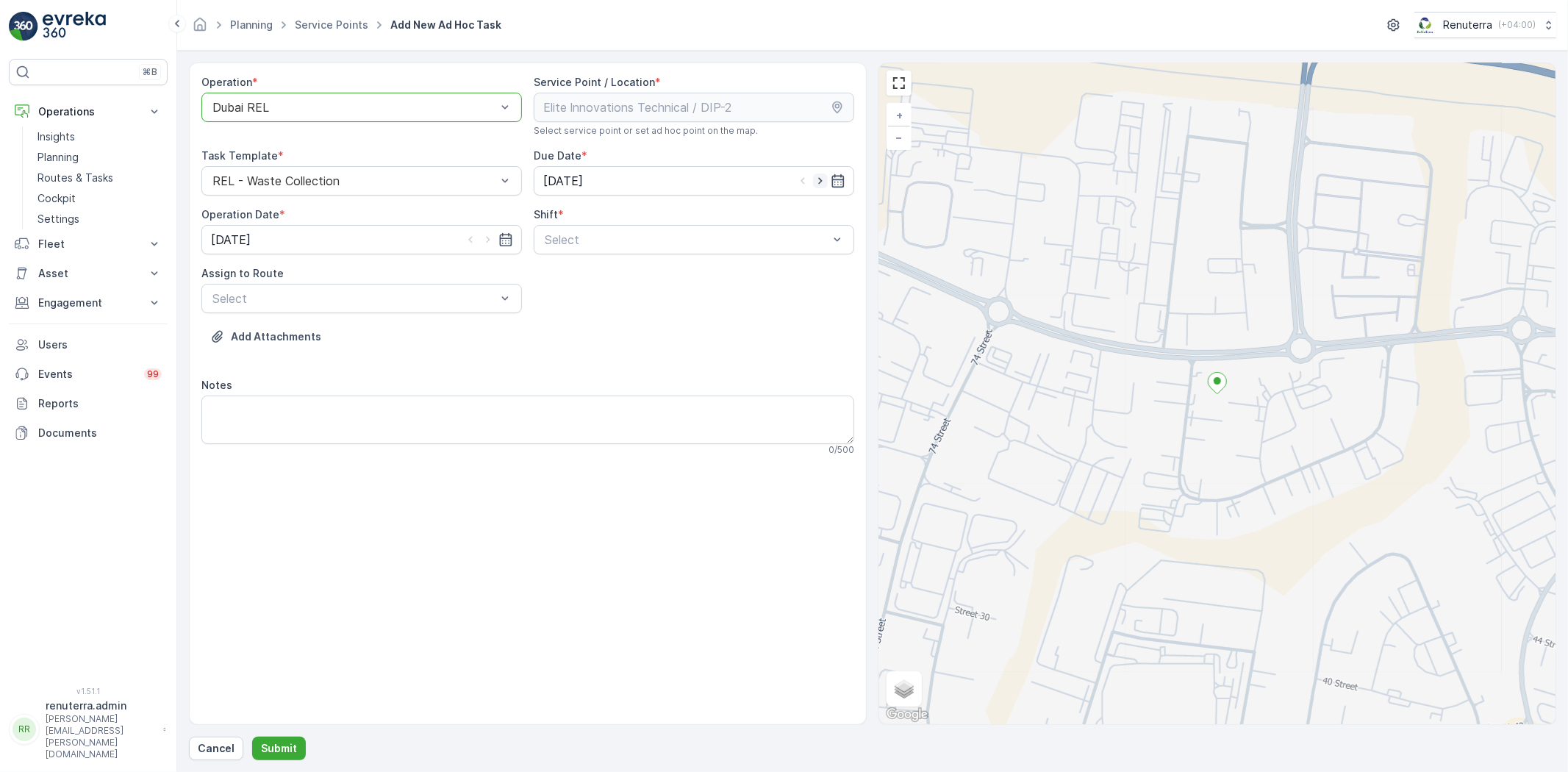
click at [818, 184] on icon "button" at bounding box center [820, 181] width 15 height 15
type input "04.10.2025"
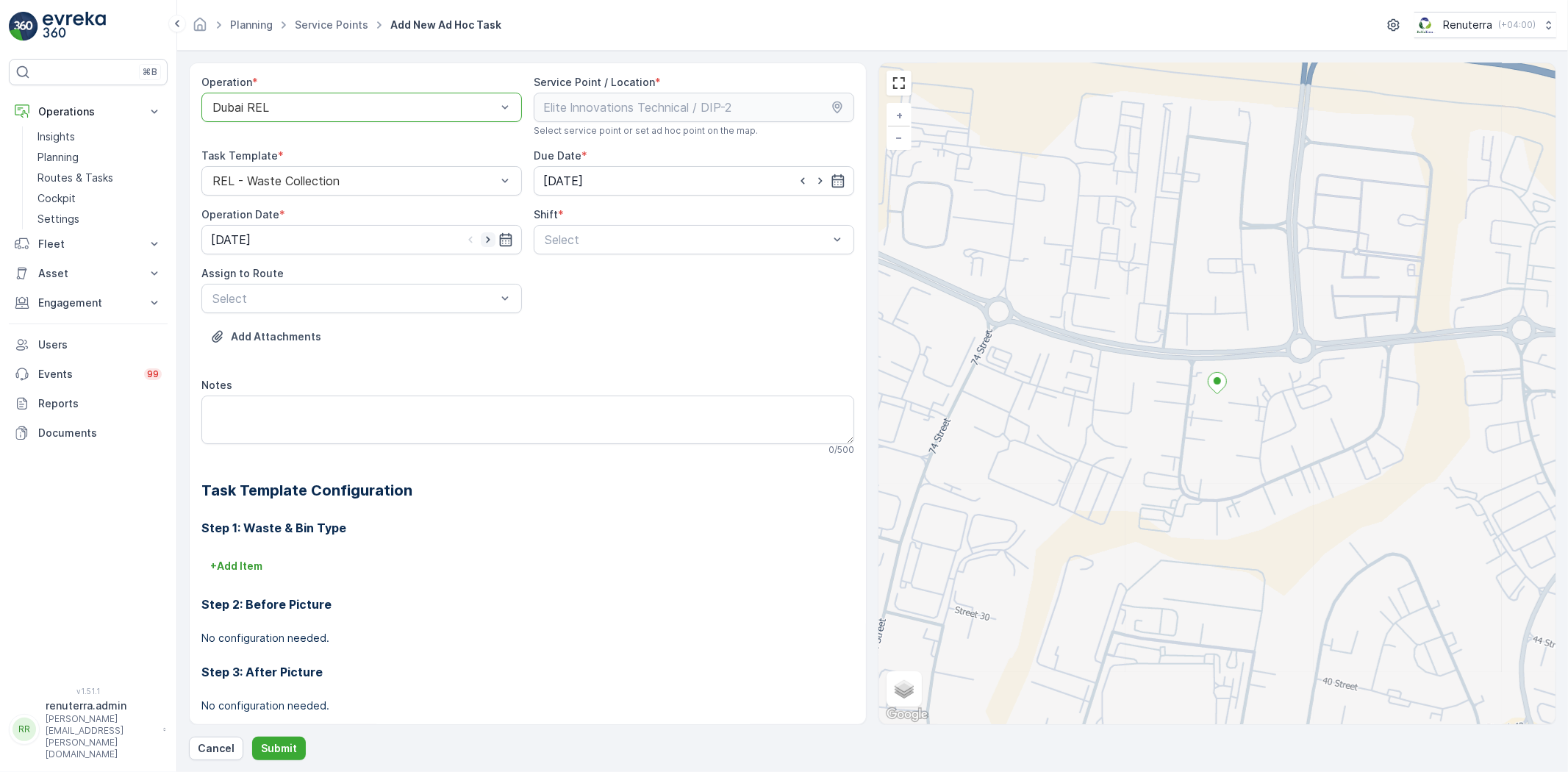
click at [487, 240] on icon "button" at bounding box center [488, 240] width 4 height 7
type input "04.10.2025"
click at [606, 267] on div "Day Shift" at bounding box center [694, 276] width 321 height 25
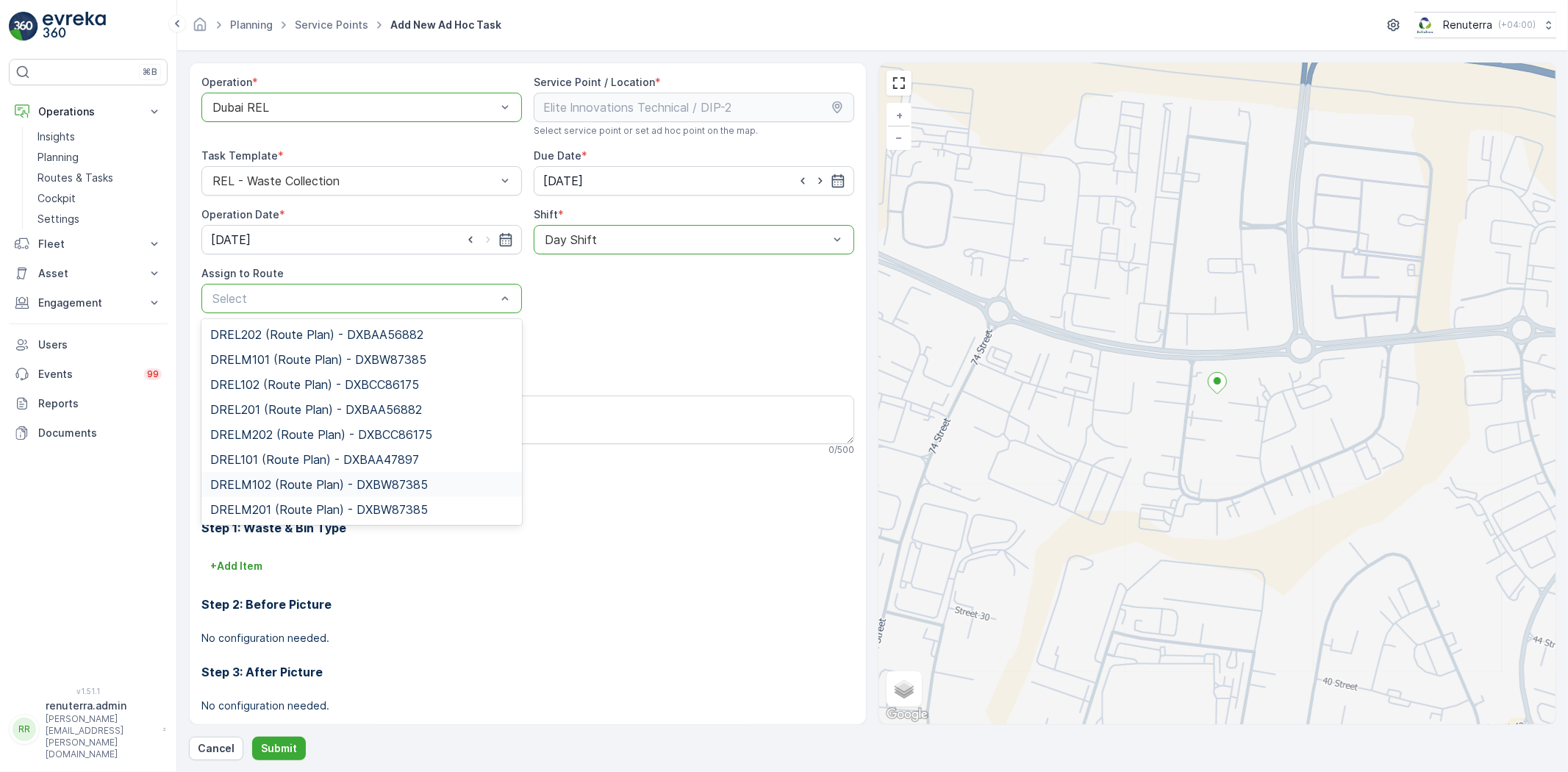
click at [285, 482] on span "DRELM102 (Route Plan) - DXBW87385" at bounding box center [319, 484] width 217 height 13
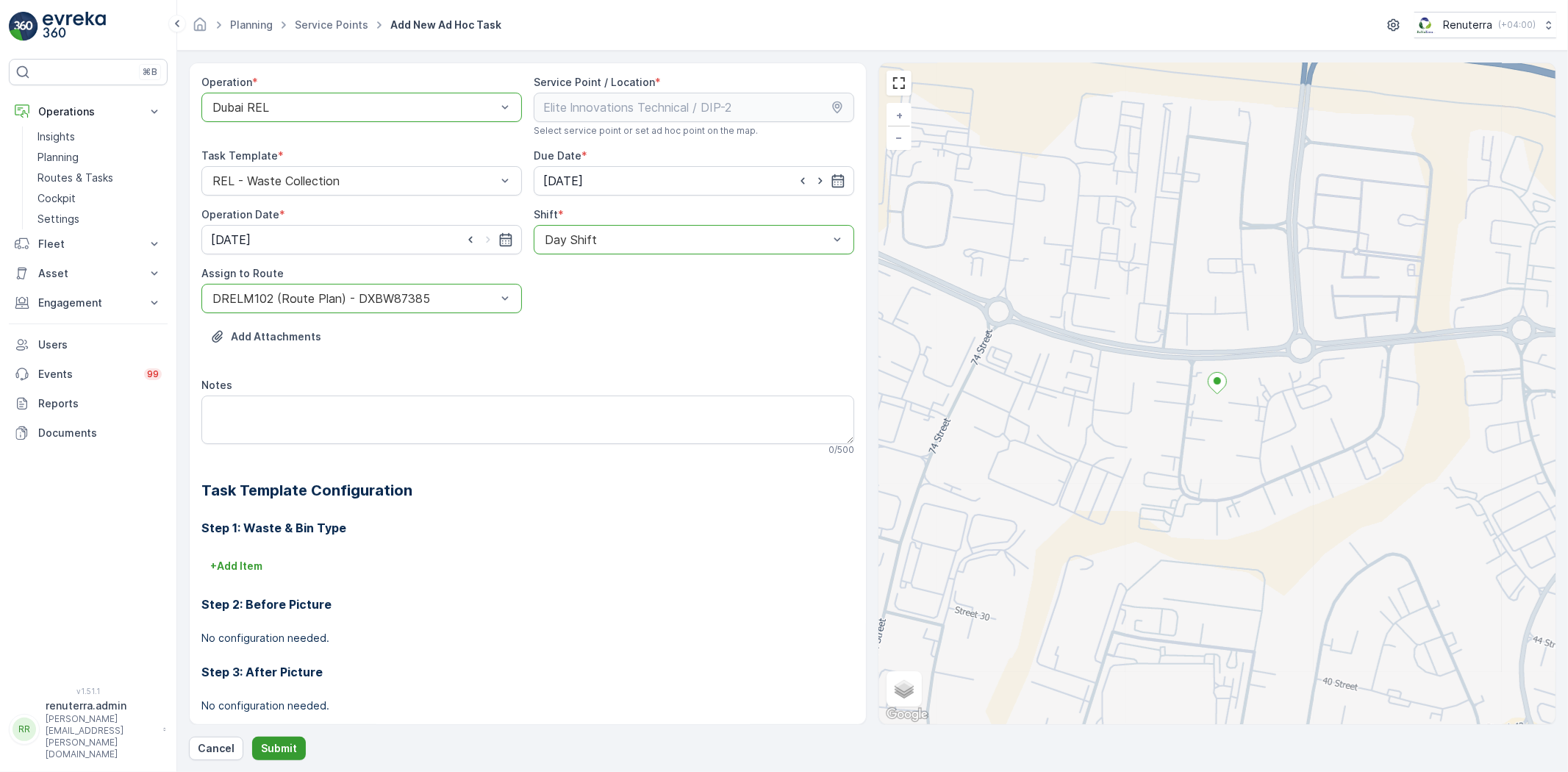
click at [280, 743] on p "Submit" at bounding box center [279, 748] width 36 height 15
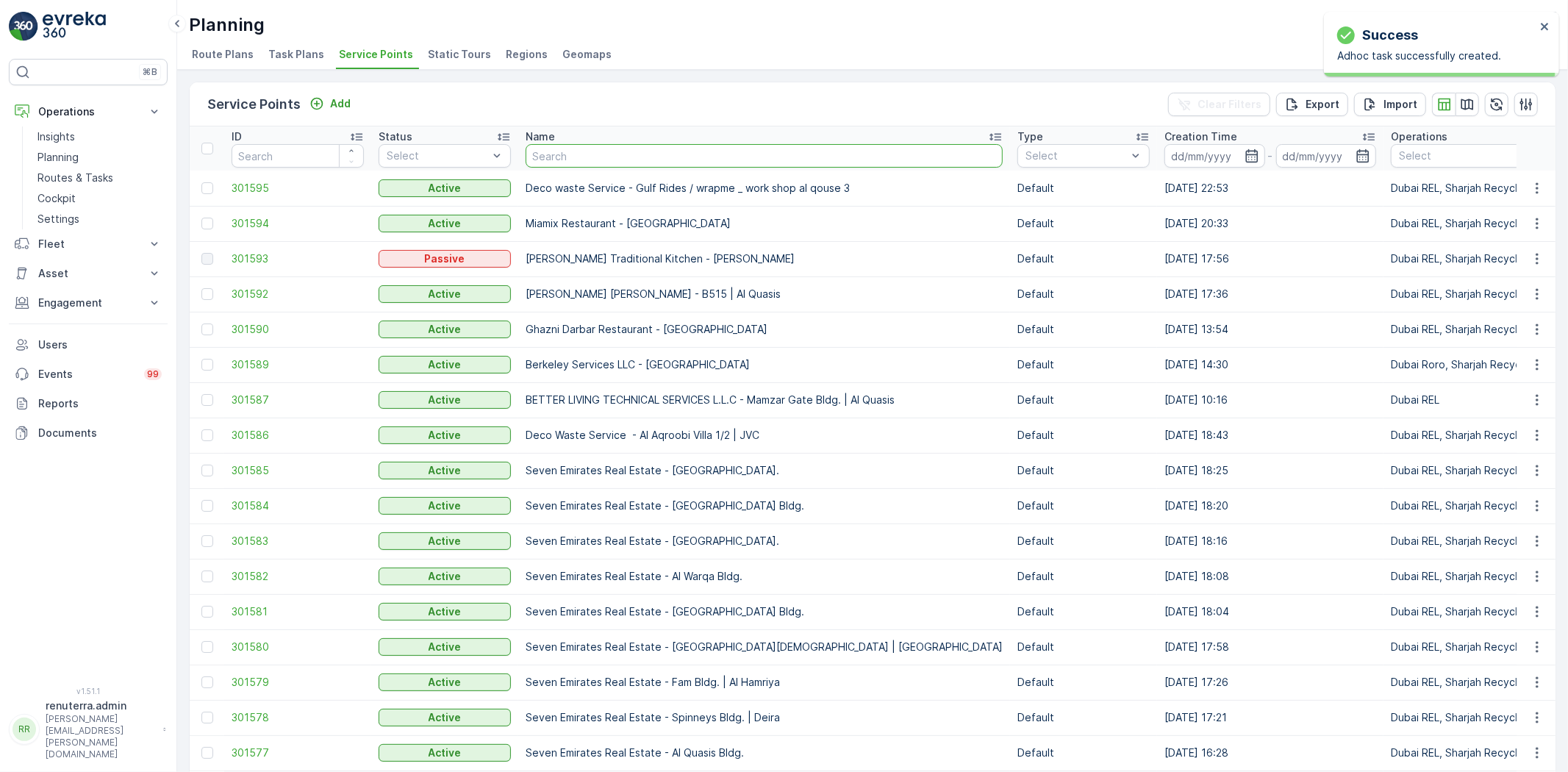
click at [580, 153] on input "text" at bounding box center [763, 155] width 477 height 24
type input "nabc"
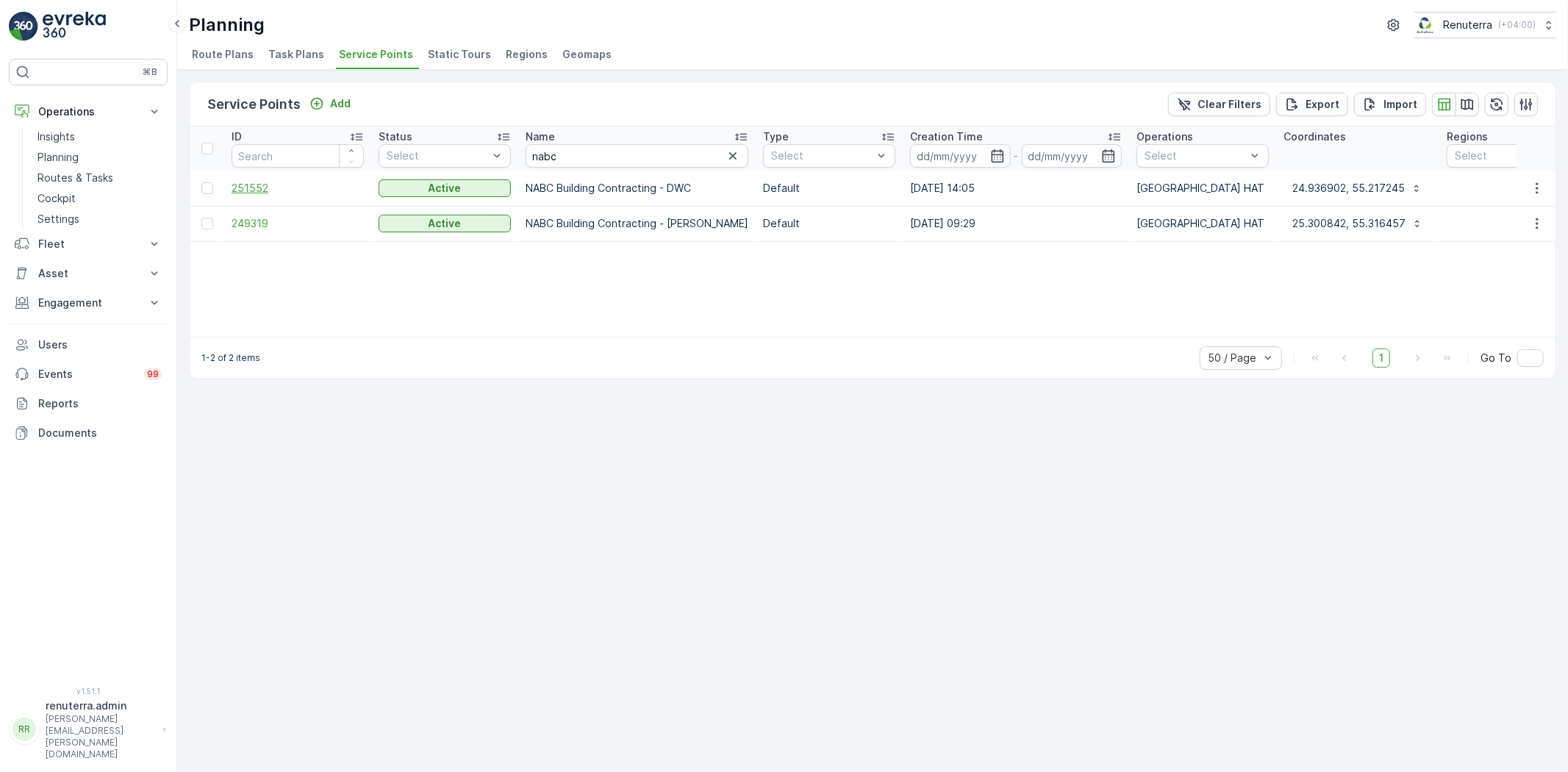
click at [251, 188] on span "251552" at bounding box center [297, 188] width 132 height 15
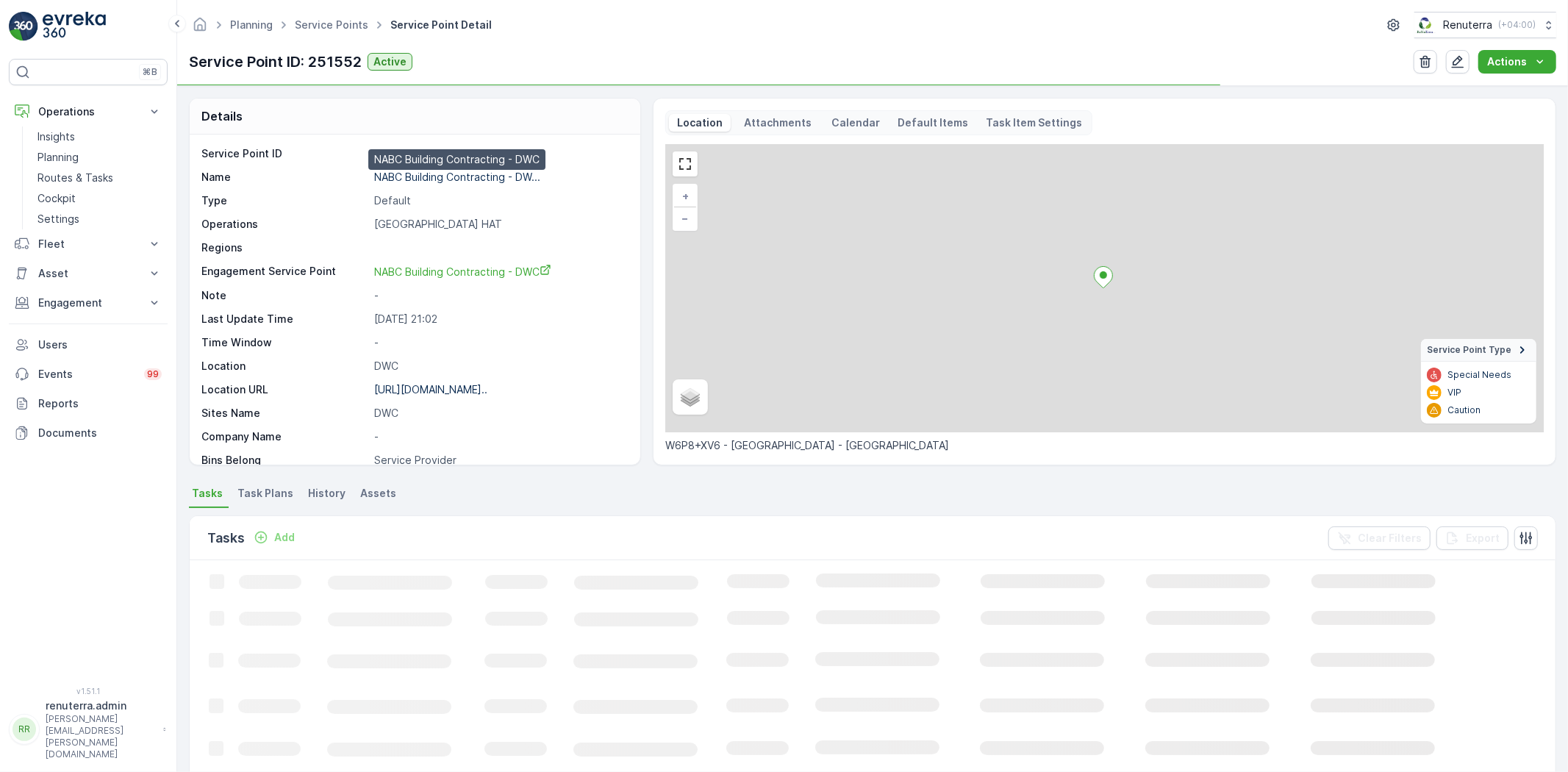
click at [444, 172] on p "NABC Building Contracting - DW..." at bounding box center [457, 177] width 166 height 12
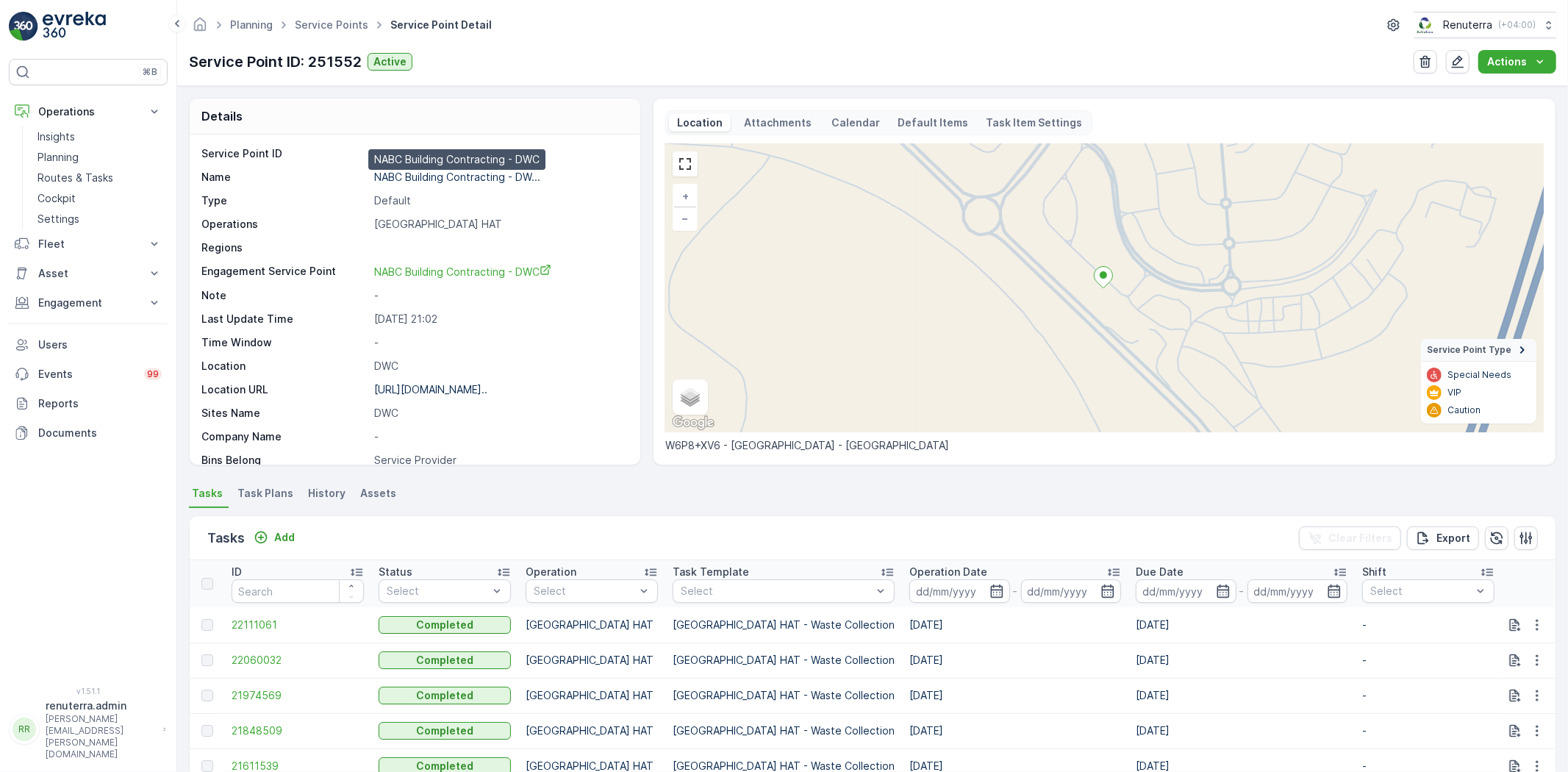
click at [425, 172] on p "NABC Building Contracting - DW..." at bounding box center [457, 177] width 166 height 12
click at [323, 23] on link "Service Points" at bounding box center [332, 25] width 74 height 12
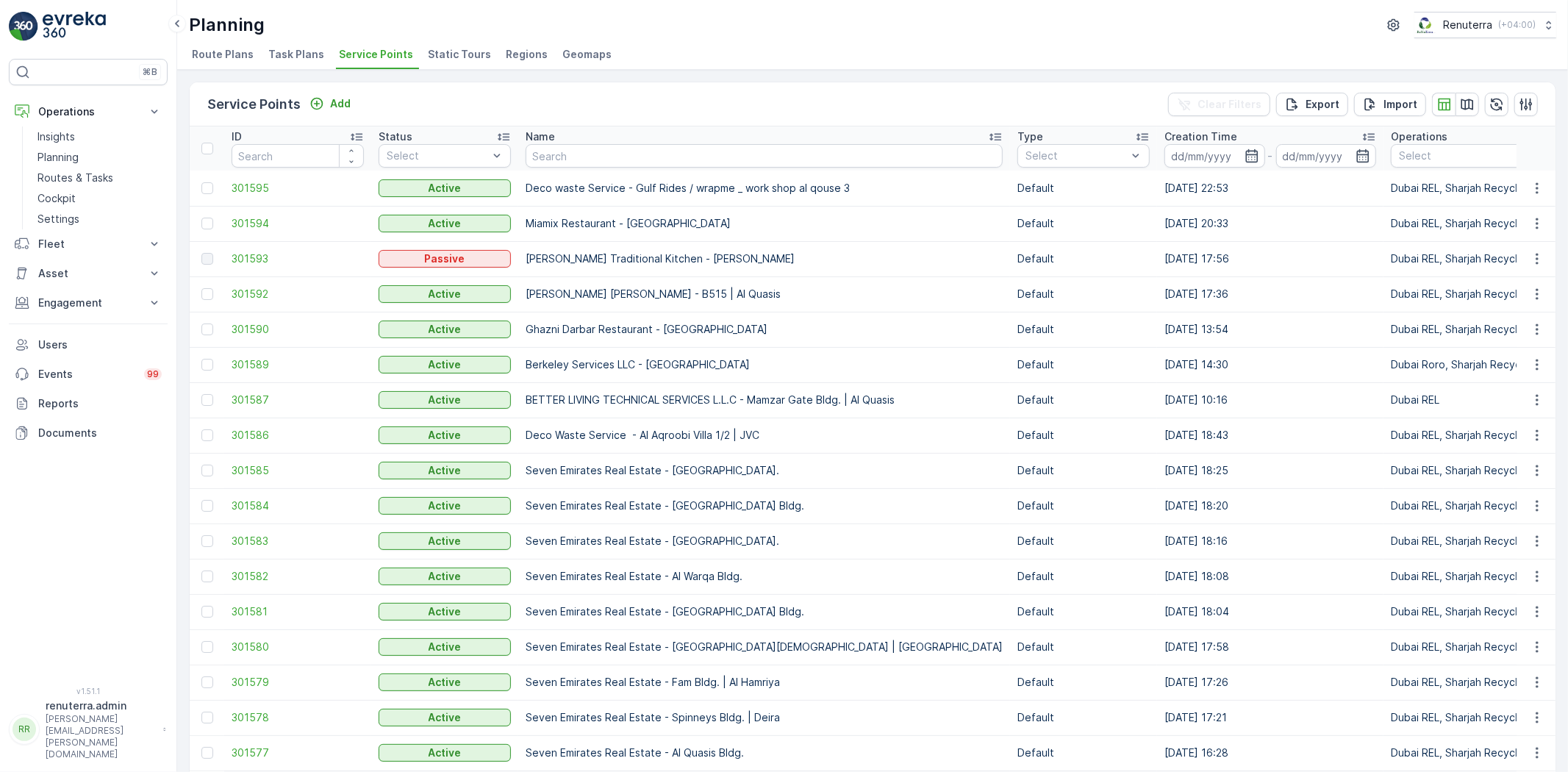
click at [568, 158] on input "text" at bounding box center [763, 155] width 477 height 24
type input "a"
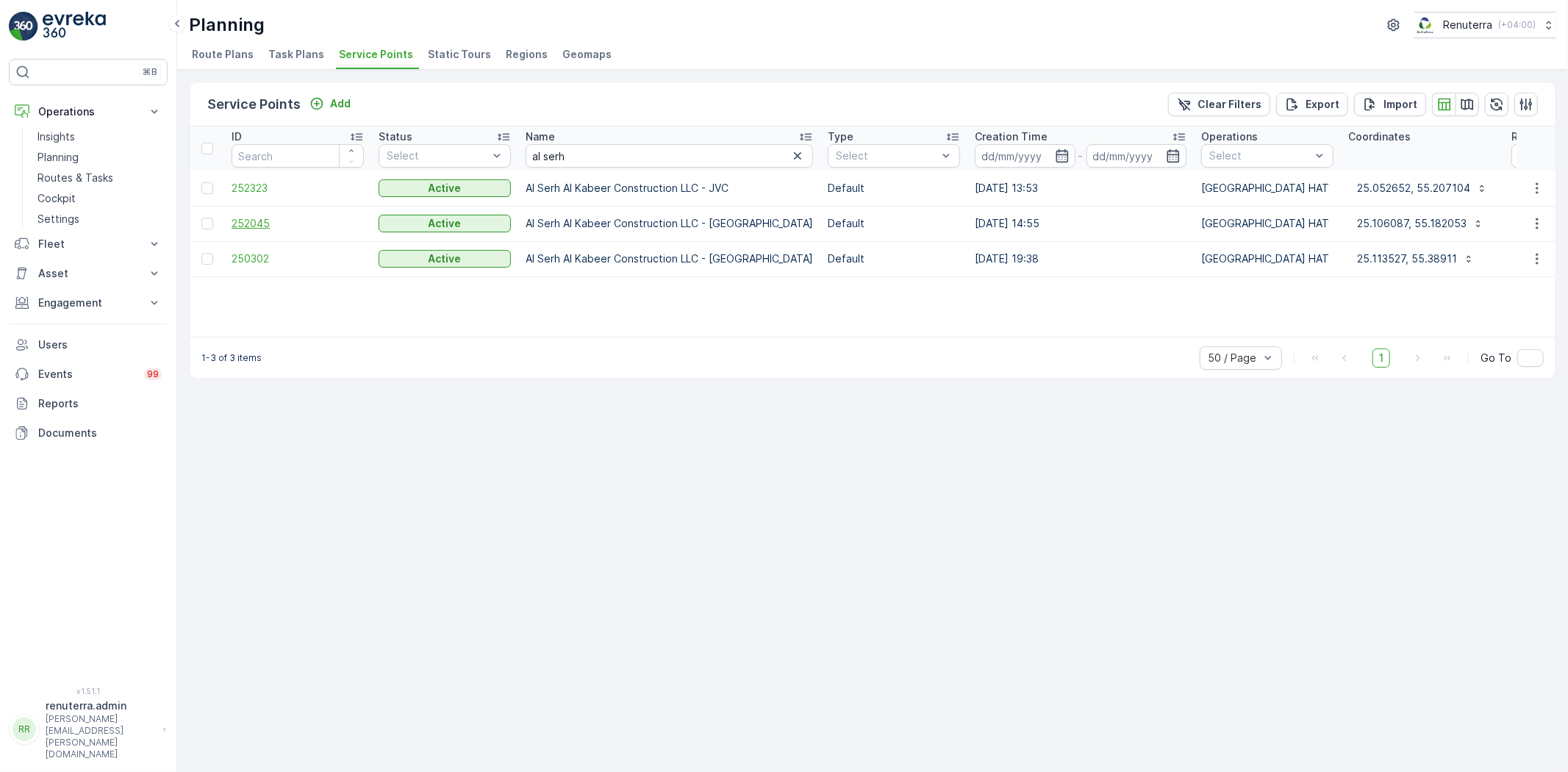
click at [250, 222] on span "252045" at bounding box center [297, 223] width 132 height 15
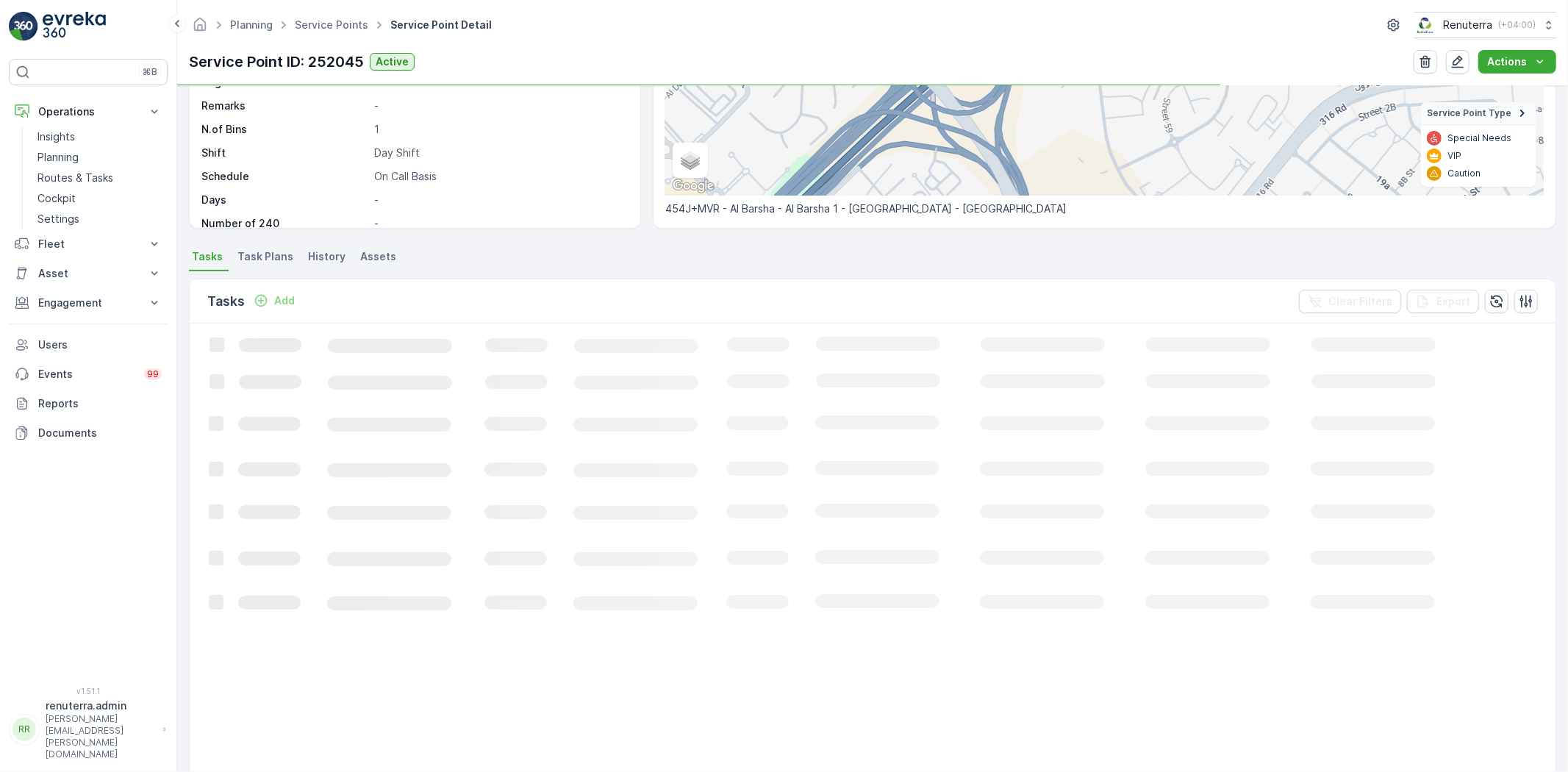
scroll to position [245, 0]
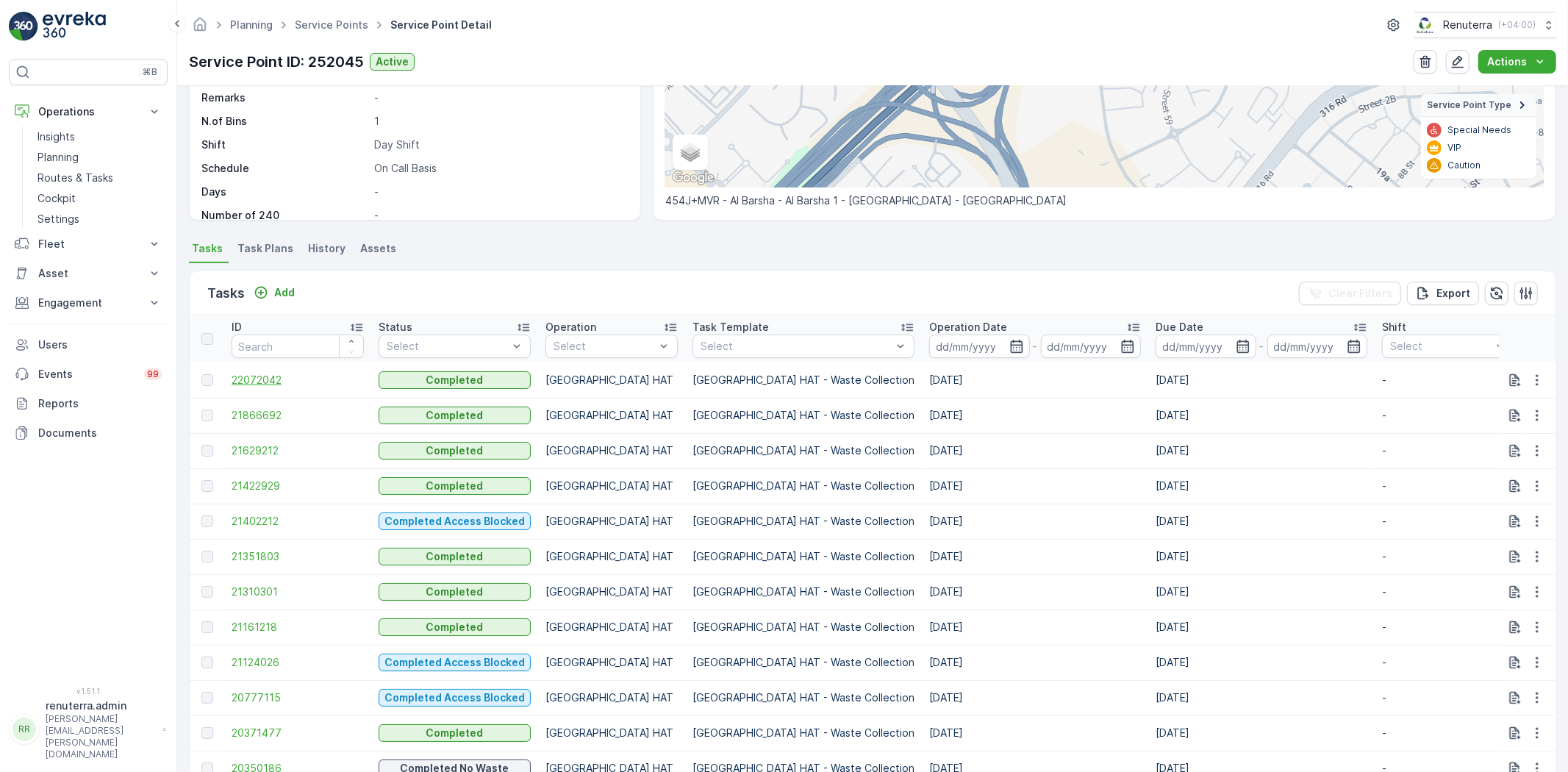
click at [263, 374] on span "22072042" at bounding box center [297, 380] width 132 height 15
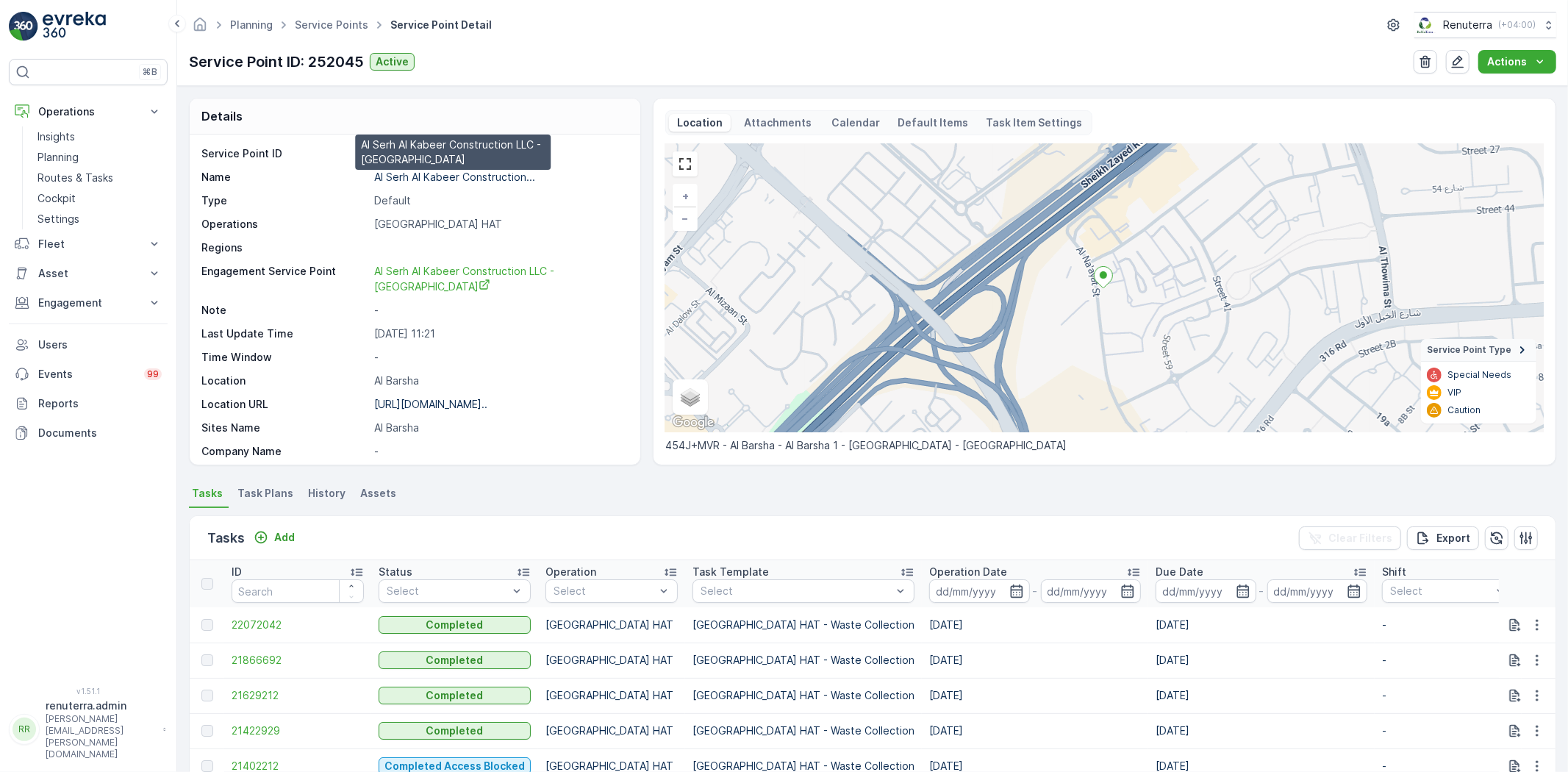
click at [419, 178] on p "Al Serh Al Kabeer Construction..." at bounding box center [455, 177] width 161 height 12
click at [309, 24] on link "Service Points" at bounding box center [332, 25] width 74 height 12
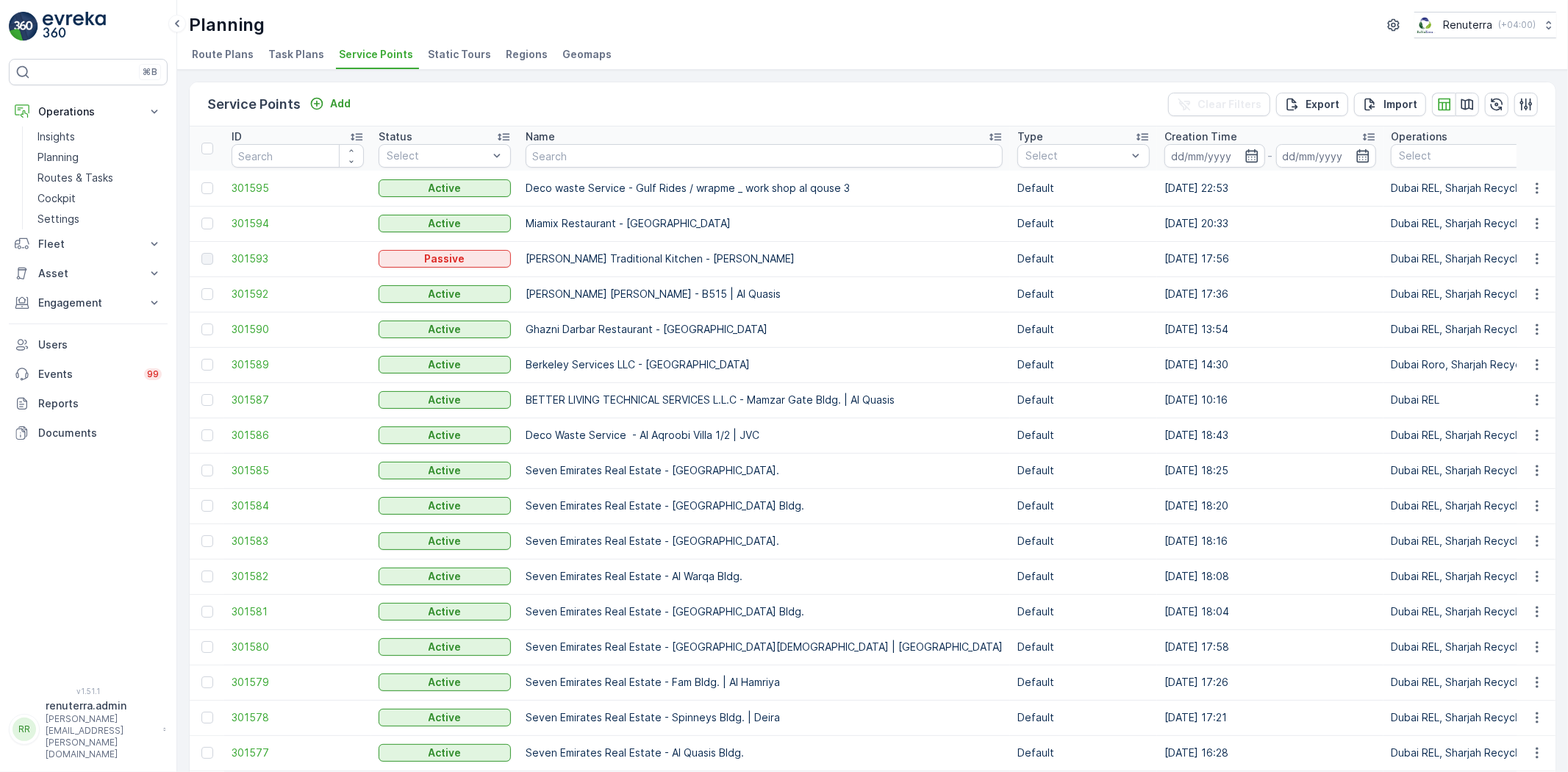
click at [560, 156] on input "text" at bounding box center [763, 155] width 477 height 24
type input "al tayer"
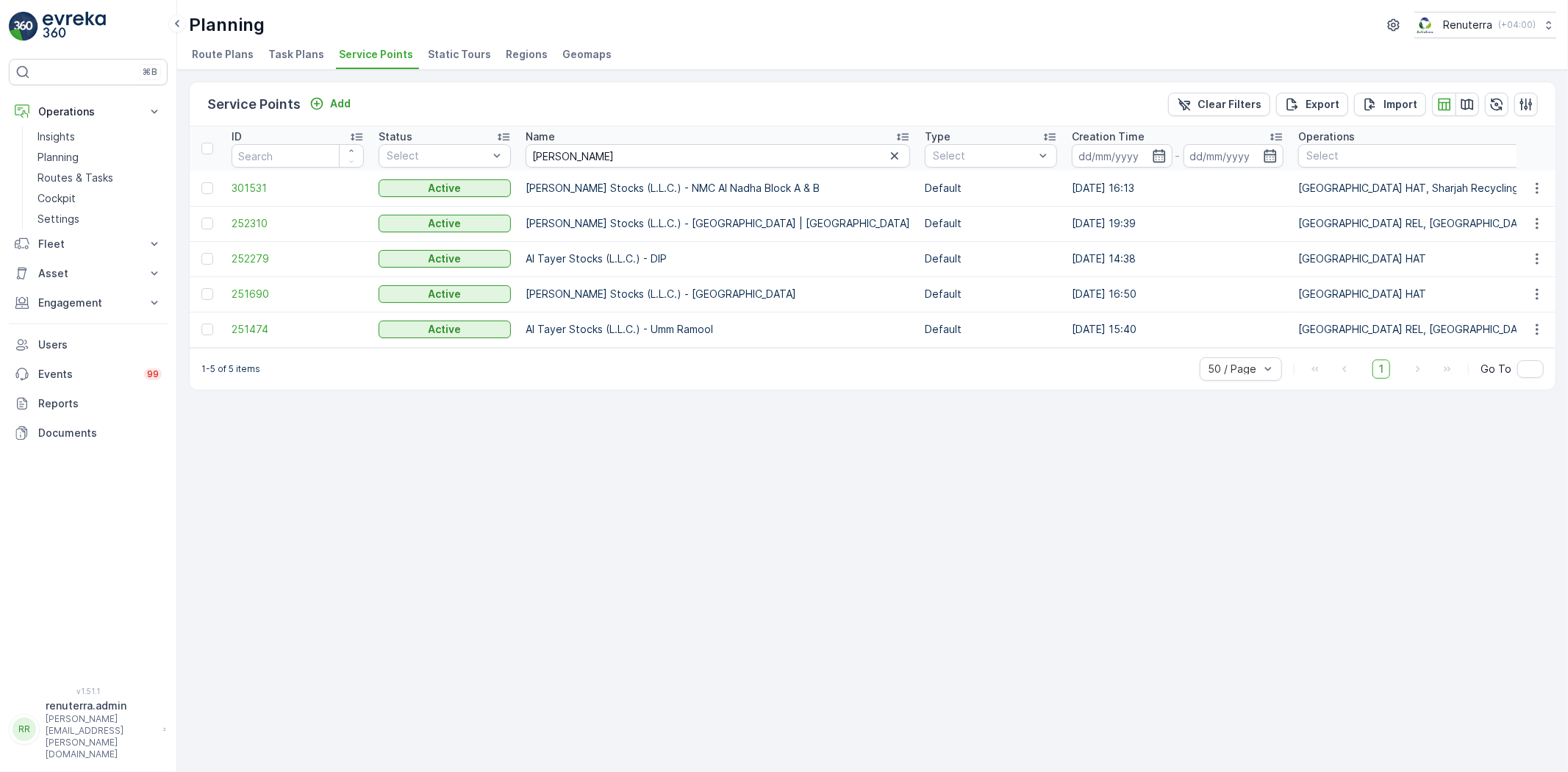
click at [247, 320] on td "251474" at bounding box center [298, 329] width 147 height 35
click at [253, 334] on span "251474" at bounding box center [297, 329] width 132 height 15
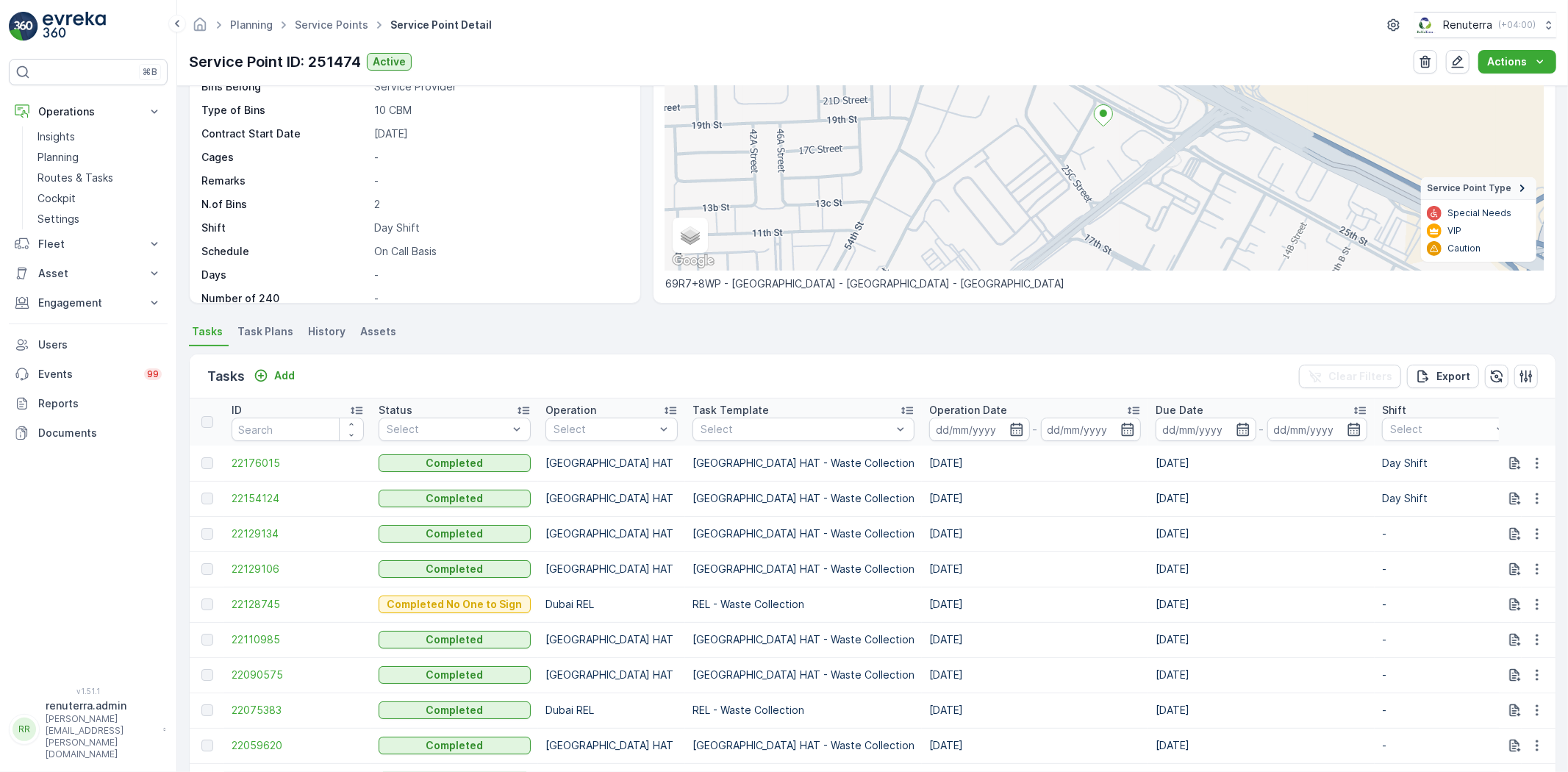
scroll to position [245, 0]
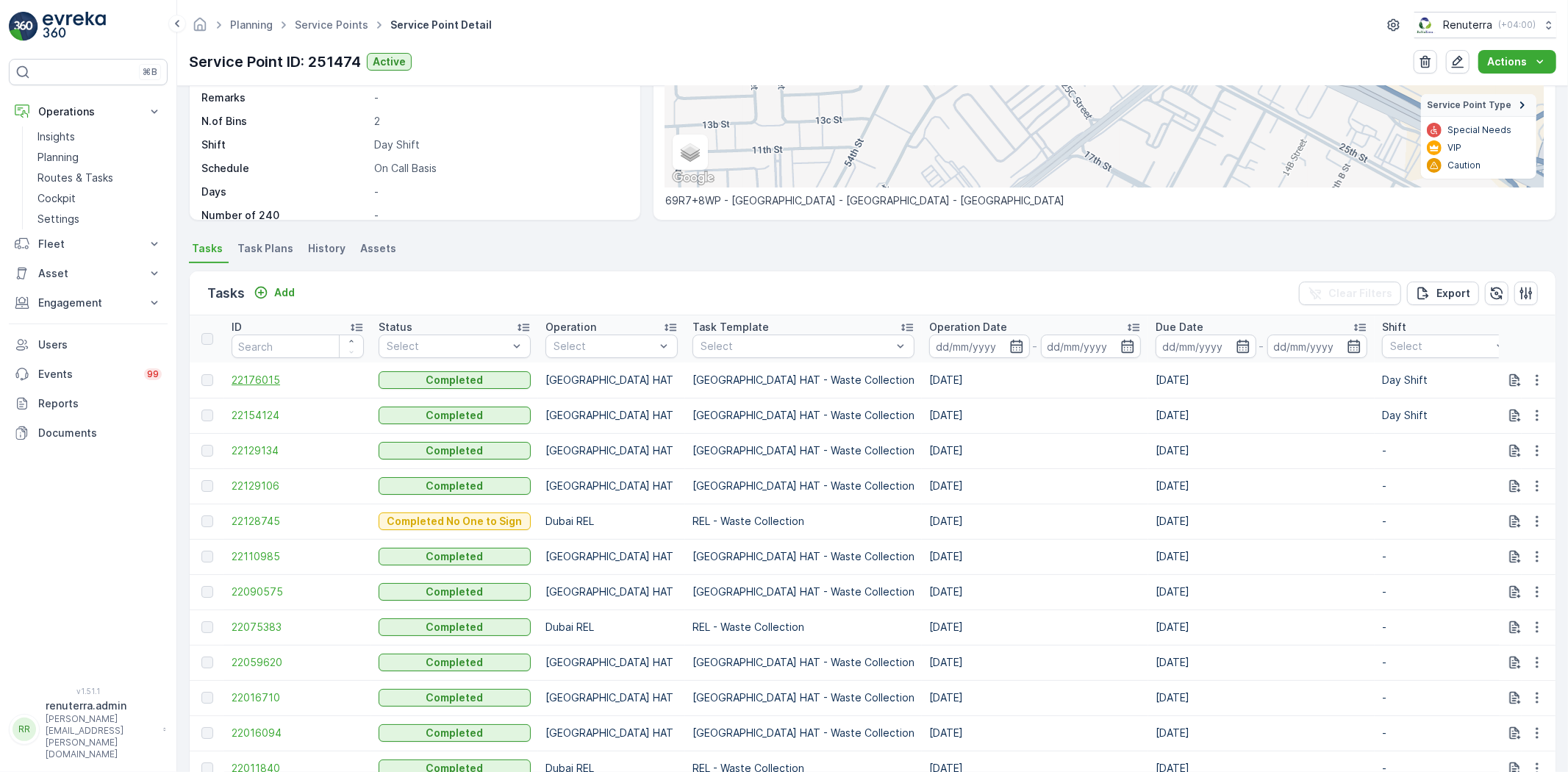
click at [258, 374] on span "22176015" at bounding box center [297, 380] width 132 height 15
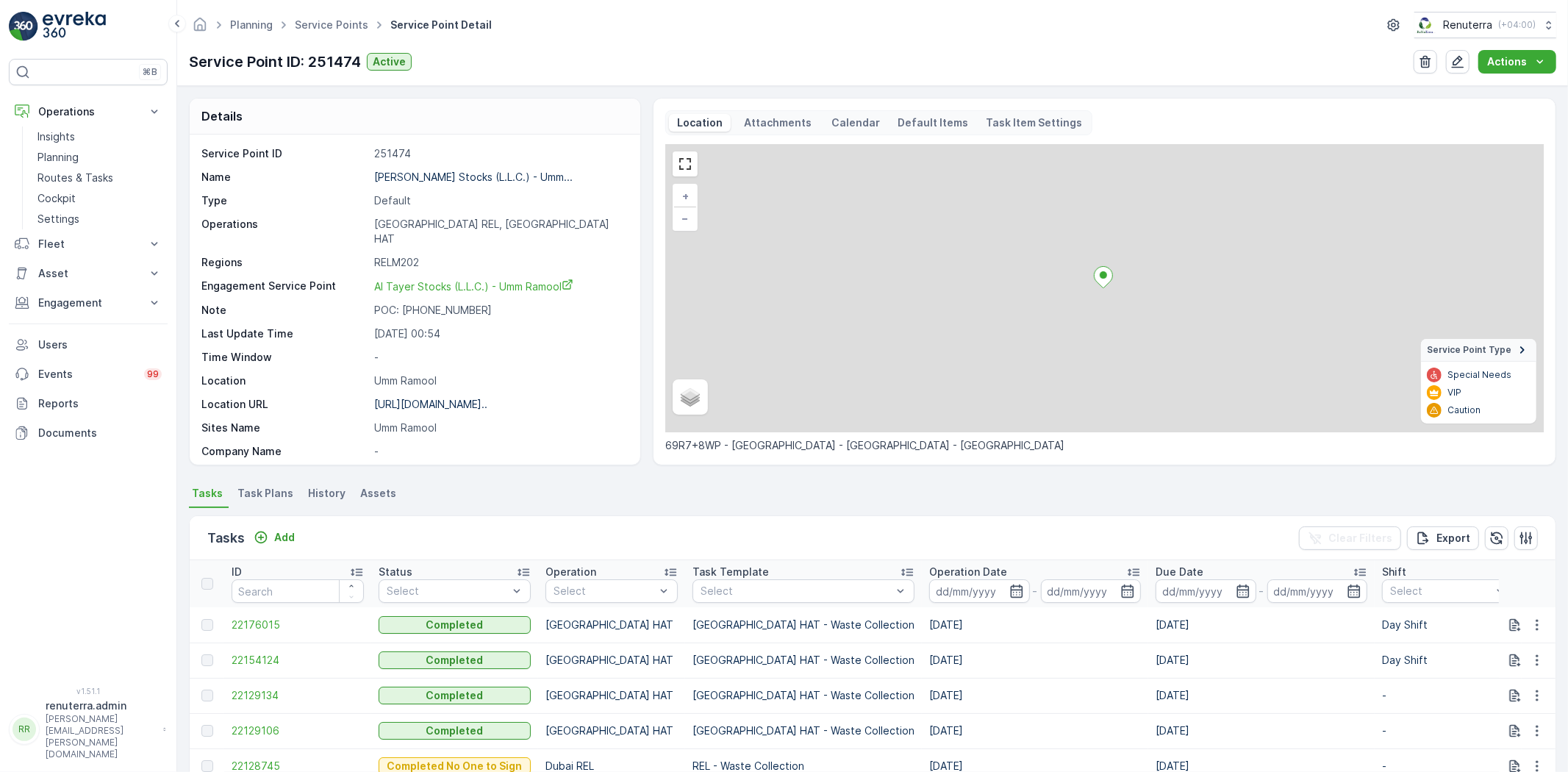
click at [263, 658] on span "22154124" at bounding box center [297, 659] width 132 height 15
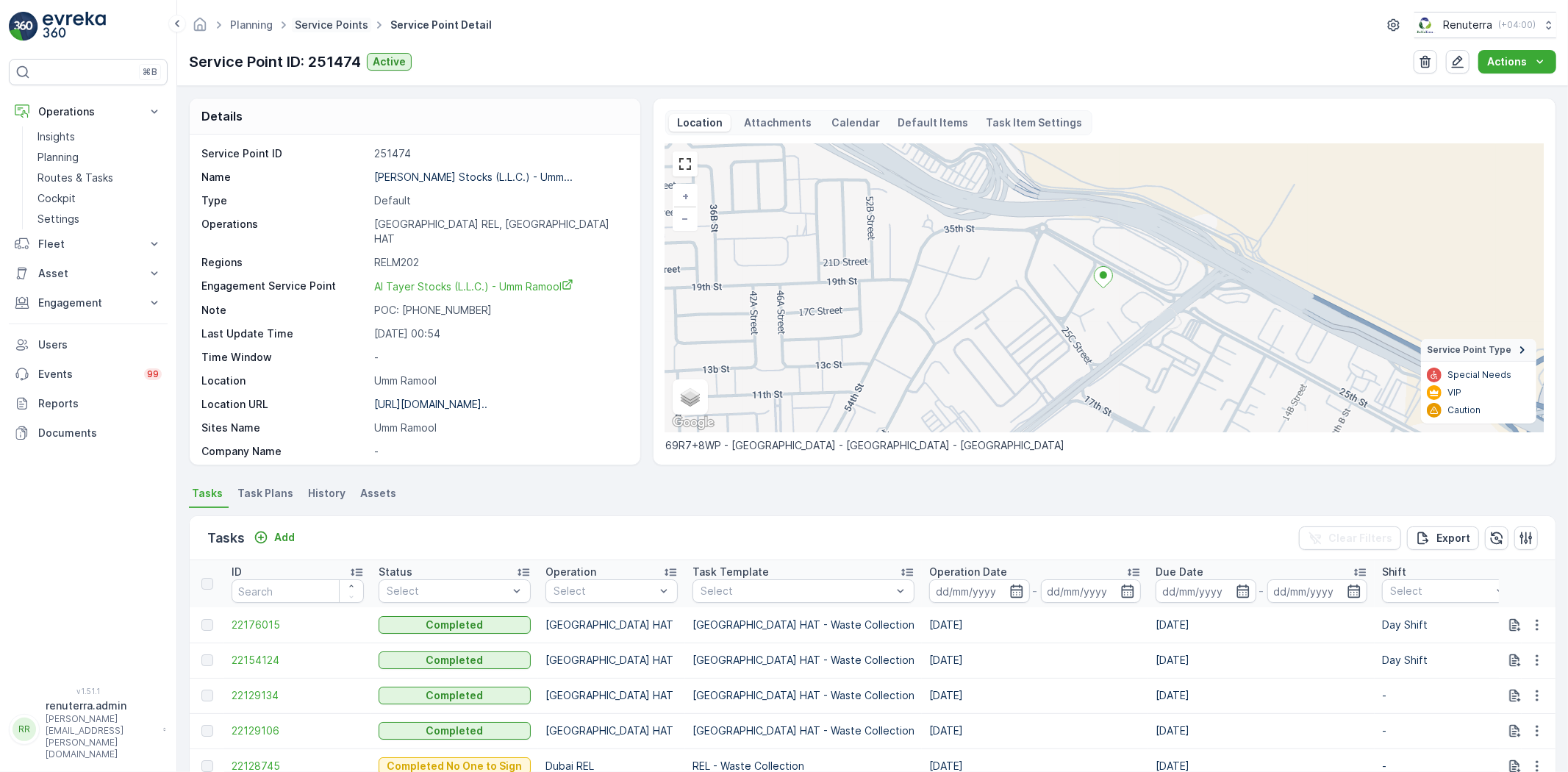
click at [340, 24] on link "Service Points" at bounding box center [332, 25] width 74 height 12
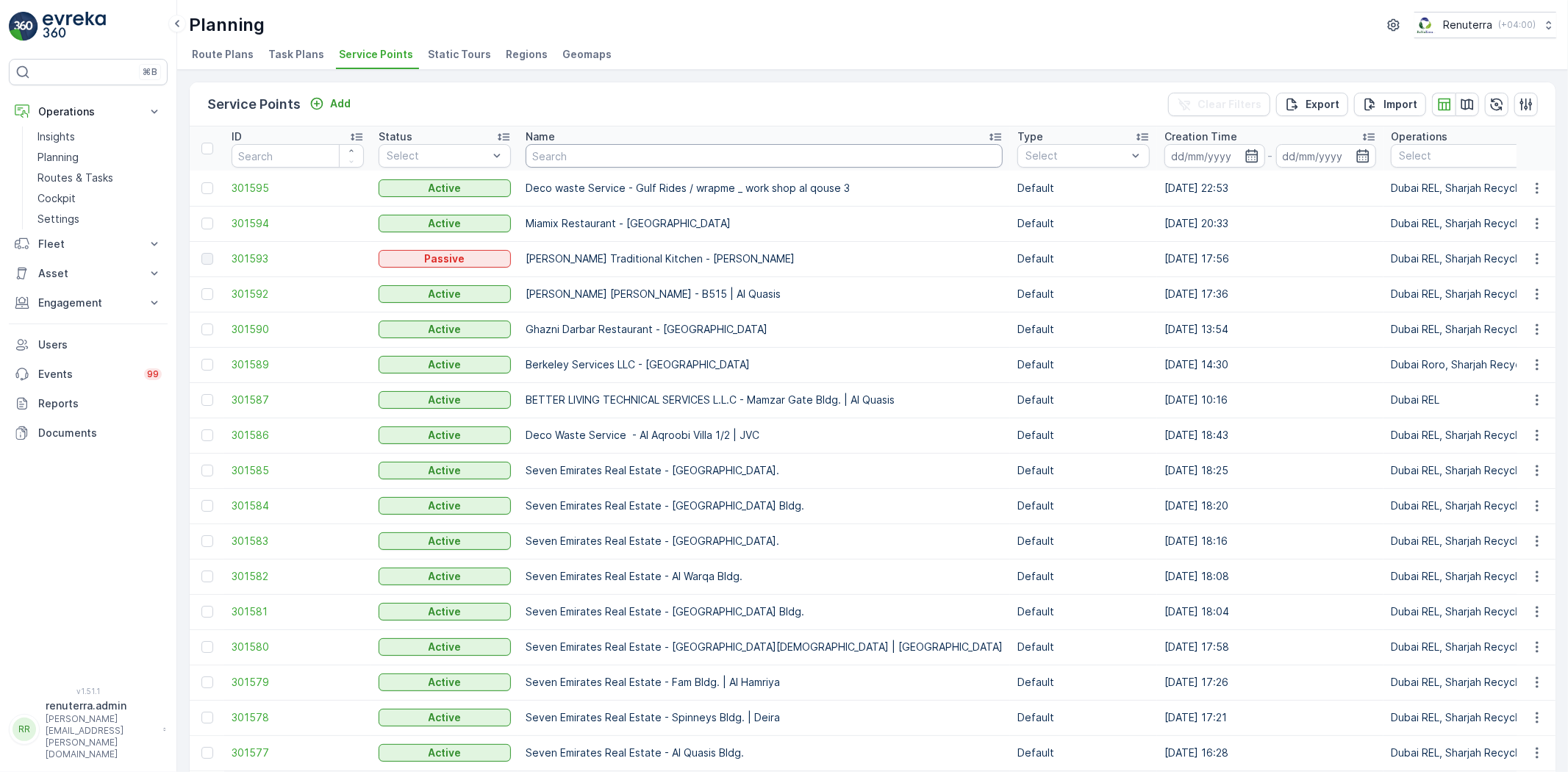
click at [596, 155] on input "text" at bounding box center [763, 155] width 477 height 24
type input "art"
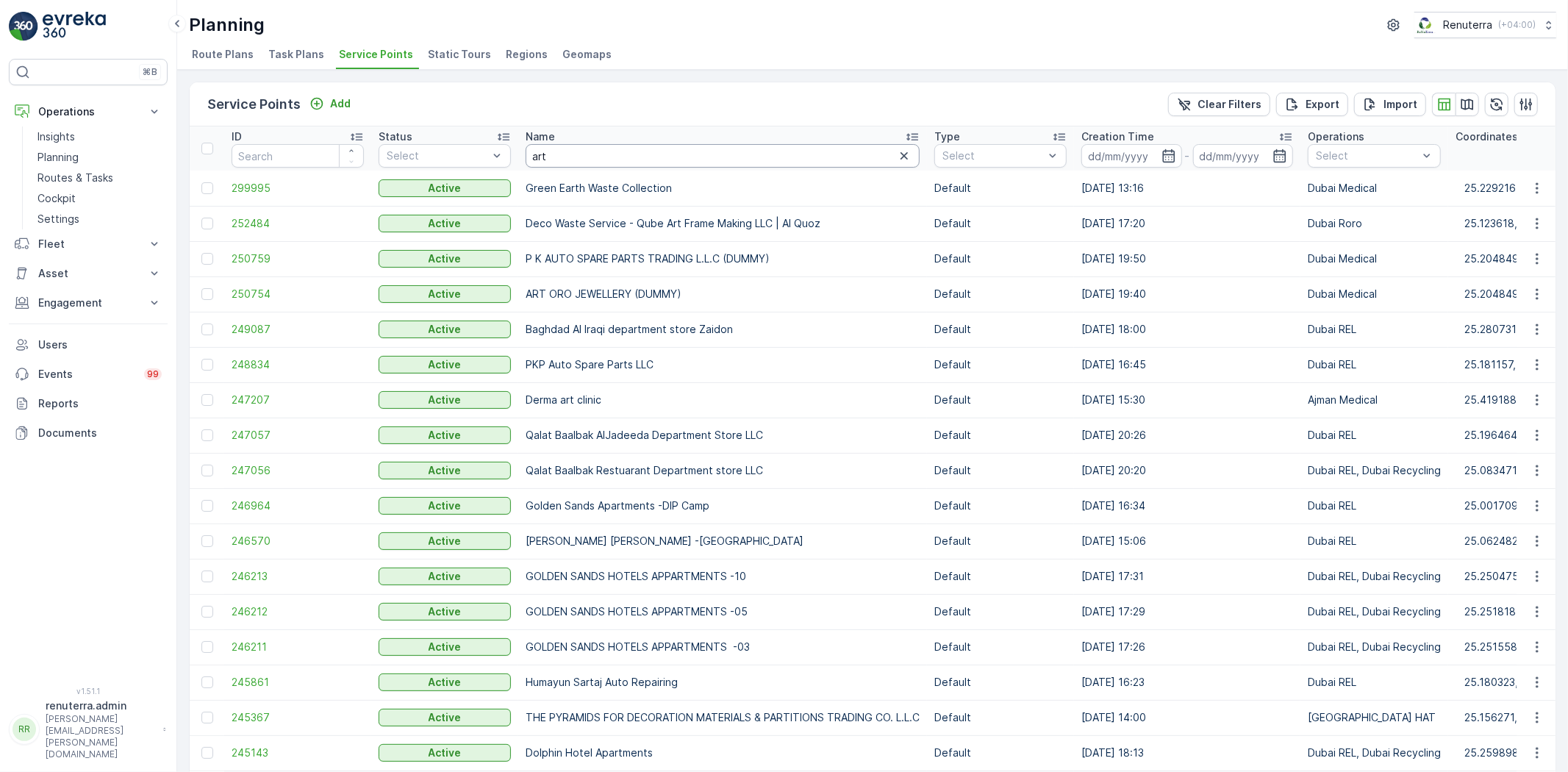
click at [590, 162] on input "art" at bounding box center [722, 155] width 394 height 24
type input "art park"
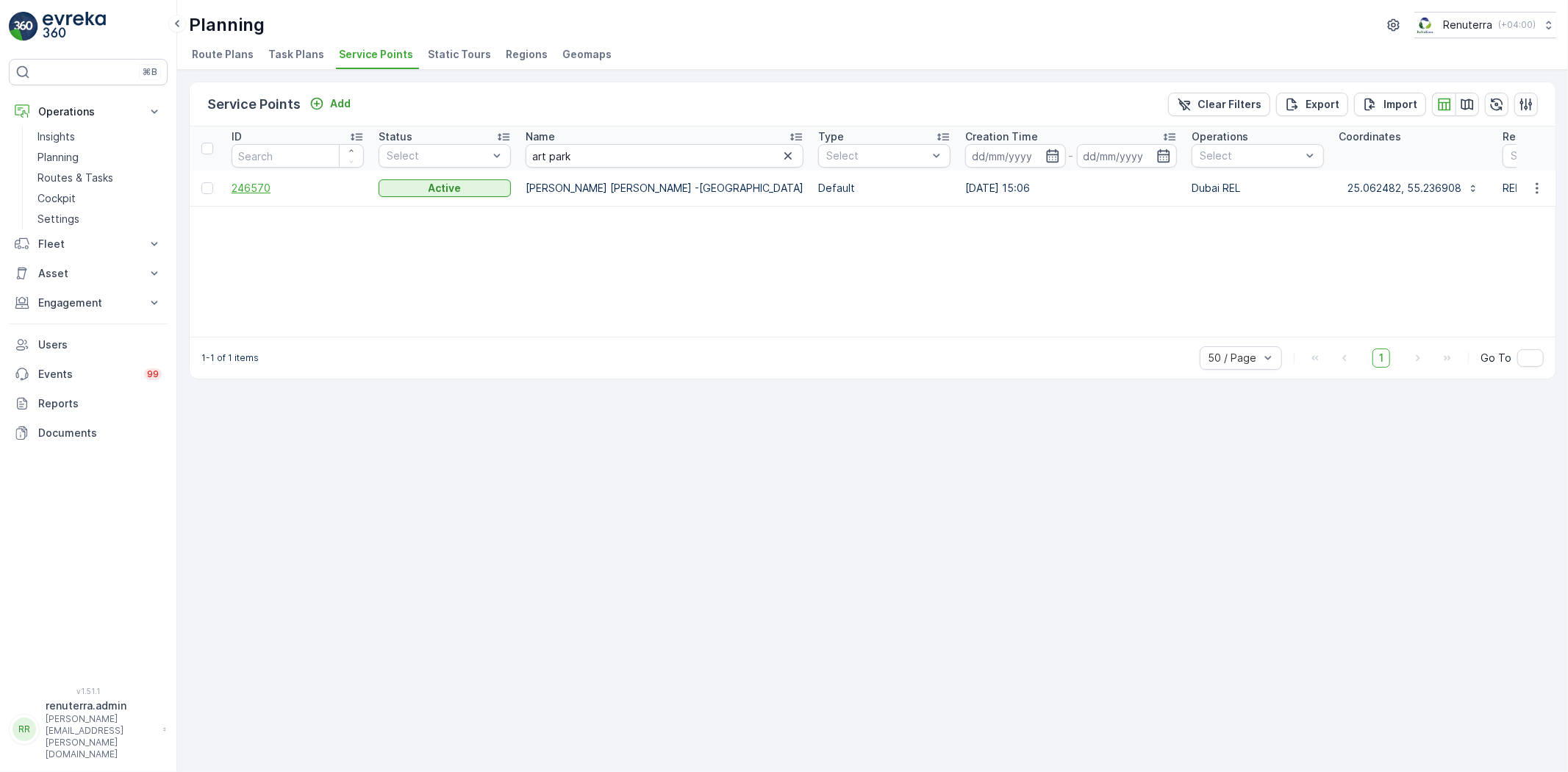
click at [243, 185] on span "246570" at bounding box center [297, 188] width 132 height 15
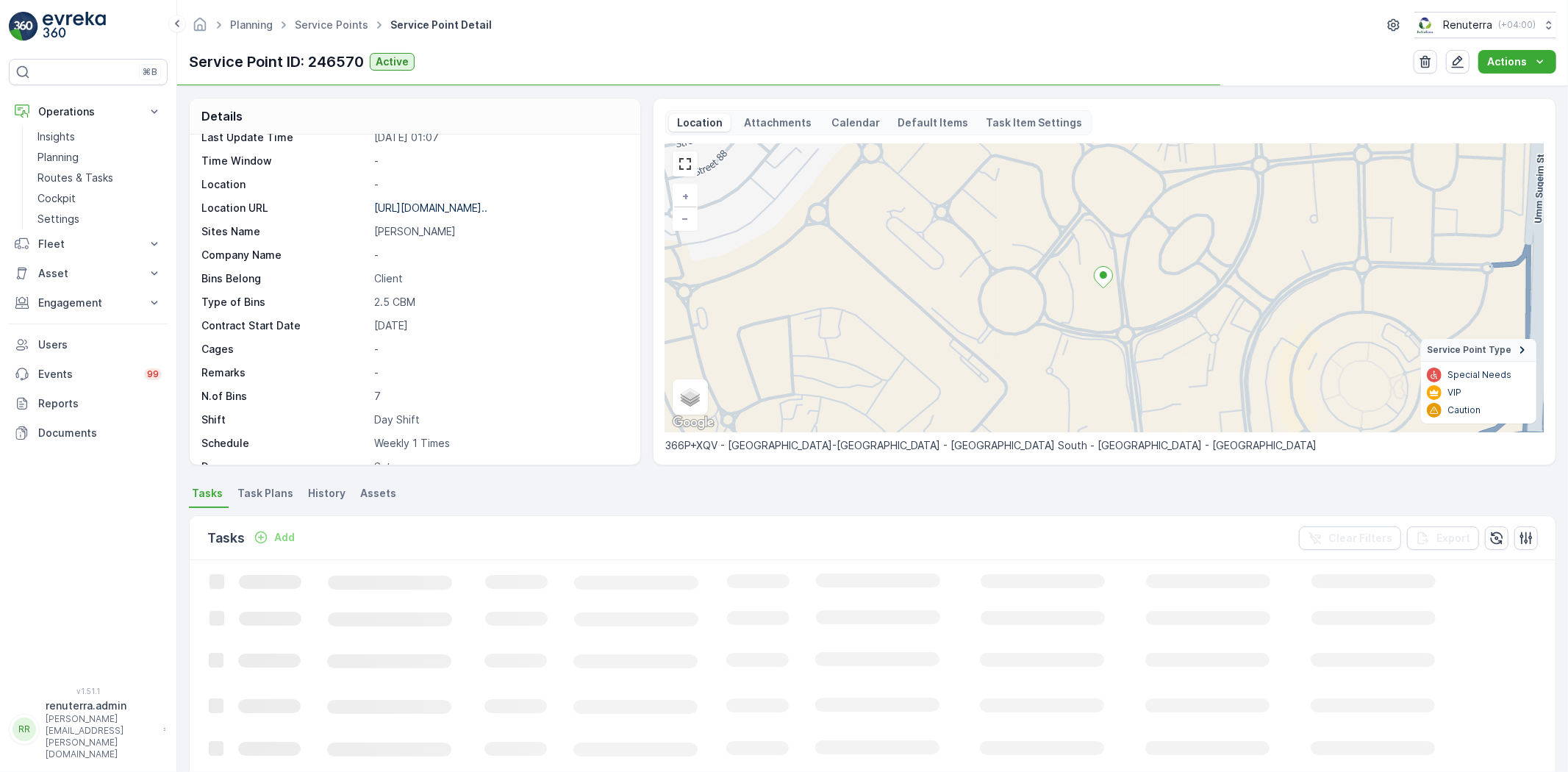
scroll to position [227, 0]
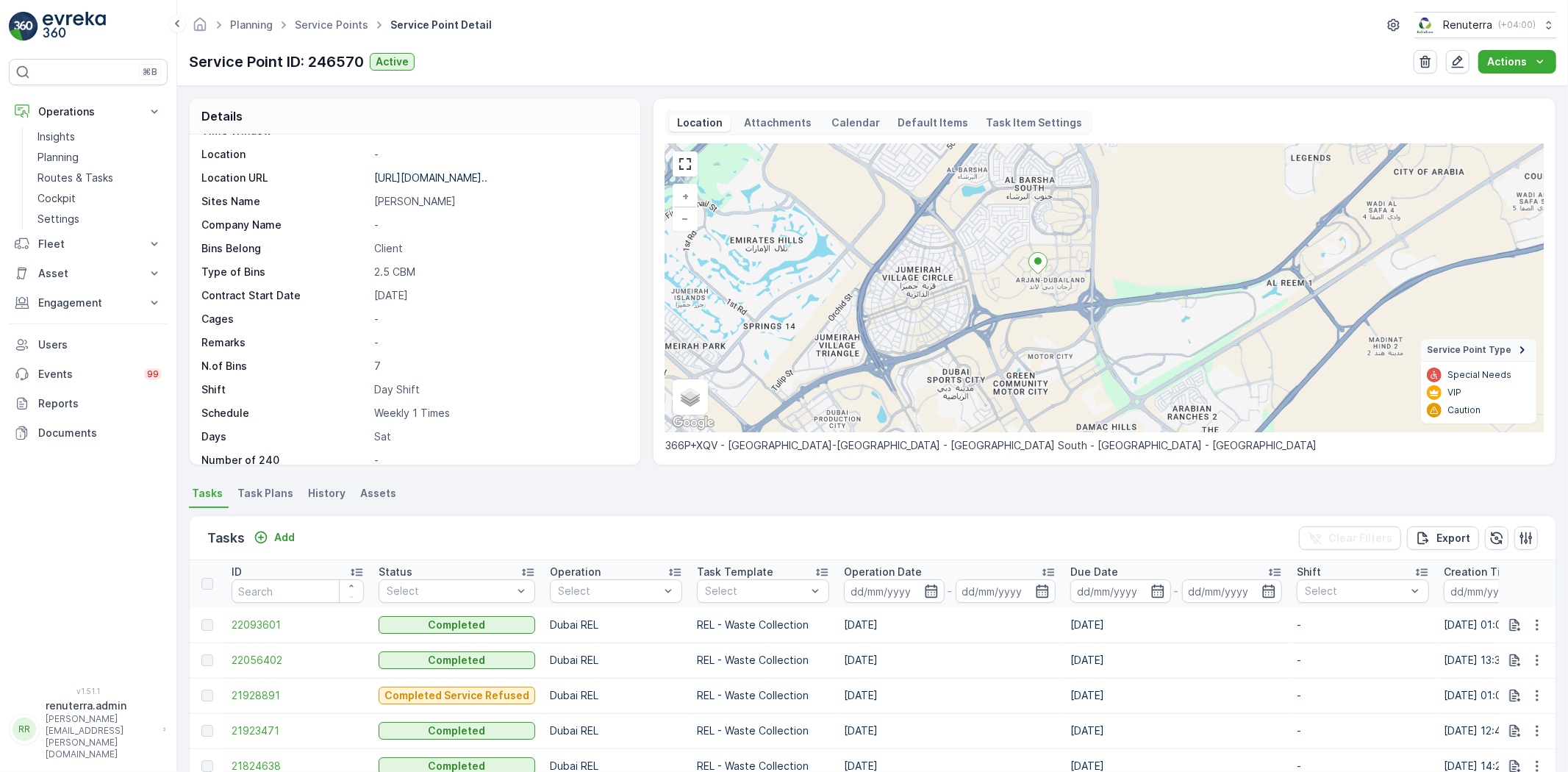
drag, startPoint x: 988, startPoint y: 374, endPoint x: 974, endPoint y: 318, distance: 57.7
click at [974, 318] on div "+ − Satellite Roadmap Terrain Hybrid Leaflet Keyboard shortcuts Map Data Map da…" at bounding box center [1104, 288] width 878 height 288
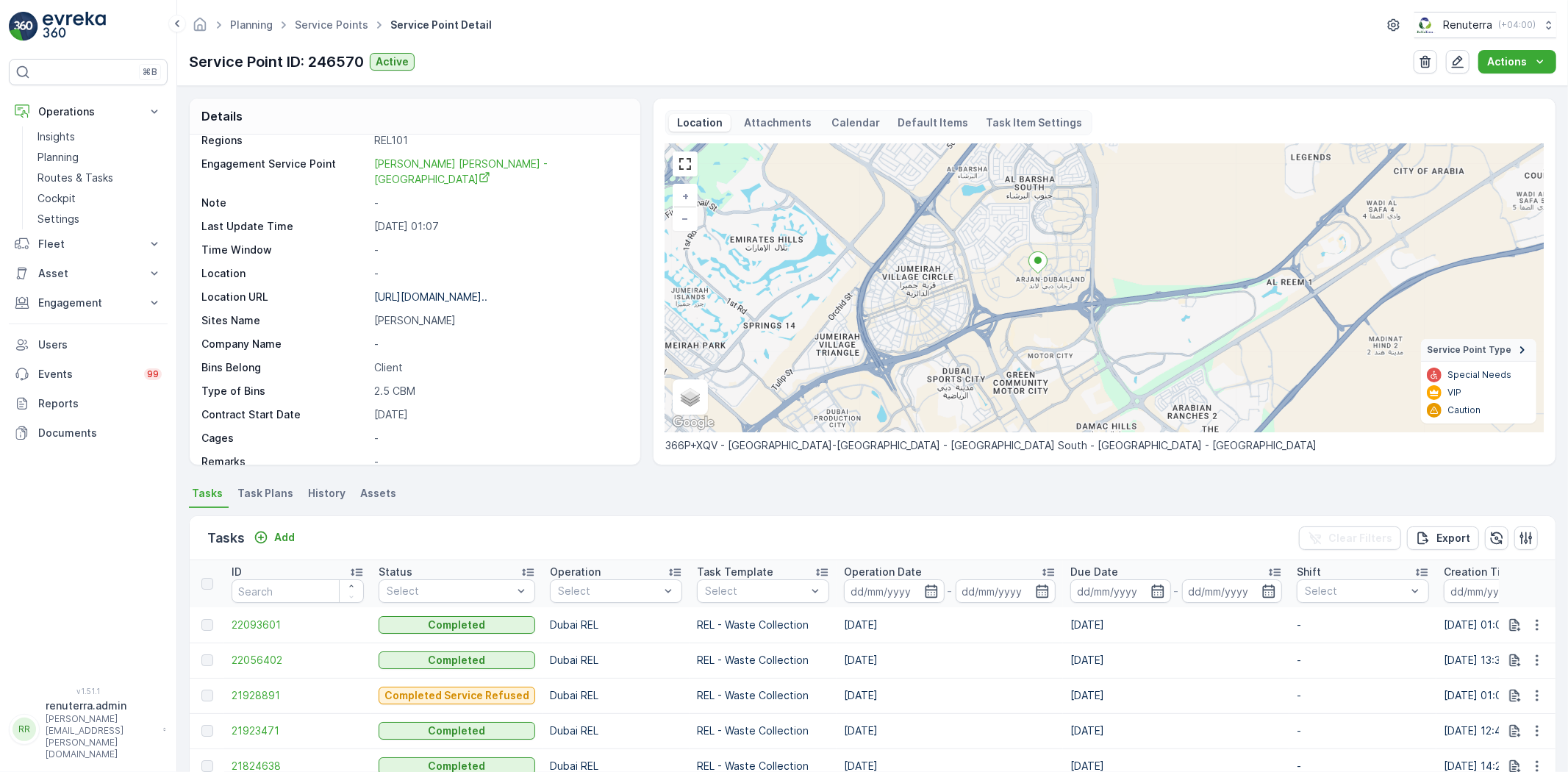
scroll to position [0, 0]
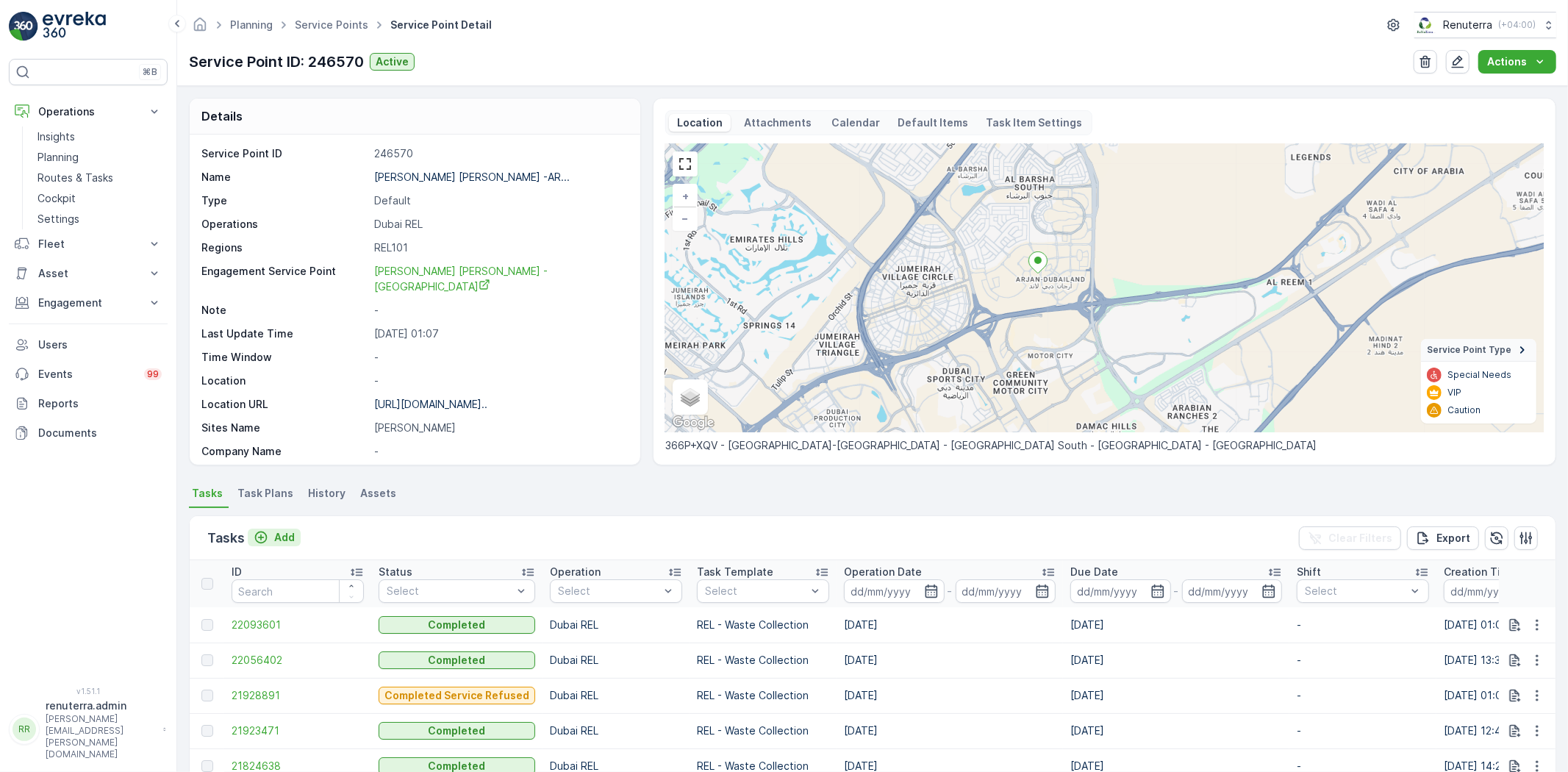
click at [286, 535] on p "Add" at bounding box center [284, 537] width 21 height 15
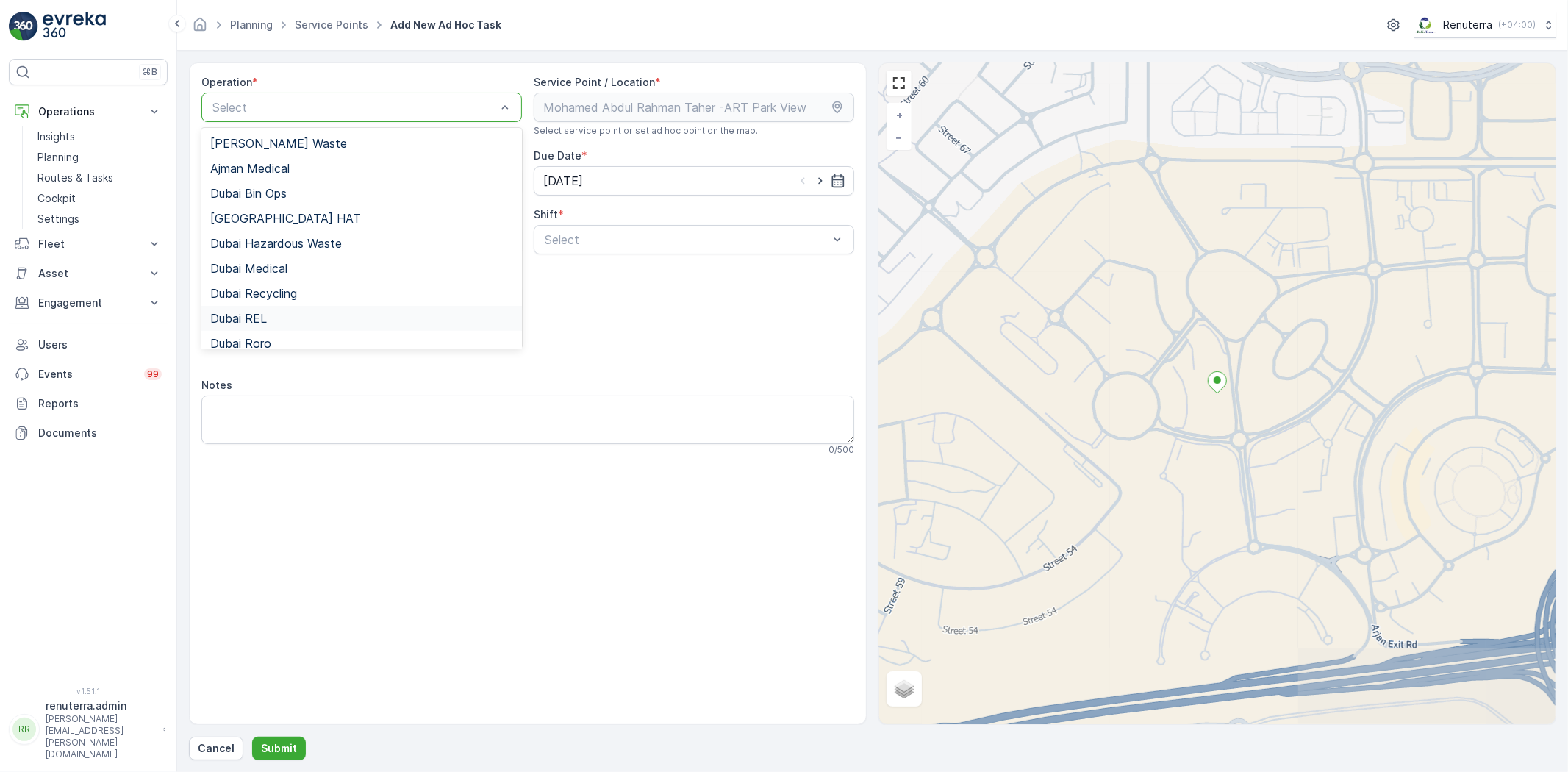
click at [269, 317] on div "Dubai REL" at bounding box center [362, 318] width 303 height 13
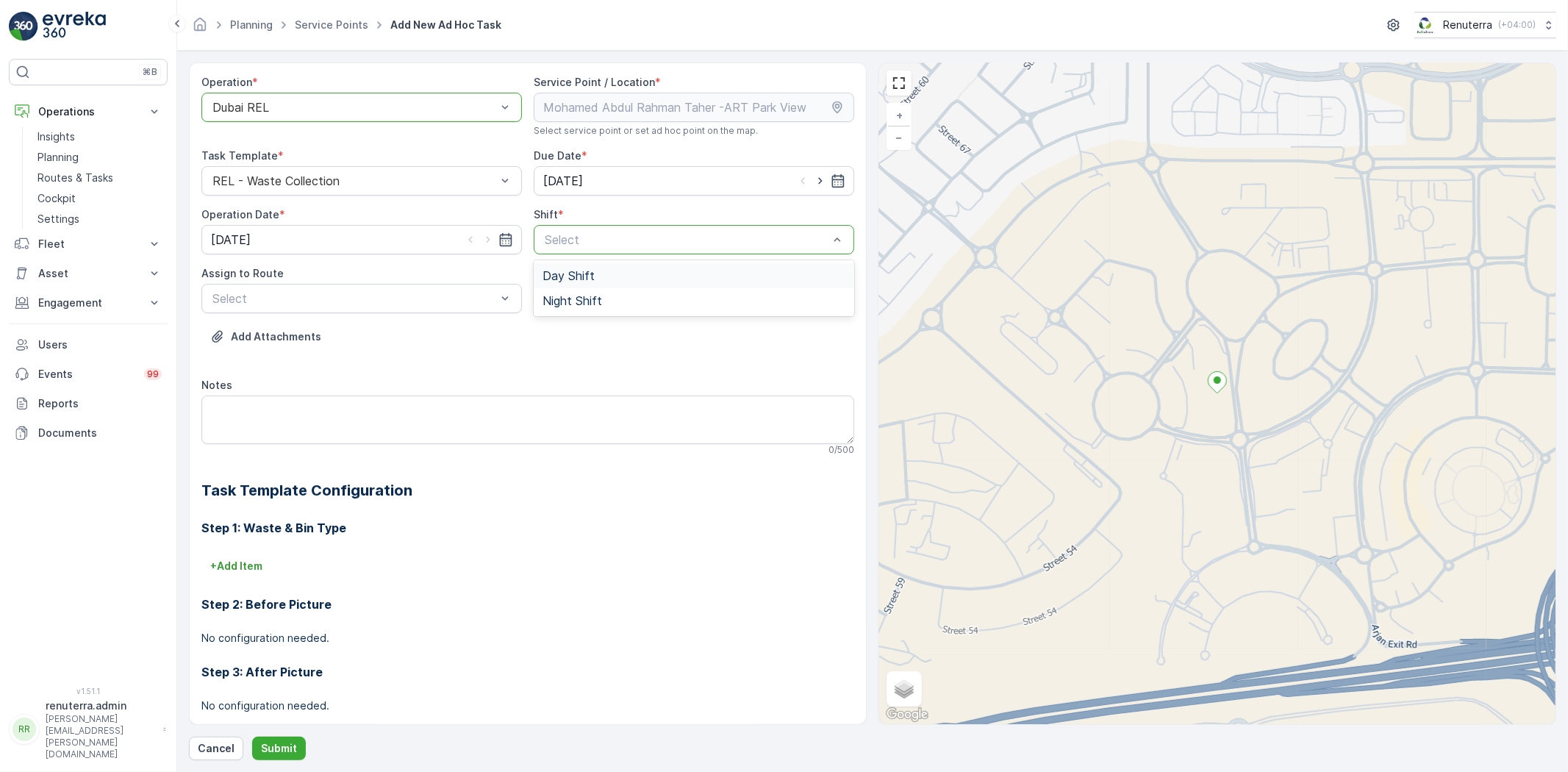
click at [574, 280] on span "Day Shift" at bounding box center [568, 275] width 52 height 13
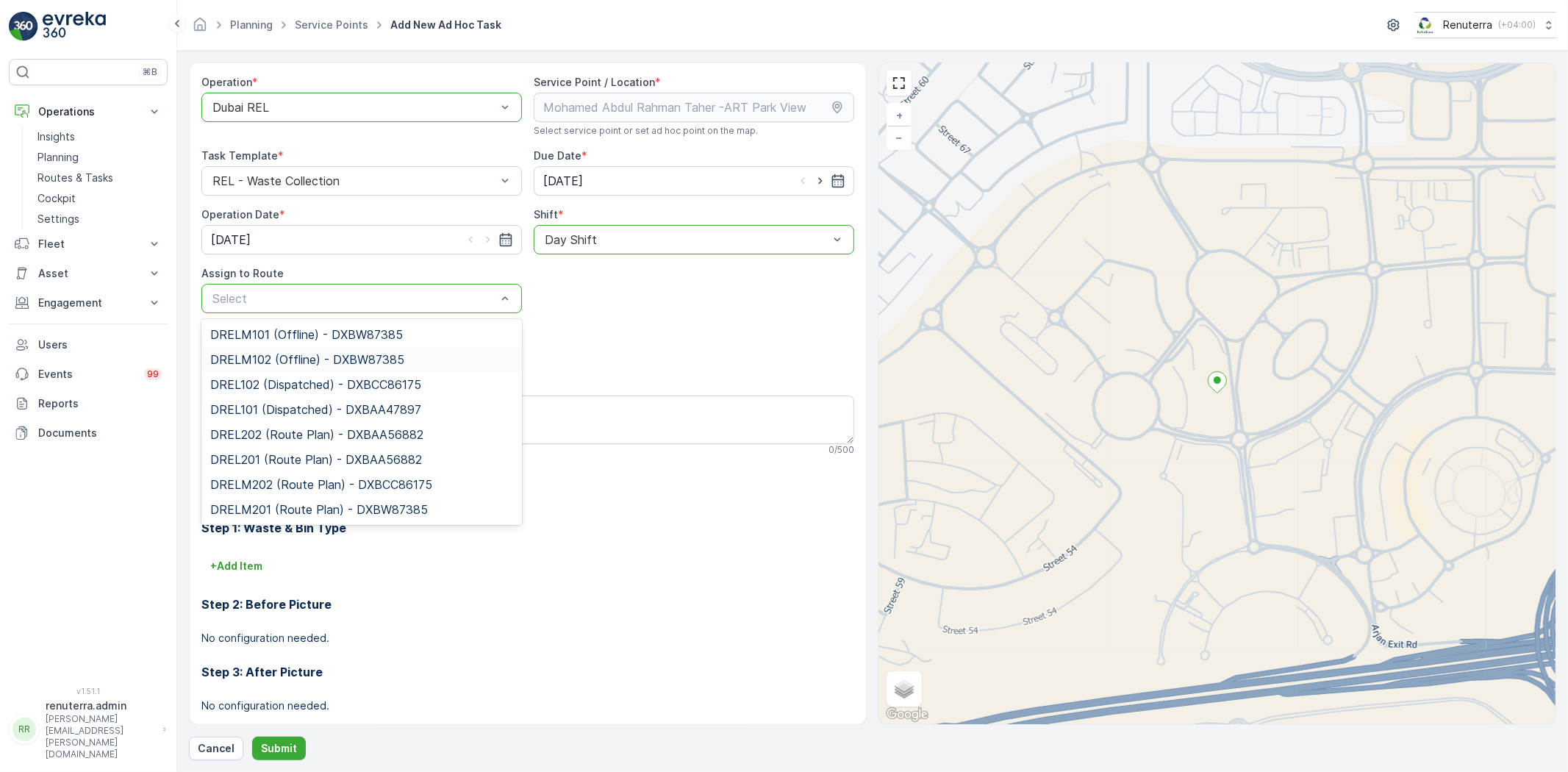
click at [276, 361] on span "DRELM102 (Offline) - DXBW87385" at bounding box center [307, 359] width 194 height 13
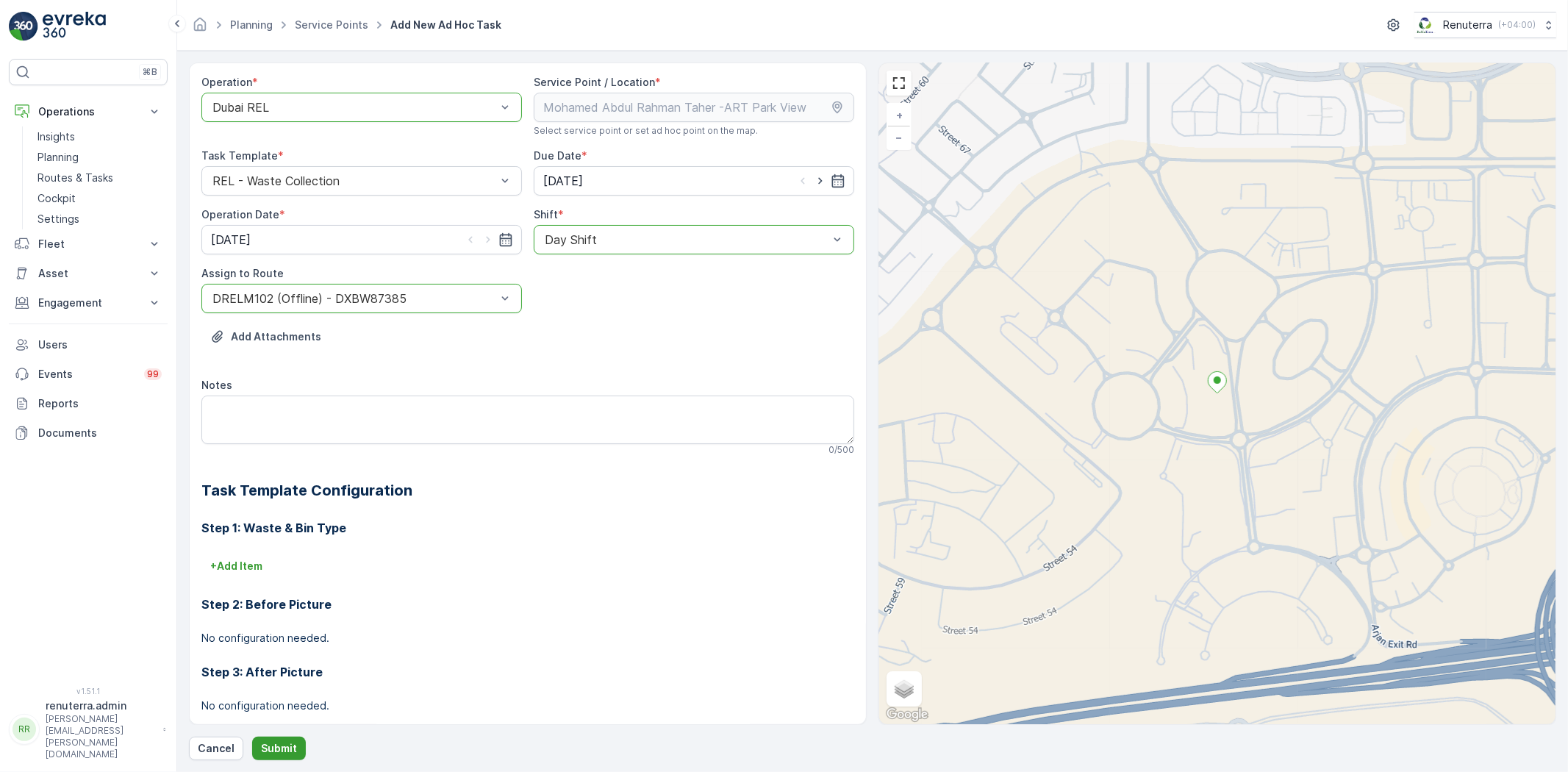
click at [274, 748] on p "Submit" at bounding box center [279, 748] width 36 height 15
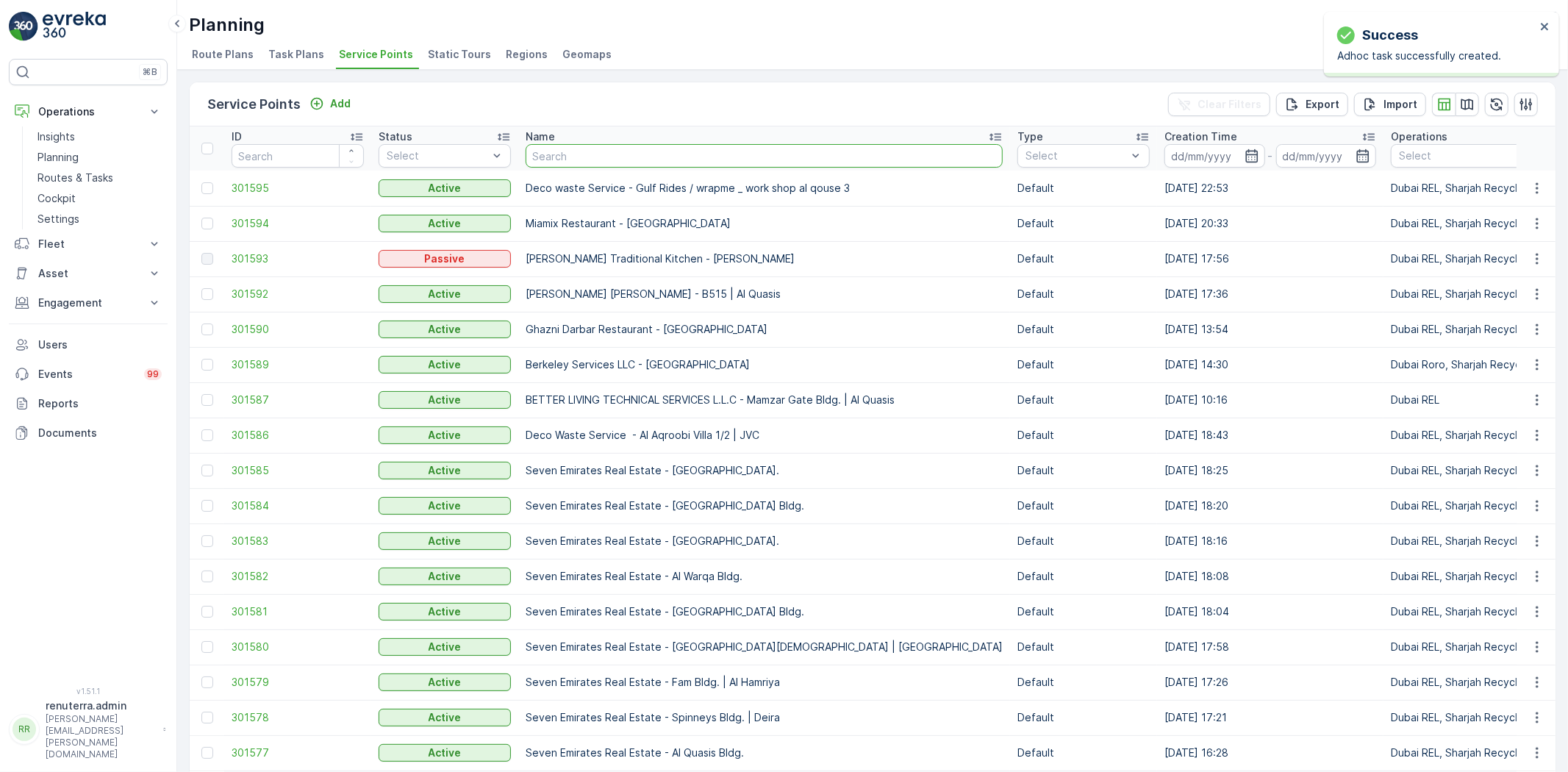
click at [542, 156] on input "text" at bounding box center [763, 155] width 477 height 24
type input "op"
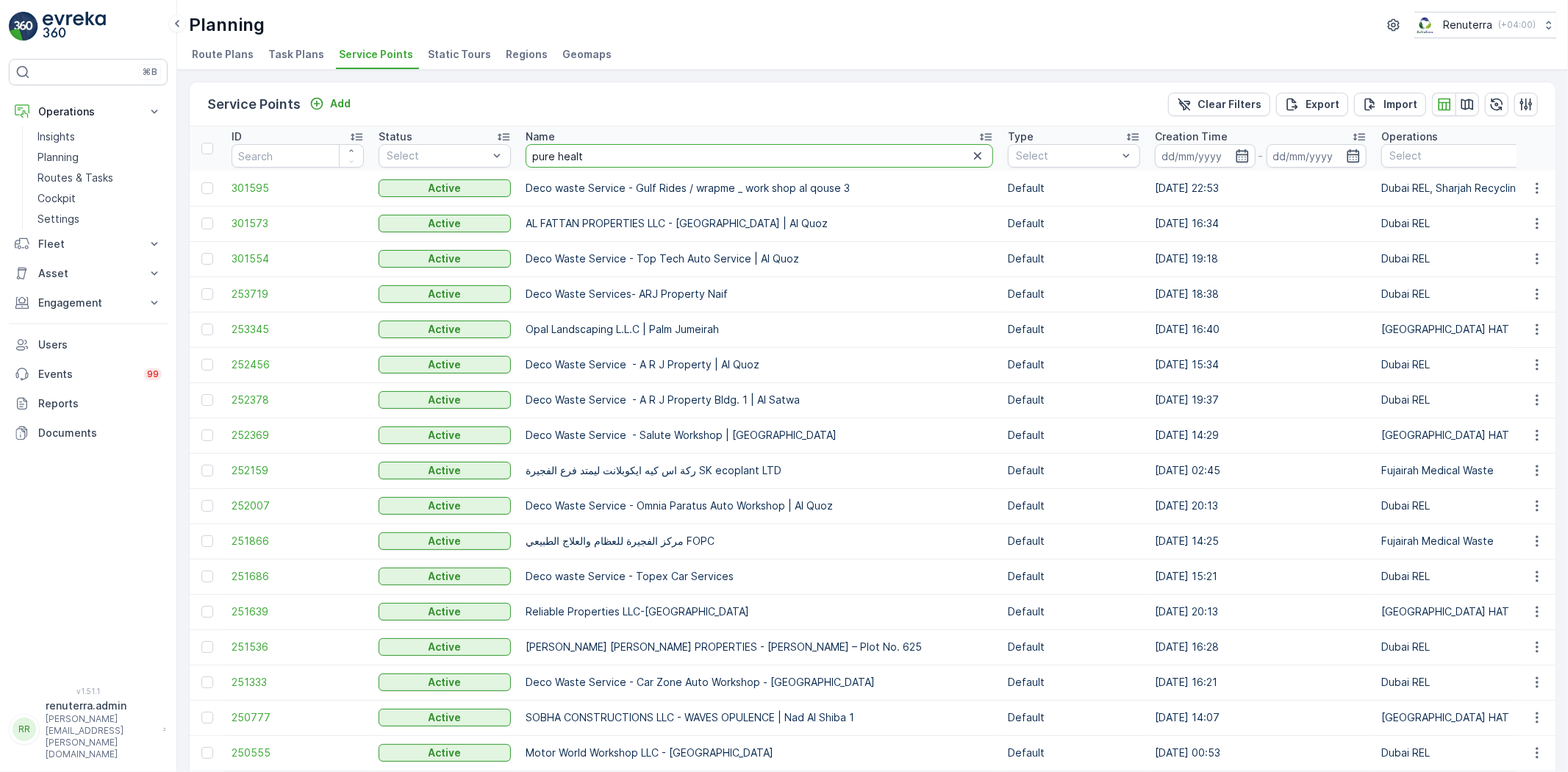
type input "pure health"
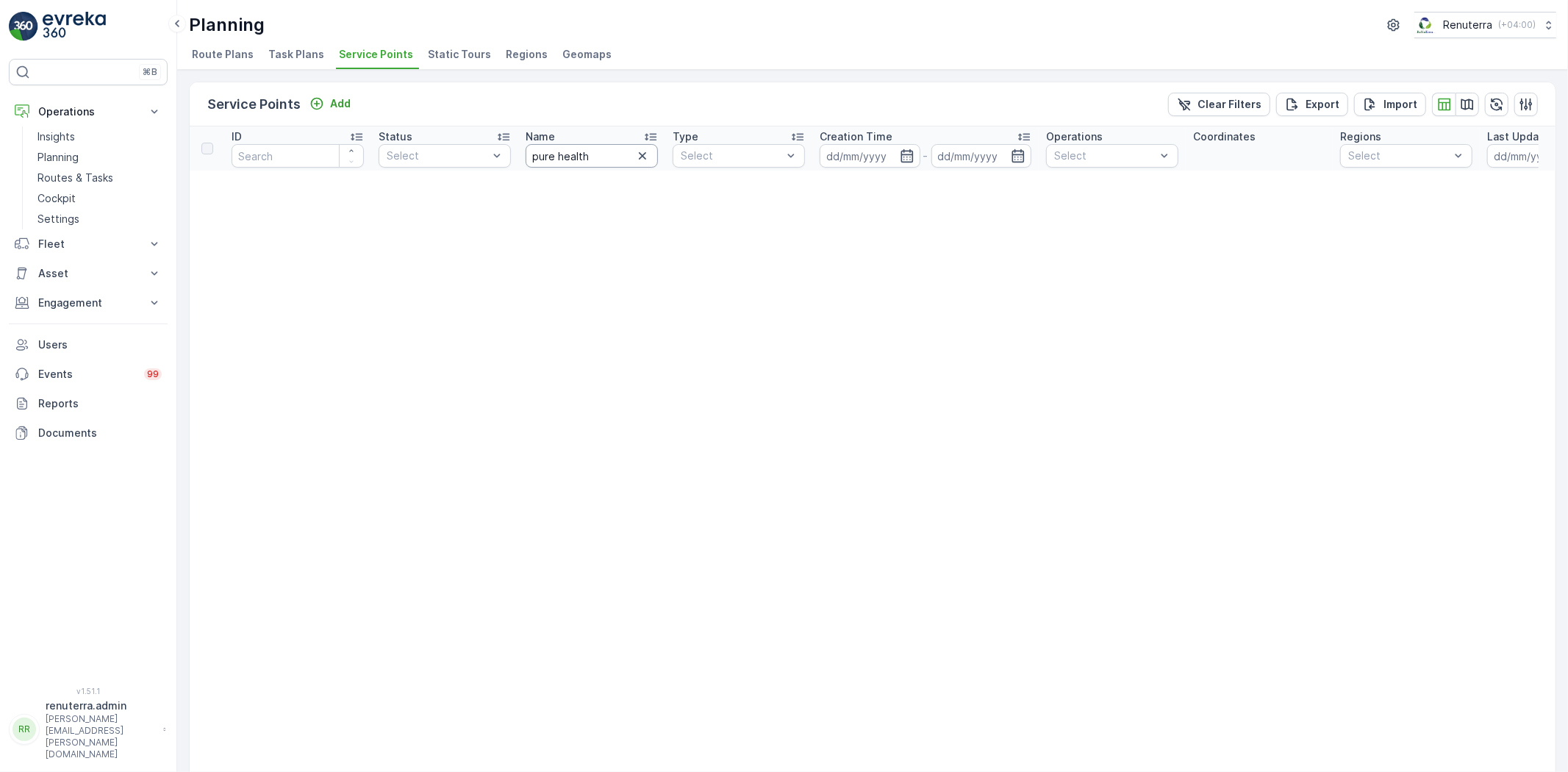
click at [597, 155] on input "pure health" at bounding box center [591, 155] width 132 height 24
type input "pure"
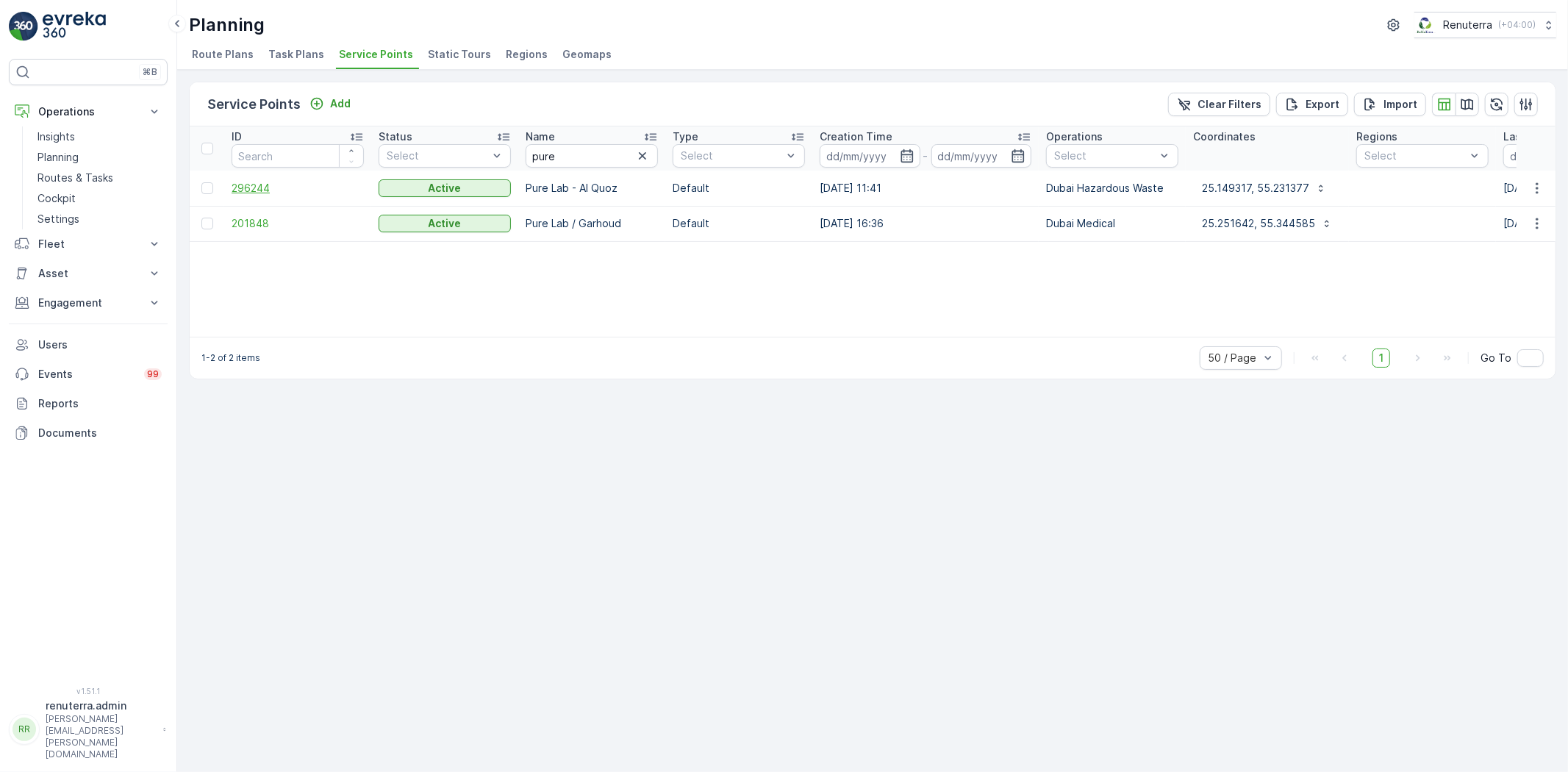
click at [259, 184] on span "296244" at bounding box center [297, 188] width 132 height 15
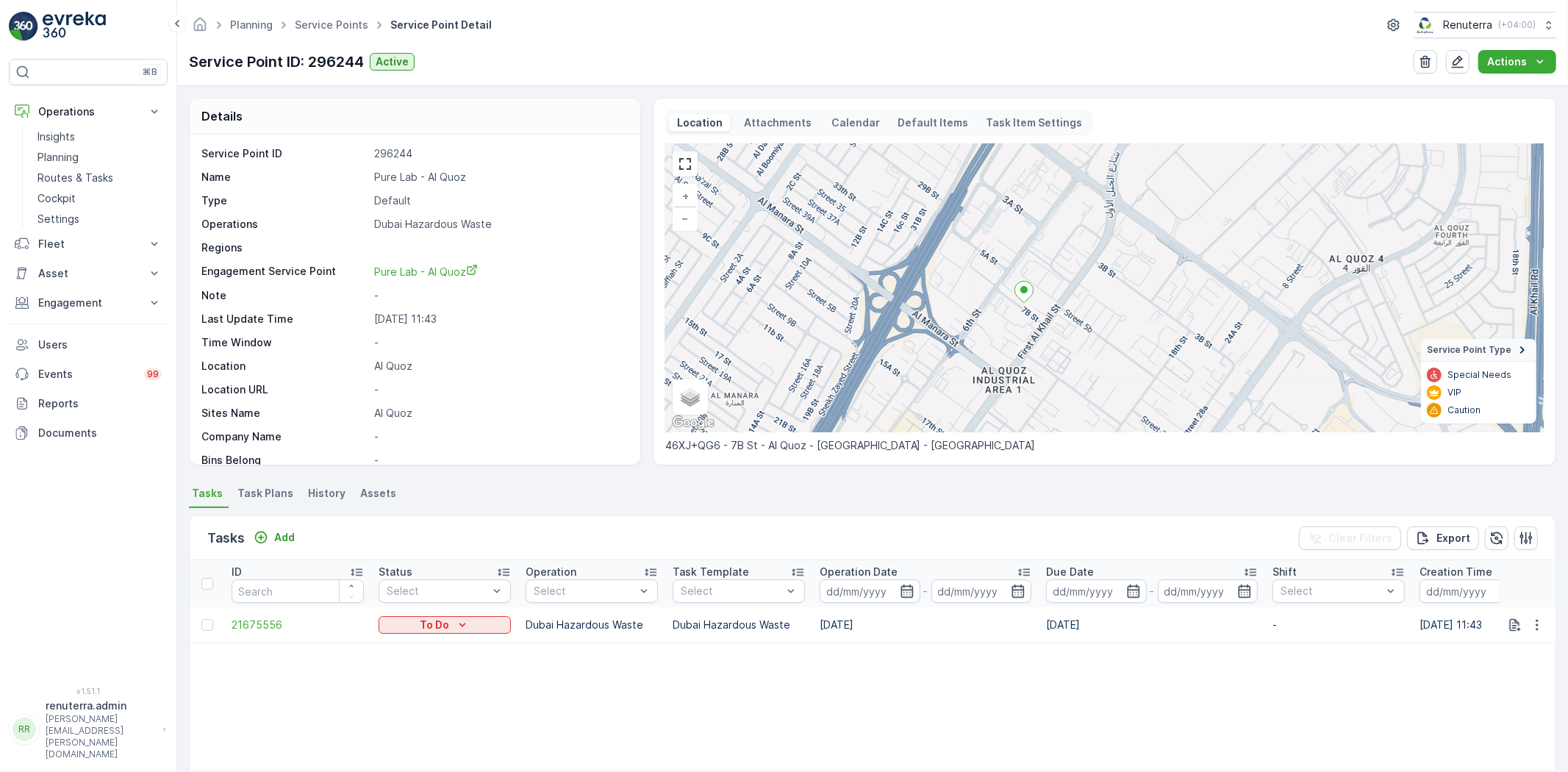
click at [1021, 292] on ellipse at bounding box center [1024, 290] width 8 height 8
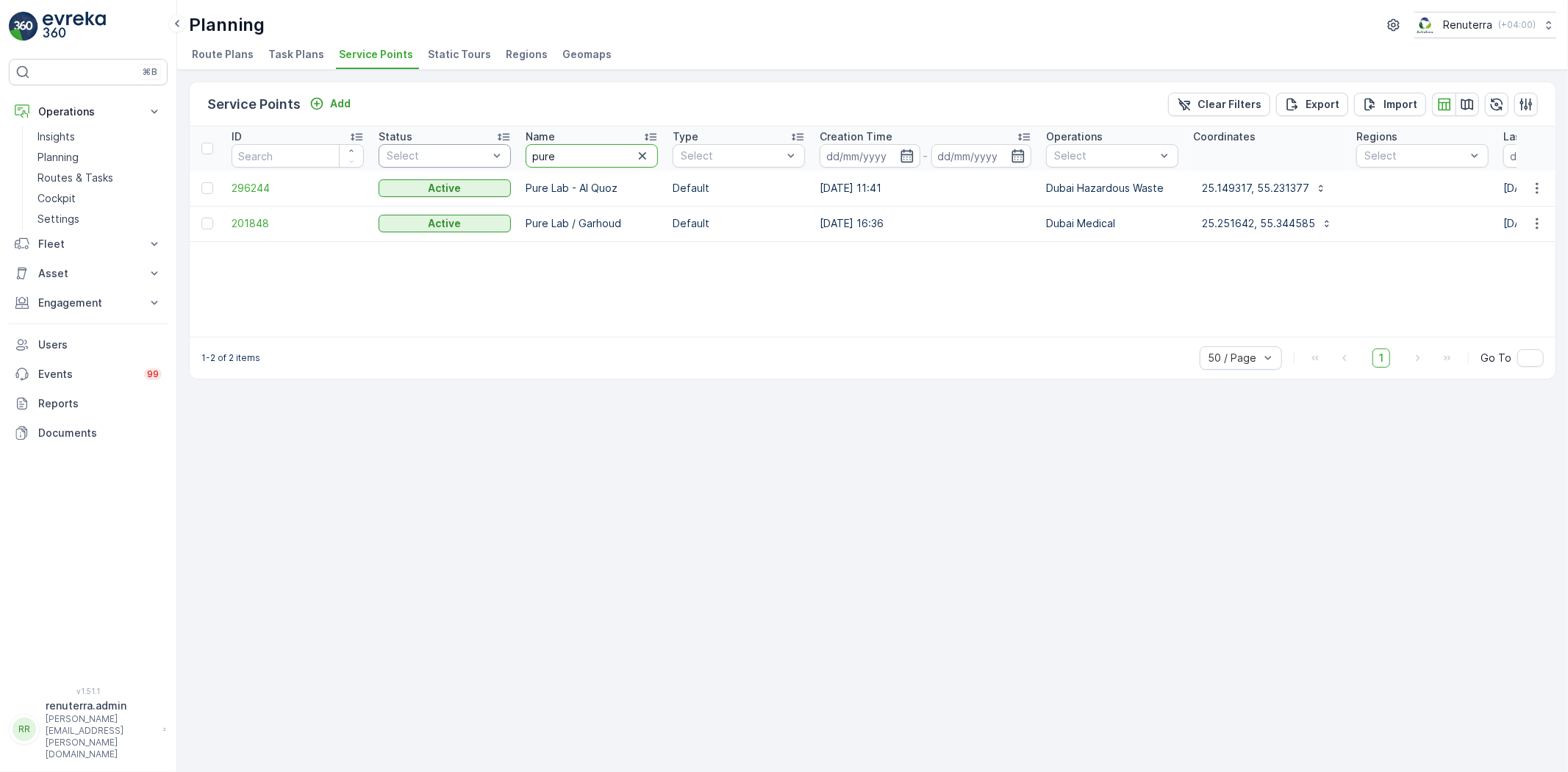
drag, startPoint x: 597, startPoint y: 144, endPoint x: 509, endPoint y: 149, distance: 88.1
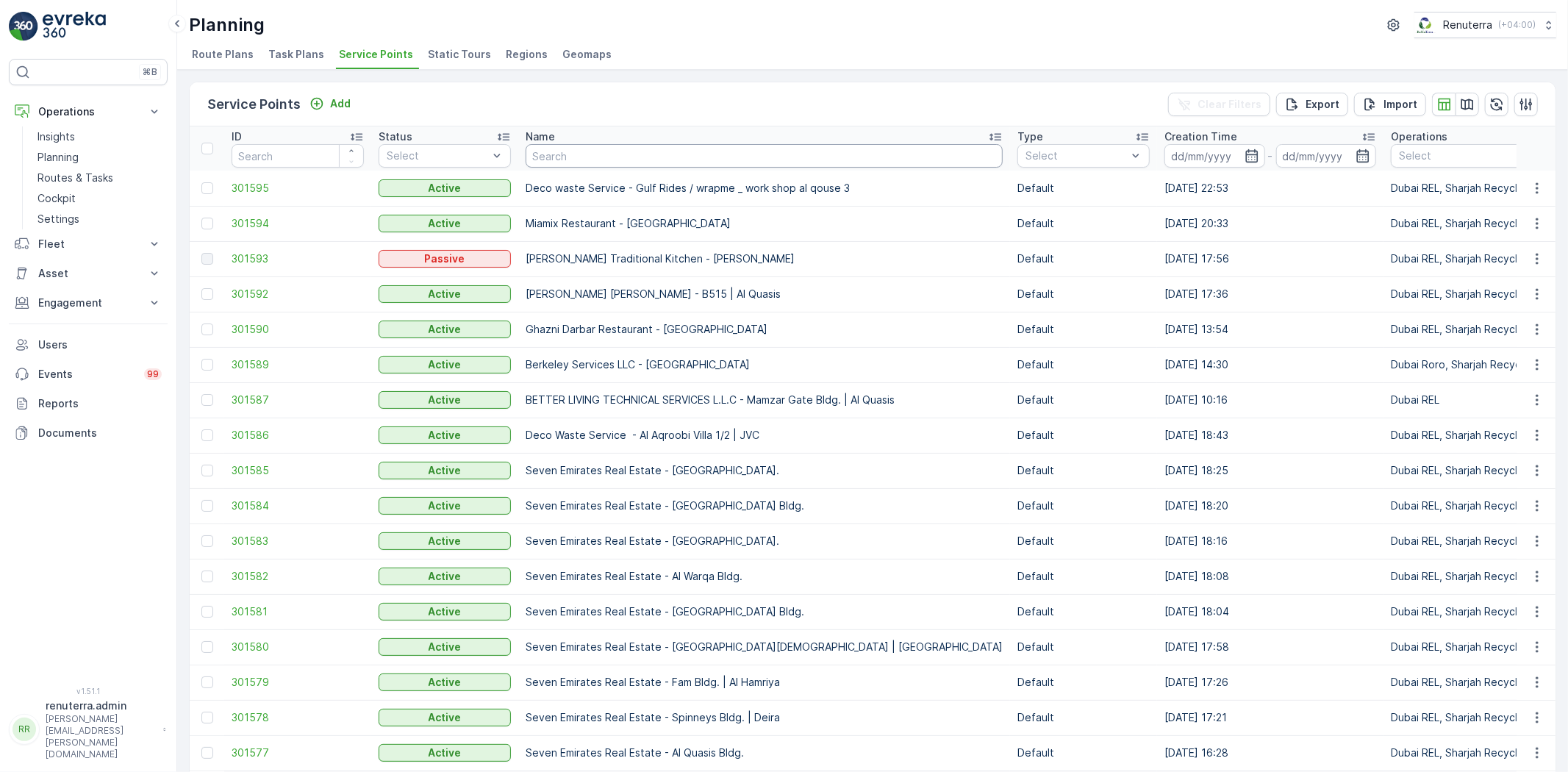
click at [583, 150] on input "text" at bounding box center [763, 155] width 477 height 24
type input "golden"
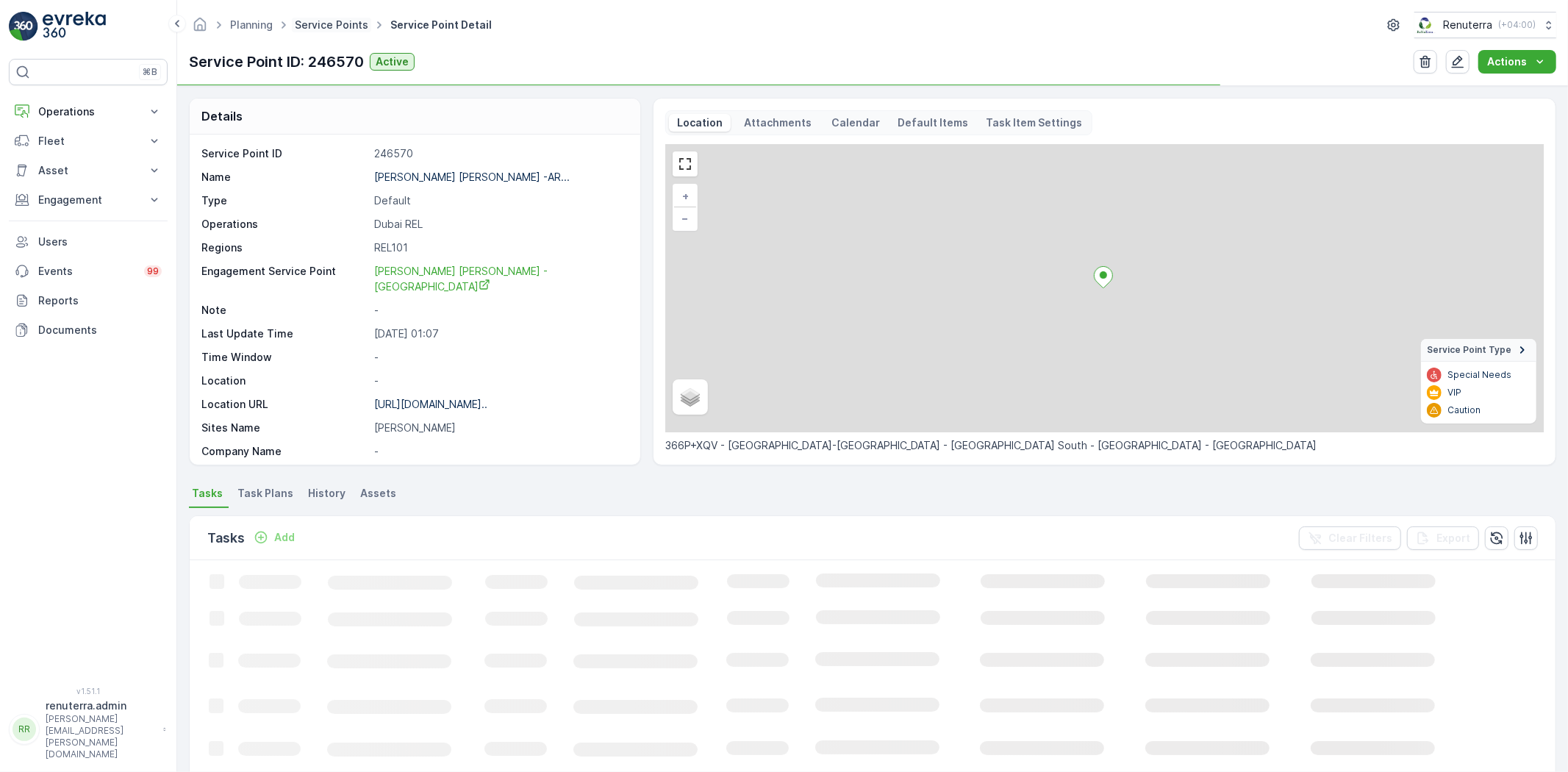
click at [311, 27] on link "Service Points" at bounding box center [332, 25] width 74 height 12
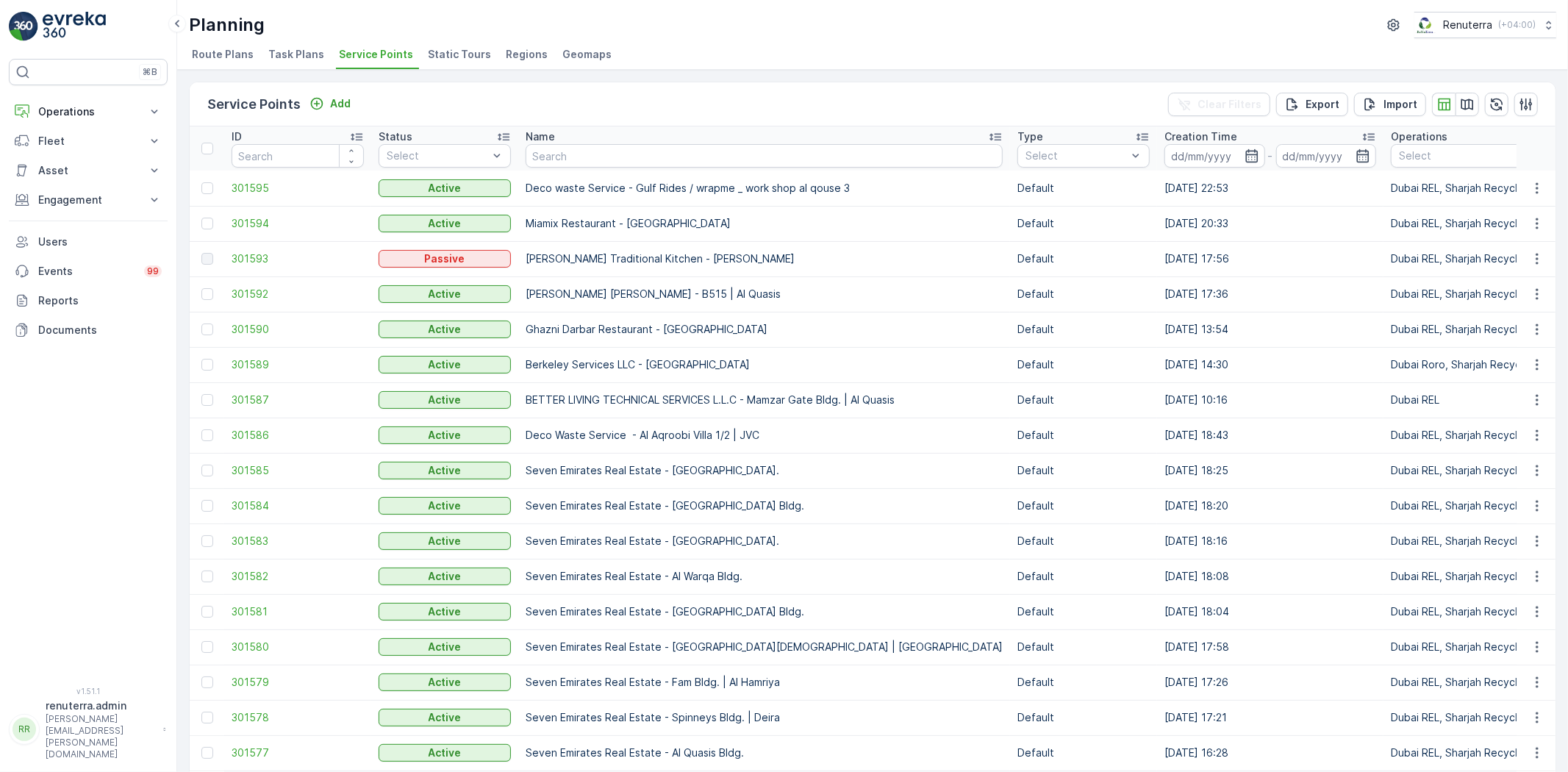
click at [573, 153] on input "text" at bounding box center [763, 155] width 477 height 24
type input "aria"
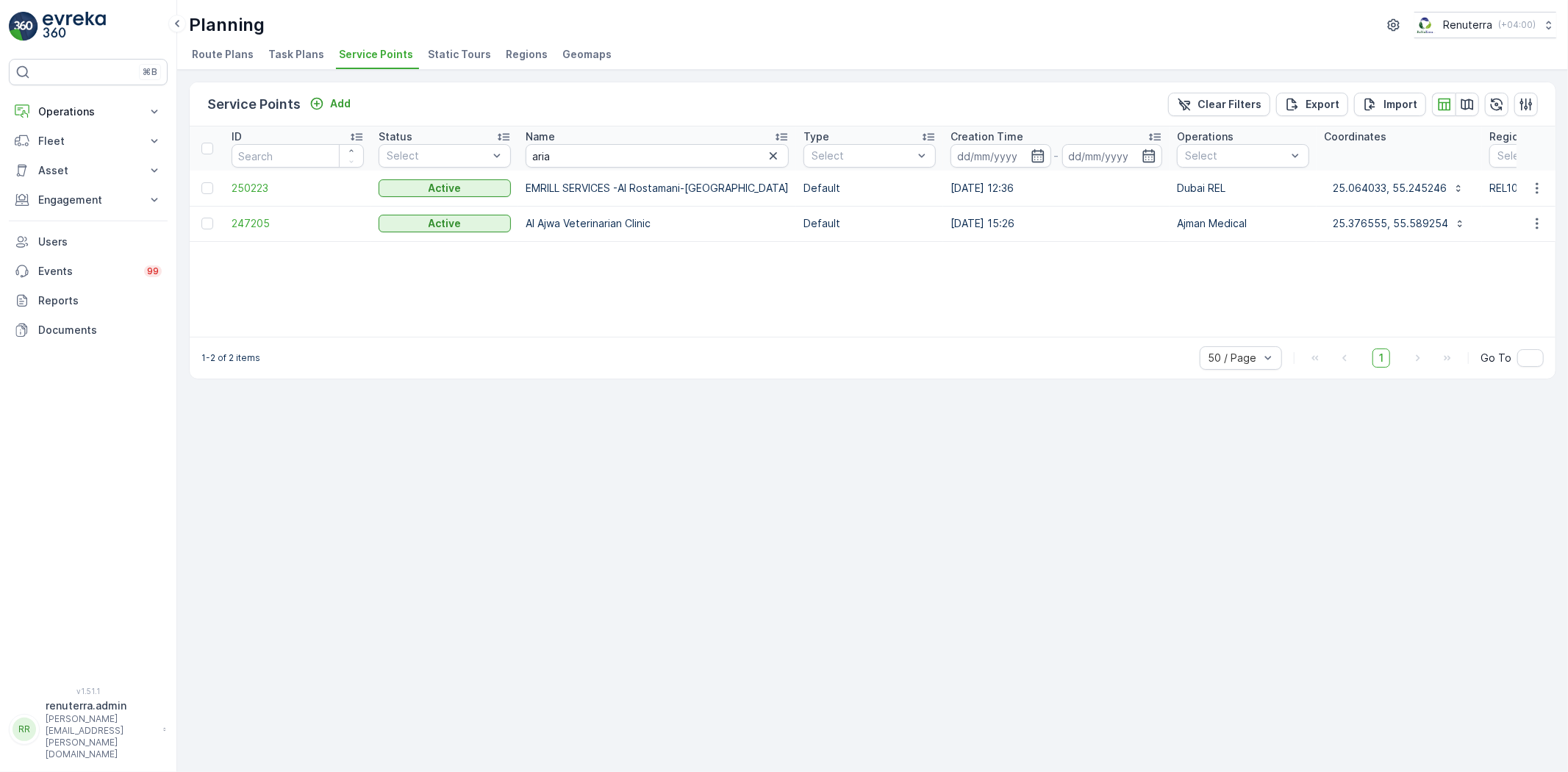
click at [243, 175] on td "250223" at bounding box center [298, 188] width 147 height 35
click at [257, 186] on span "250223" at bounding box center [297, 188] width 132 height 15
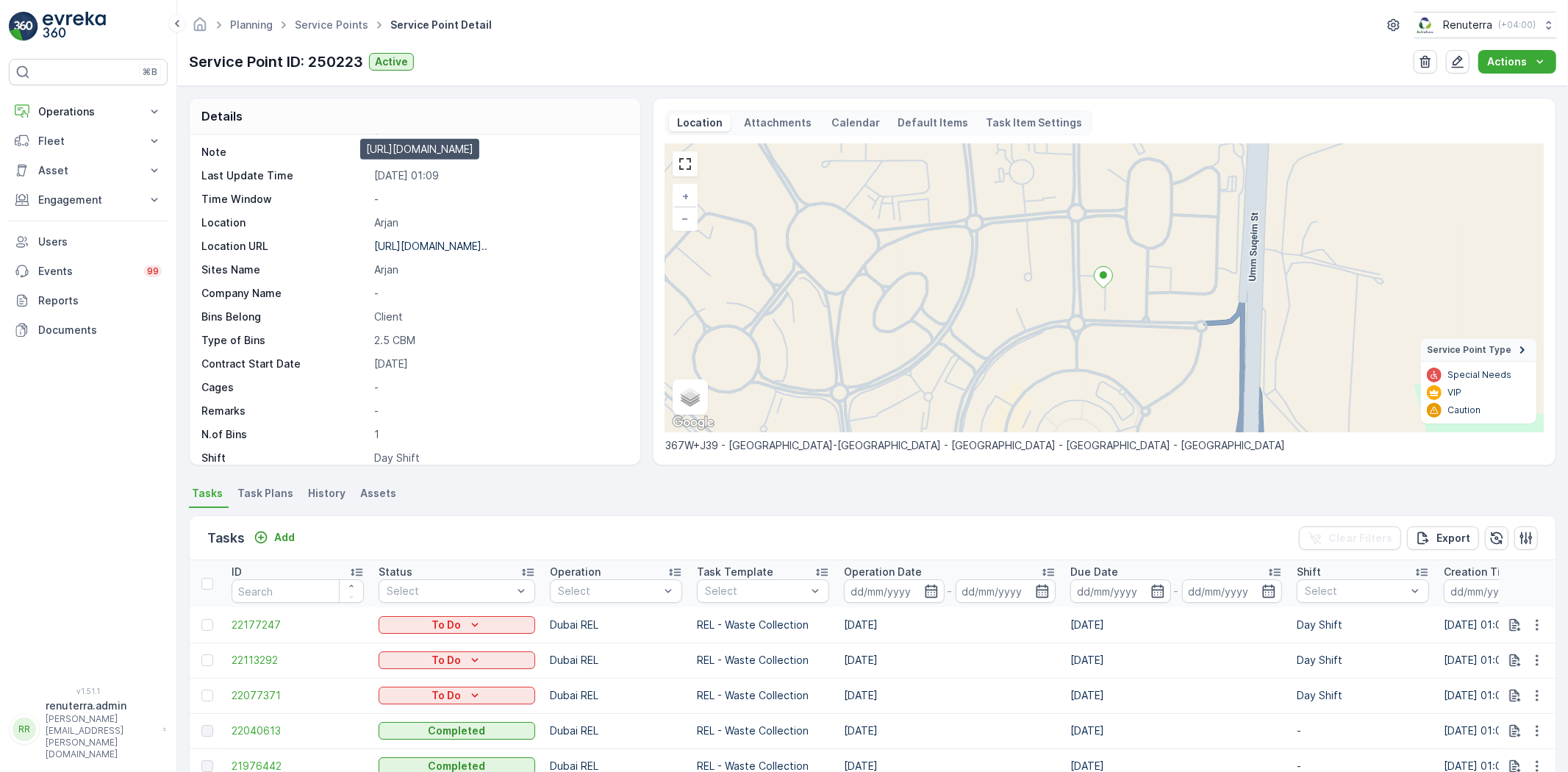
scroll to position [227, 0]
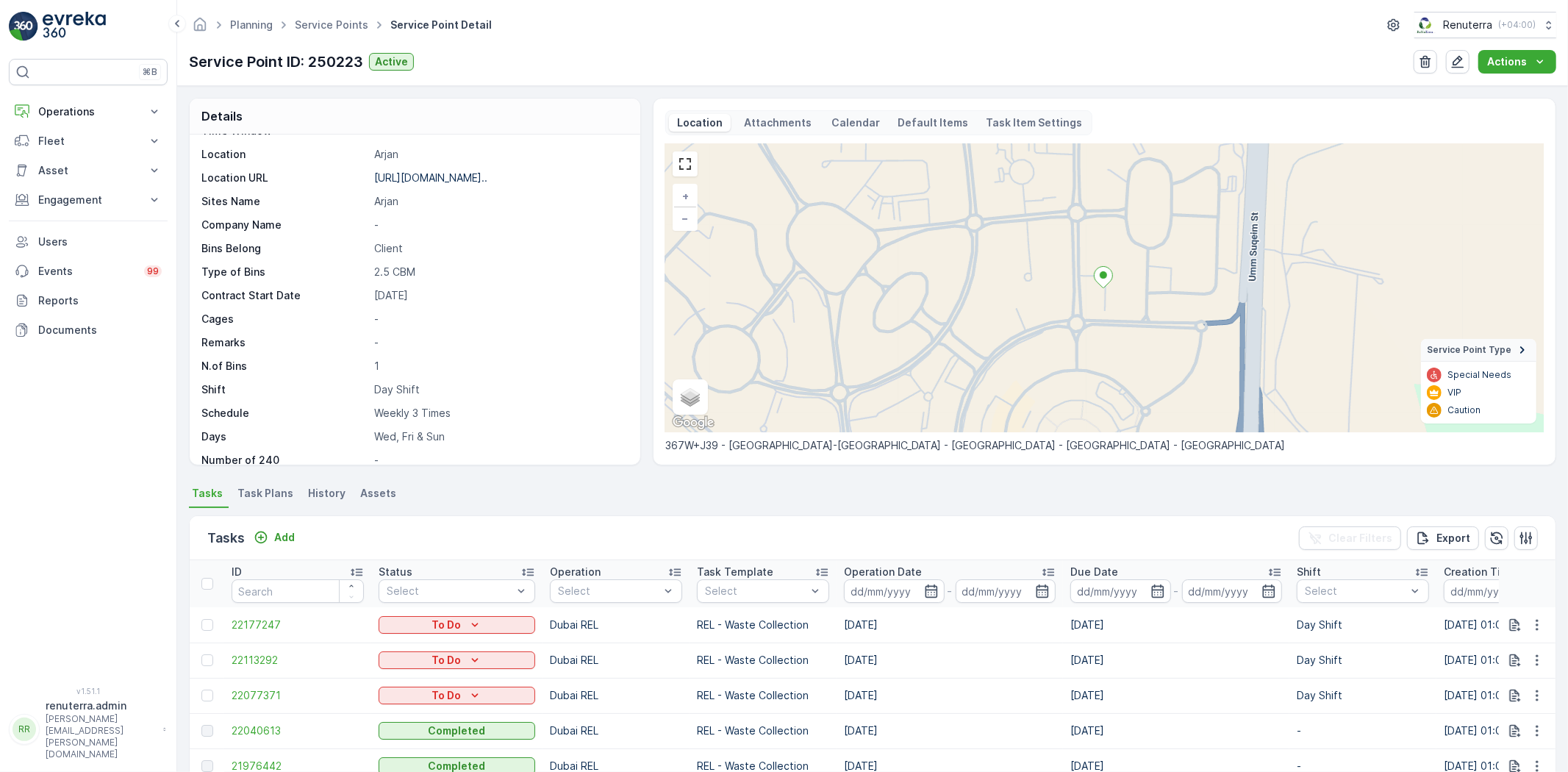
click at [273, 489] on span "Task Plans" at bounding box center [265, 493] width 56 height 15
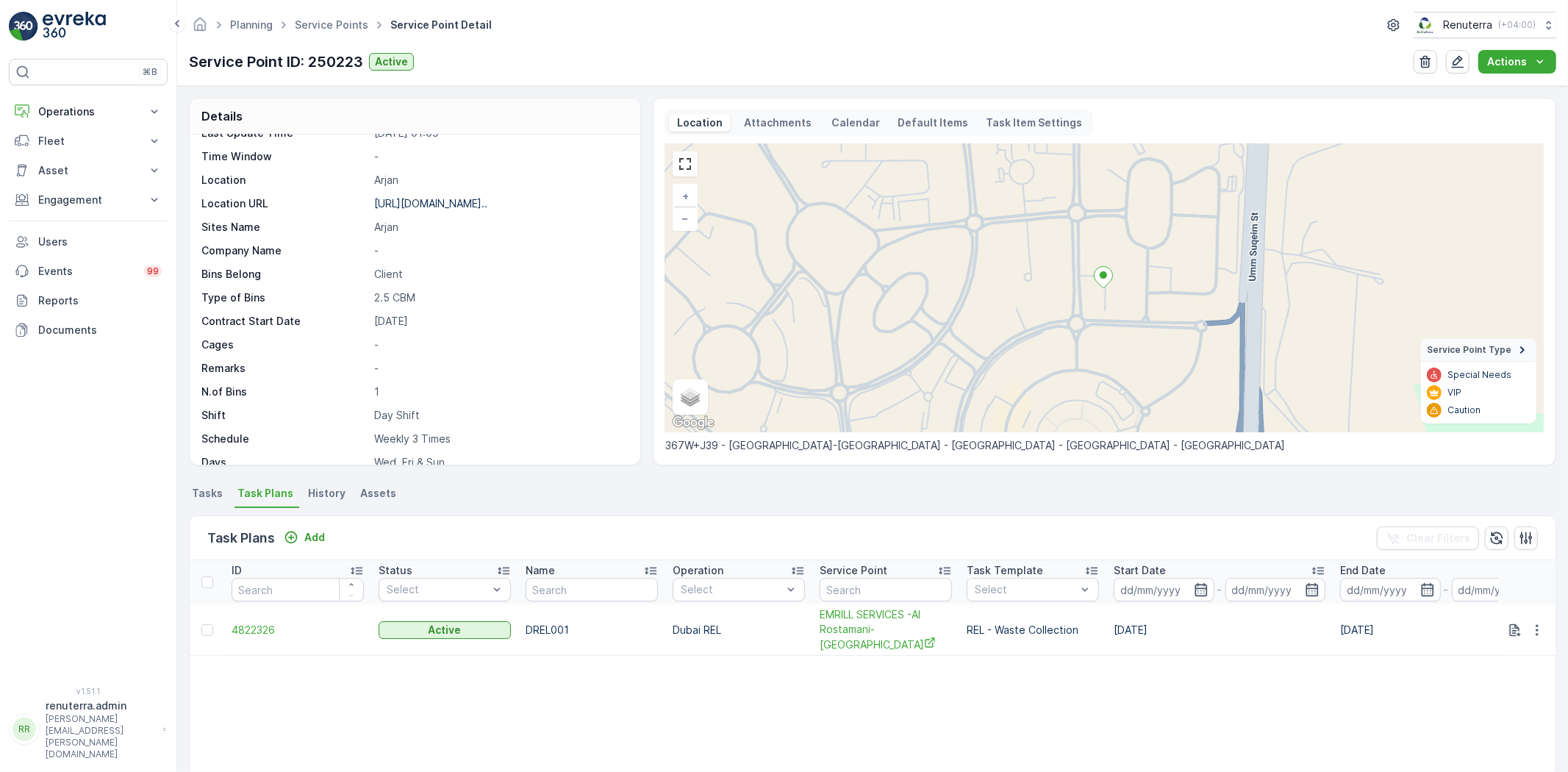
scroll to position [227, 0]
drag, startPoint x: 368, startPoint y: 424, endPoint x: 462, endPoint y: 420, distance: 94.1
click at [462, 430] on div "Days Wed, Fri & Sun" at bounding box center [413, 437] width 423 height 15
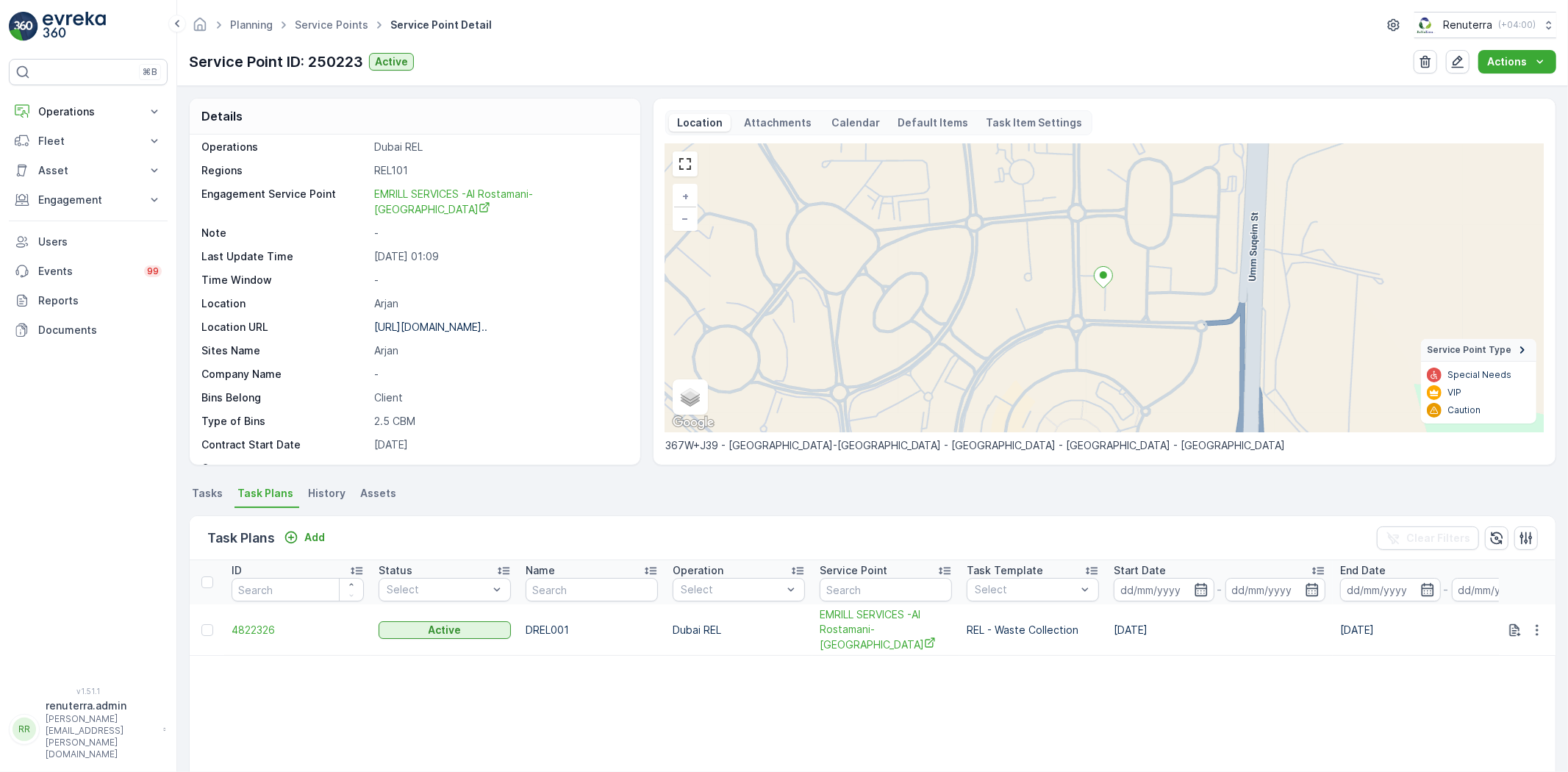
scroll to position [0, 0]
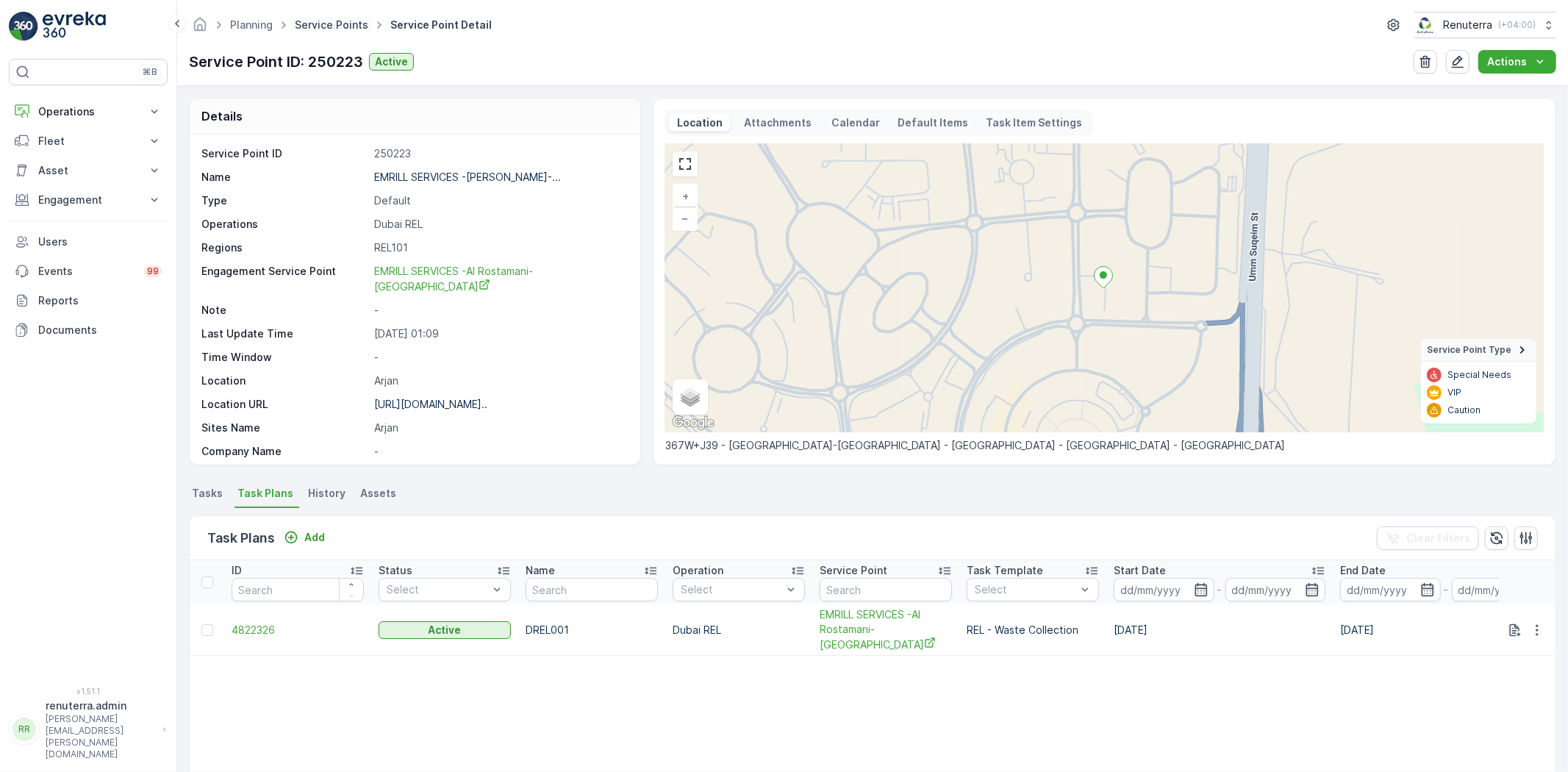
click at [325, 21] on link "Service Points" at bounding box center [332, 25] width 74 height 12
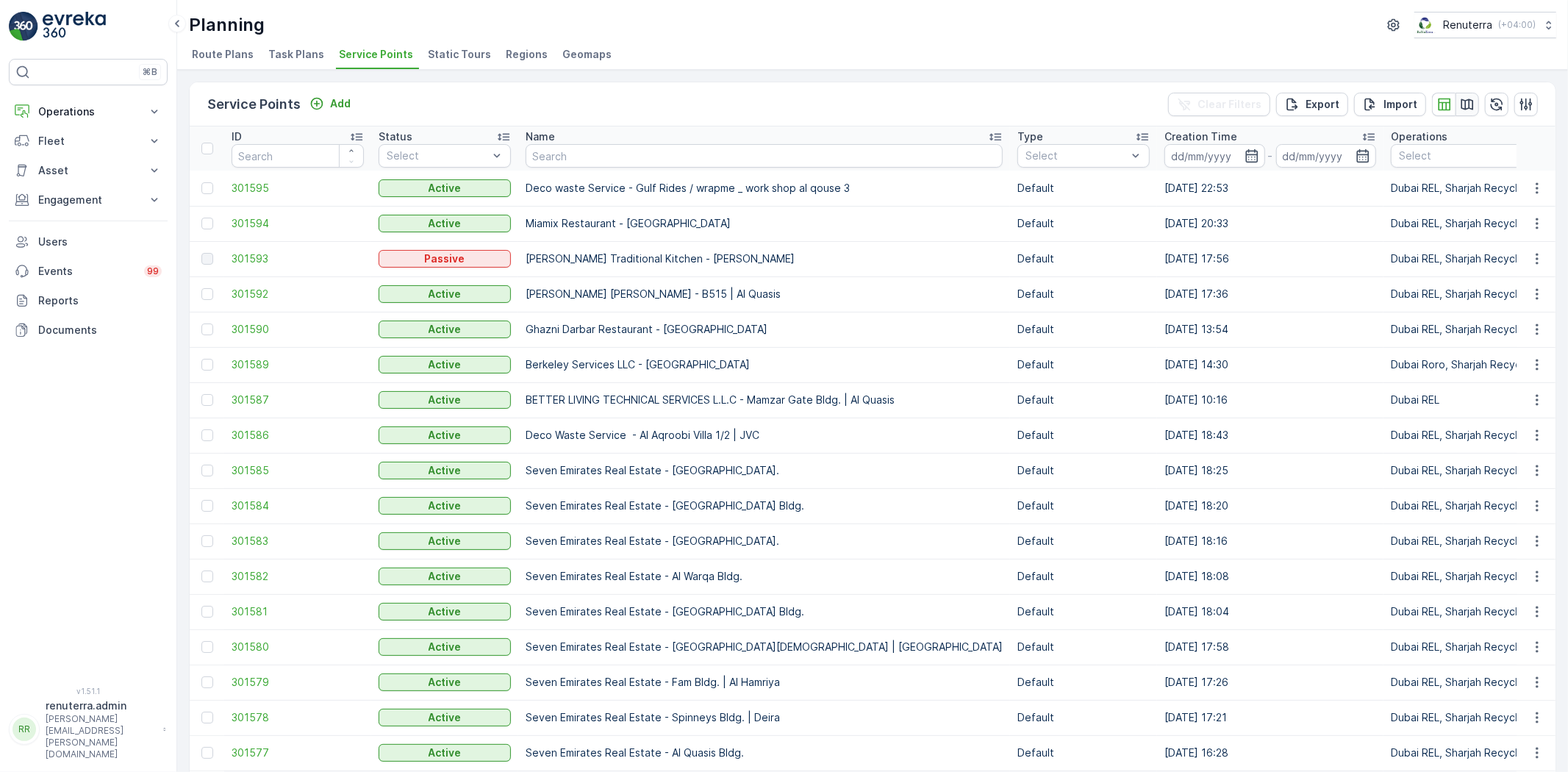
click at [1462, 101] on icon "button" at bounding box center [1468, 104] width 12 height 11
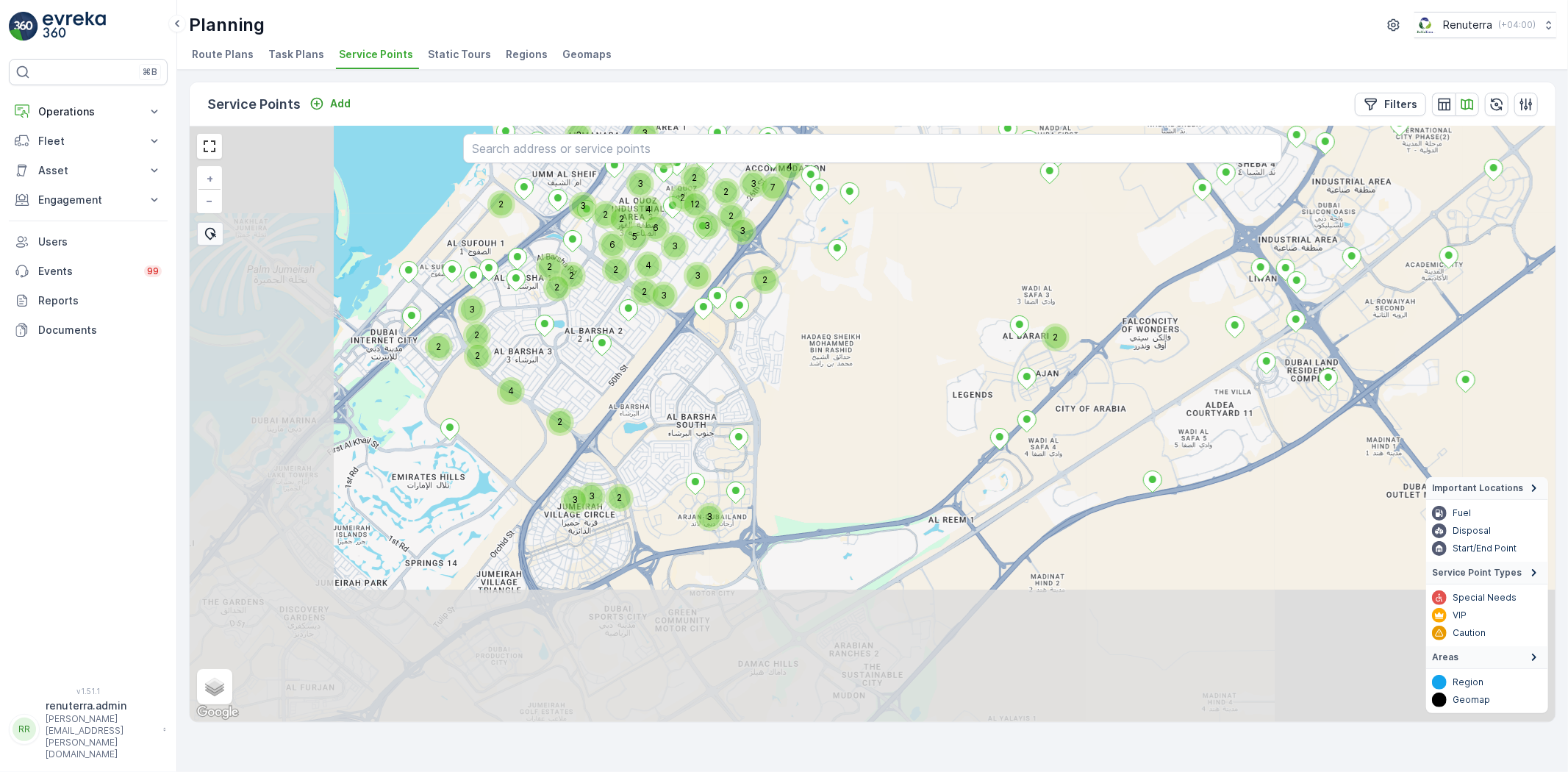
drag, startPoint x: 737, startPoint y: 463, endPoint x: 970, endPoint y: 198, distance: 352.9
click at [965, 204] on div "2 3 4 2 2 2 3 2 3 2 2 2 3 3 2 2 3 3 3 4 6 2 6 2 2 4 3 3 2 2 2 3 5 2 2 3 2 5 3 3…" at bounding box center [873, 424] width 1366 height 596
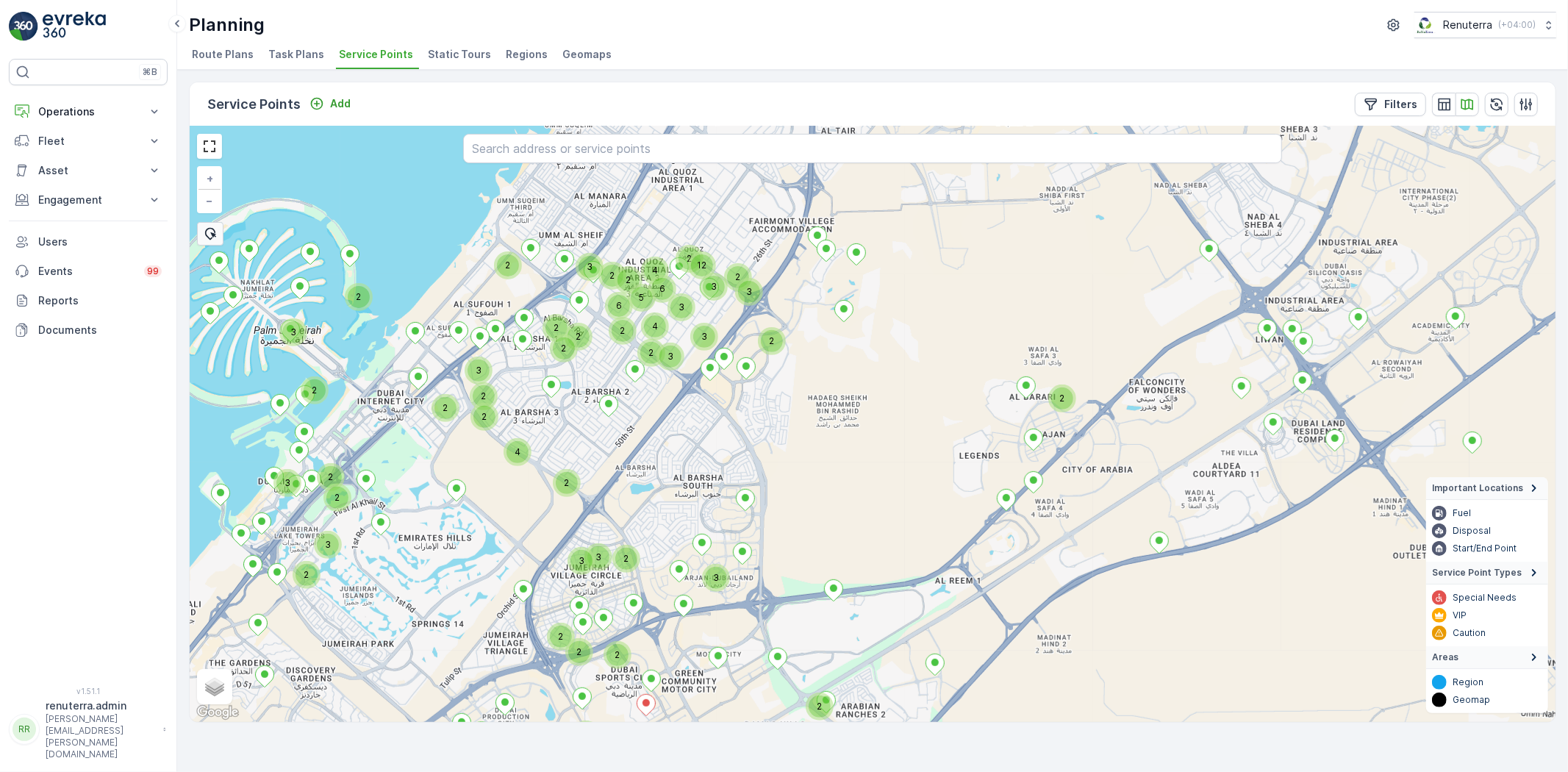
drag, startPoint x: 521, startPoint y: 387, endPoint x: 490, endPoint y: 474, distance: 92.4
click at [493, 512] on div "4 2 2 2 3 2 3 2 2 3 3 3 4 6 2 6 2 2 4 3 3 2 2 2 3 5 2 2 3 2 2 3 2 12 2 2 2 3 2 …" at bounding box center [873, 424] width 1366 height 596
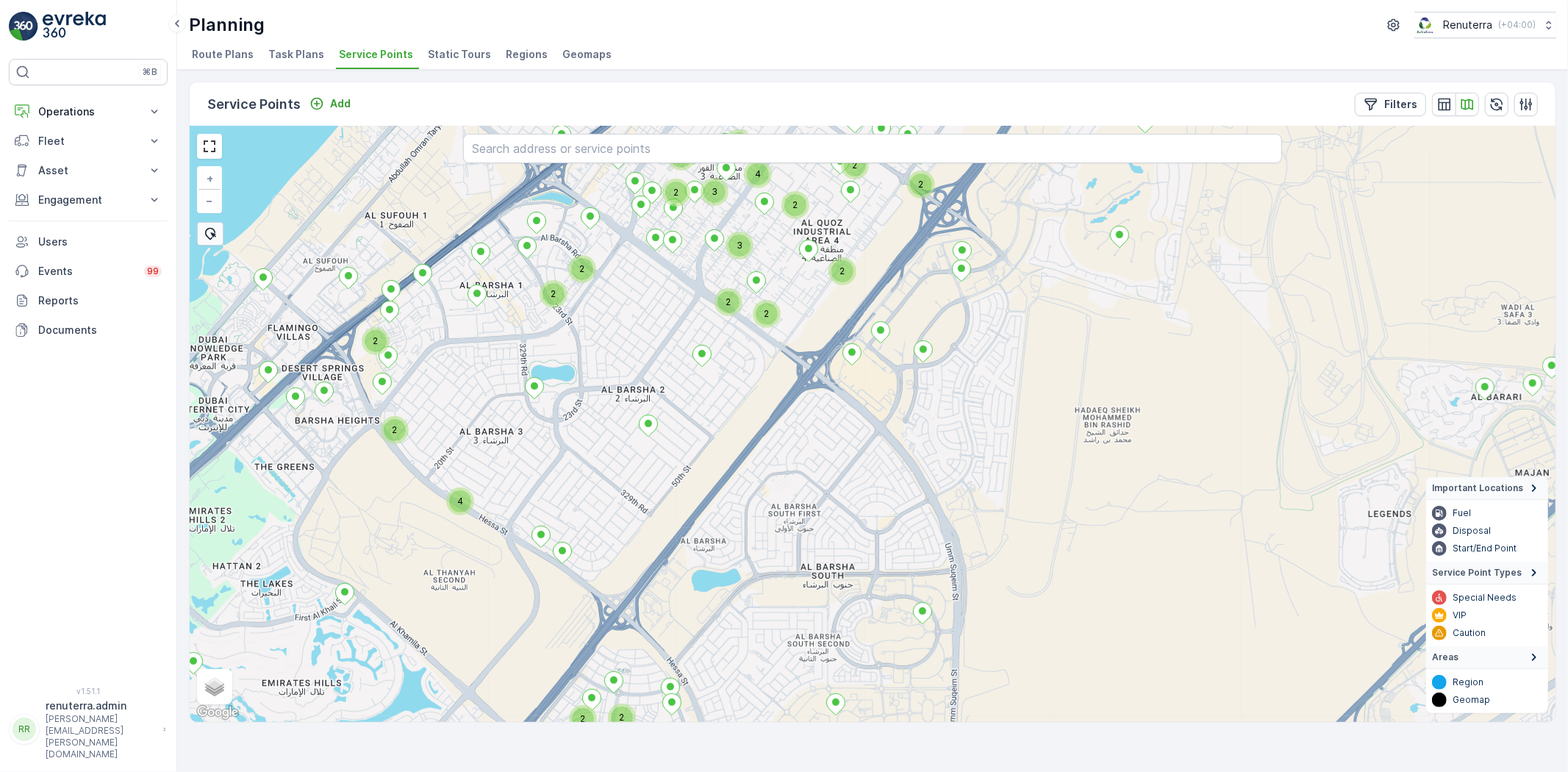
click at [554, 290] on div "2" at bounding box center [553, 294] width 22 height 22
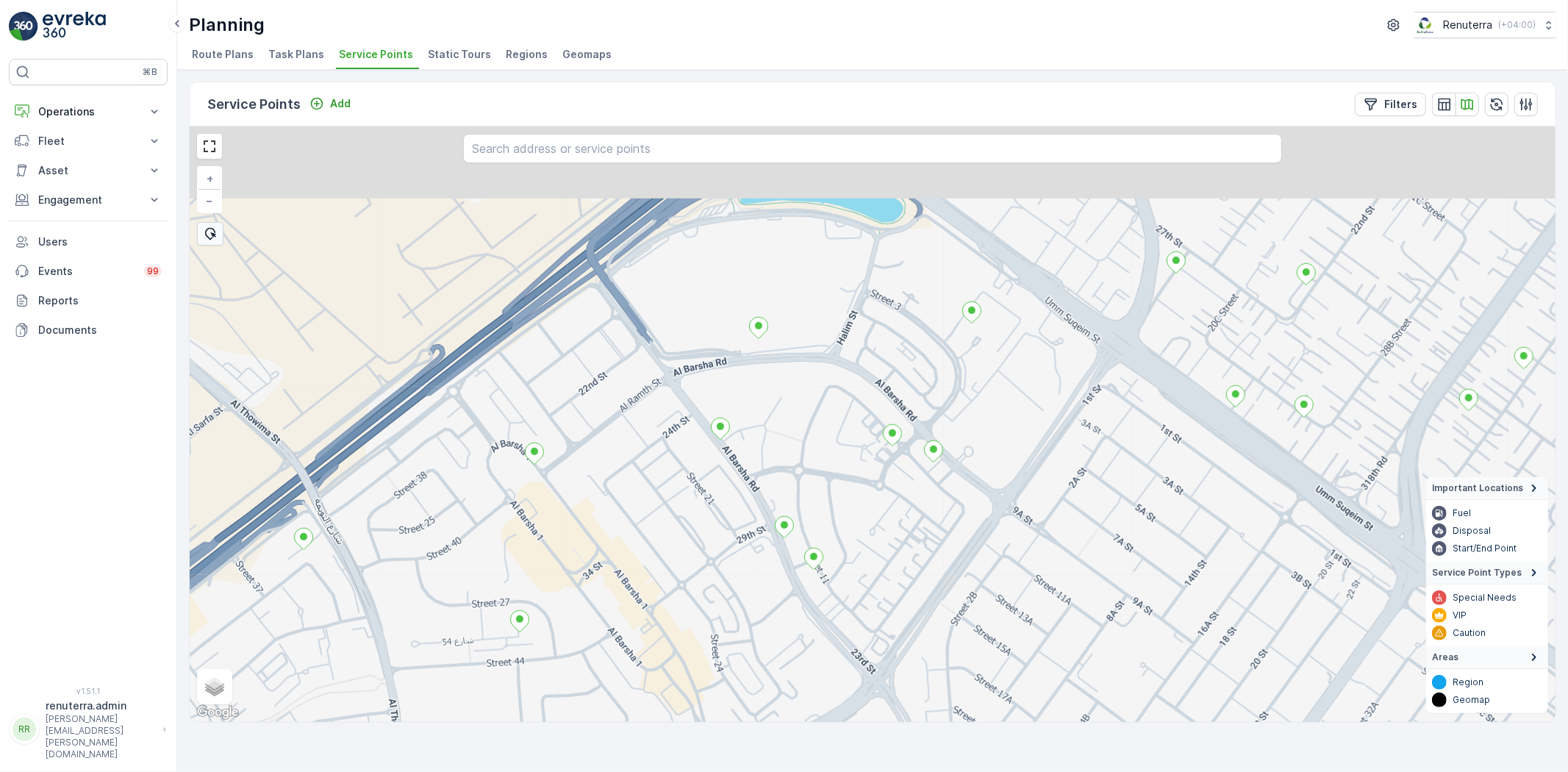
drag, startPoint x: 814, startPoint y: 270, endPoint x: 782, endPoint y: 449, distance: 181.8
click at [782, 449] on div "+ − Satellite Roadmap Terrain Hybrid Leaflet Keyboard shortcuts Map Data Map da…" at bounding box center [873, 424] width 1366 height 596
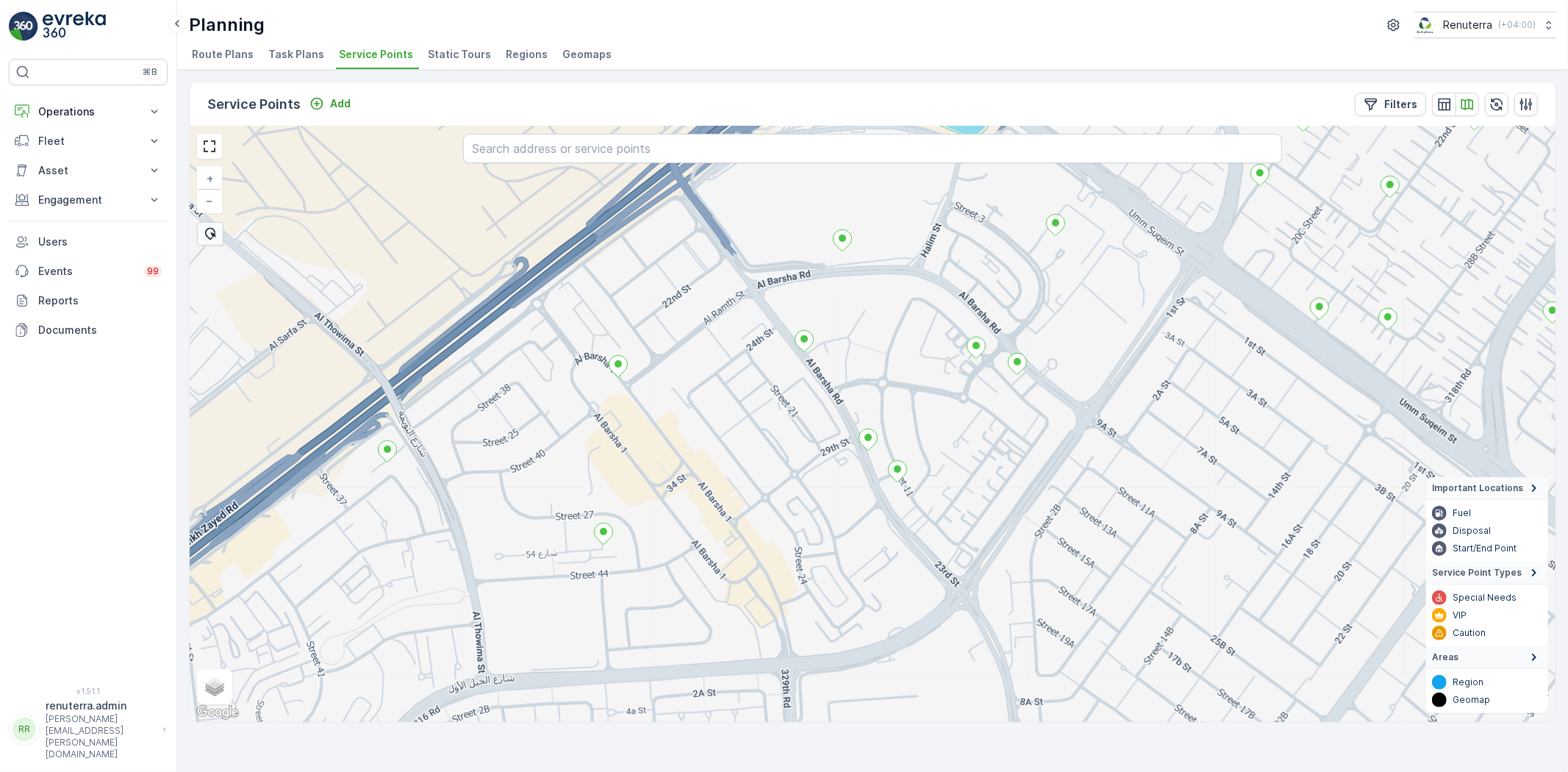
drag, startPoint x: 614, startPoint y: 561, endPoint x: 752, endPoint y: 387, distance: 222.1
click at [752, 387] on div "2 + − Satellite Roadmap Terrain Hybrid Leaflet Keyboard shortcuts Map Data Map …" at bounding box center [873, 424] width 1366 height 596
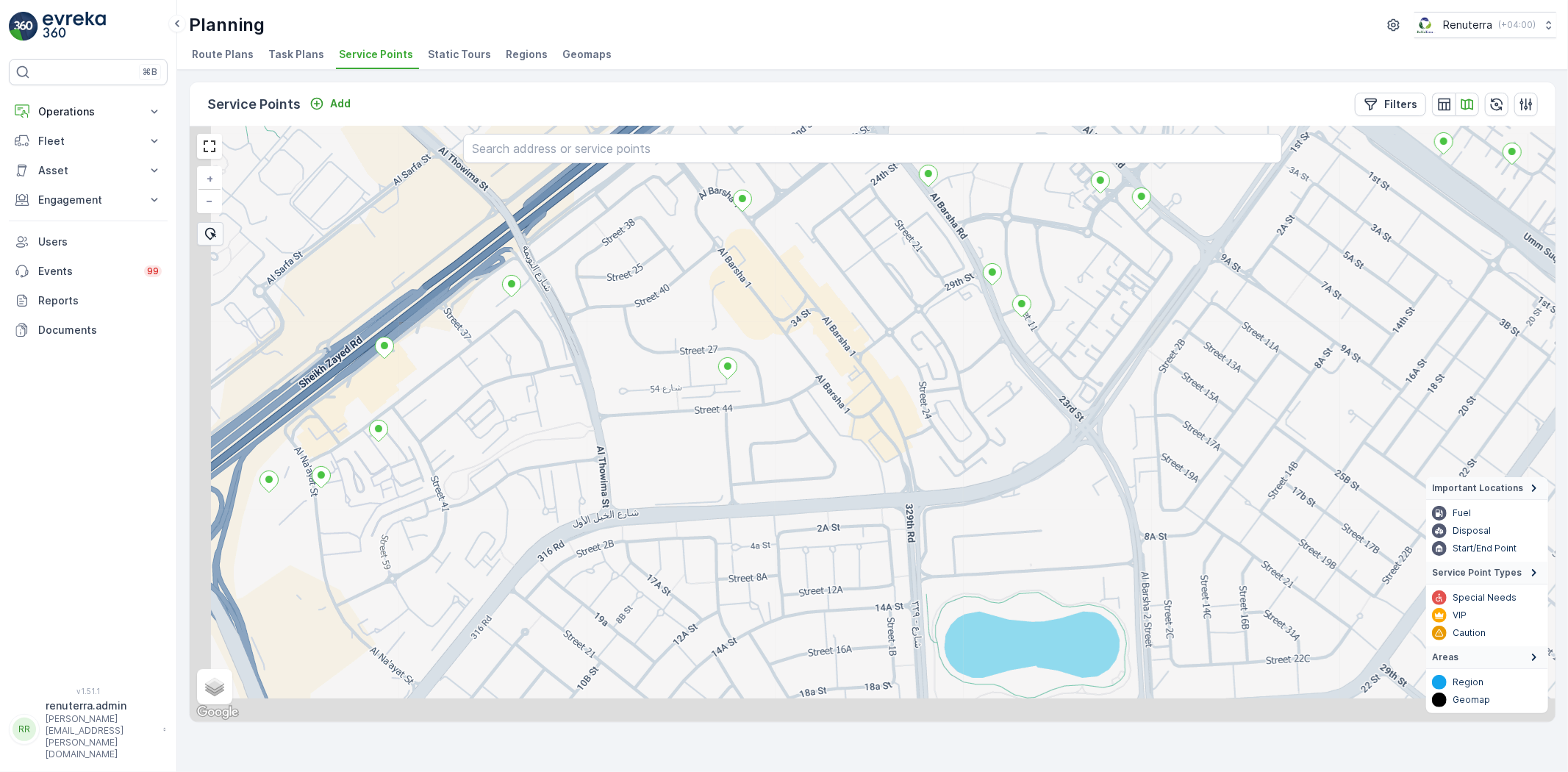
drag, startPoint x: 697, startPoint y: 480, endPoint x: 752, endPoint y: 421, distance: 80.7
click at [750, 422] on div "+ − Satellite Roadmap Terrain Hybrid Leaflet Keyboard shortcuts Map Data Map da…" at bounding box center [873, 424] width 1366 height 596
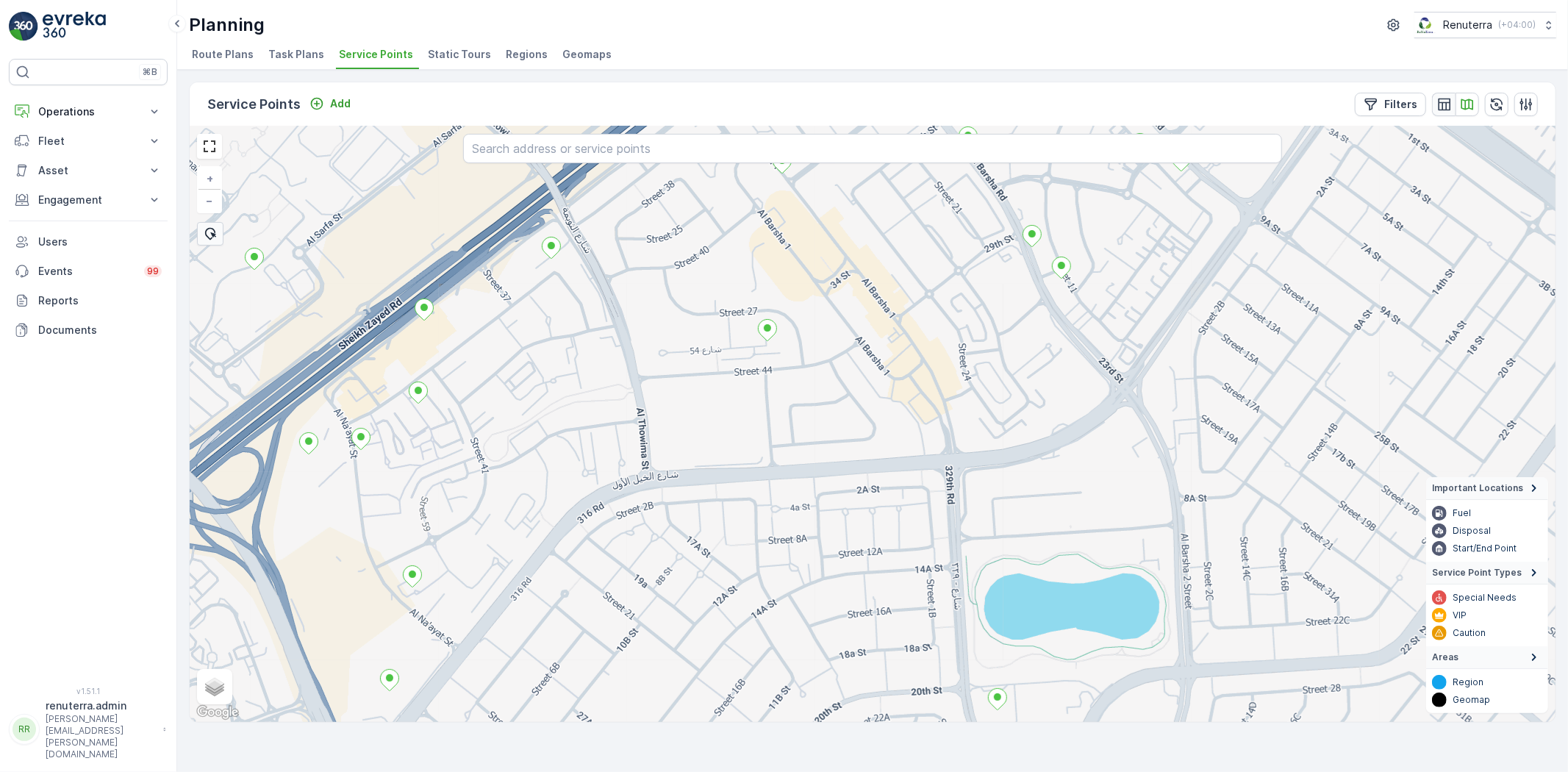
click at [1437, 99] on icon "button" at bounding box center [1444, 104] width 15 height 15
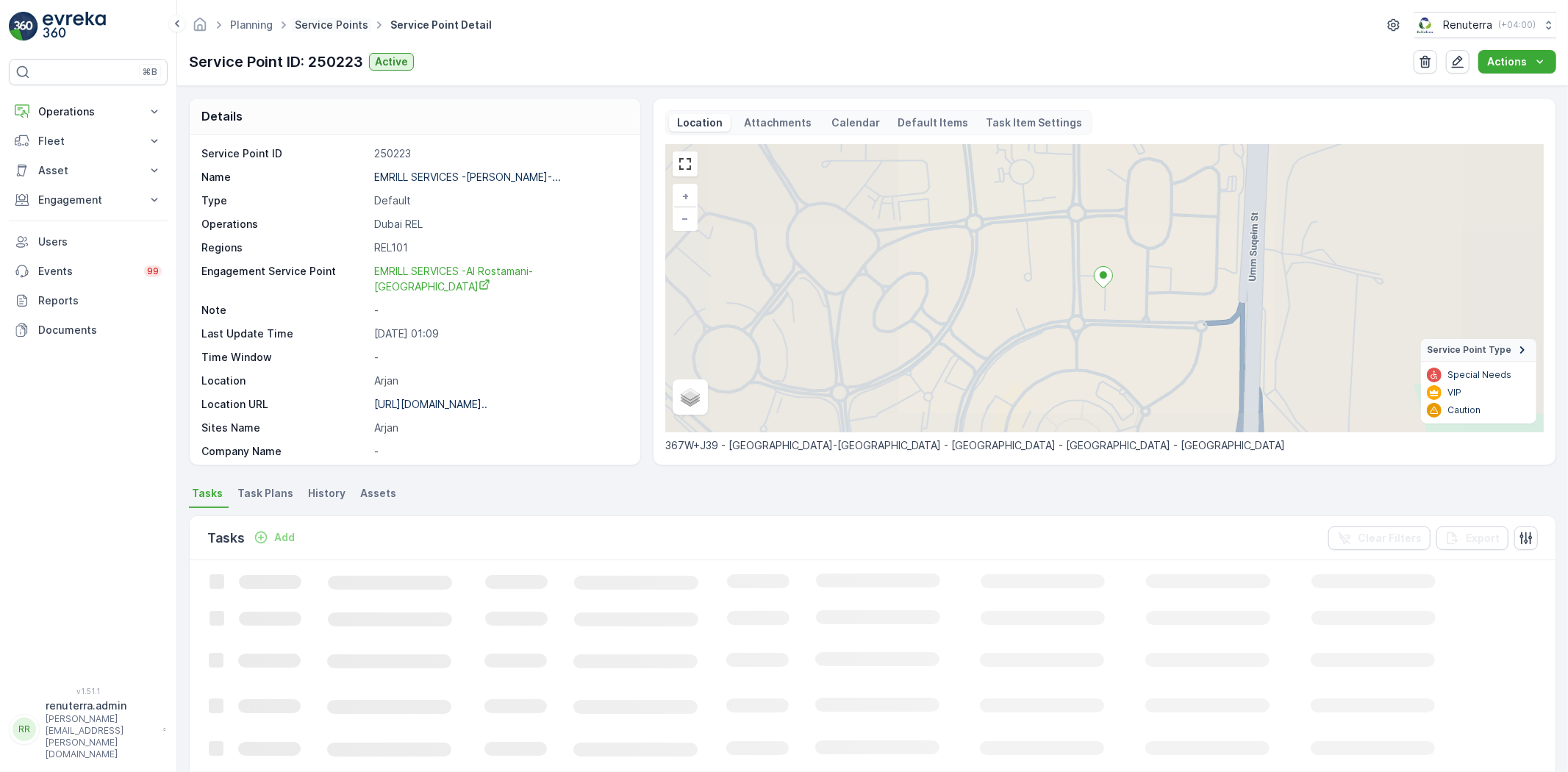
click at [312, 24] on link "Service Points" at bounding box center [332, 25] width 74 height 12
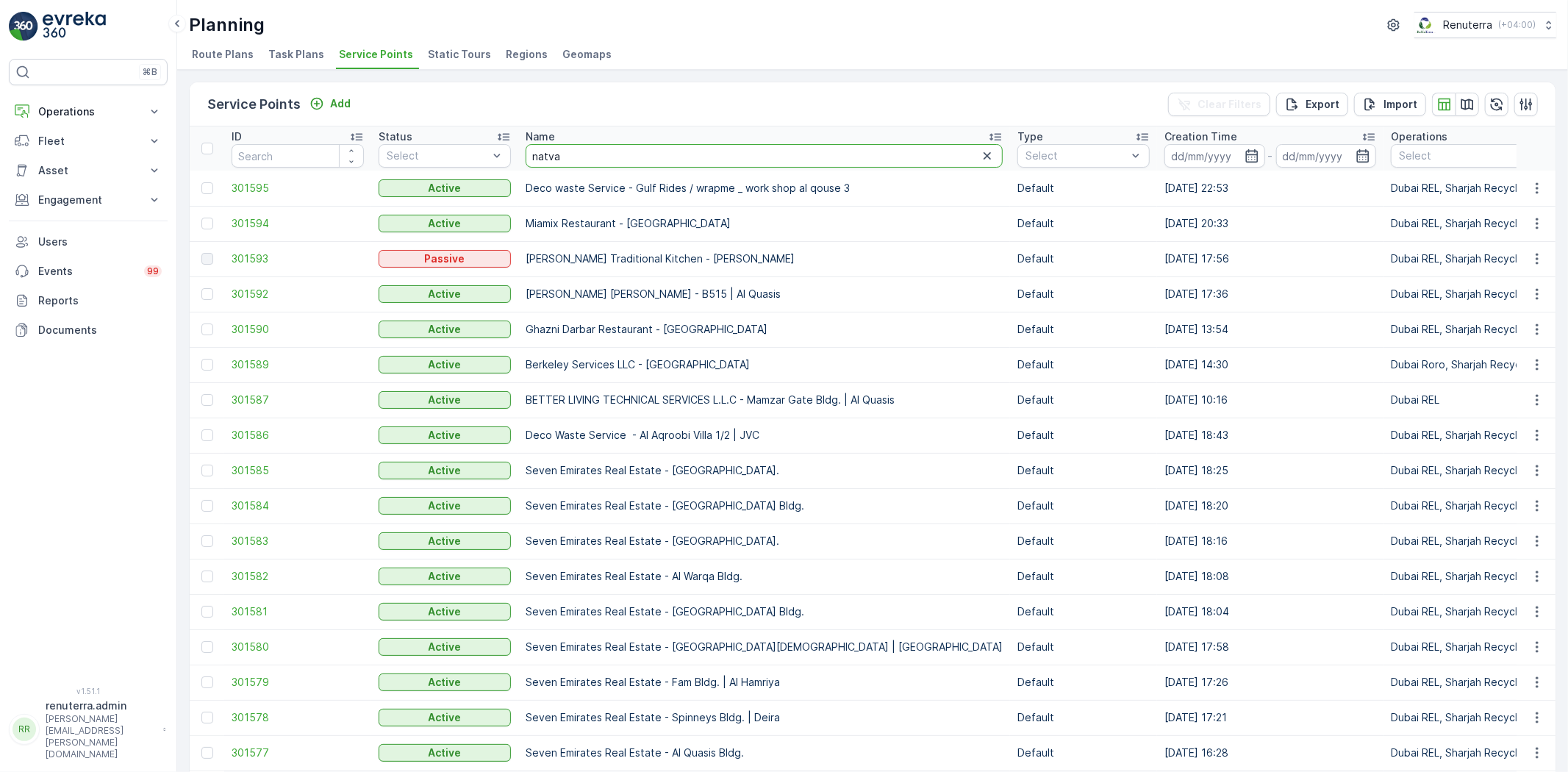
type input "[PERSON_NAME]"
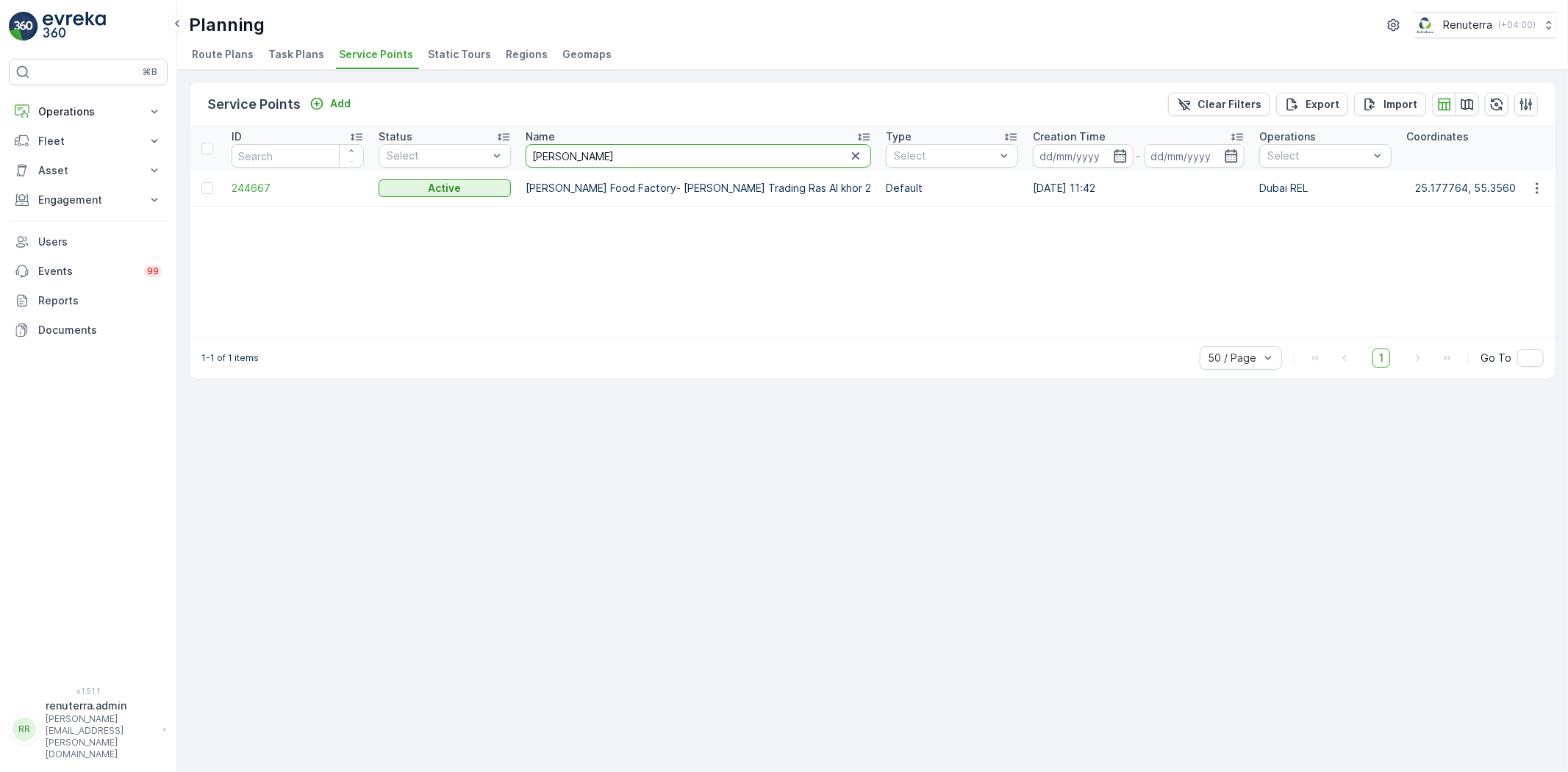
click at [580, 156] on input "[PERSON_NAME]" at bounding box center [697, 155] width 345 height 24
type input "natv"
click at [580, 156] on input "natv" at bounding box center [697, 155] width 345 height 24
type input "na"
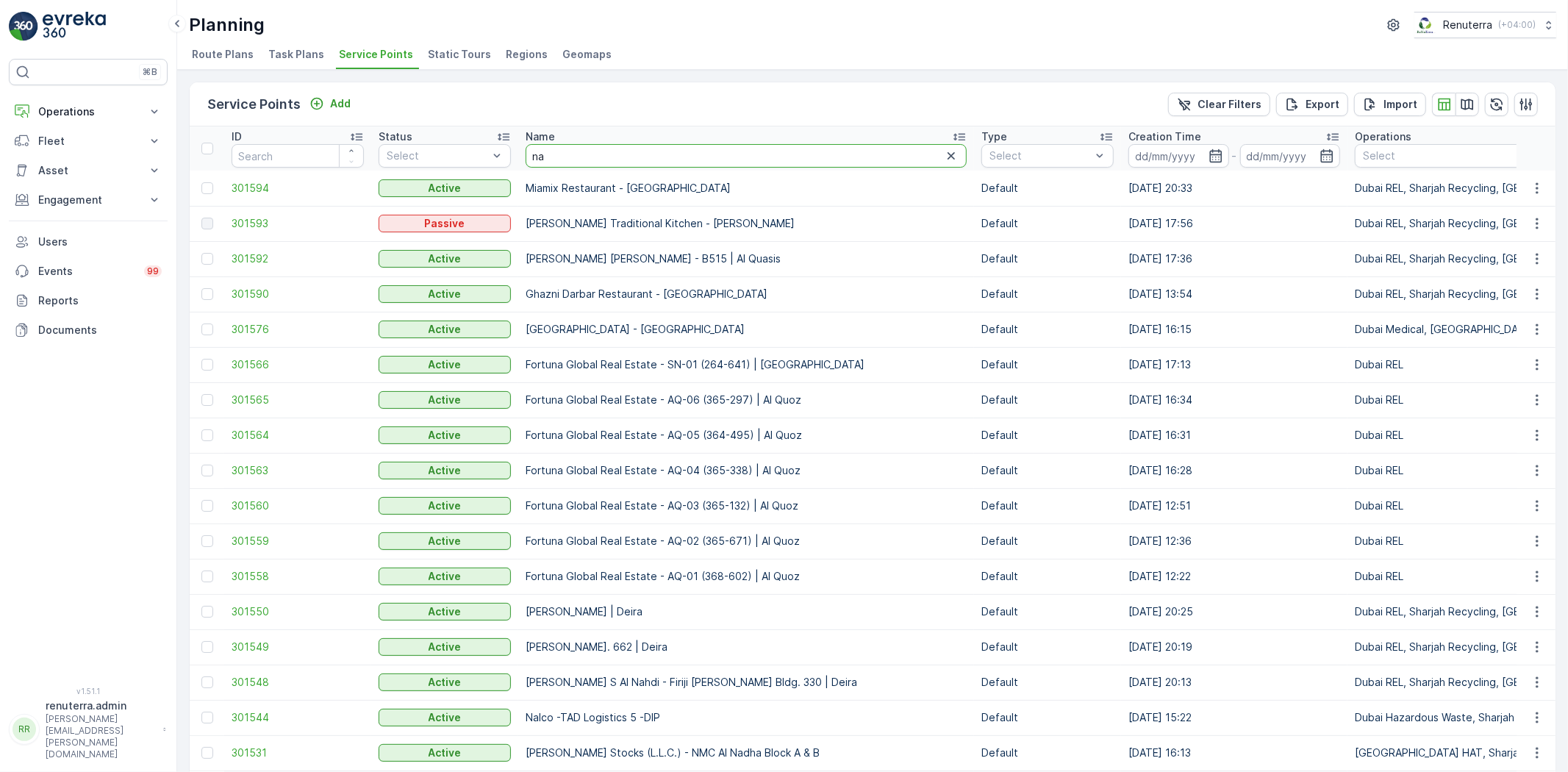
click at [556, 159] on input "na" at bounding box center [746, 155] width 441 height 24
drag, startPoint x: 556, startPoint y: 159, endPoint x: 500, endPoint y: 160, distance: 56.0
type input "sa"
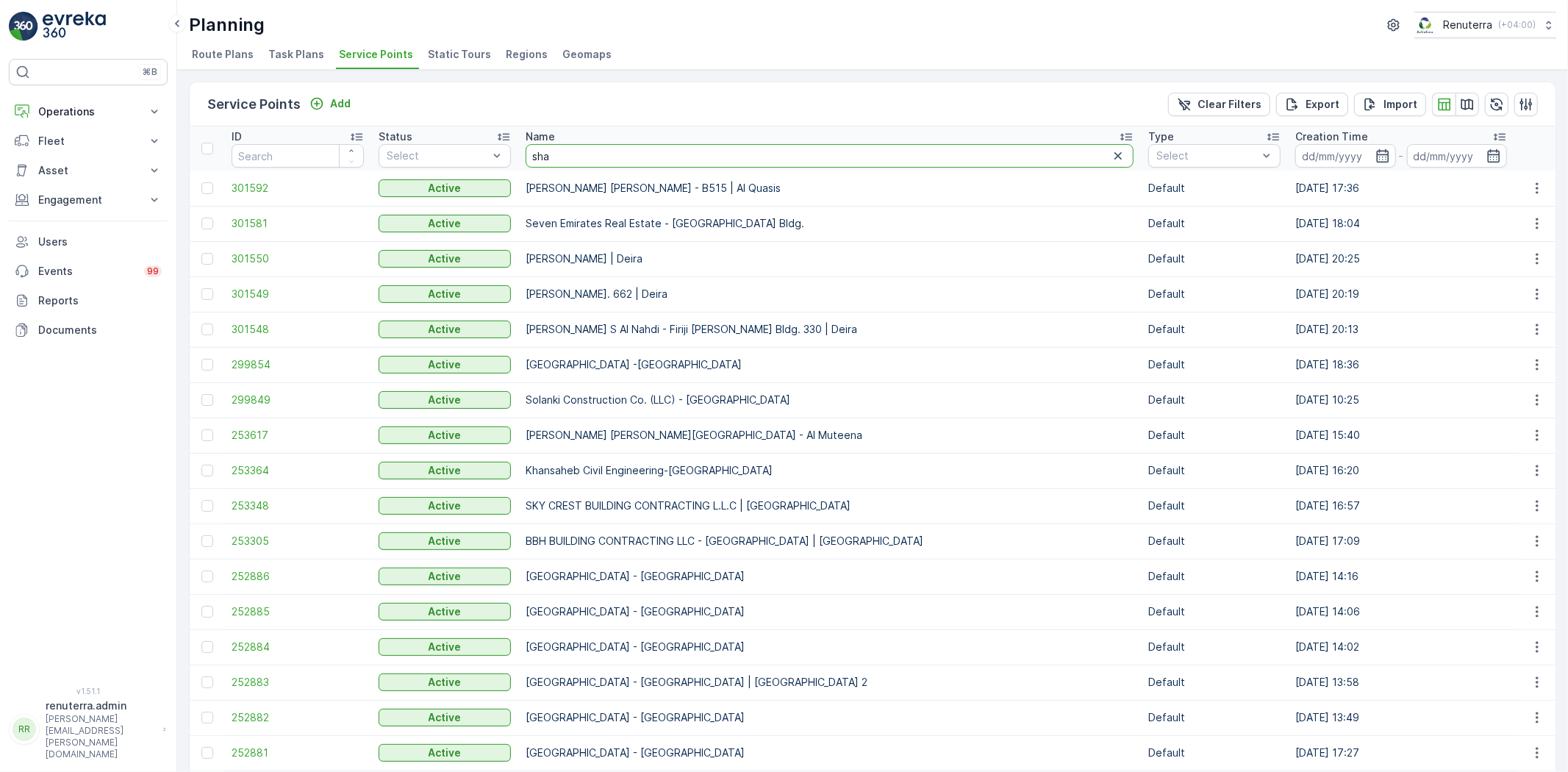
type input "shan"
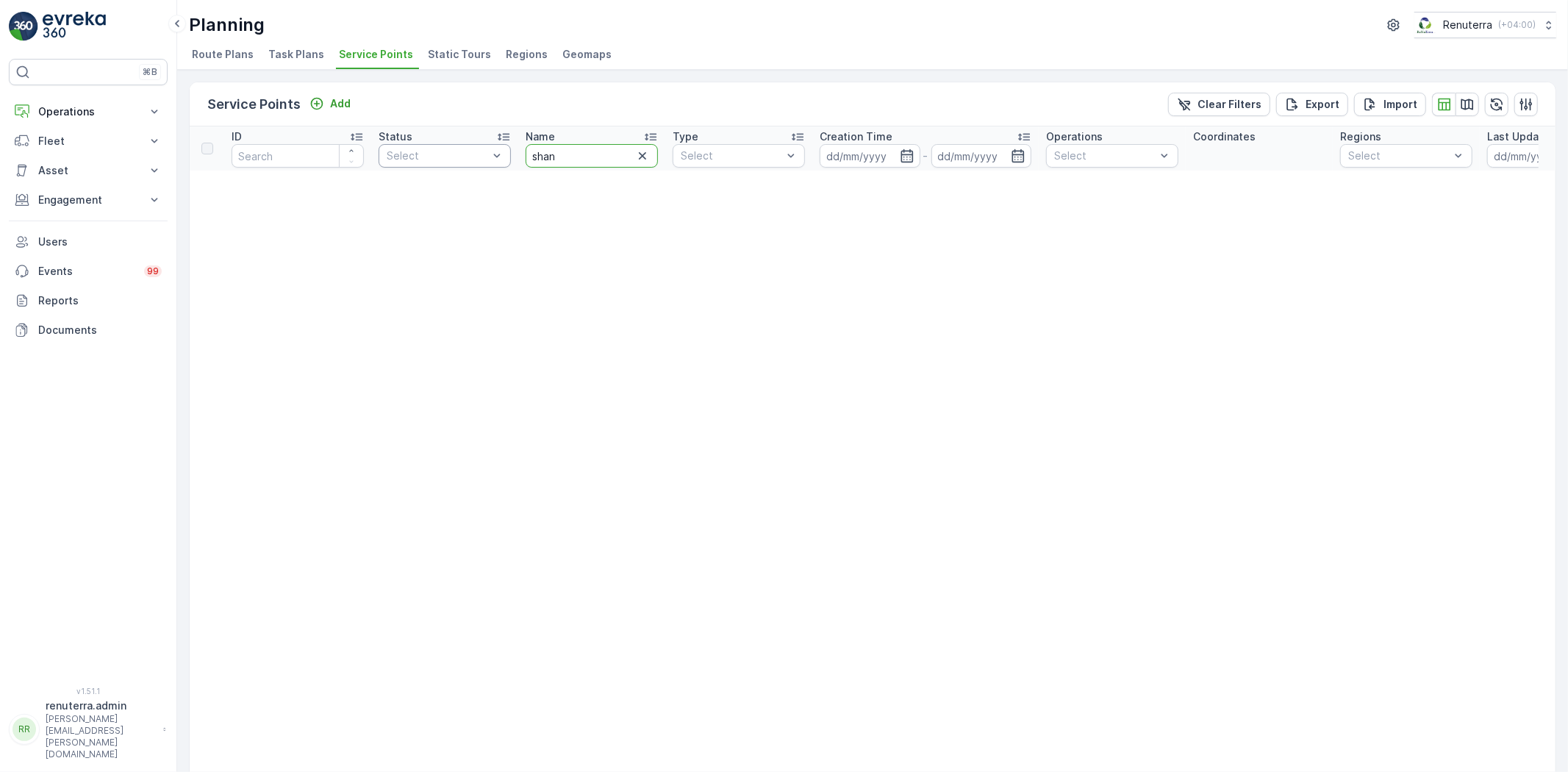
drag, startPoint x: 585, startPoint y: 159, endPoint x: 494, endPoint y: 159, distance: 91.0
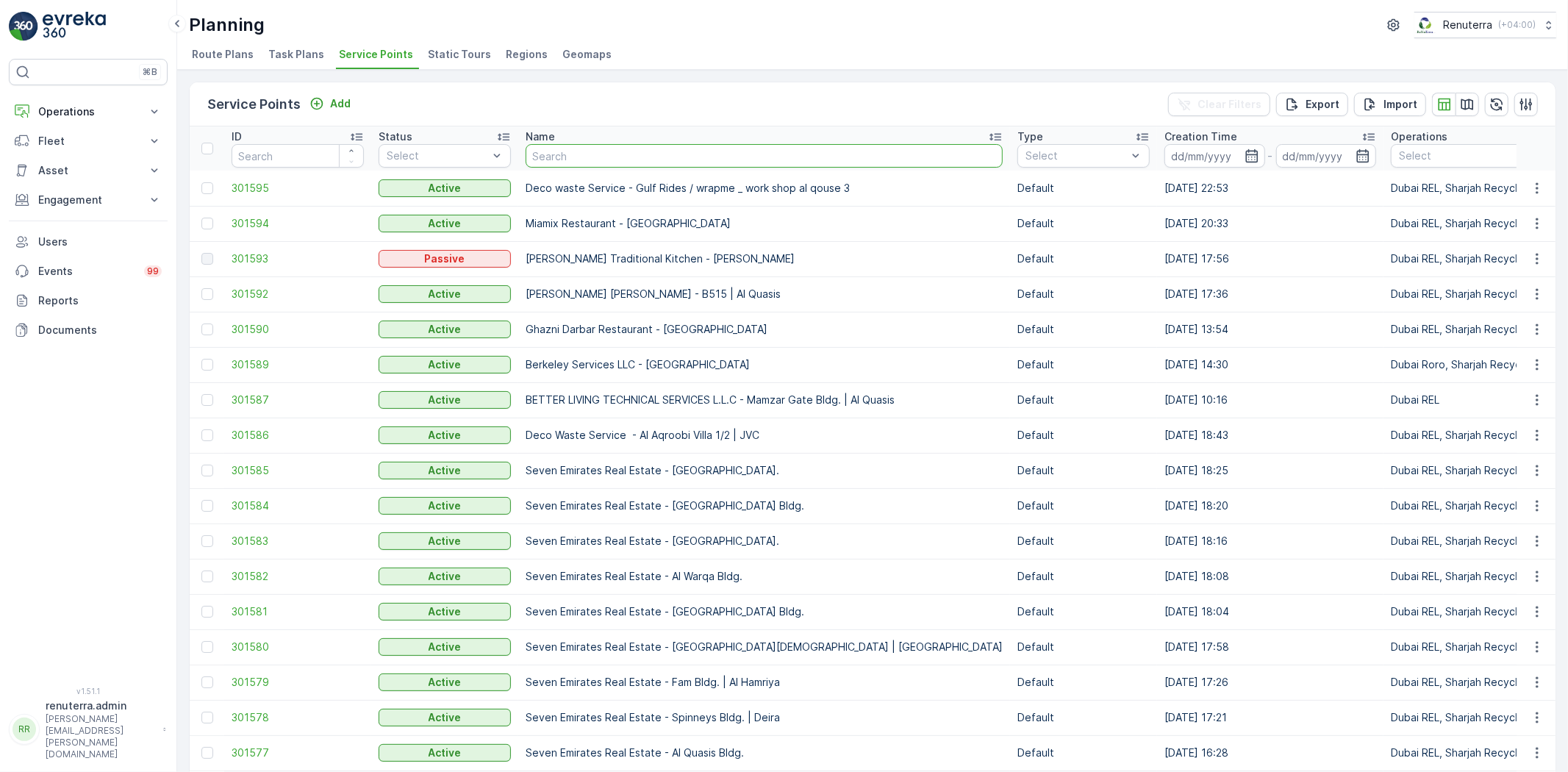
click at [547, 155] on input "text" at bounding box center [763, 155] width 477 height 24
type input "navtar"
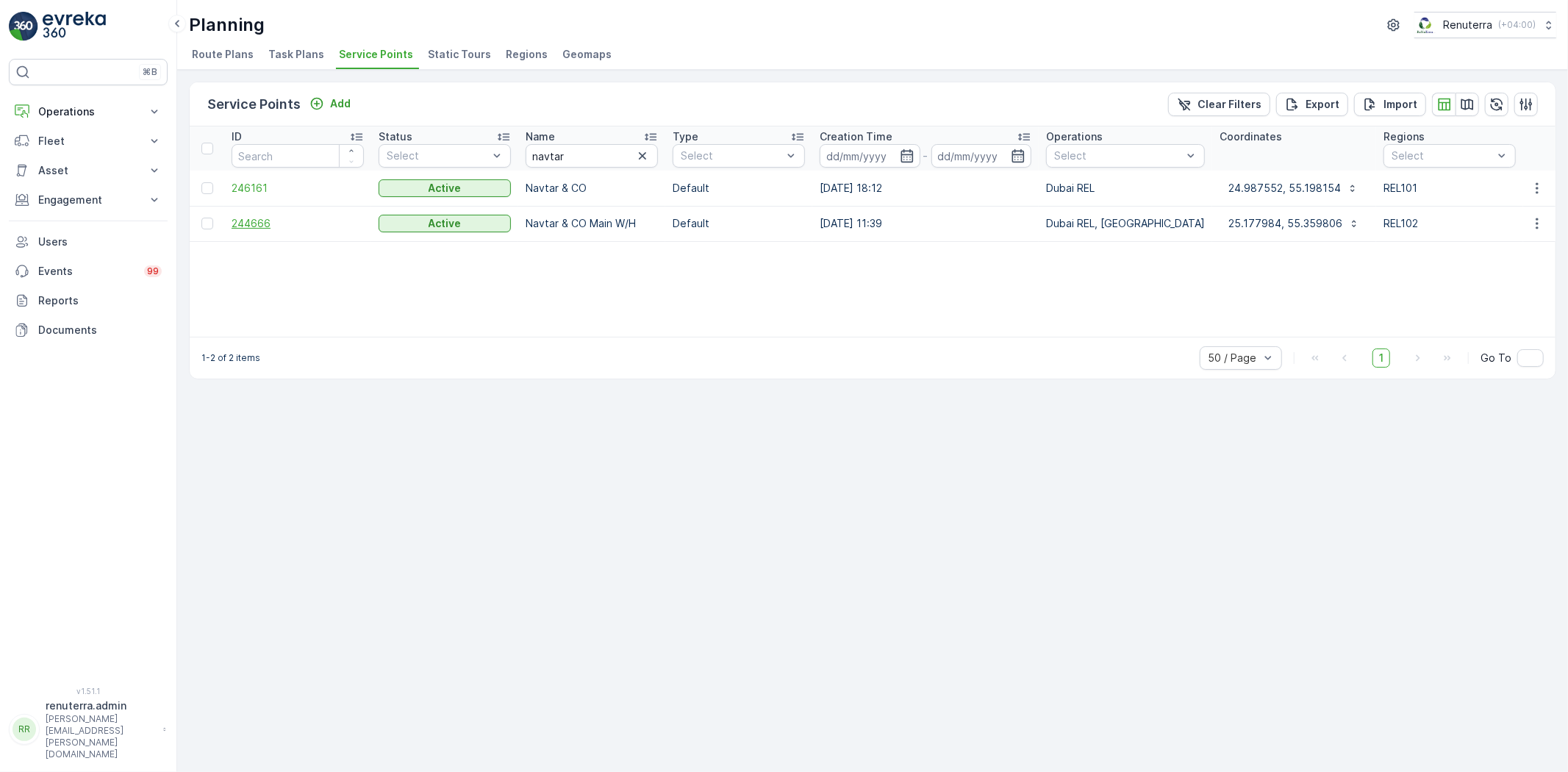
click at [254, 219] on span "244666" at bounding box center [297, 223] width 132 height 15
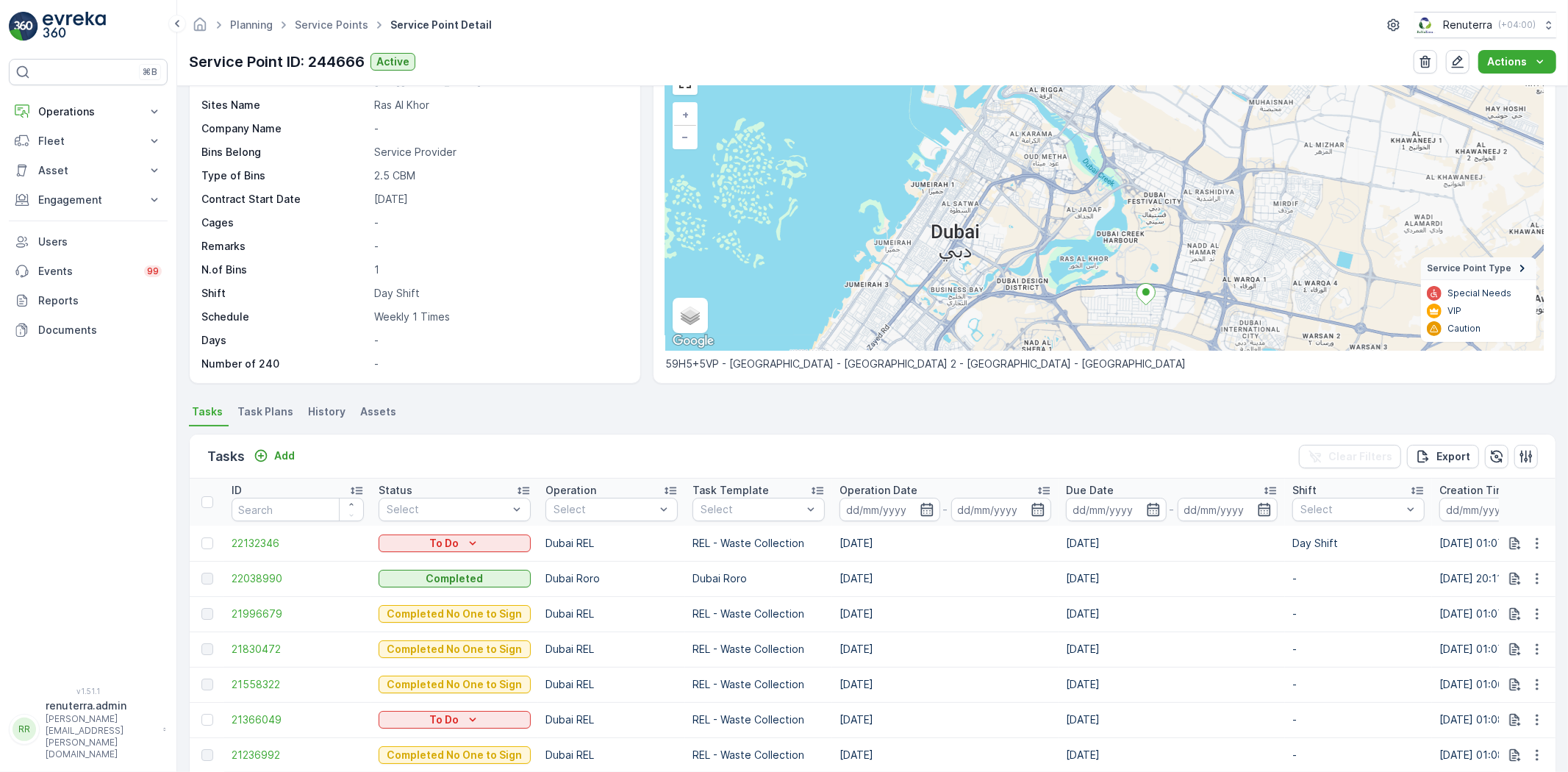
scroll to position [57, 0]
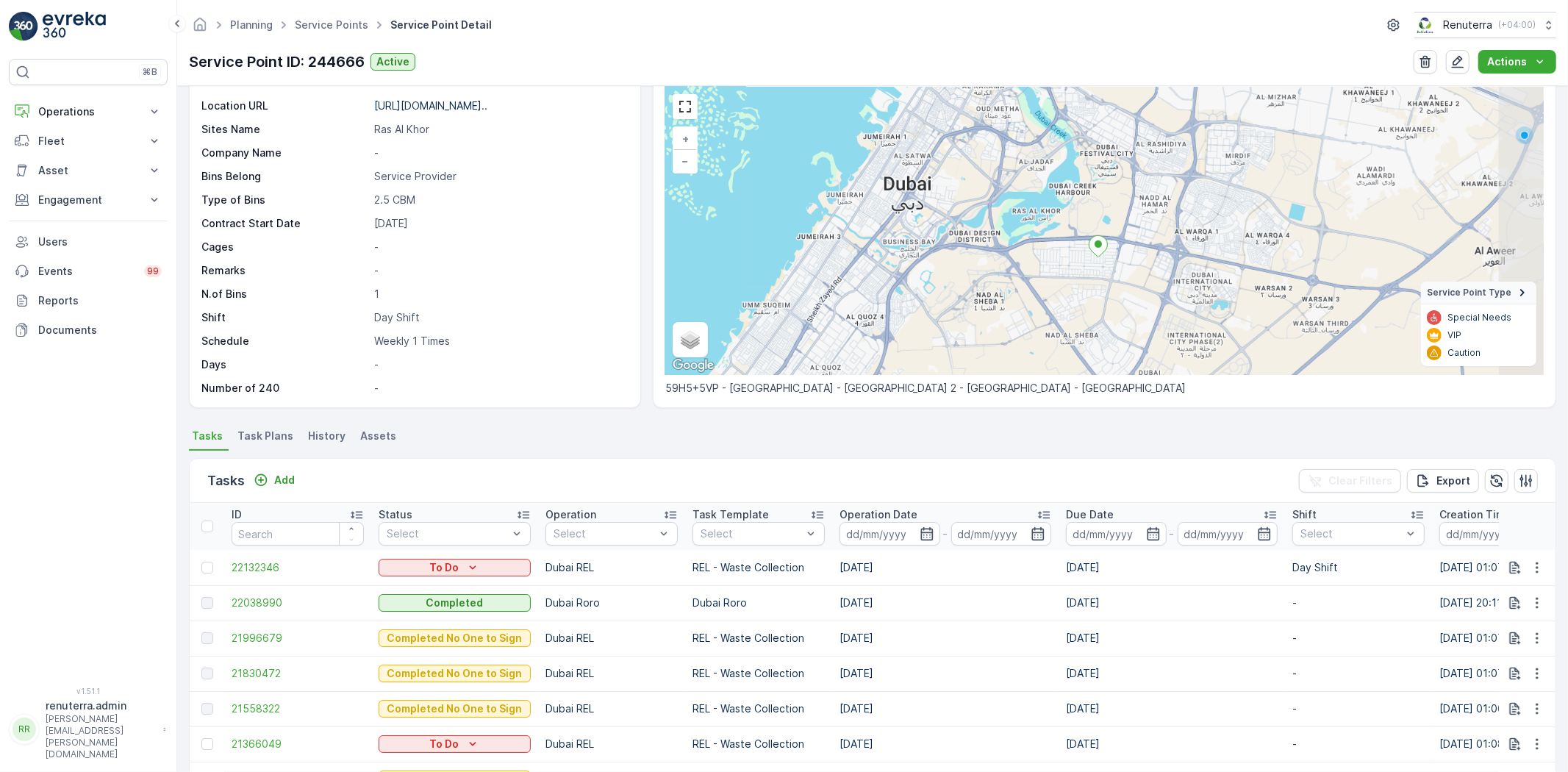
drag, startPoint x: 1165, startPoint y: 309, endPoint x: 1115, endPoint y: 231, distance: 92.6
click at [1115, 231] on div "+ − Satellite Roadmap Terrain Hybrid Leaflet Keyboard shortcuts Map Data Map da…" at bounding box center [1104, 231] width 878 height 288
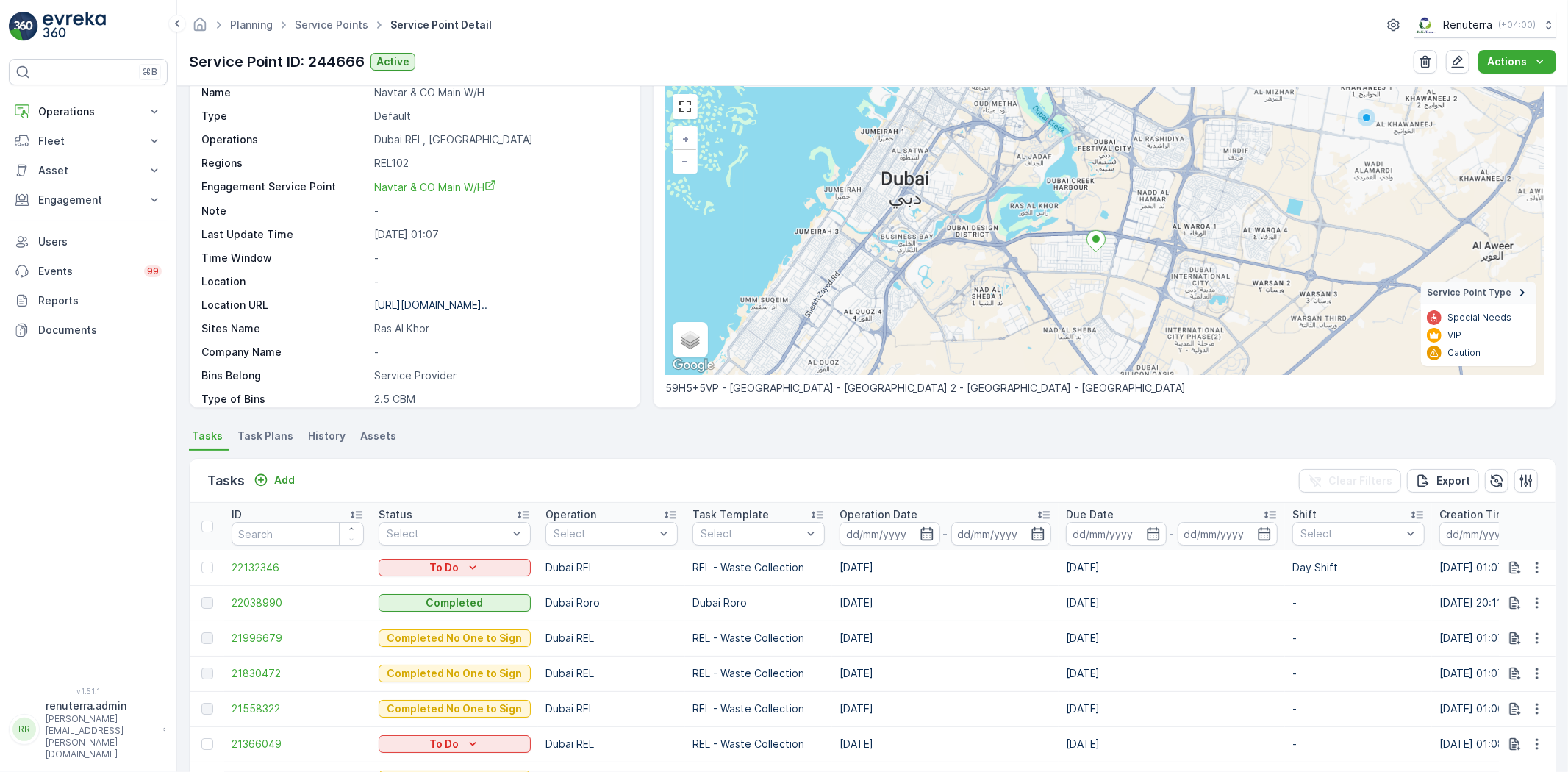
scroll to position [0, 0]
